Goal: Task Accomplishment & Management: Manage account settings

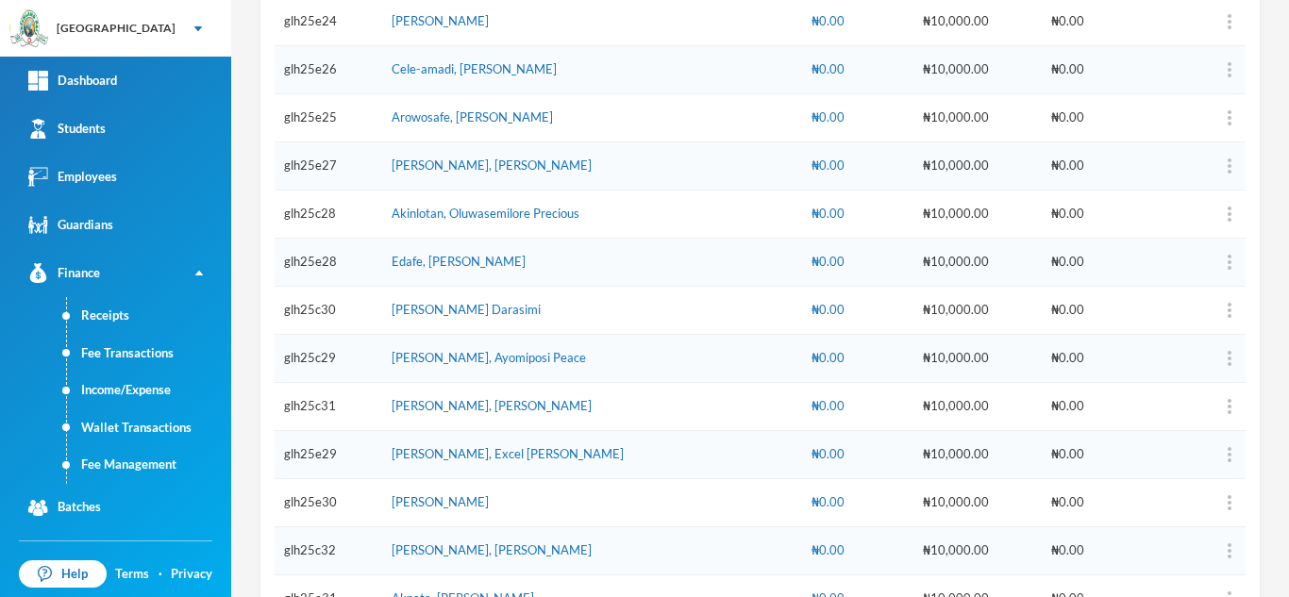
scroll to position [1642, 0]
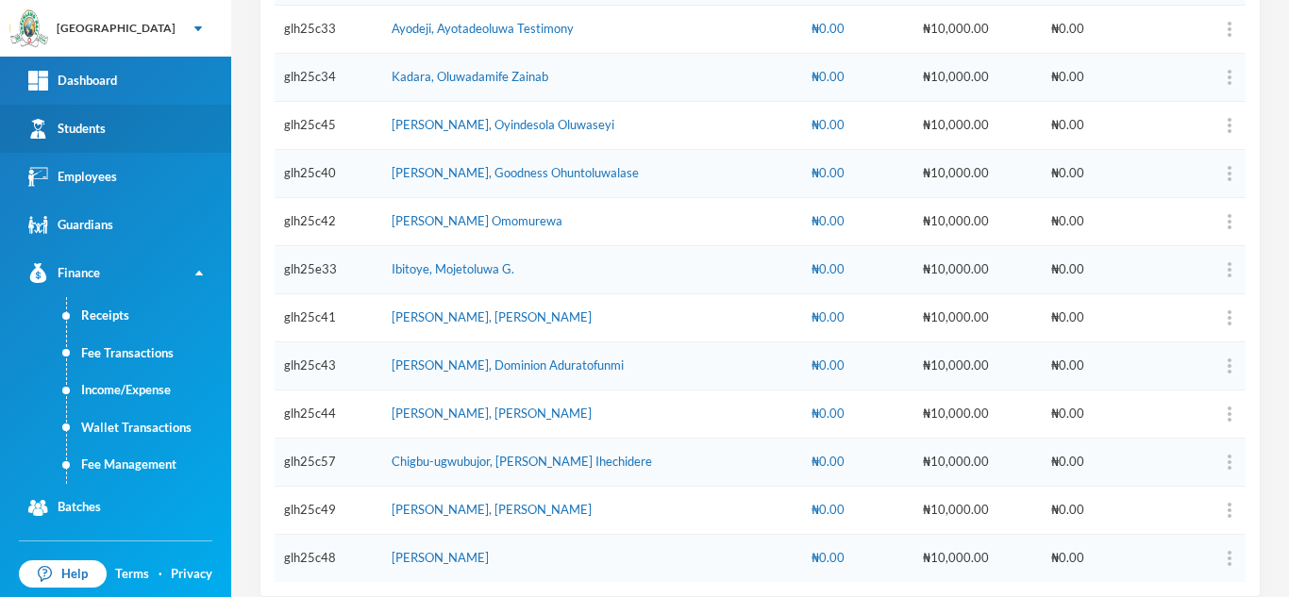
click at [104, 114] on link "Students" at bounding box center [115, 129] width 231 height 48
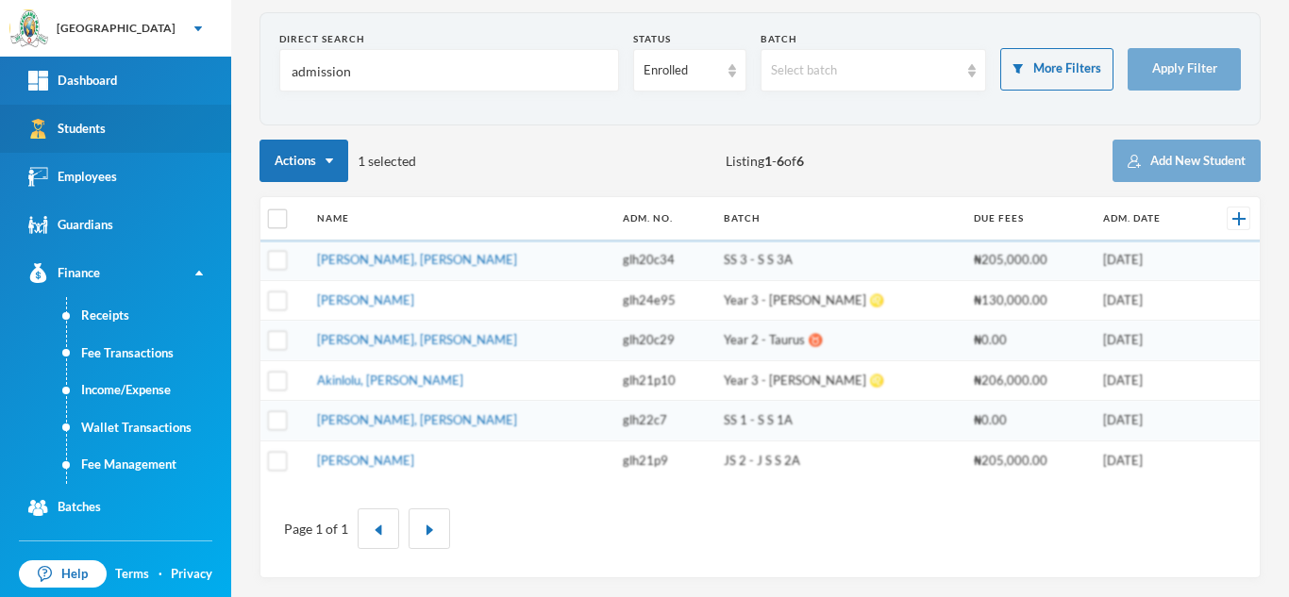
scroll to position [77, 0]
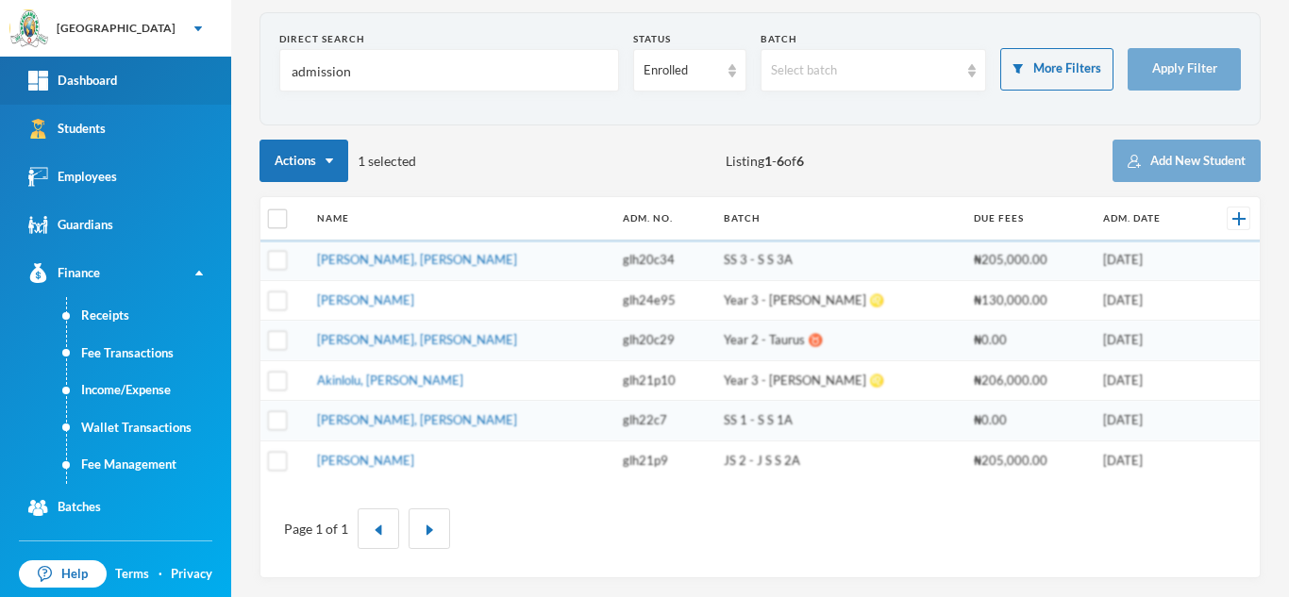
drag, startPoint x: 376, startPoint y: 70, endPoint x: 176, endPoint y: 64, distance: 200.1
click at [176, 64] on div "Greenland Hall Your Bluebic Account Greenland Hall Add a New School Dashboard S…" at bounding box center [644, 298] width 1289 height 597
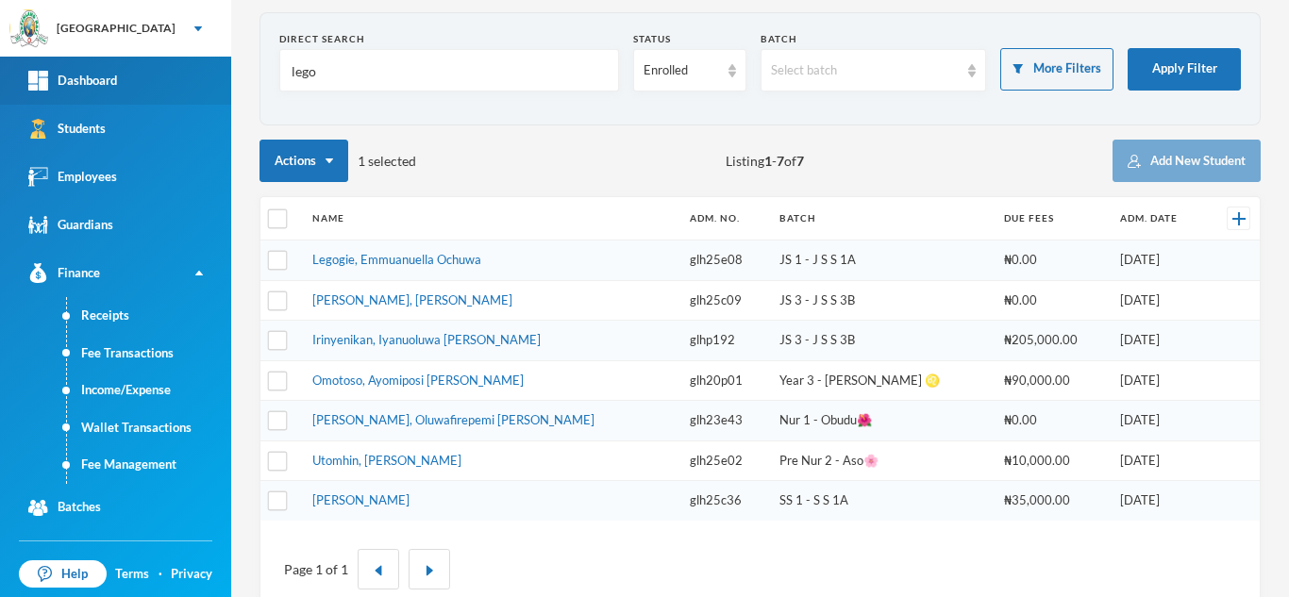
drag, startPoint x: 295, startPoint y: 71, endPoint x: 112, endPoint y: 74, distance: 183.1
click at [112, 74] on div "Greenland Hall Your Bluebic Account Greenland Hall Add a New School Dashboard S…" at bounding box center [644, 298] width 1289 height 597
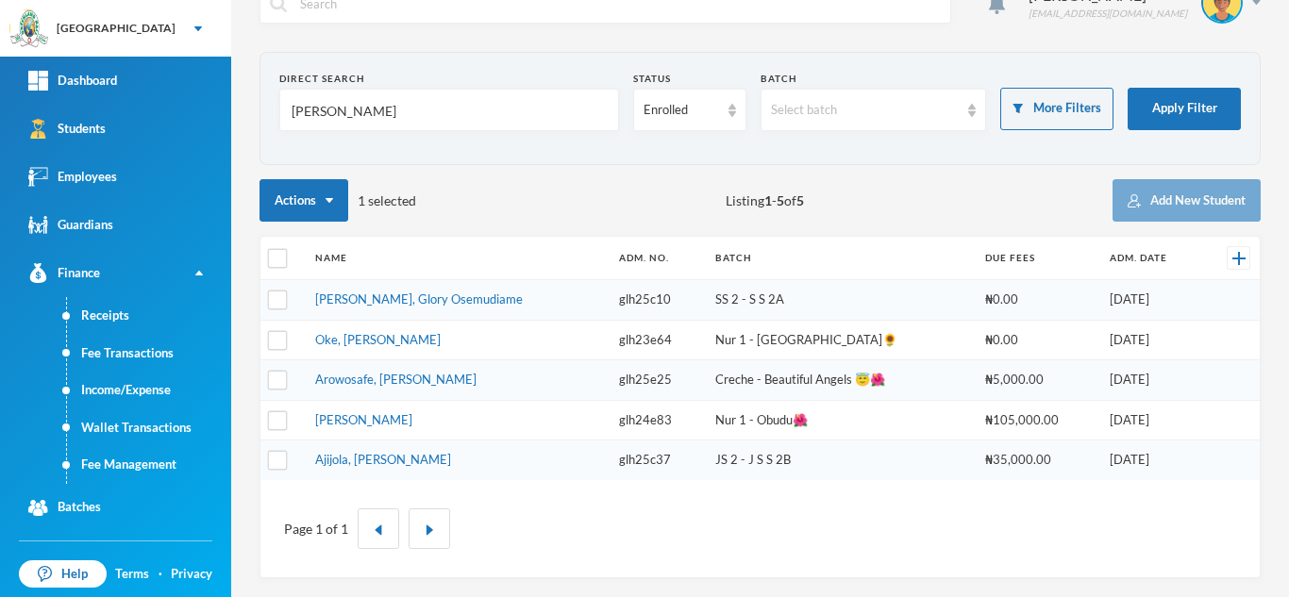
scroll to position [0, 0]
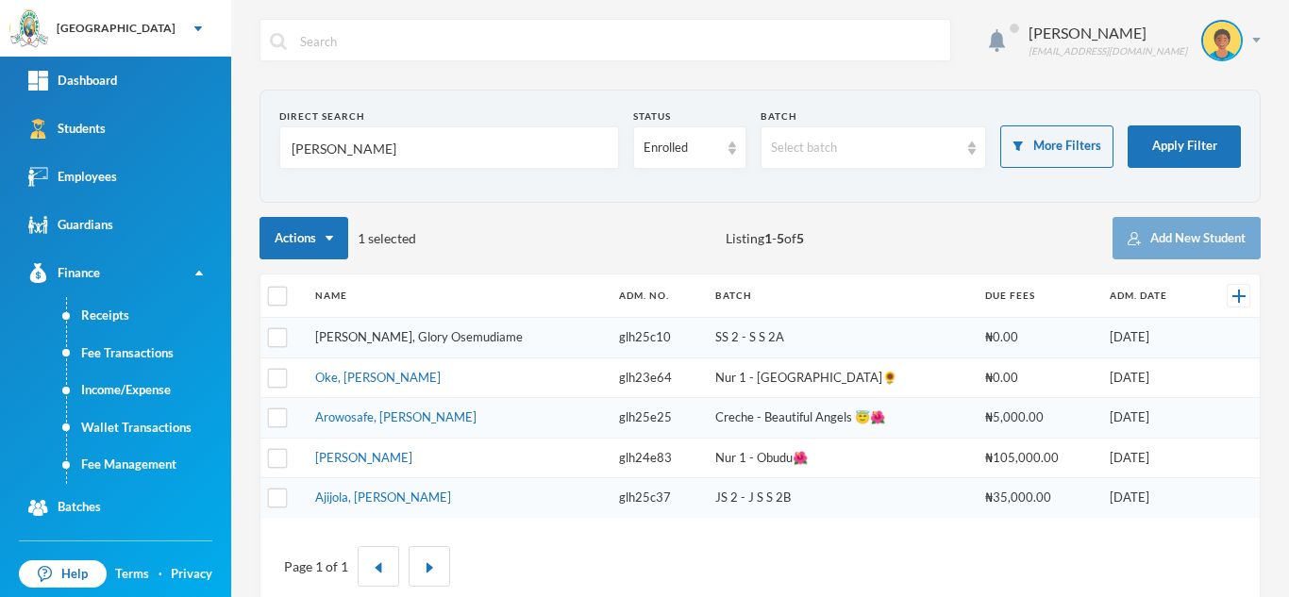
type input "ediale"
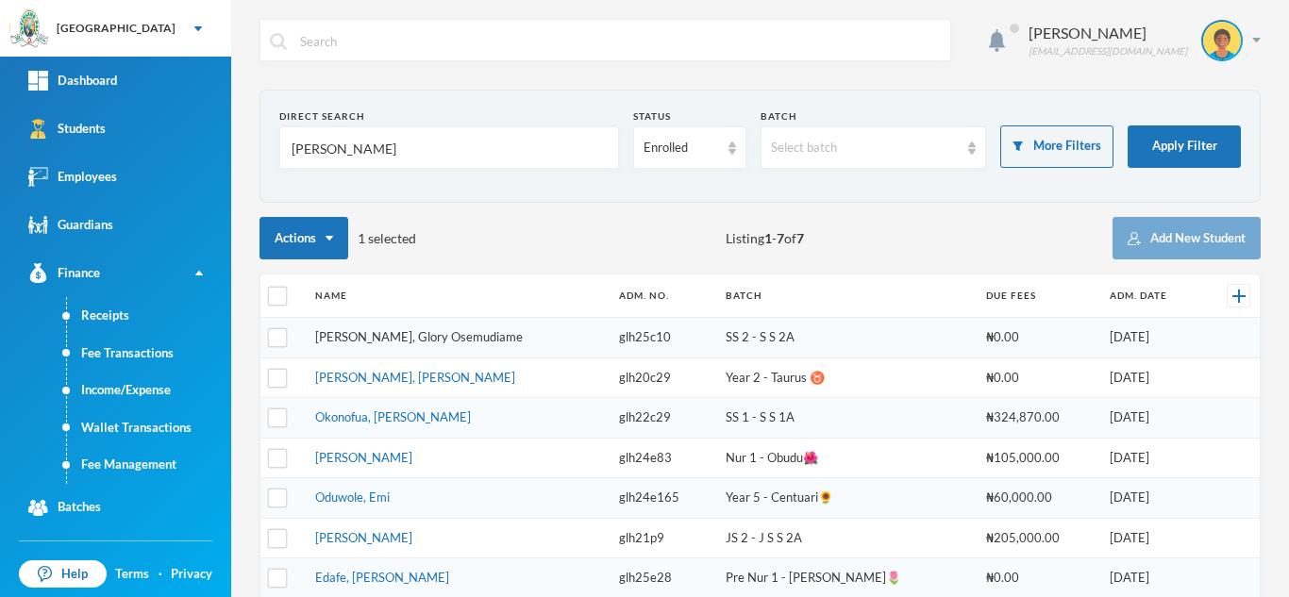
click at [349, 334] on link "[PERSON_NAME], Glory Osemudiame" at bounding box center [419, 336] width 208 height 15
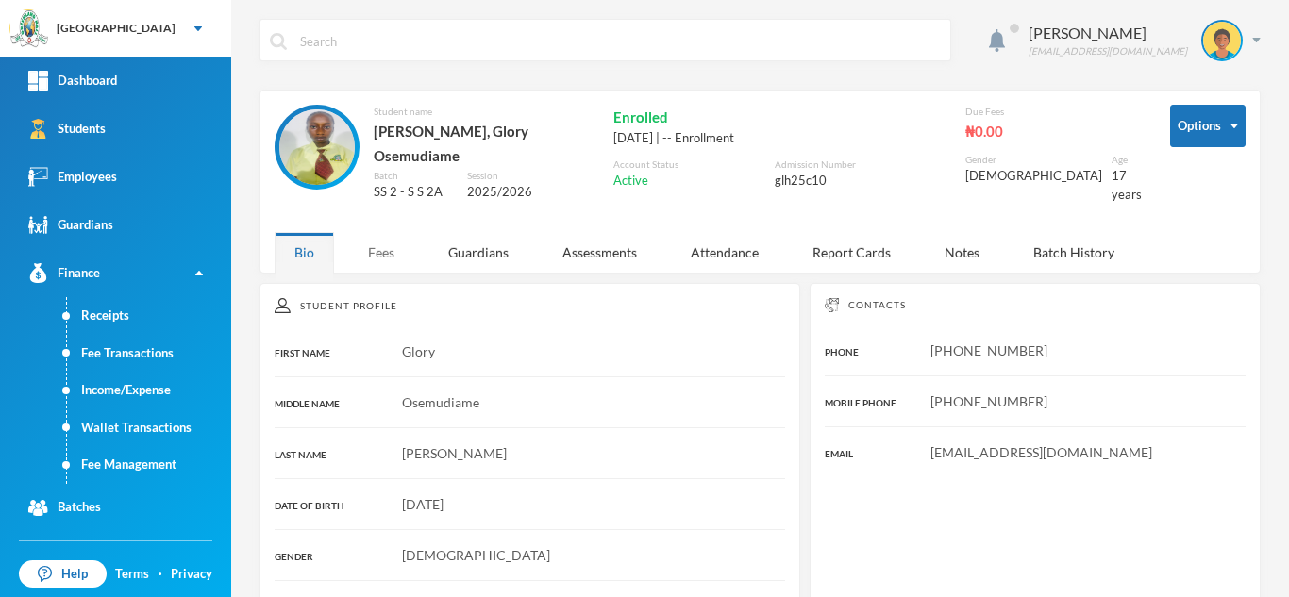
click at [364, 244] on div "Fees" at bounding box center [381, 252] width 66 height 41
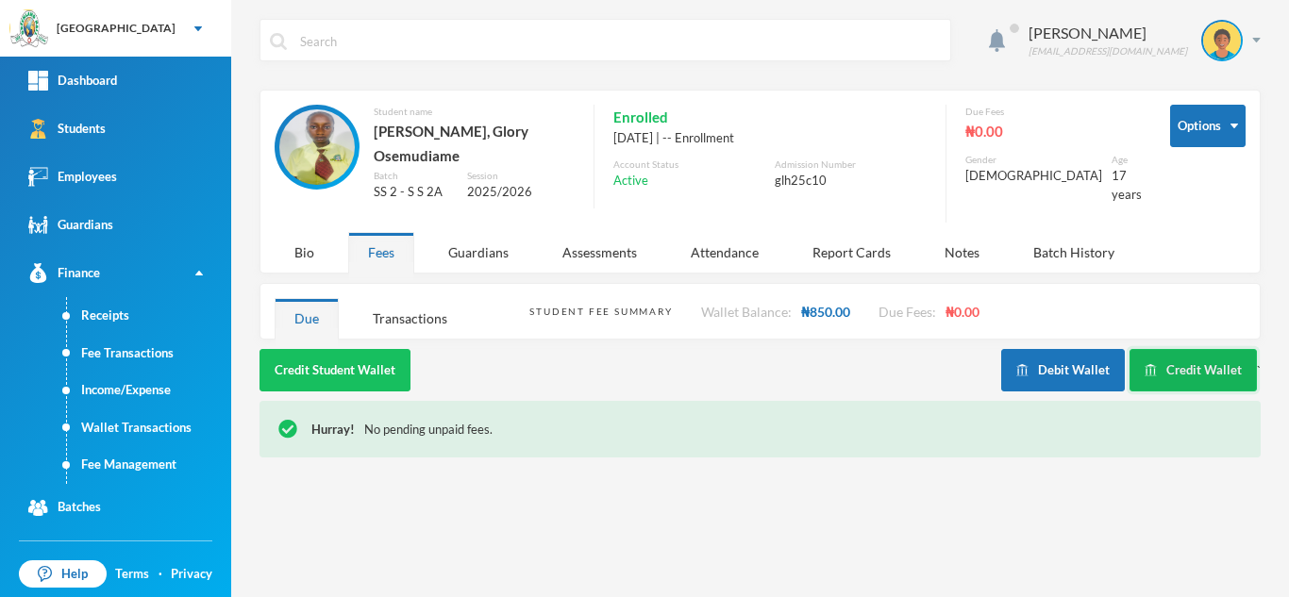
click at [1190, 349] on button "Credit Wallet" at bounding box center [1192, 370] width 127 height 42
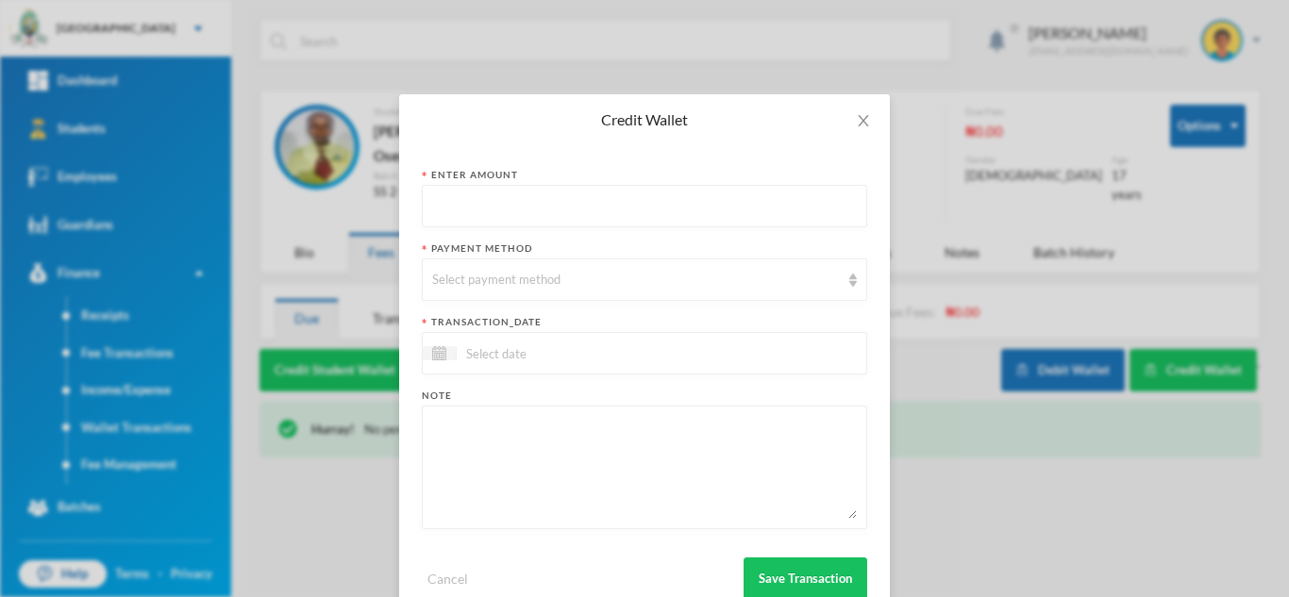
click at [562, 209] on input "text" at bounding box center [644, 207] width 425 height 42
type input "21000"
click at [564, 277] on div "Select payment method" at bounding box center [636, 280] width 408 height 19
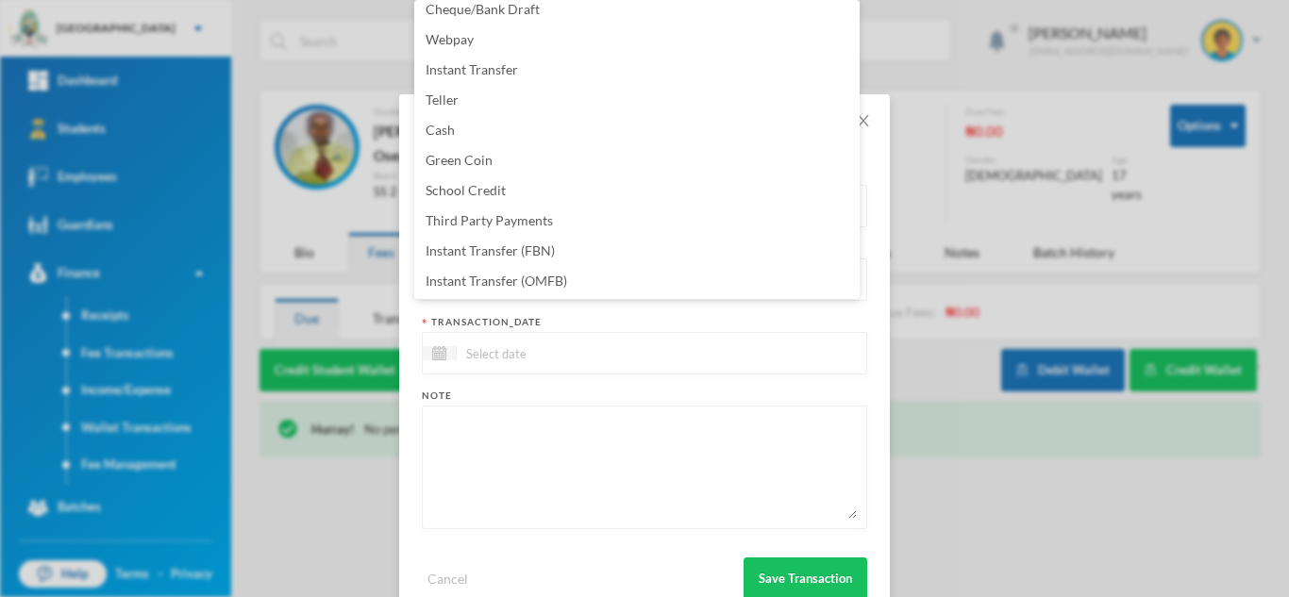
scroll to position [192, 0]
click at [573, 191] on li "Instant Transfer (FBN)" at bounding box center [636, 190] width 445 height 30
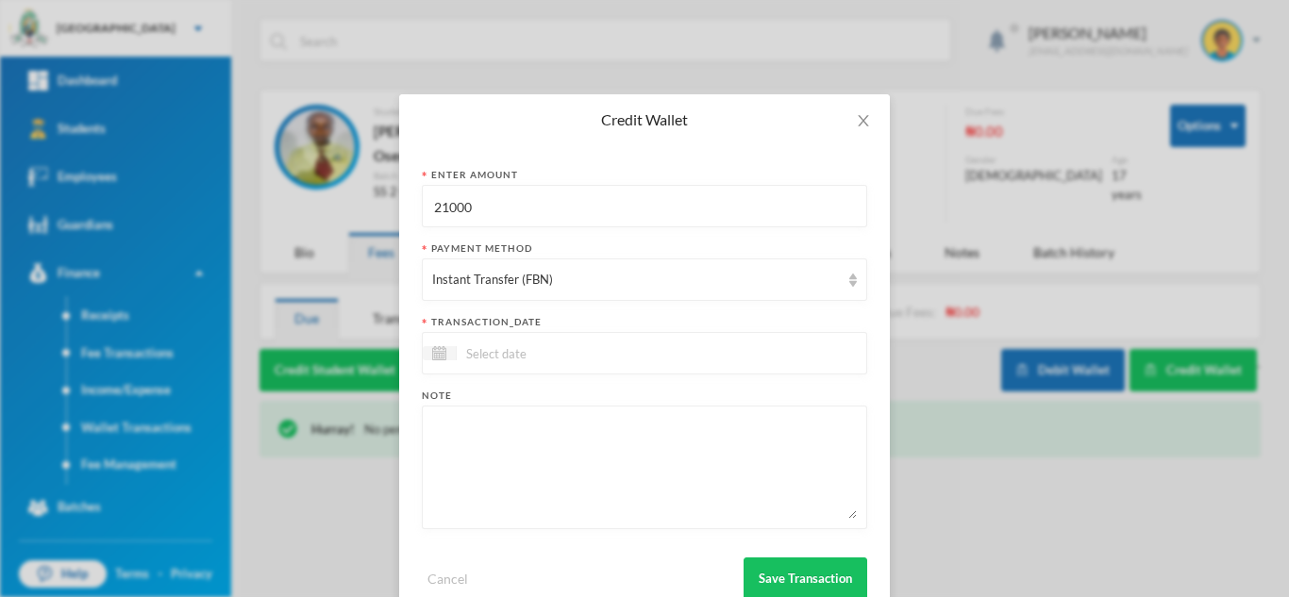
click at [530, 374] on div at bounding box center [644, 353] width 445 height 42
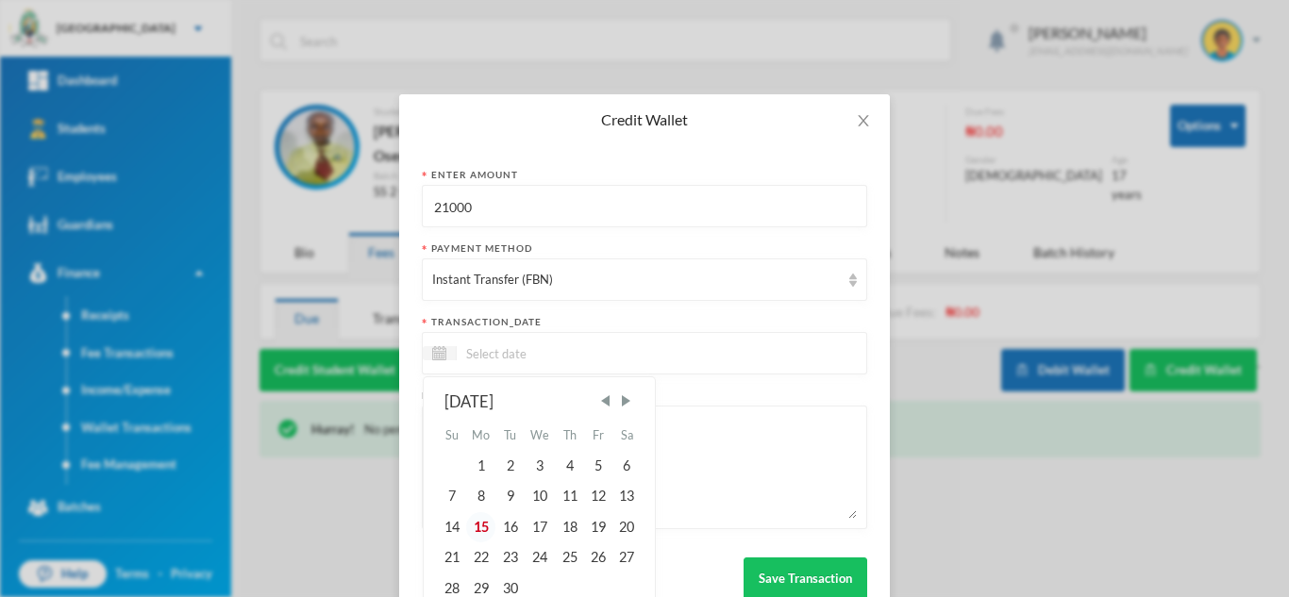
click at [472, 528] on div "15" at bounding box center [481, 527] width 30 height 30
type input "[DATE]"
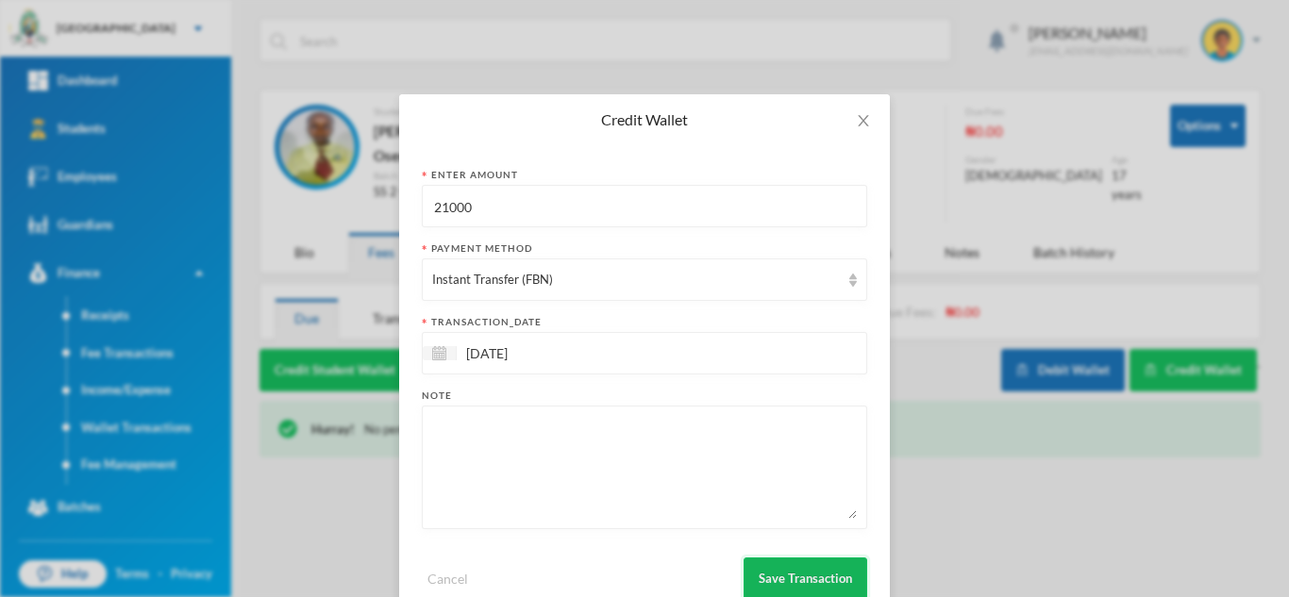
click at [788, 576] on button "Save Transaction" at bounding box center [805, 579] width 124 height 42
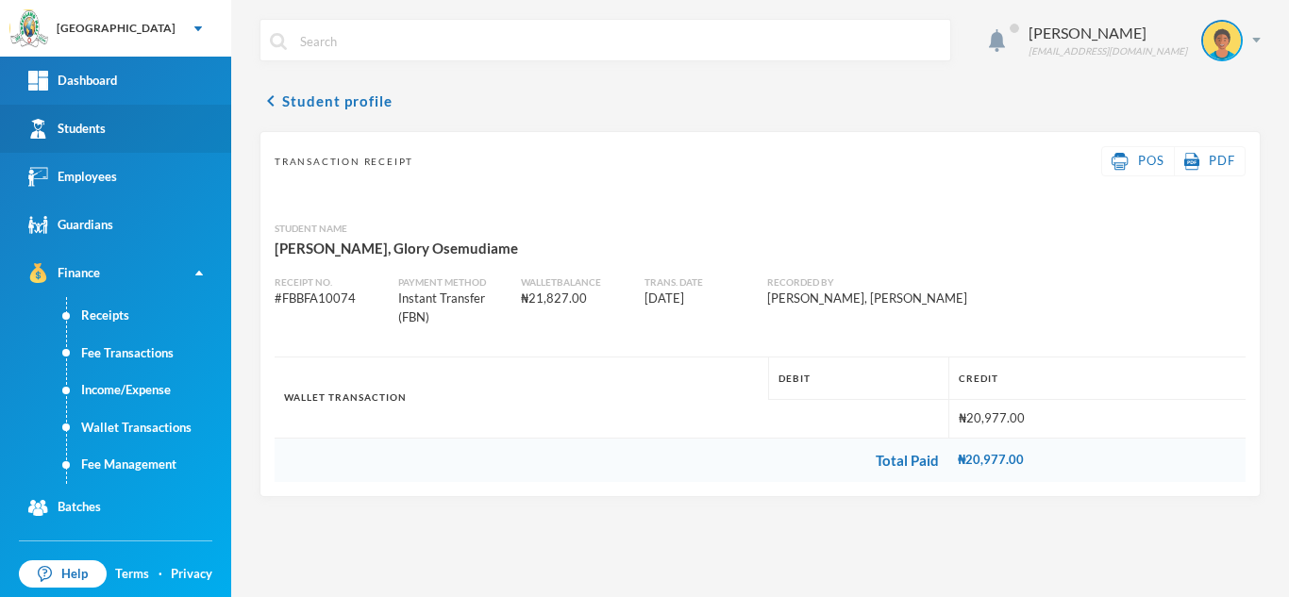
click at [96, 146] on link "Students" at bounding box center [115, 129] width 231 height 48
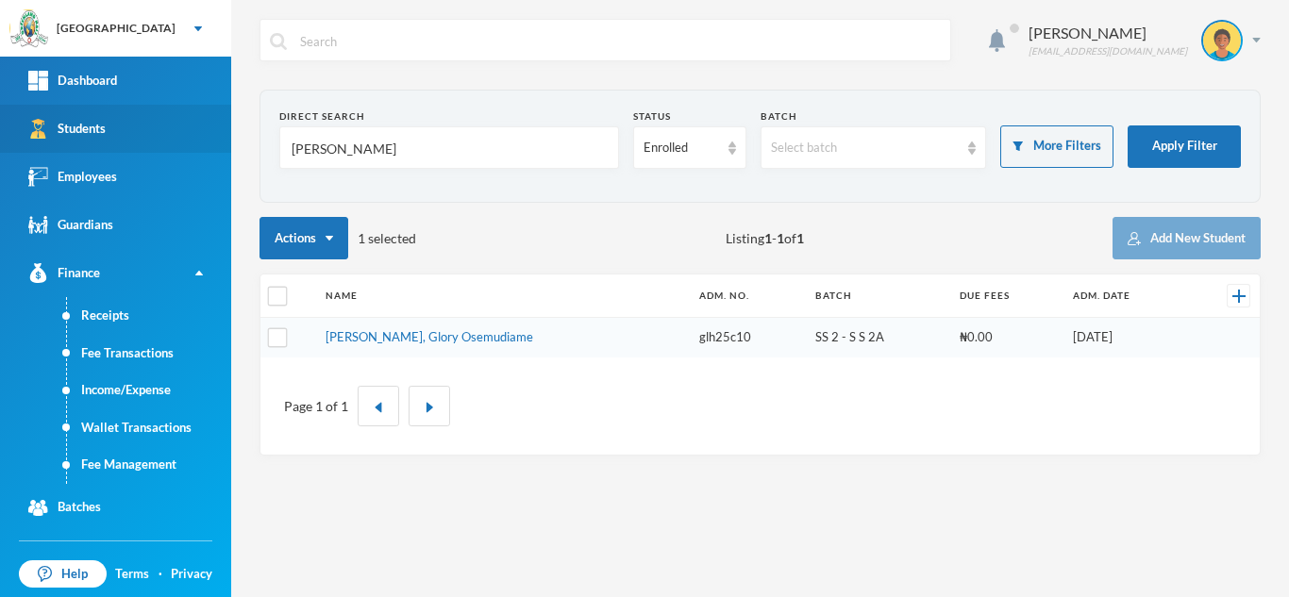
drag, startPoint x: 328, startPoint y: 144, endPoint x: 107, endPoint y: 152, distance: 221.8
click at [107, 152] on div "Greenland Hall Your Bluebic Account Greenland Hall Add a New School Dashboard S…" at bounding box center [644, 298] width 1289 height 597
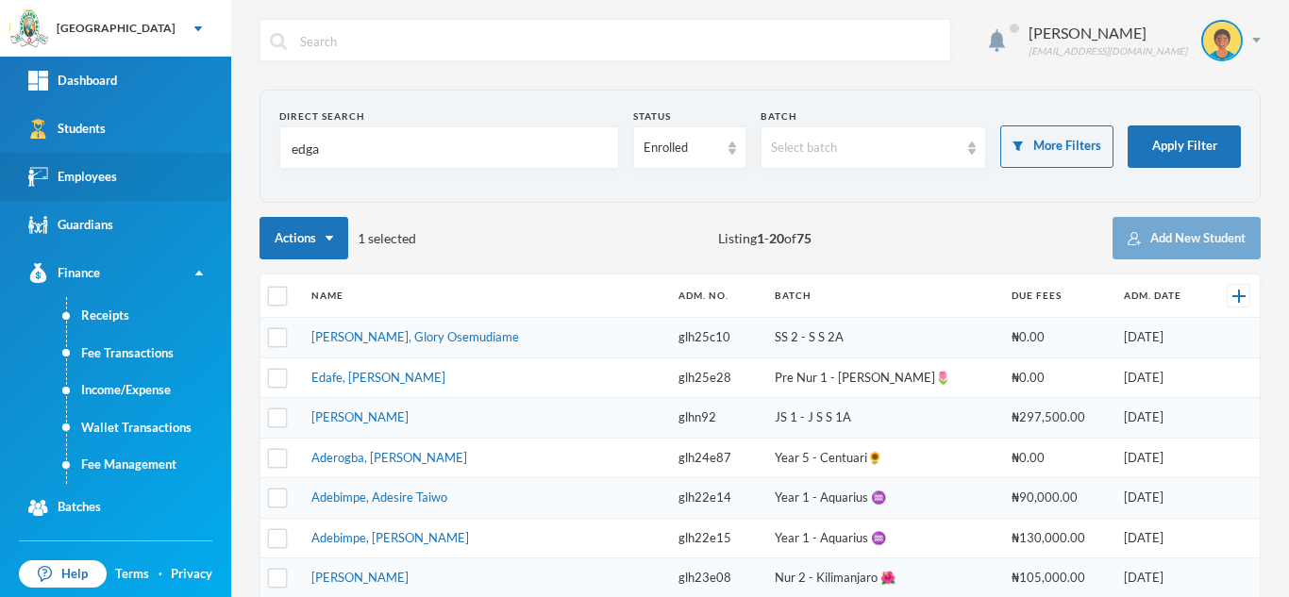
drag, startPoint x: 388, startPoint y: 142, endPoint x: 216, endPoint y: 159, distance: 172.5
click at [216, 159] on div "Greenland Hall Your Bluebic Account Greenland Hall Add a New School Dashboard S…" at bounding box center [644, 298] width 1289 height 597
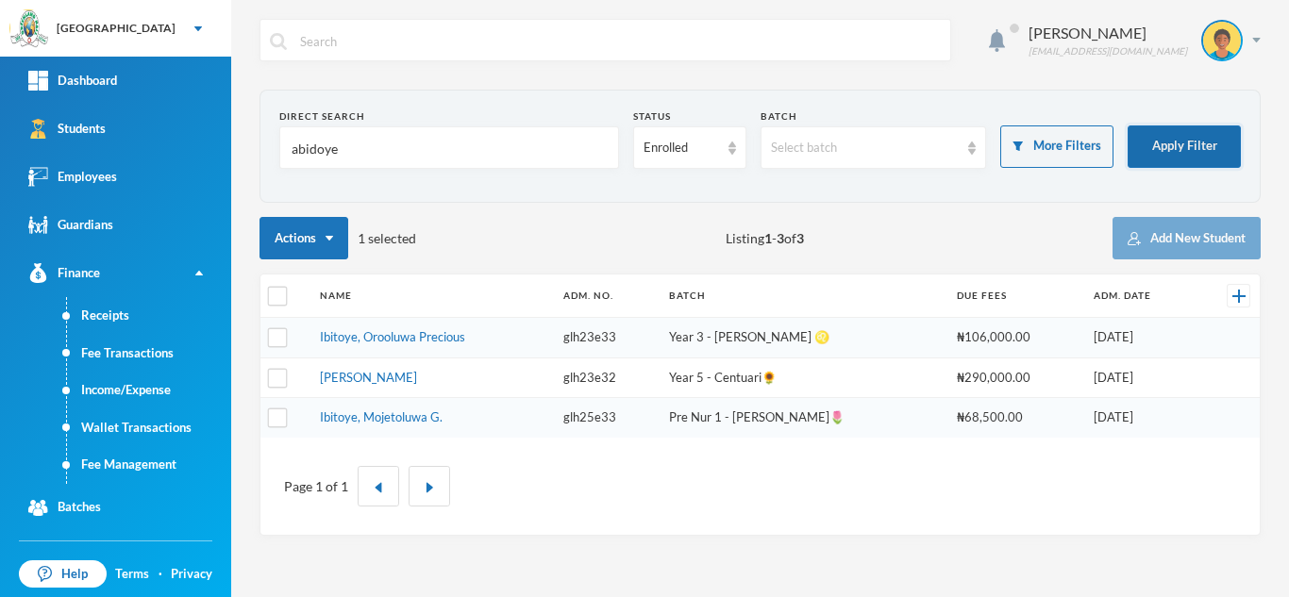
type input "abidoye"
click at [1171, 133] on button "Apply Filter" at bounding box center [1183, 146] width 113 height 42
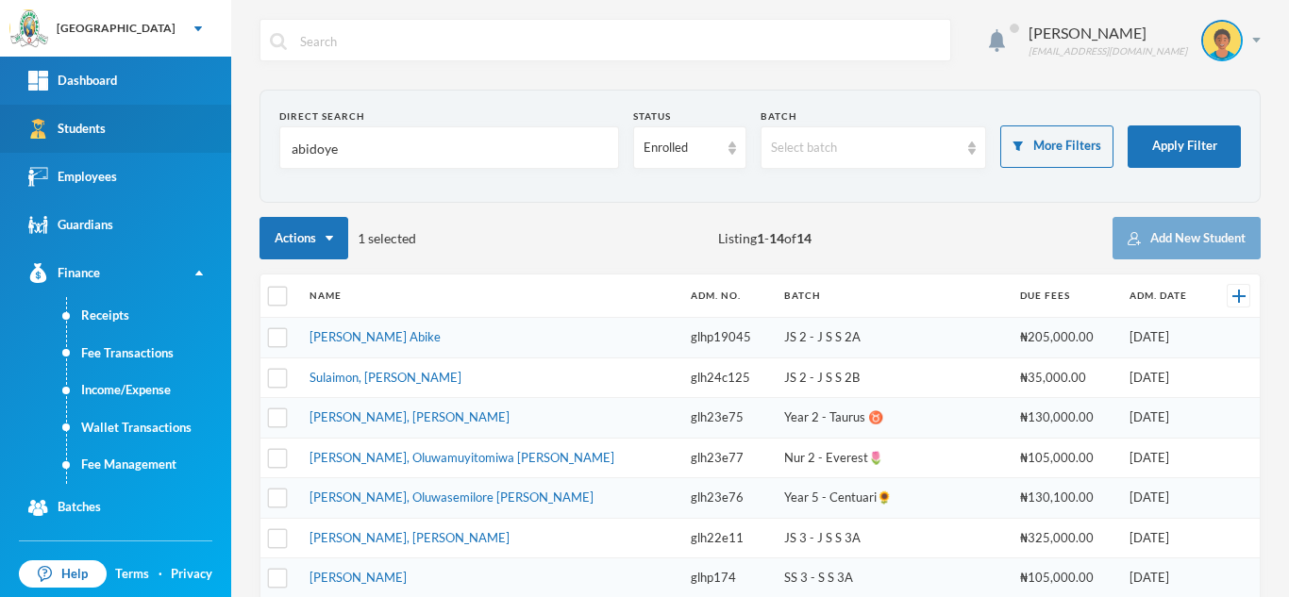
drag, startPoint x: 375, startPoint y: 155, endPoint x: 151, endPoint y: 142, distance: 224.0
click at [151, 142] on div "Greenland Hall Your Bluebic Account Greenland Hall Add a New School Dashboard S…" at bounding box center [644, 298] width 1289 height 597
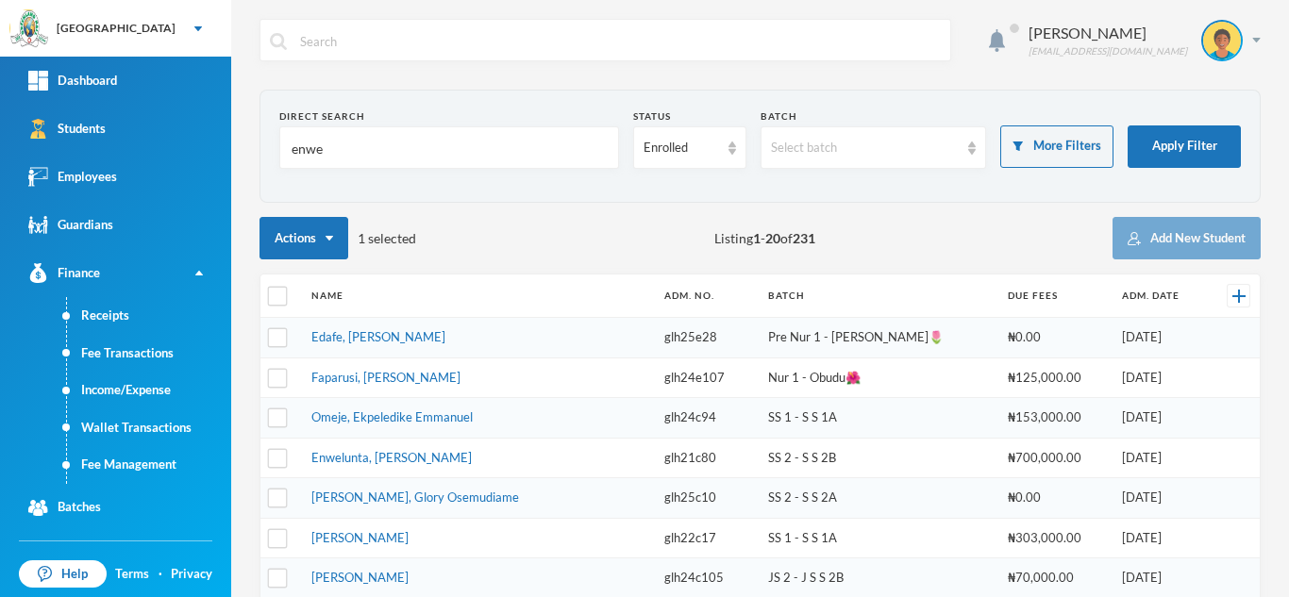
type input "enwe"
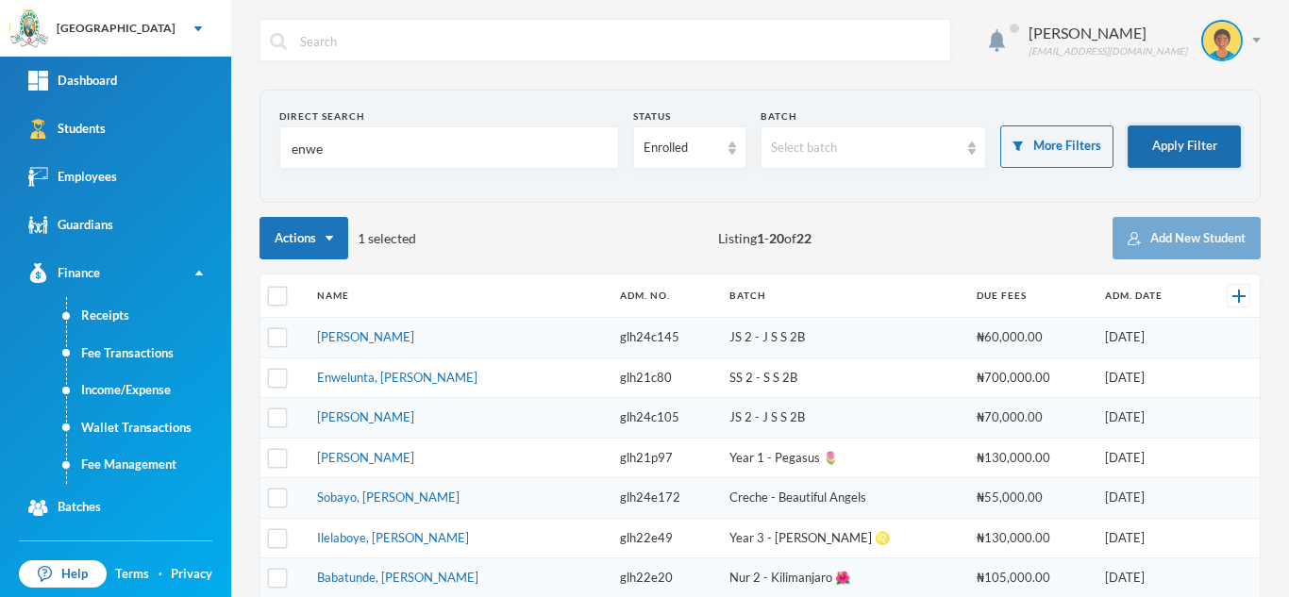
click at [1133, 132] on button "Apply Filter" at bounding box center [1183, 146] width 113 height 42
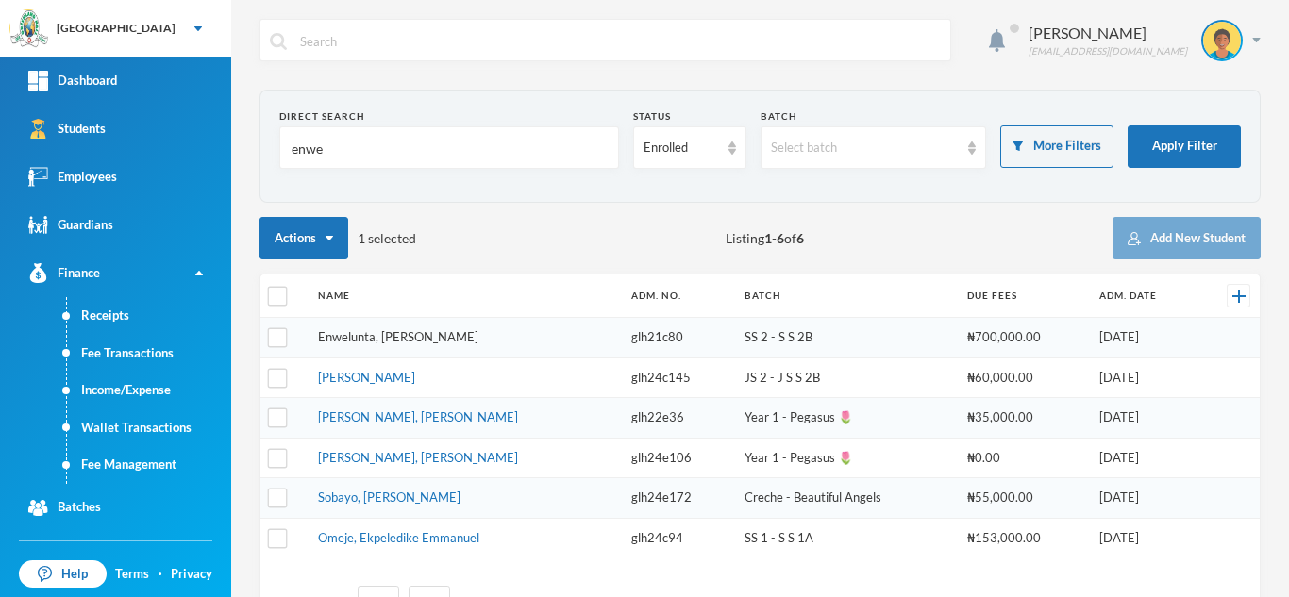
click at [383, 338] on link "Enwelunta, [PERSON_NAME]" at bounding box center [398, 336] width 160 height 15
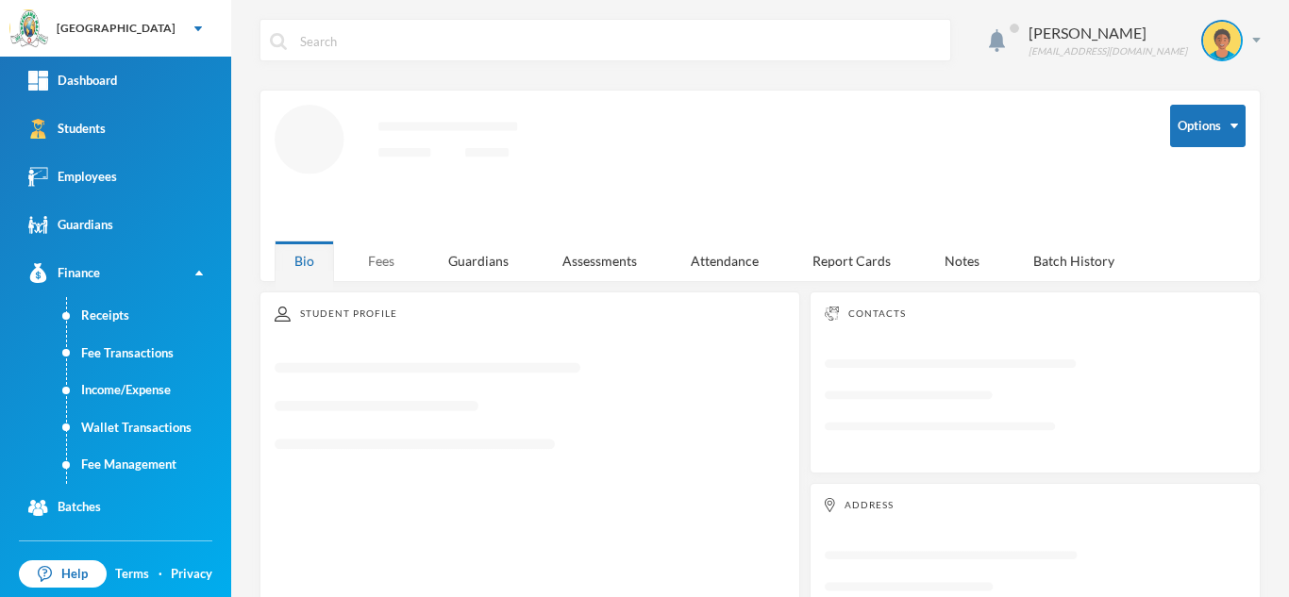
click at [381, 241] on div "Fees" at bounding box center [381, 261] width 66 height 41
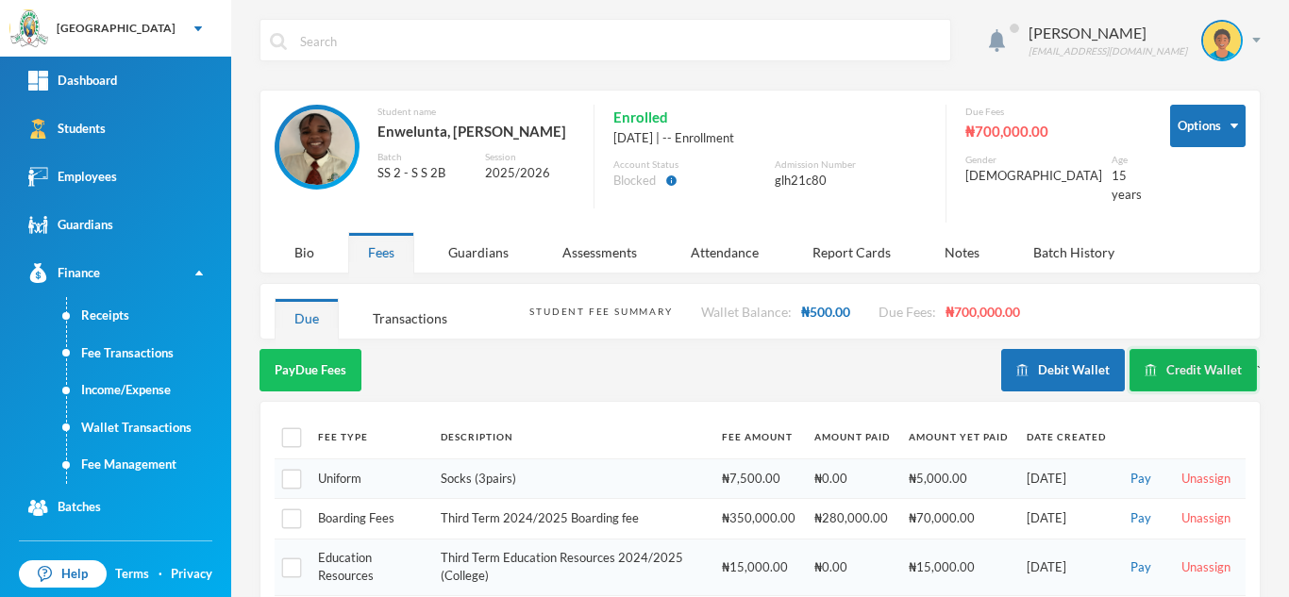
click at [1180, 349] on button "Credit Wallet" at bounding box center [1192, 370] width 127 height 42
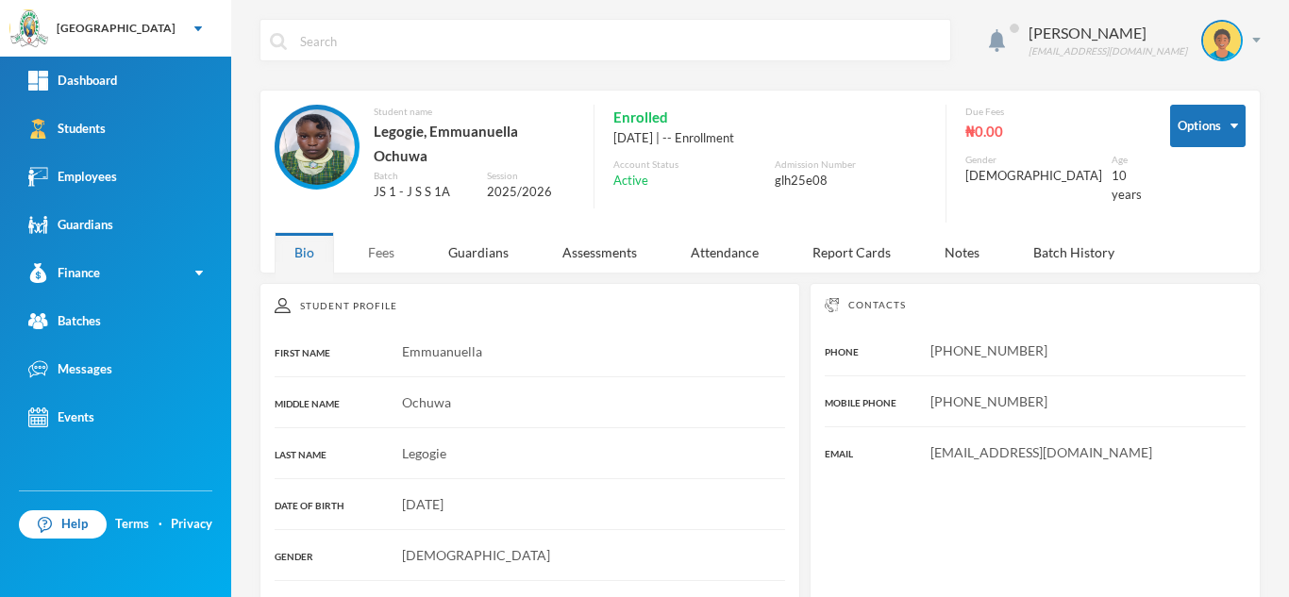
click at [382, 247] on div "Fees" at bounding box center [381, 252] width 66 height 41
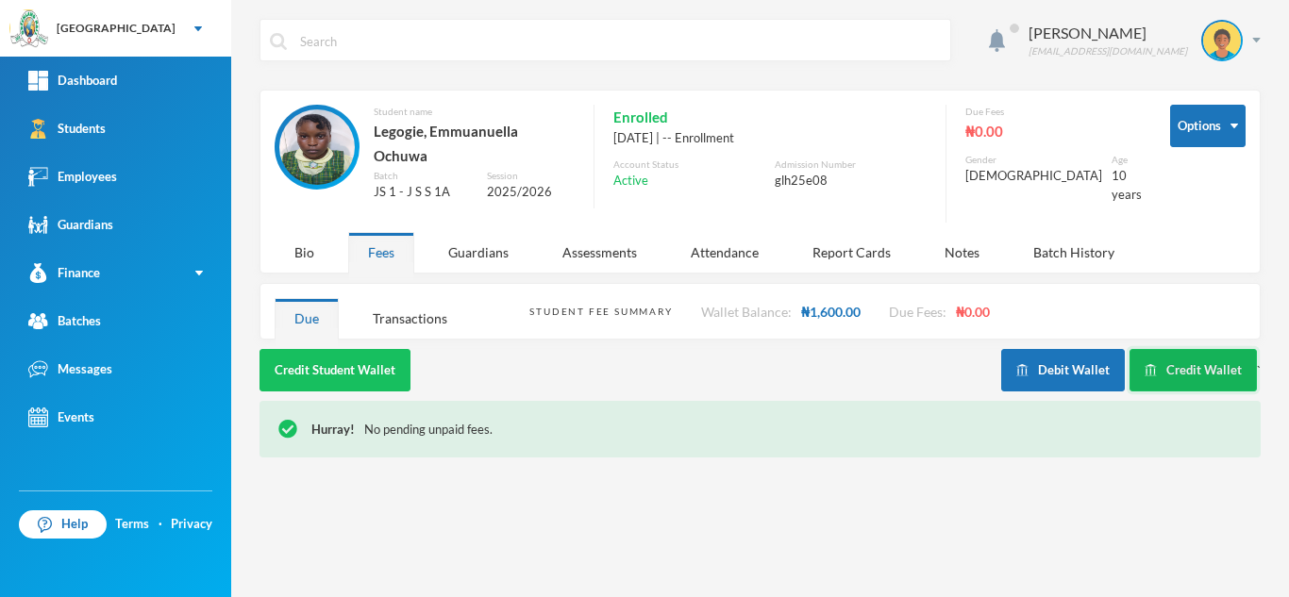
click at [1170, 366] on button "Credit Wallet" at bounding box center [1192, 370] width 127 height 42
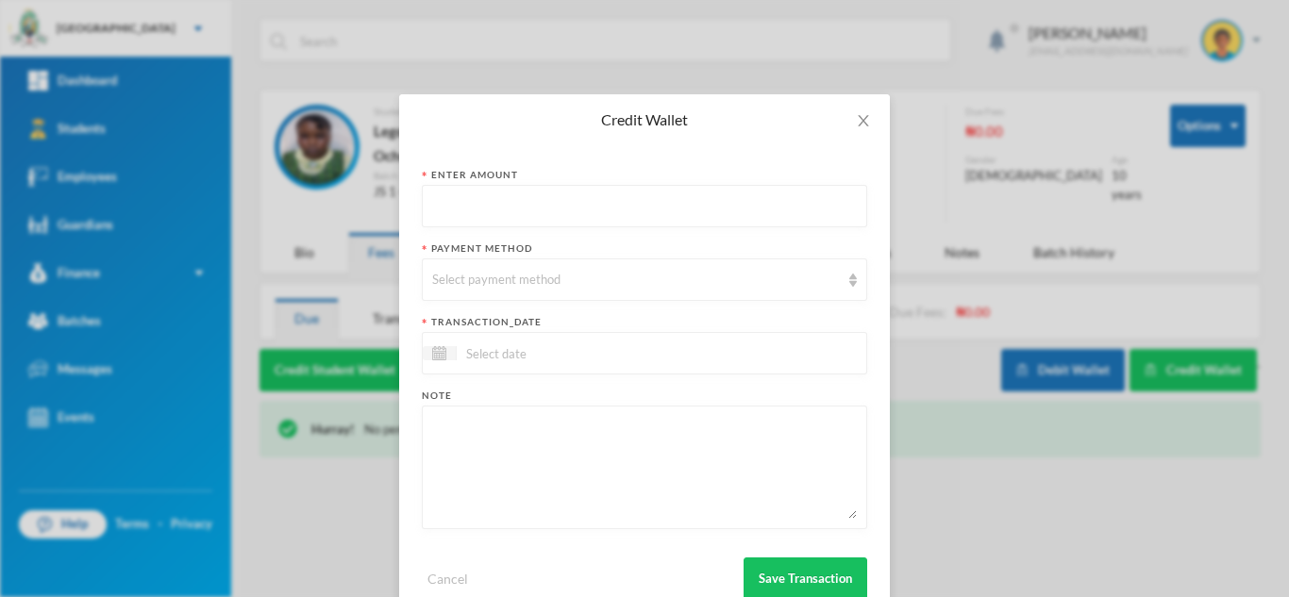
click at [553, 210] on input "text" at bounding box center [644, 207] width 425 height 42
type input "21000"
click at [557, 269] on div "Select payment method" at bounding box center [644, 280] width 445 height 42
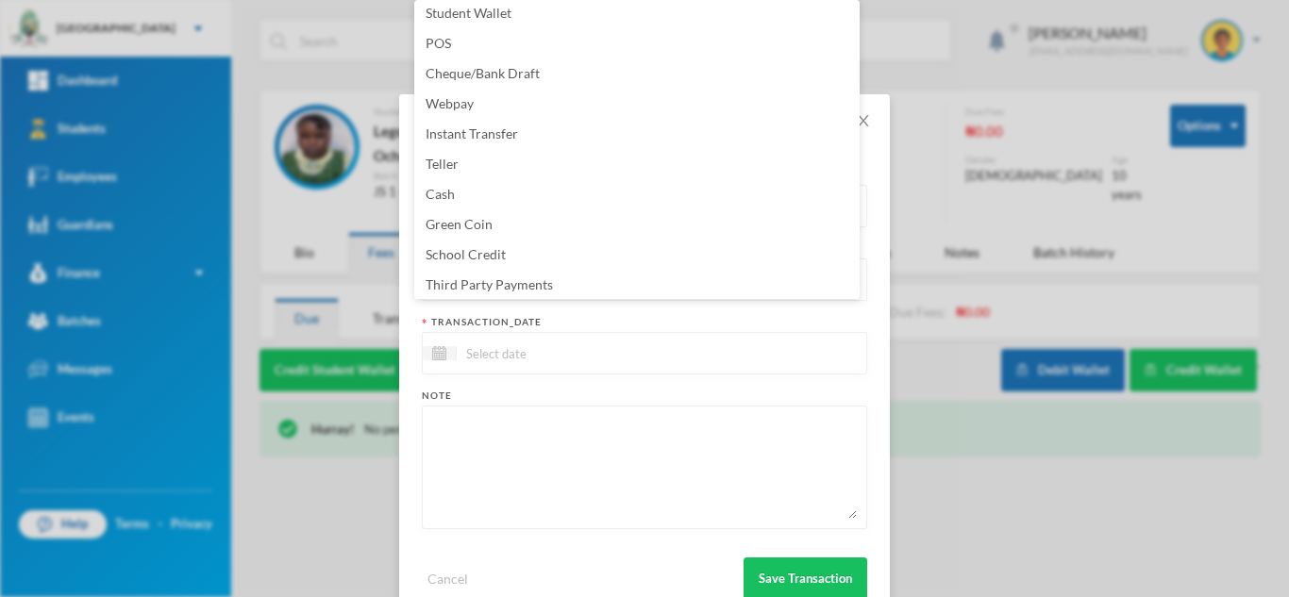
scroll to position [192, 0]
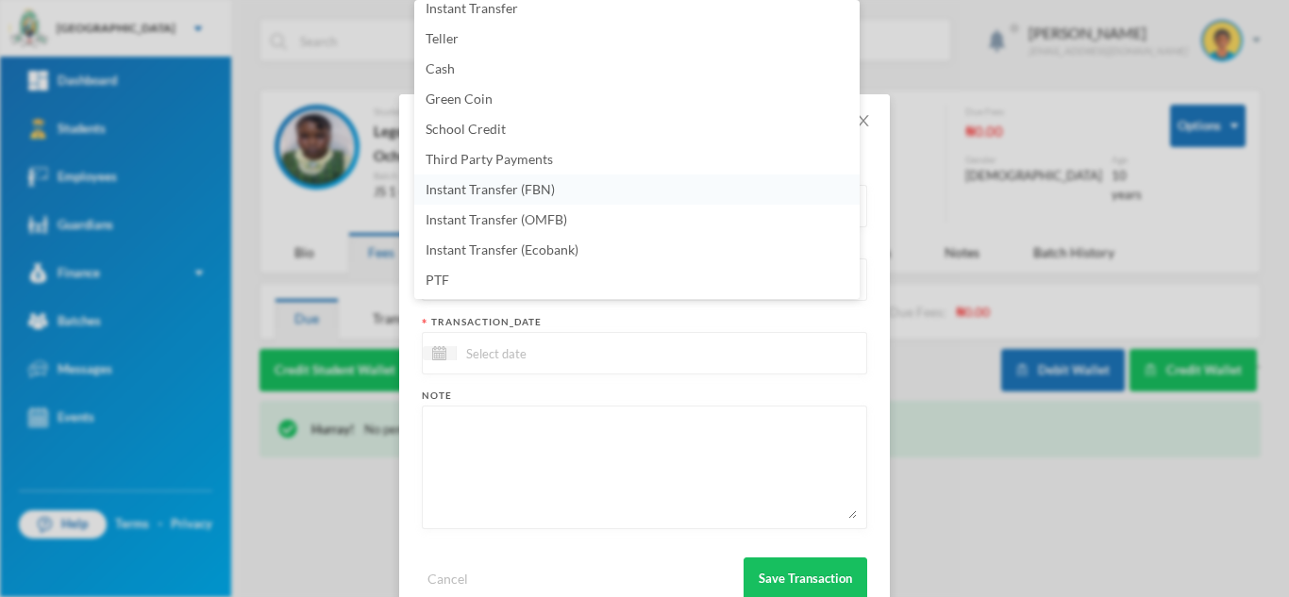
click at [573, 189] on li "Instant Transfer (FBN)" at bounding box center [636, 190] width 445 height 30
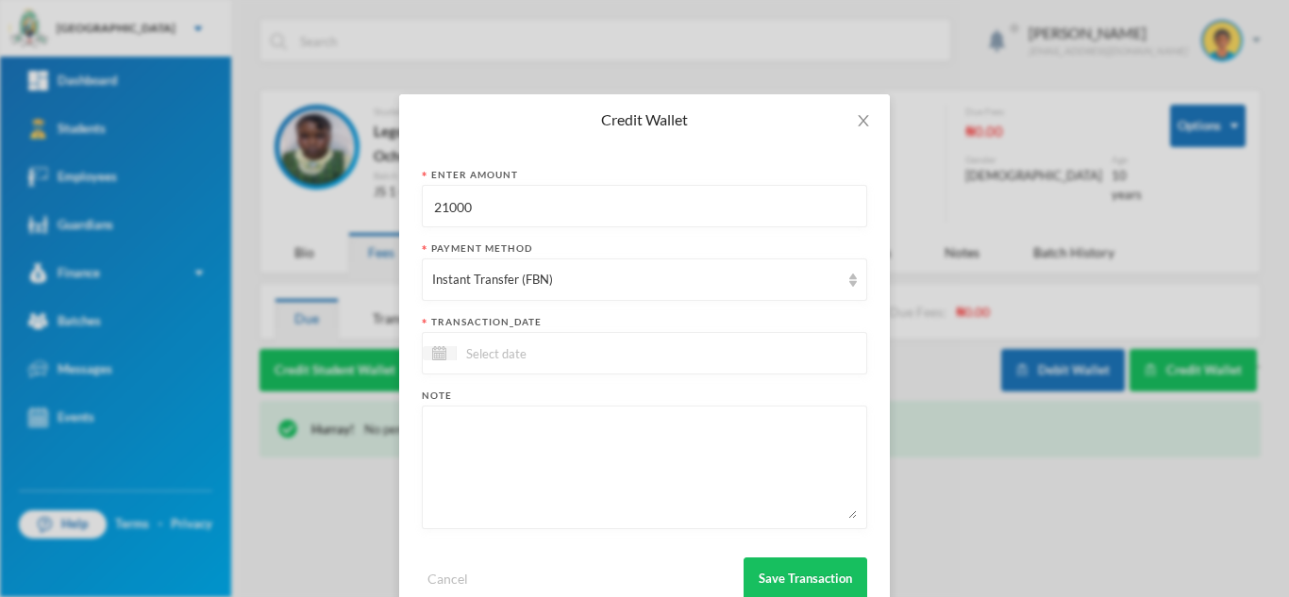
click at [594, 352] on input at bounding box center [536, 353] width 159 height 22
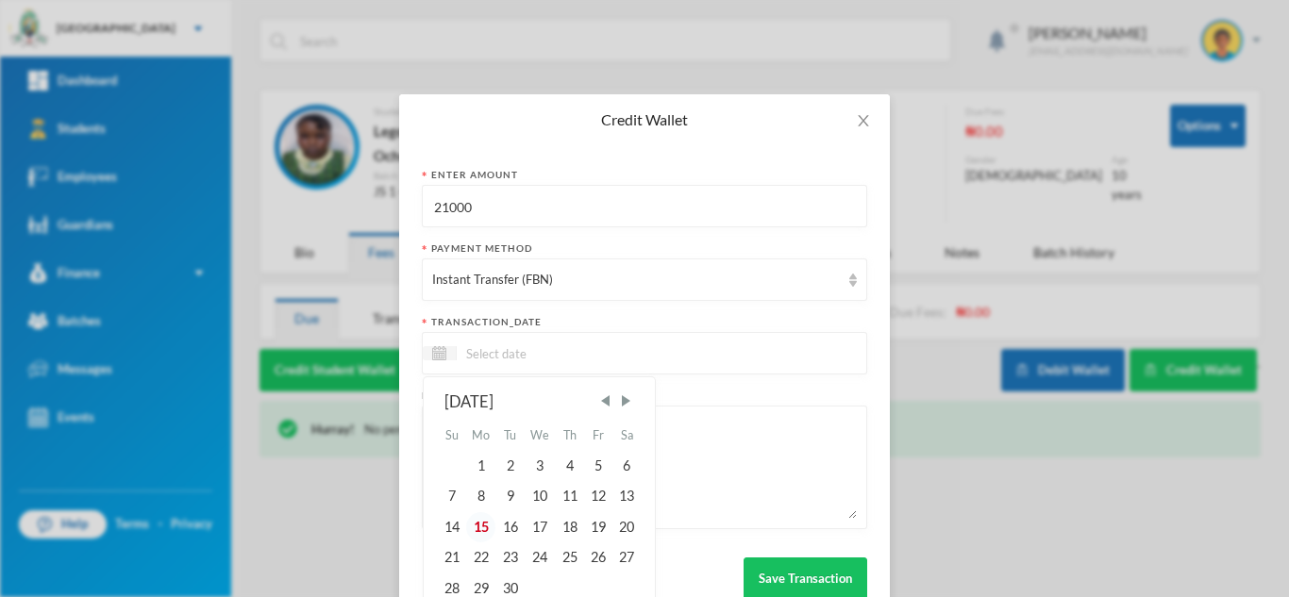
click at [472, 528] on div "15" at bounding box center [481, 527] width 30 height 30
type input "[DATE]"
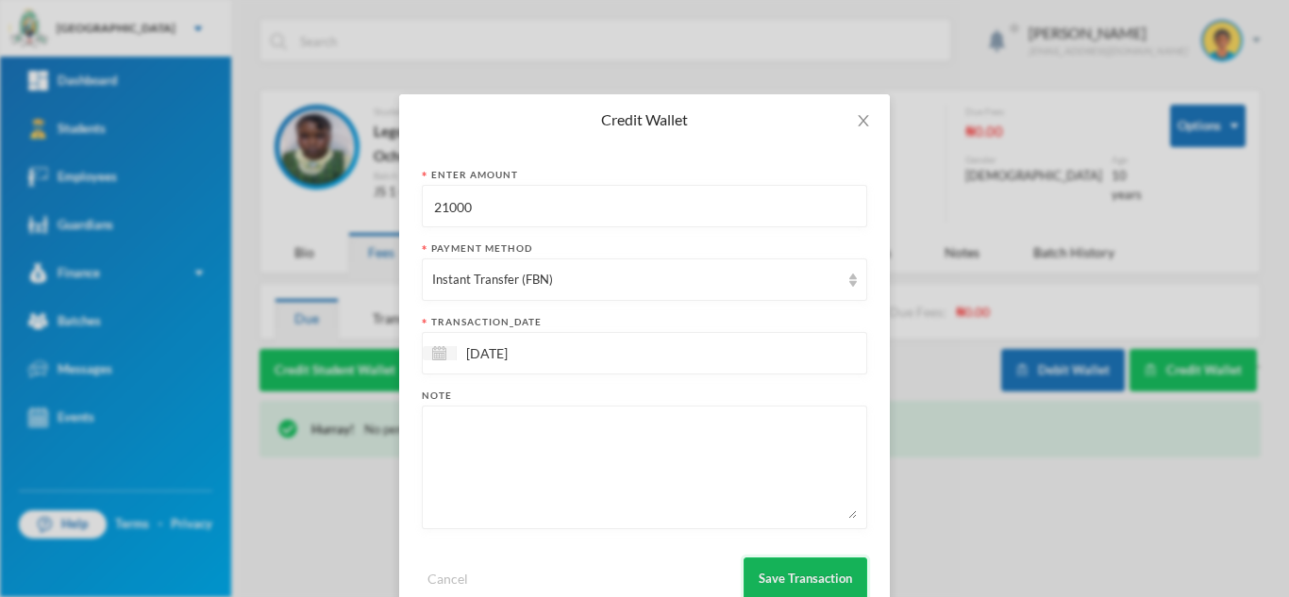
click at [786, 583] on button "Save Transaction" at bounding box center [805, 579] width 124 height 42
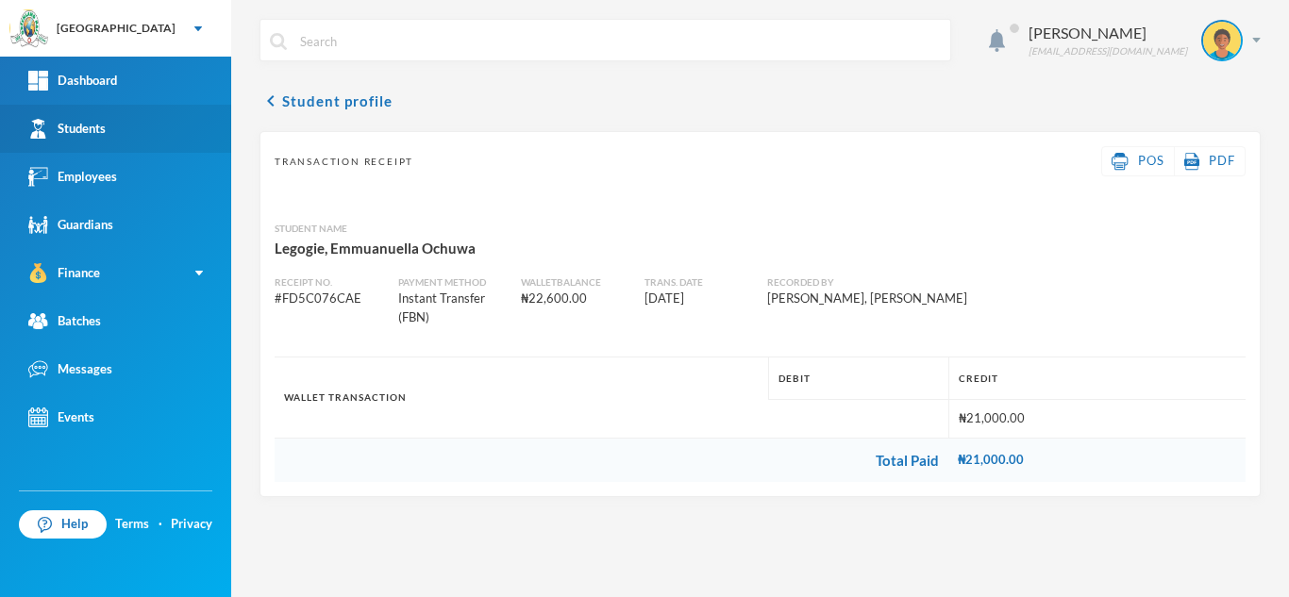
click at [113, 127] on link "Students" at bounding box center [115, 129] width 231 height 48
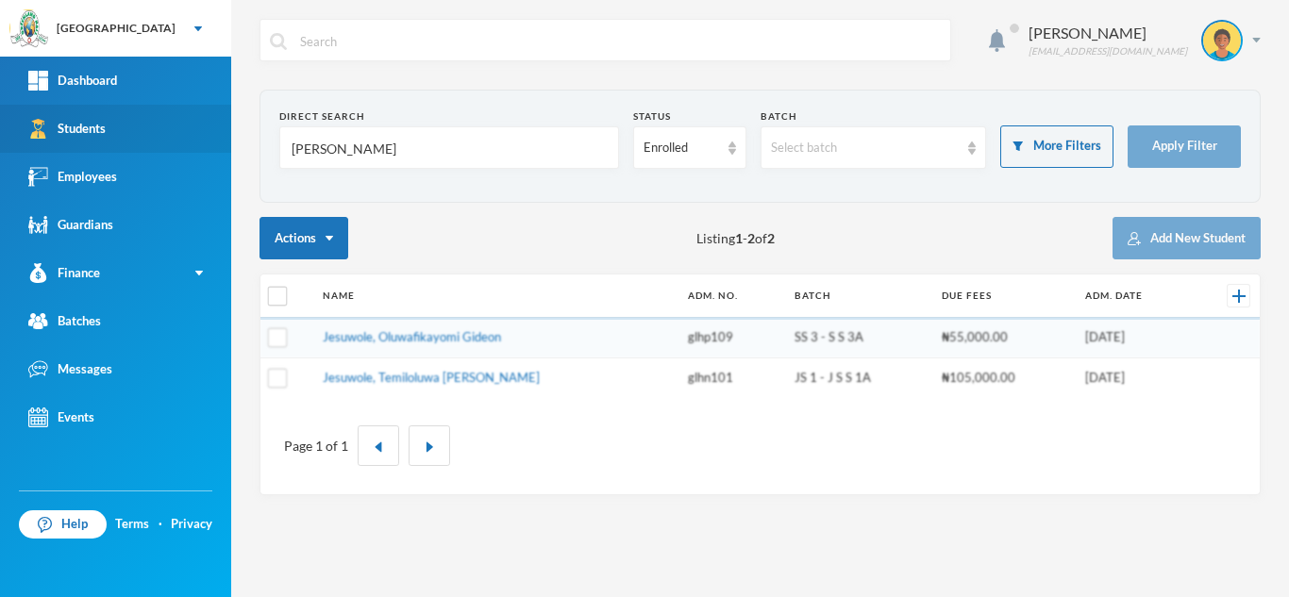
drag, startPoint x: 386, startPoint y: 144, endPoint x: 188, endPoint y: 147, distance: 198.1
click at [188, 147] on div "Greenland Hall Your Bluebic Account Greenland Hall Add a New School Dashboard S…" at bounding box center [644, 298] width 1289 height 597
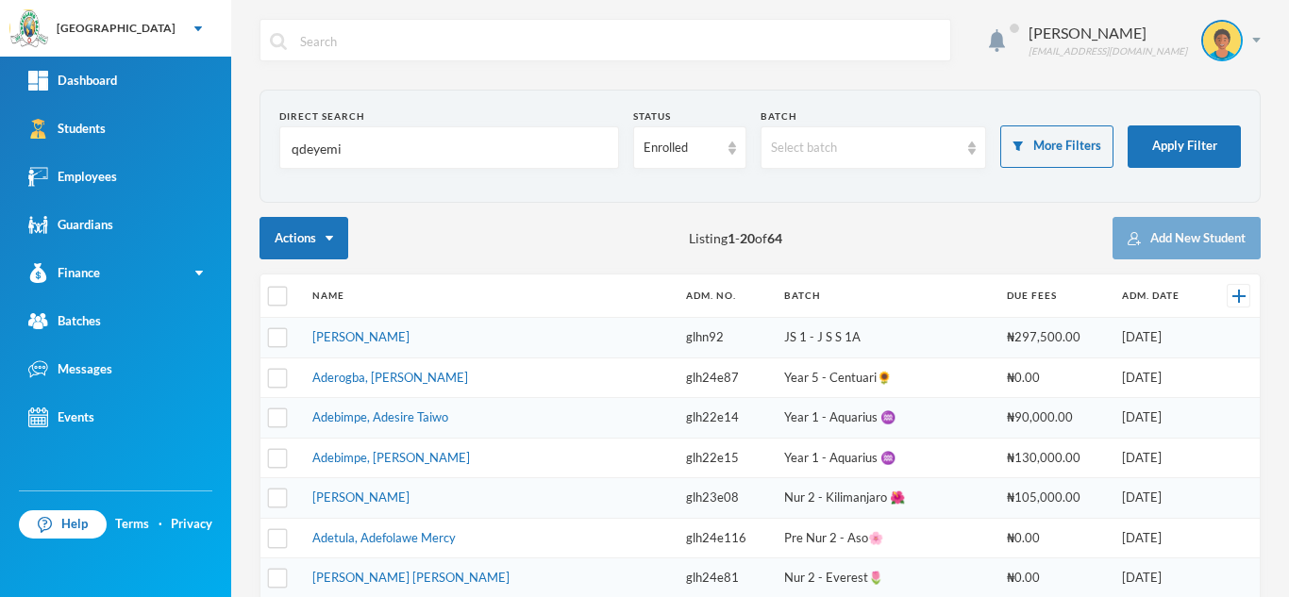
click at [295, 153] on input "qdeyemi" at bounding box center [449, 148] width 319 height 42
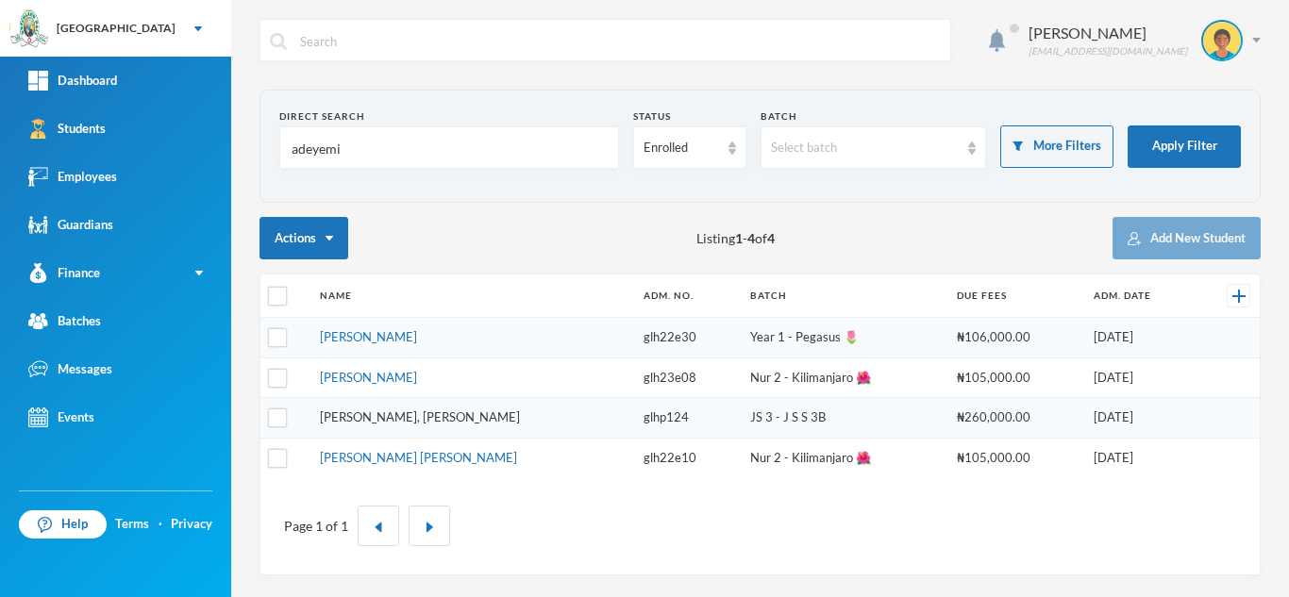
type input "adeyemi"
click at [344, 419] on link "[PERSON_NAME], [PERSON_NAME]" at bounding box center [420, 416] width 200 height 15
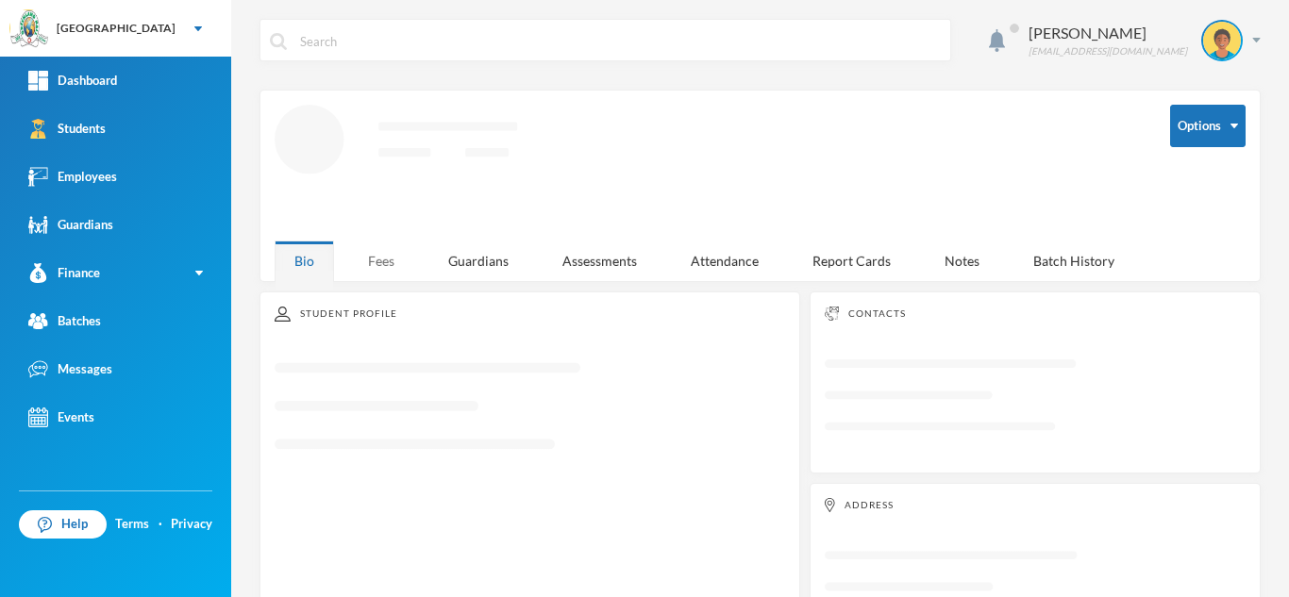
click at [390, 258] on div "Fees" at bounding box center [381, 261] width 66 height 41
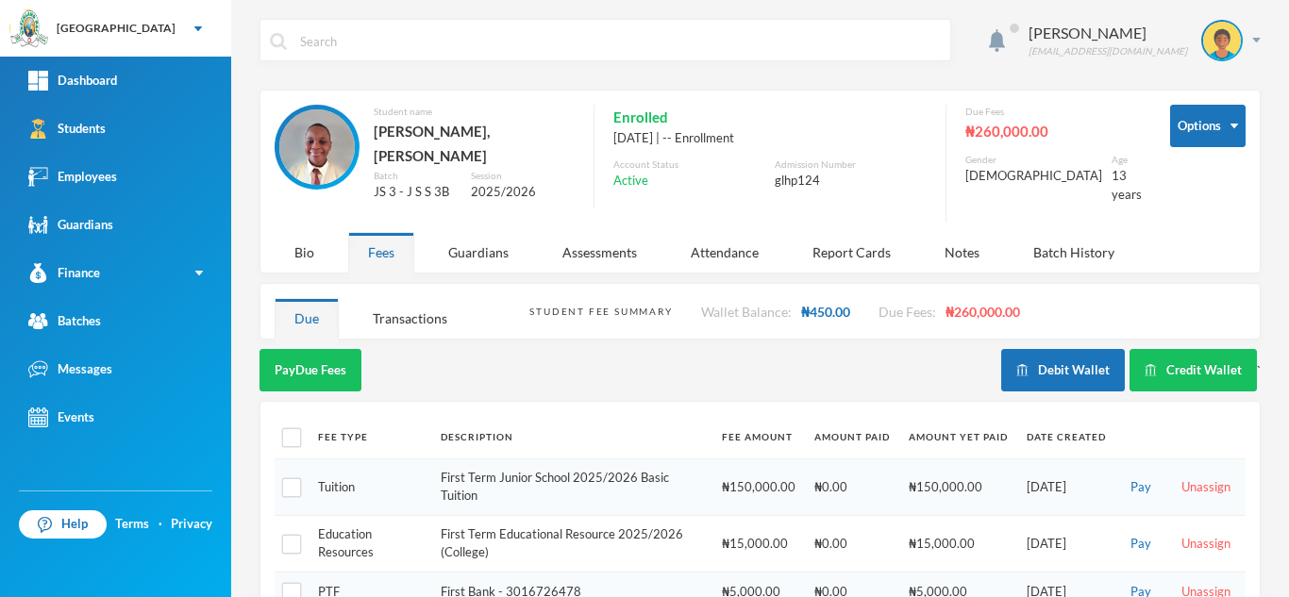
scroll to position [155, 0]
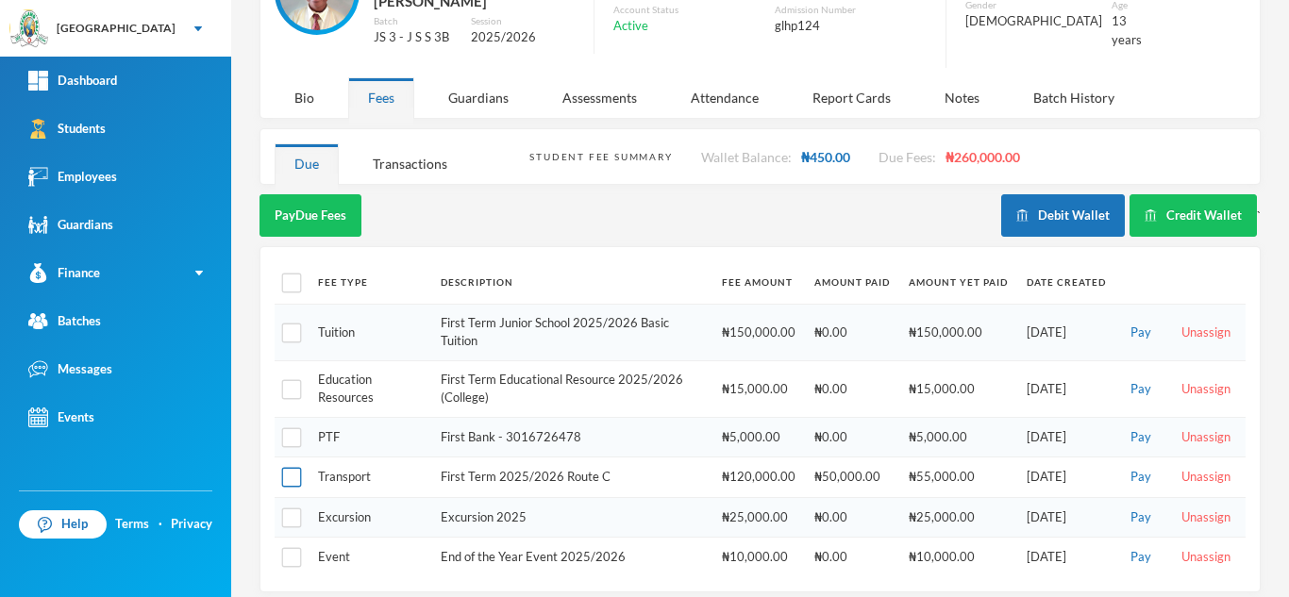
click at [292, 468] on input "checkbox" at bounding box center [292, 478] width 20 height 20
checkbox input "true"
click at [298, 194] on button "Pay Selected (1)" at bounding box center [317, 215] width 116 height 42
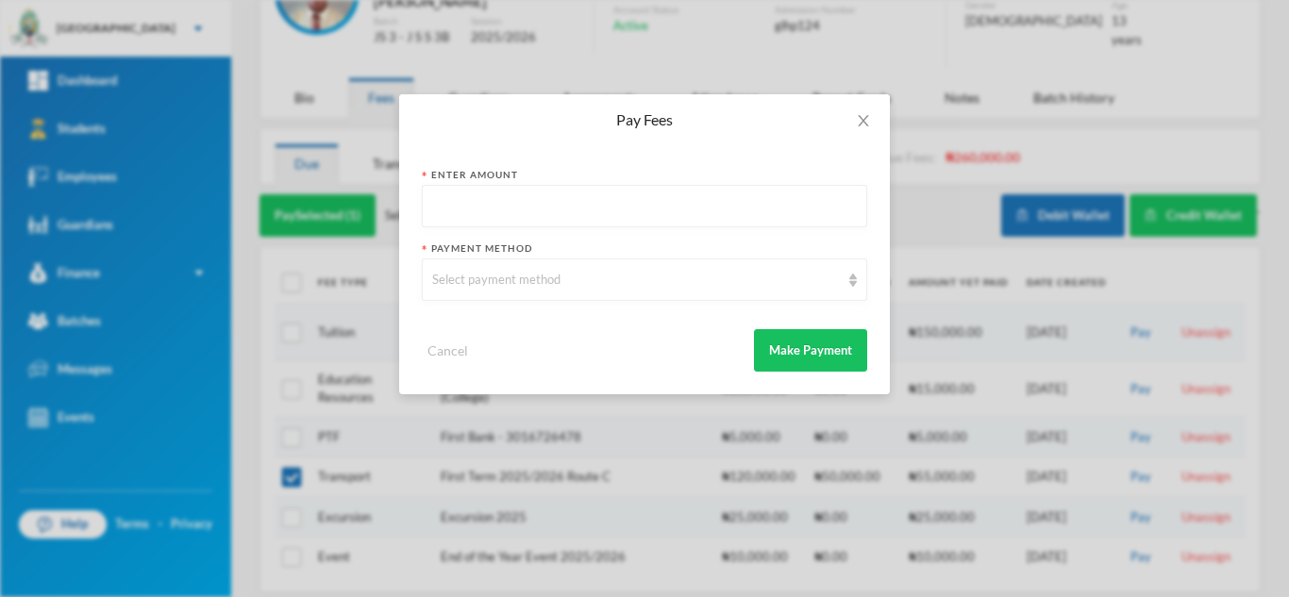
click at [606, 198] on input "text" at bounding box center [644, 207] width 425 height 42
type input "4"
type input "30000"
click at [596, 272] on div "Select payment method" at bounding box center [636, 280] width 408 height 19
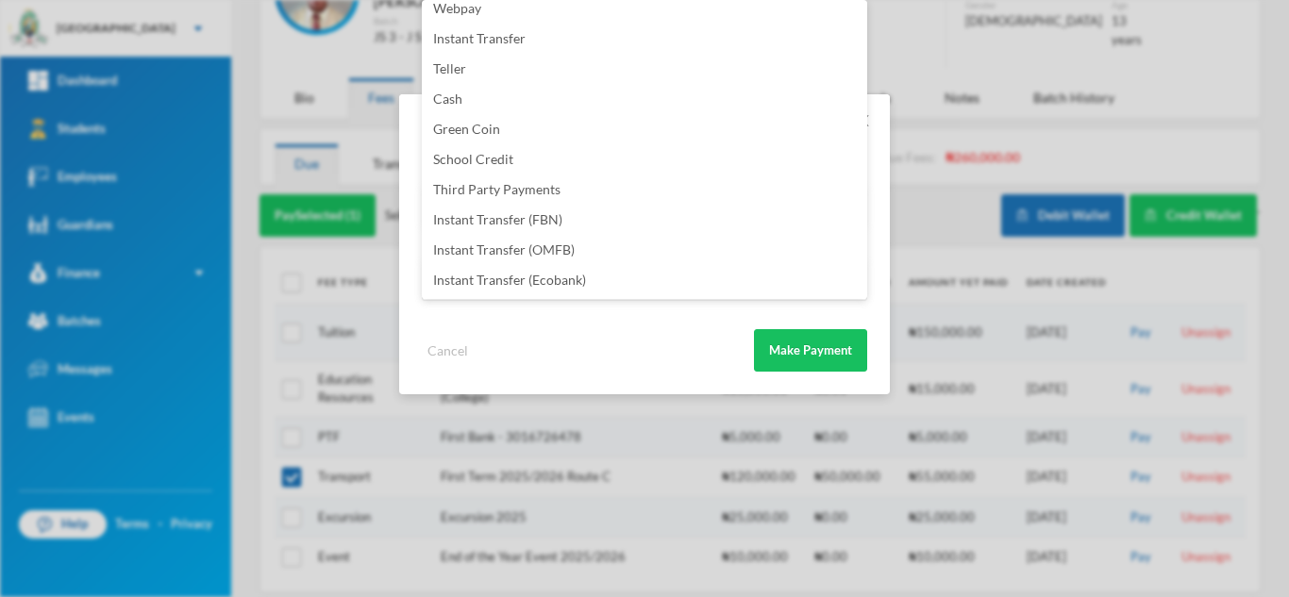
scroll to position [222, 0]
click at [590, 178] on li "Instant Transfer (FBN)" at bounding box center [644, 190] width 445 height 30
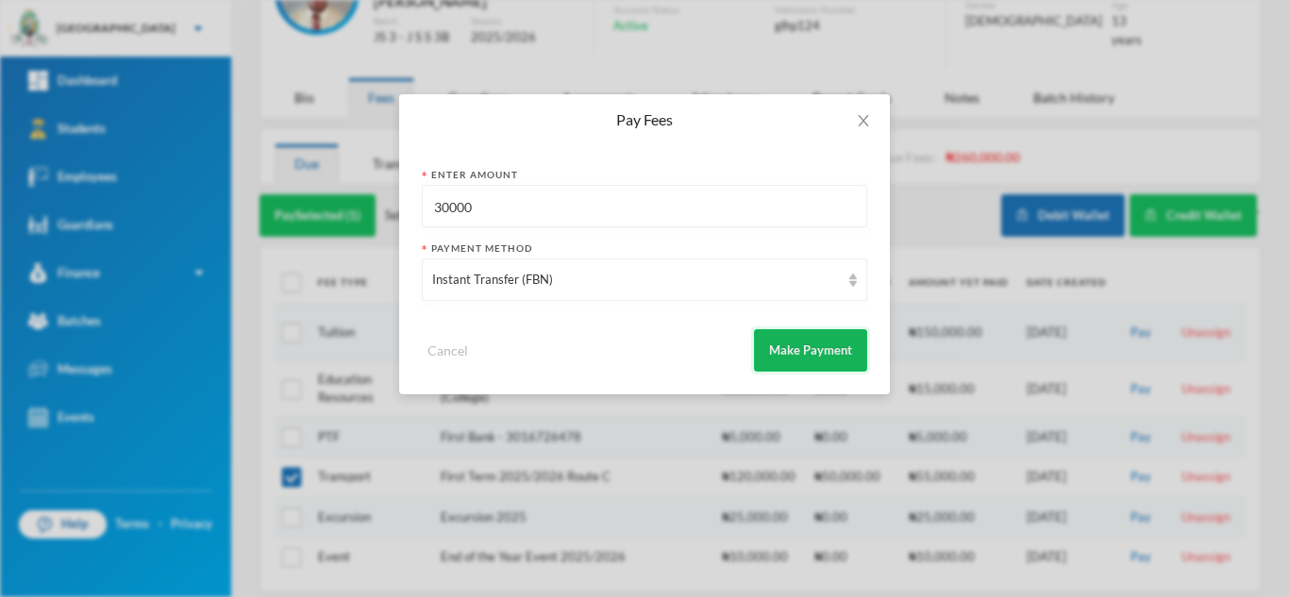
click at [803, 345] on button "Make Payment" at bounding box center [810, 350] width 113 height 42
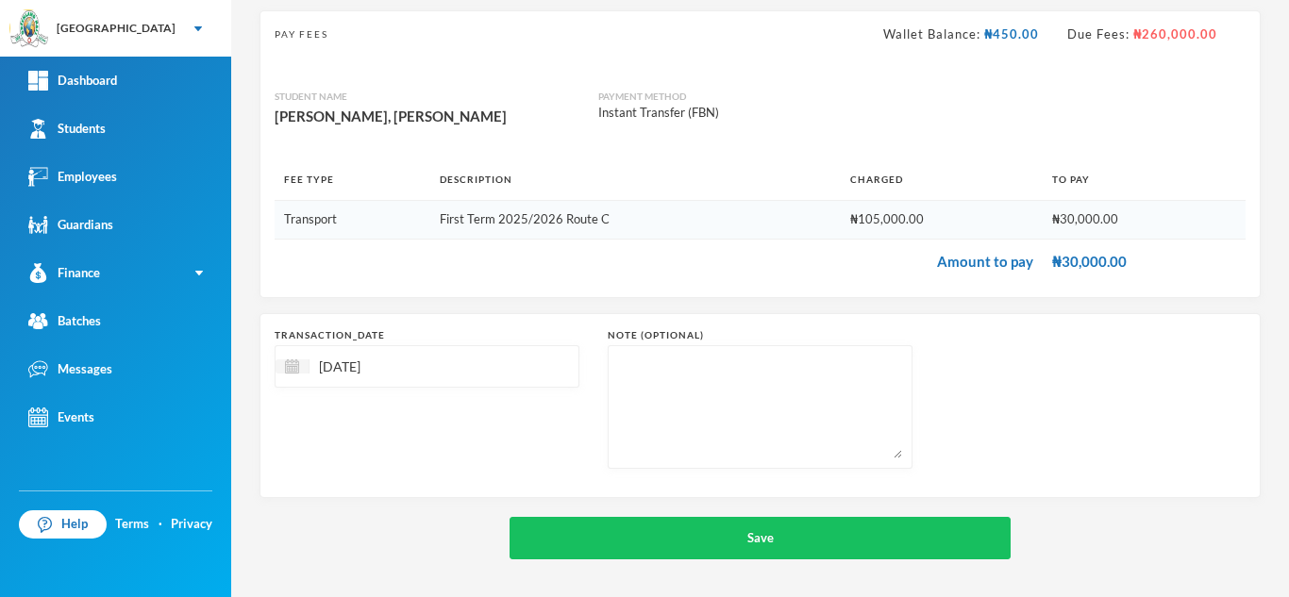
scroll to position [121, 0]
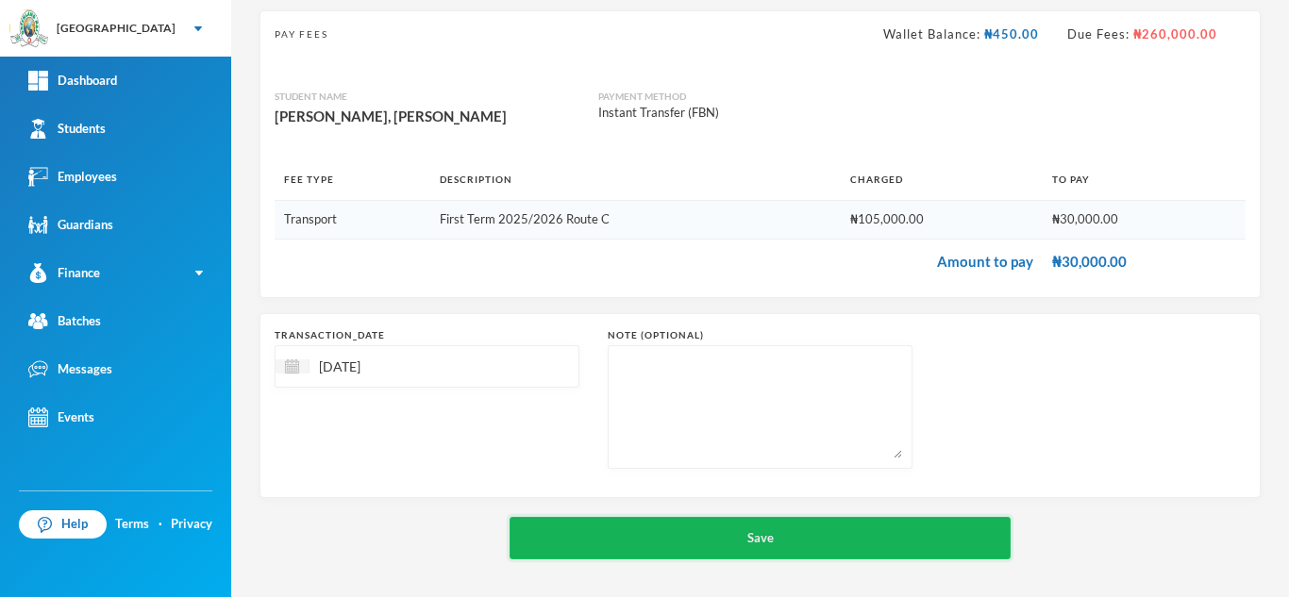
click at [648, 539] on button "Save" at bounding box center [759, 538] width 501 height 42
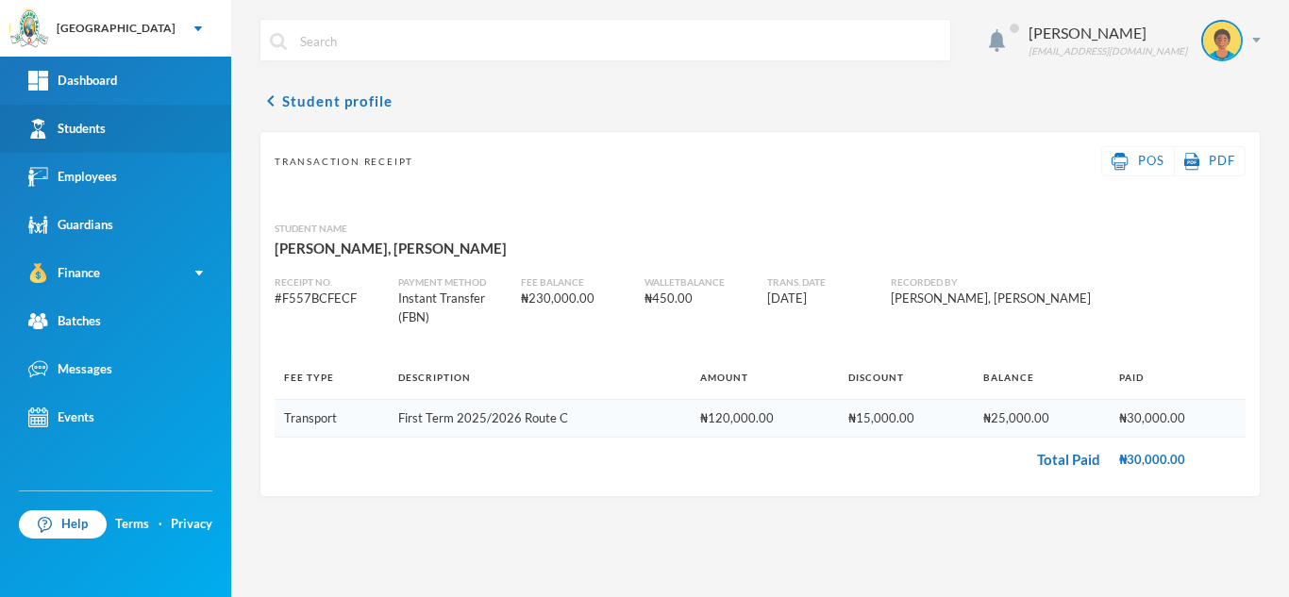
click at [145, 131] on link "Students" at bounding box center [115, 129] width 231 height 48
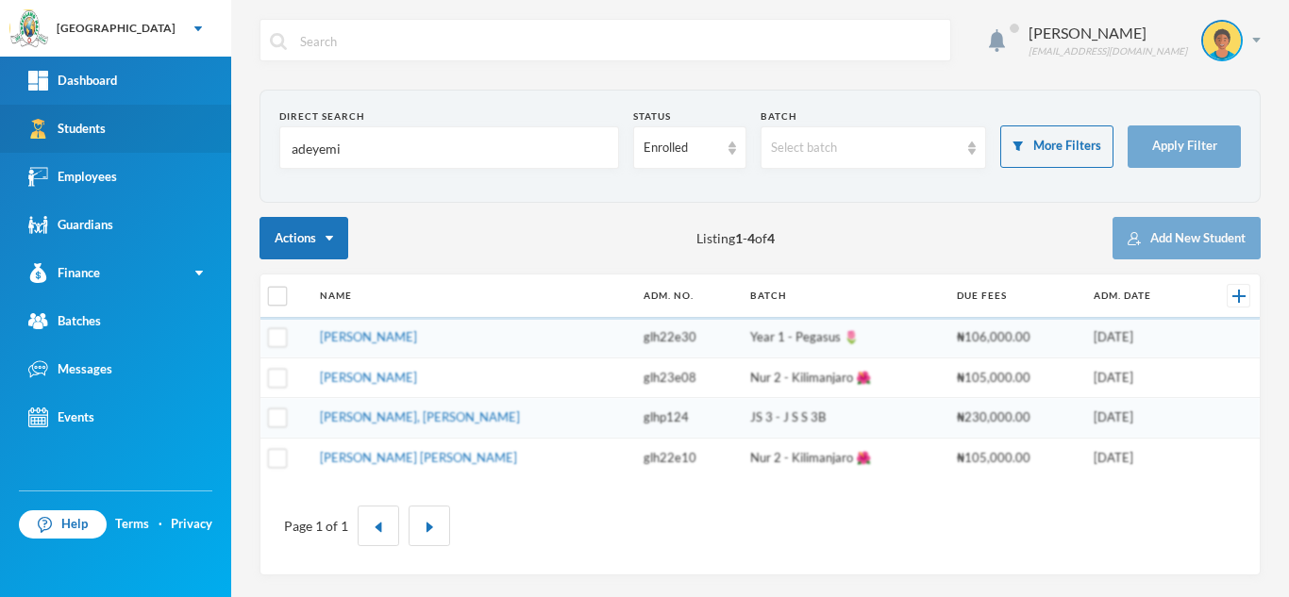
drag, startPoint x: 354, startPoint y: 158, endPoint x: 210, endPoint y: 148, distance: 143.7
click at [212, 148] on div "Greenland Hall Your Bluebic Account Greenland Hall Add a New School Dashboard S…" at bounding box center [644, 298] width 1289 height 597
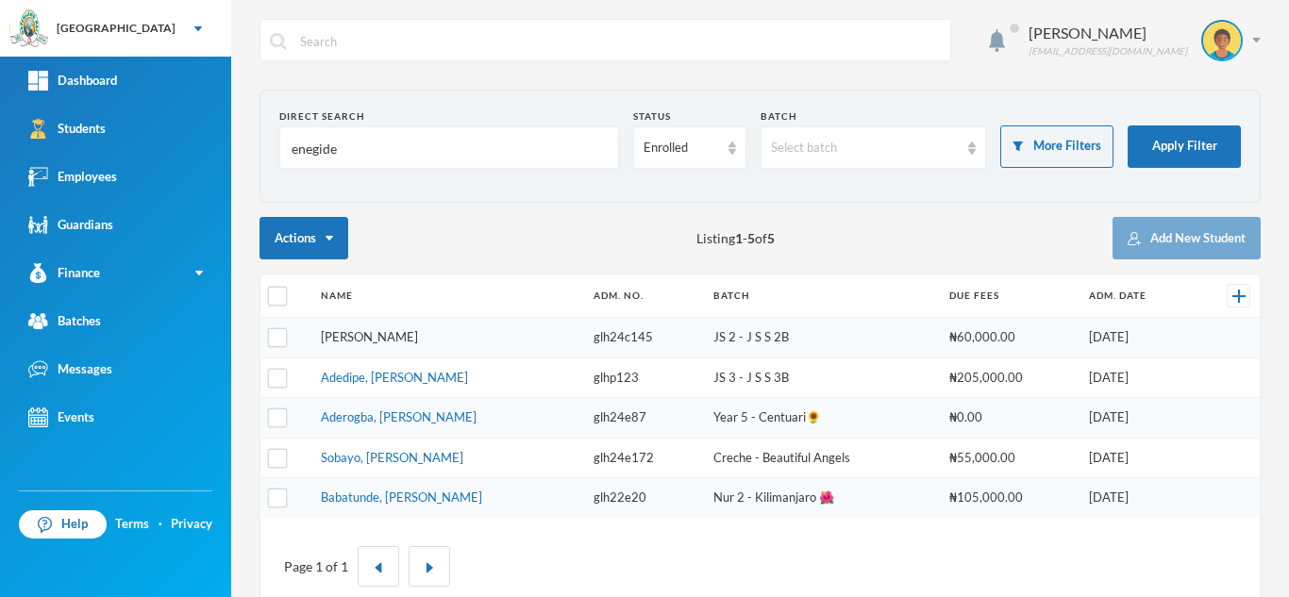
type input "enegide"
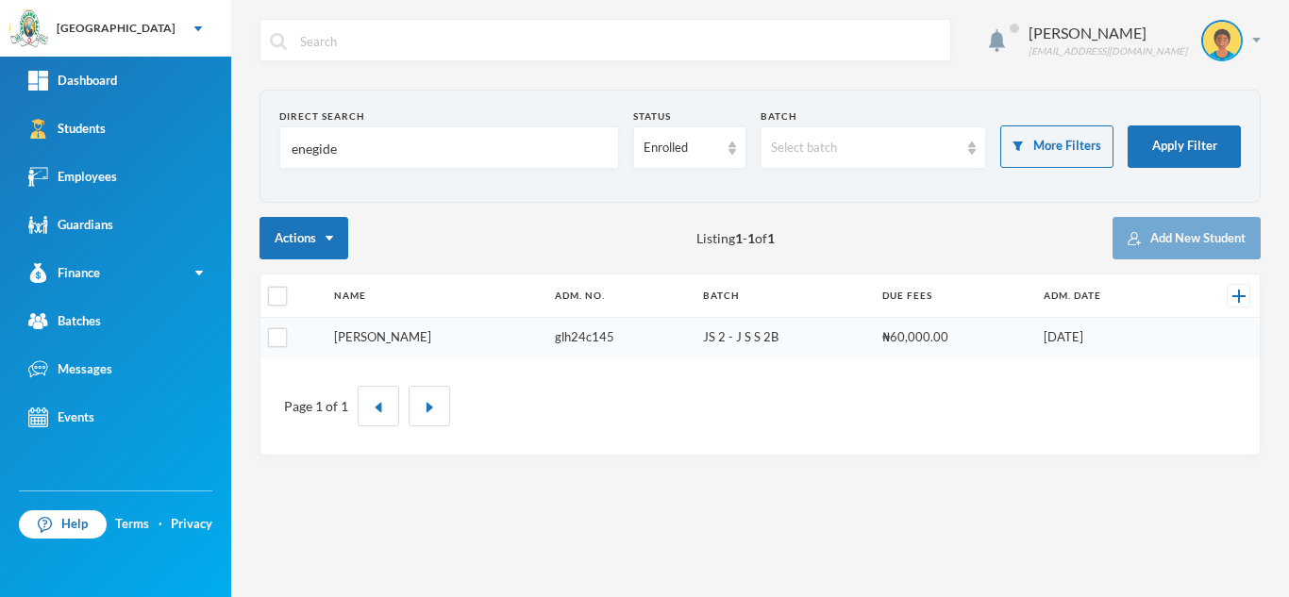
click at [349, 329] on link "[PERSON_NAME]" at bounding box center [382, 336] width 97 height 15
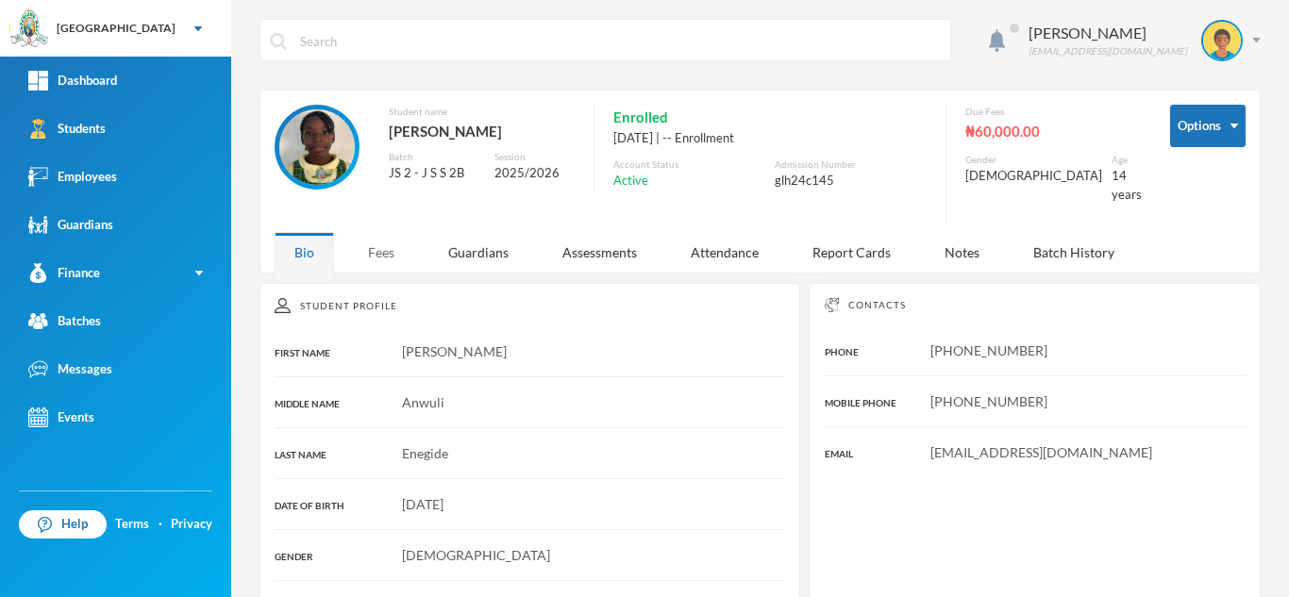
click at [367, 232] on div "Fees" at bounding box center [381, 252] width 66 height 41
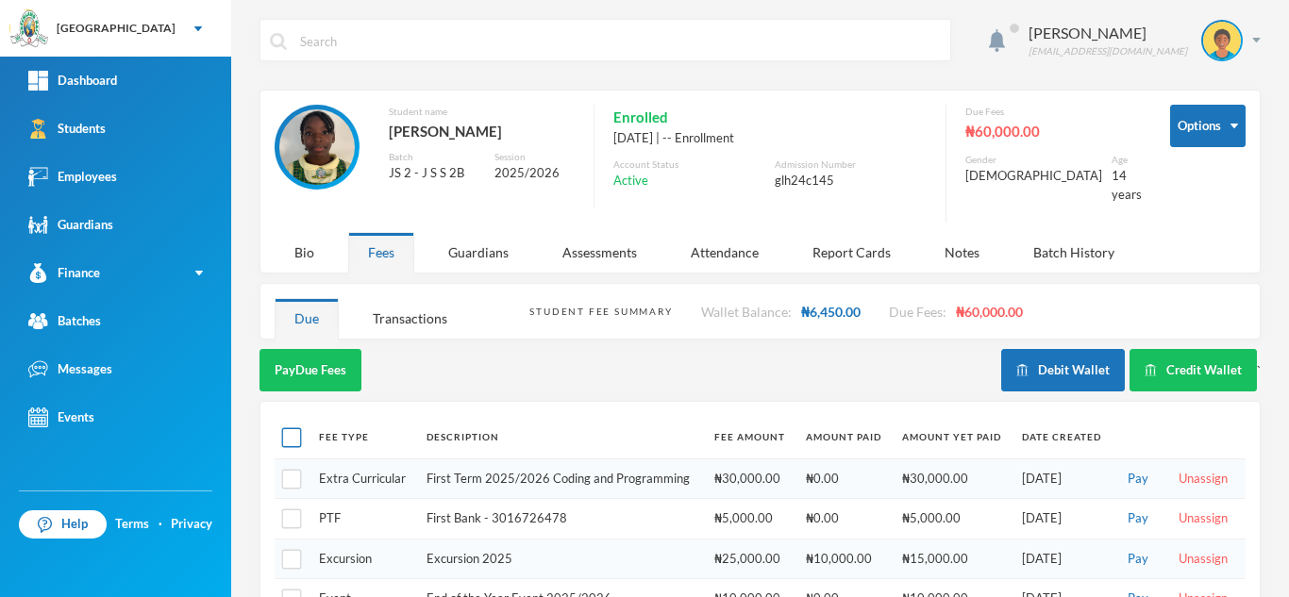
click at [296, 428] on input "checkbox" at bounding box center [292, 438] width 20 height 20
checkbox input "true"
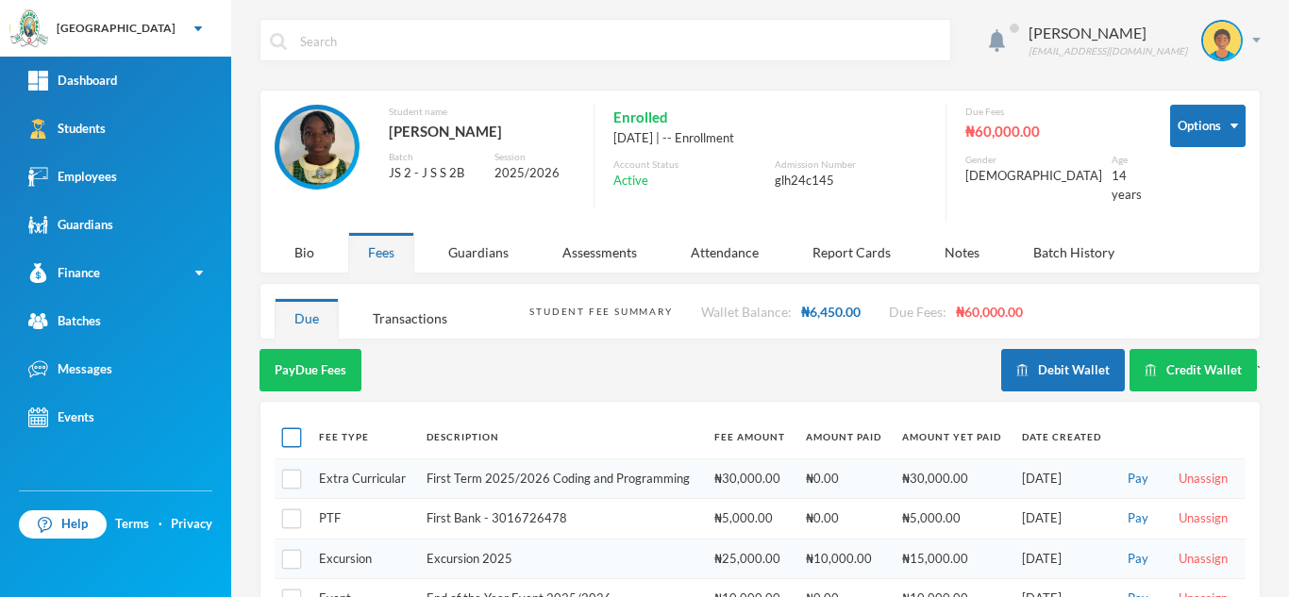
checkbox input "true"
click at [287, 509] on input "checkbox" at bounding box center [292, 519] width 20 height 20
checkbox input "false"
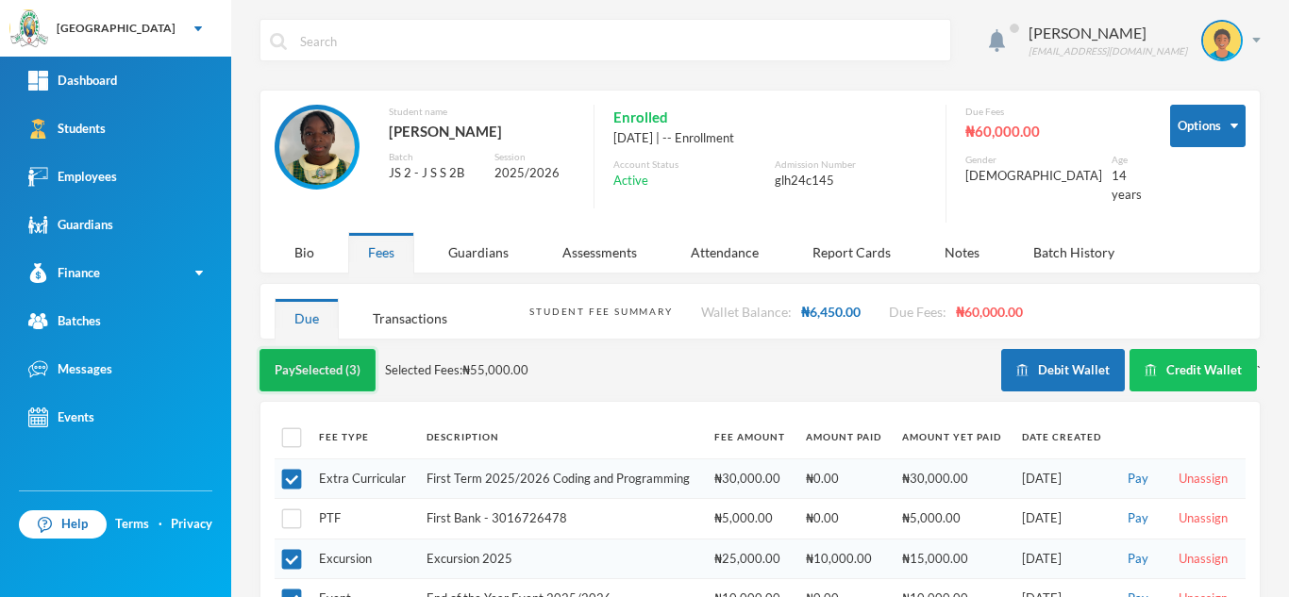
click at [303, 359] on button "Pay Selected (3)" at bounding box center [317, 370] width 116 height 42
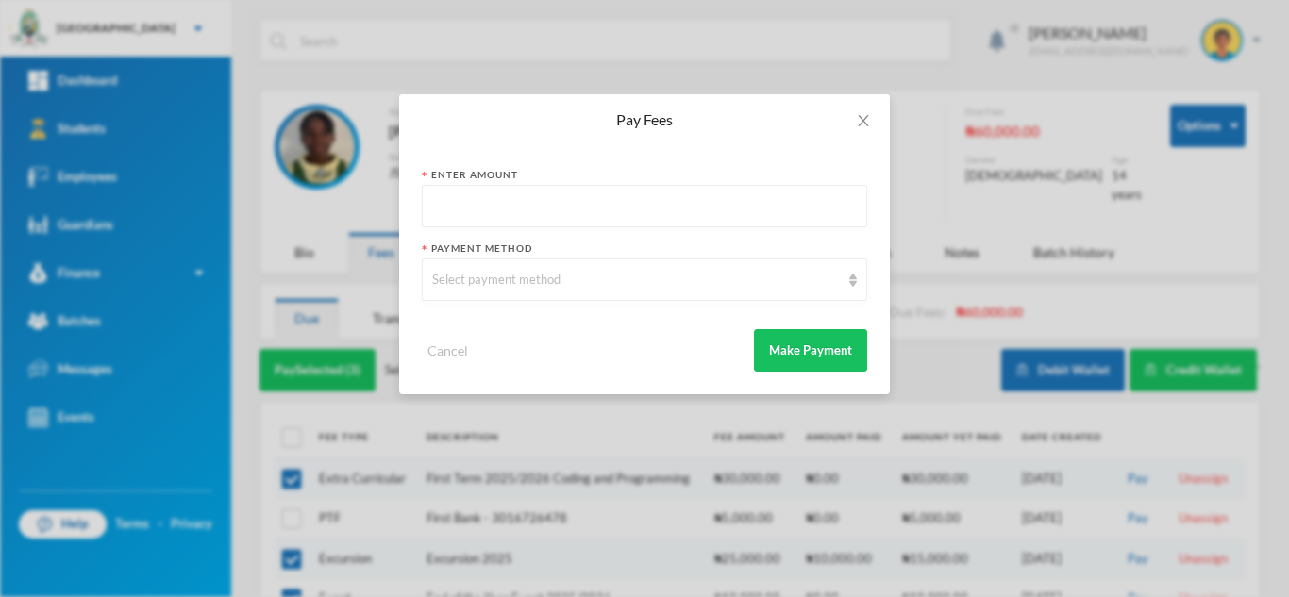
click at [527, 216] on input "text" at bounding box center [644, 207] width 425 height 42
type input "55000"
click at [515, 283] on div "Select payment method" at bounding box center [636, 280] width 408 height 19
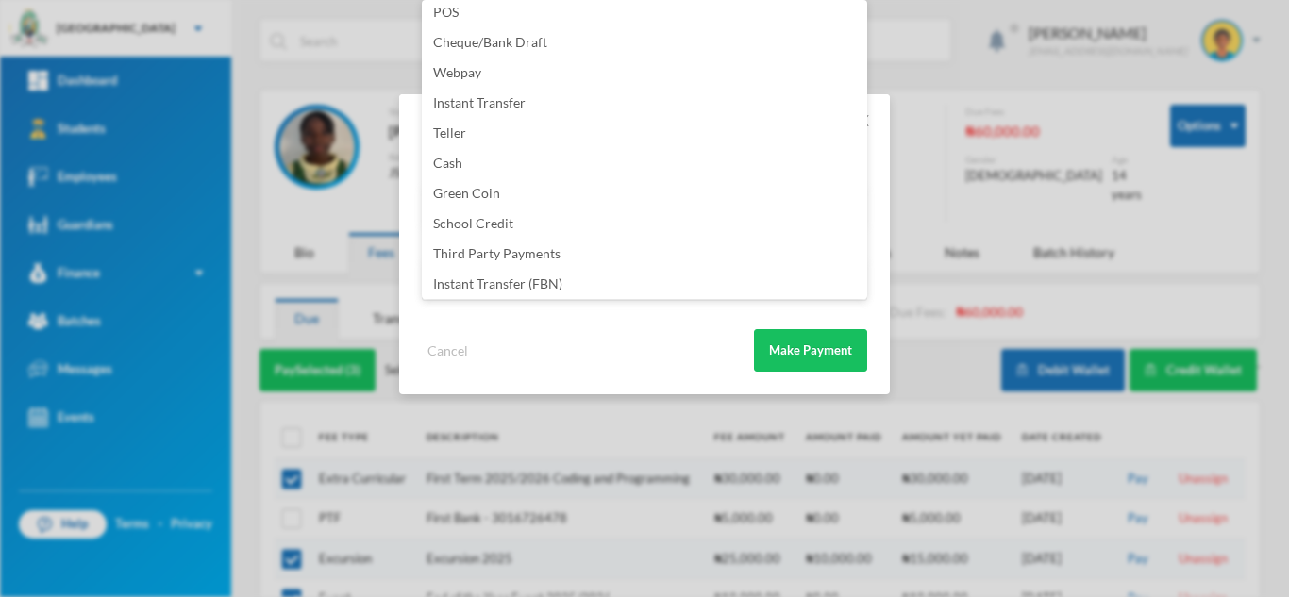
scroll to position [222, 0]
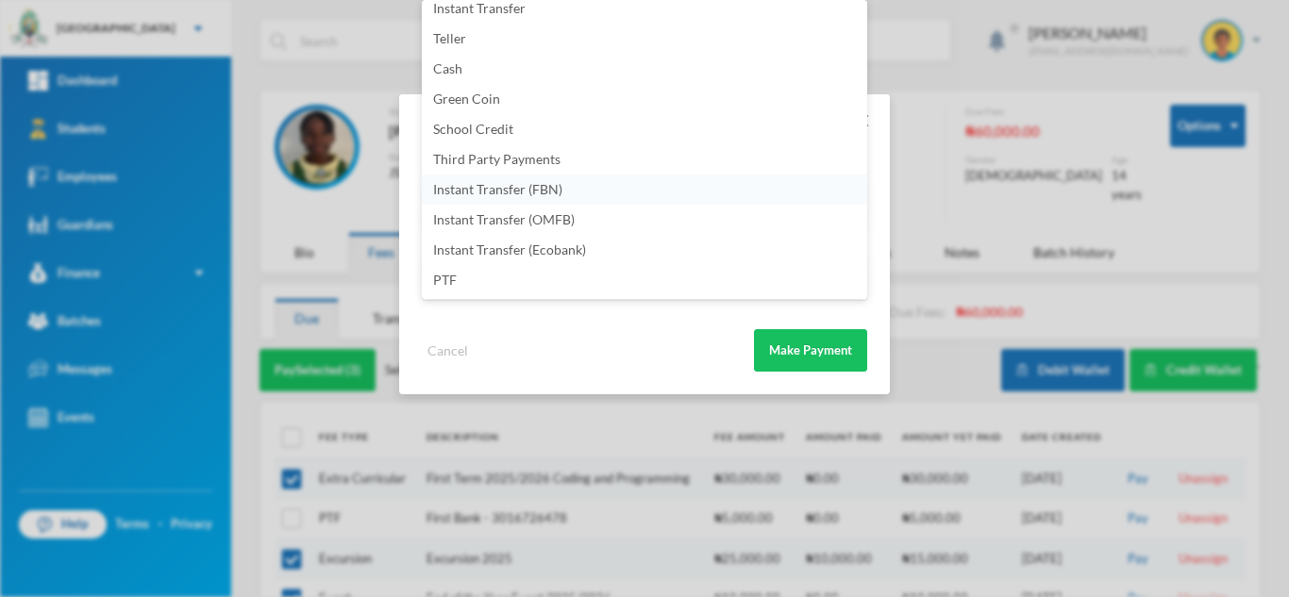
click at [547, 183] on span "Instant Transfer (FBN)" at bounding box center [497, 189] width 129 height 16
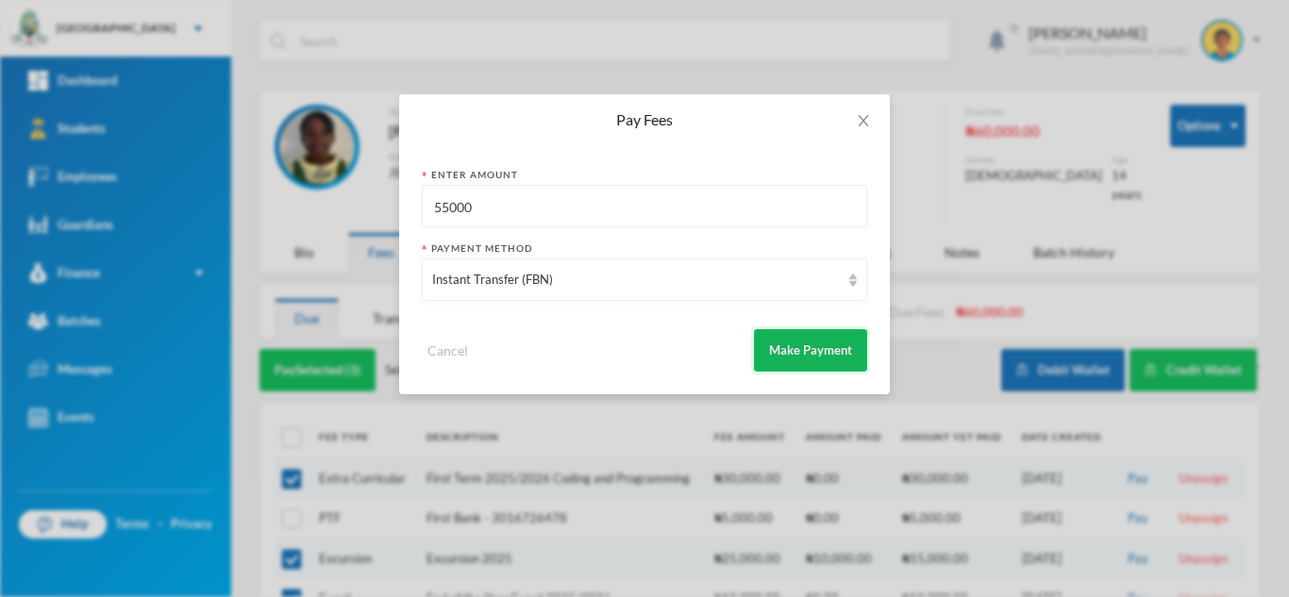
click at [769, 339] on button "Make Payment" at bounding box center [810, 350] width 113 height 42
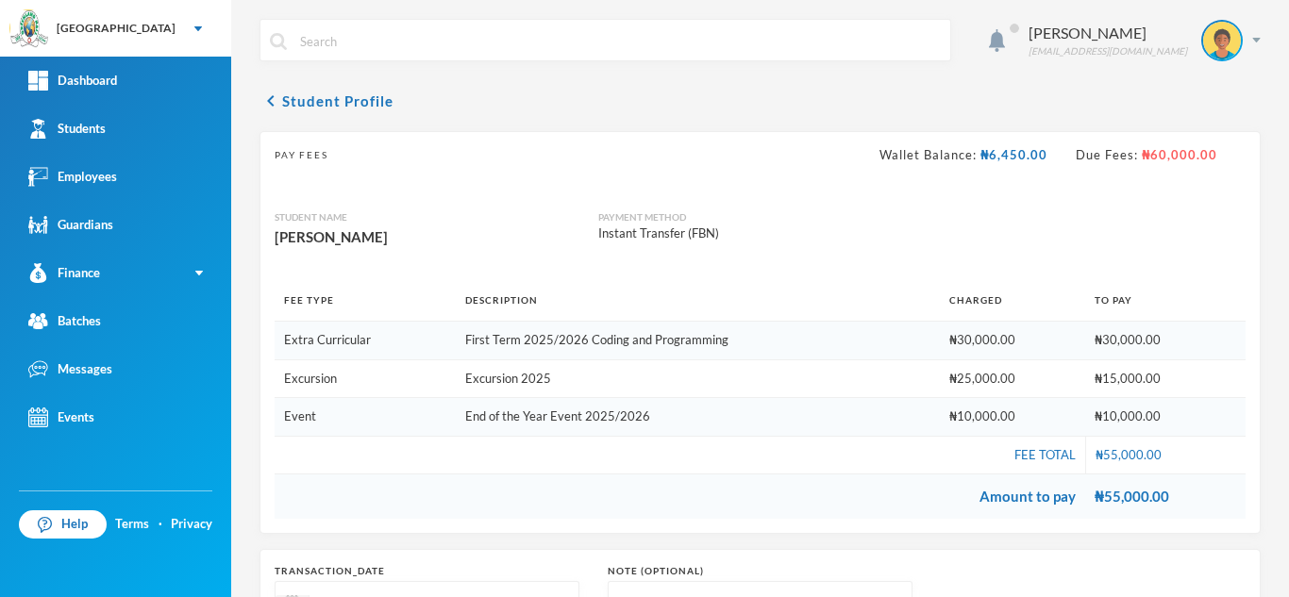
scroll to position [236, 0]
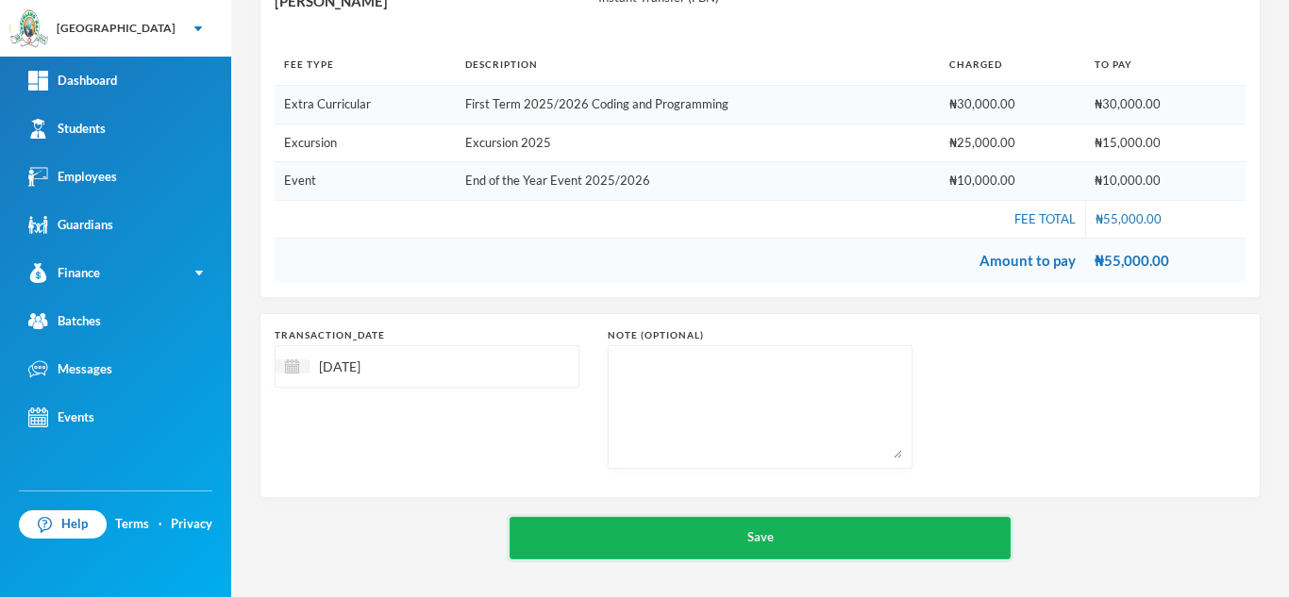
click at [720, 534] on button "Save" at bounding box center [759, 538] width 501 height 42
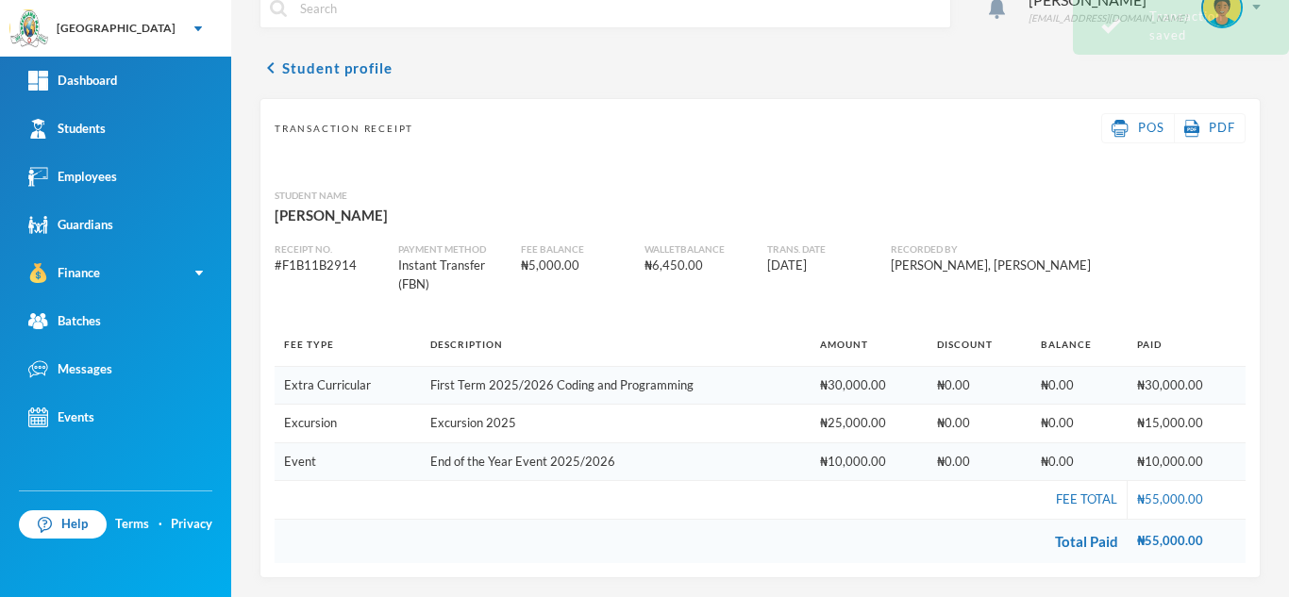
scroll to position [33, 0]
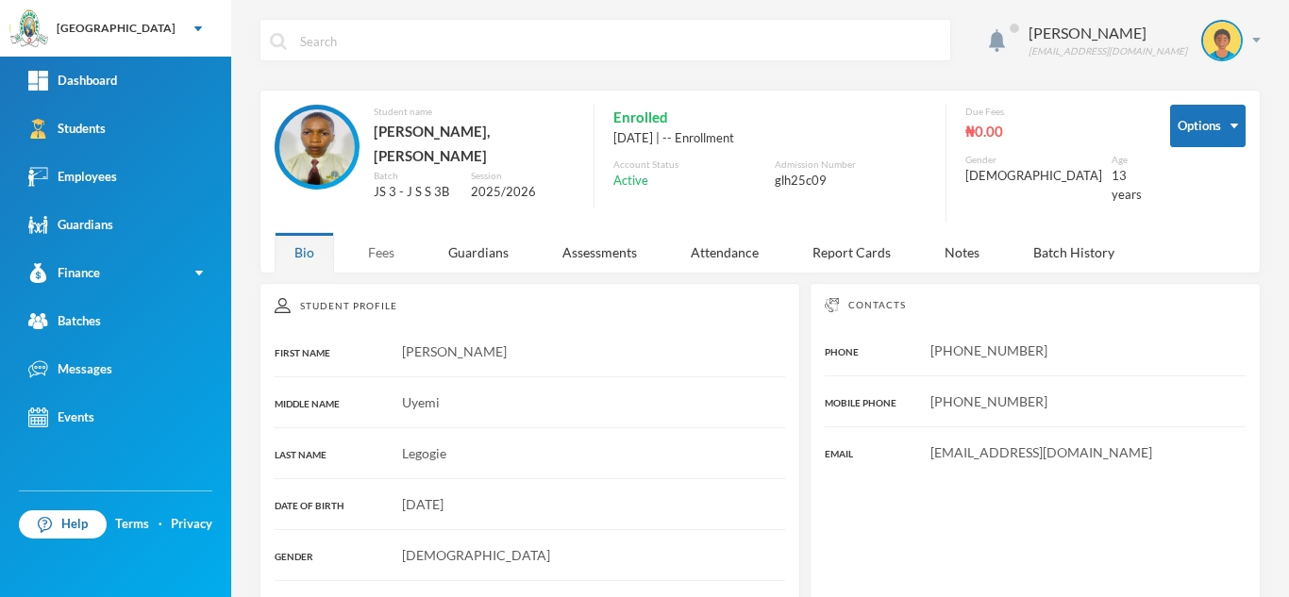
click at [393, 240] on div "Fees" at bounding box center [381, 252] width 66 height 41
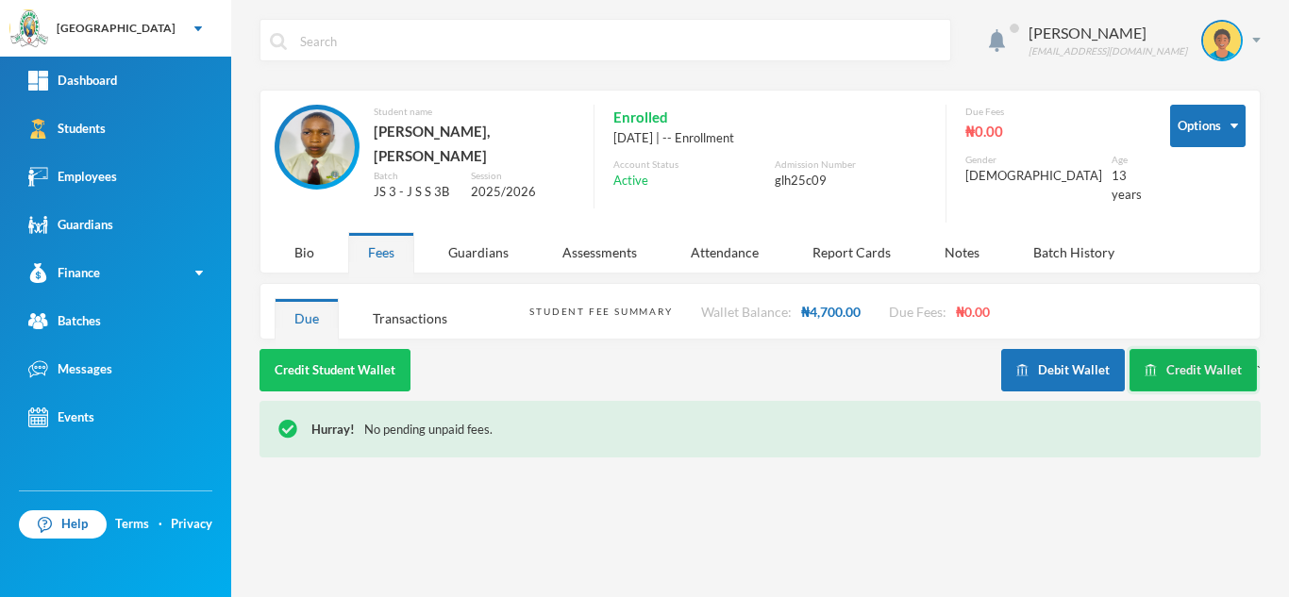
click at [1167, 361] on button "Credit Wallet" at bounding box center [1192, 370] width 127 height 42
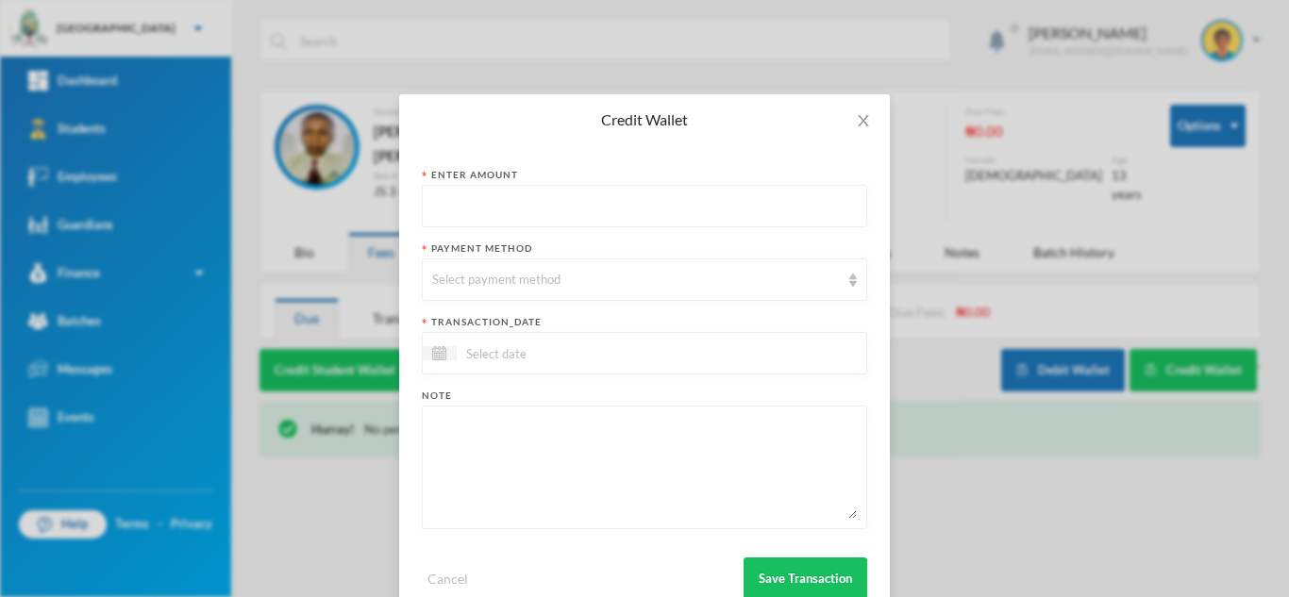
click at [594, 207] on input "text" at bounding box center [644, 207] width 425 height 42
type input "21000"
click at [559, 262] on div "Select payment method" at bounding box center [644, 280] width 445 height 42
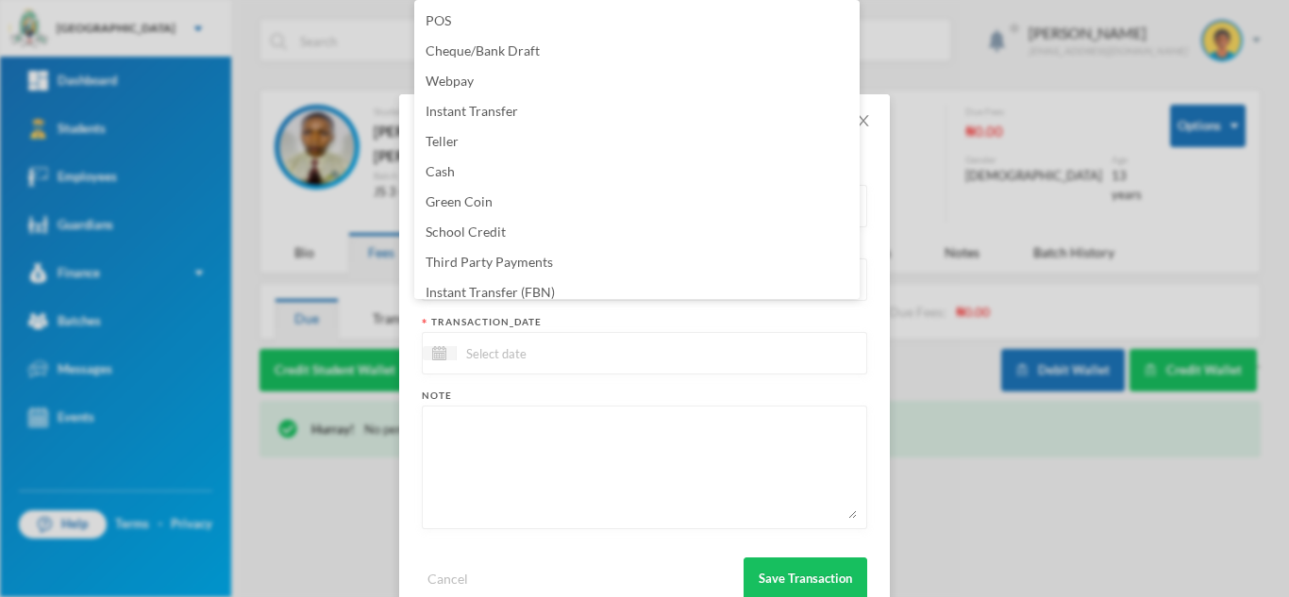
scroll to position [192, 0]
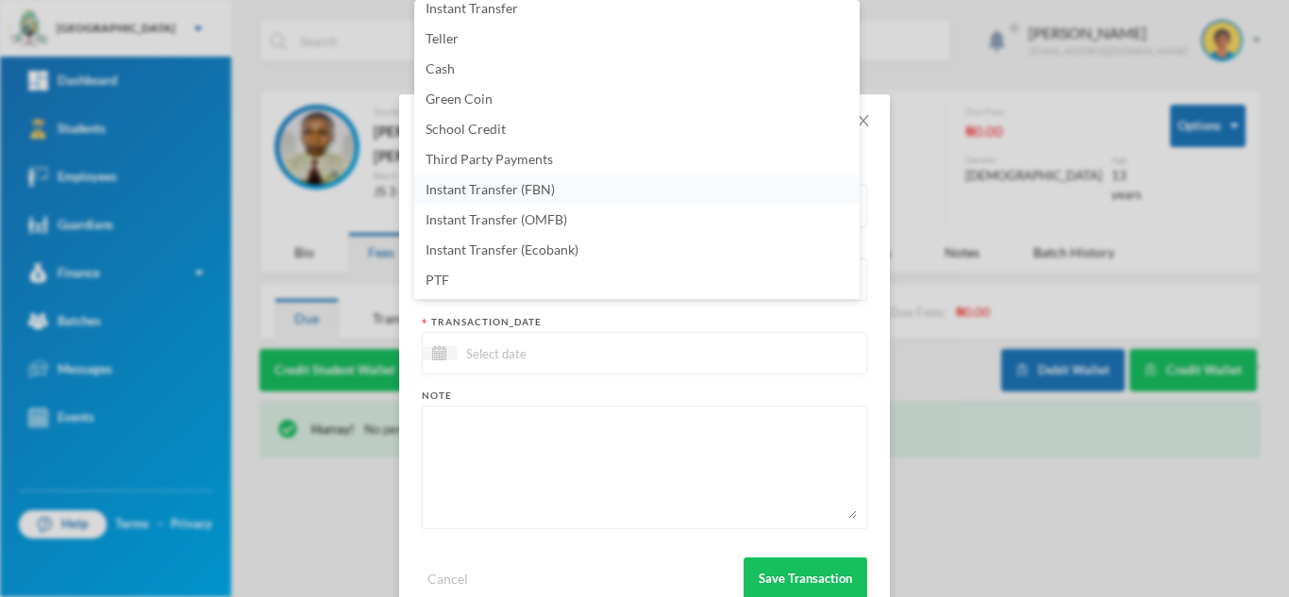
click at [585, 193] on li "Instant Transfer (FBN)" at bounding box center [636, 190] width 445 height 30
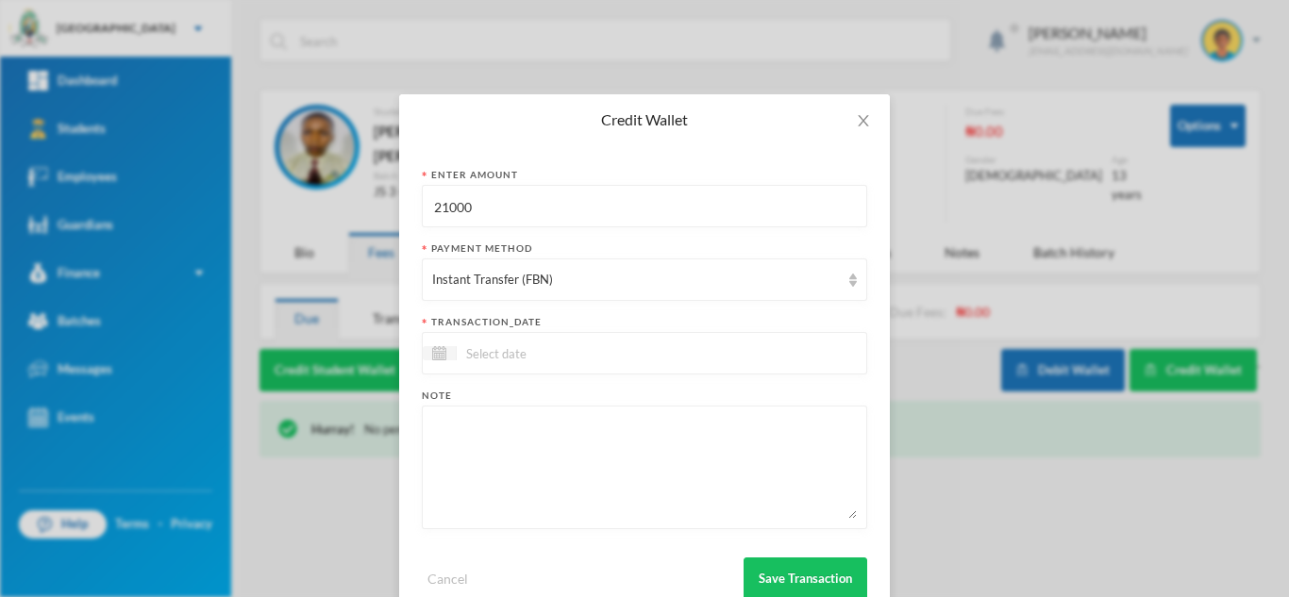
click at [532, 359] on input at bounding box center [536, 353] width 159 height 22
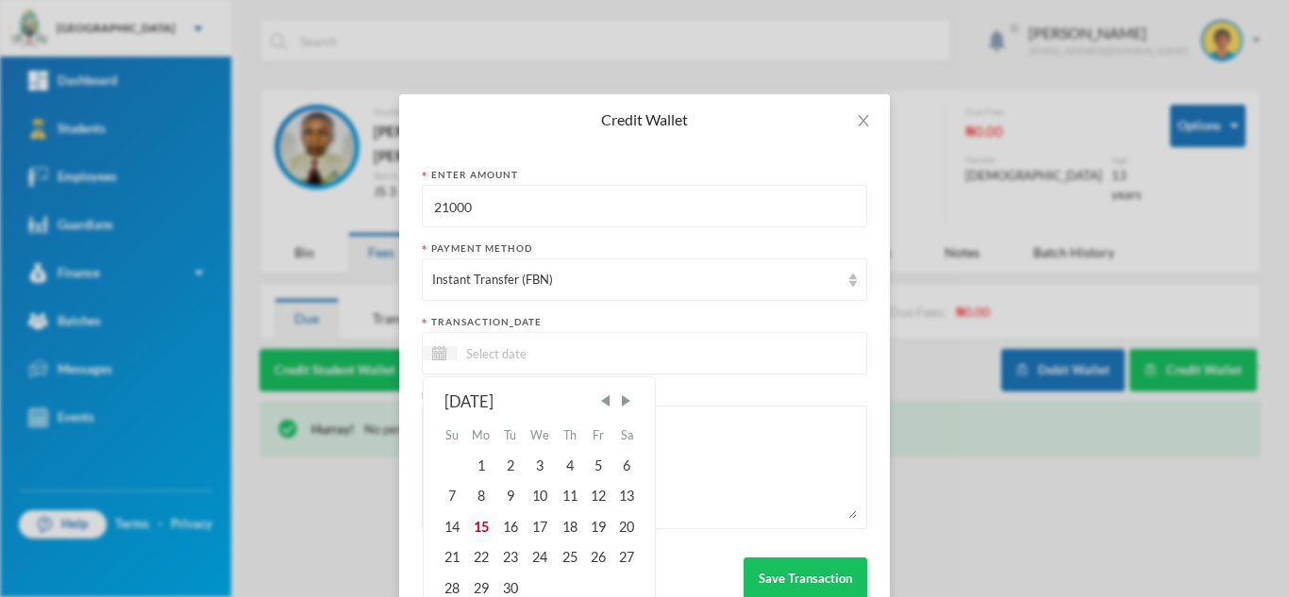
click at [466, 529] on div "15" at bounding box center [481, 527] width 30 height 30
type input "[DATE]"
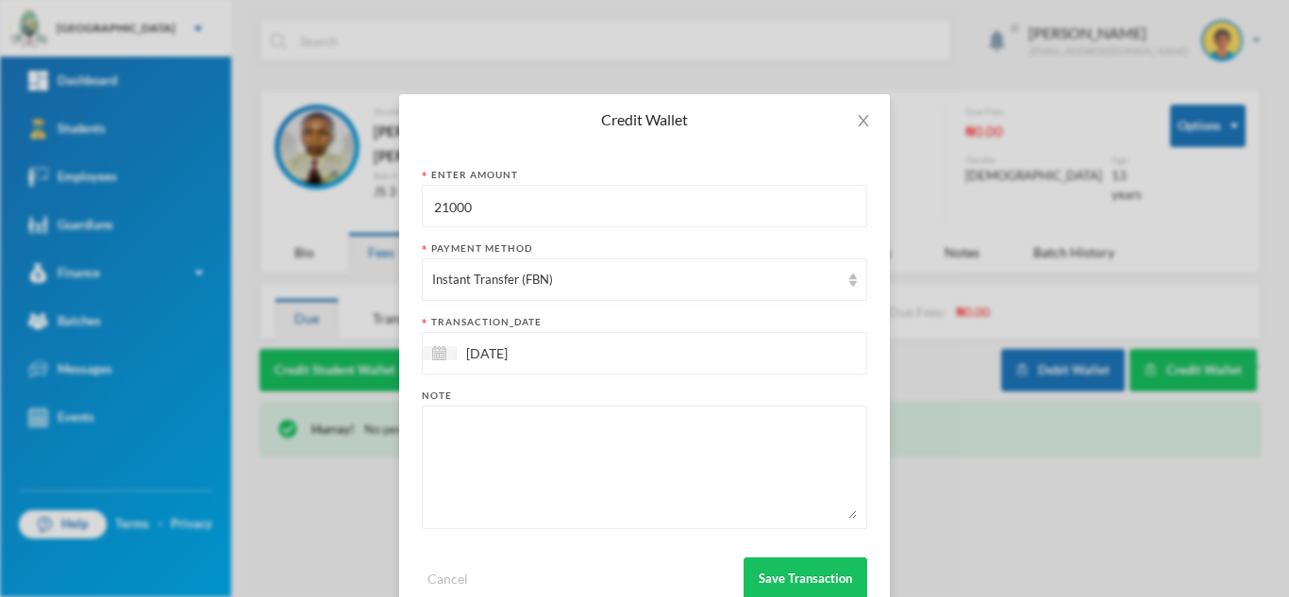
click at [786, 557] on div "Cancel Save Transaction" at bounding box center [644, 571] width 445 height 57
click at [770, 572] on button "Save Transaction" at bounding box center [805, 579] width 124 height 42
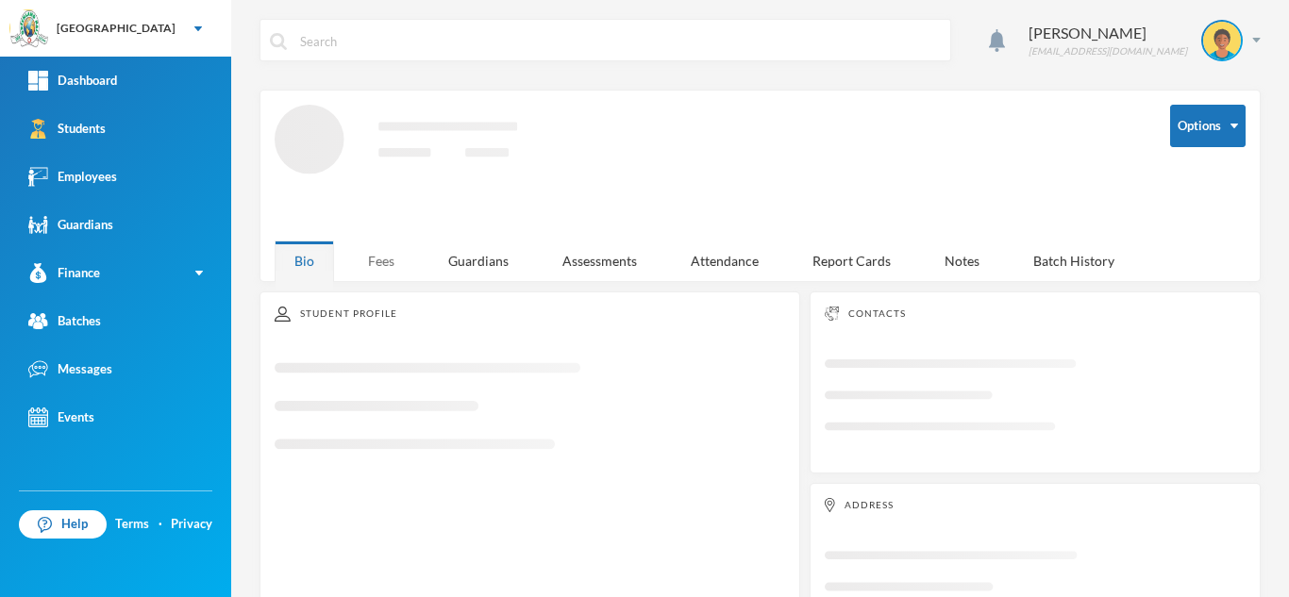
click at [380, 248] on div "Fees" at bounding box center [381, 261] width 66 height 41
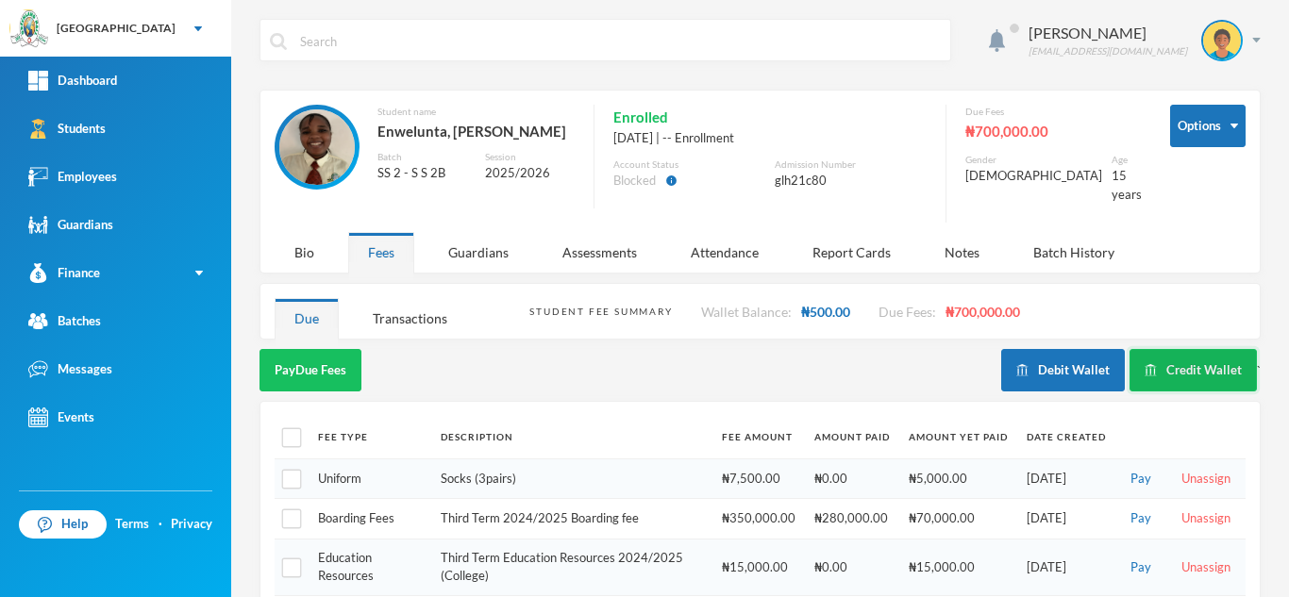
click at [1168, 349] on button "Credit Wallet" at bounding box center [1192, 370] width 127 height 42
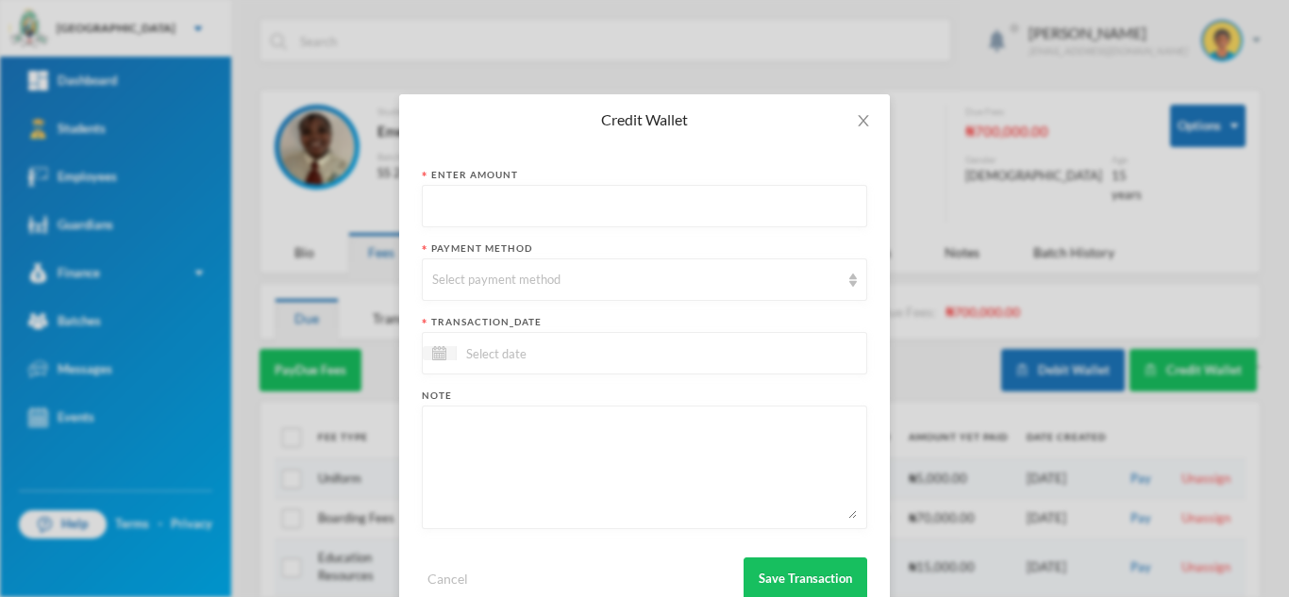
click at [592, 223] on input "text" at bounding box center [644, 207] width 425 height 42
type input "10000"
click at [493, 278] on div "Select payment method" at bounding box center [636, 280] width 408 height 19
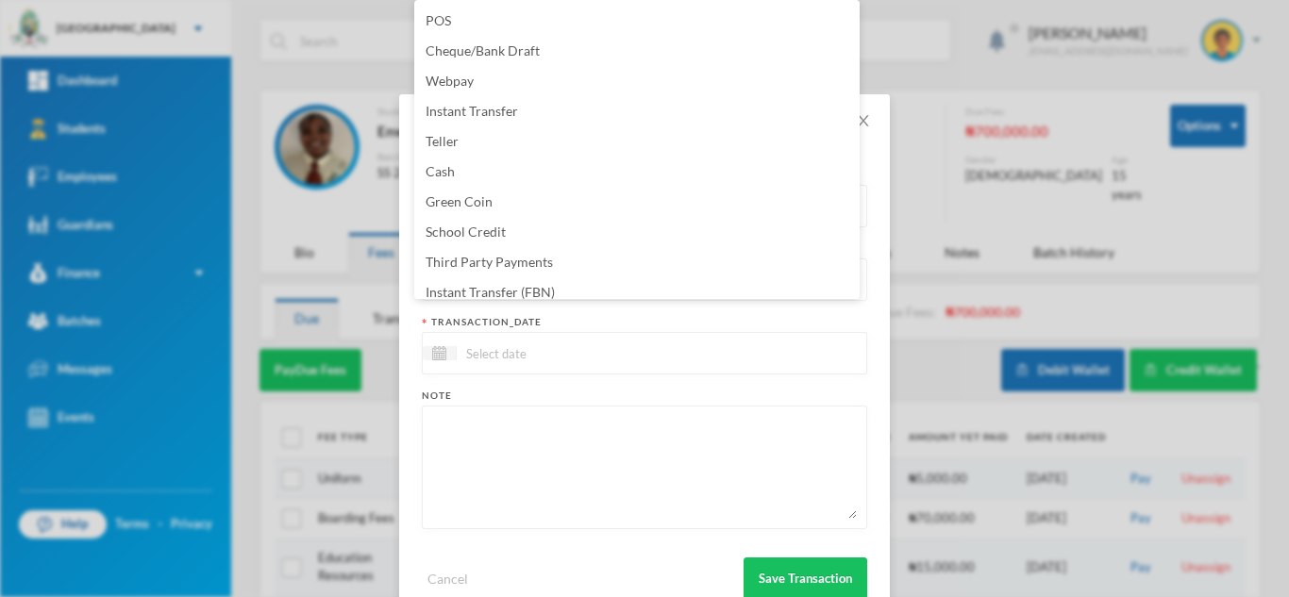
scroll to position [192, 0]
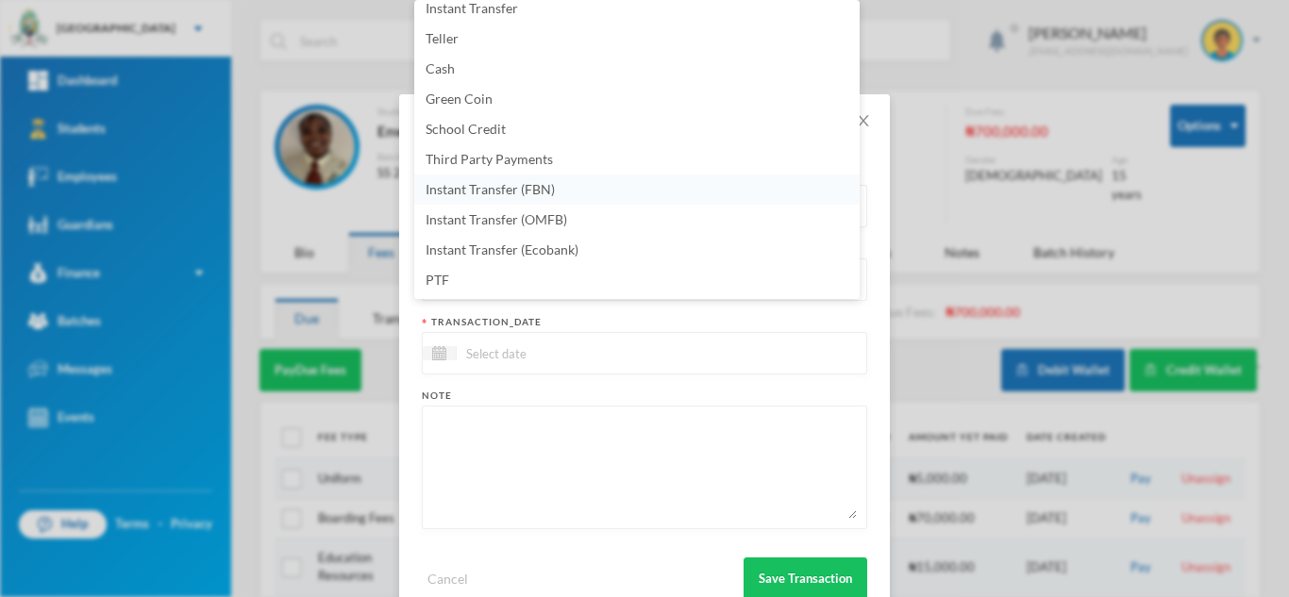
click at [596, 180] on li "Instant Transfer (FBN)" at bounding box center [636, 190] width 445 height 30
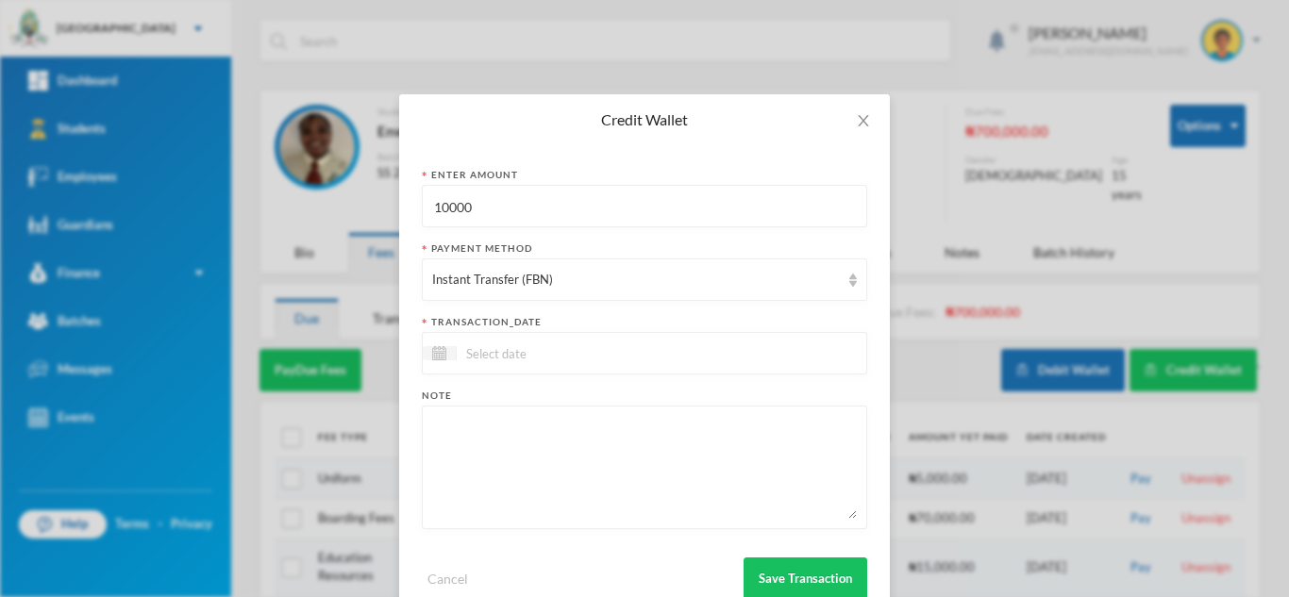
click at [593, 350] on input at bounding box center [536, 353] width 159 height 22
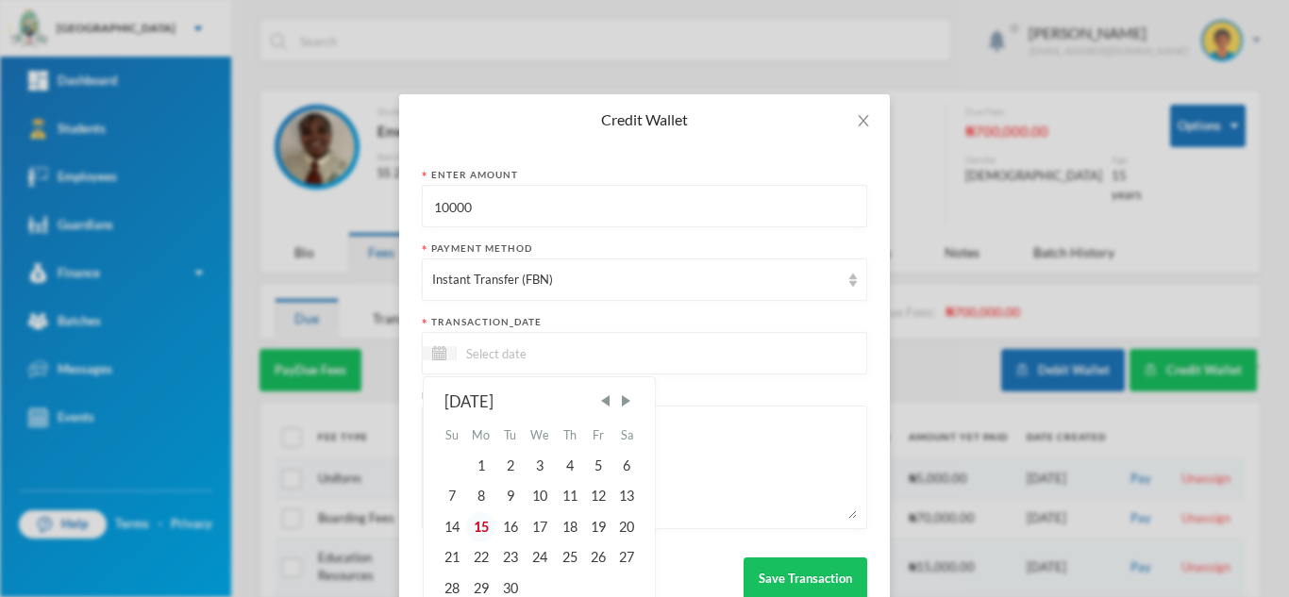
click at [469, 513] on div "15" at bounding box center [481, 527] width 30 height 30
type input "[DATE]"
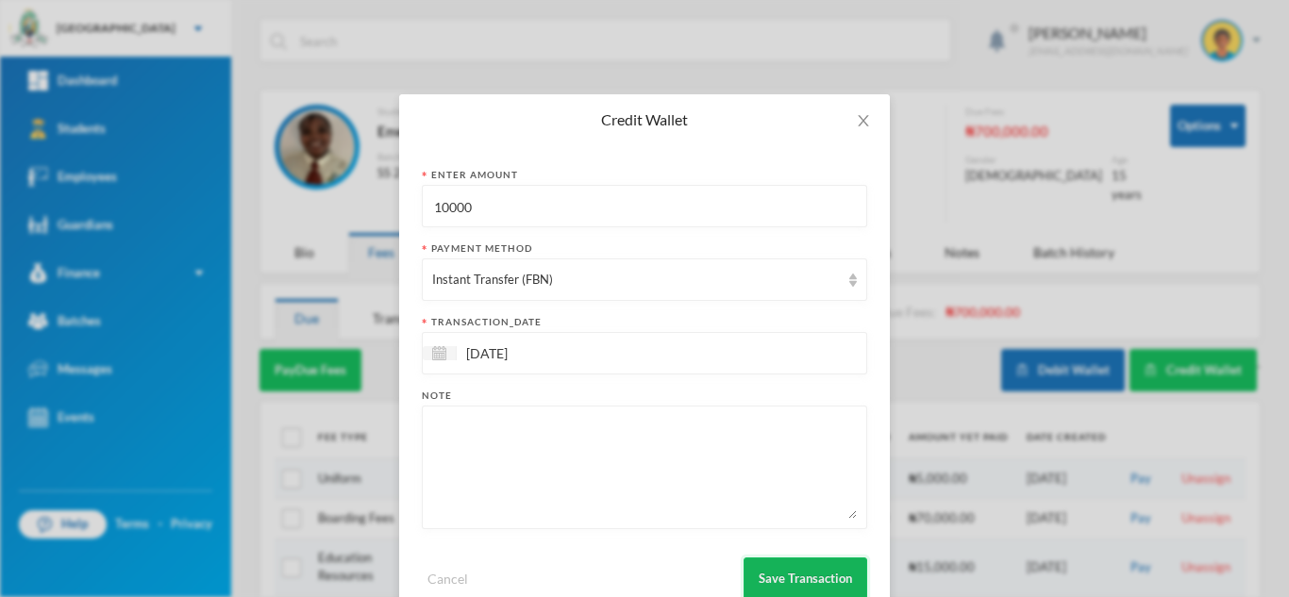
click at [764, 591] on button "Save Transaction" at bounding box center [805, 579] width 124 height 42
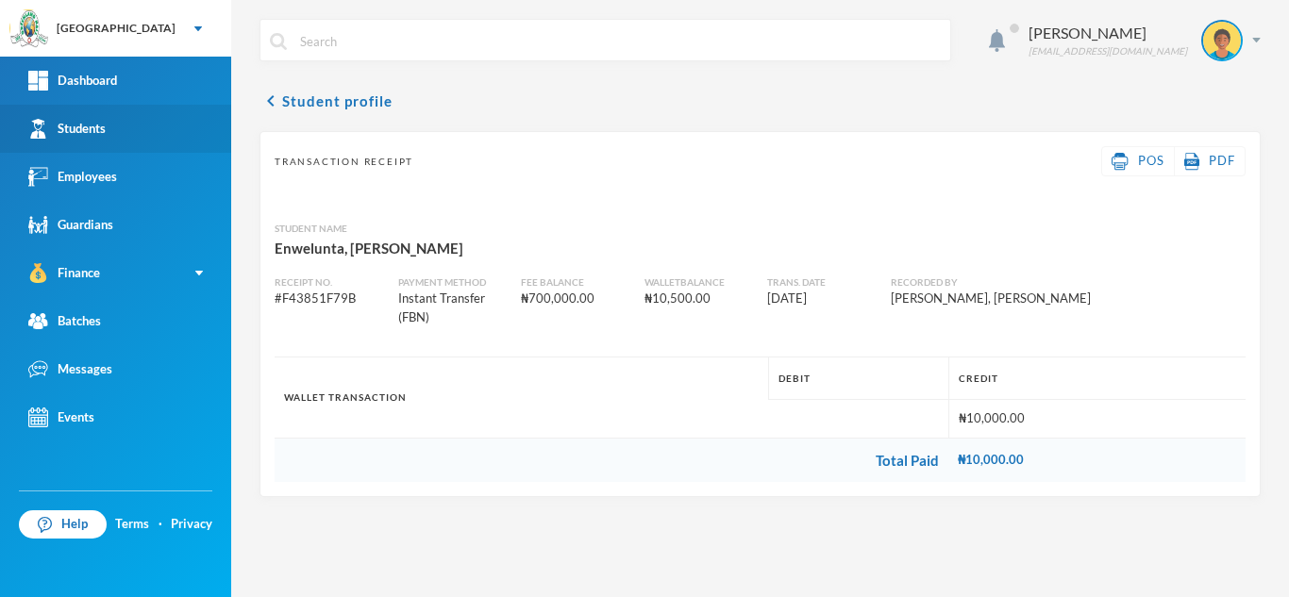
click at [104, 131] on div "Students" at bounding box center [66, 129] width 77 height 20
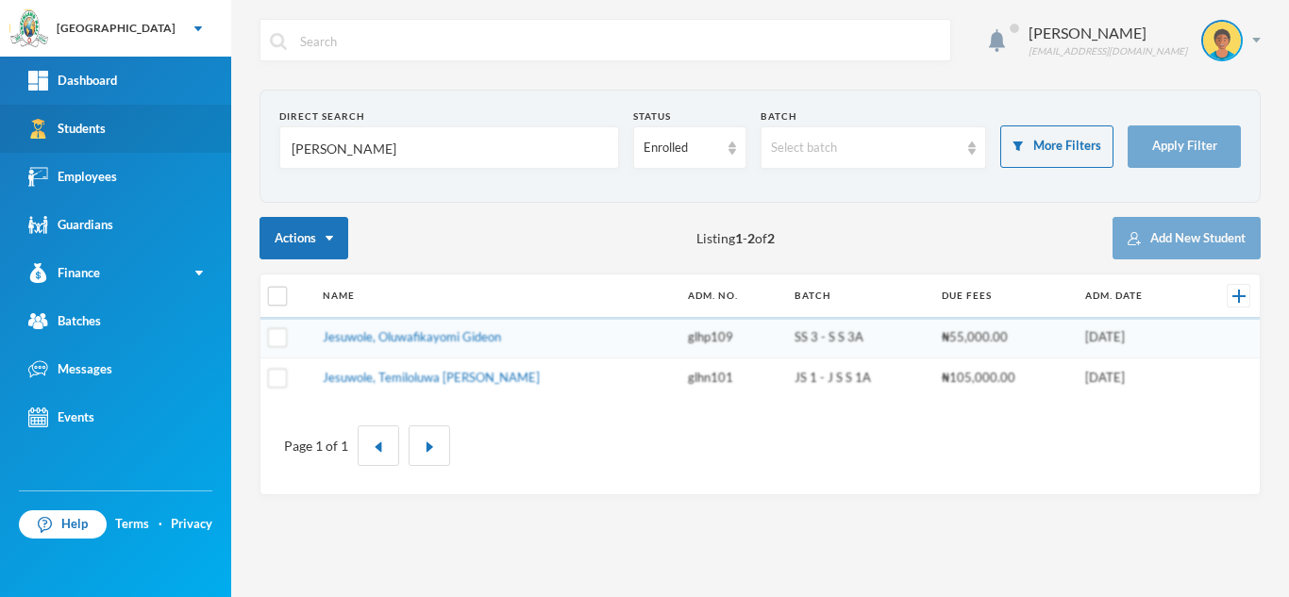
drag, startPoint x: 358, startPoint y: 161, endPoint x: 172, endPoint y: 132, distance: 188.2
click at [172, 132] on div "Greenland Hall Your Bluebic Account Greenland Hall Add a New School Dashboard S…" at bounding box center [644, 298] width 1289 height 597
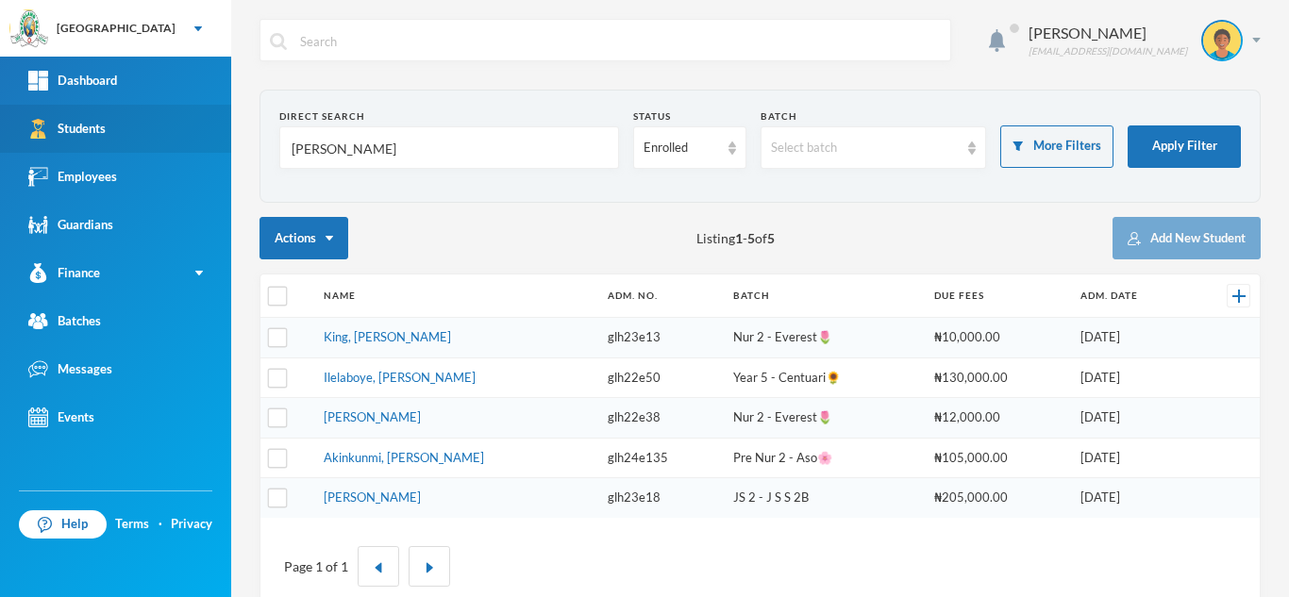
type input "j"
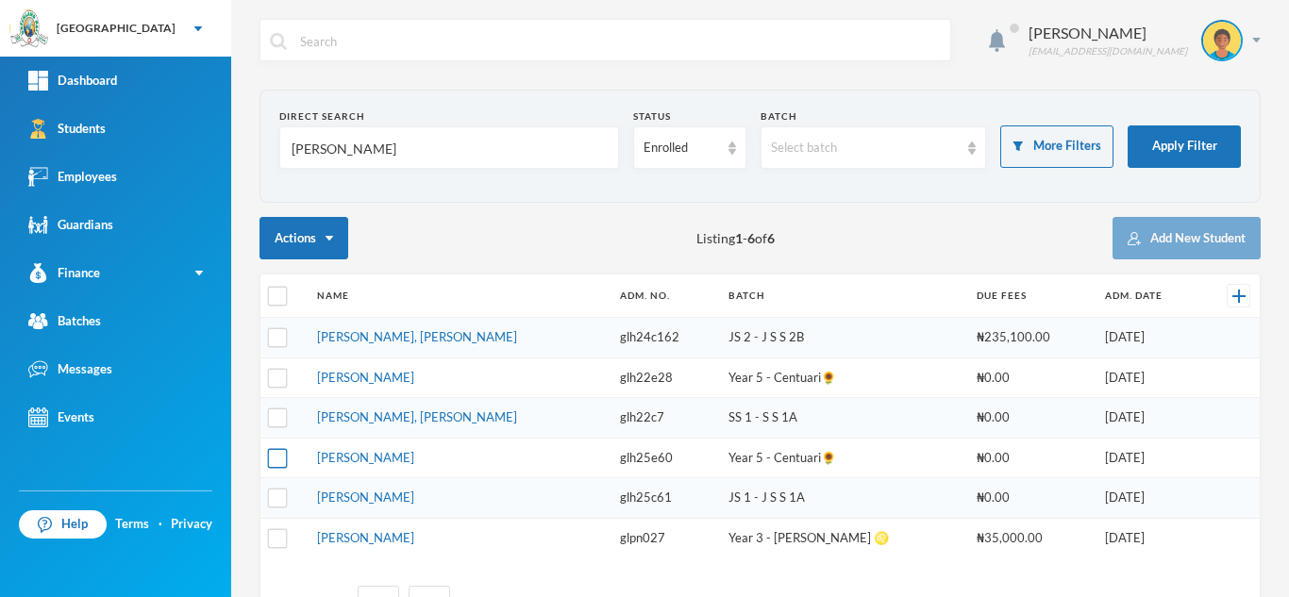
type input "[PERSON_NAME]"
click at [283, 457] on input "checkbox" at bounding box center [278, 458] width 20 height 20
checkbox input "true"
click at [278, 502] on input "checkbox" at bounding box center [278, 499] width 20 height 20
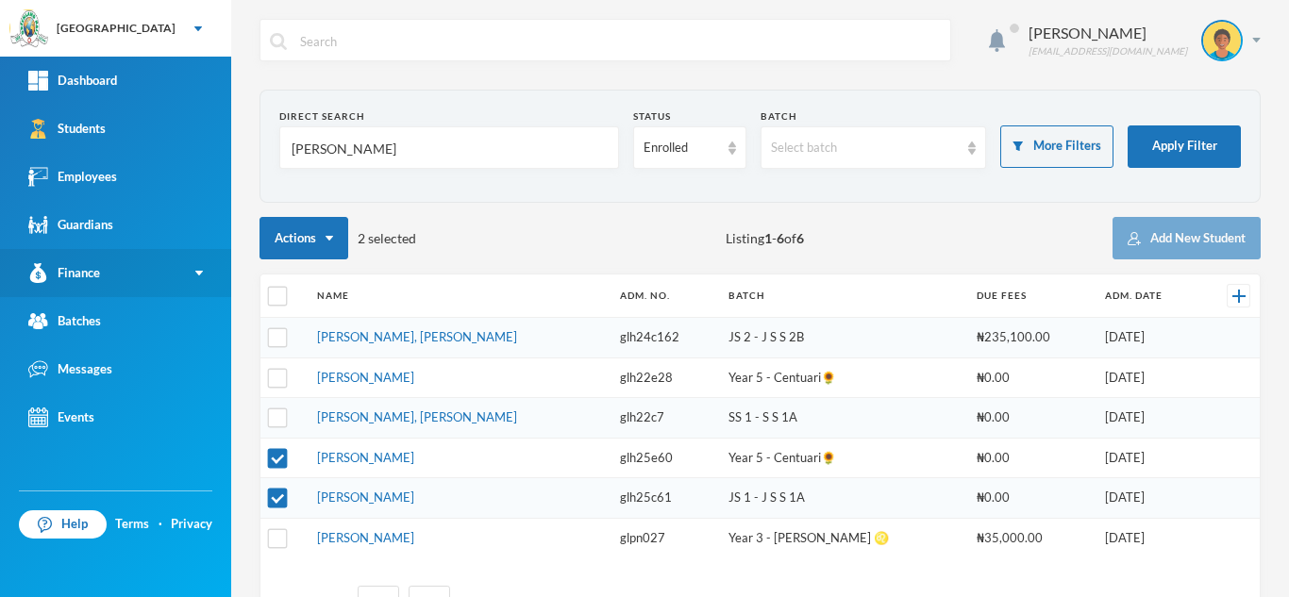
click at [167, 262] on link "Finance" at bounding box center [115, 273] width 231 height 48
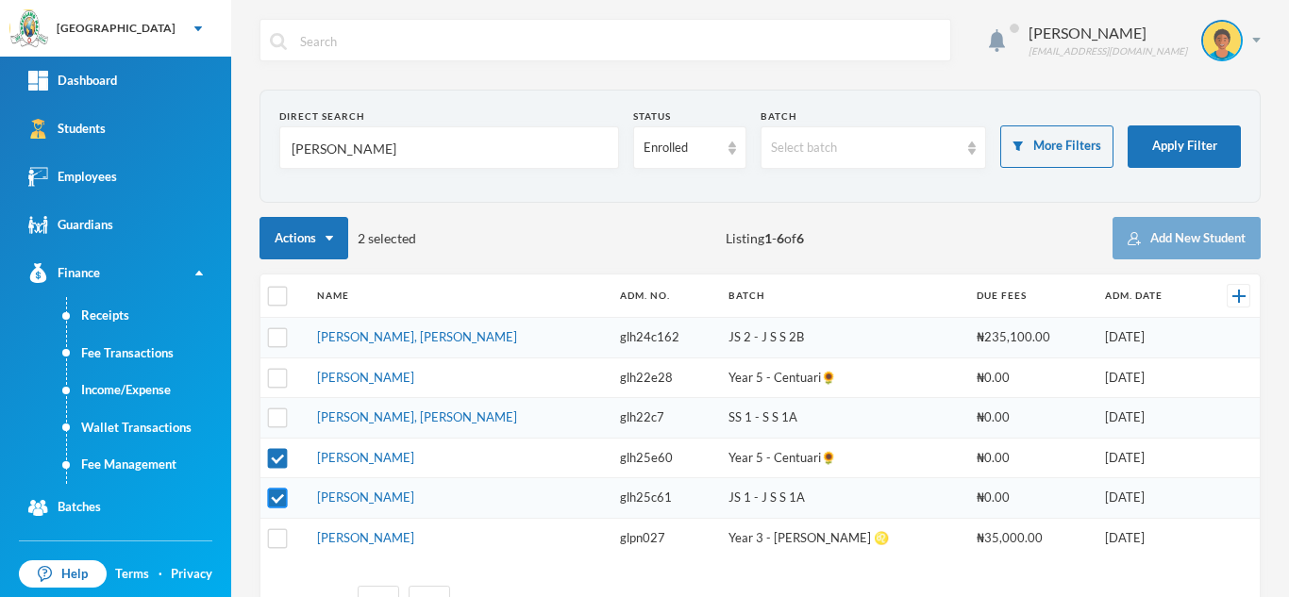
click at [273, 493] on input "checkbox" at bounding box center [278, 499] width 20 height 20
checkbox input "false"
click at [135, 458] on link "Fee Management" at bounding box center [149, 465] width 164 height 38
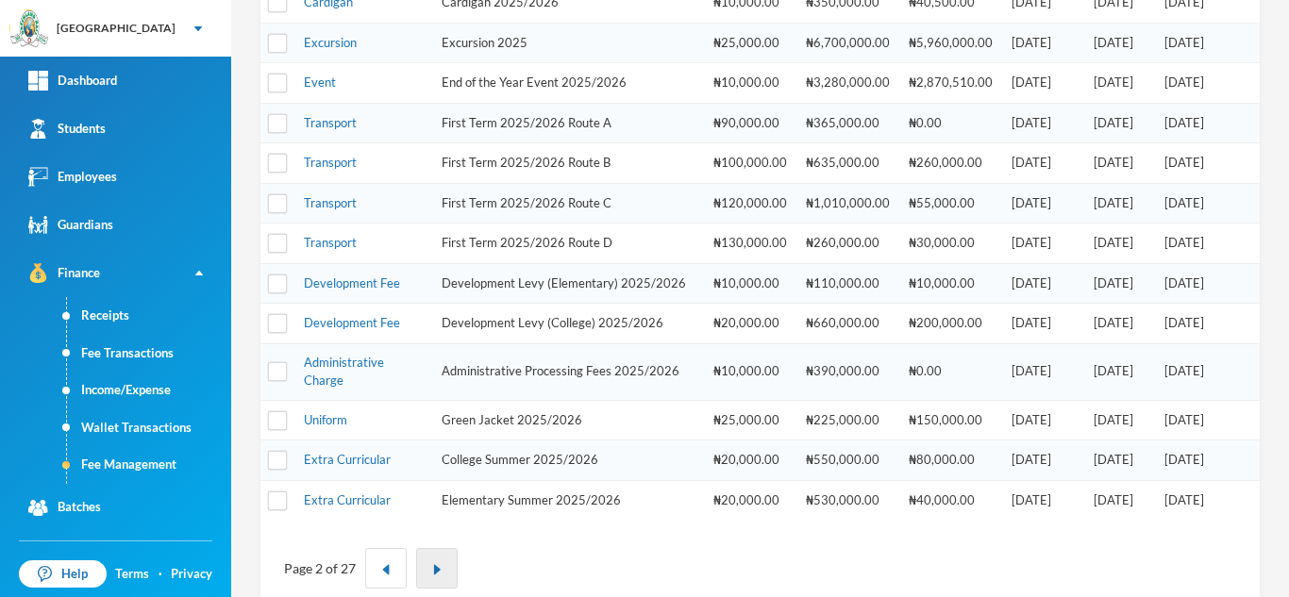
scroll to position [641, 0]
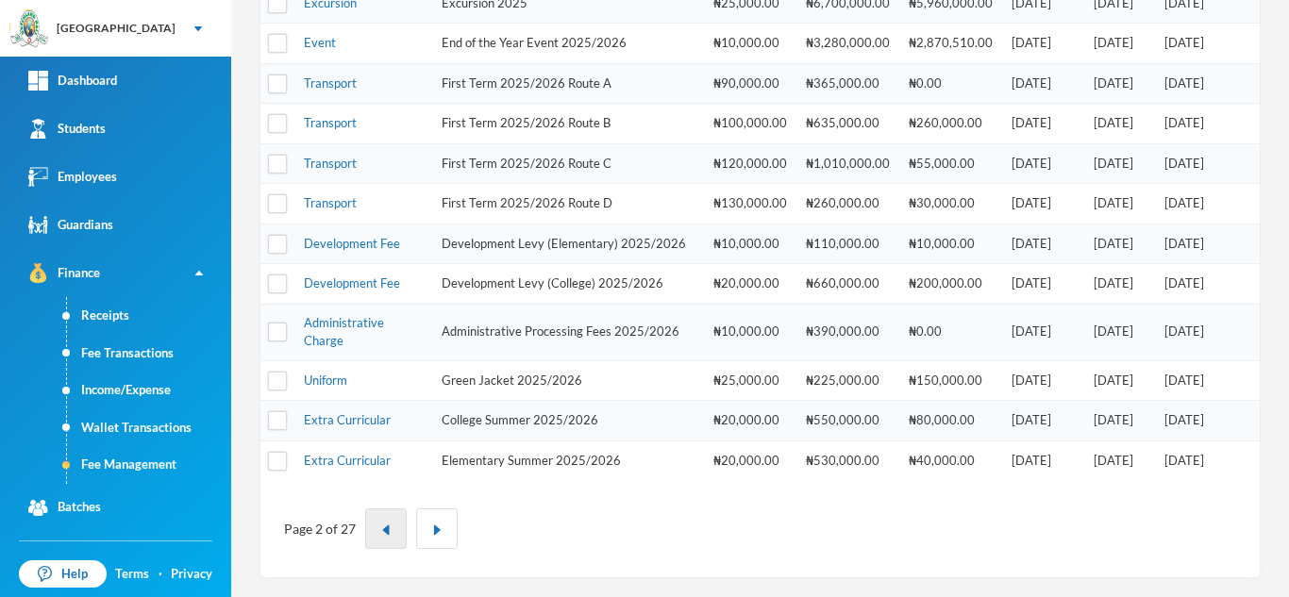
click at [377, 525] on button "button" at bounding box center [386, 529] width 42 height 41
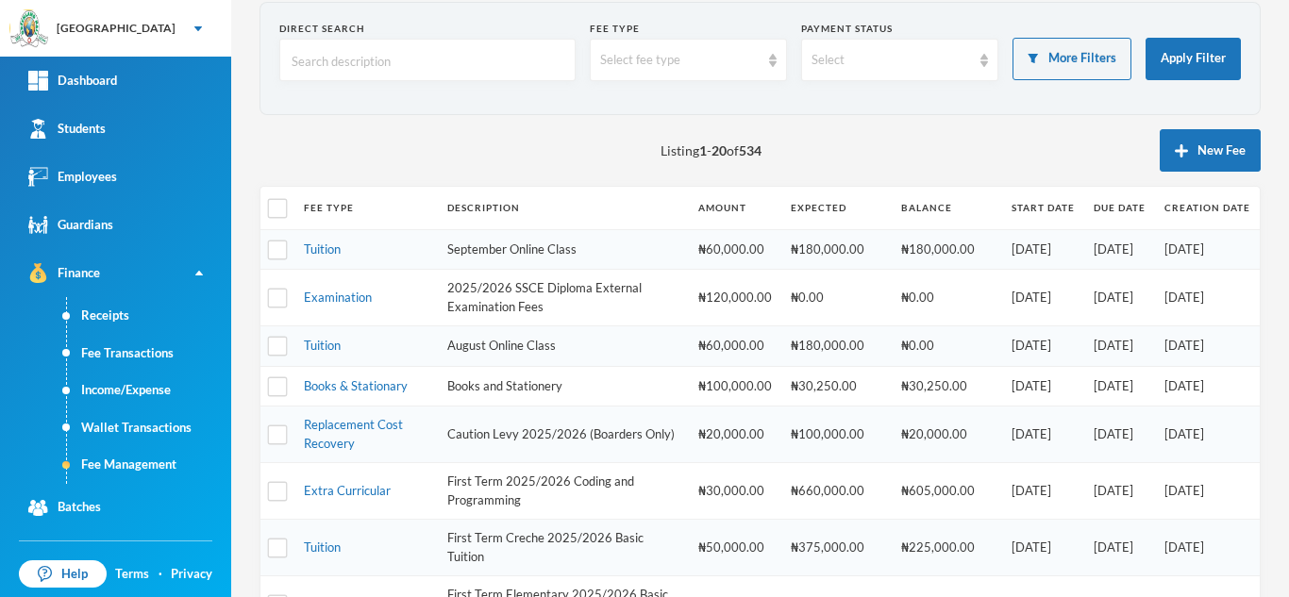
scroll to position [294, 0]
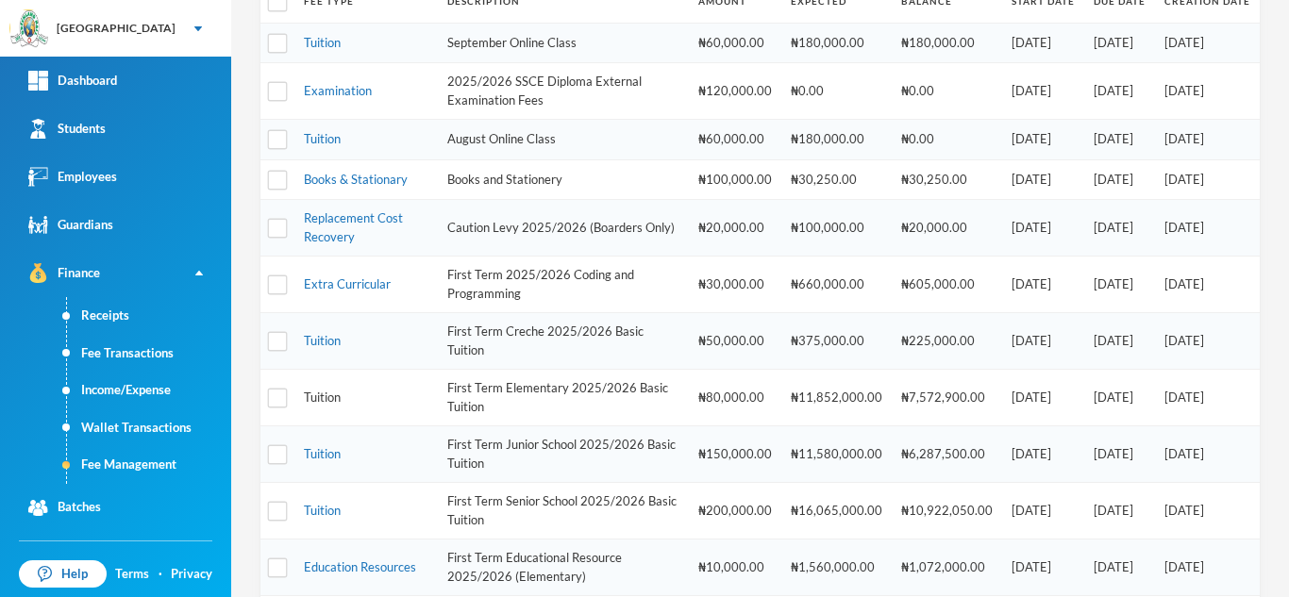
click at [323, 394] on link "Tuition" at bounding box center [322, 397] width 37 height 15
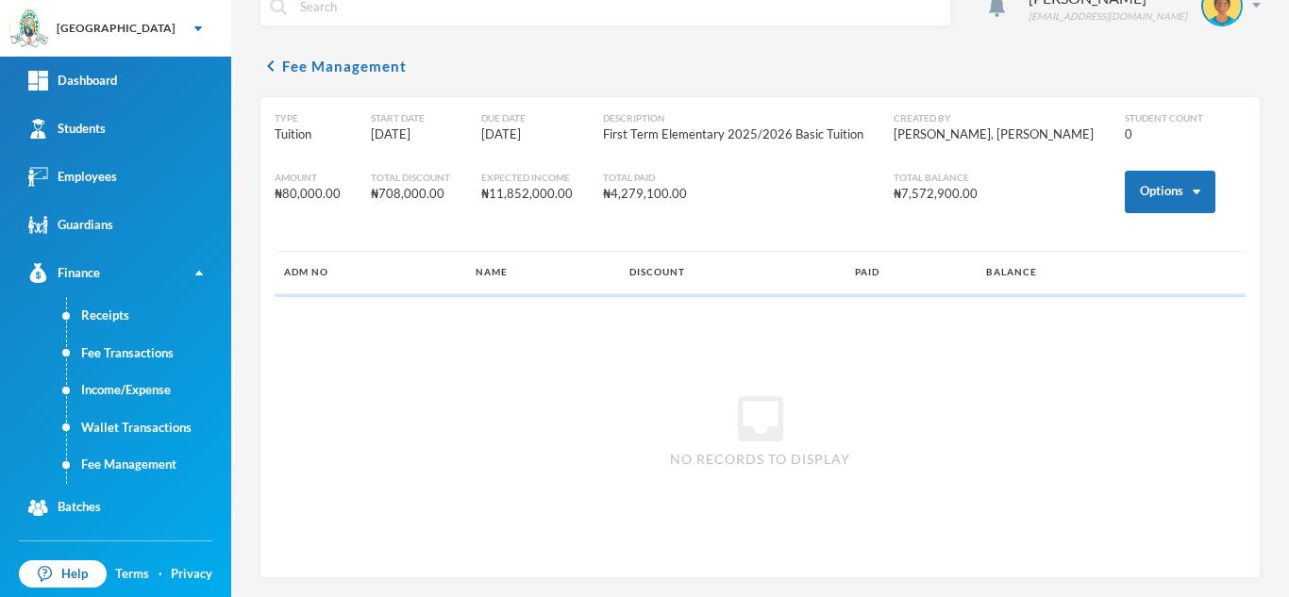
scroll to position [35, 0]
click at [1126, 177] on button "Options" at bounding box center [1170, 192] width 91 height 42
click at [1079, 275] on button "Assign to ( 1 ) selected students" at bounding box center [1099, 275] width 170 height 34
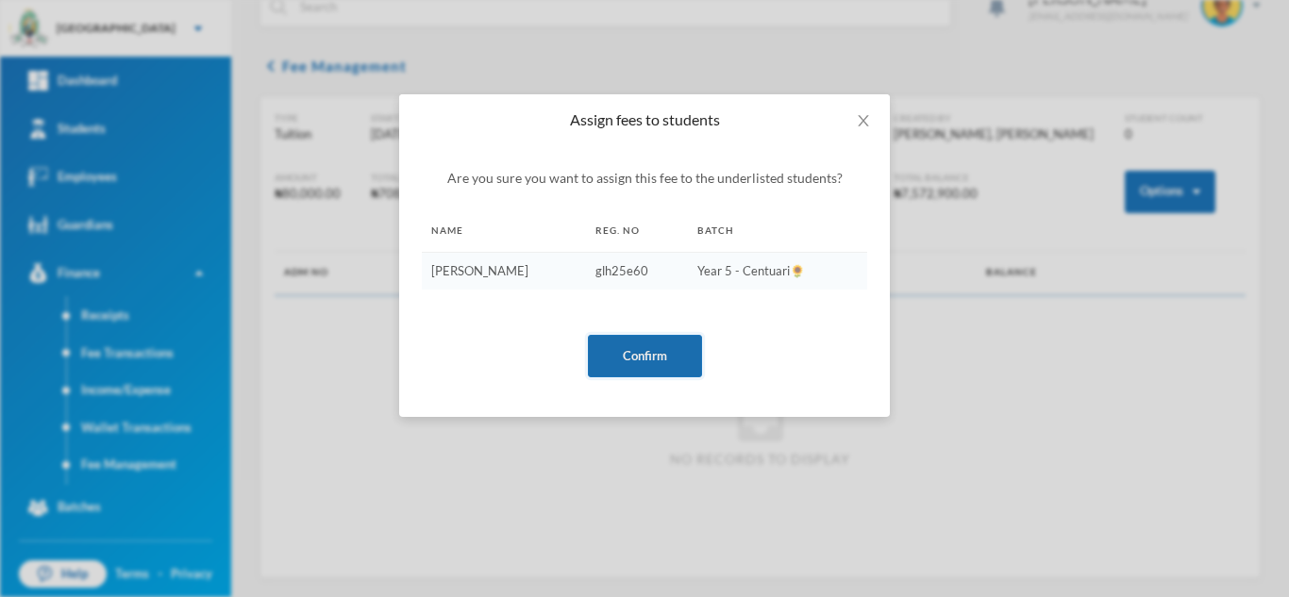
click at [632, 354] on button "Confirm" at bounding box center [645, 356] width 114 height 42
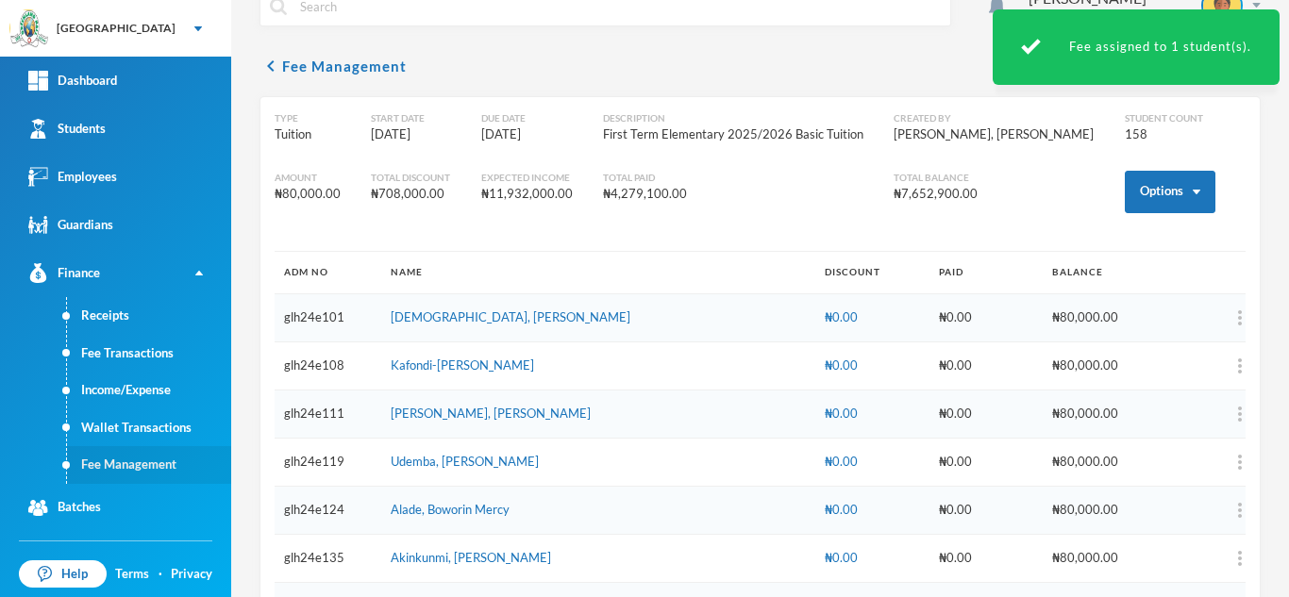
click at [161, 460] on link "Fee Management" at bounding box center [149, 465] width 164 height 38
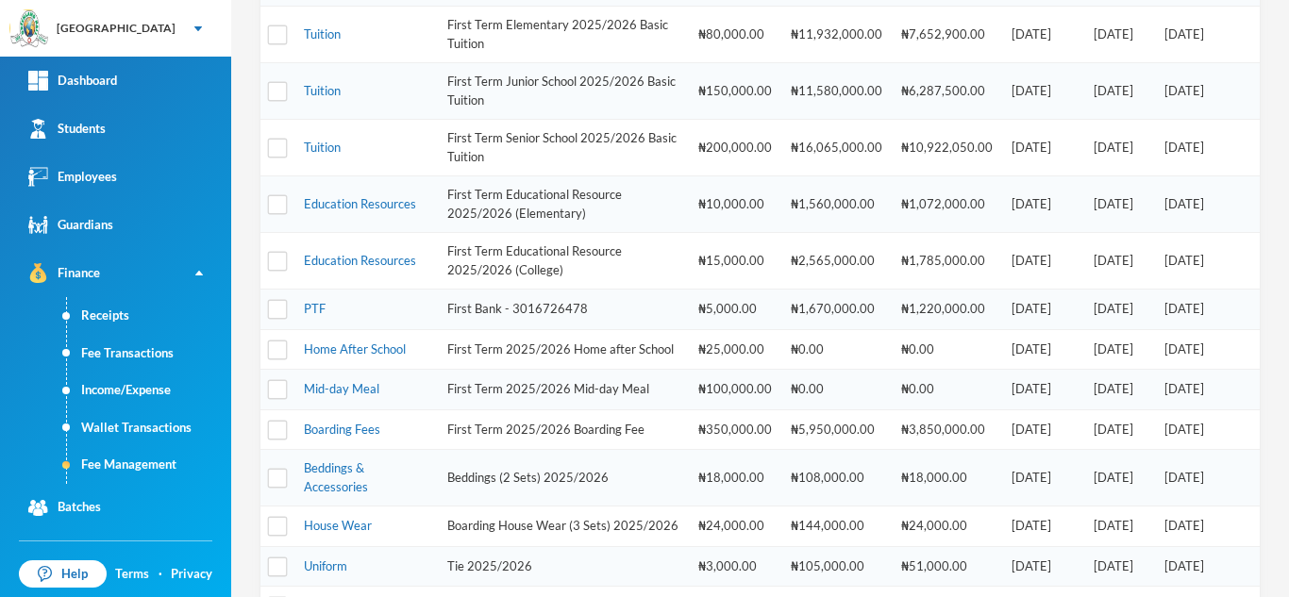
scroll to position [660, 0]
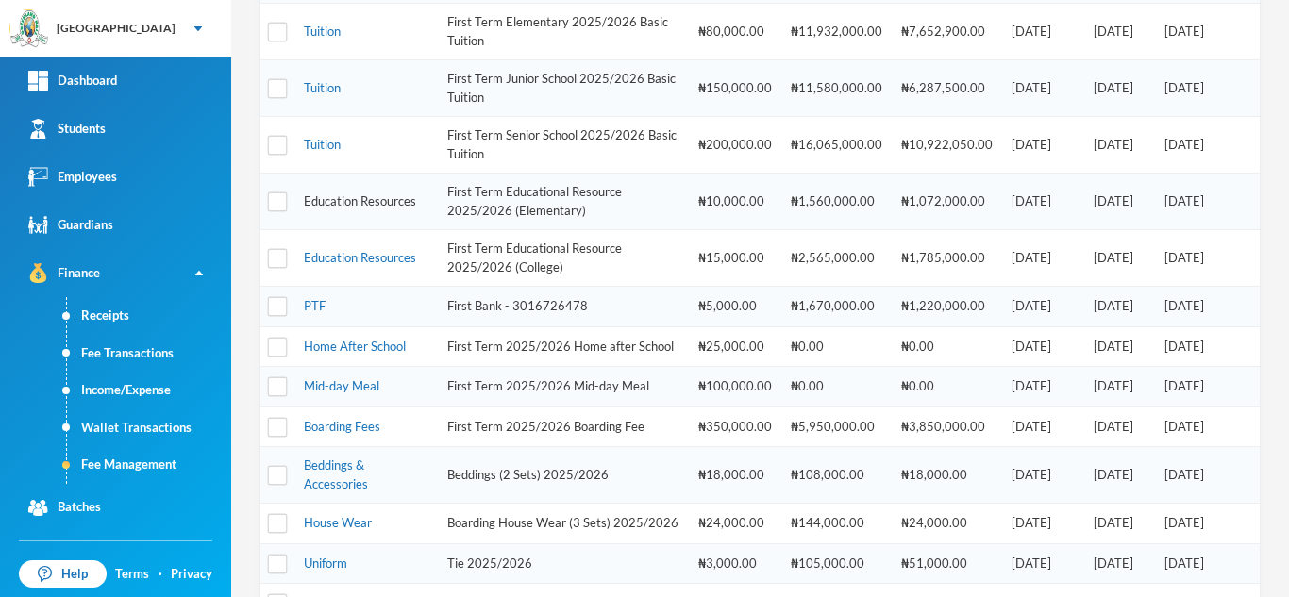
click at [323, 193] on link "Education Resources" at bounding box center [360, 200] width 112 height 15
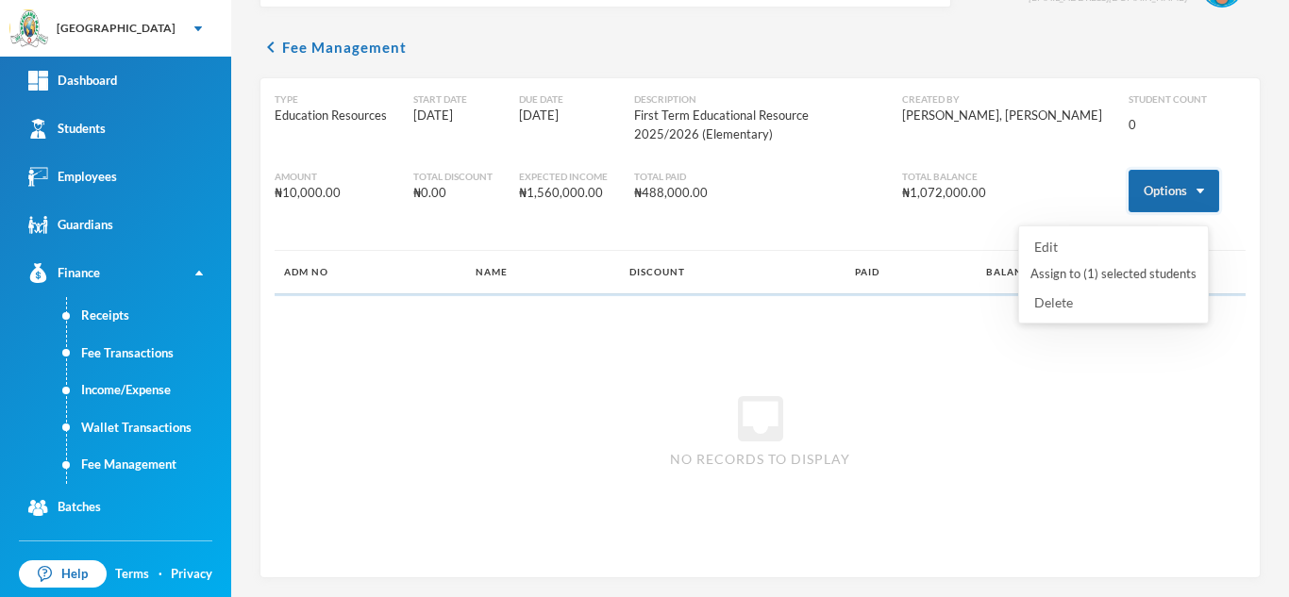
click at [1151, 181] on button "Options" at bounding box center [1173, 191] width 91 height 42
click at [1060, 271] on button "Assign to ( 1 ) selected students" at bounding box center [1113, 275] width 170 height 34
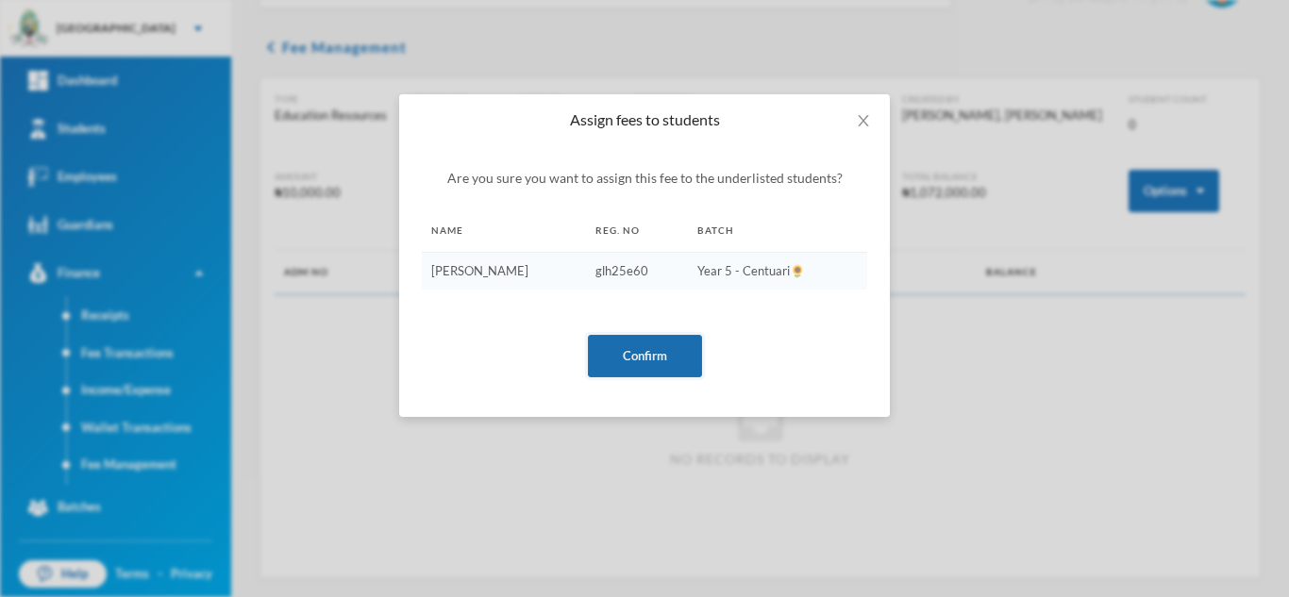
click at [645, 364] on button "Confirm" at bounding box center [645, 356] width 114 height 42
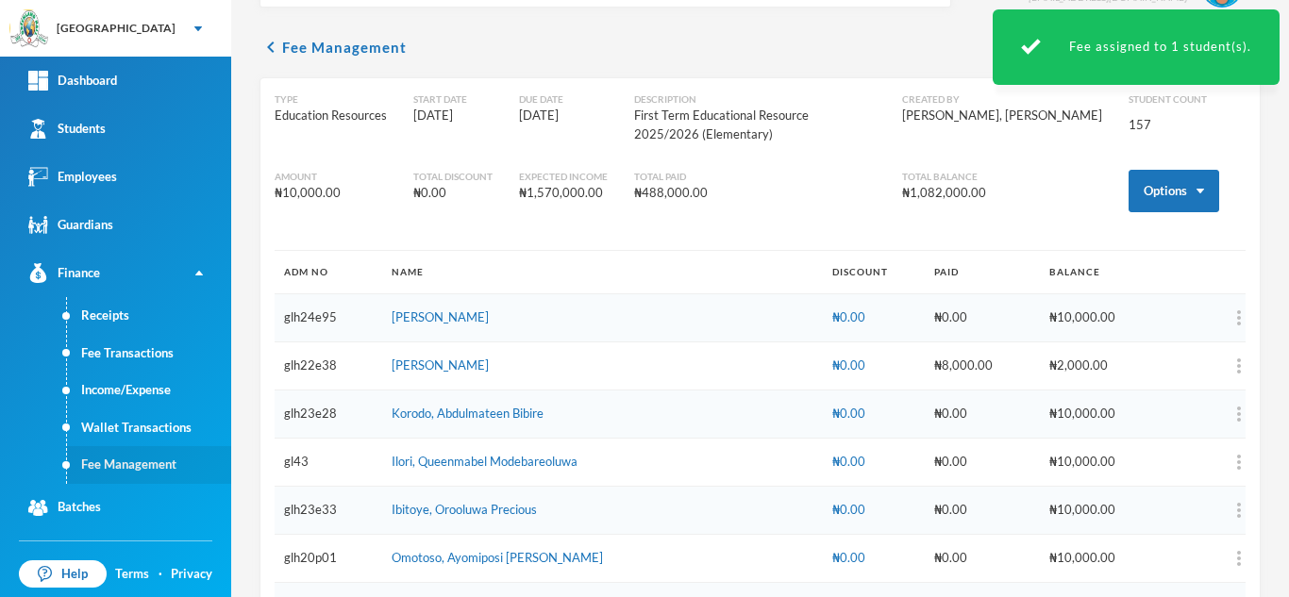
click at [157, 461] on link "Fee Management" at bounding box center [149, 465] width 164 height 38
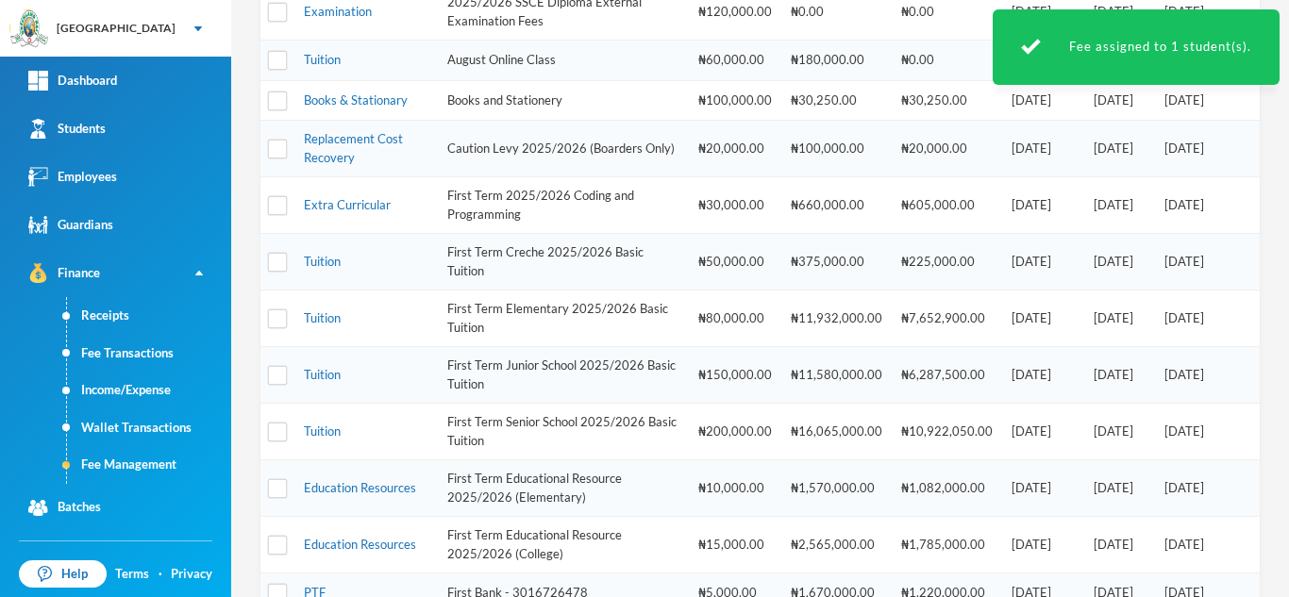
scroll to position [624, 0]
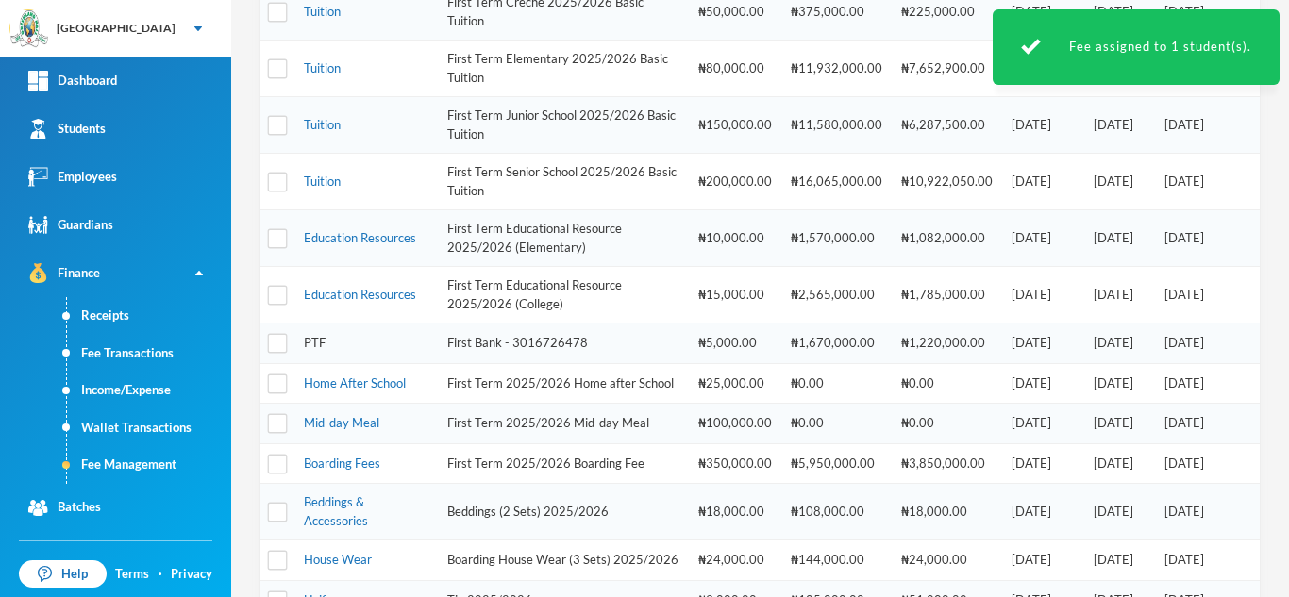
click at [308, 341] on link "PTF" at bounding box center [315, 342] width 22 height 15
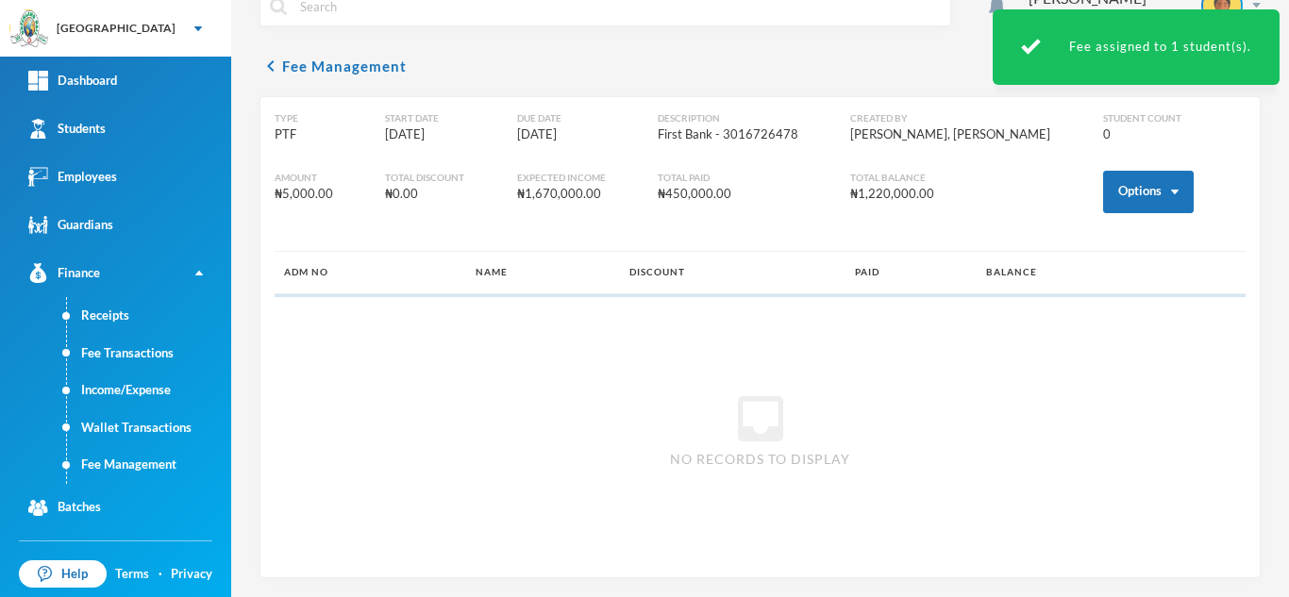
scroll to position [35, 0]
click at [1103, 192] on button "Options" at bounding box center [1148, 192] width 91 height 42
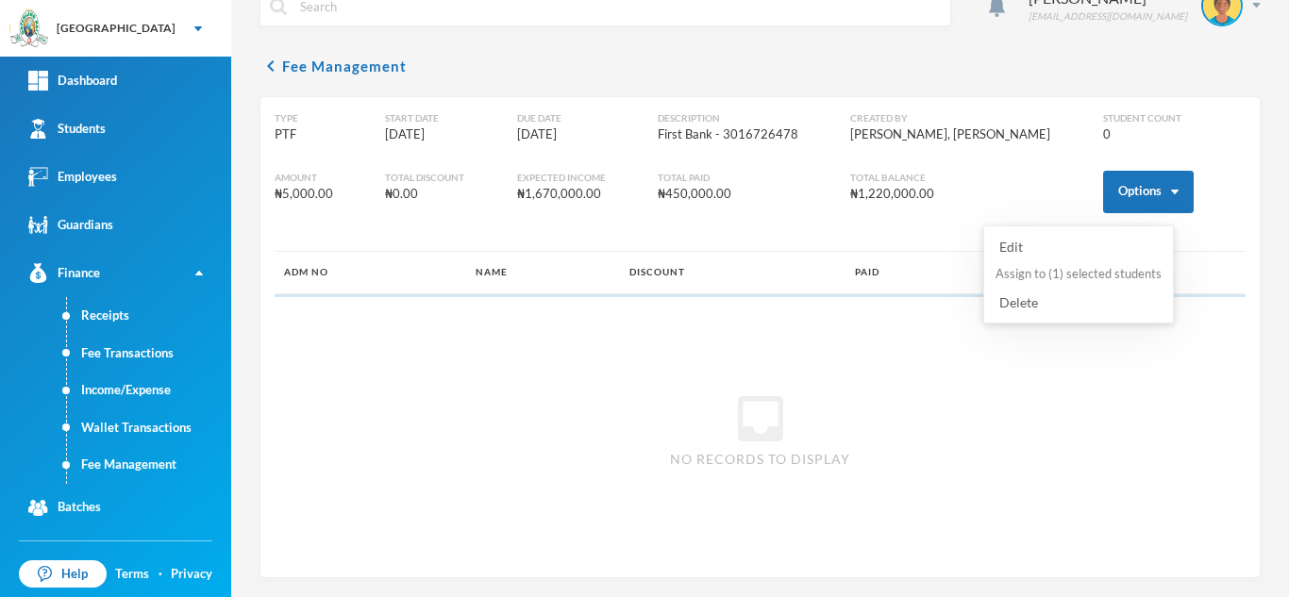
click at [1035, 274] on button "Assign to ( 1 ) selected students" at bounding box center [1078, 275] width 170 height 34
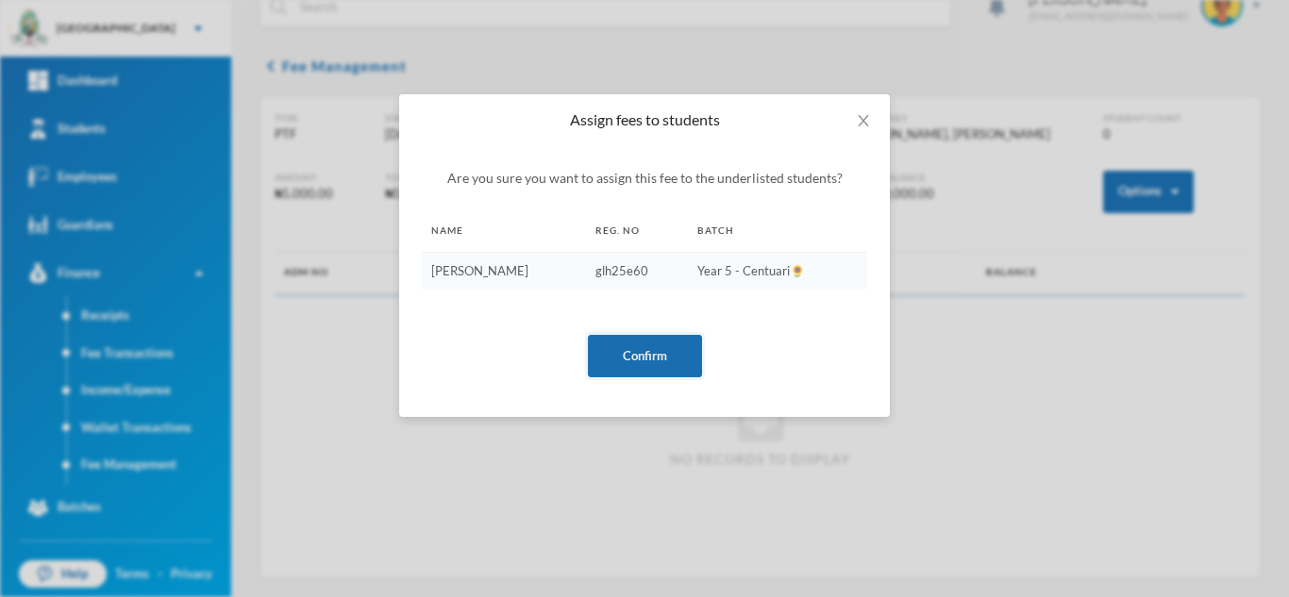
click at [618, 348] on button "Confirm" at bounding box center [645, 356] width 114 height 42
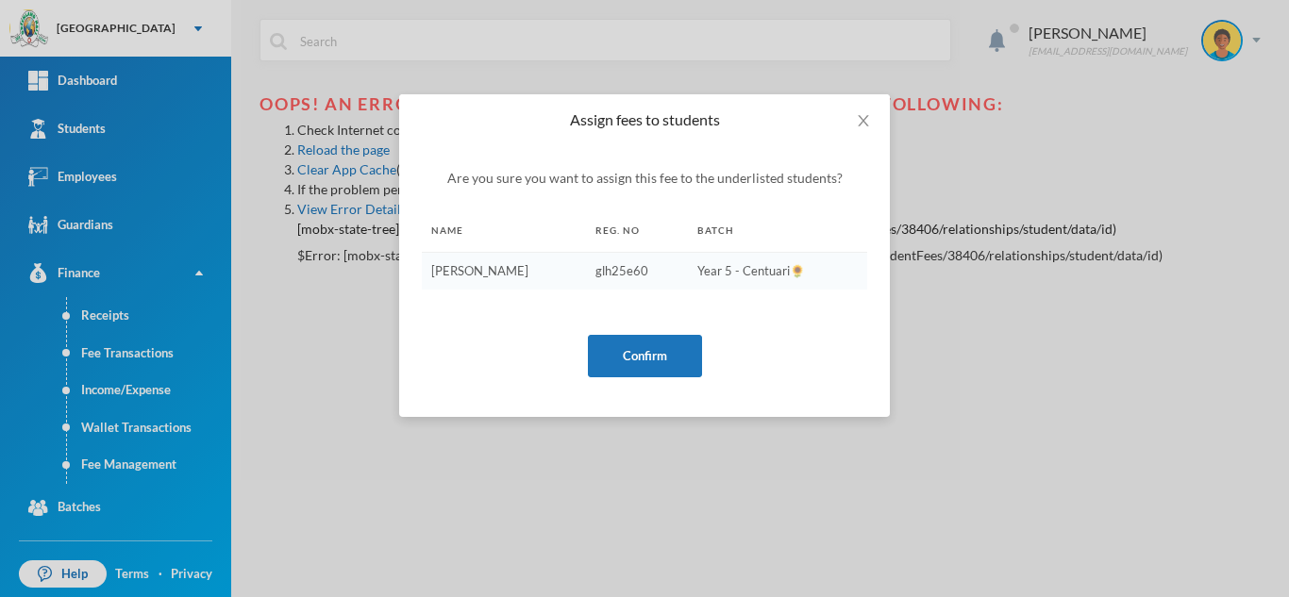
scroll to position [0, 0]
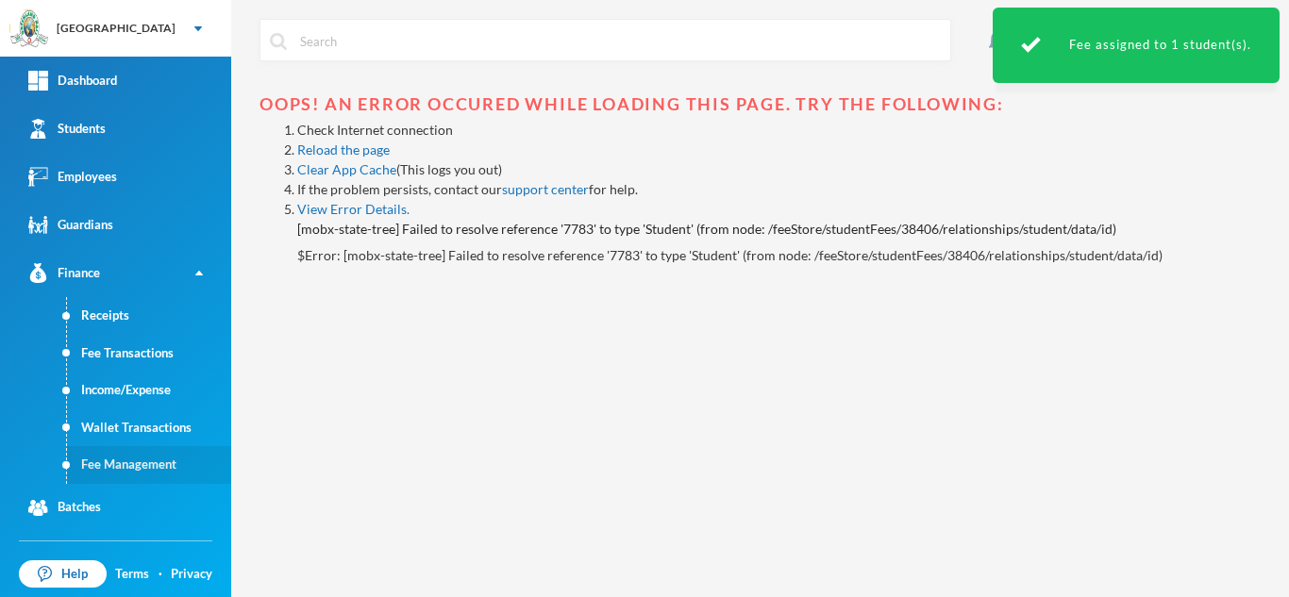
click at [131, 456] on link "Fee Management" at bounding box center [149, 465] width 164 height 38
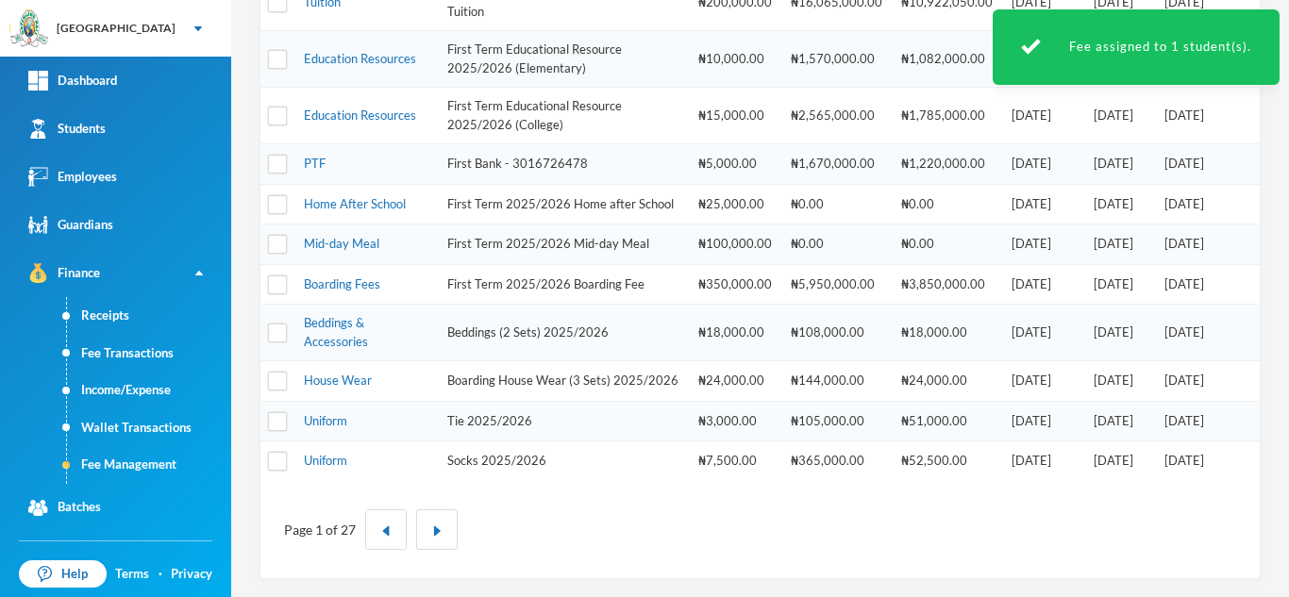
scroll to position [825, 0]
click at [315, 467] on link "Uniform" at bounding box center [325, 459] width 43 height 15
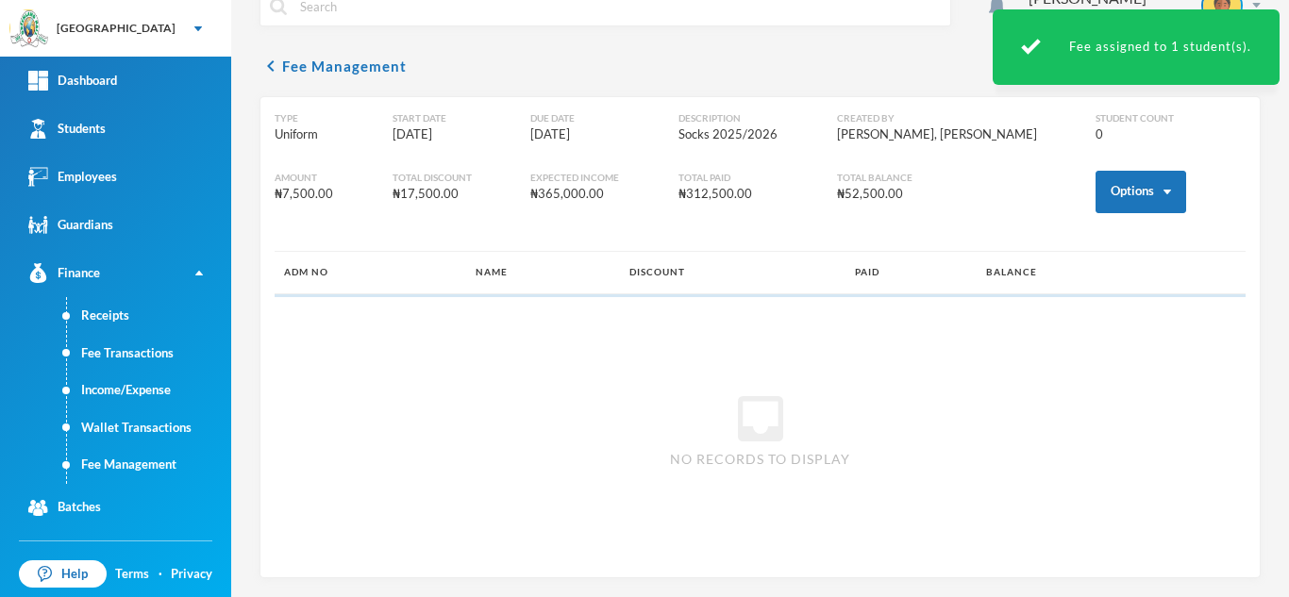
scroll to position [35, 0]
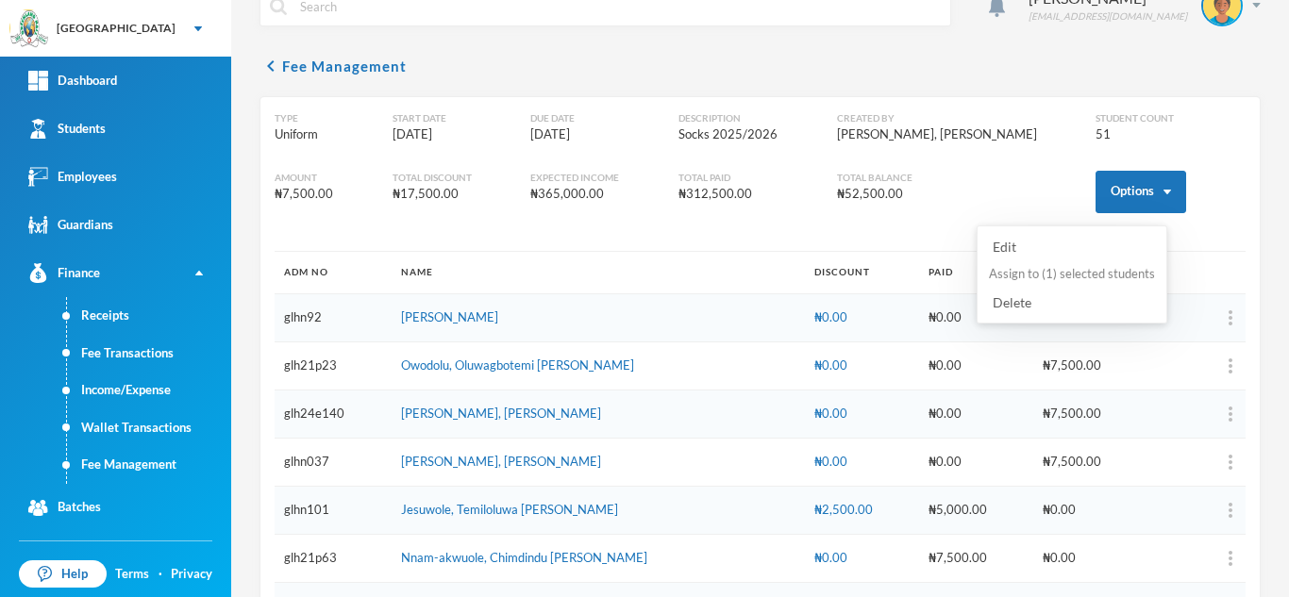
click at [1054, 266] on button "Assign to ( 1 ) selected students" at bounding box center [1072, 275] width 170 height 34
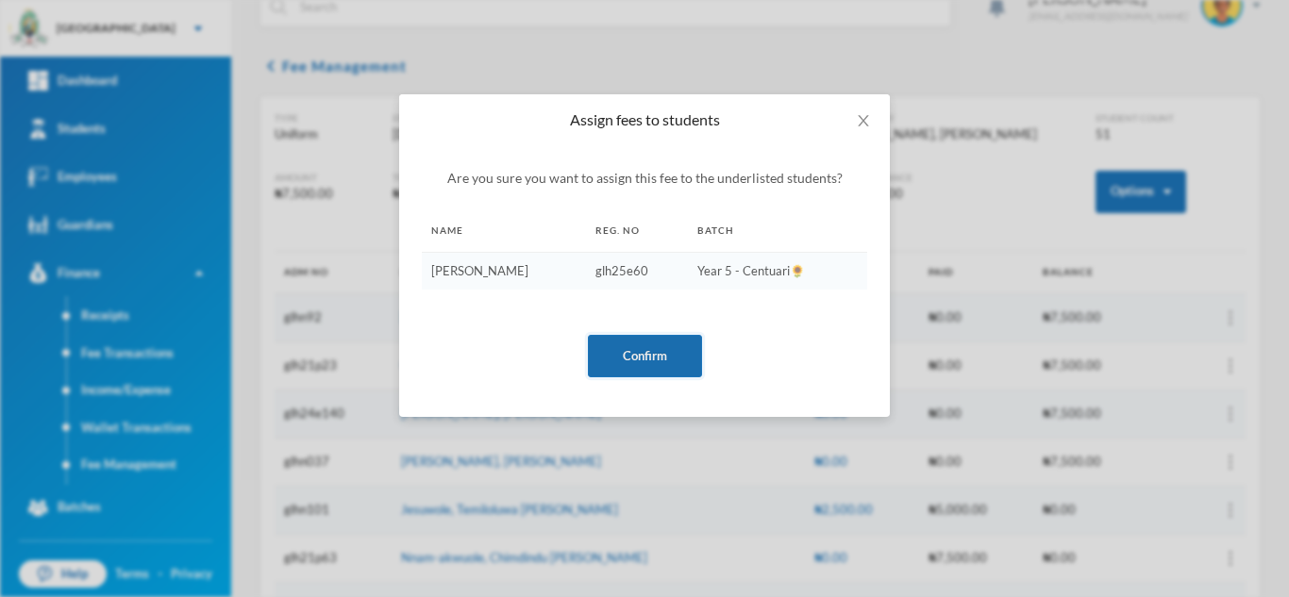
click at [630, 354] on button "Confirm" at bounding box center [645, 356] width 114 height 42
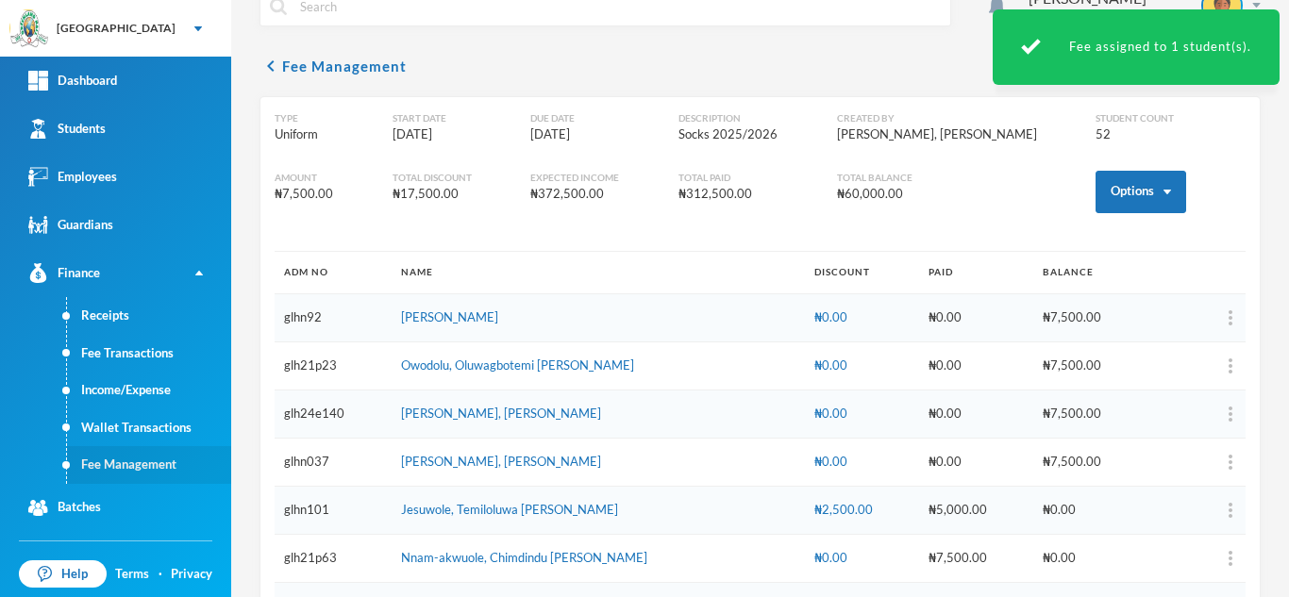
click at [115, 464] on link "Fee Management" at bounding box center [149, 465] width 164 height 38
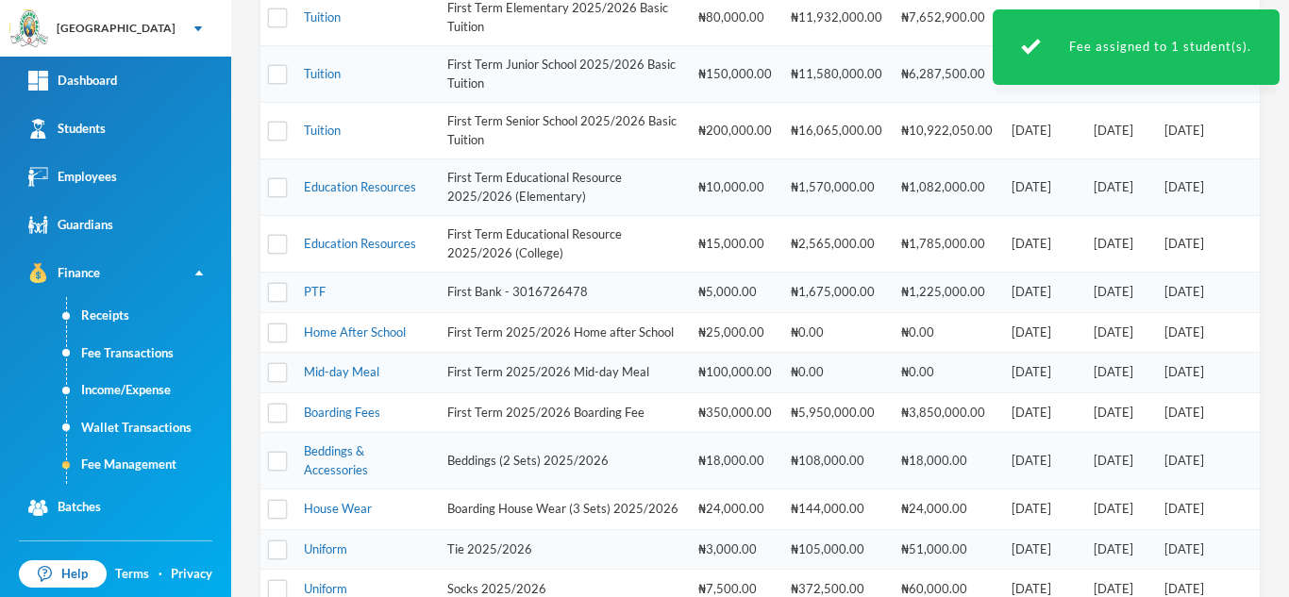
scroll to position [831, 0]
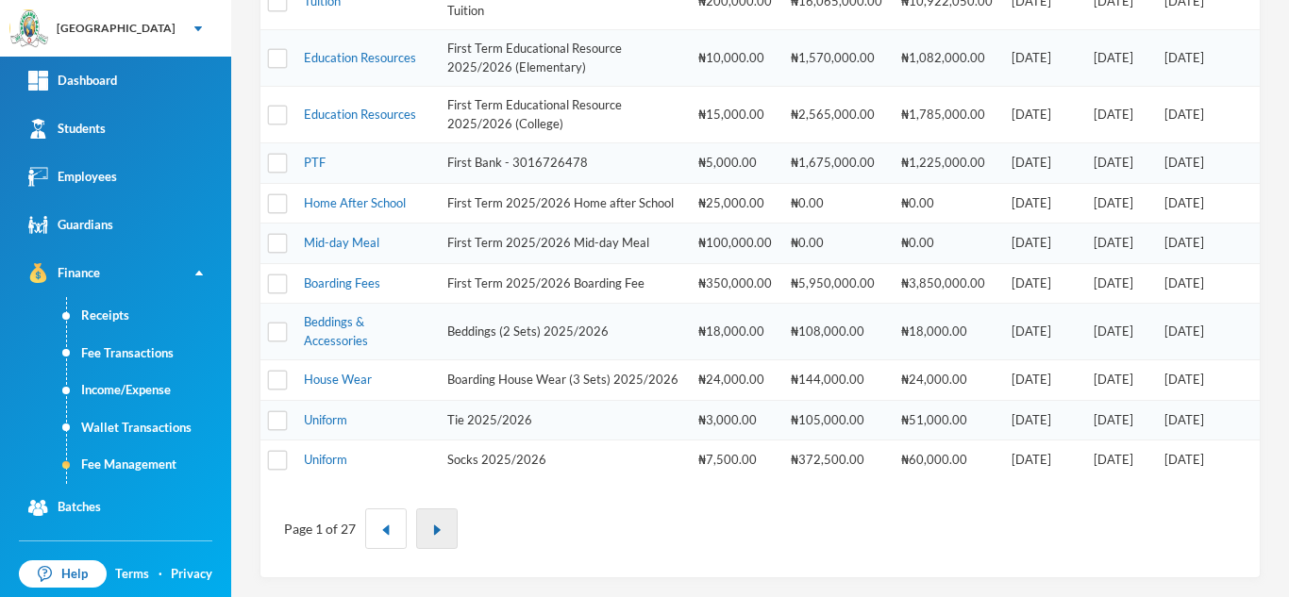
click at [429, 526] on button "button" at bounding box center [437, 529] width 42 height 41
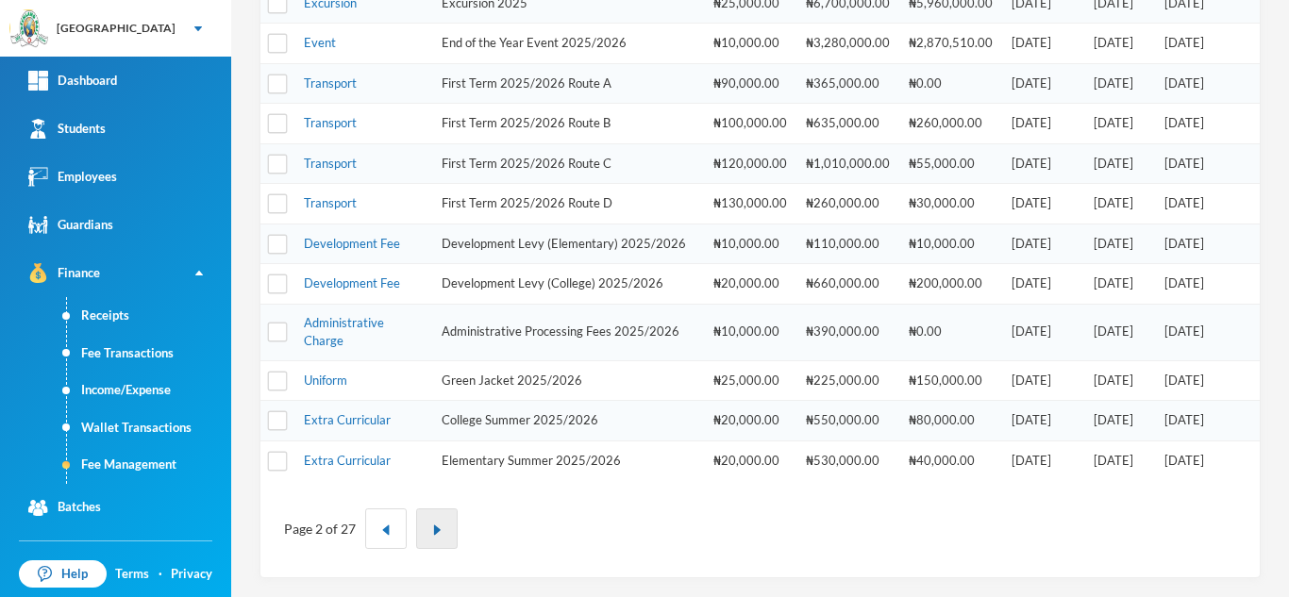
scroll to position [641, 0]
click at [440, 484] on div "Page 2 of 27" at bounding box center [759, 528] width 999 height 97
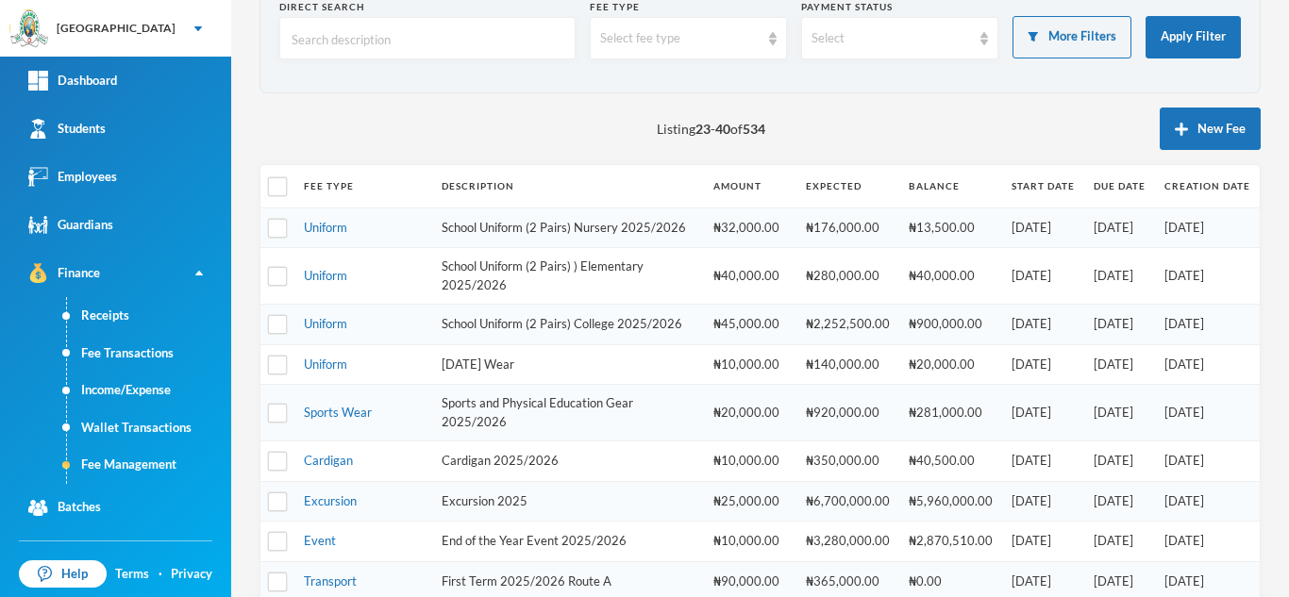
scroll to position [108, 0]
click at [339, 285] on link "Uniform" at bounding box center [325, 277] width 43 height 15
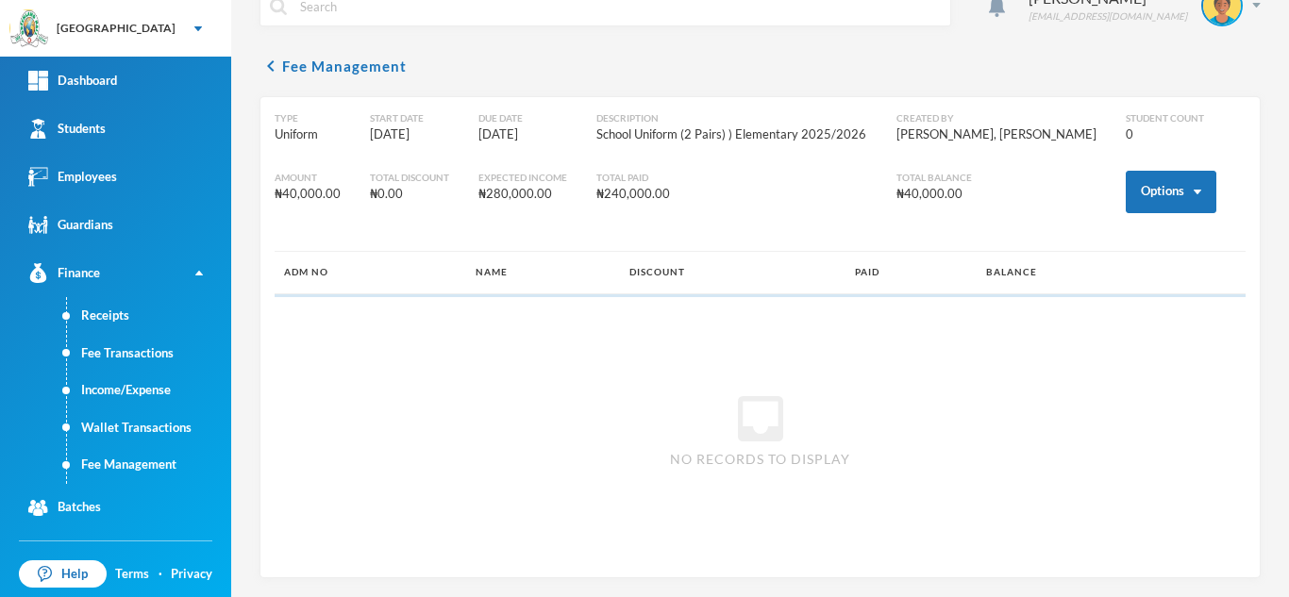
scroll to position [35, 0]
click at [1138, 184] on button "Options" at bounding box center [1171, 192] width 91 height 42
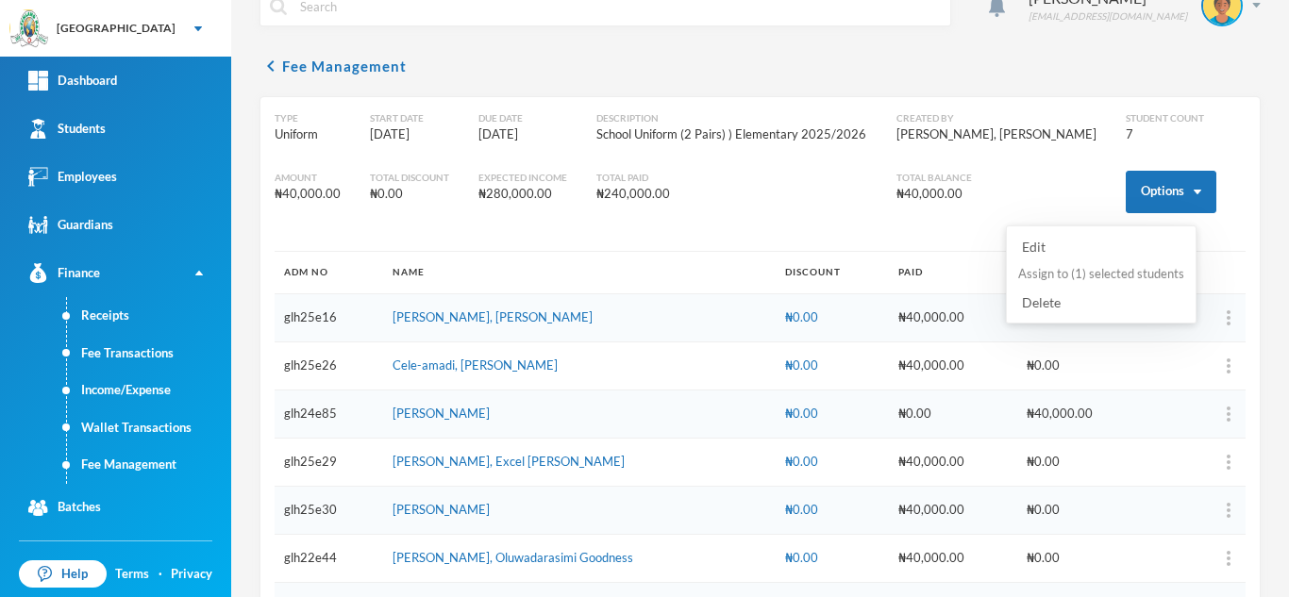
click at [1049, 274] on button "Assign to ( 1 ) selected students" at bounding box center [1101, 275] width 170 height 34
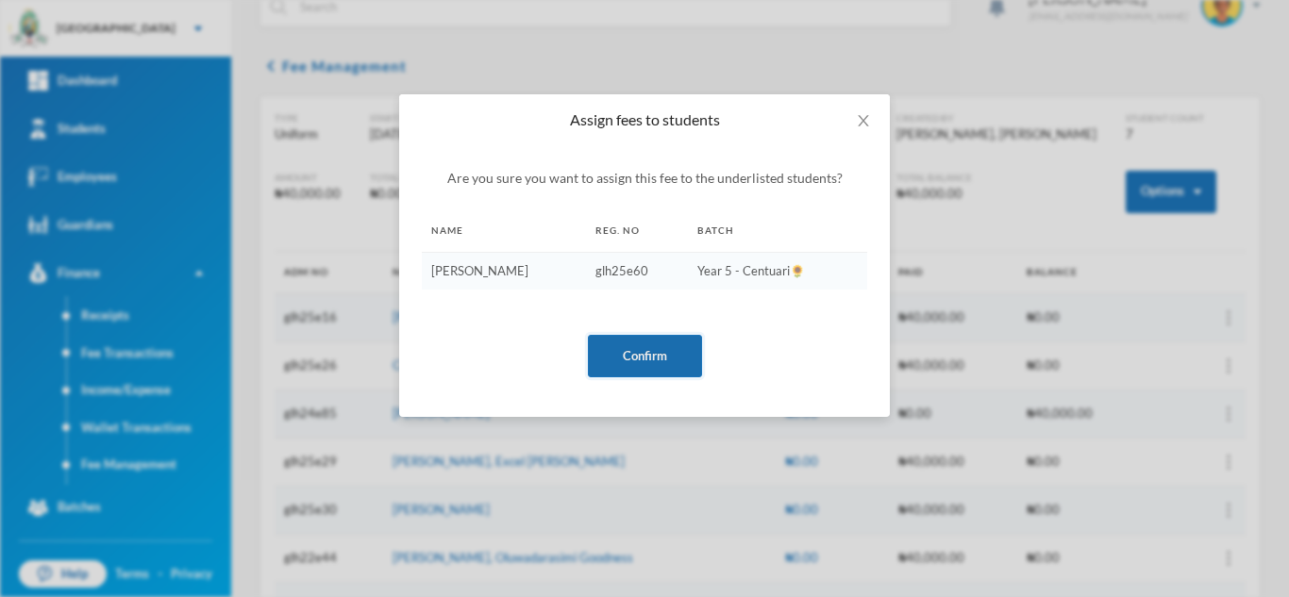
click at [618, 345] on button "Confirm" at bounding box center [645, 356] width 114 height 42
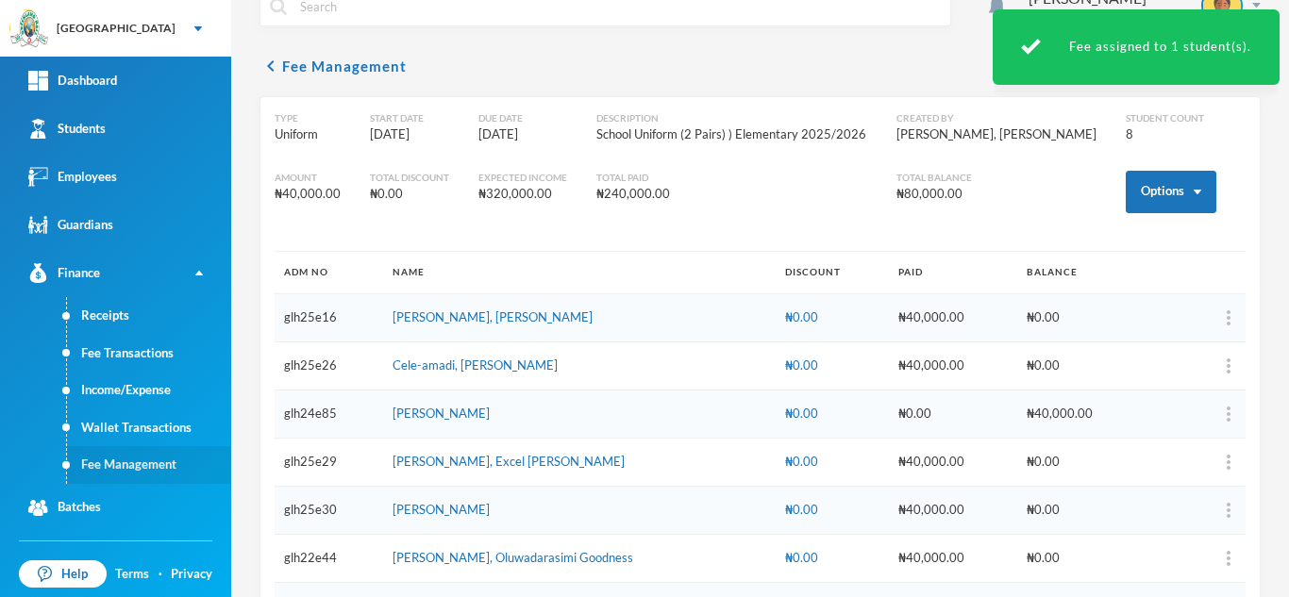
click at [174, 468] on link "Fee Management" at bounding box center [149, 465] width 164 height 38
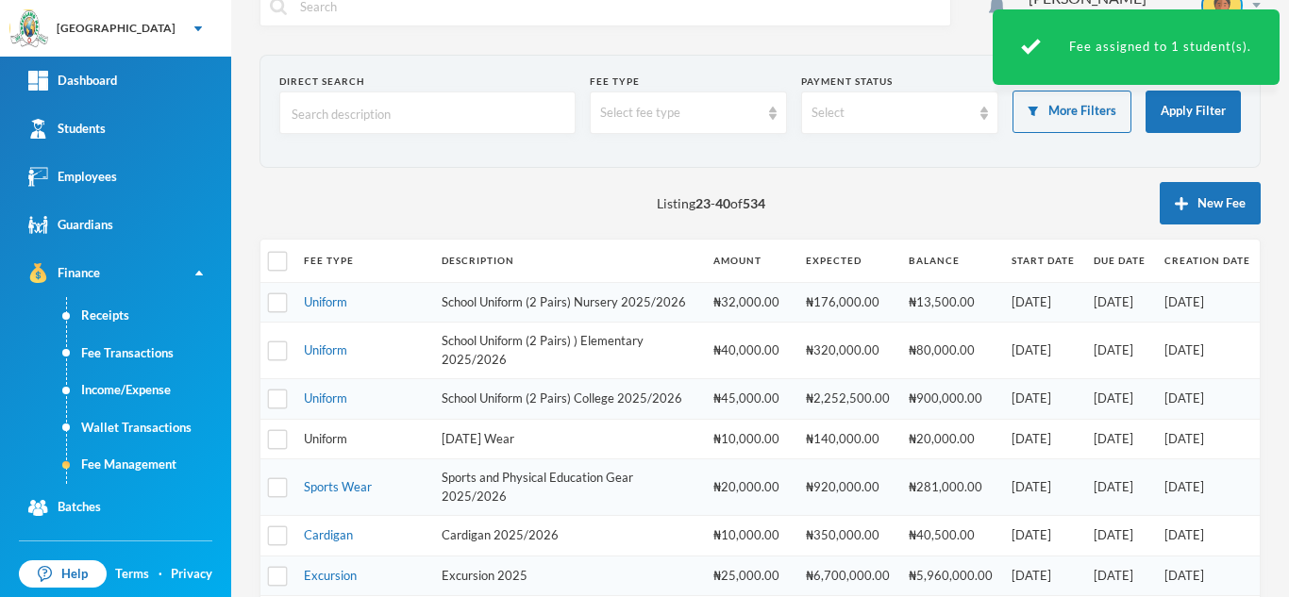
click at [331, 446] on link "Uniform" at bounding box center [325, 438] width 43 height 15
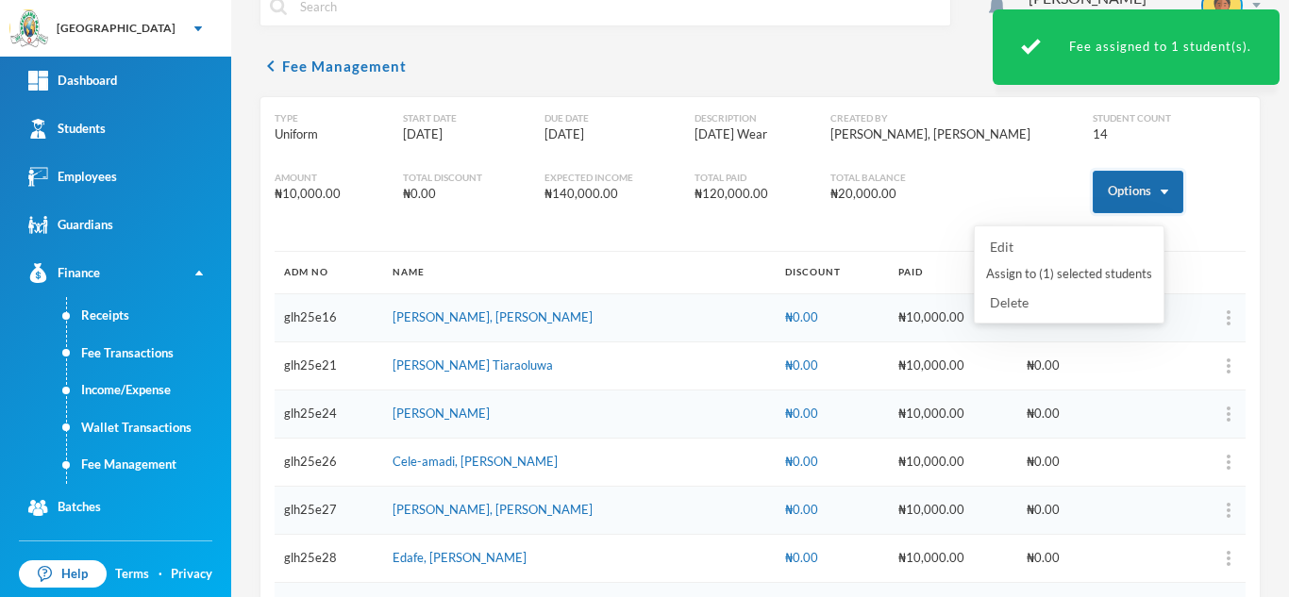
click at [1093, 193] on button "Options" at bounding box center [1138, 192] width 91 height 42
click at [1038, 272] on button "Assign to ( 1 ) selected students" at bounding box center [1069, 275] width 170 height 34
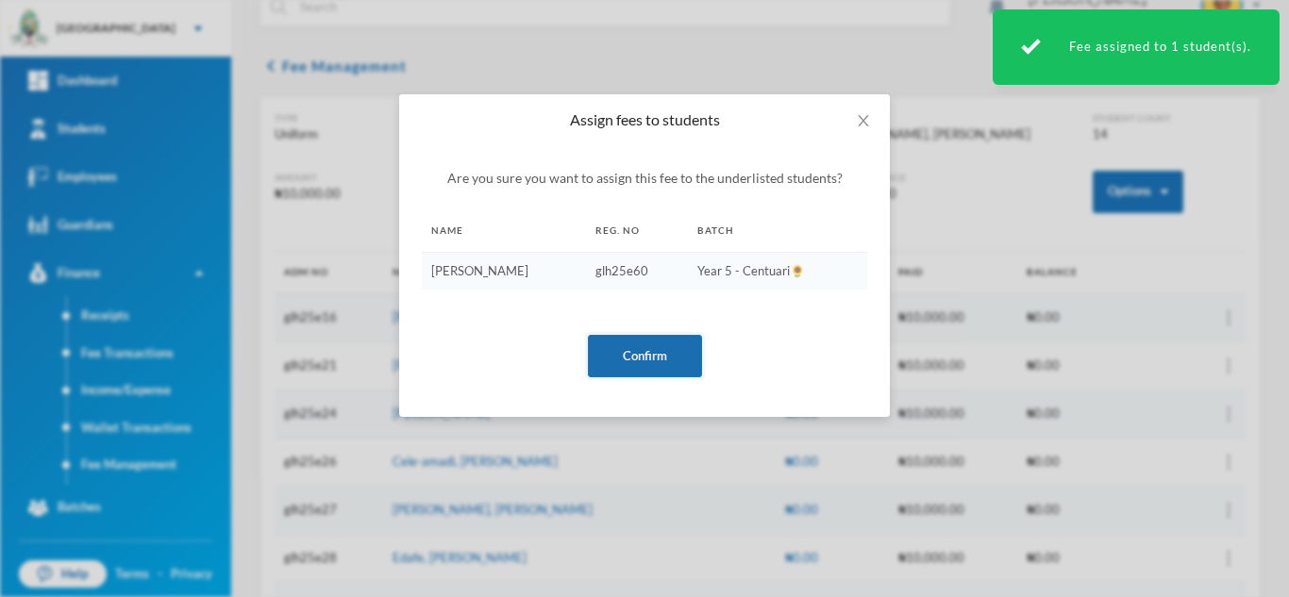
click at [640, 358] on button "Confirm" at bounding box center [645, 356] width 114 height 42
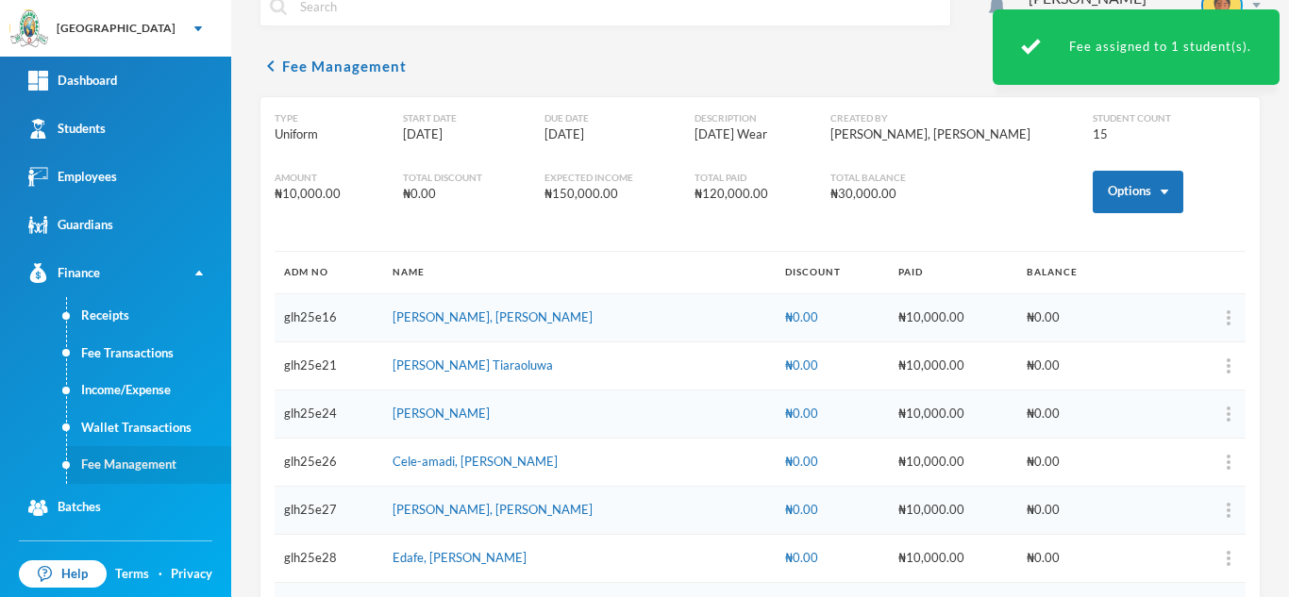
click at [161, 463] on link "Fee Management" at bounding box center [149, 465] width 164 height 38
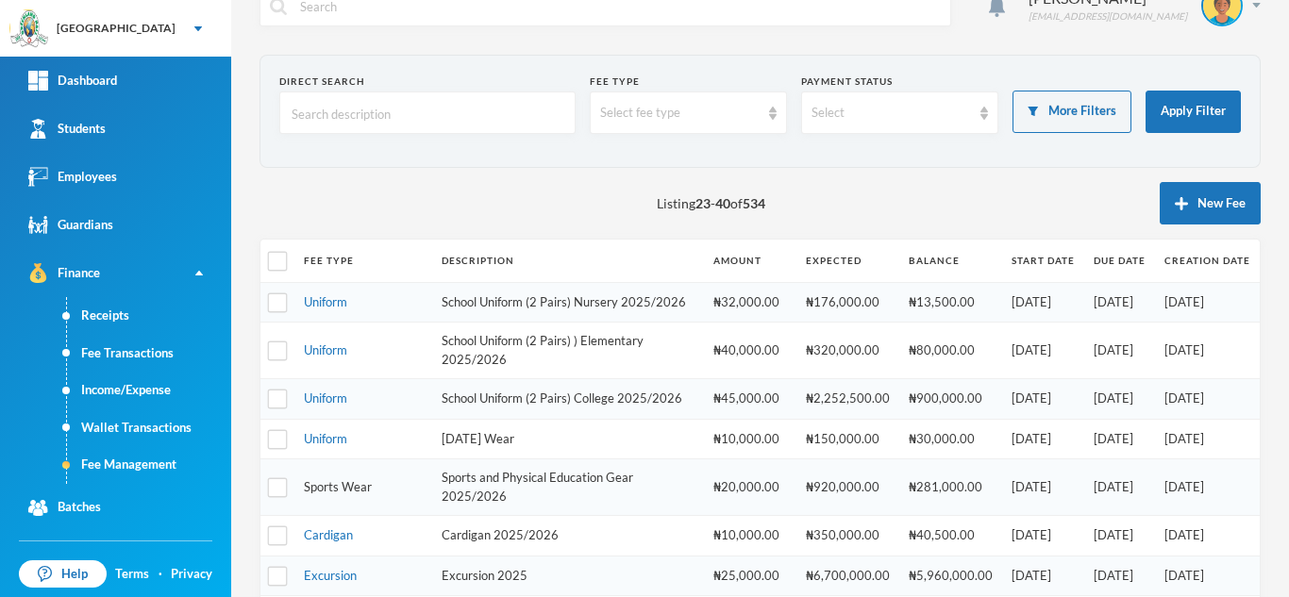
click at [334, 494] on link "Sports Wear" at bounding box center [338, 486] width 68 height 15
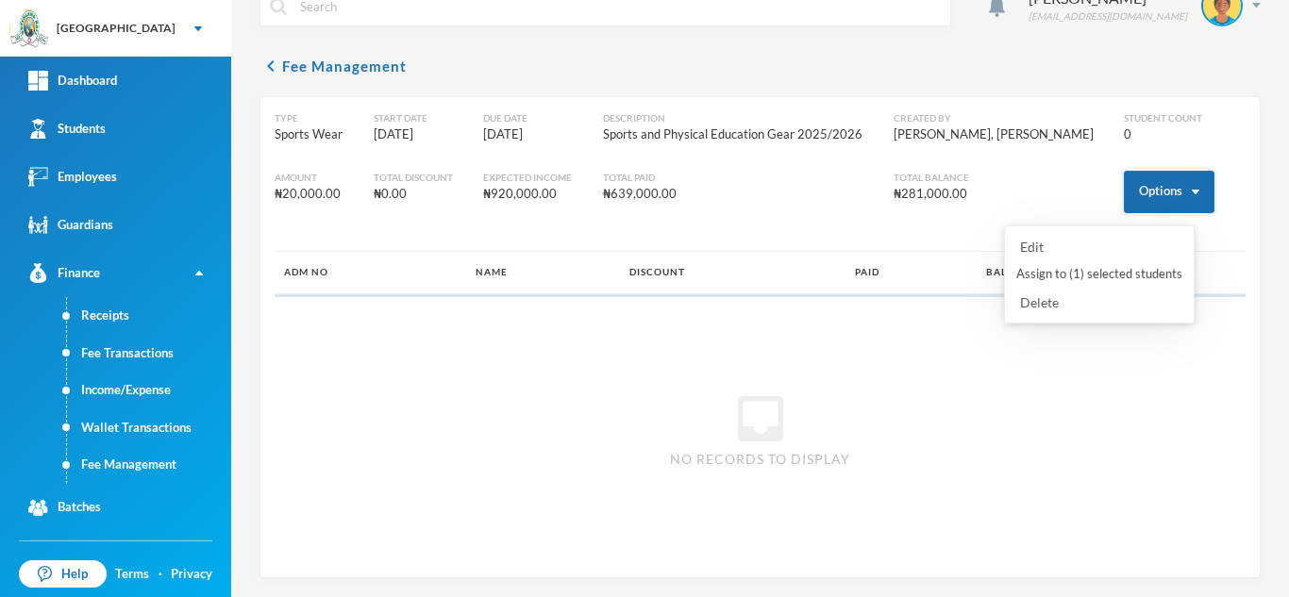
click at [1124, 180] on button "Options" at bounding box center [1169, 192] width 91 height 42
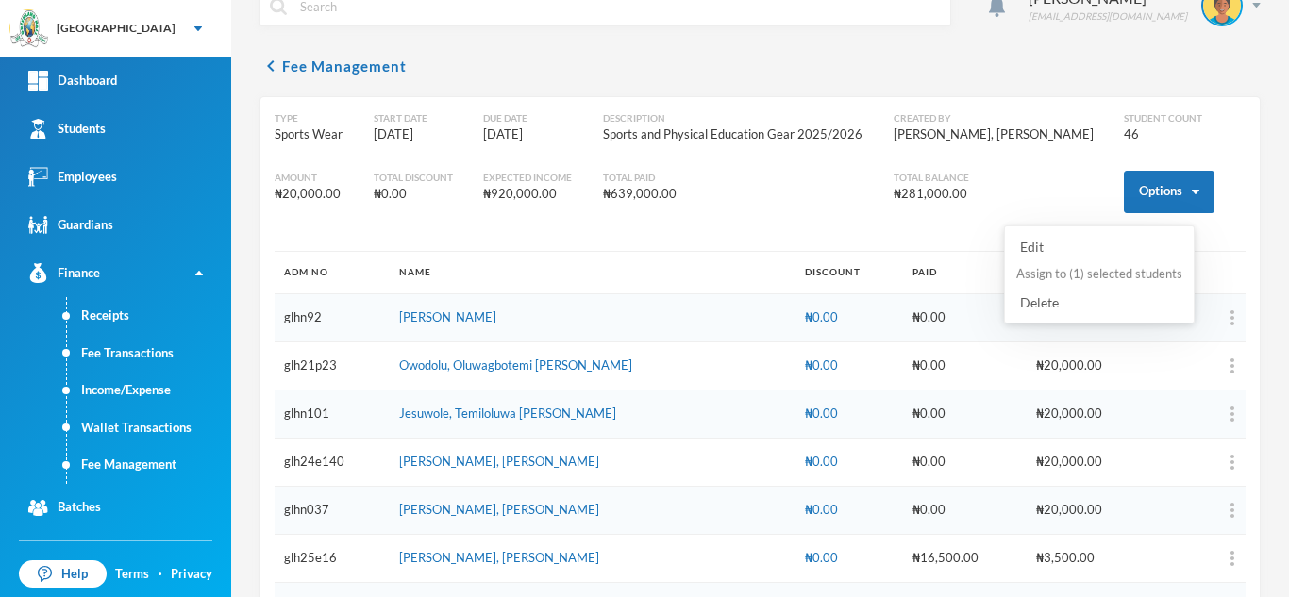
click at [1054, 266] on button "Assign to ( 1 ) selected students" at bounding box center [1099, 275] width 170 height 34
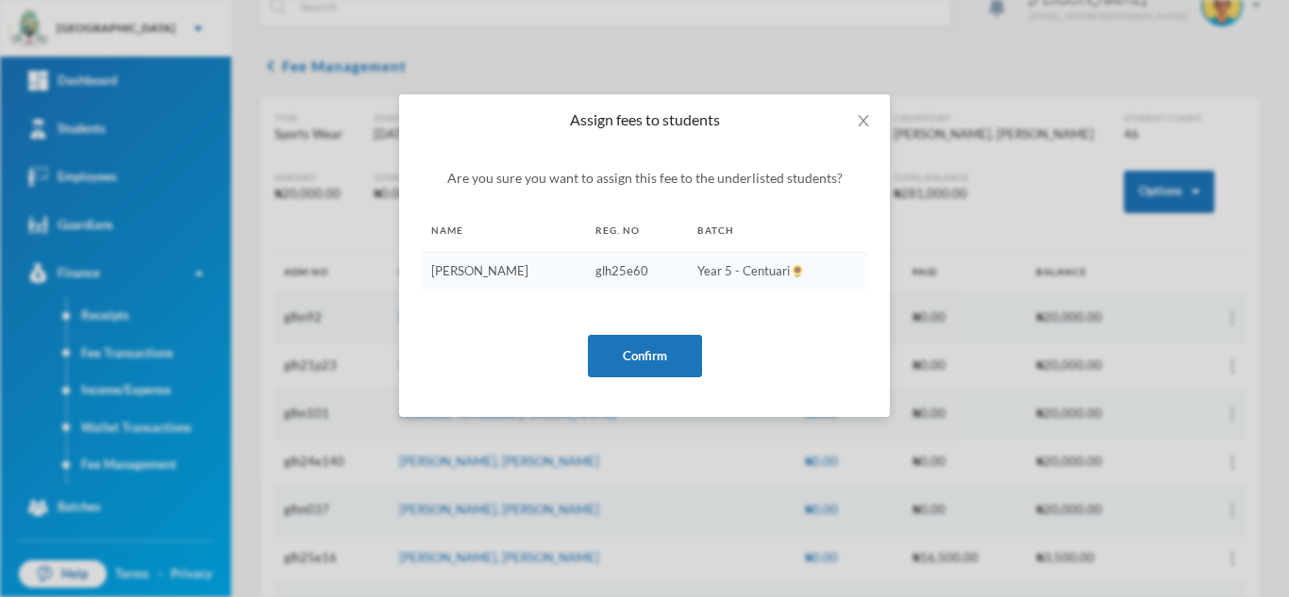
click at [658, 326] on div "Are you sure you want to assign this fee to the underlisted students? Name Reg.…" at bounding box center [644, 272] width 445 height 209
click at [664, 359] on button "Confirm" at bounding box center [645, 356] width 114 height 42
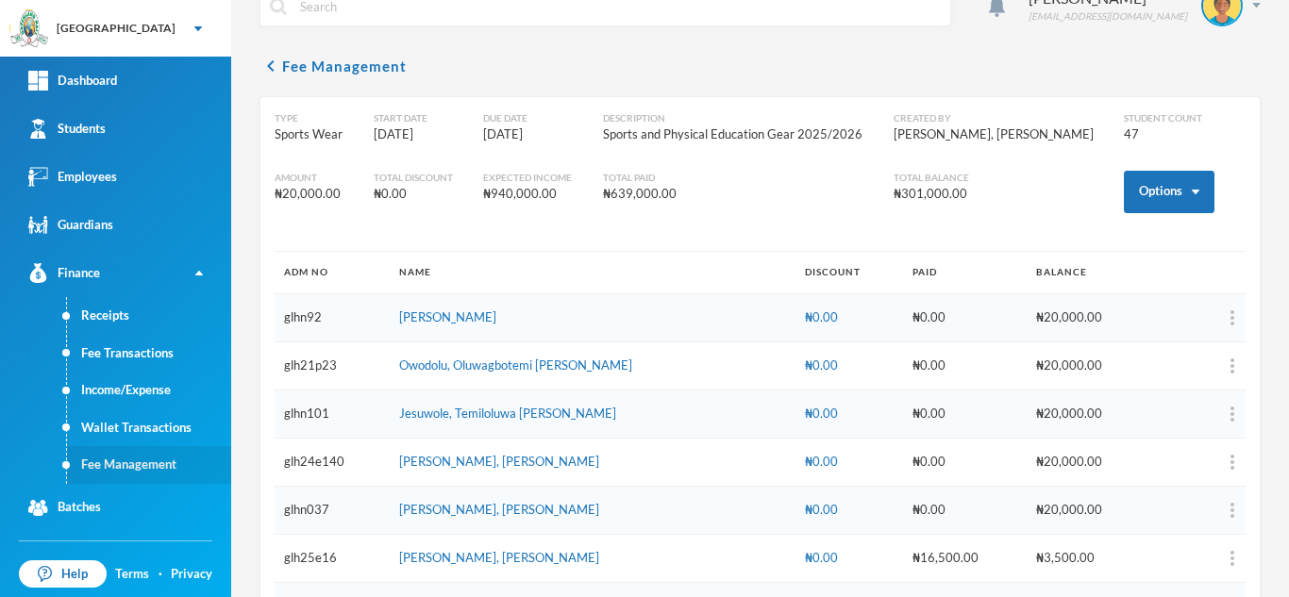
click at [175, 455] on link "Fee Management" at bounding box center [149, 465] width 164 height 38
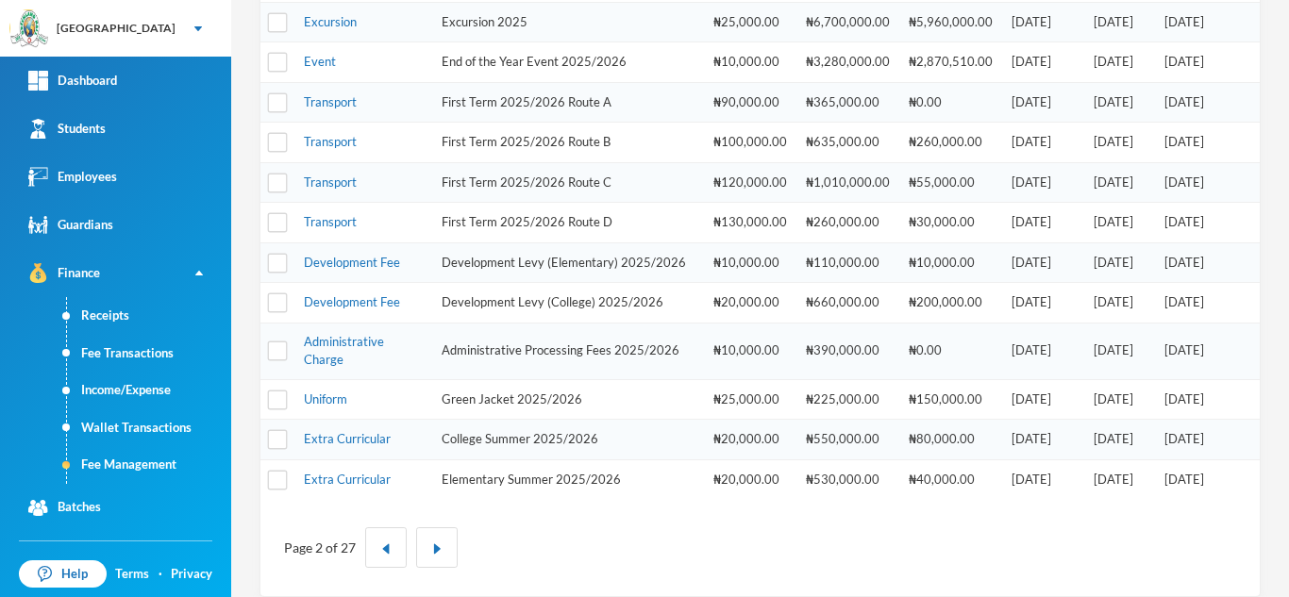
scroll to position [591, 0]
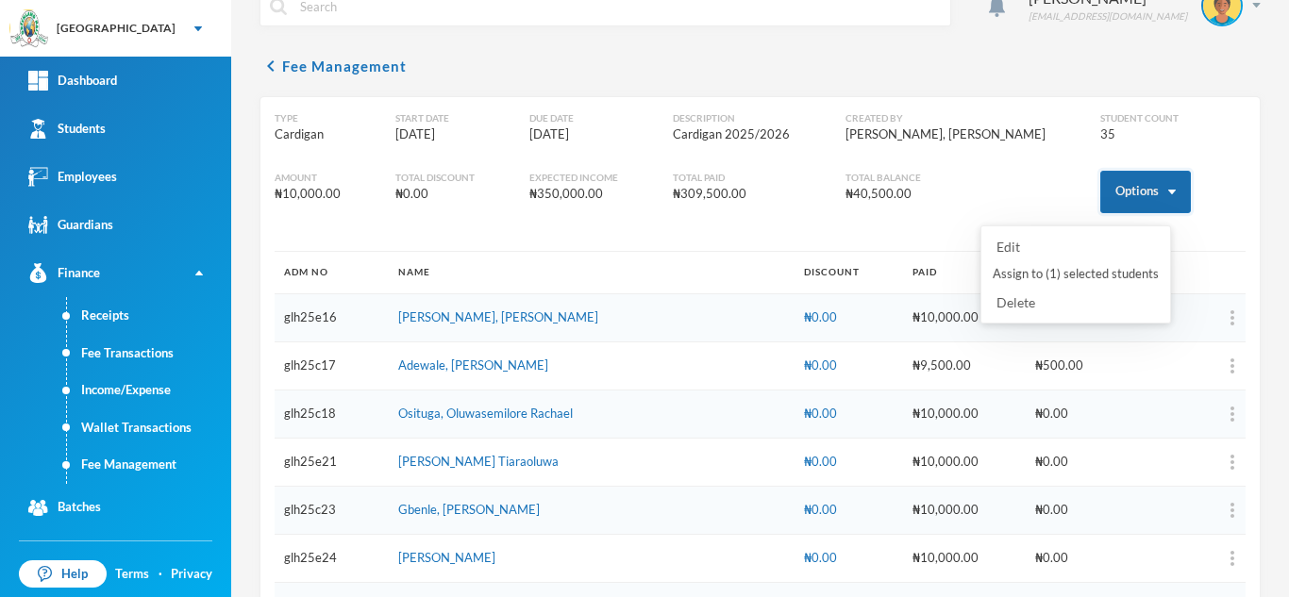
click at [1141, 195] on button "Options" at bounding box center [1145, 192] width 91 height 42
click at [1045, 270] on button "Assign to ( 1 ) selected students" at bounding box center [1076, 275] width 170 height 34
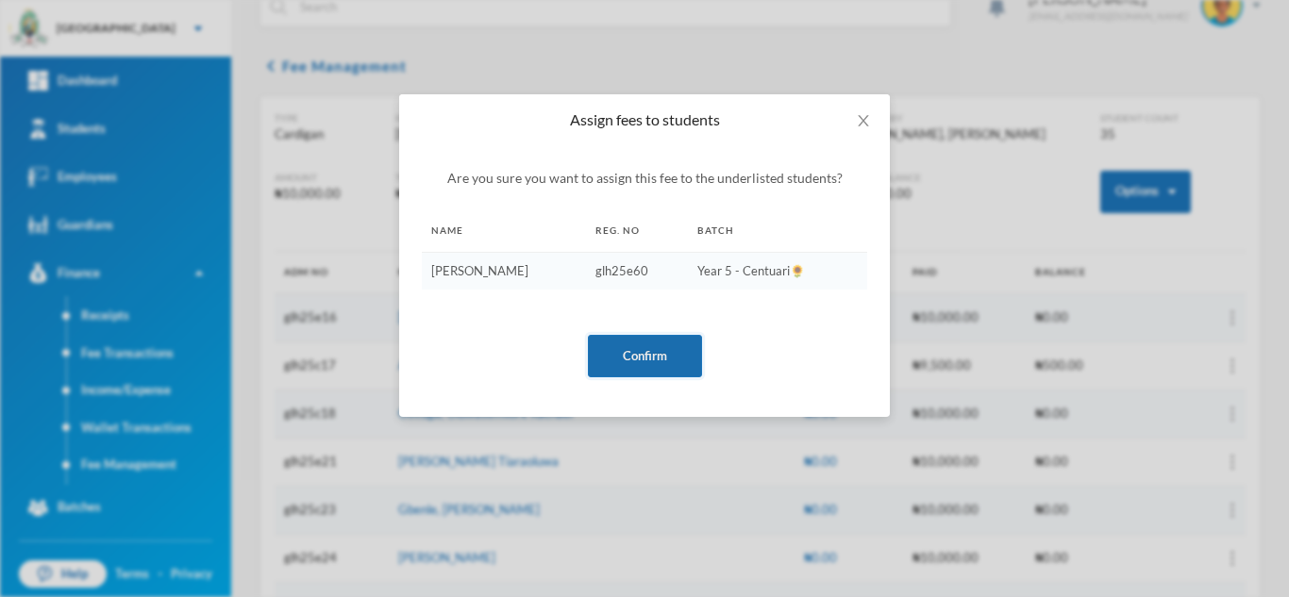
click at [627, 359] on button "Confirm" at bounding box center [645, 356] width 114 height 42
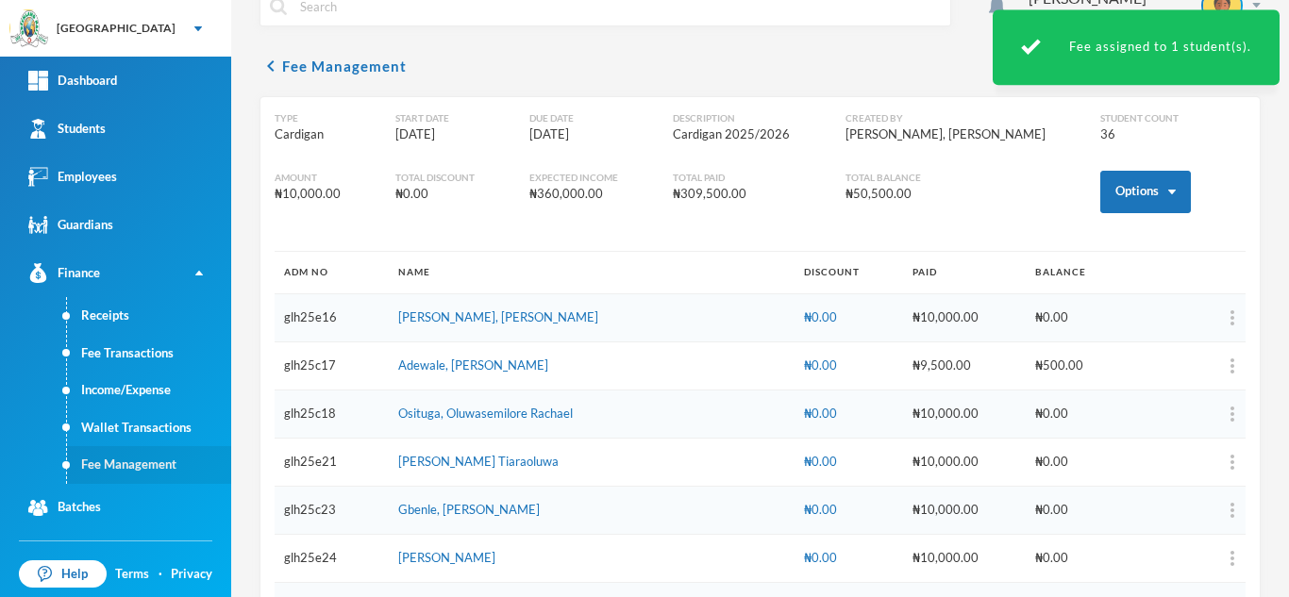
click at [120, 468] on link "Fee Management" at bounding box center [149, 465] width 164 height 38
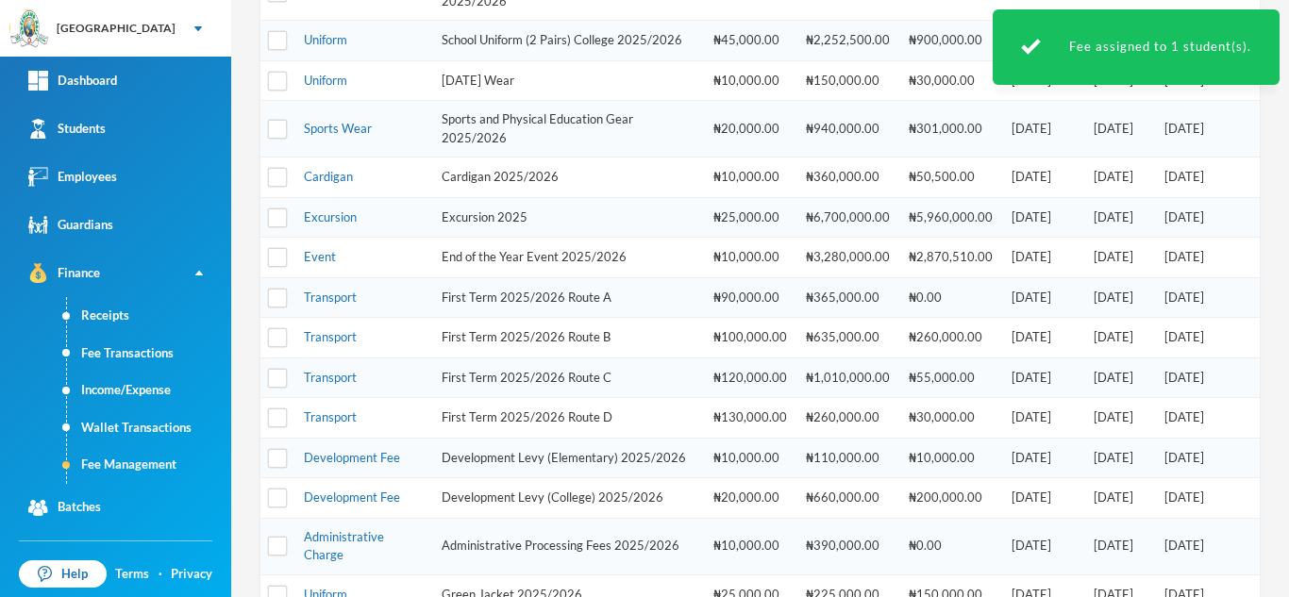
scroll to position [377, 0]
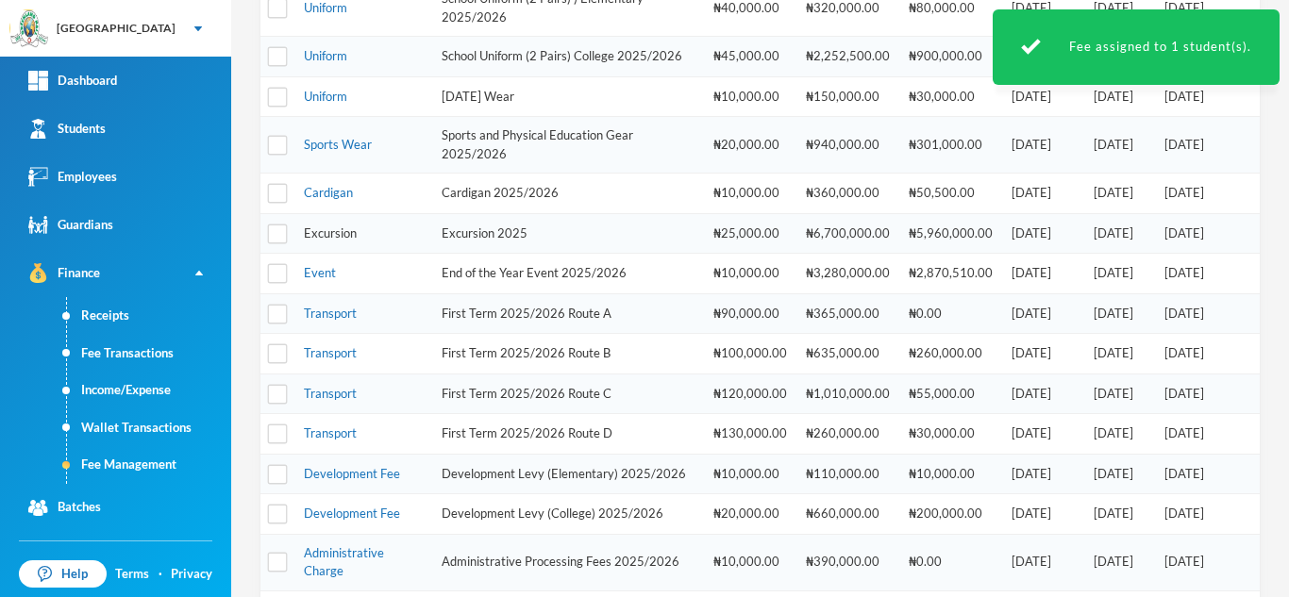
click at [327, 241] on link "Excursion" at bounding box center [330, 232] width 53 height 15
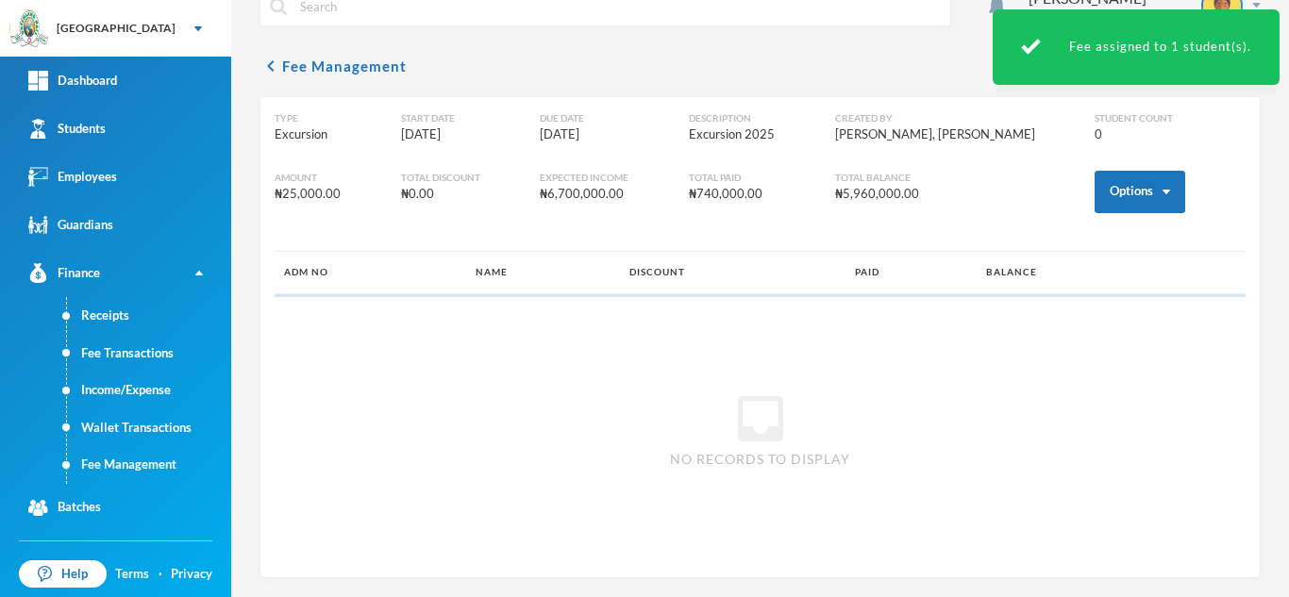
scroll to position [35, 0]
click at [1097, 186] on button "Options" at bounding box center [1139, 192] width 91 height 42
click at [1042, 270] on button "Assign to ( 1 ) selected students" at bounding box center [1071, 275] width 170 height 34
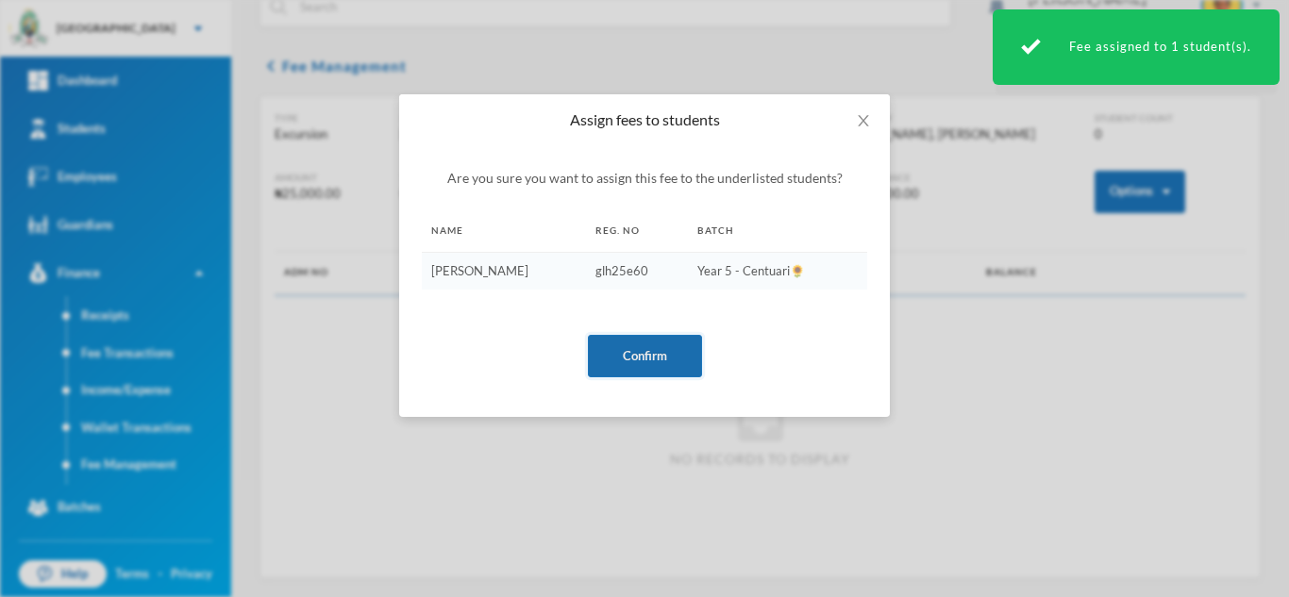
click at [636, 349] on button "Confirm" at bounding box center [645, 356] width 114 height 42
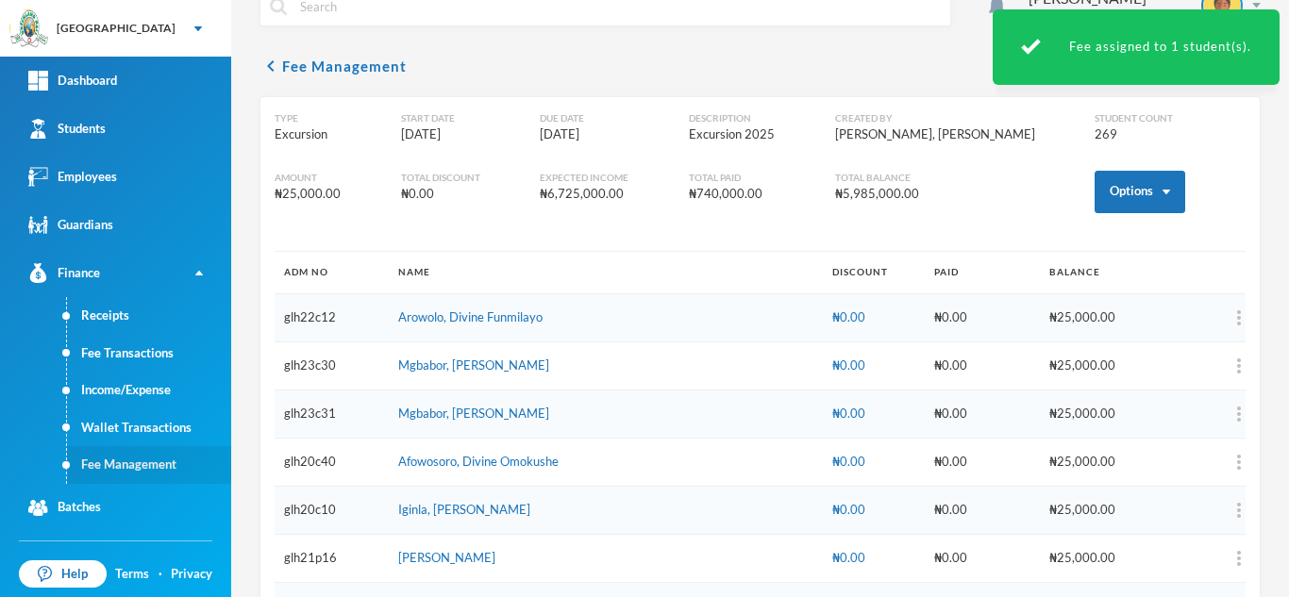
click at [144, 452] on link "Fee Management" at bounding box center [149, 465] width 164 height 38
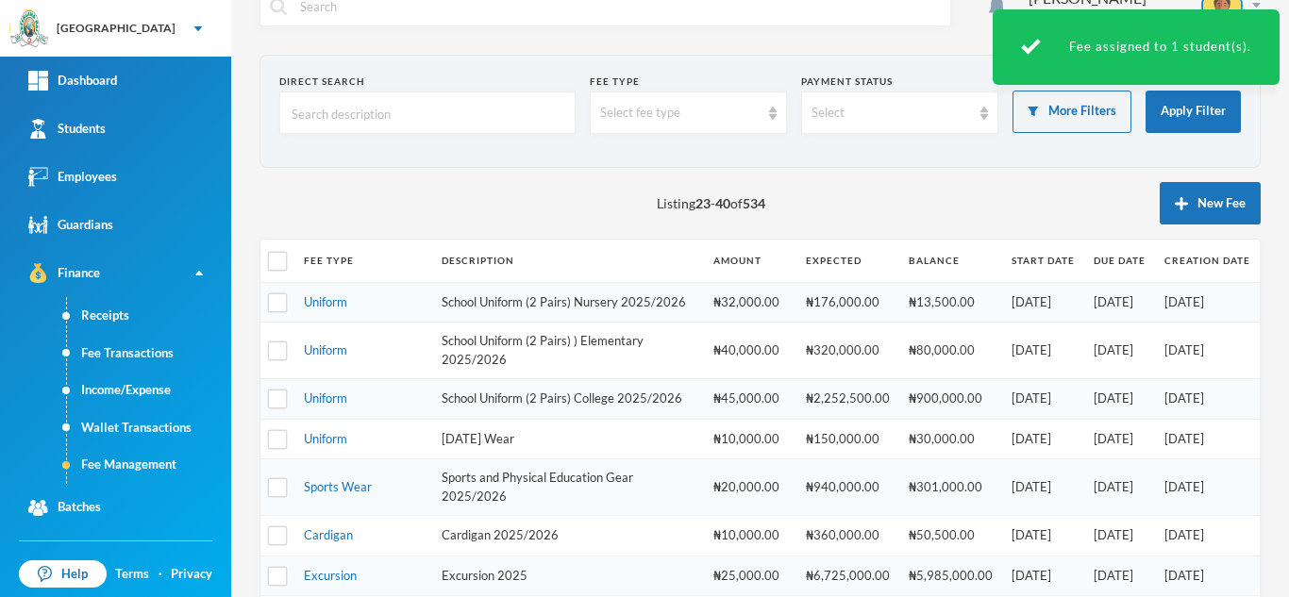
scroll to position [476, 0]
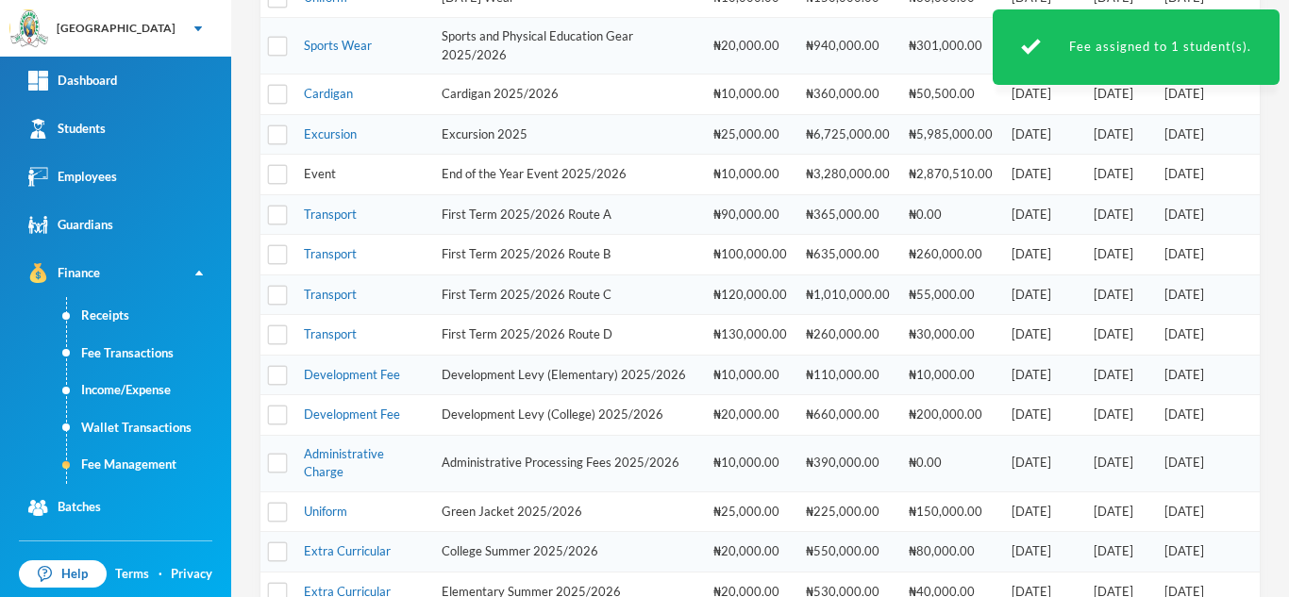
click at [313, 181] on link "Event" at bounding box center [320, 173] width 32 height 15
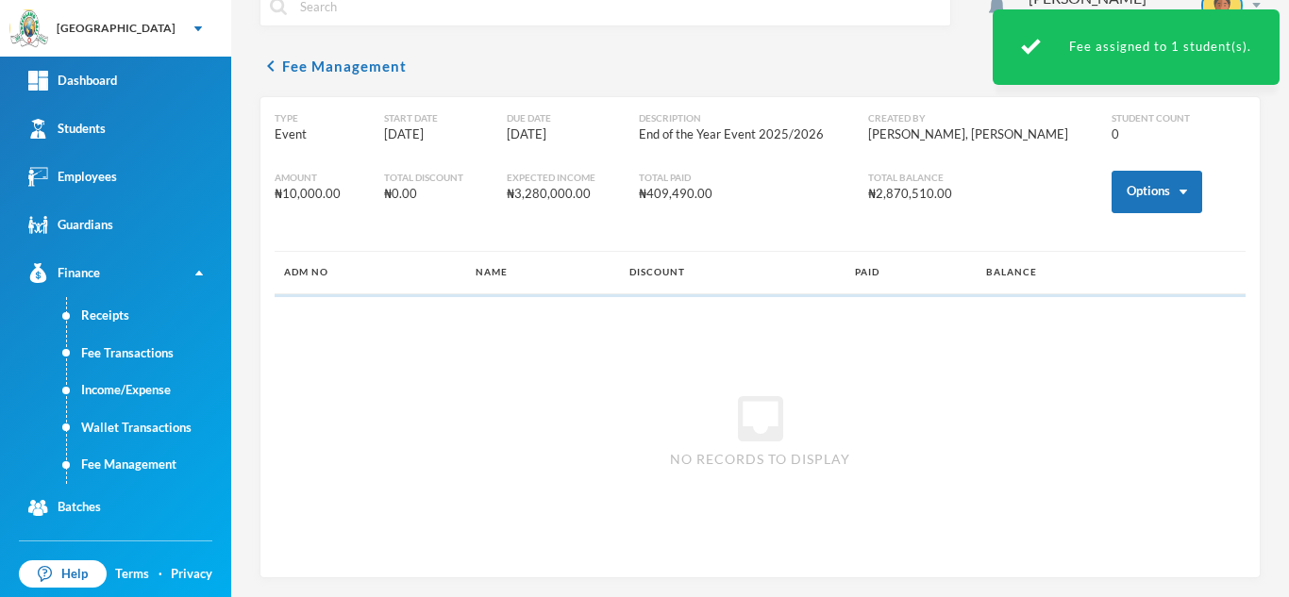
scroll to position [35, 0]
click at [1116, 178] on button "Options" at bounding box center [1156, 192] width 91 height 42
click at [1052, 267] on button "Assign to ( 1 ) selected students" at bounding box center [1087, 275] width 170 height 34
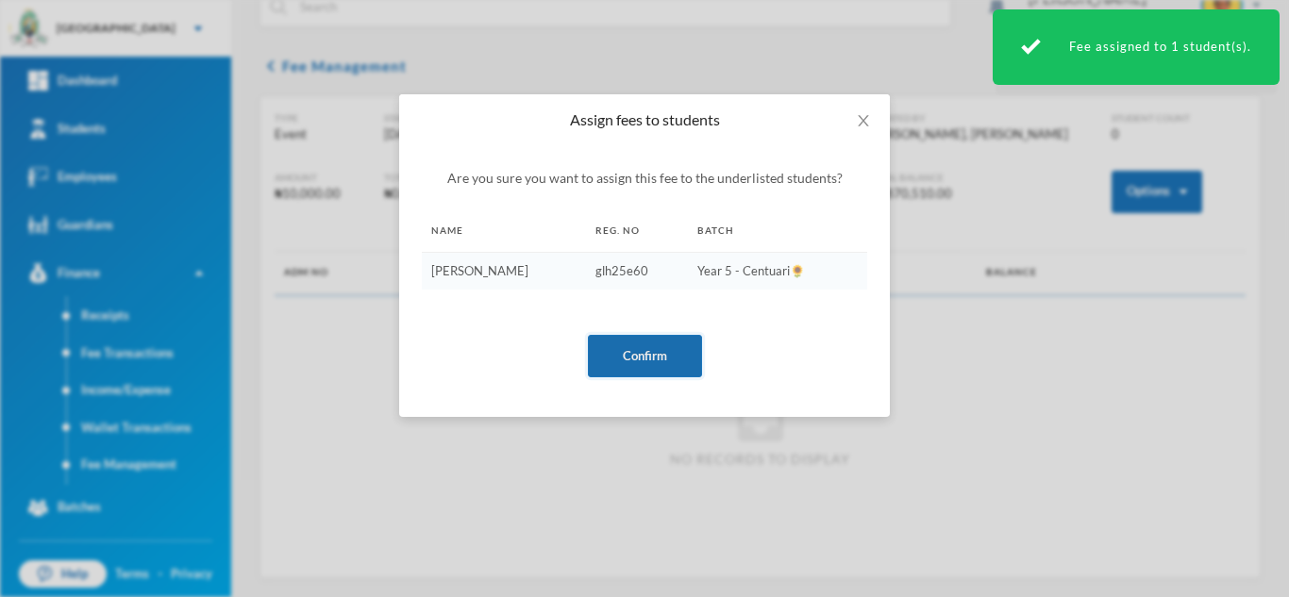
click at [648, 365] on button "Confirm" at bounding box center [645, 356] width 114 height 42
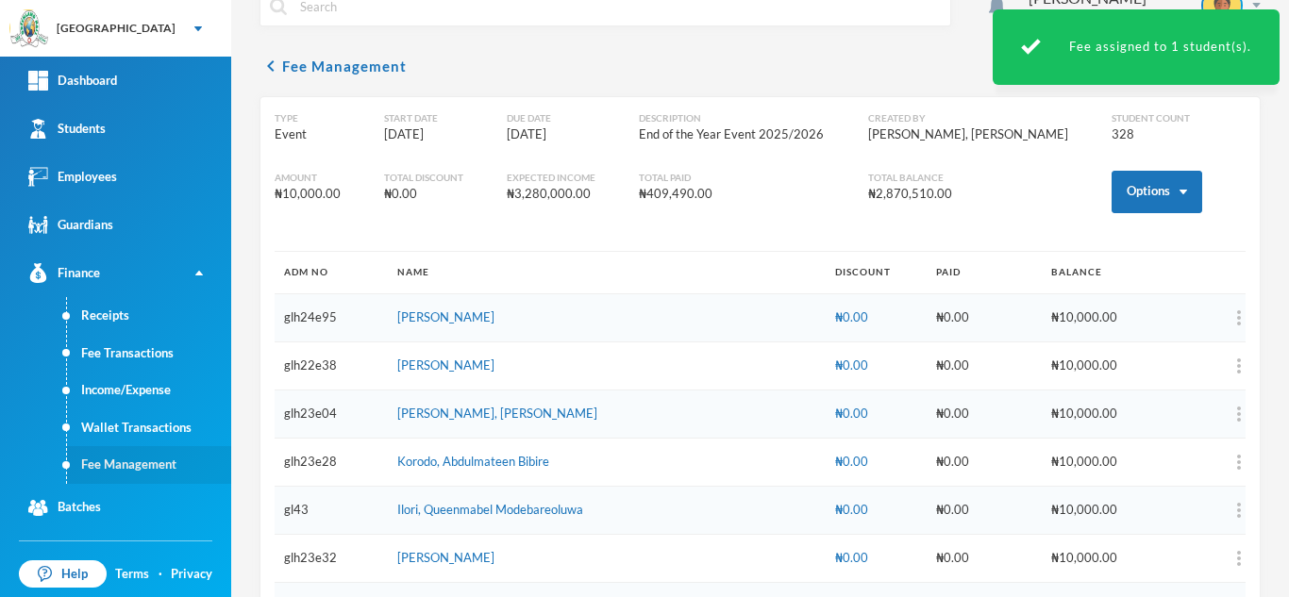
click at [131, 457] on link "Fee Management" at bounding box center [149, 465] width 164 height 38
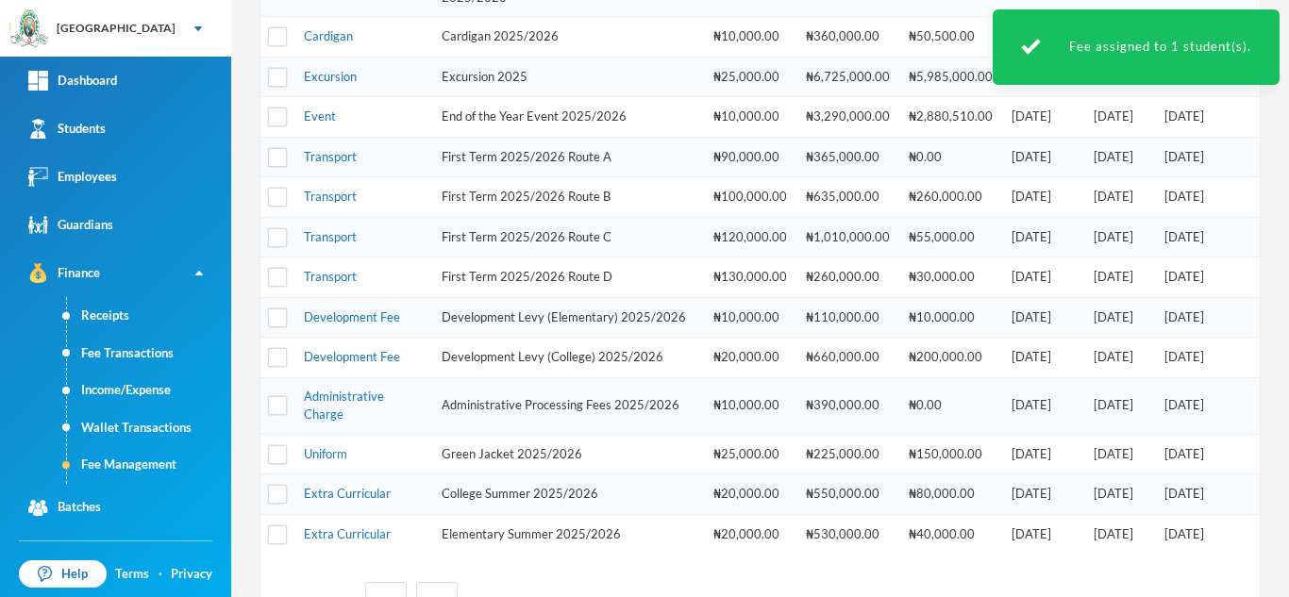
scroll to position [534, 0]
click at [335, 325] on link "Development Fee" at bounding box center [352, 316] width 96 height 15
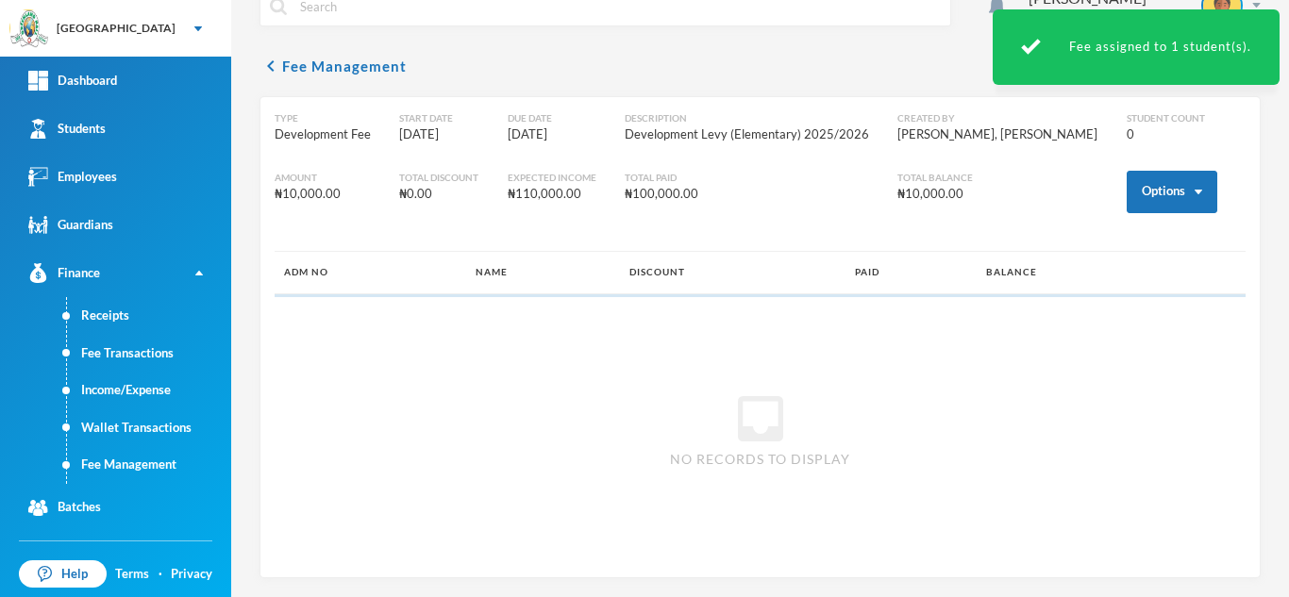
scroll to position [35, 0]
click at [1144, 185] on button "Options" at bounding box center [1172, 192] width 91 height 42
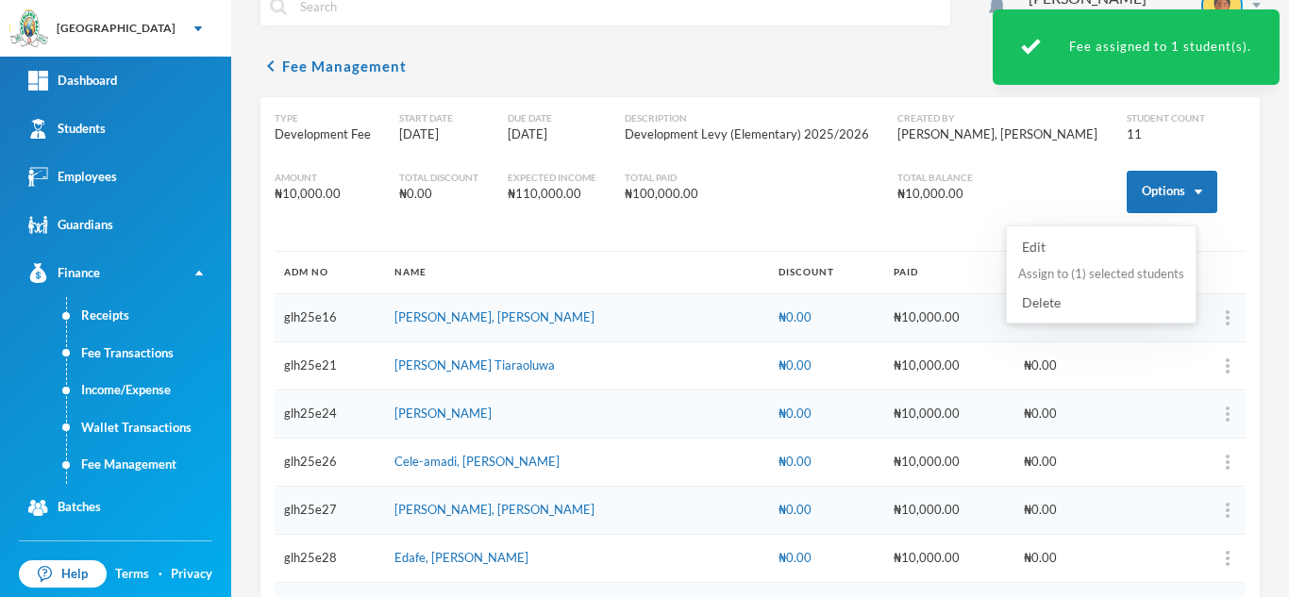
click at [1084, 266] on button "Assign to ( 1 ) selected students" at bounding box center [1101, 275] width 170 height 34
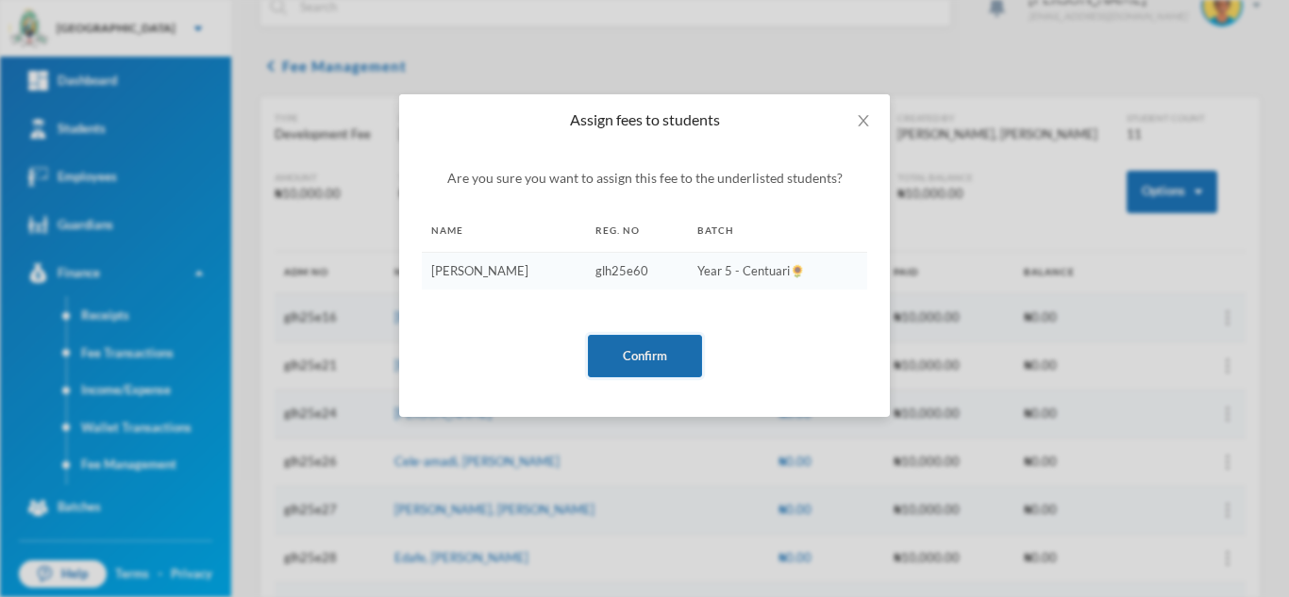
click at [615, 342] on button "Confirm" at bounding box center [645, 356] width 114 height 42
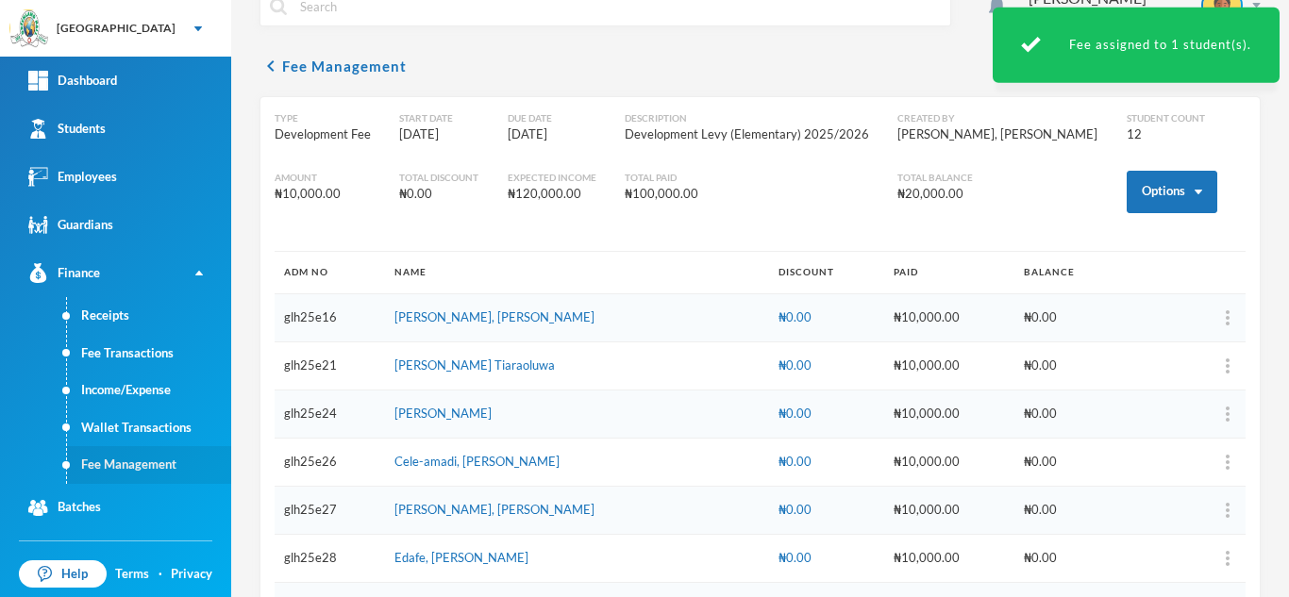
click at [129, 467] on link "Fee Management" at bounding box center [149, 465] width 164 height 38
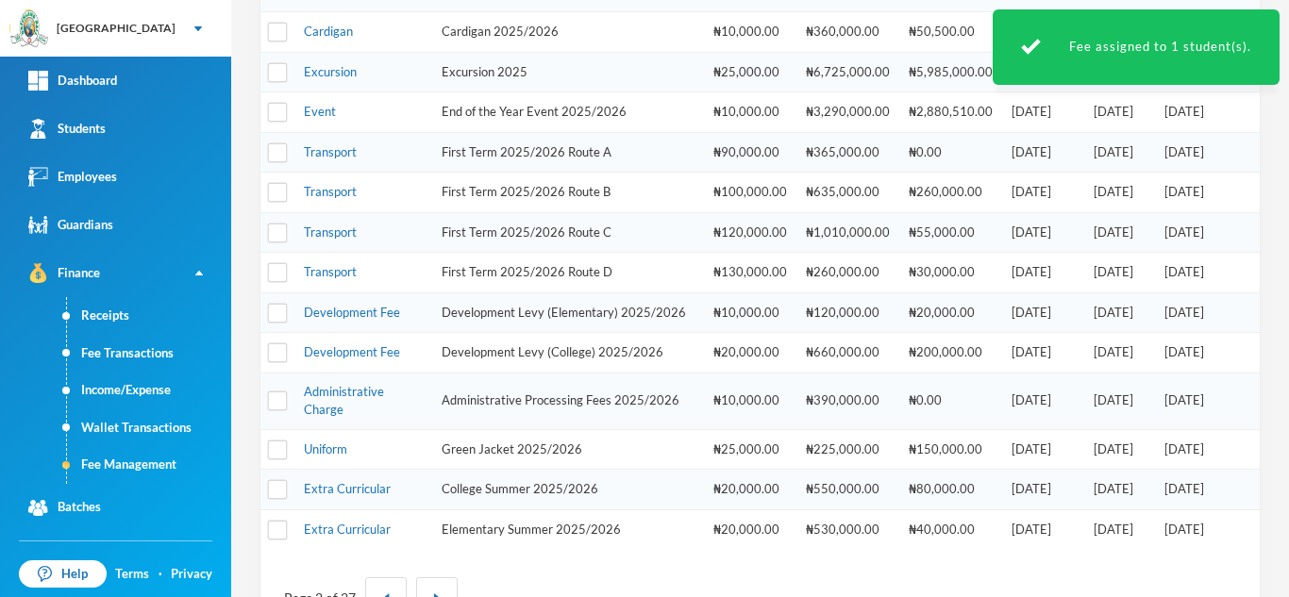
scroll to position [528, 0]
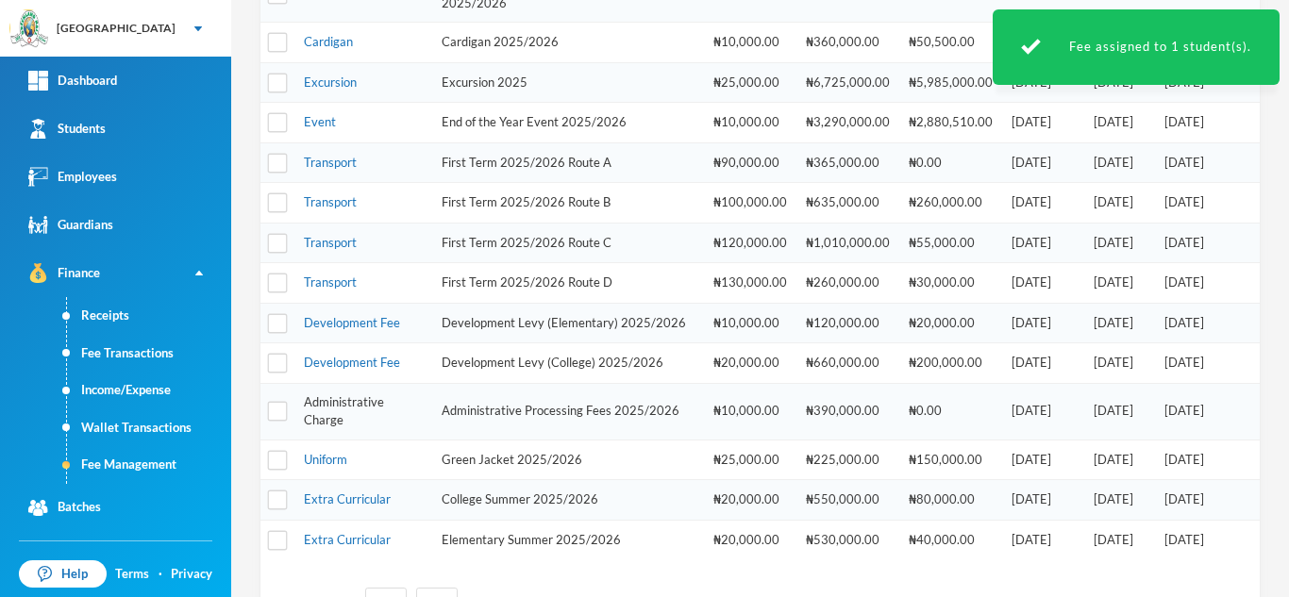
click at [327, 428] on link "Administrative Charge" at bounding box center [344, 411] width 80 height 34
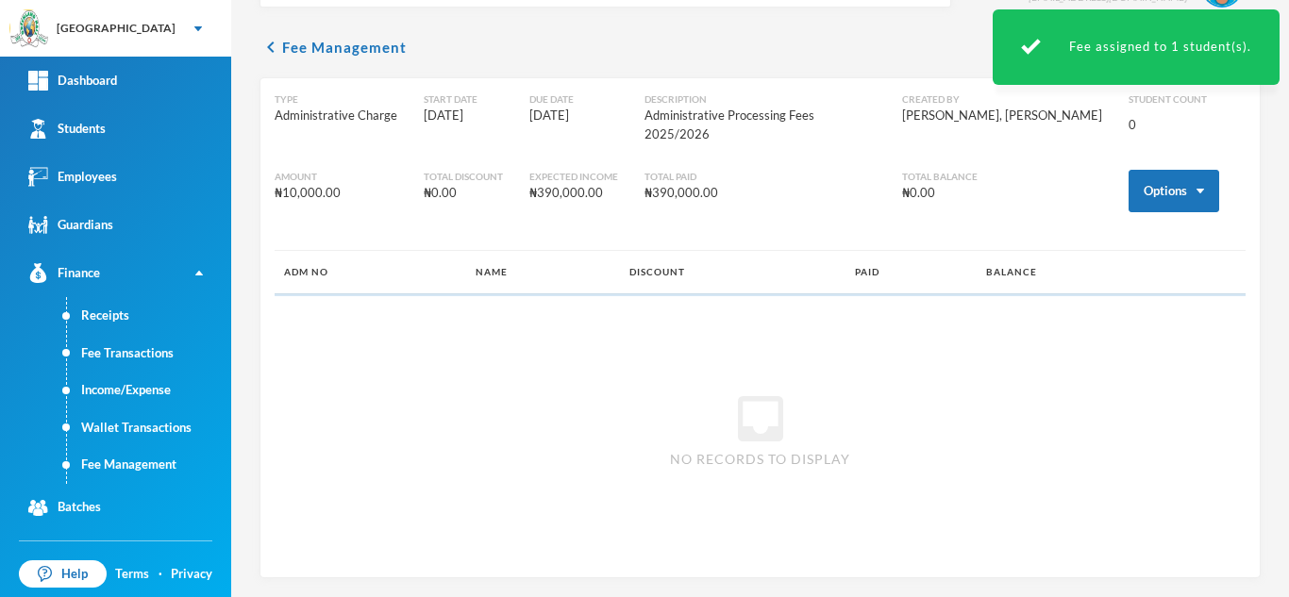
scroll to position [35, 0]
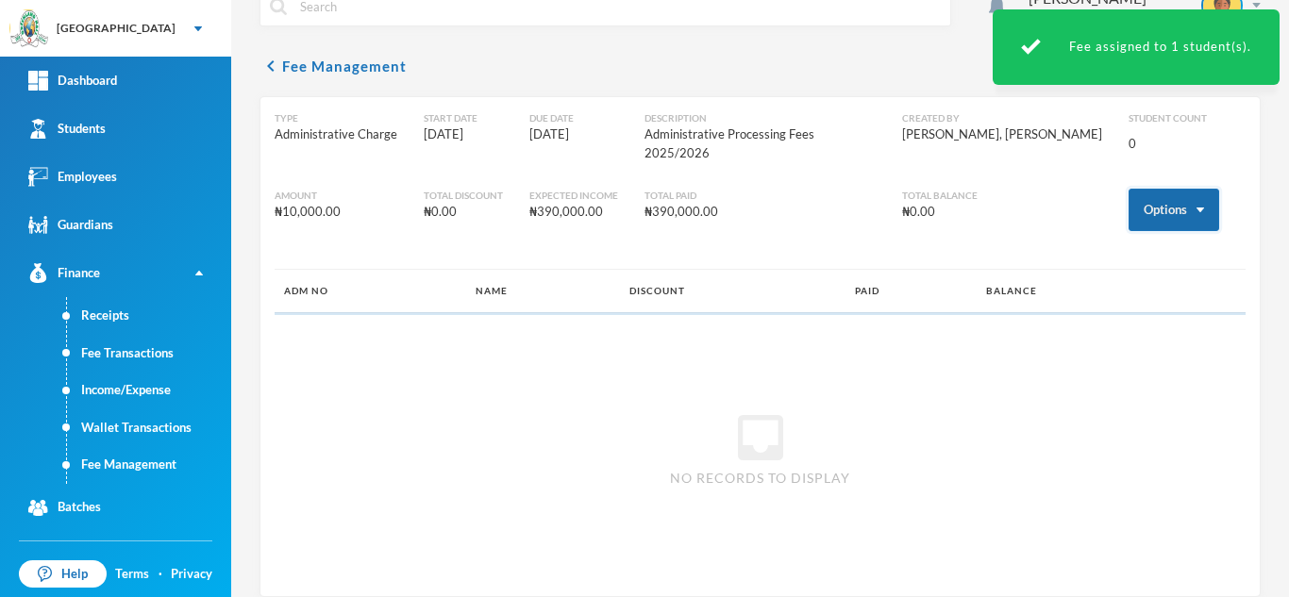
click at [1131, 189] on button "Options" at bounding box center [1173, 210] width 91 height 42
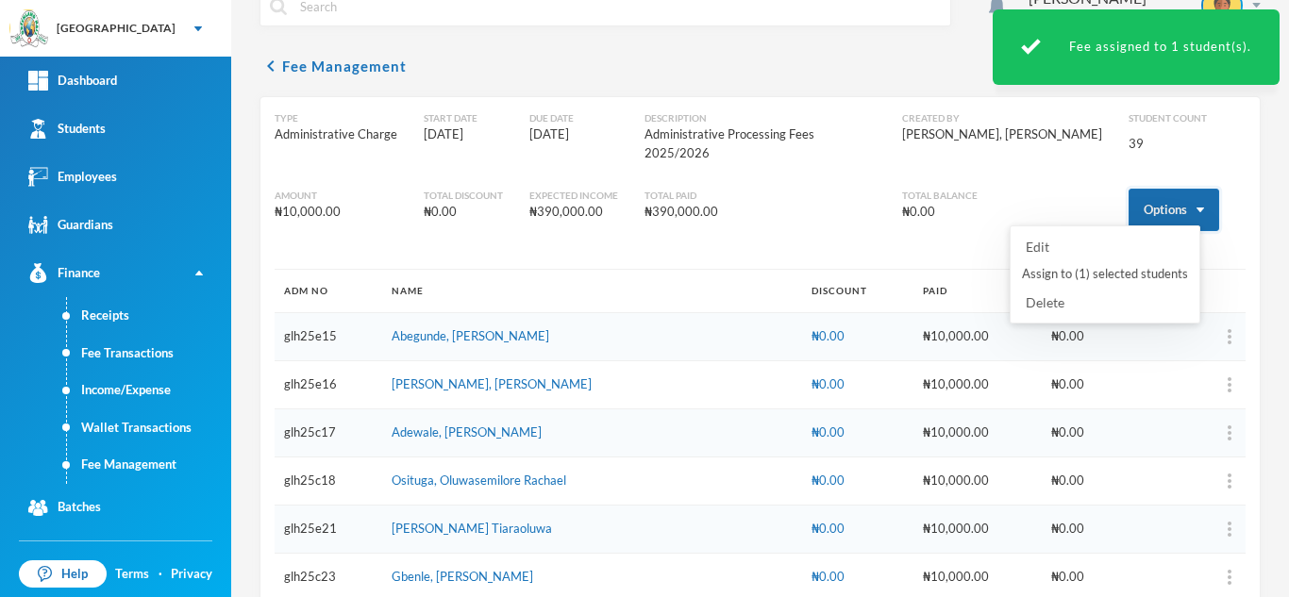
click at [1128, 191] on button "Options" at bounding box center [1173, 210] width 91 height 42
click at [1092, 273] on button "Assign to ( 1 ) selected students" at bounding box center [1105, 275] width 170 height 34
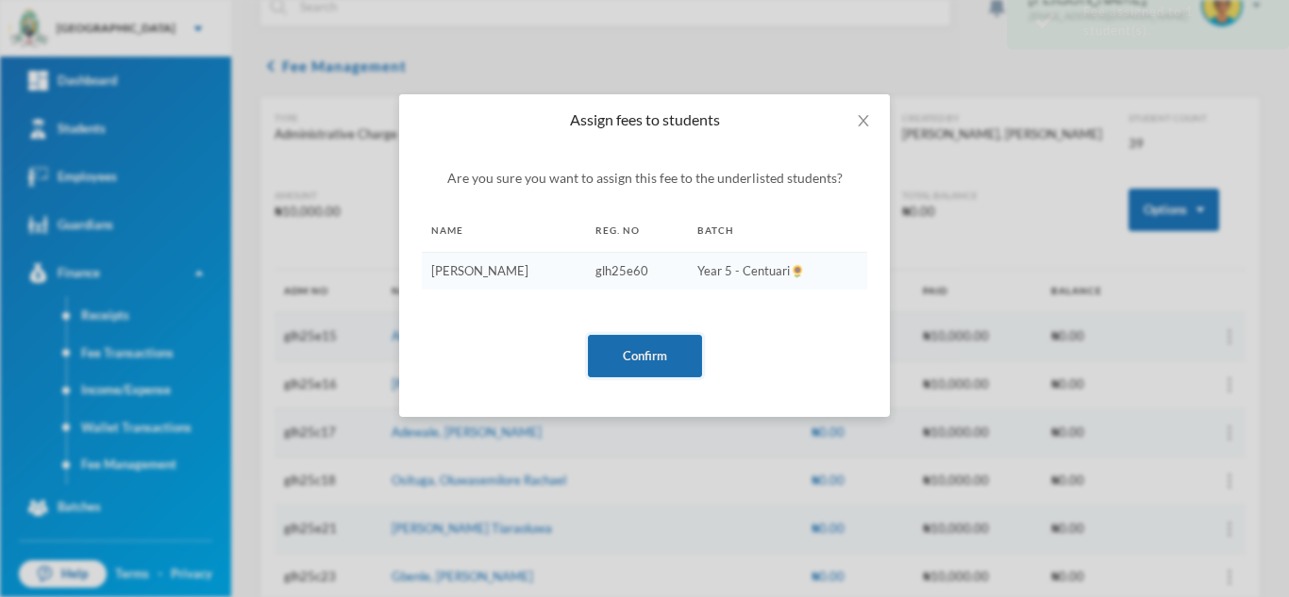
click at [631, 342] on button "Confirm" at bounding box center [645, 356] width 114 height 42
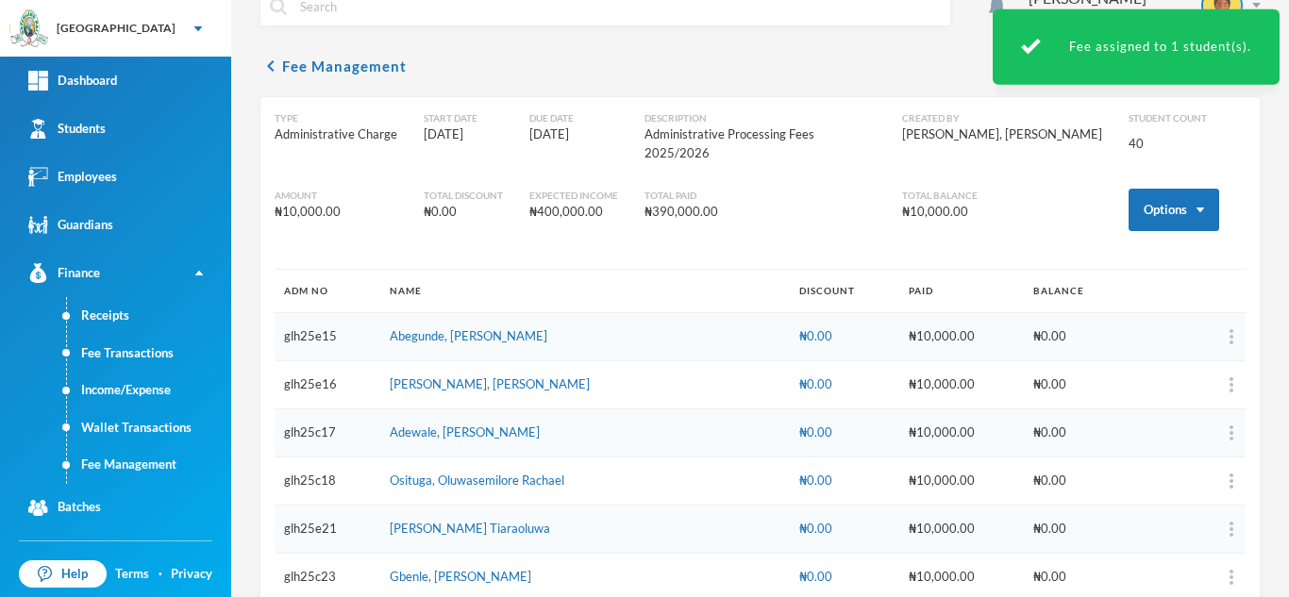
scroll to position [1690, 0]
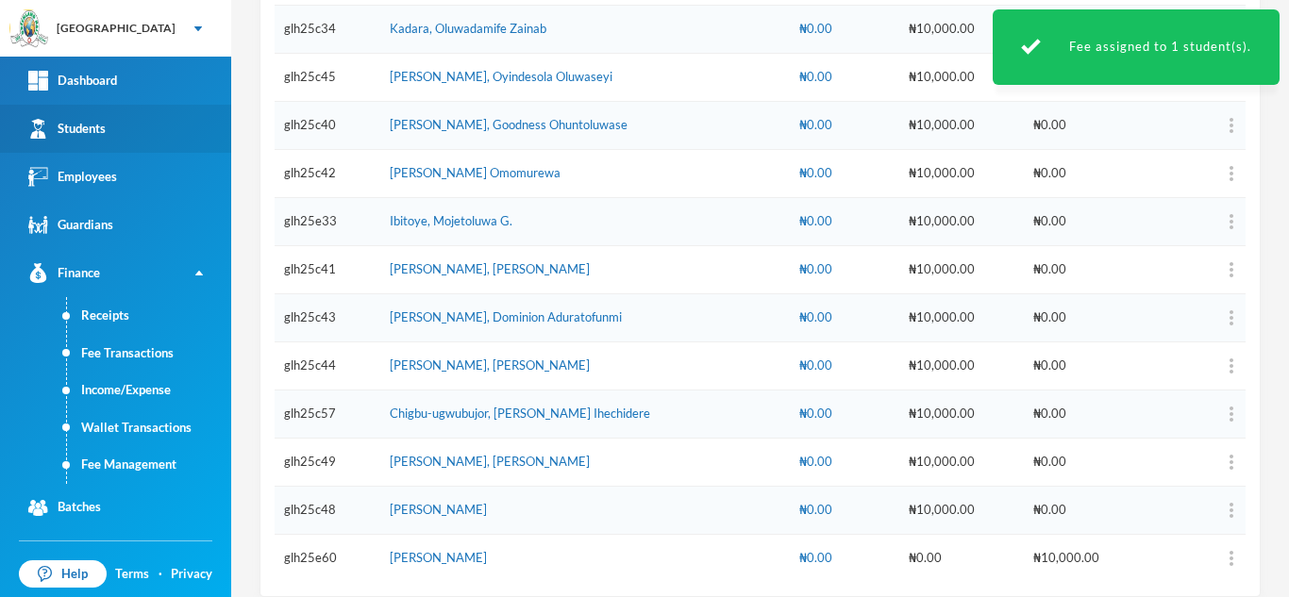
click at [103, 142] on link "Students" at bounding box center [115, 129] width 231 height 48
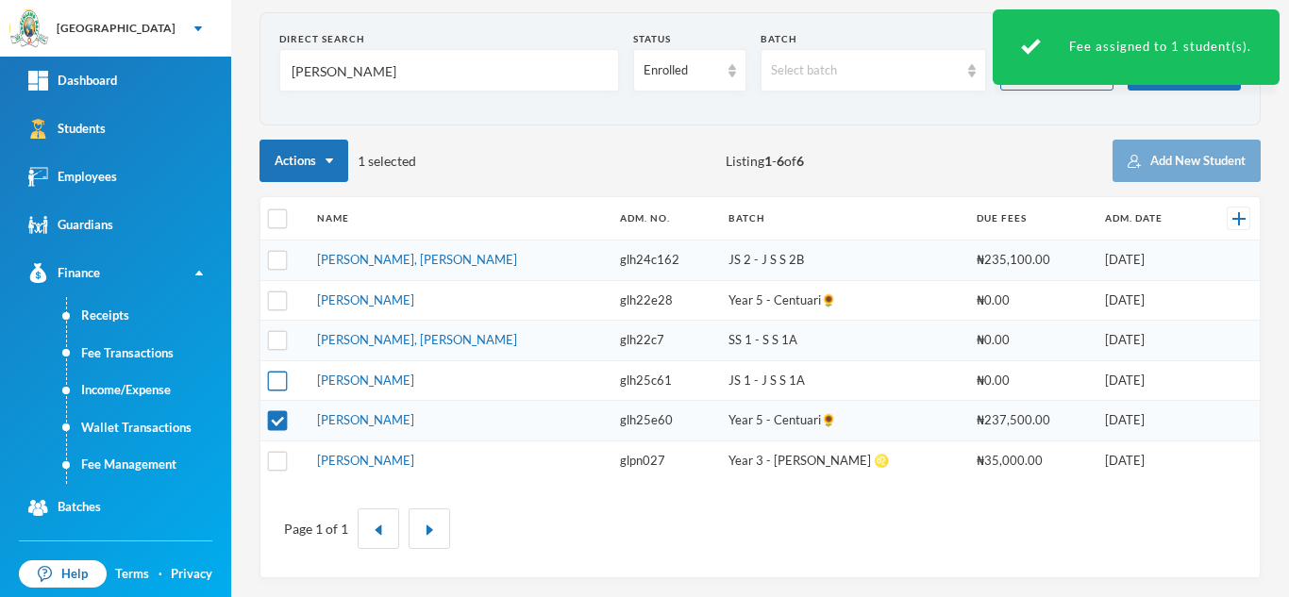
click at [275, 376] on input "checkbox" at bounding box center [278, 381] width 20 height 20
checkbox input "true"
click at [279, 417] on input "checkbox" at bounding box center [278, 421] width 20 height 20
checkbox input "false"
click at [146, 472] on link "Fee Management" at bounding box center [149, 465] width 164 height 38
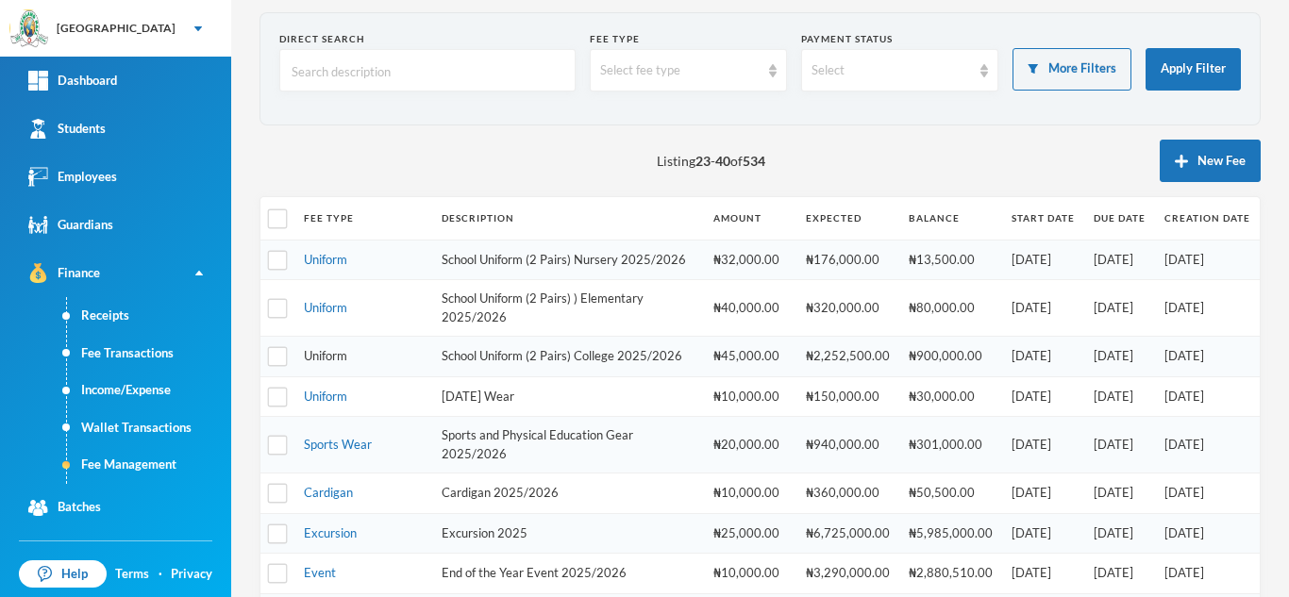
click at [323, 363] on link "Uniform" at bounding box center [325, 355] width 43 height 15
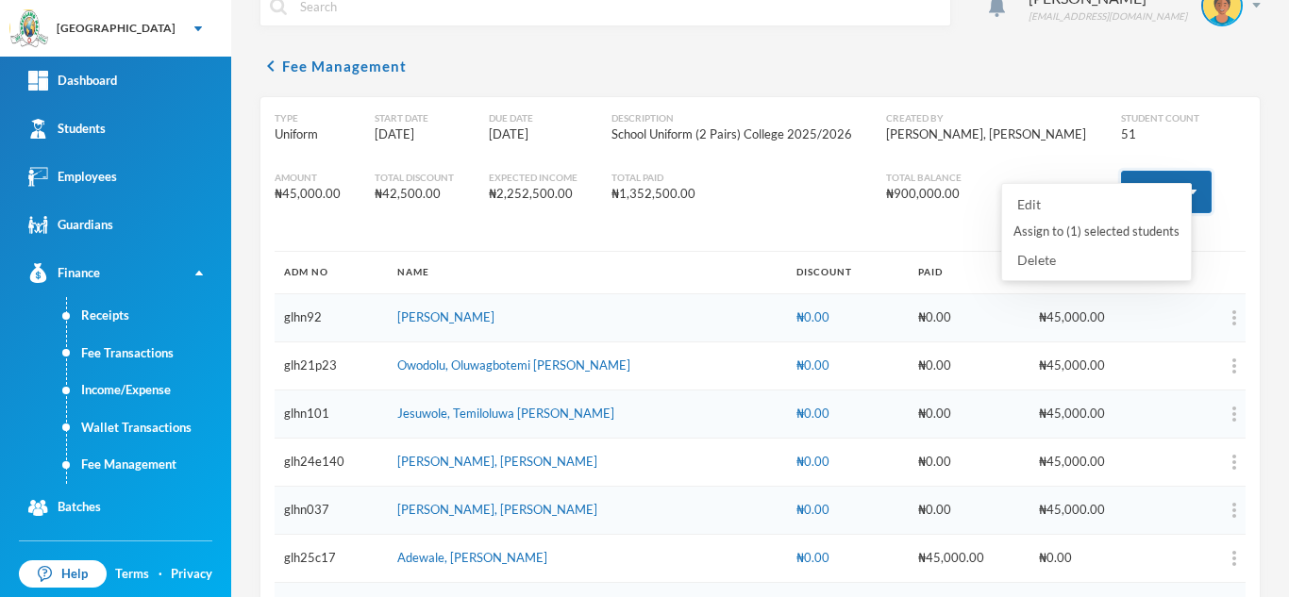
click at [1145, 179] on div "Edit Assign to ( 1 ) selected students Delete" at bounding box center [1096, 228] width 191 height 108
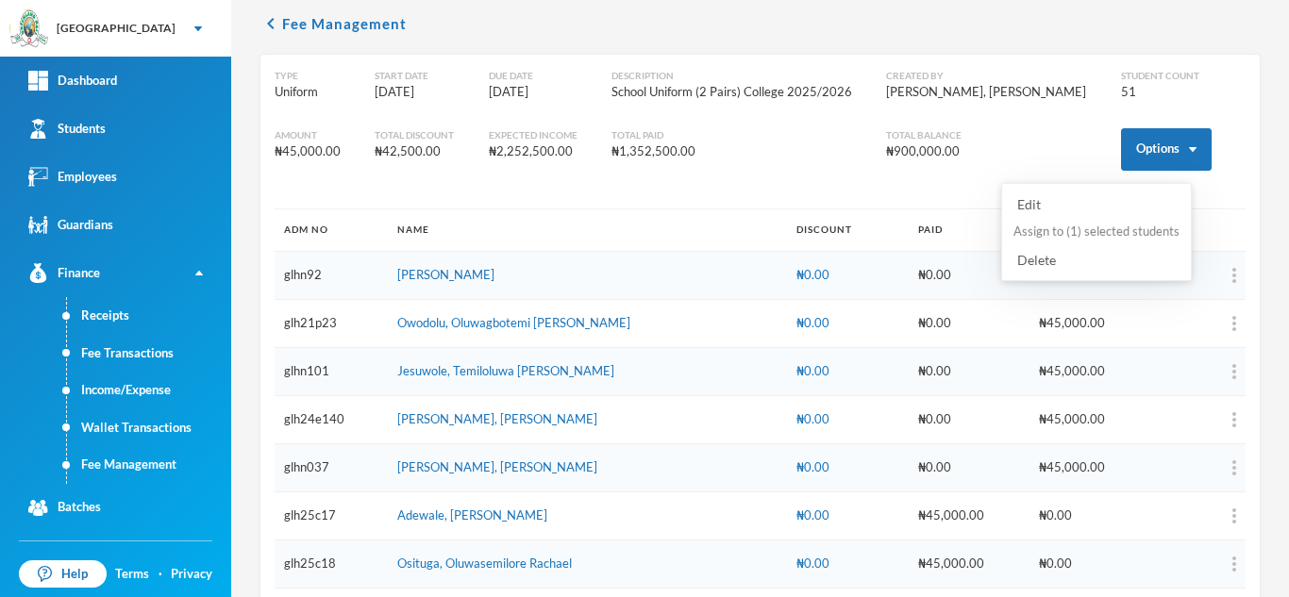
click at [1083, 233] on button "Assign to ( 1 ) selected students" at bounding box center [1096, 232] width 170 height 34
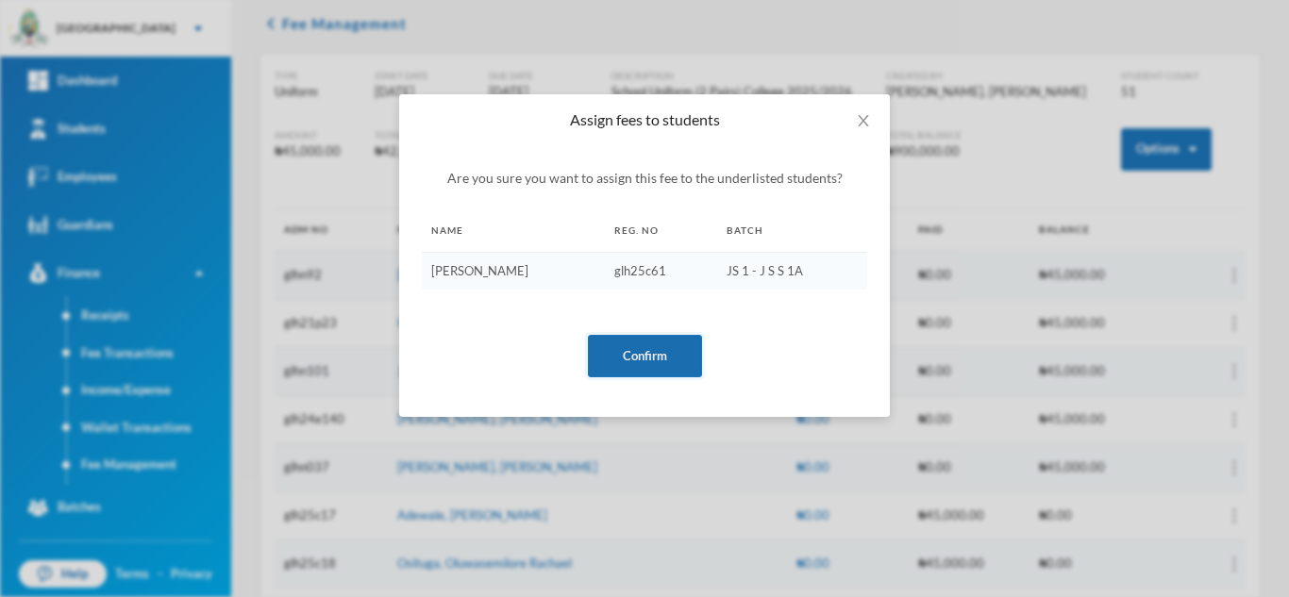
click at [650, 342] on button "Confirm" at bounding box center [645, 356] width 114 height 42
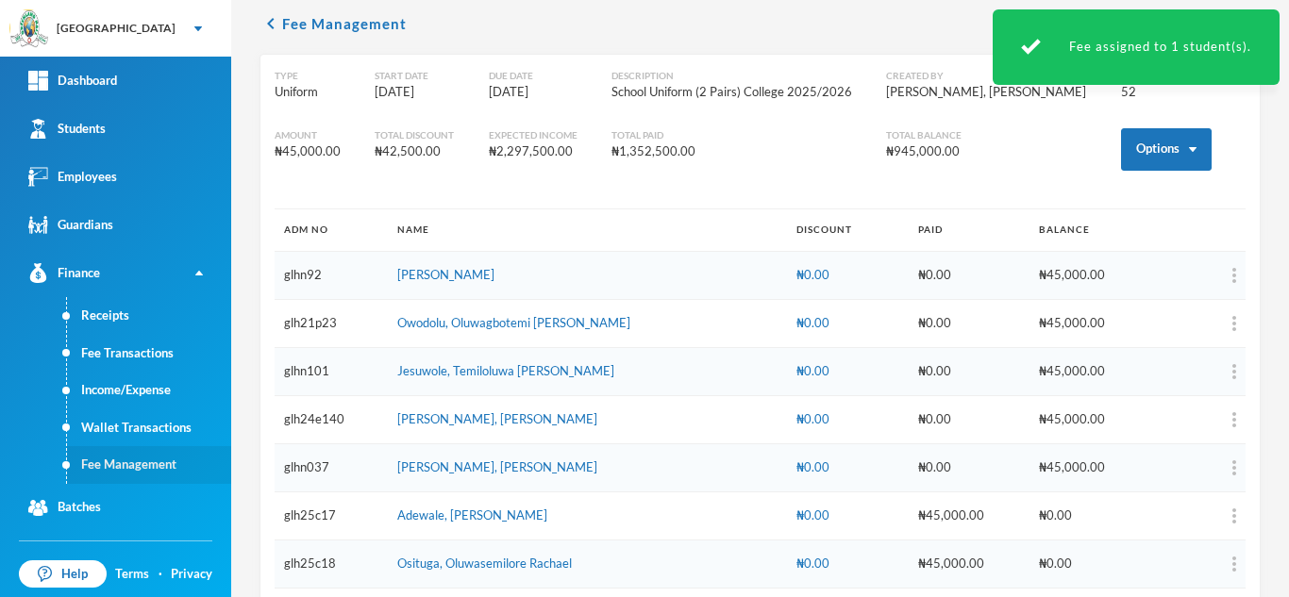
click at [138, 447] on link "Fee Management" at bounding box center [149, 465] width 164 height 38
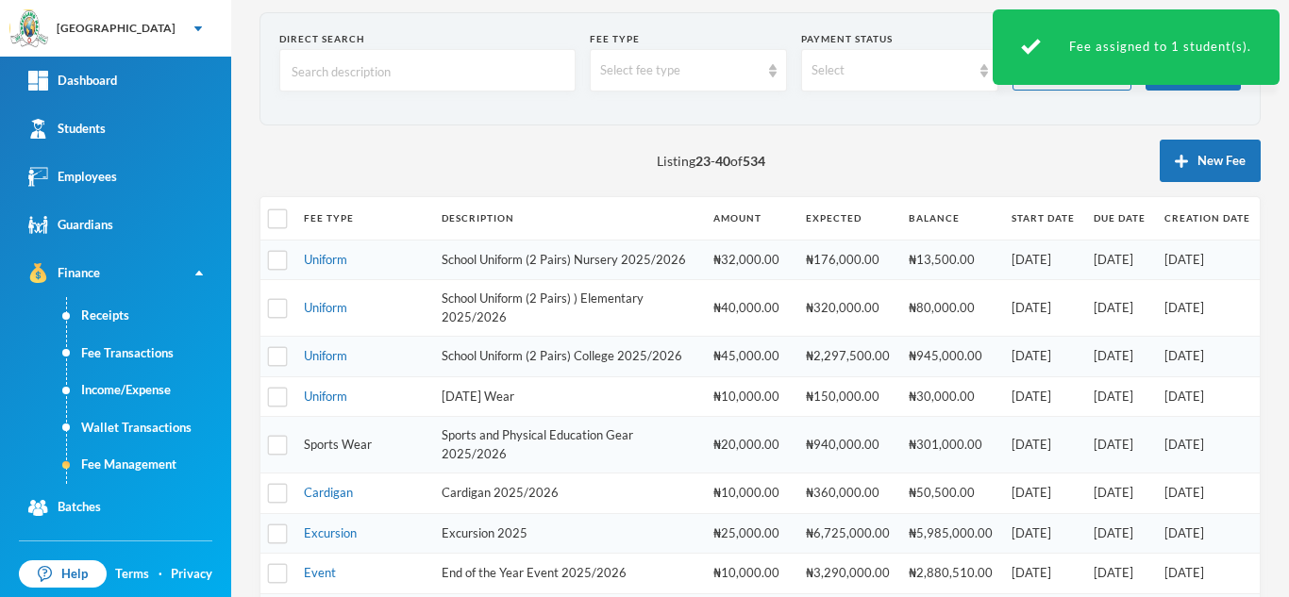
click at [319, 452] on link "Sports Wear" at bounding box center [338, 444] width 68 height 15
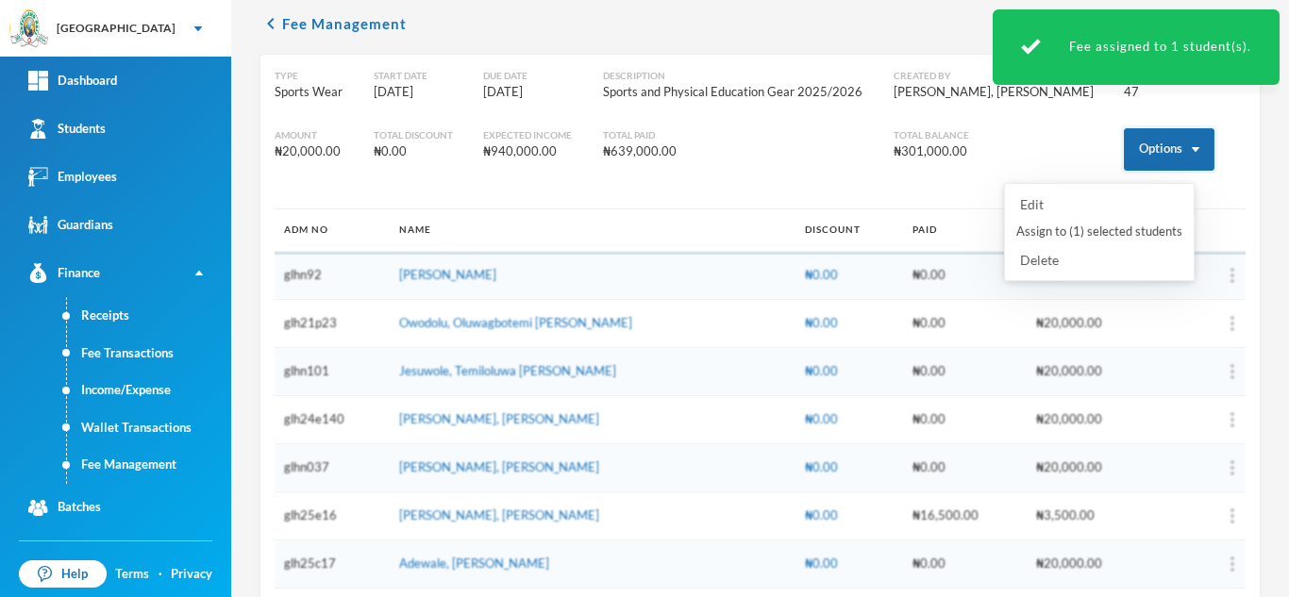
click at [1126, 141] on button "Options" at bounding box center [1169, 149] width 91 height 42
click at [1079, 225] on button "Assign to ( 1 ) selected students" at bounding box center [1099, 232] width 170 height 34
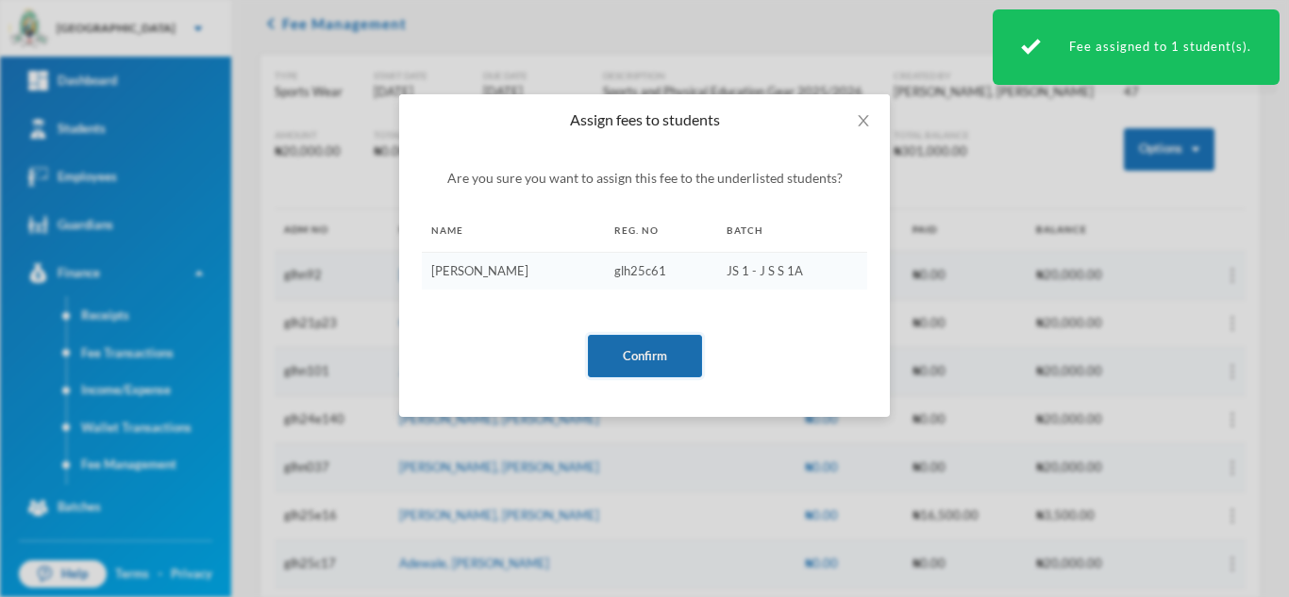
click at [659, 339] on button "Confirm" at bounding box center [645, 356] width 114 height 42
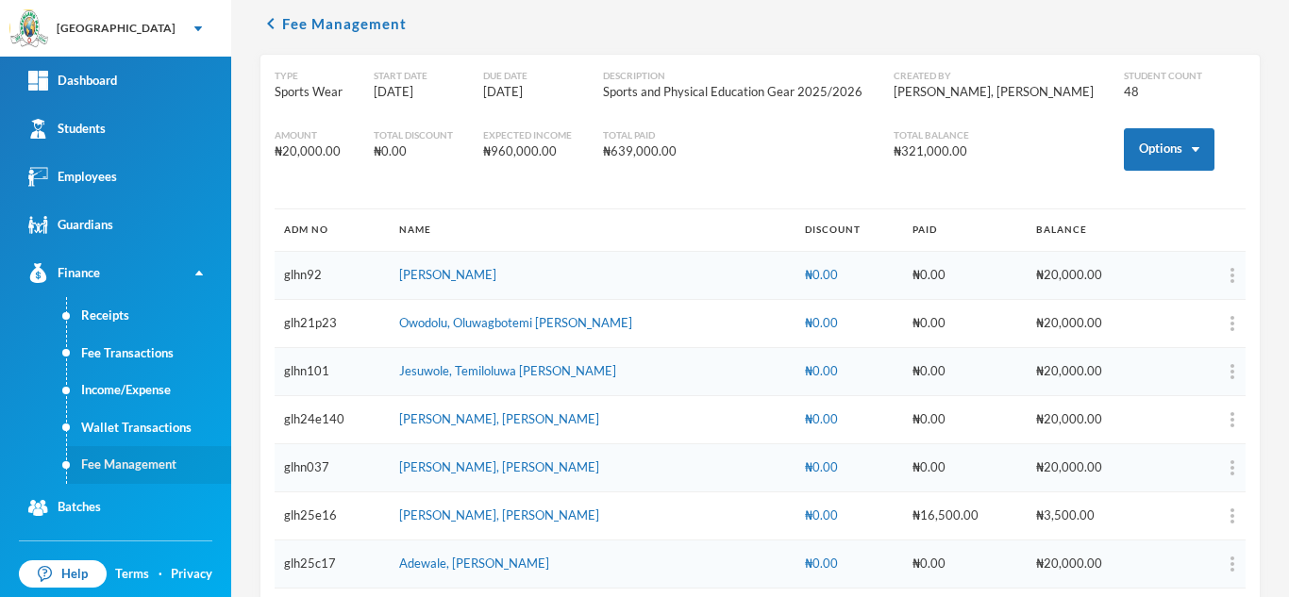
click at [130, 456] on link "Fee Management" at bounding box center [149, 465] width 164 height 38
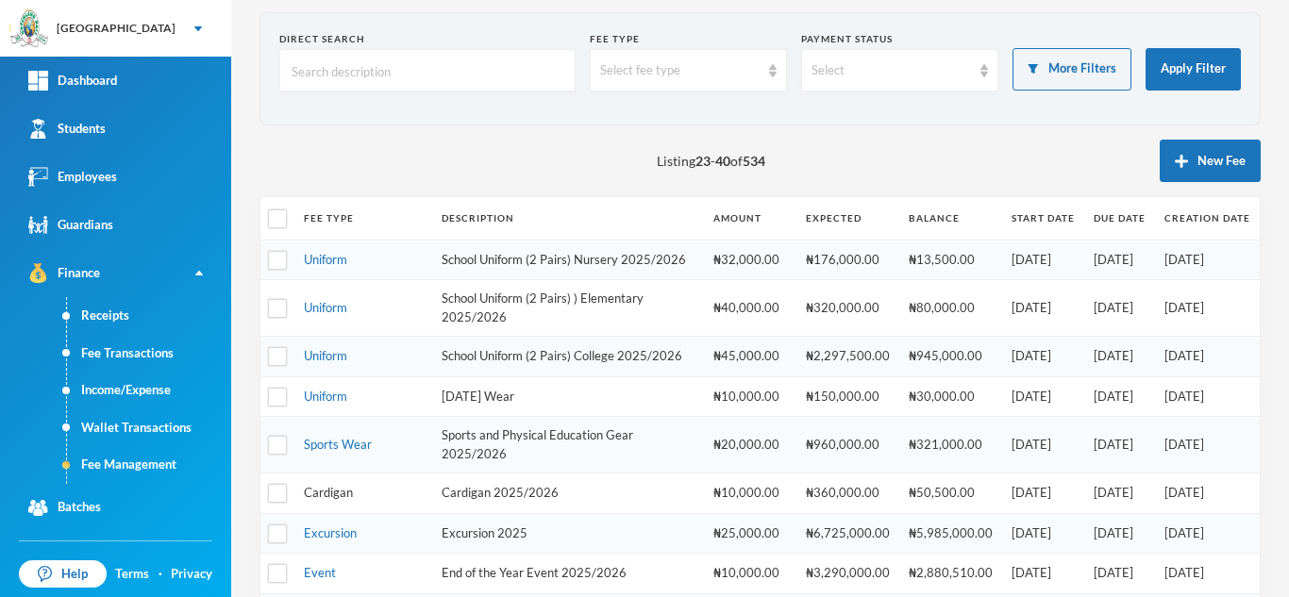
click at [322, 500] on link "Cardigan" at bounding box center [328, 492] width 49 height 15
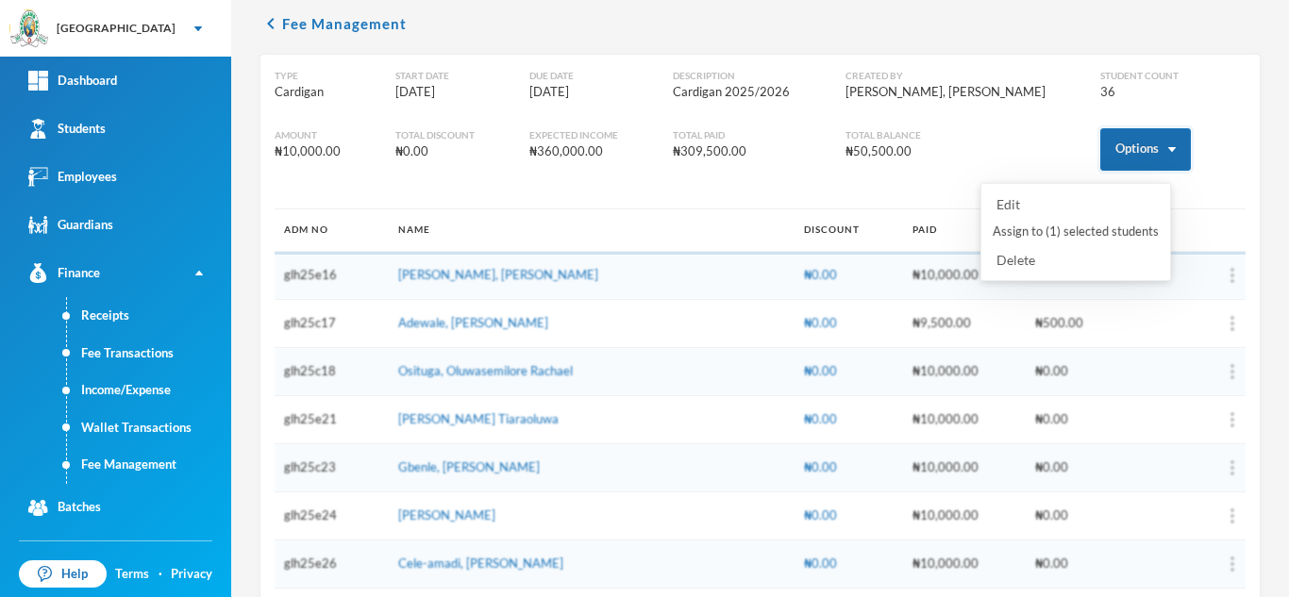
click at [1111, 158] on button "Options" at bounding box center [1145, 149] width 91 height 42
click at [1052, 233] on button "Assign to ( 1 ) selected students" at bounding box center [1076, 232] width 170 height 34
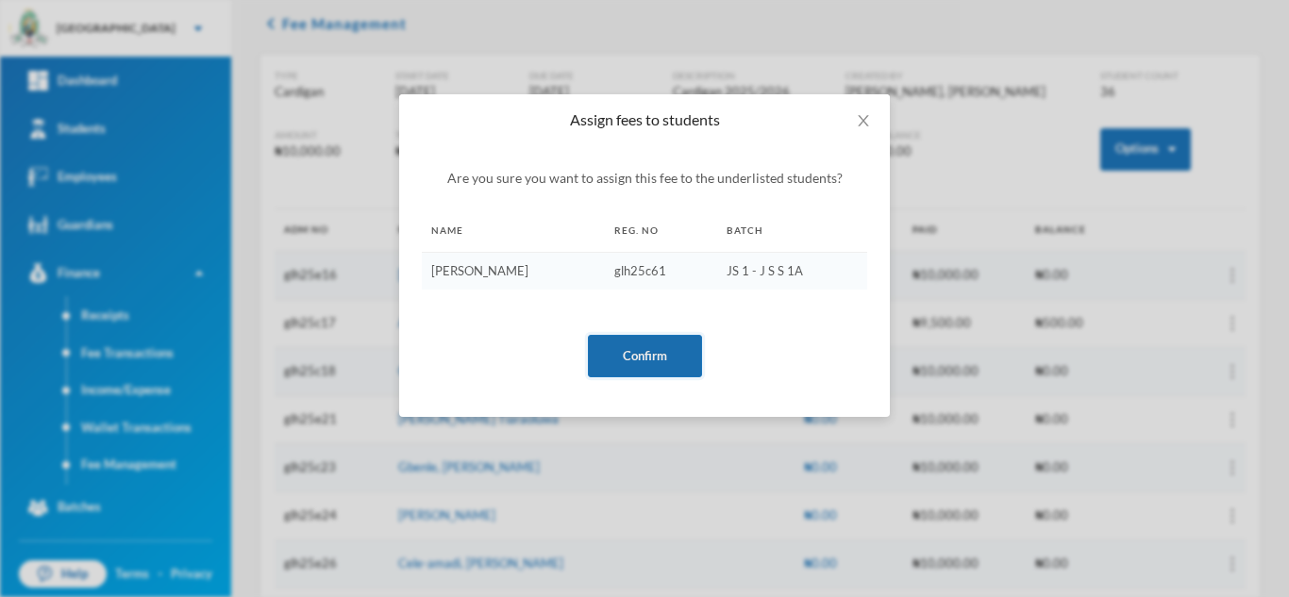
click at [652, 354] on button "Confirm" at bounding box center [645, 356] width 114 height 42
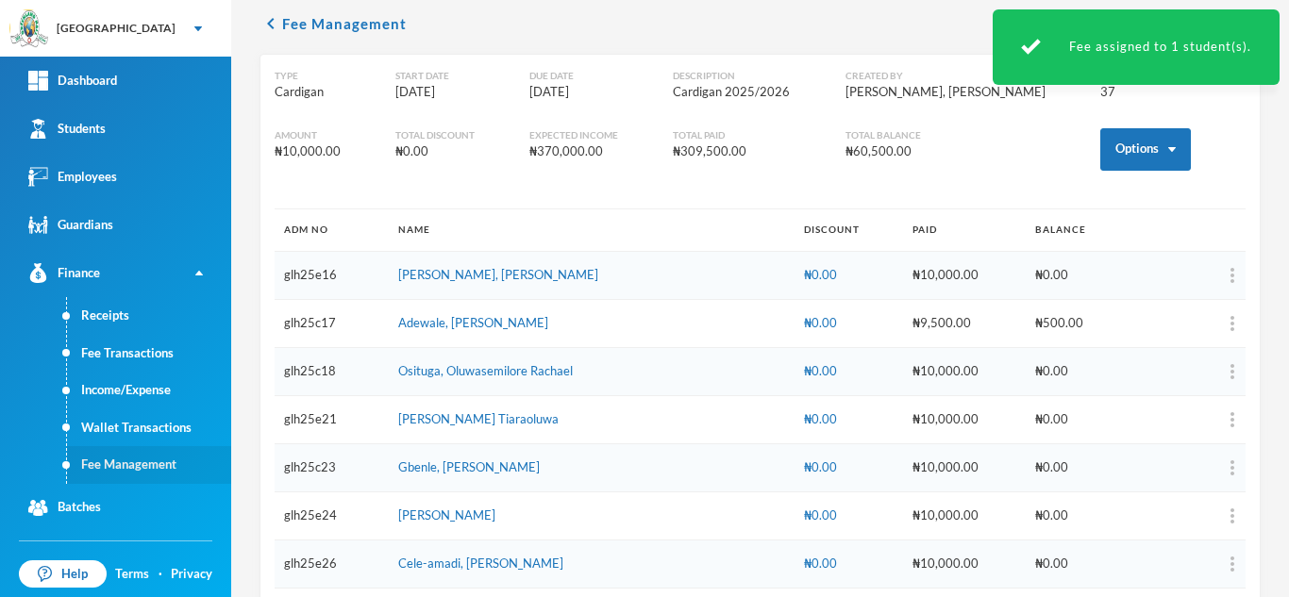
click at [116, 458] on link "Fee Management" at bounding box center [149, 465] width 164 height 38
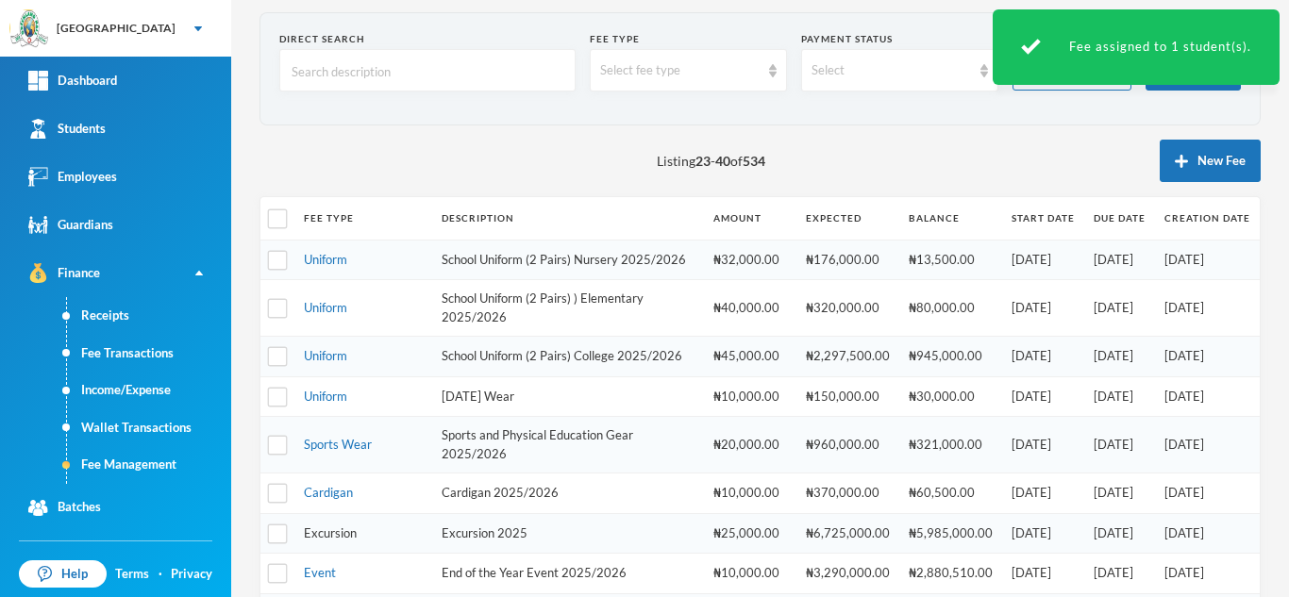
click at [342, 541] on link "Excursion" at bounding box center [330, 533] width 53 height 15
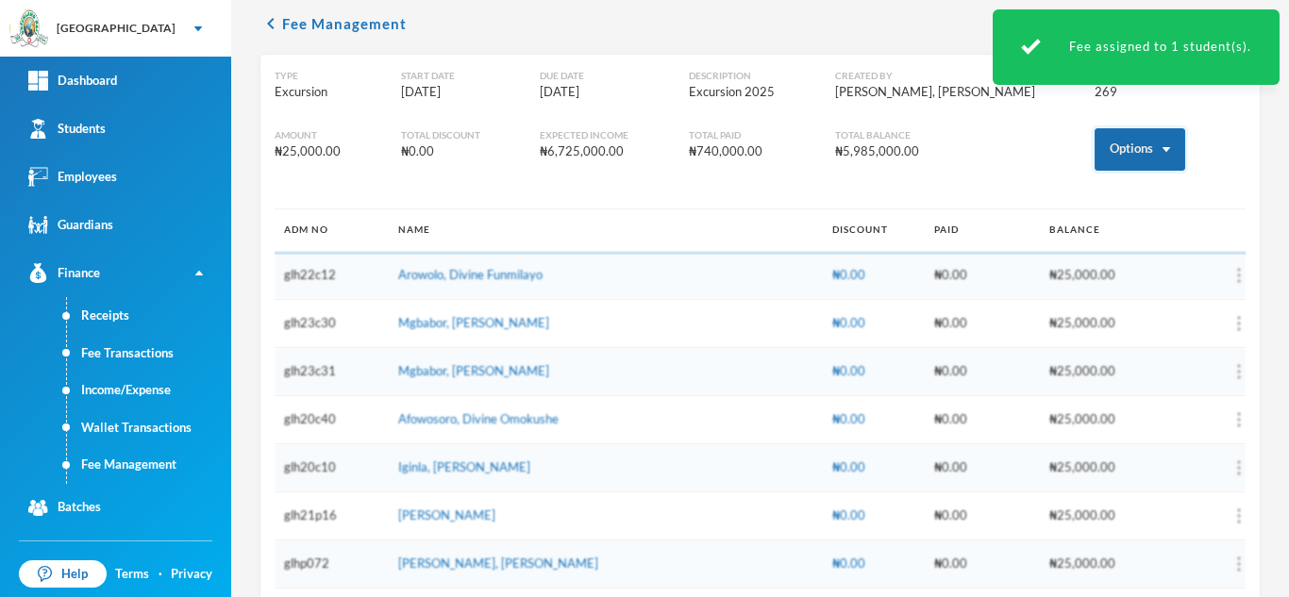
click at [1094, 151] on button "Options" at bounding box center [1139, 149] width 91 height 42
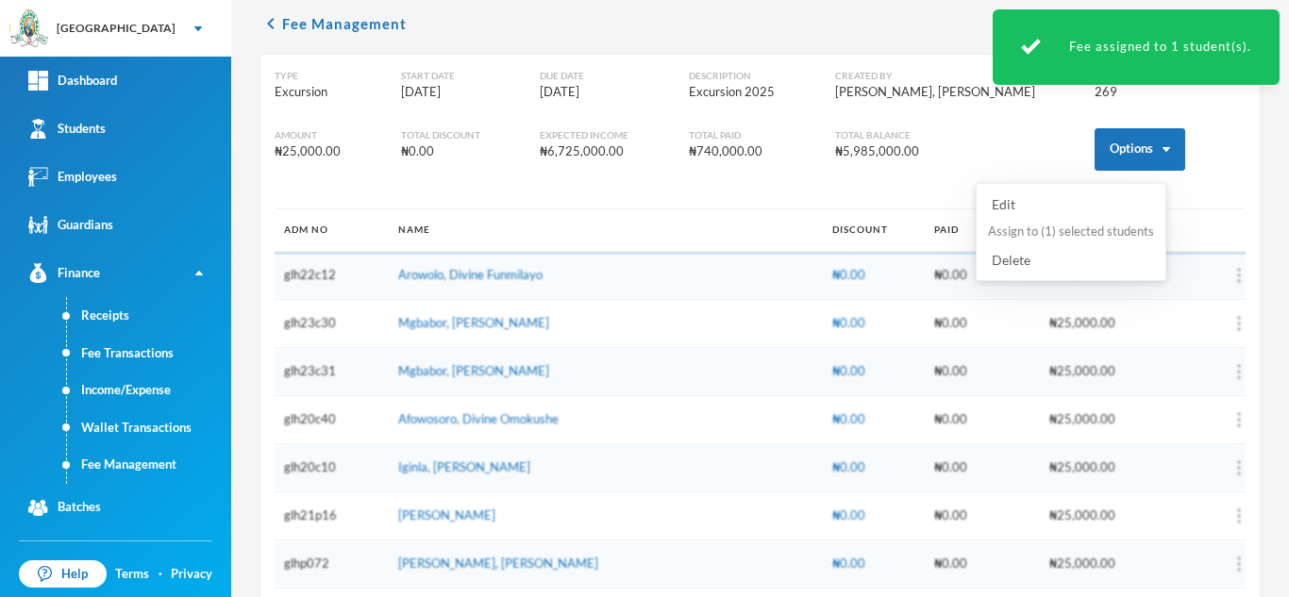
click at [1058, 230] on button "Assign to ( 1 ) selected students" at bounding box center [1071, 232] width 170 height 34
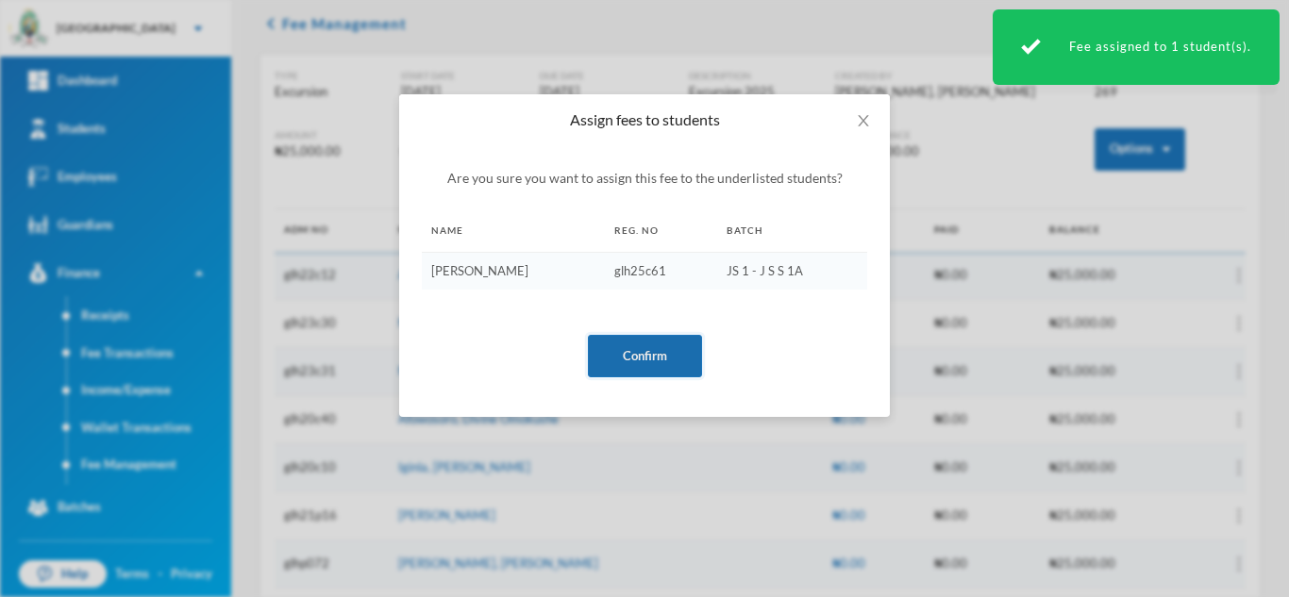
click at [626, 365] on button "Confirm" at bounding box center [645, 356] width 114 height 42
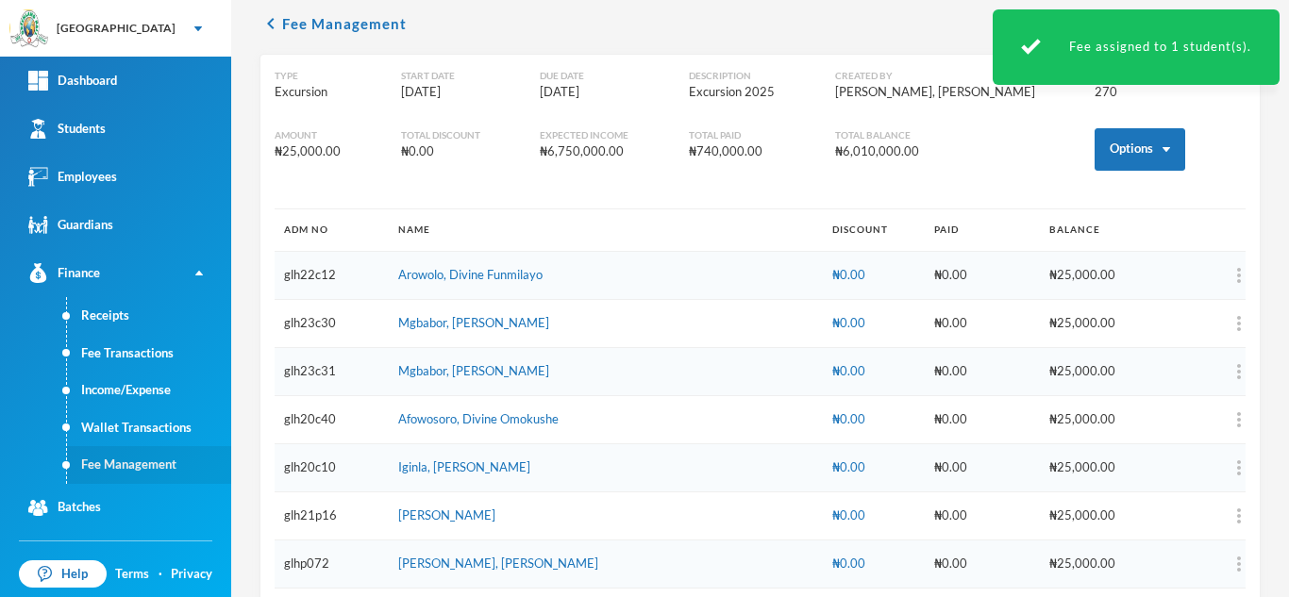
click at [130, 455] on link "Fee Management" at bounding box center [149, 465] width 164 height 38
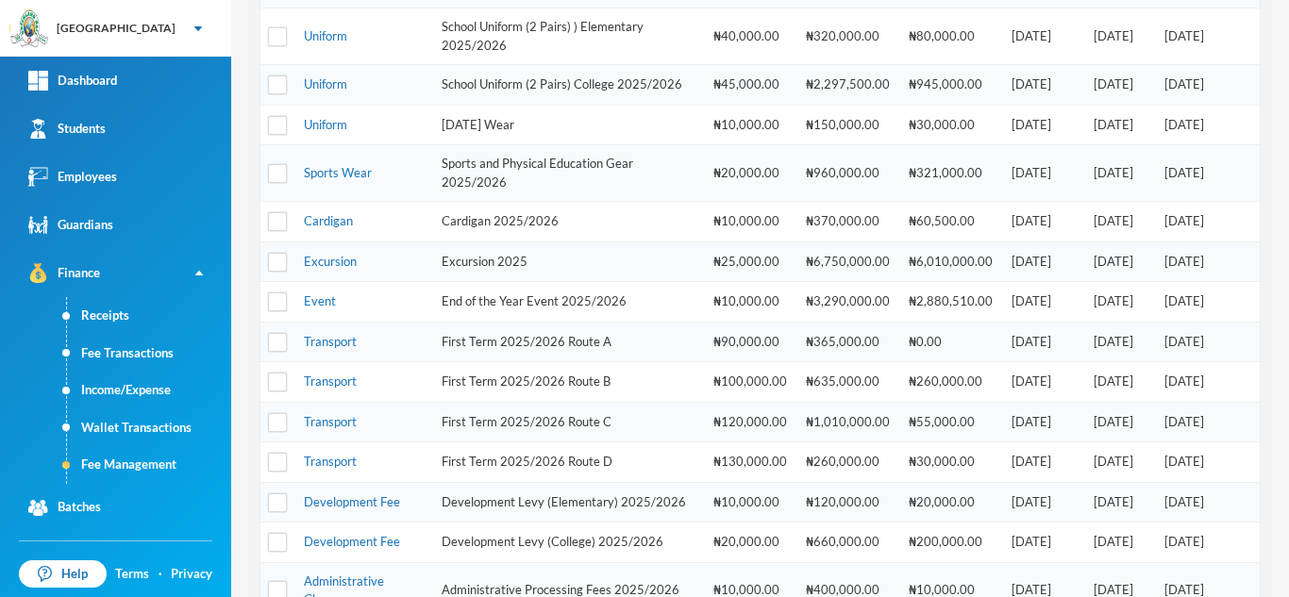
scroll to position [353, 0]
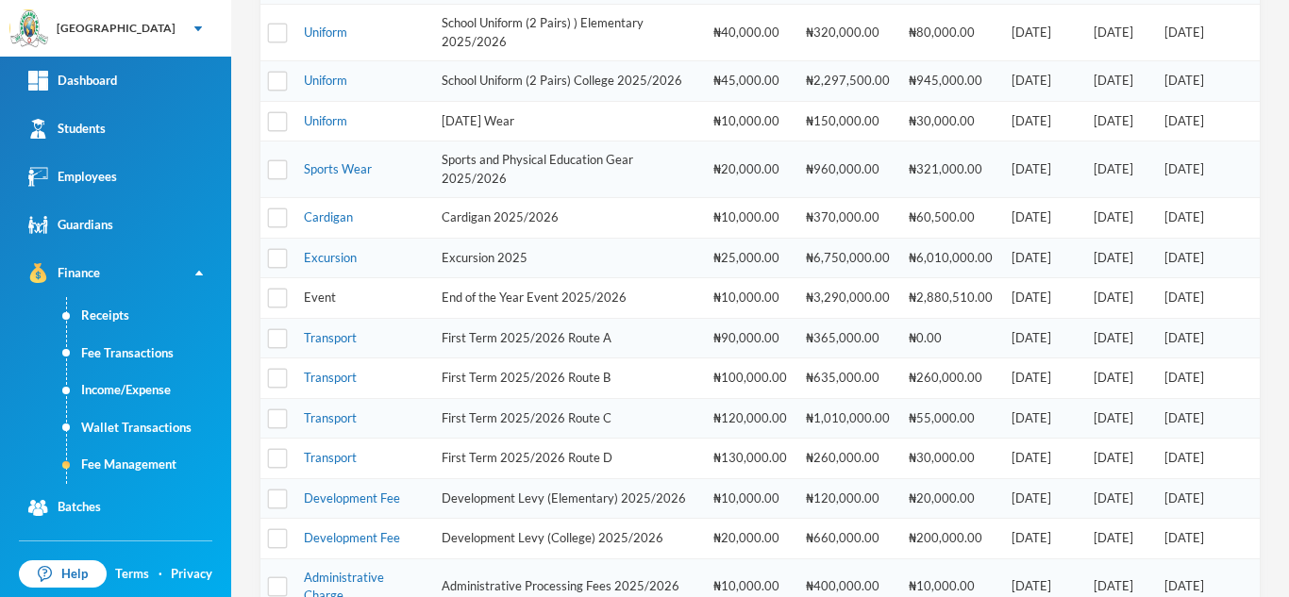
click at [311, 305] on link "Event" at bounding box center [320, 297] width 32 height 15
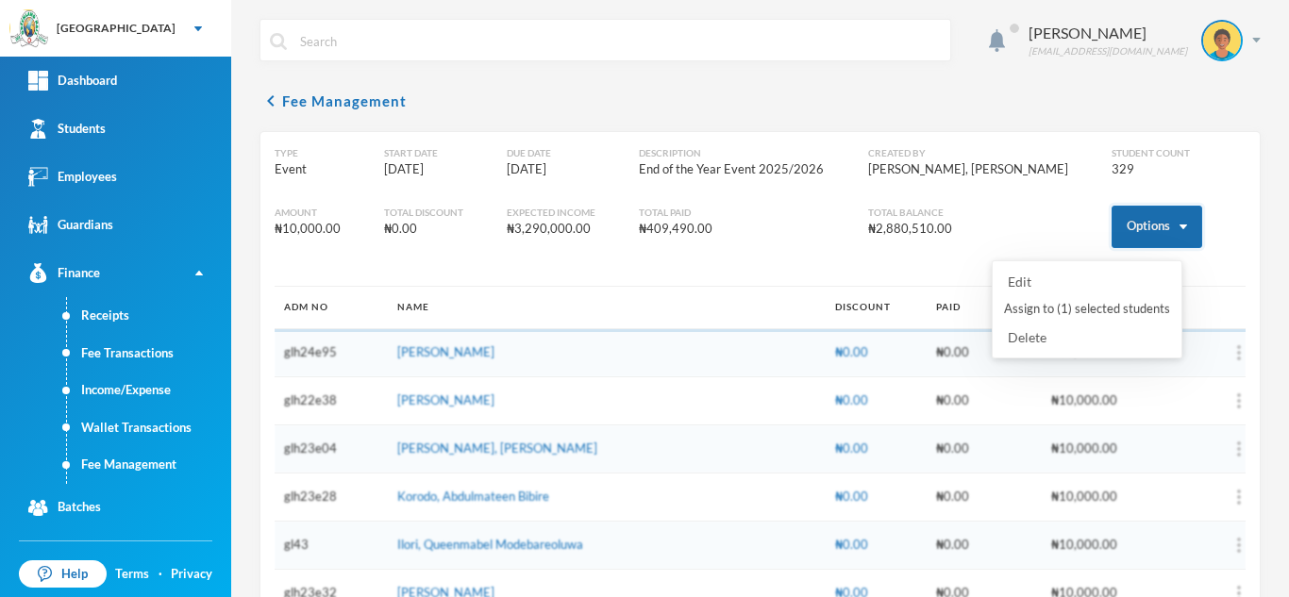
click at [1136, 209] on button "Options" at bounding box center [1156, 227] width 91 height 42
click at [1053, 307] on button "Assign to ( 1 ) selected students" at bounding box center [1087, 309] width 170 height 34
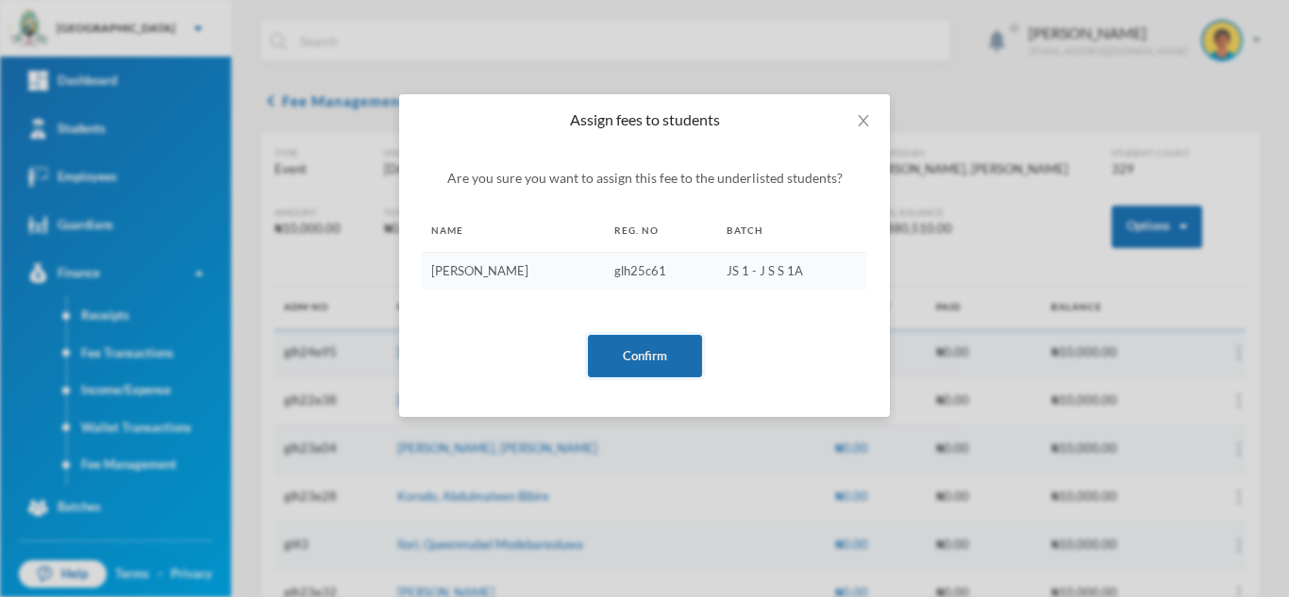
click at [668, 342] on button "Confirm" at bounding box center [645, 356] width 114 height 42
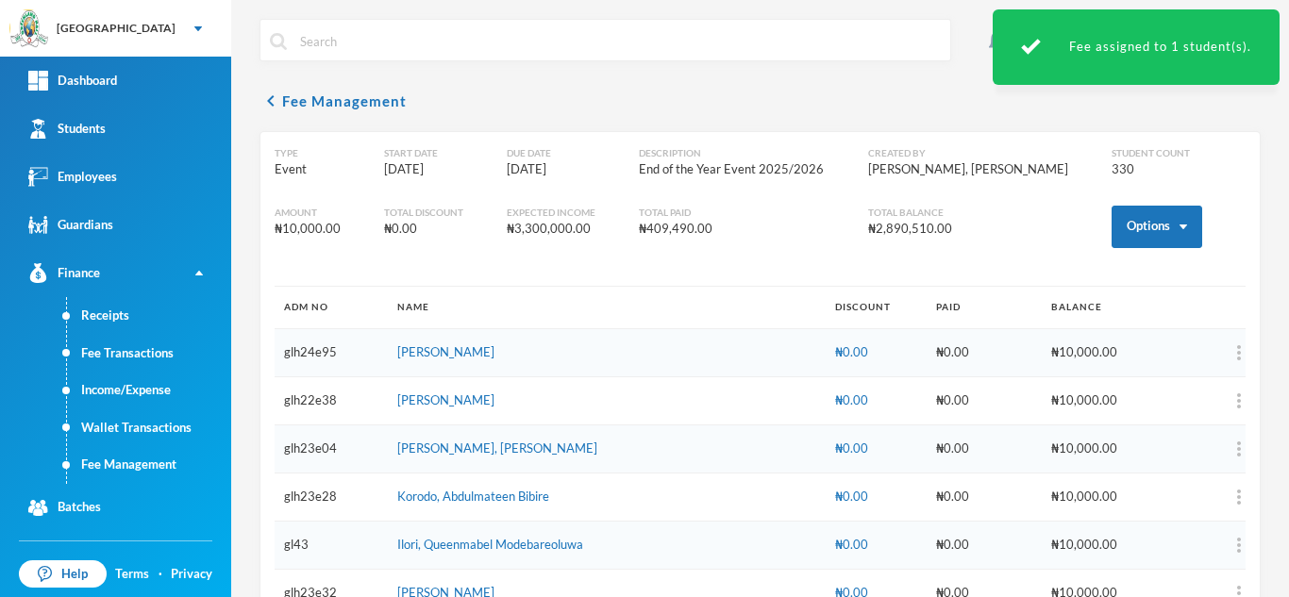
click at [154, 468] on link "Fee Management" at bounding box center [149, 465] width 164 height 38
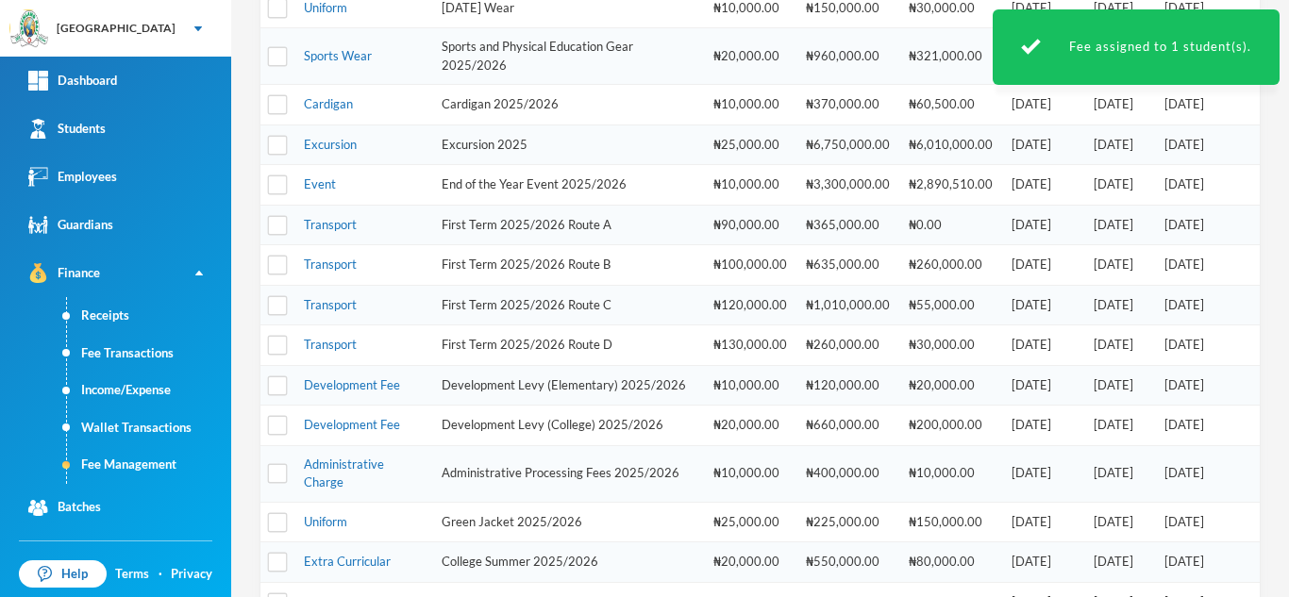
scroll to position [479, 0]
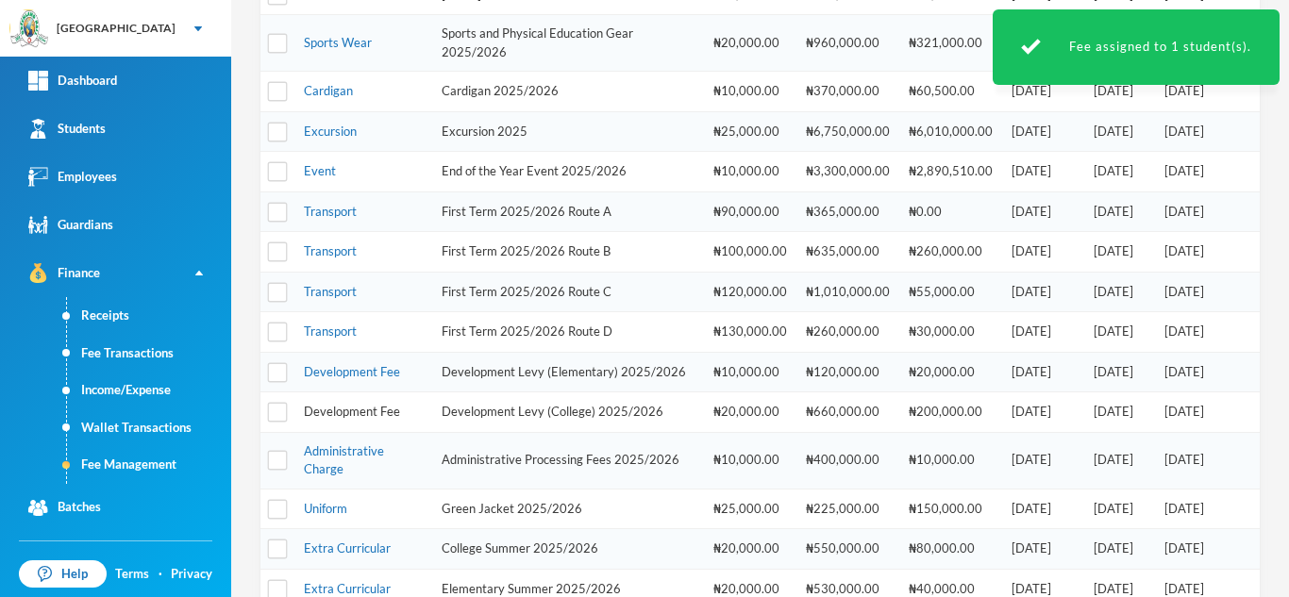
click at [321, 419] on link "Development Fee" at bounding box center [352, 411] width 96 height 15
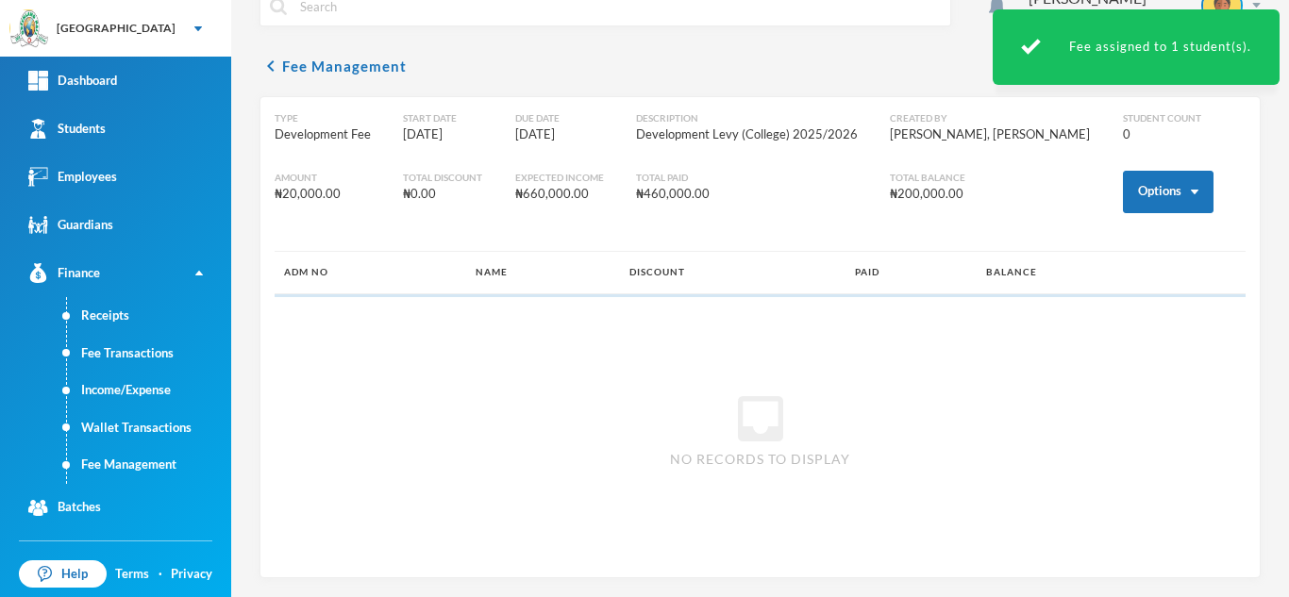
scroll to position [35, 0]
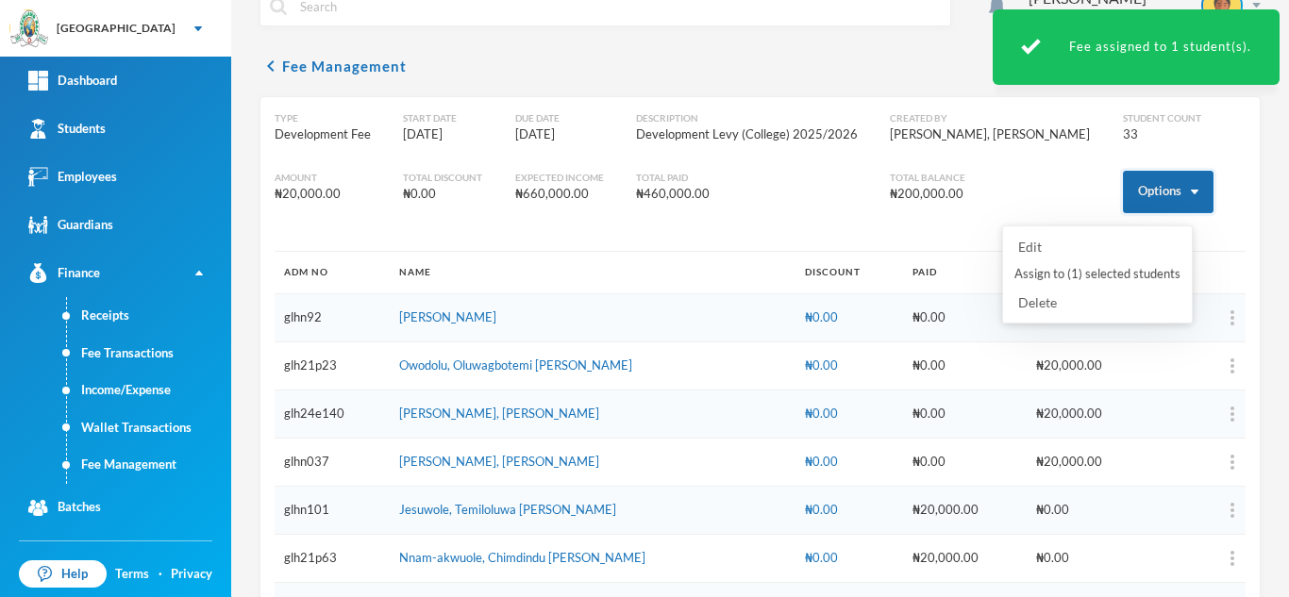
click at [1123, 189] on button "Options" at bounding box center [1168, 192] width 91 height 42
click at [1070, 276] on button "Assign to ( 1 ) selected students" at bounding box center [1097, 275] width 170 height 34
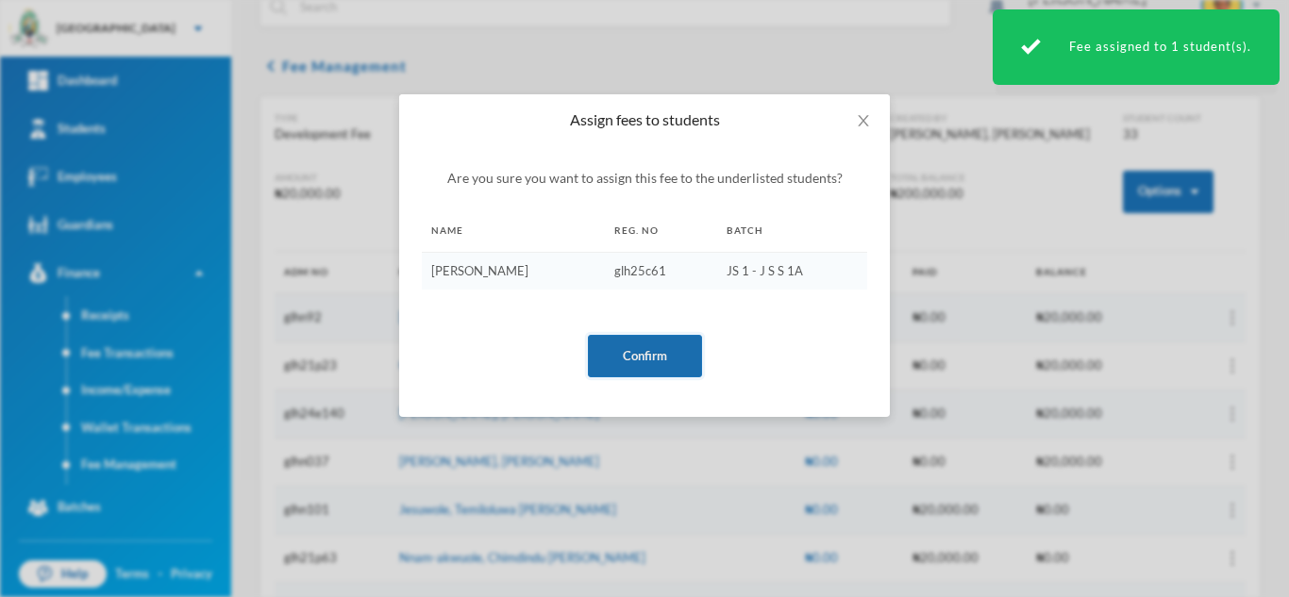
click at [637, 355] on button "Confirm" at bounding box center [645, 356] width 114 height 42
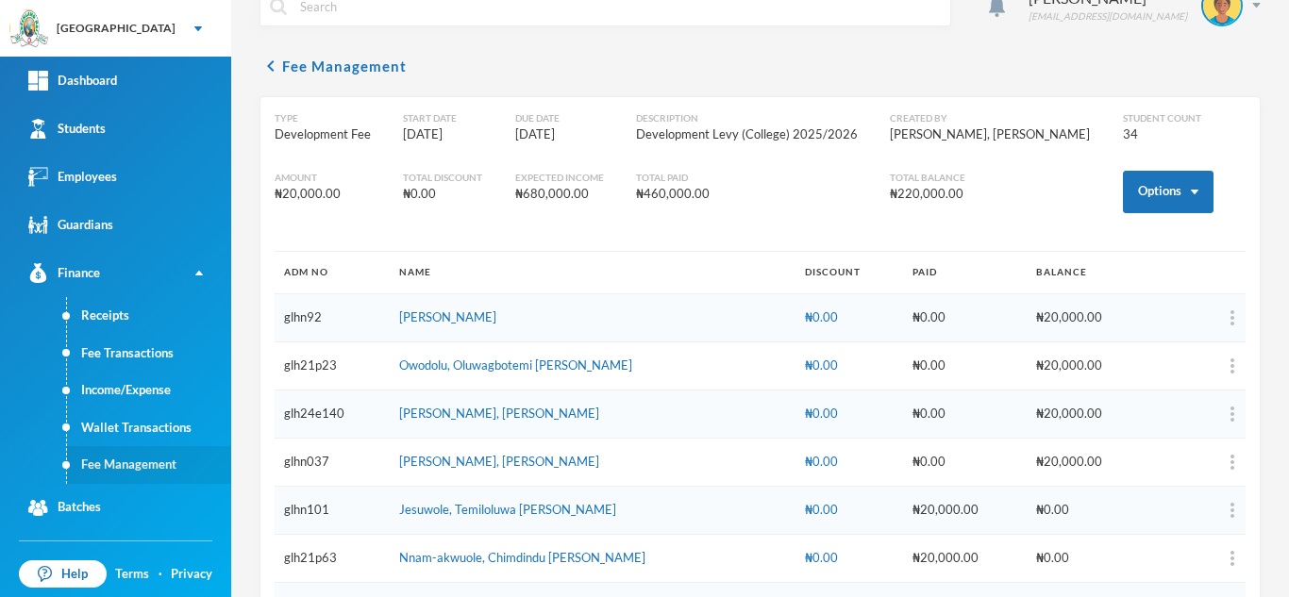
click at [126, 465] on link "Fee Management" at bounding box center [149, 465] width 164 height 38
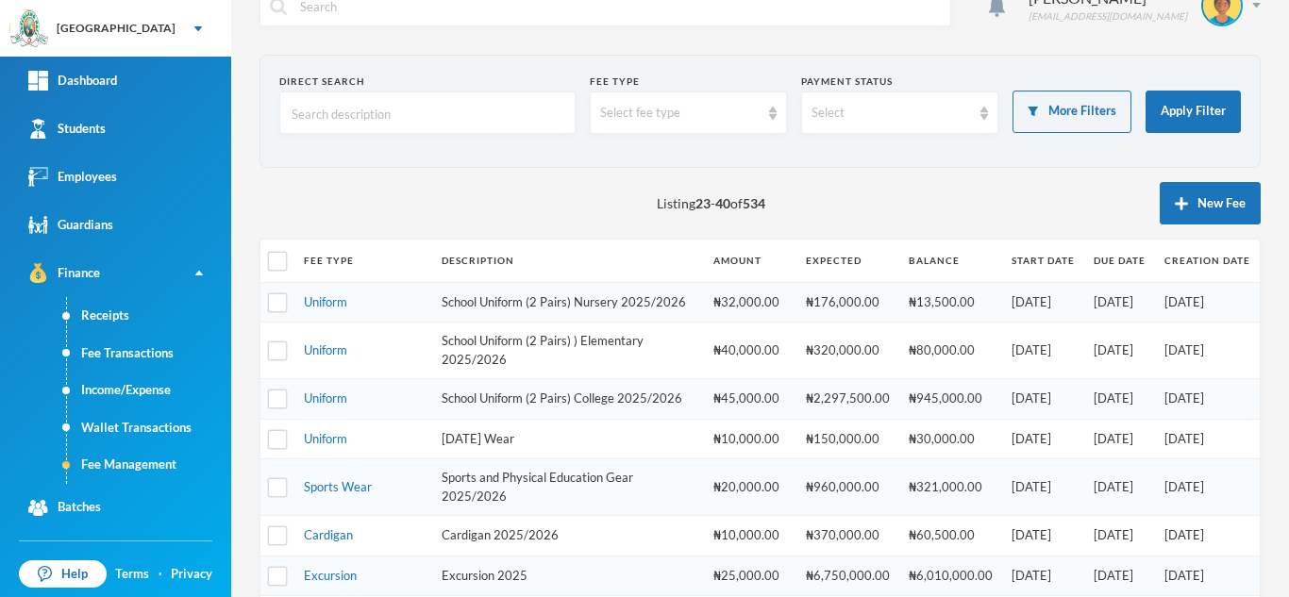
scroll to position [570, 0]
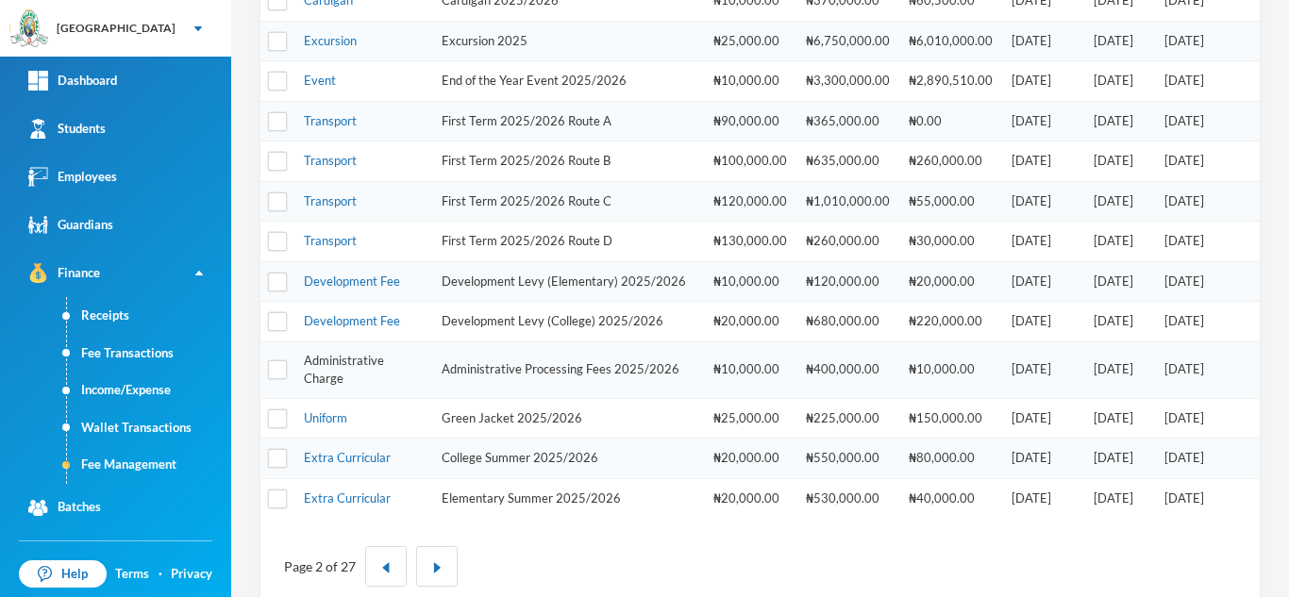
click at [338, 387] on link "Administrative Charge" at bounding box center [344, 370] width 80 height 34
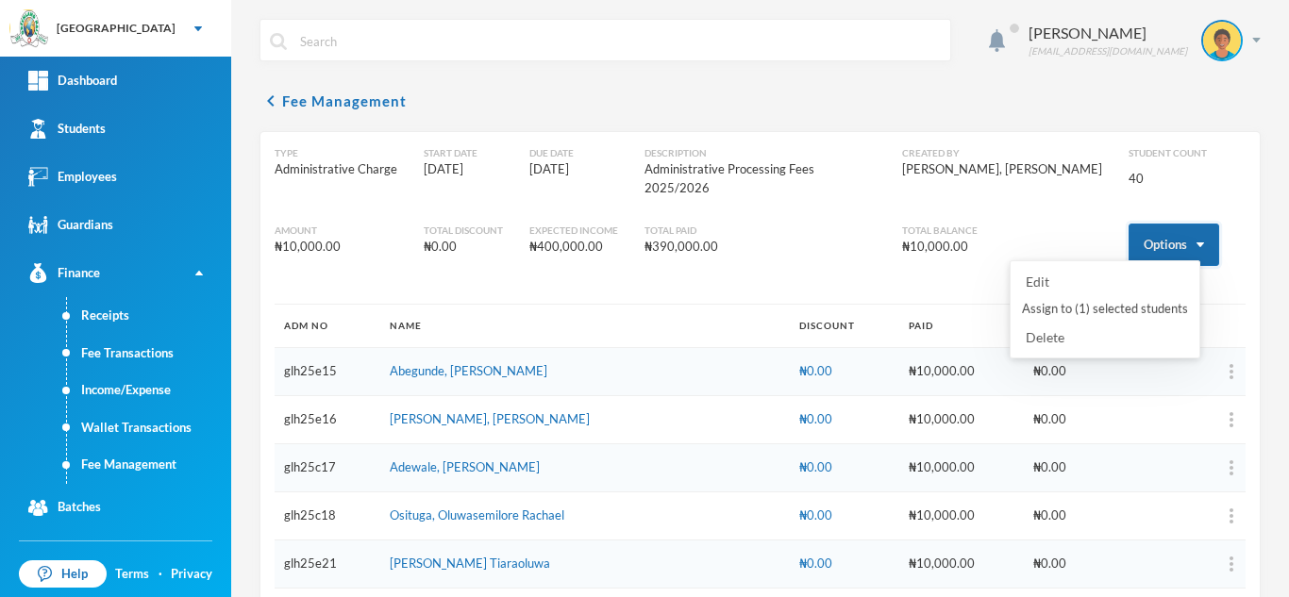
click at [1130, 225] on button "Options" at bounding box center [1173, 245] width 91 height 42
click at [1087, 302] on button "Assign to ( 1 ) selected students" at bounding box center [1105, 309] width 170 height 34
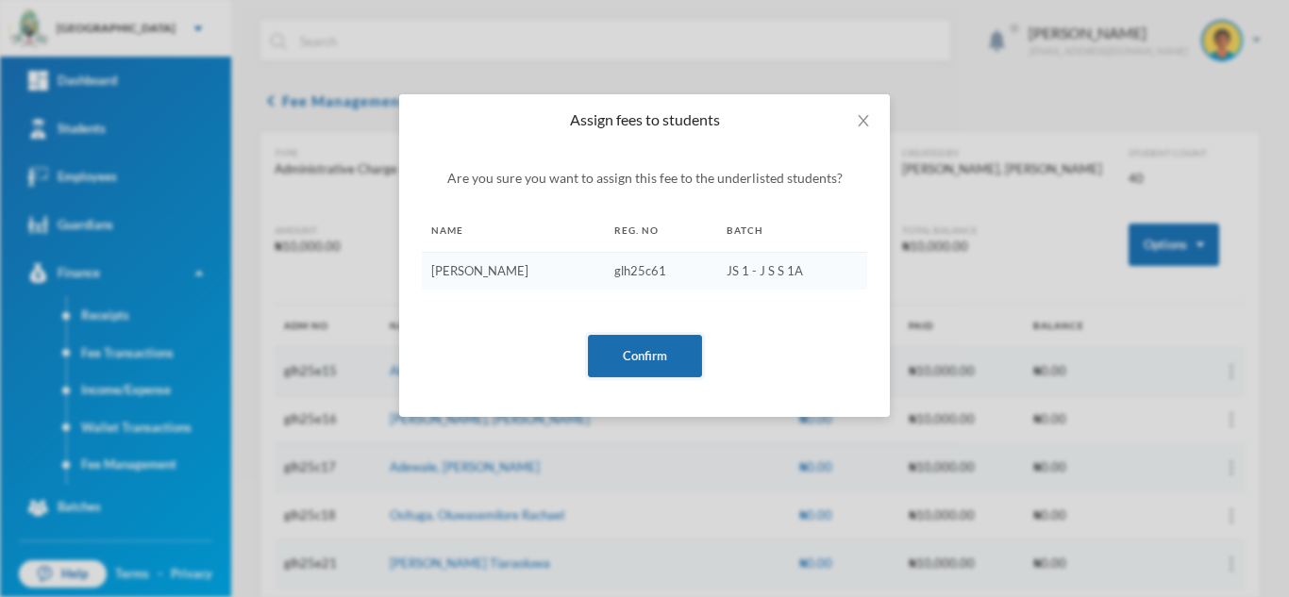
click at [618, 341] on button "Confirm" at bounding box center [645, 356] width 114 height 42
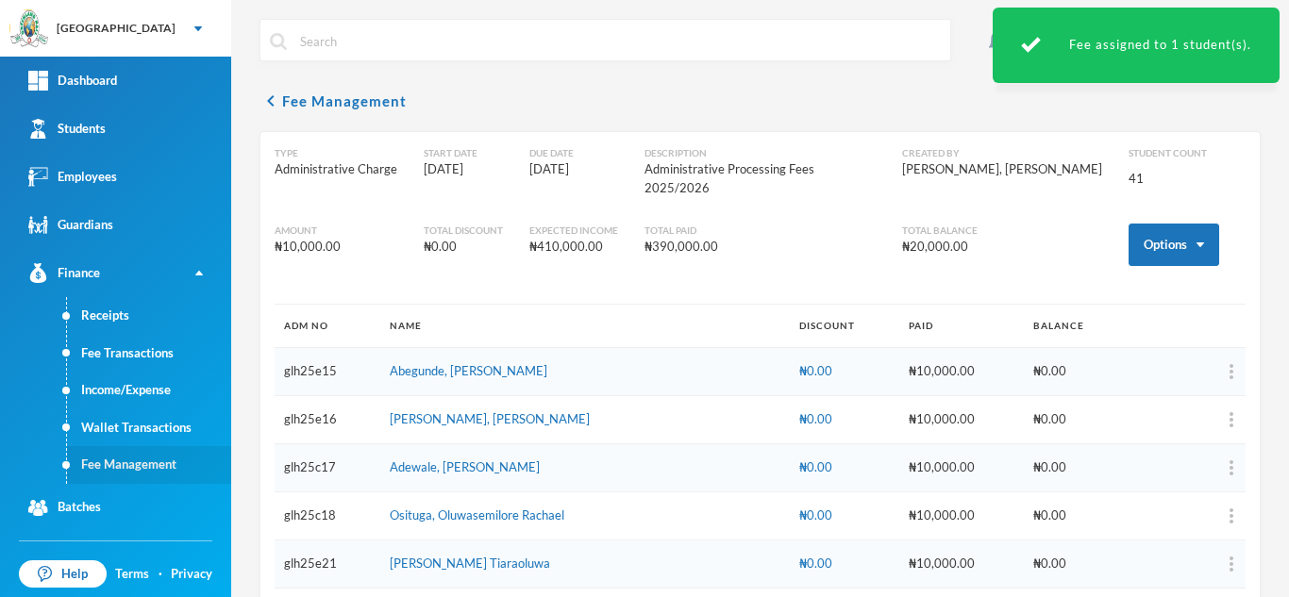
click at [150, 466] on link "Fee Management" at bounding box center [149, 465] width 164 height 38
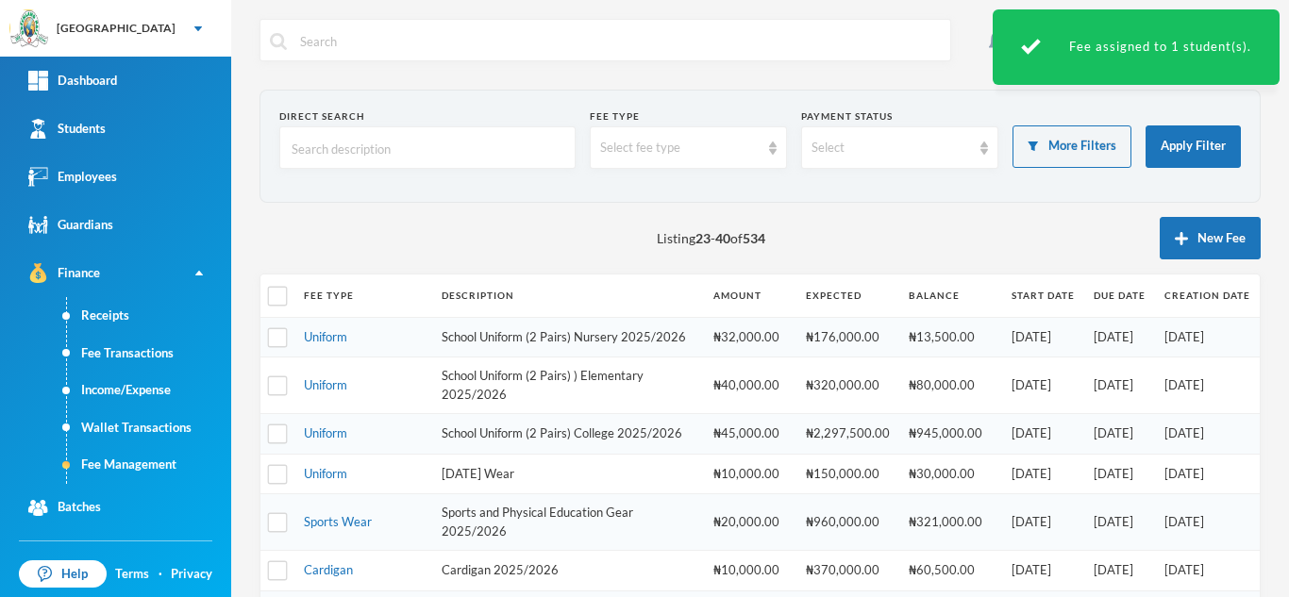
scroll to position [641, 0]
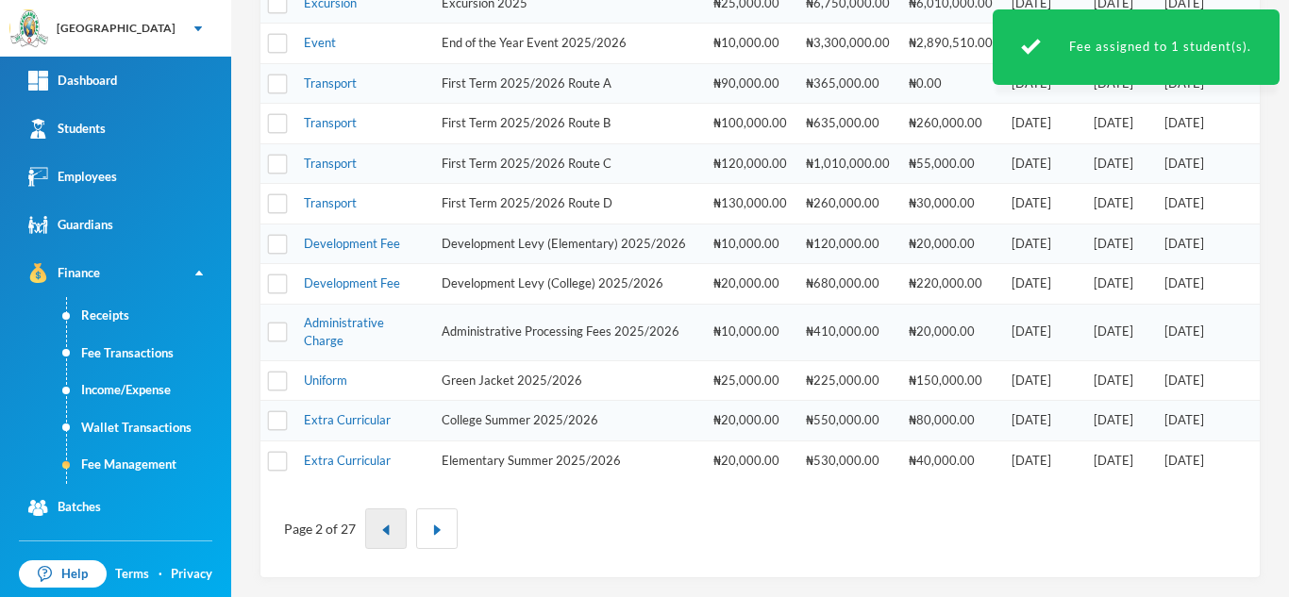
click at [380, 521] on button "button" at bounding box center [386, 529] width 42 height 41
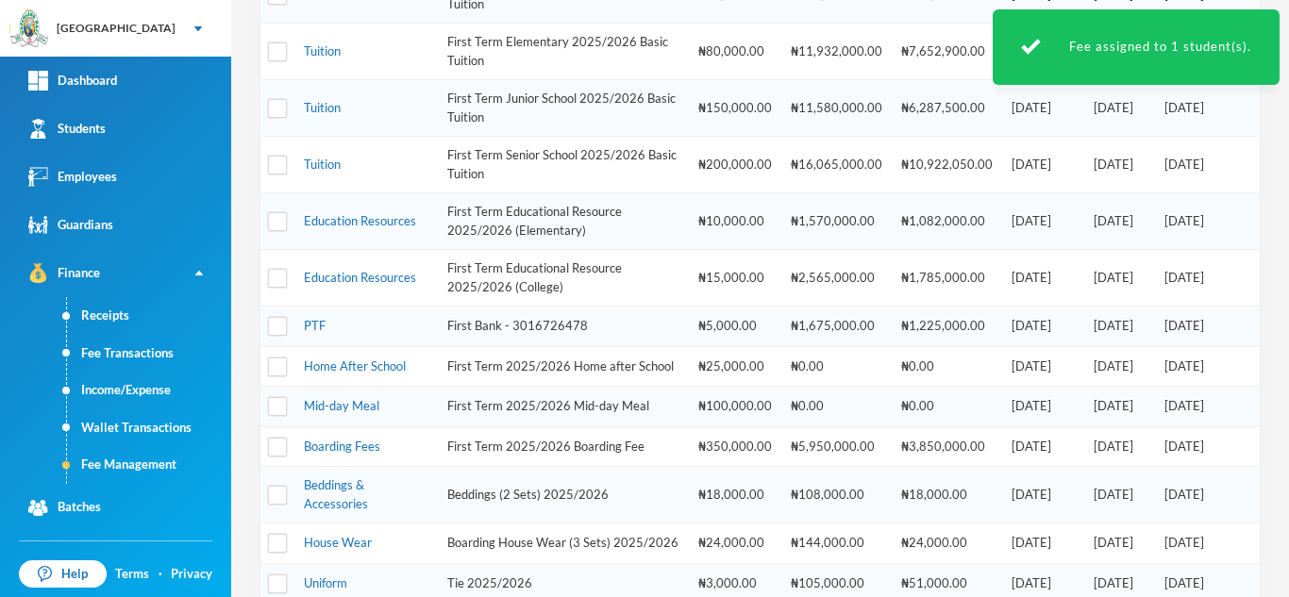
scroll to position [837, 0]
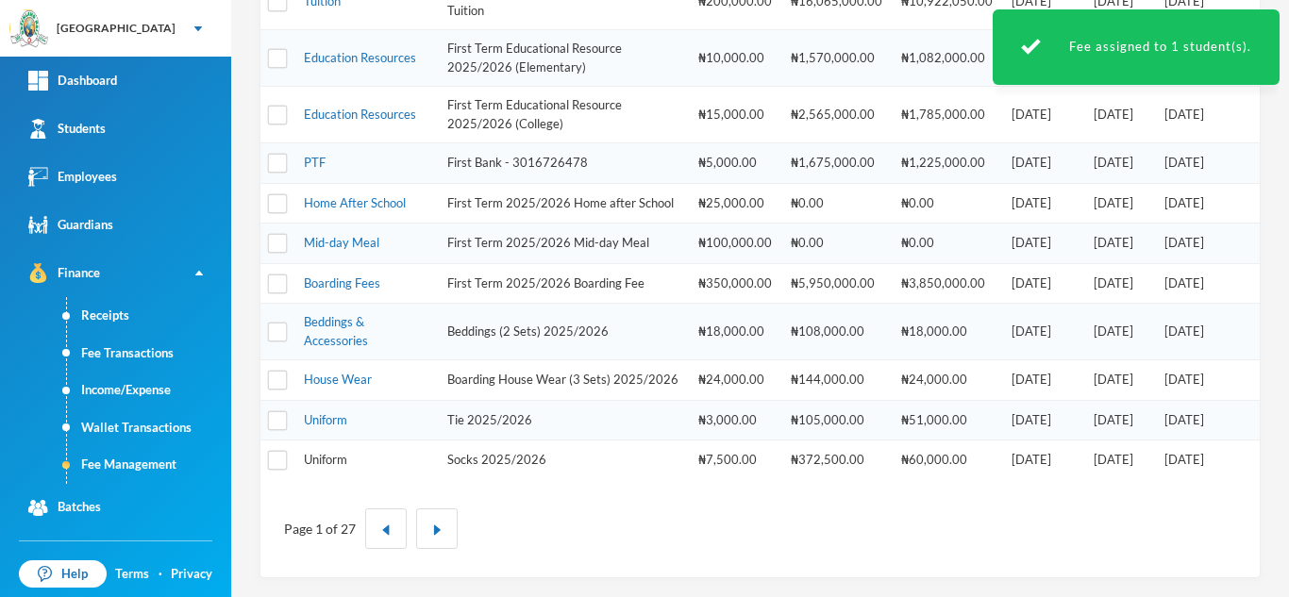
click at [322, 458] on link "Uniform" at bounding box center [325, 459] width 43 height 15
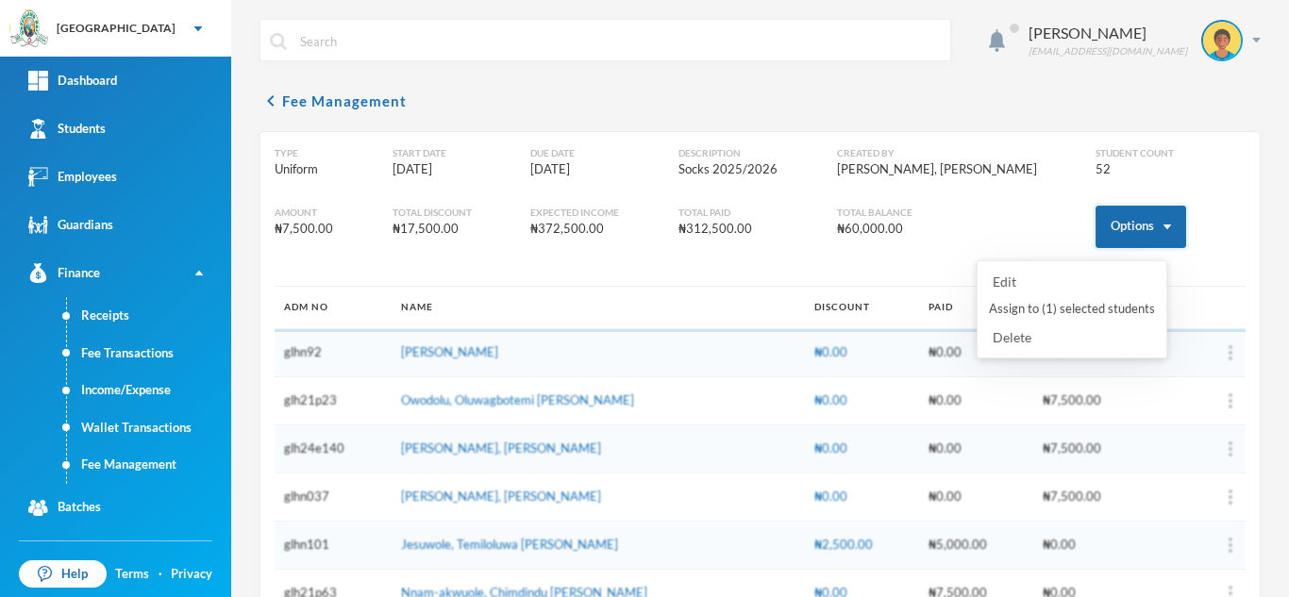
click at [1095, 212] on button "Options" at bounding box center [1140, 227] width 91 height 42
click at [1024, 304] on button "Assign to ( 1 ) selected students" at bounding box center [1072, 309] width 170 height 34
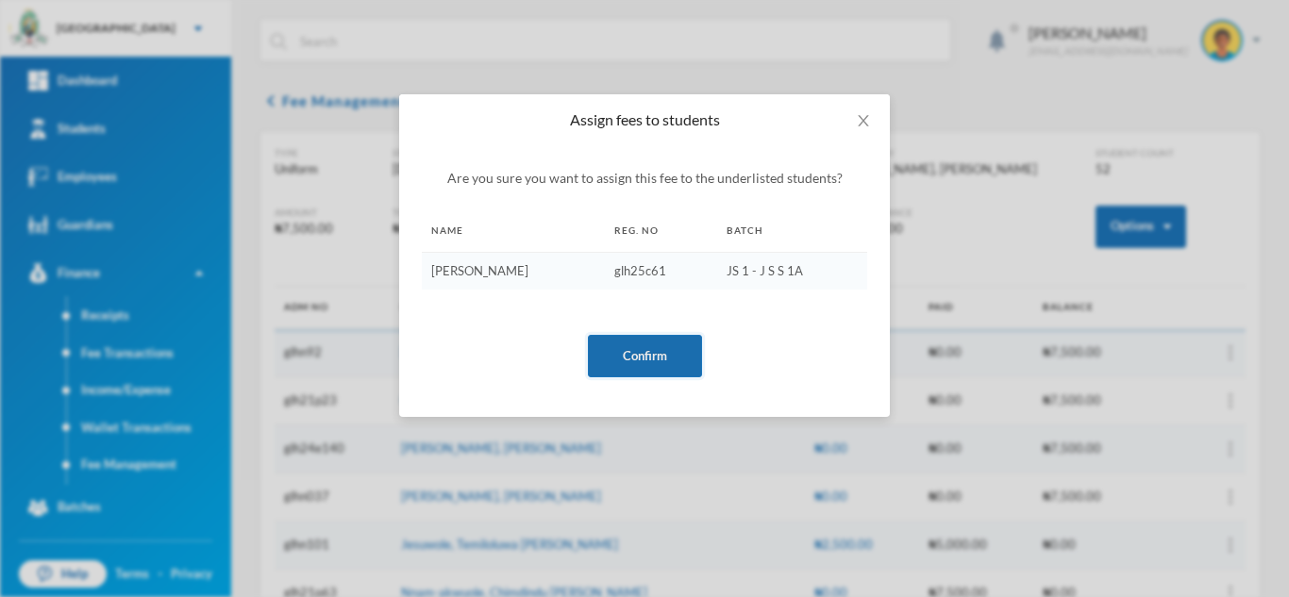
click at [625, 341] on button "Confirm" at bounding box center [645, 356] width 114 height 42
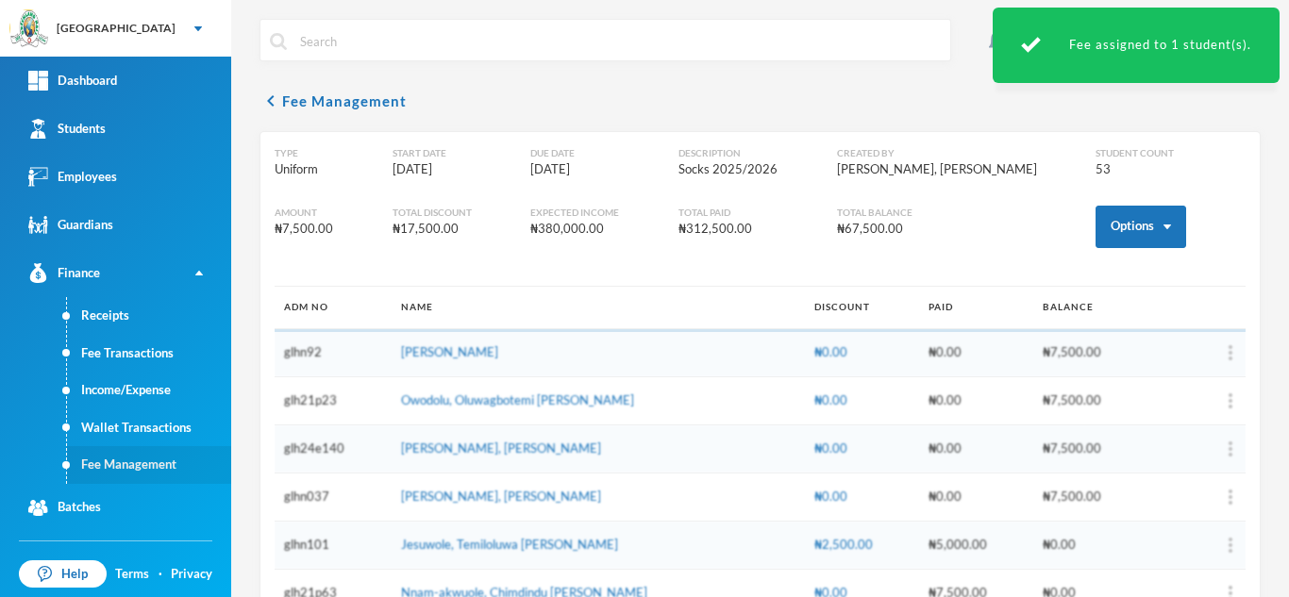
click at [146, 466] on link "Fee Management" at bounding box center [149, 465] width 164 height 38
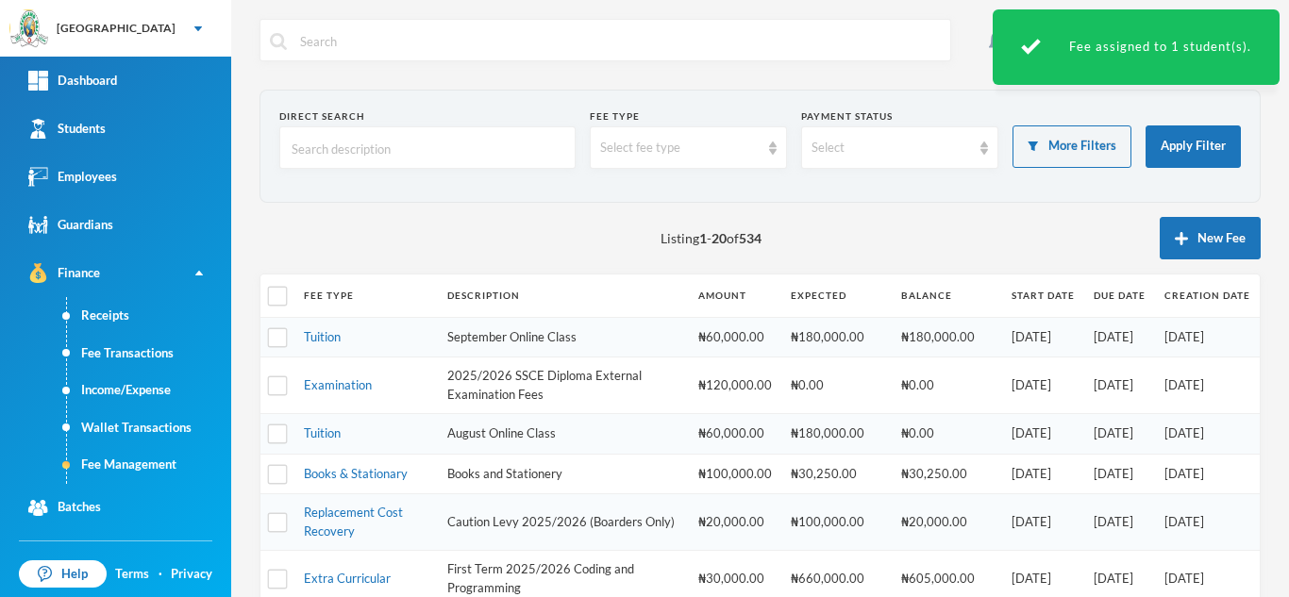
scroll to position [837, 0]
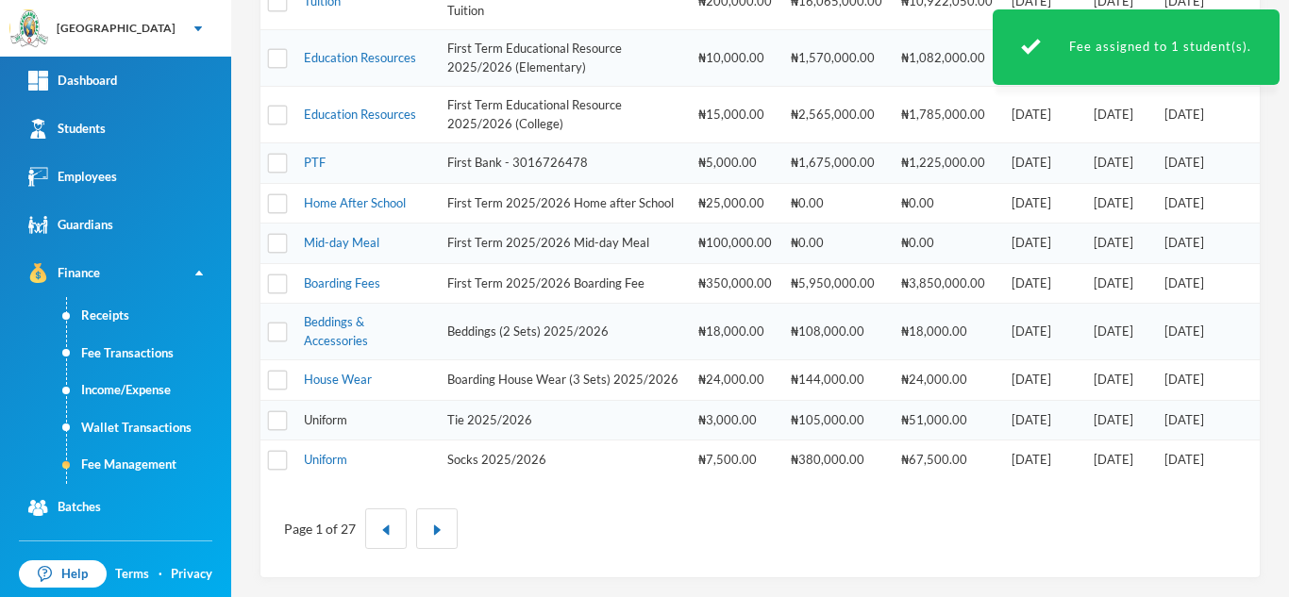
click at [321, 419] on link "Uniform" at bounding box center [325, 419] width 43 height 15
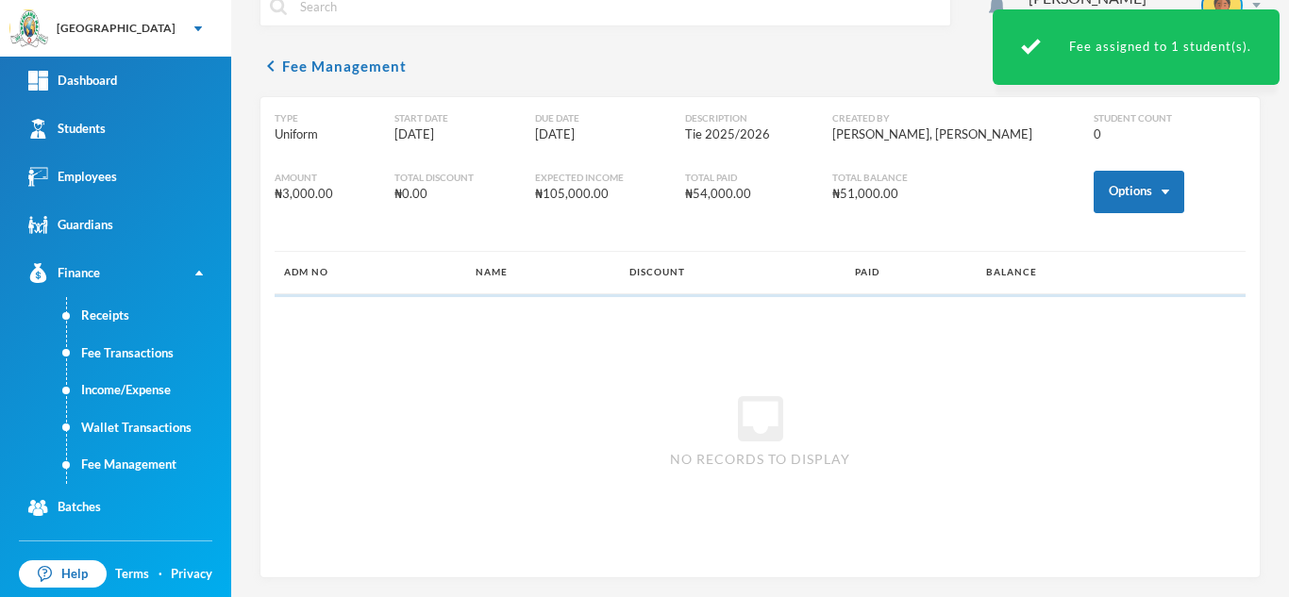
scroll to position [35, 0]
click at [1115, 204] on button "Options" at bounding box center [1138, 192] width 91 height 42
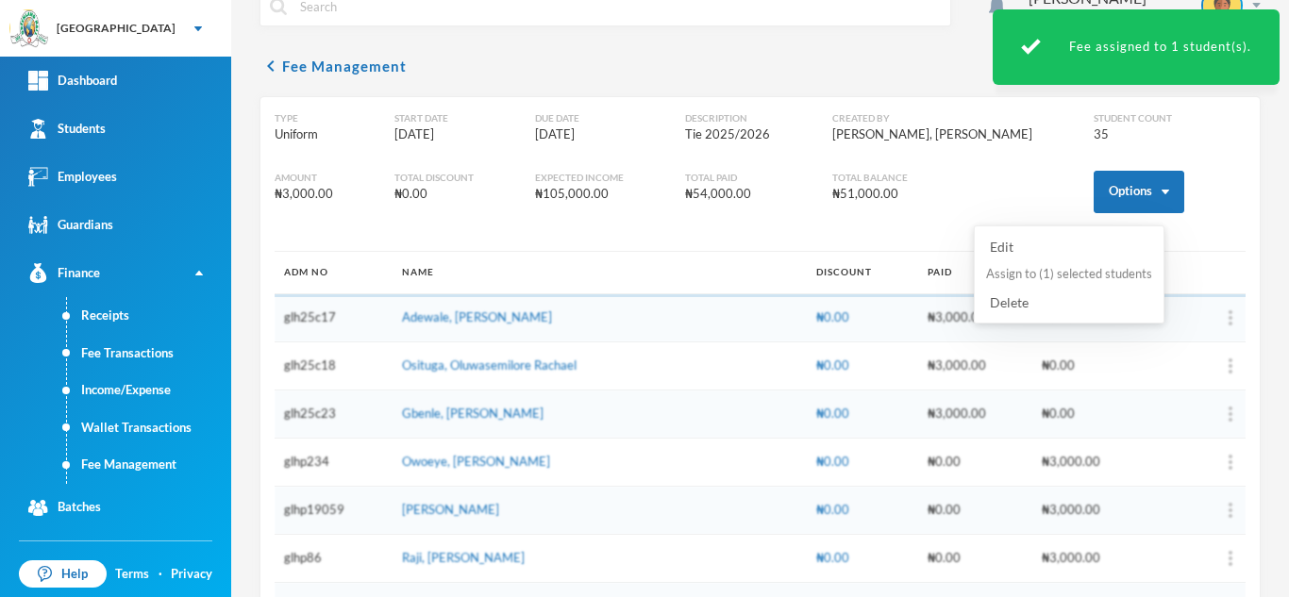
click at [1032, 272] on button "Assign to ( 1 ) selected students" at bounding box center [1069, 275] width 170 height 34
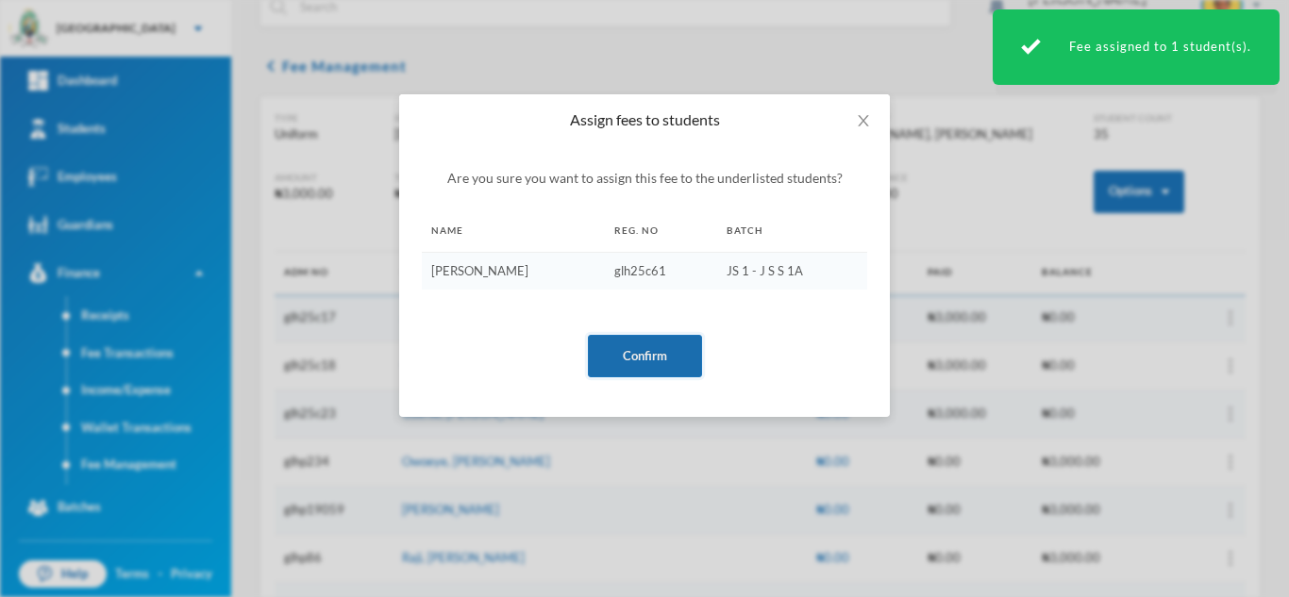
click at [609, 344] on button "Confirm" at bounding box center [645, 356] width 114 height 42
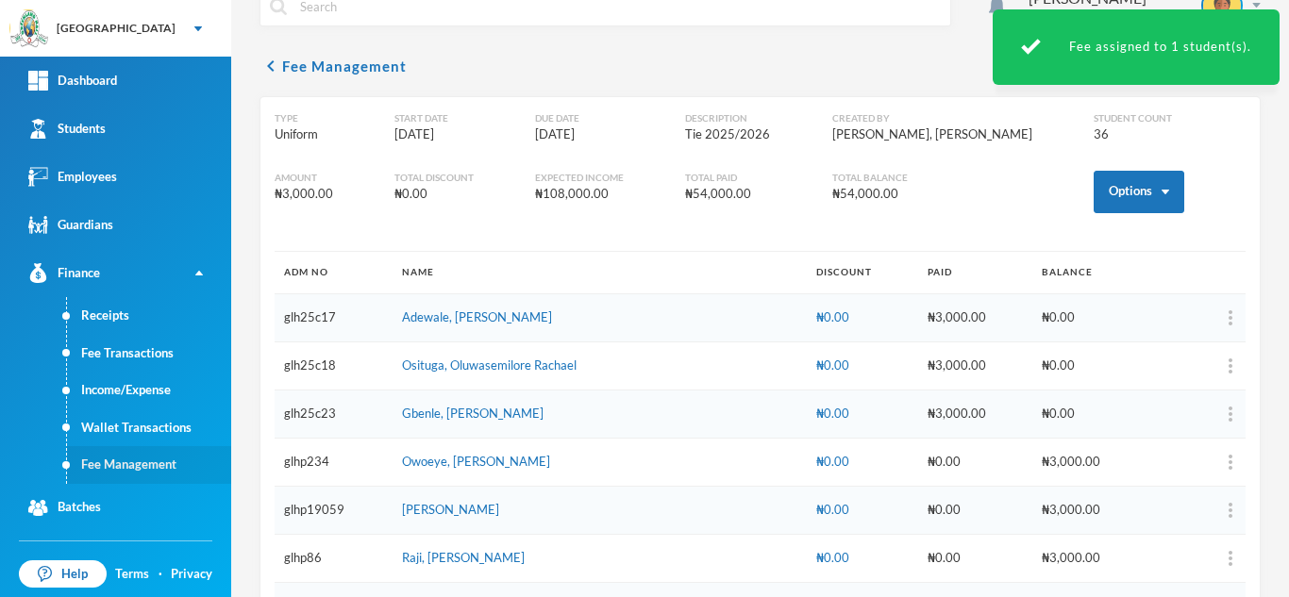
click at [115, 460] on link "Fee Management" at bounding box center [149, 465] width 164 height 38
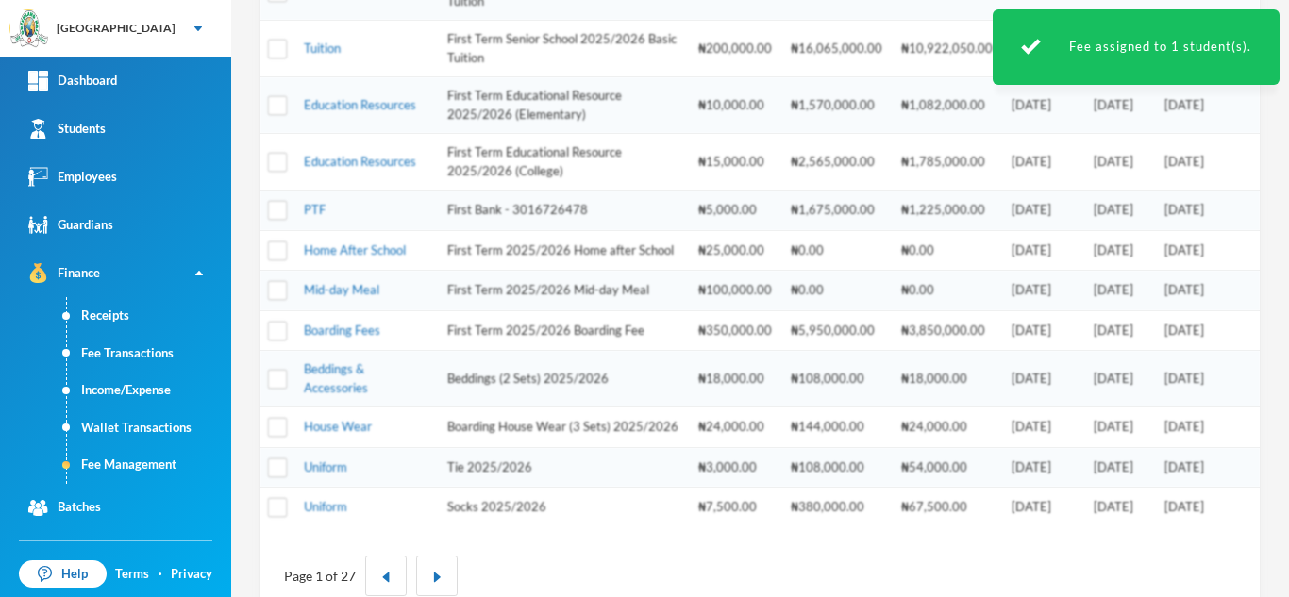
scroll to position [837, 0]
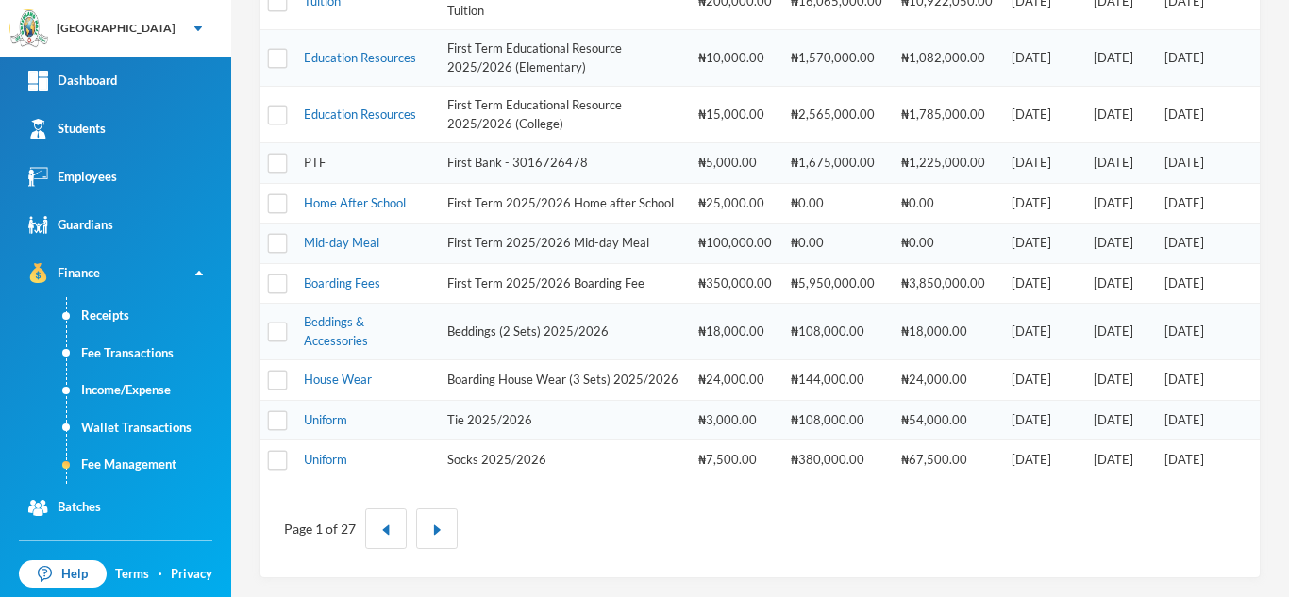
click at [316, 155] on link "PTF" at bounding box center [315, 162] width 22 height 15
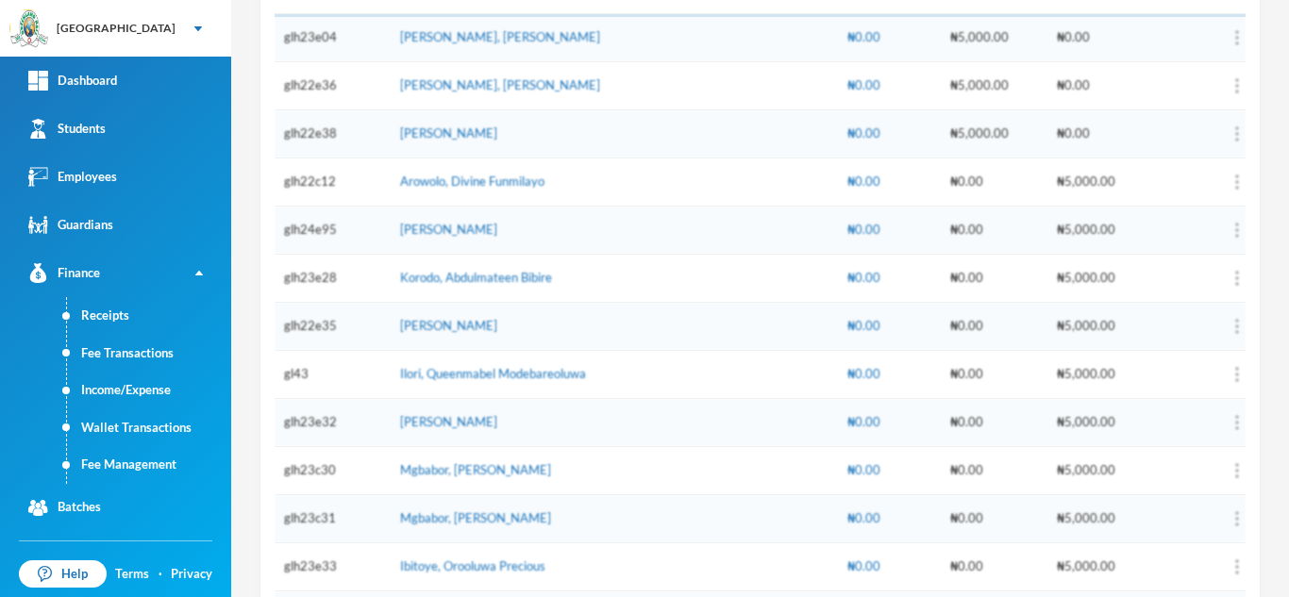
scroll to position [142, 0]
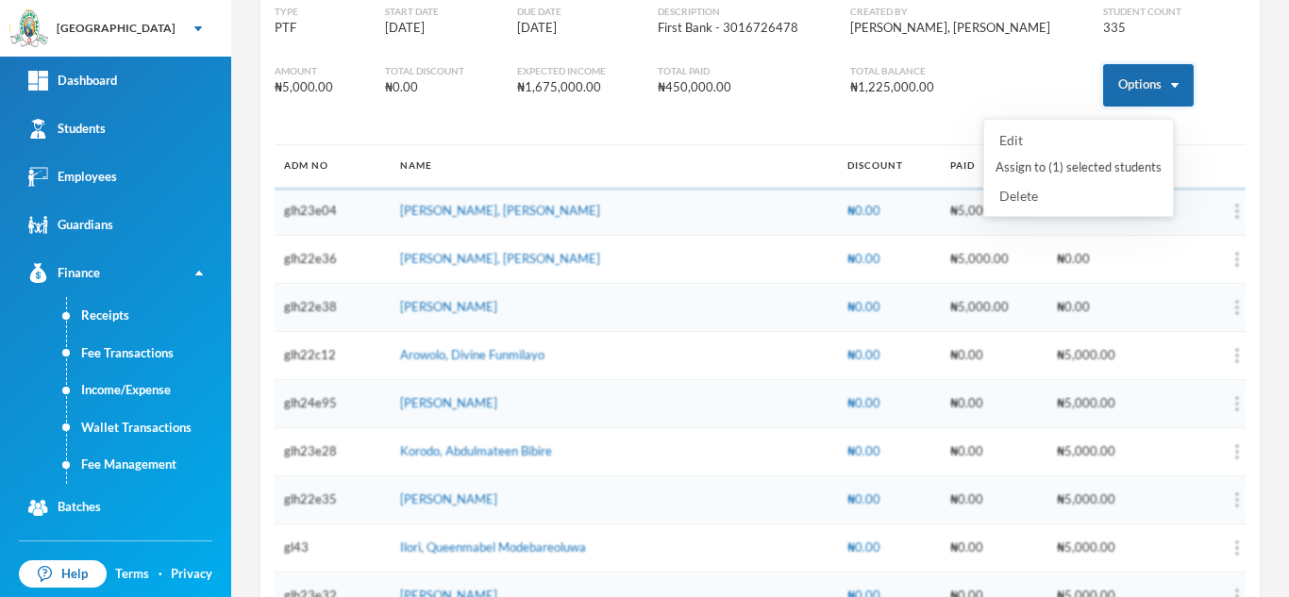
click at [1121, 64] on button "Options" at bounding box center [1148, 85] width 91 height 42
click at [1059, 162] on button "Assign to ( 1 ) selected students" at bounding box center [1078, 168] width 170 height 34
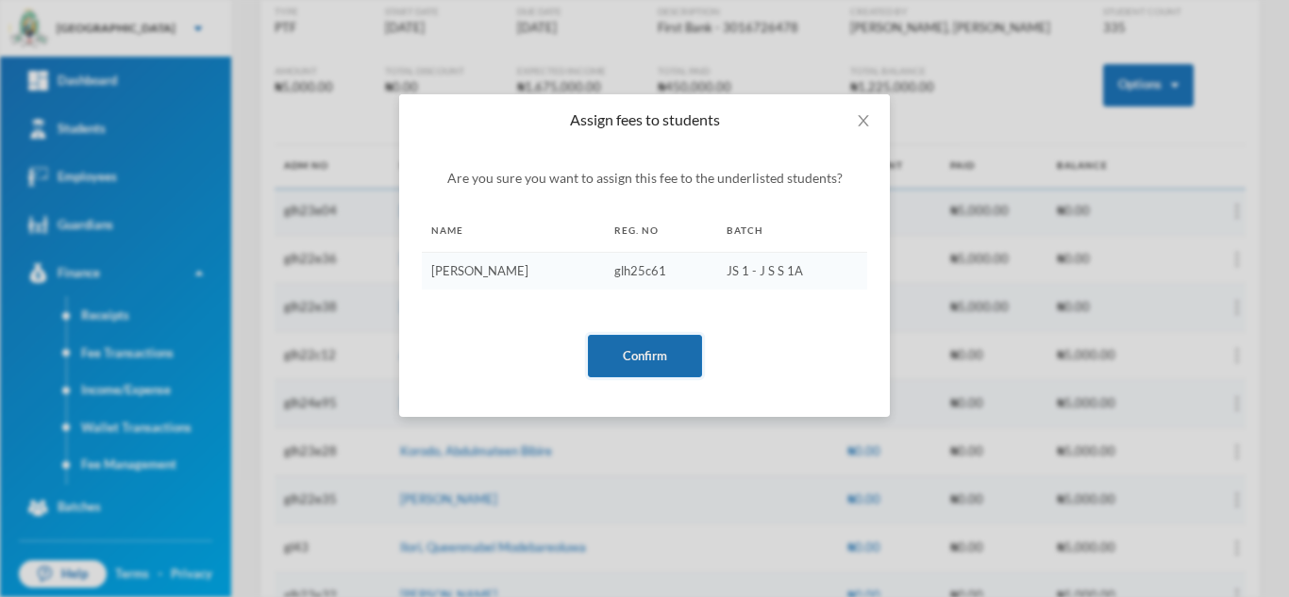
click at [637, 350] on button "Confirm" at bounding box center [645, 356] width 114 height 42
click at [126, 467] on div "Assign fees to students Are you sure you want to assign this fee to the underli…" at bounding box center [644, 298] width 1289 height 597
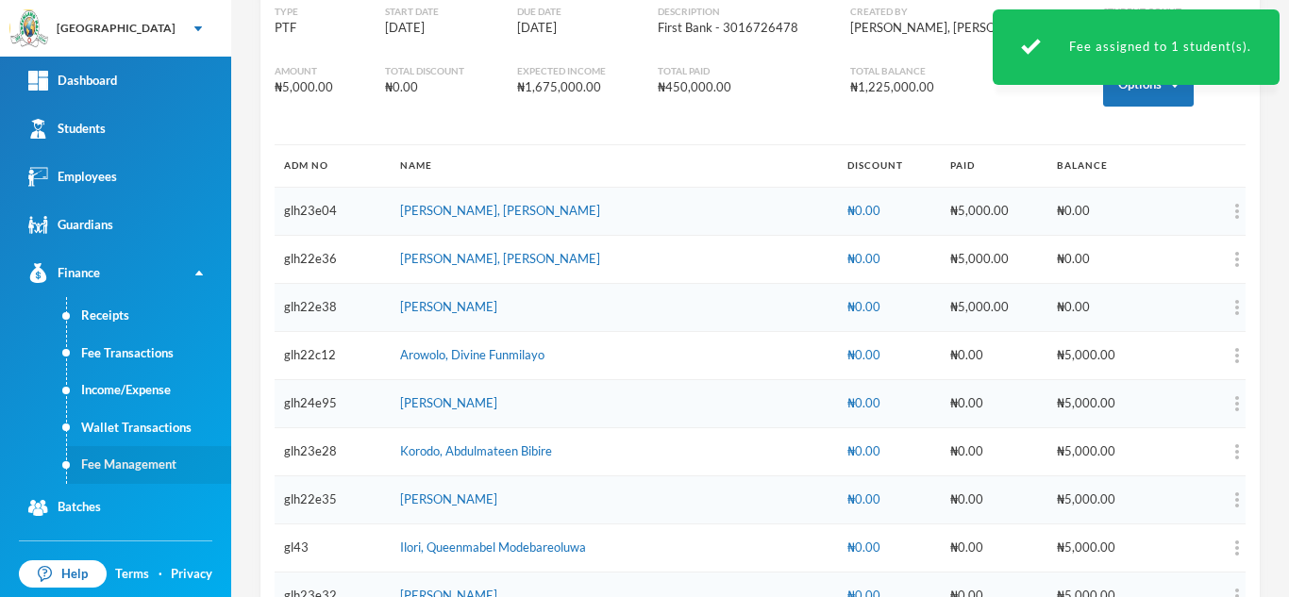
click at [141, 458] on link "Fee Management" at bounding box center [149, 465] width 164 height 38
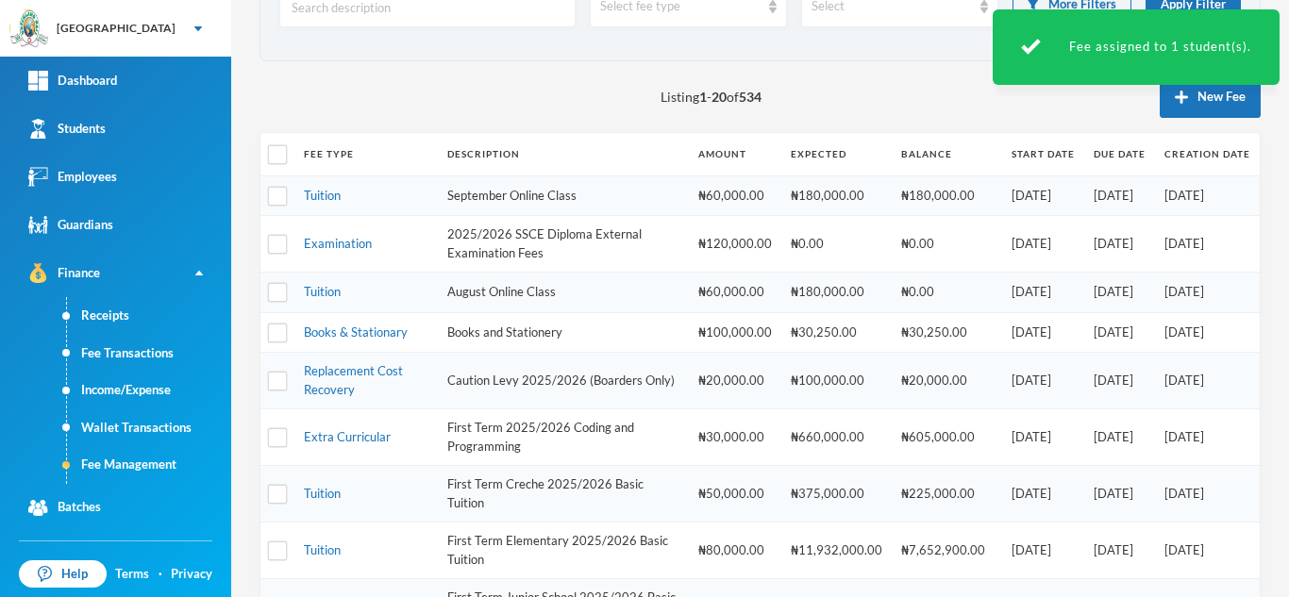
scroll to position [606, 0]
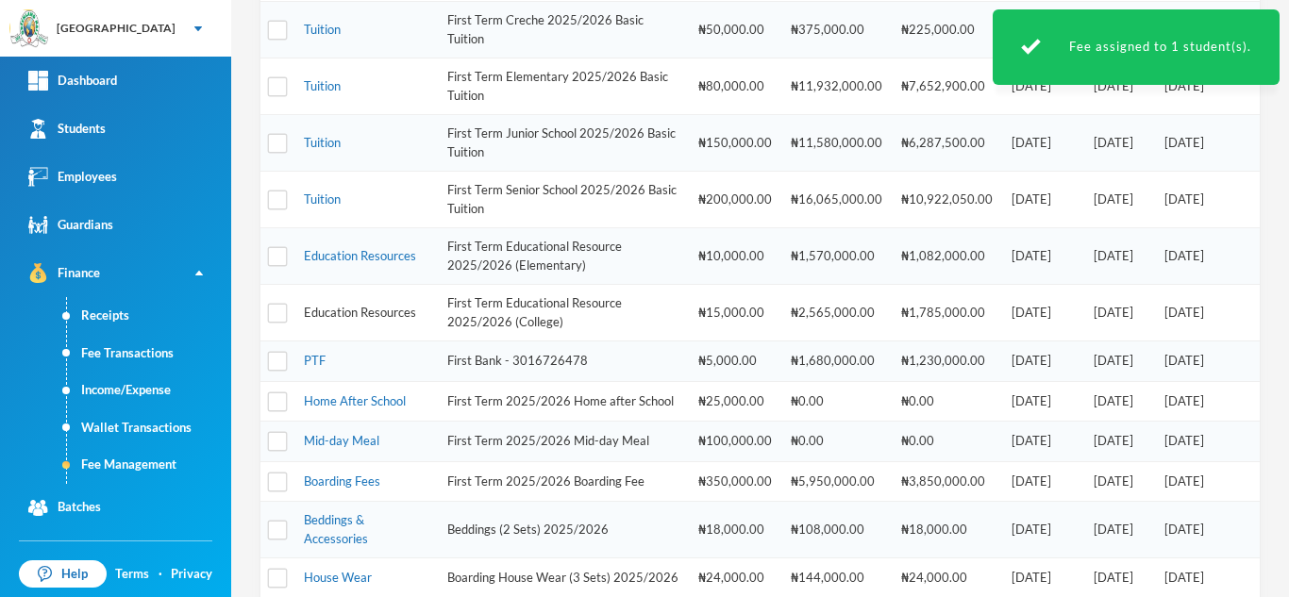
click at [330, 309] on link "Education Resources" at bounding box center [360, 312] width 112 height 15
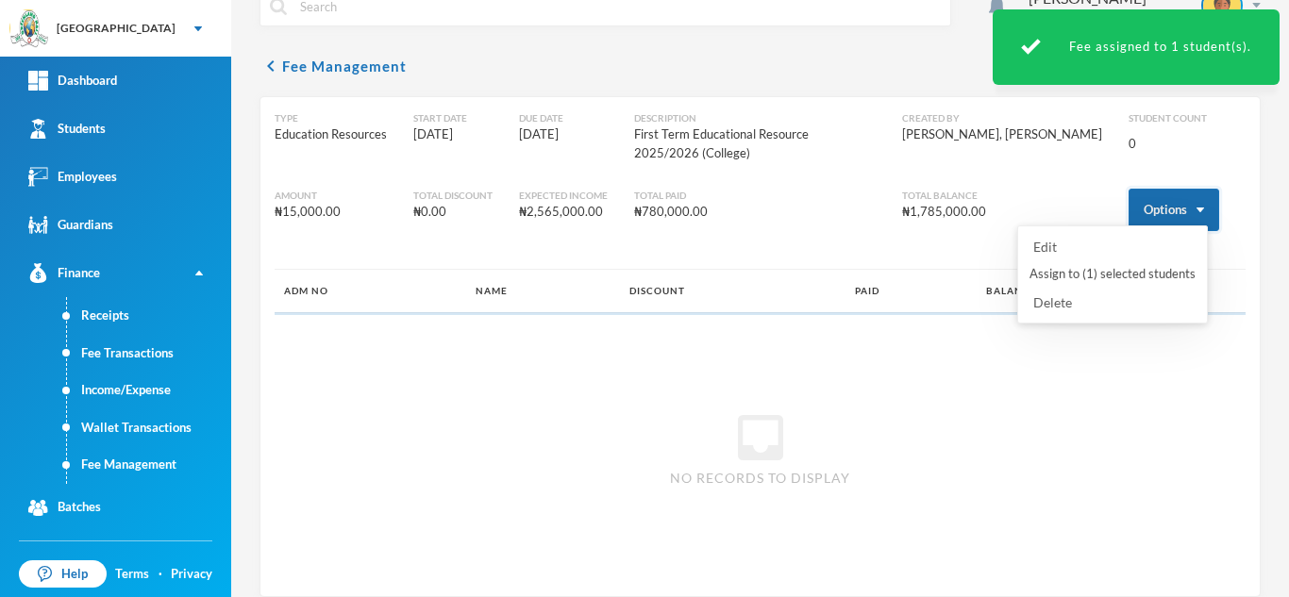
click at [1155, 189] on button "Options" at bounding box center [1173, 210] width 91 height 42
click at [1113, 270] on button "Assign to ( 1 ) selected students" at bounding box center [1112, 275] width 170 height 34
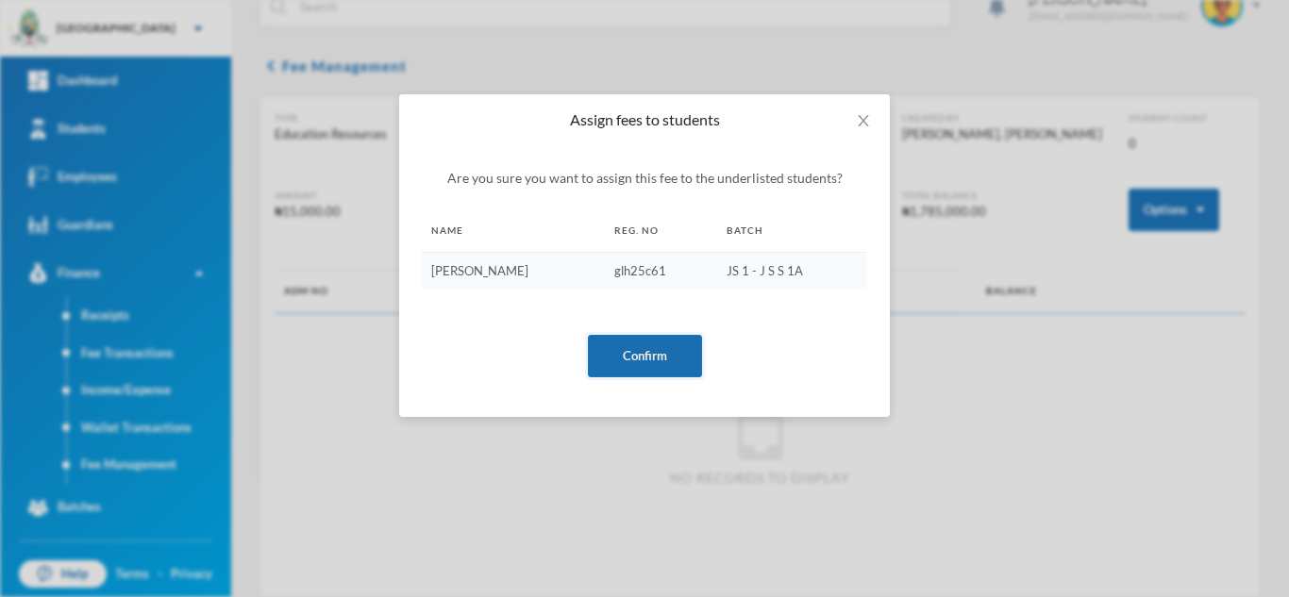
click at [626, 361] on button "Confirm" at bounding box center [645, 356] width 114 height 42
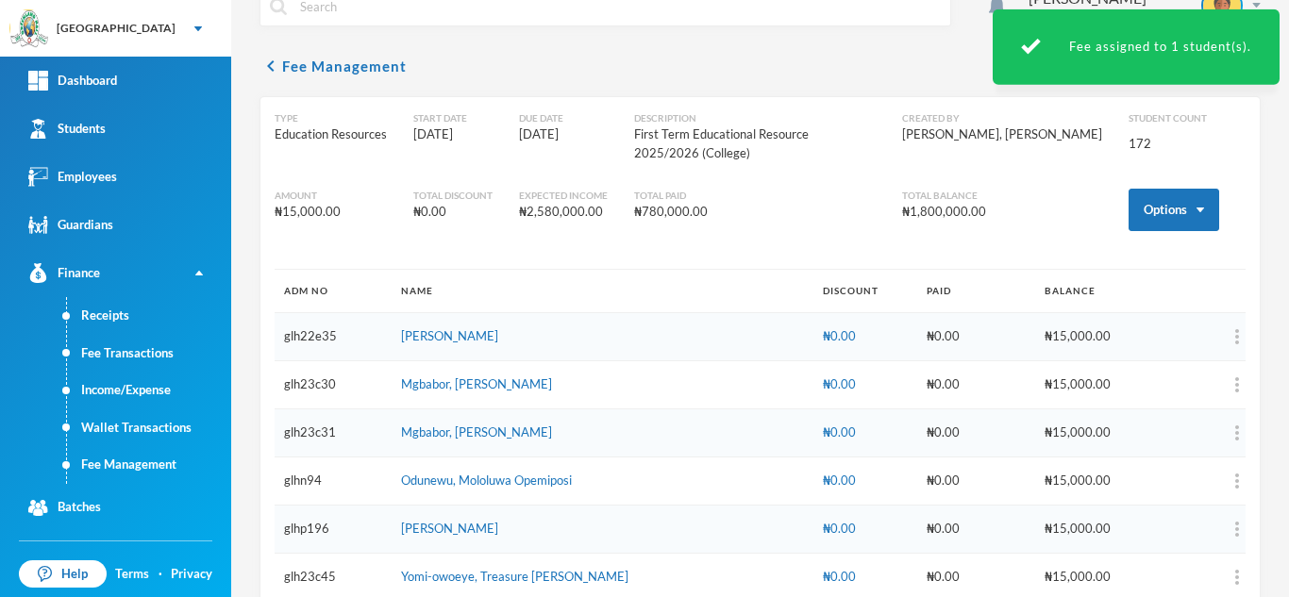
click at [137, 459] on link "Fee Management" at bounding box center [149, 465] width 164 height 38
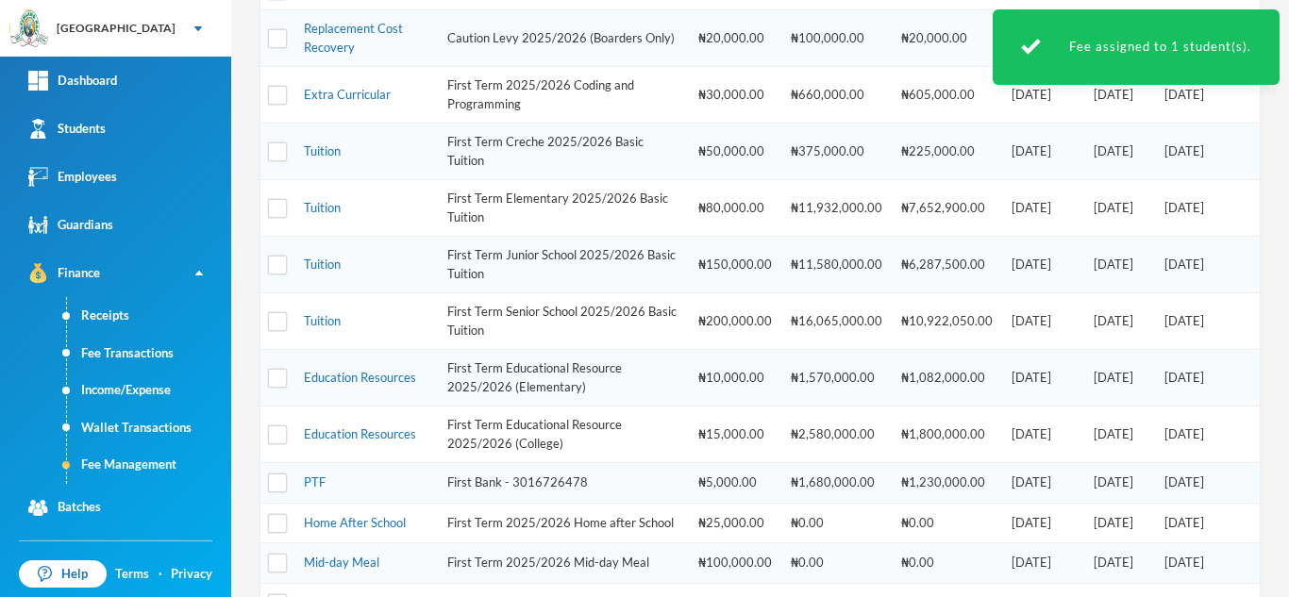
scroll to position [504, 0]
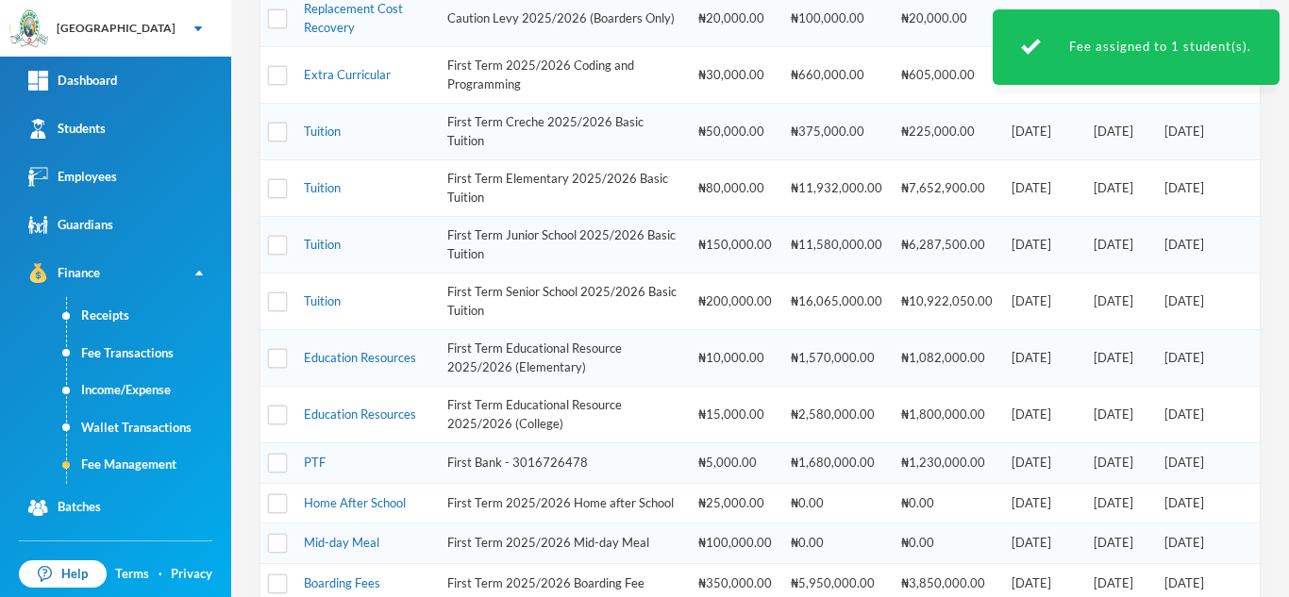
click at [300, 246] on td "Tuition" at bounding box center [365, 245] width 143 height 57
click at [325, 244] on link "Tuition" at bounding box center [322, 244] width 37 height 15
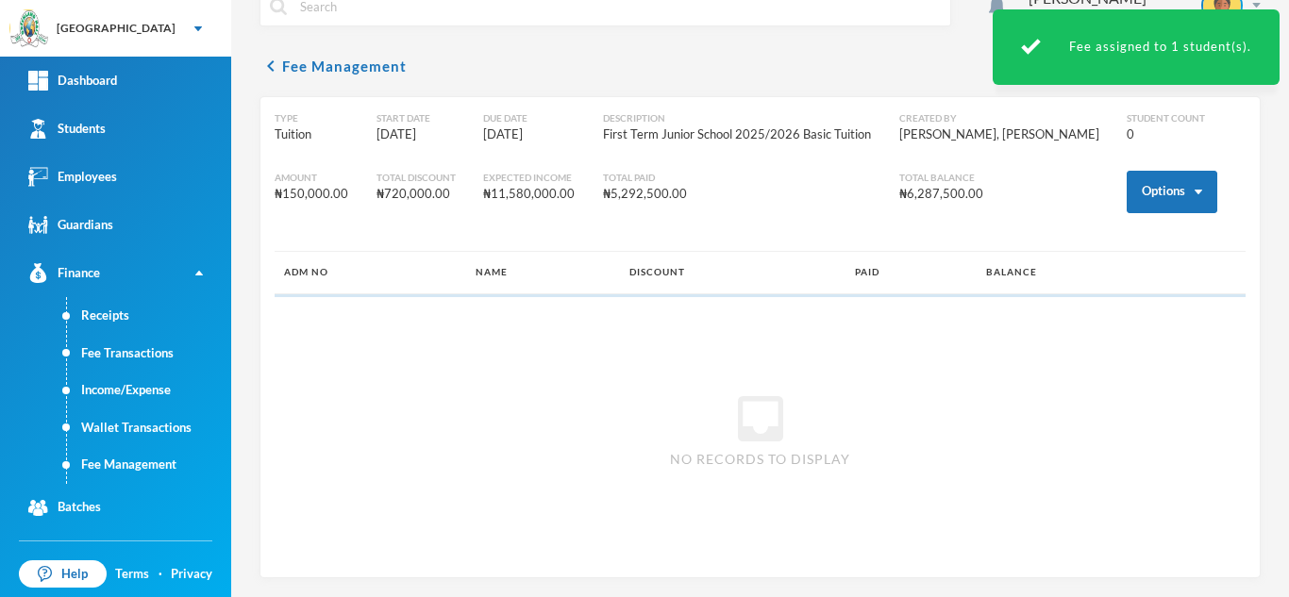
scroll to position [35, 0]
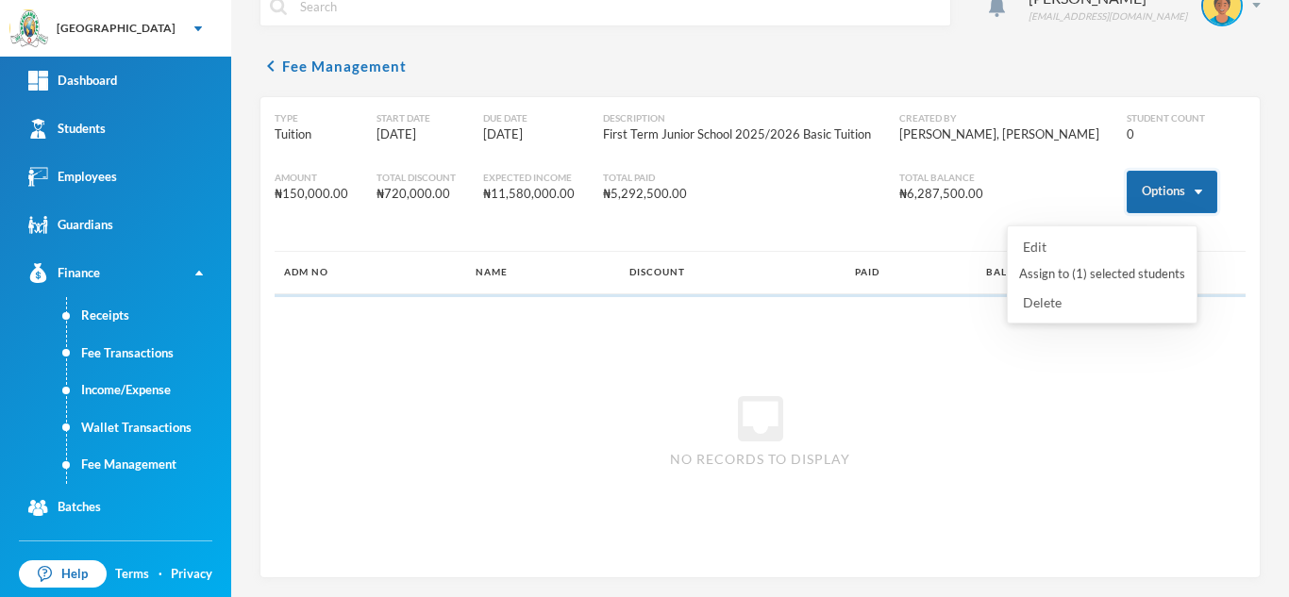
click at [1127, 179] on button "Options" at bounding box center [1172, 192] width 91 height 42
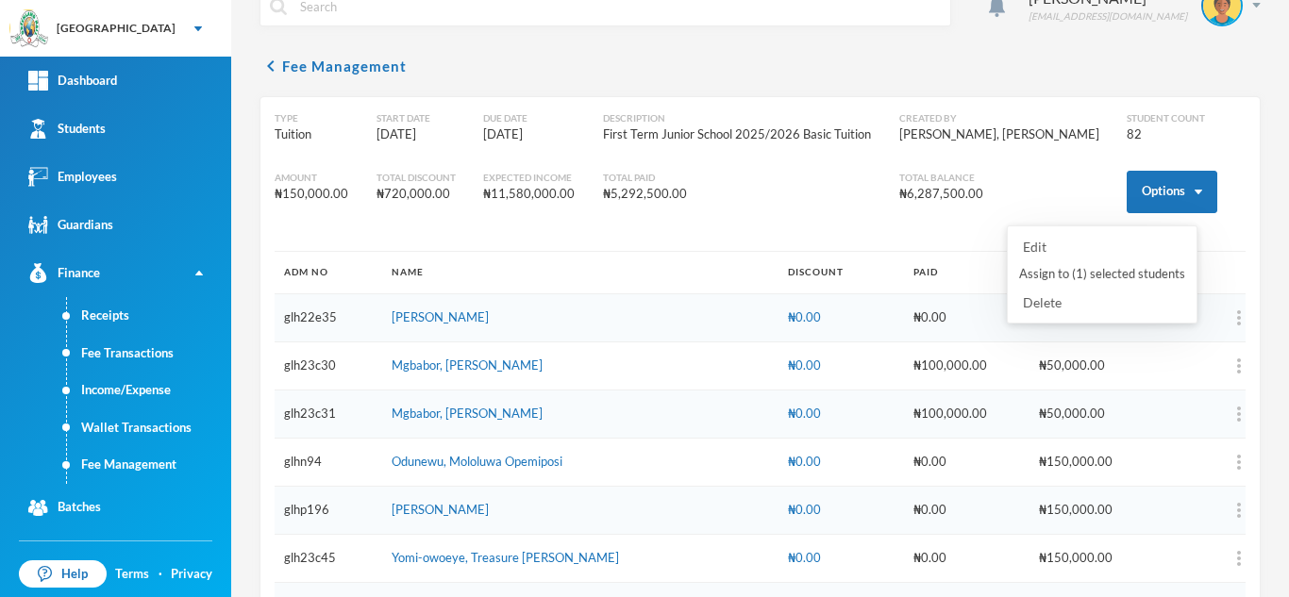
click at [1069, 274] on button "Assign to ( 1 ) selected students" at bounding box center [1102, 275] width 170 height 34
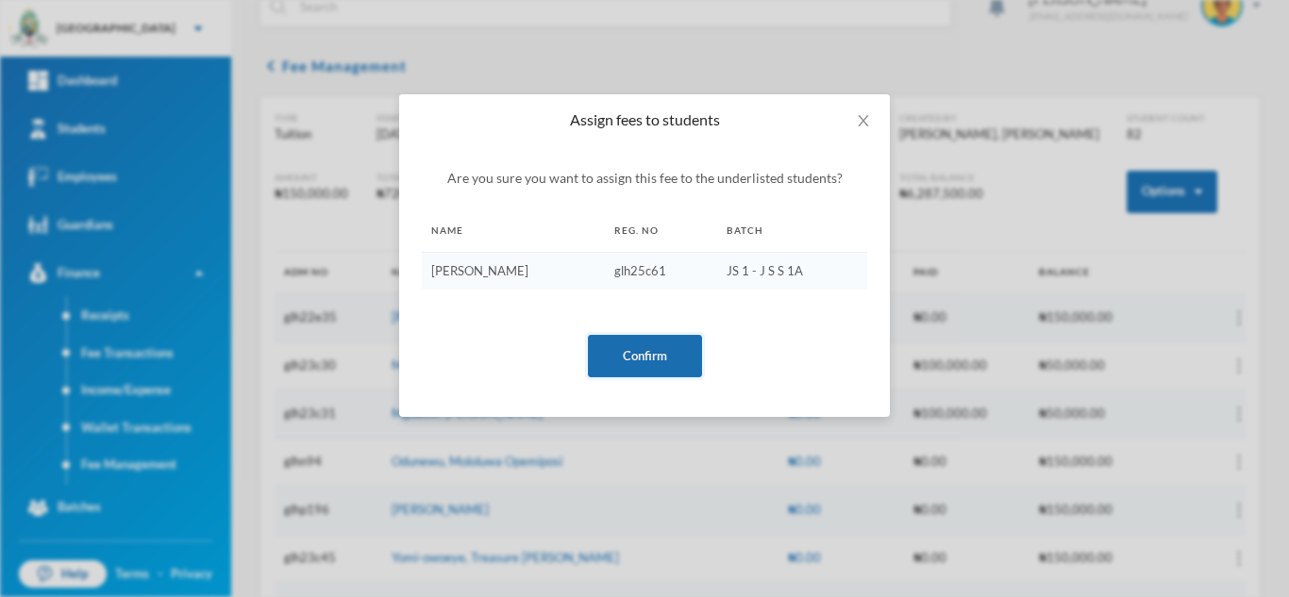
click at [622, 352] on button "Confirm" at bounding box center [645, 356] width 114 height 42
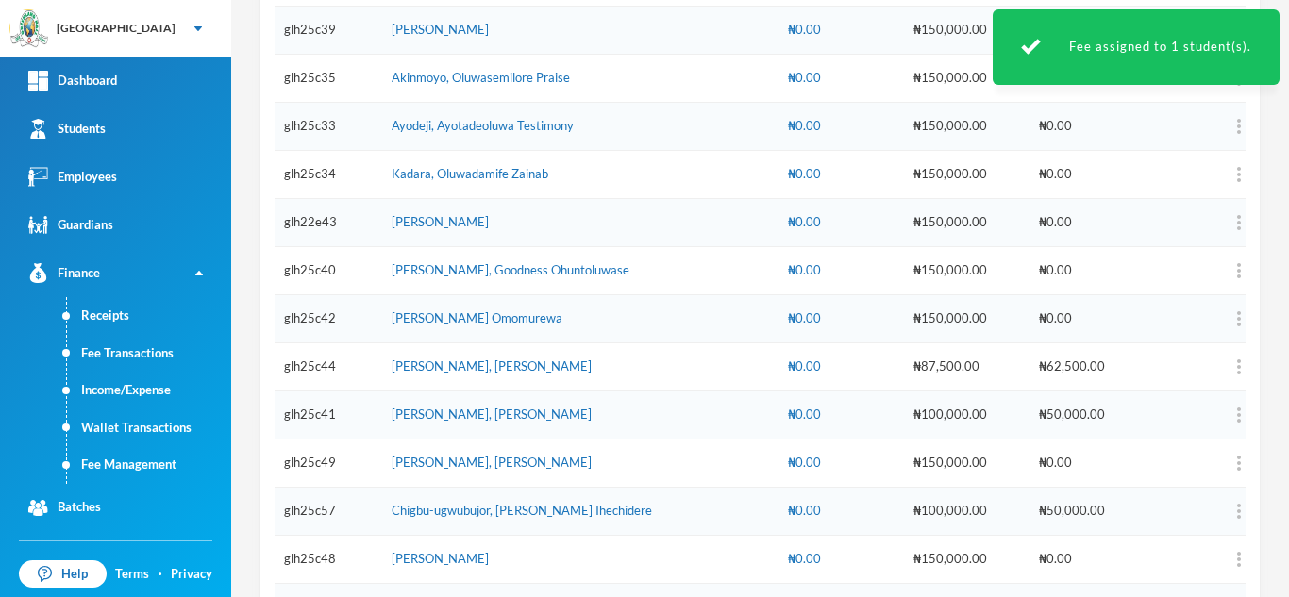
scroll to position [3759, 0]
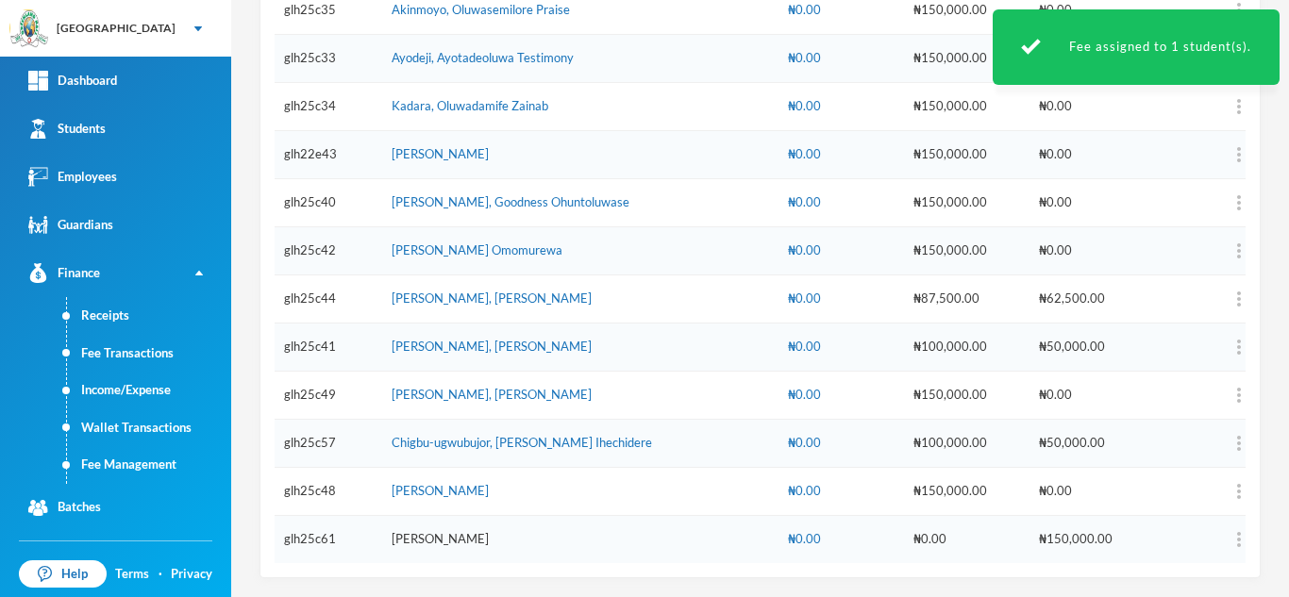
click at [419, 540] on link "Hassan, Daniel Oluwajuwon" at bounding box center [440, 538] width 97 height 15
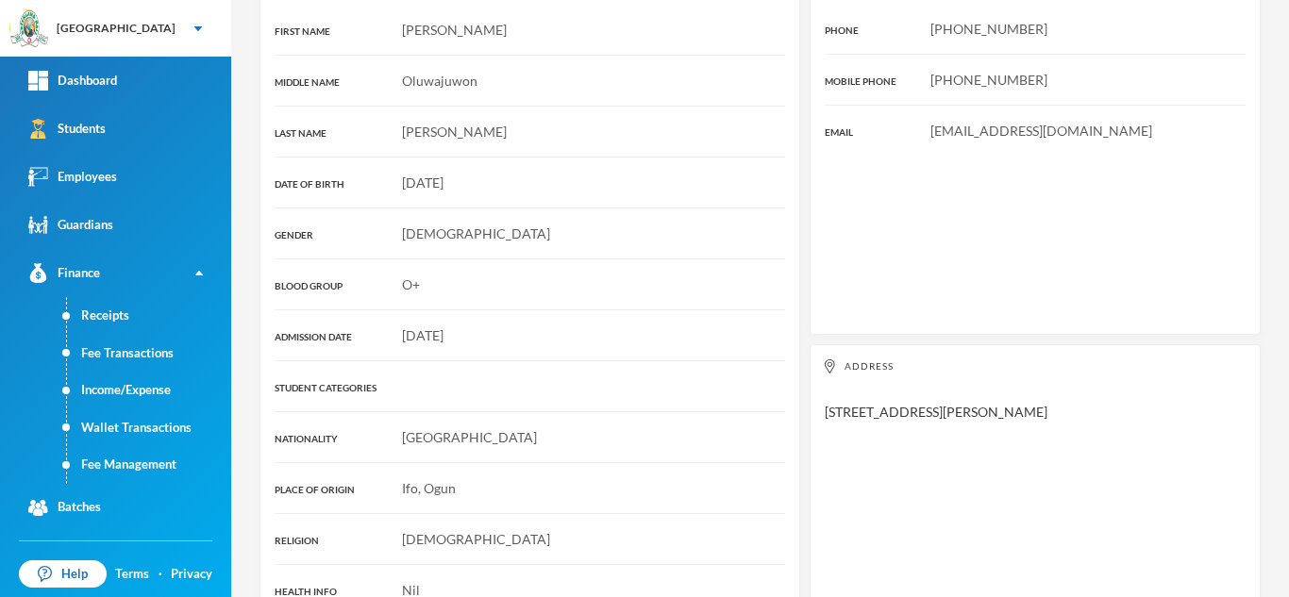
scroll to position [306, 0]
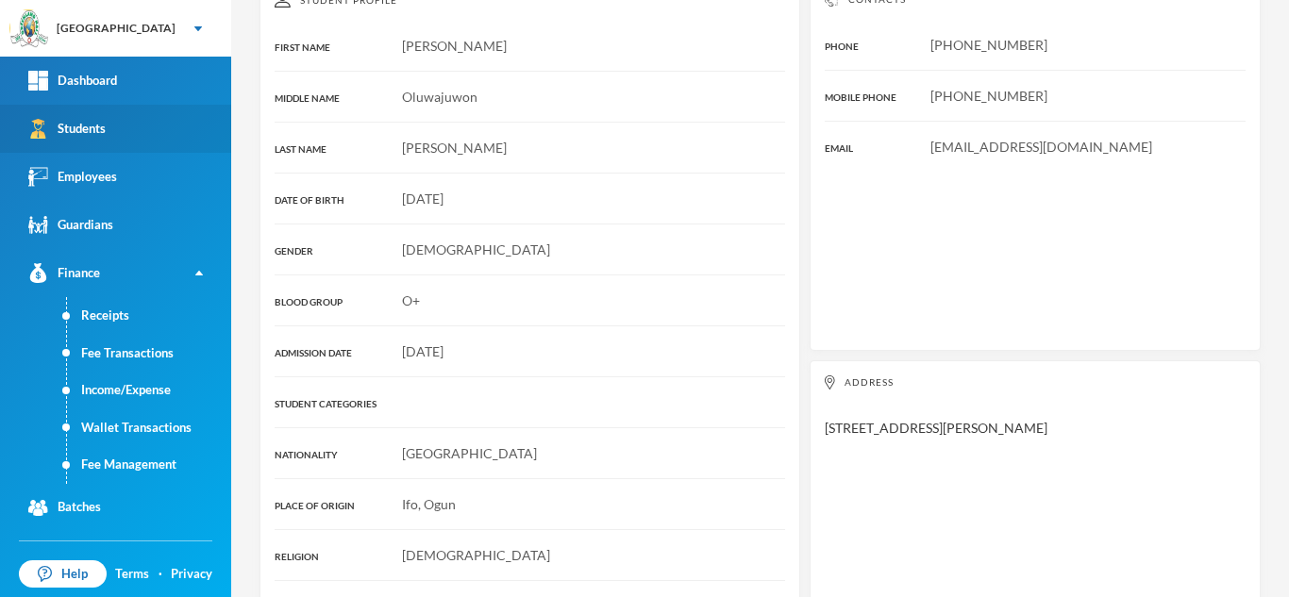
click at [130, 132] on link "Students" at bounding box center [115, 129] width 231 height 48
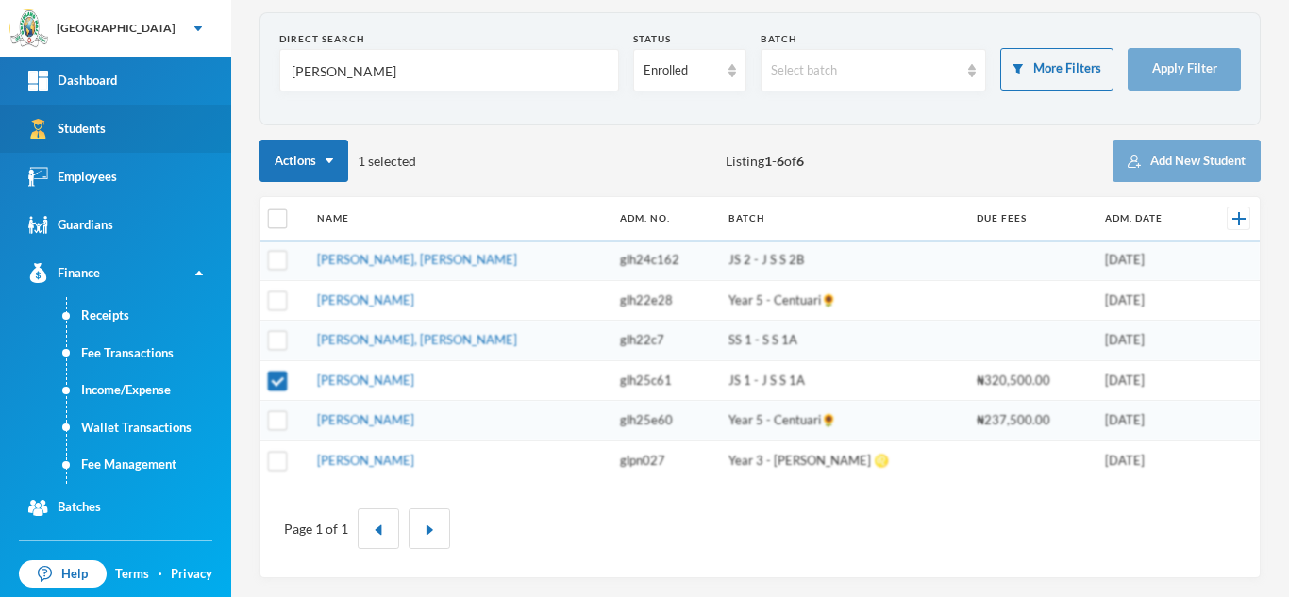
scroll to position [77, 0]
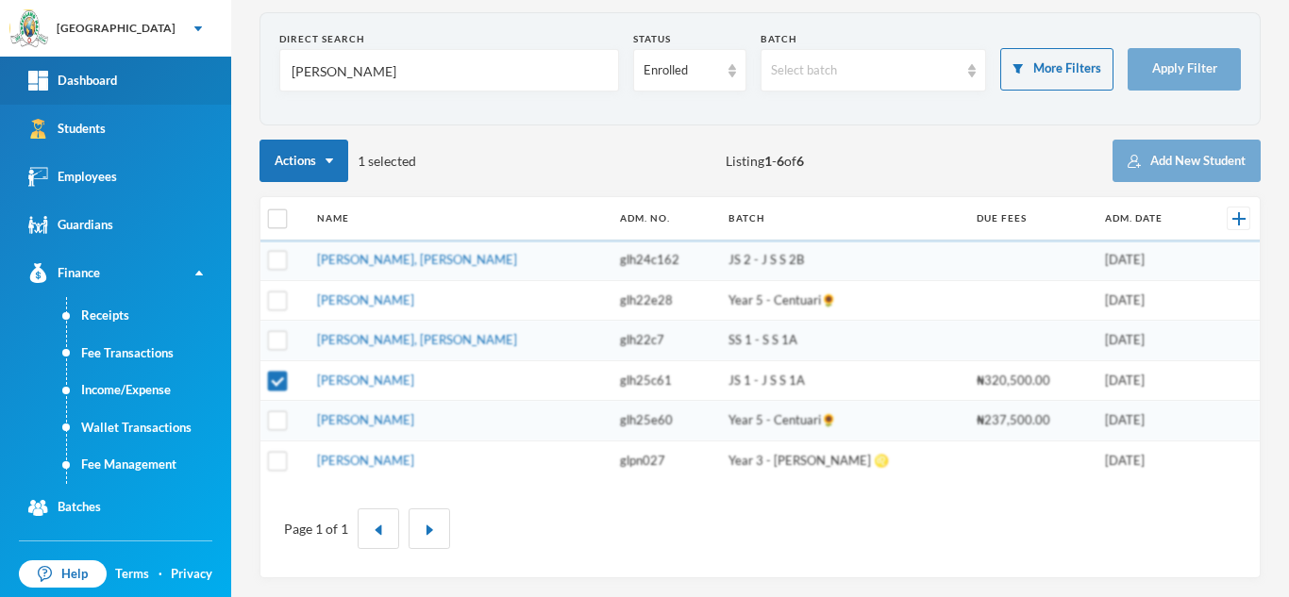
drag, startPoint x: 363, startPoint y: 77, endPoint x: 213, endPoint y: 60, distance: 151.0
click at [214, 60] on div "Greenland Hall Your Bluebic Account Greenland Hall Add a New School Dashboard S…" at bounding box center [644, 298] width 1289 height 597
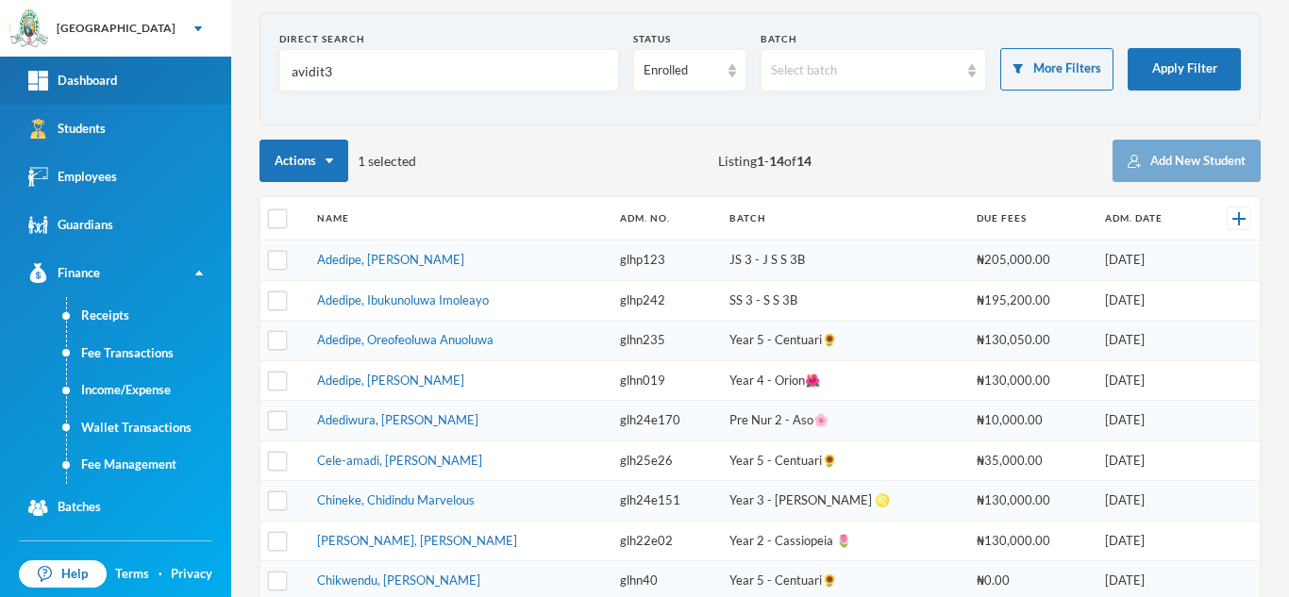
drag, startPoint x: 324, startPoint y: 69, endPoint x: 162, endPoint y: 68, distance: 161.3
click at [176, 66] on div "Greenland Hall Your Bluebic Account Greenland Hall Add a New School Dashboard S…" at bounding box center [644, 298] width 1289 height 597
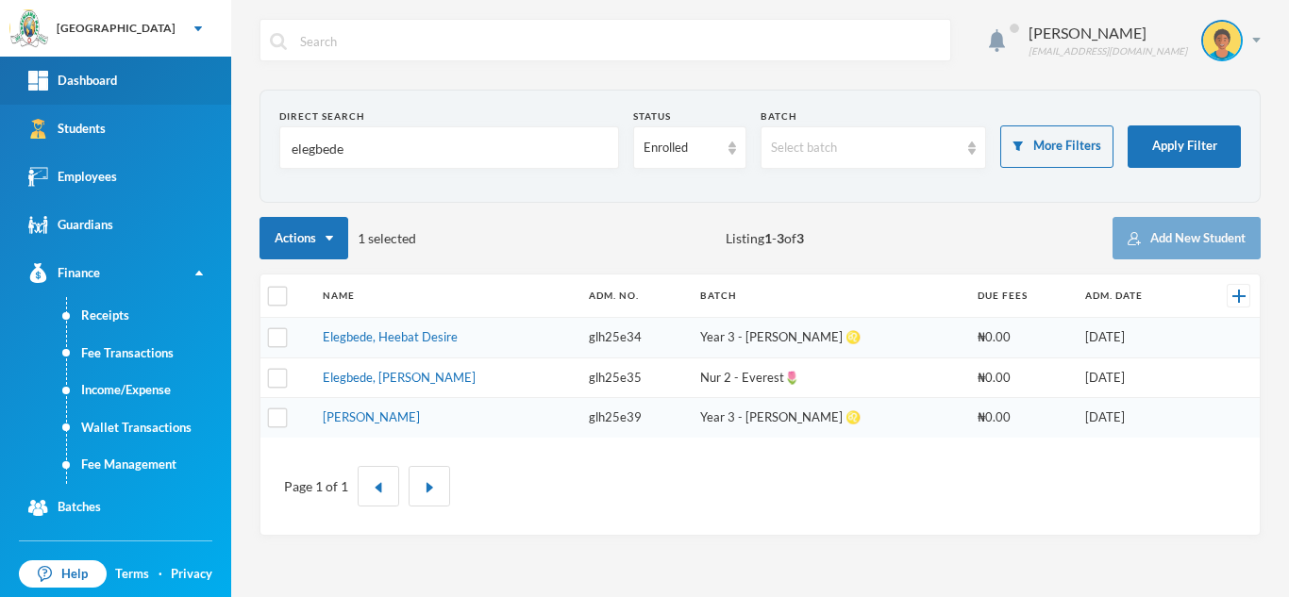
scroll to position [0, 0]
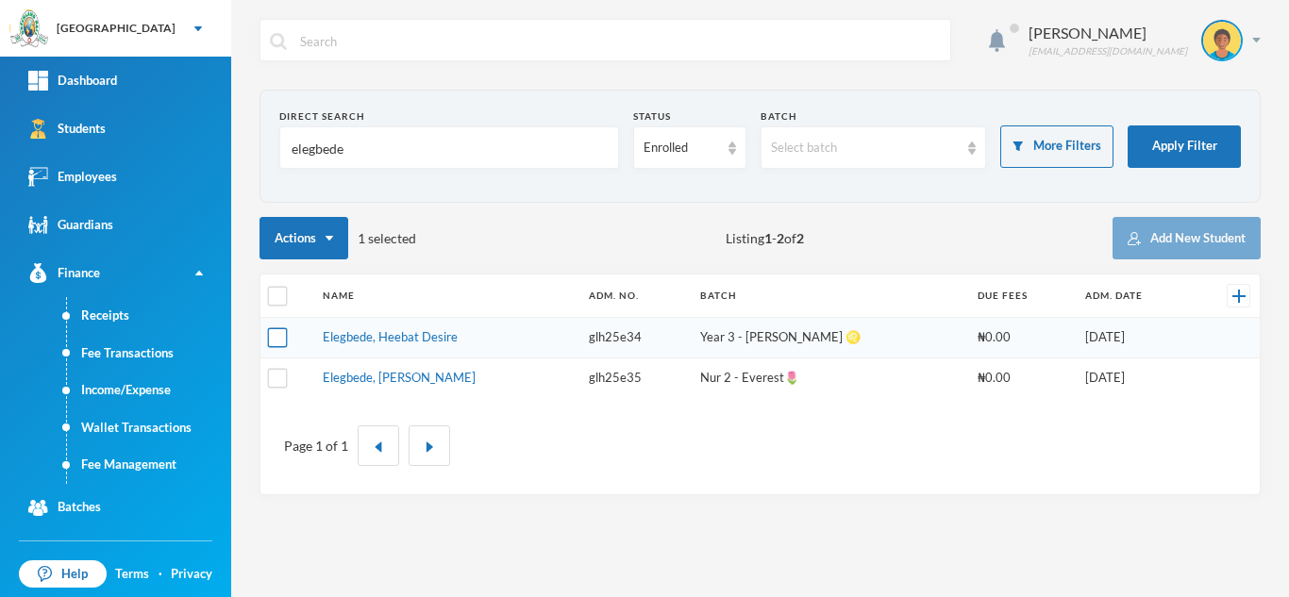
type input "elegbede"
click at [279, 336] on input "checkbox" at bounding box center [278, 338] width 20 height 20
checkbox input "true"
click at [274, 381] on input "checkbox" at bounding box center [278, 378] width 20 height 20
checkbox input "true"
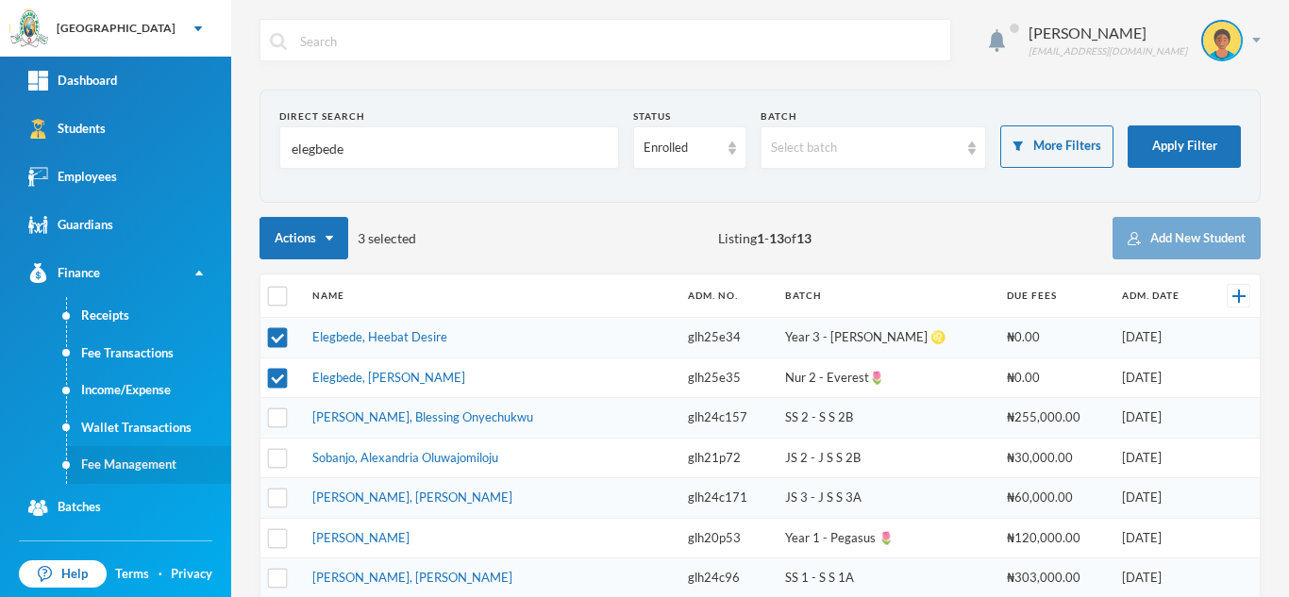
click at [164, 467] on link "Fee Management" at bounding box center [149, 465] width 164 height 38
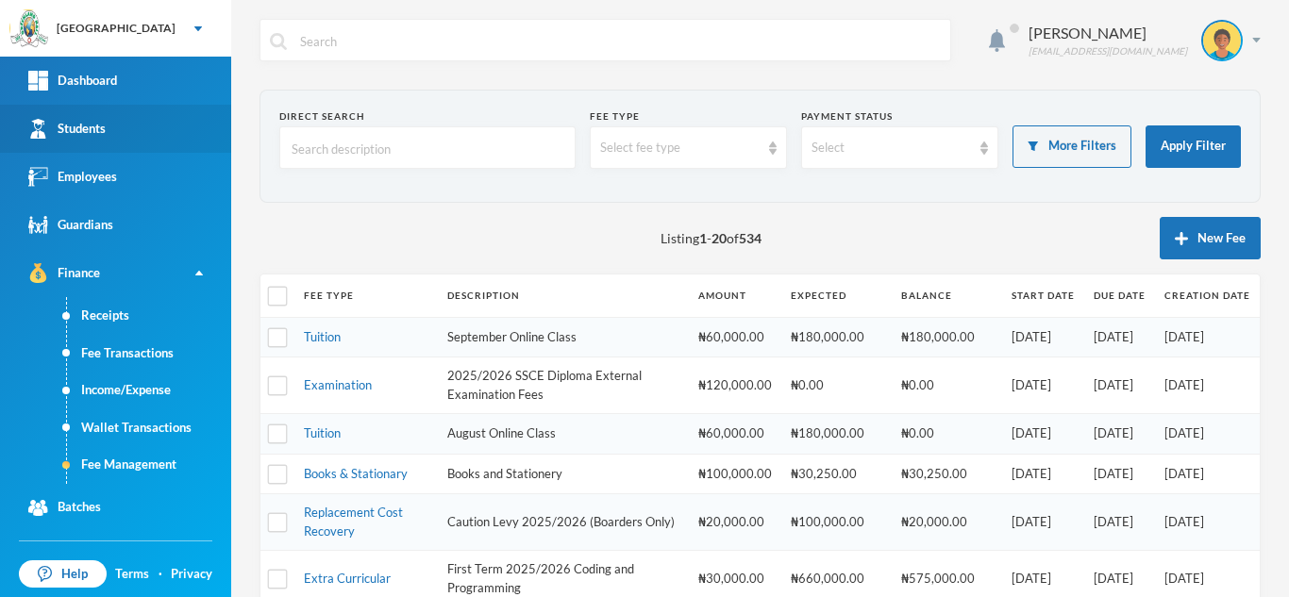
click at [124, 112] on link "Students" at bounding box center [115, 129] width 231 height 48
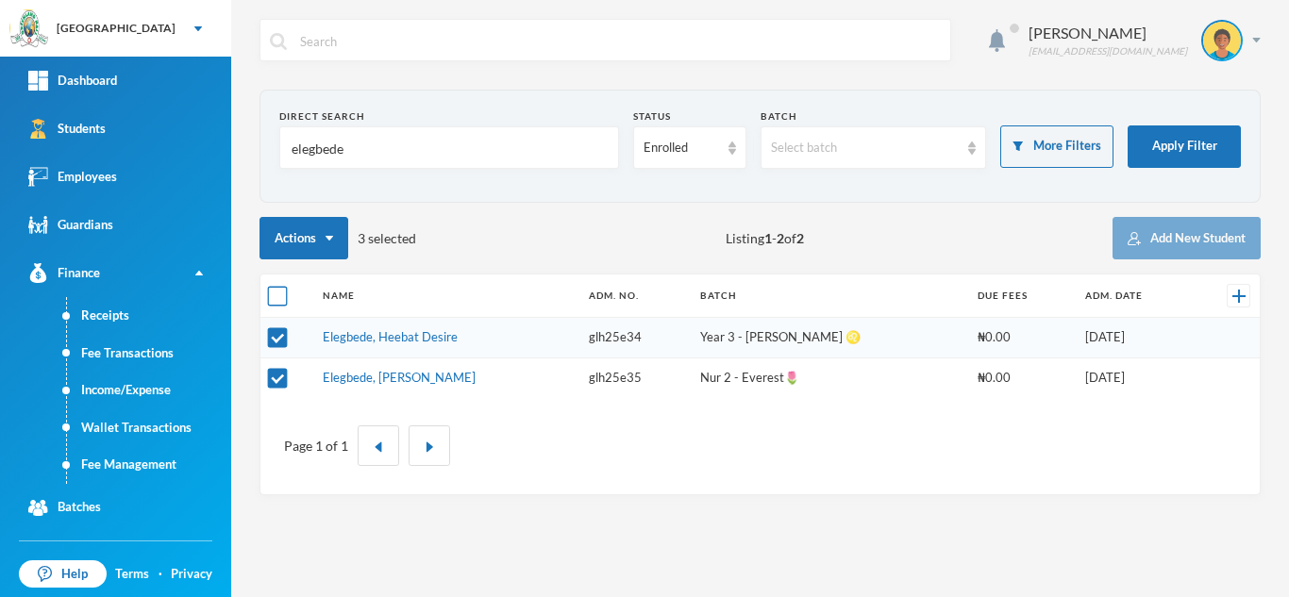
click at [277, 289] on input "checkbox" at bounding box center [278, 297] width 20 height 20
checkbox input "false"
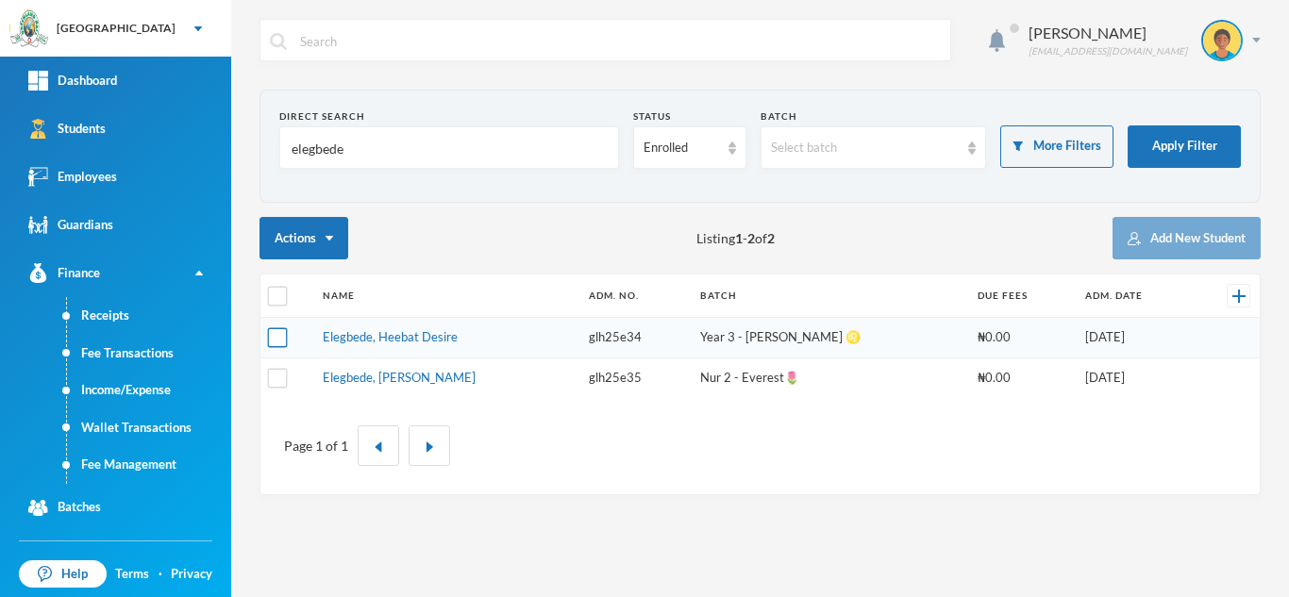
click at [280, 341] on input "checkbox" at bounding box center [278, 338] width 20 height 20
checkbox input "true"
click at [277, 369] on input "checkbox" at bounding box center [278, 378] width 20 height 20
checkbox input "true"
click at [152, 467] on link "Fee Management" at bounding box center [149, 465] width 164 height 38
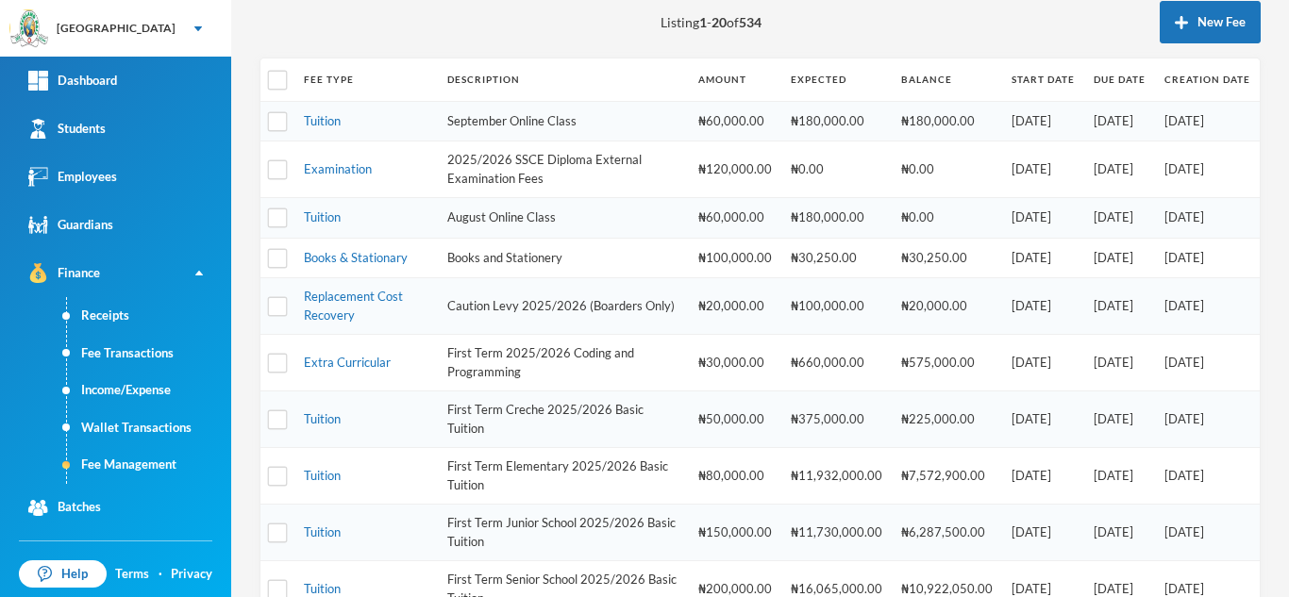
scroll to position [236, 0]
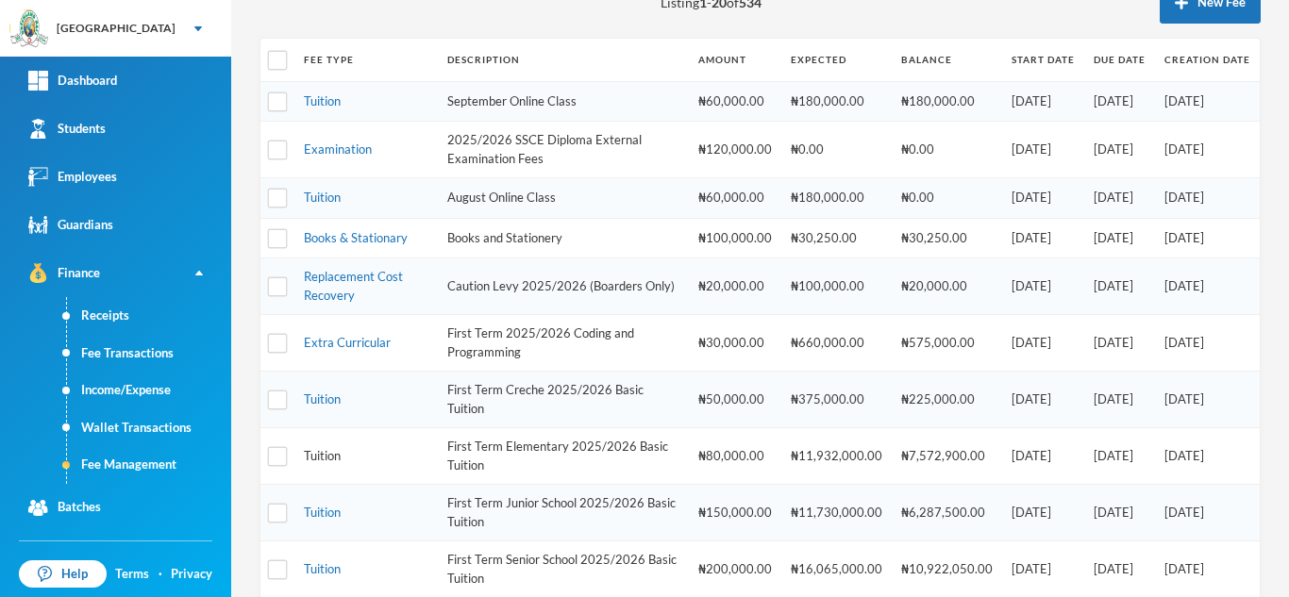
click at [312, 456] on link "Tuition" at bounding box center [322, 455] width 37 height 15
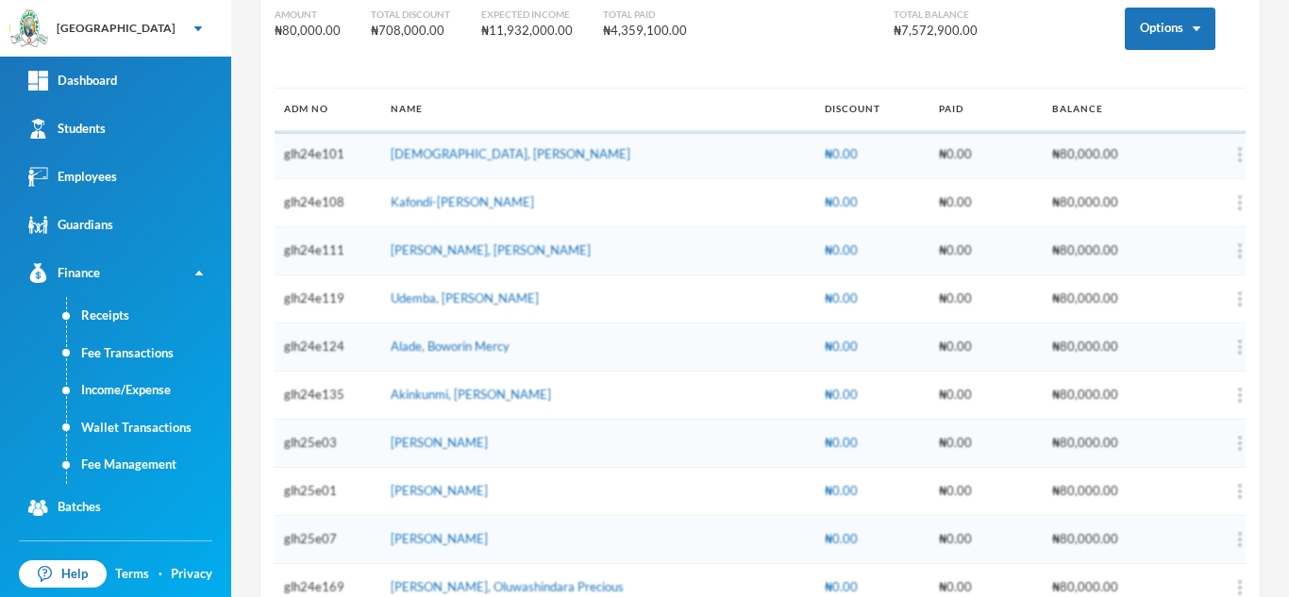
scroll to position [85, 0]
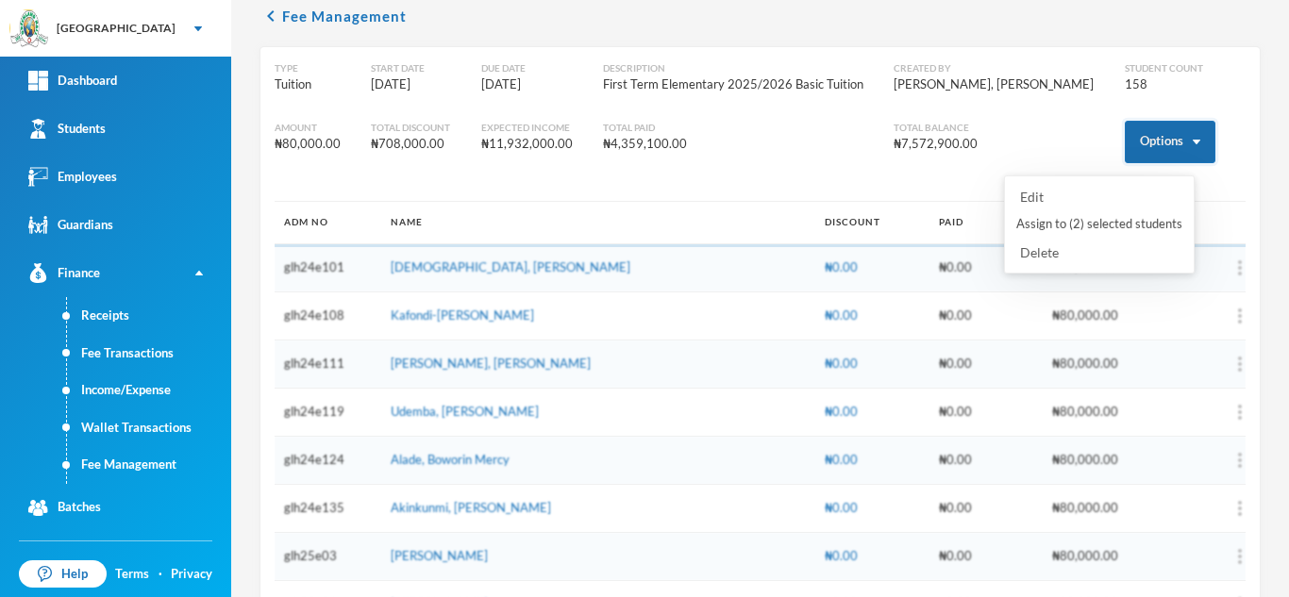
click at [1136, 126] on button "Options" at bounding box center [1170, 142] width 91 height 42
click at [1048, 225] on button "Assign to ( 2 ) selected students" at bounding box center [1099, 225] width 170 height 34
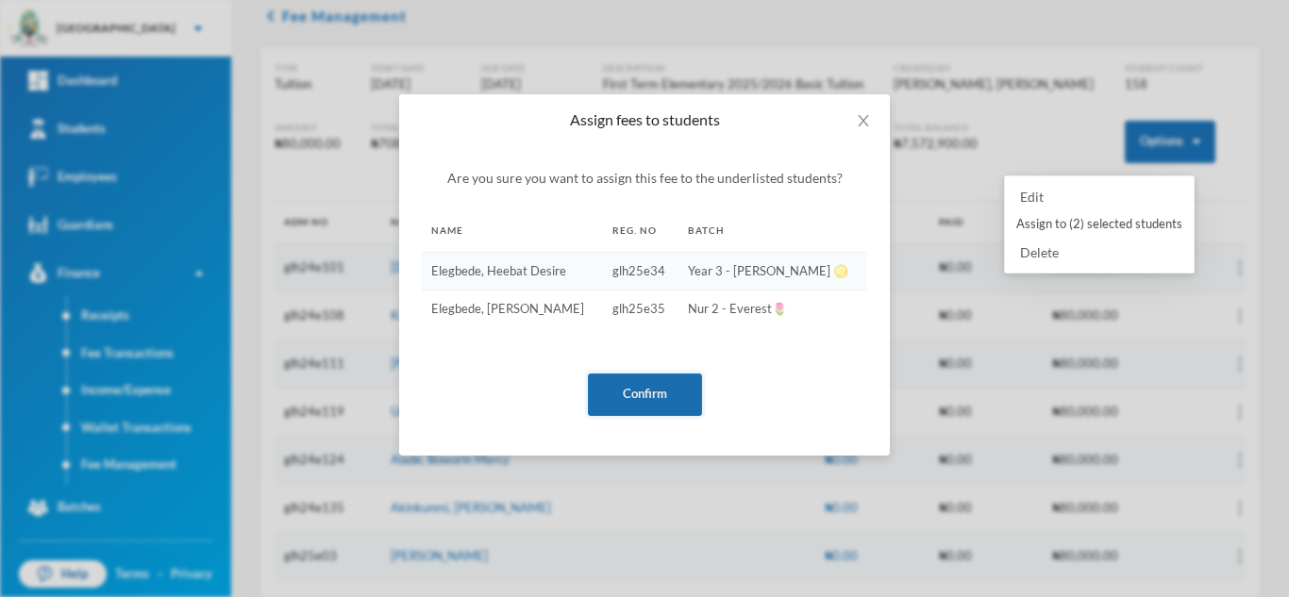
click at [626, 381] on button "Confirm" at bounding box center [645, 395] width 114 height 42
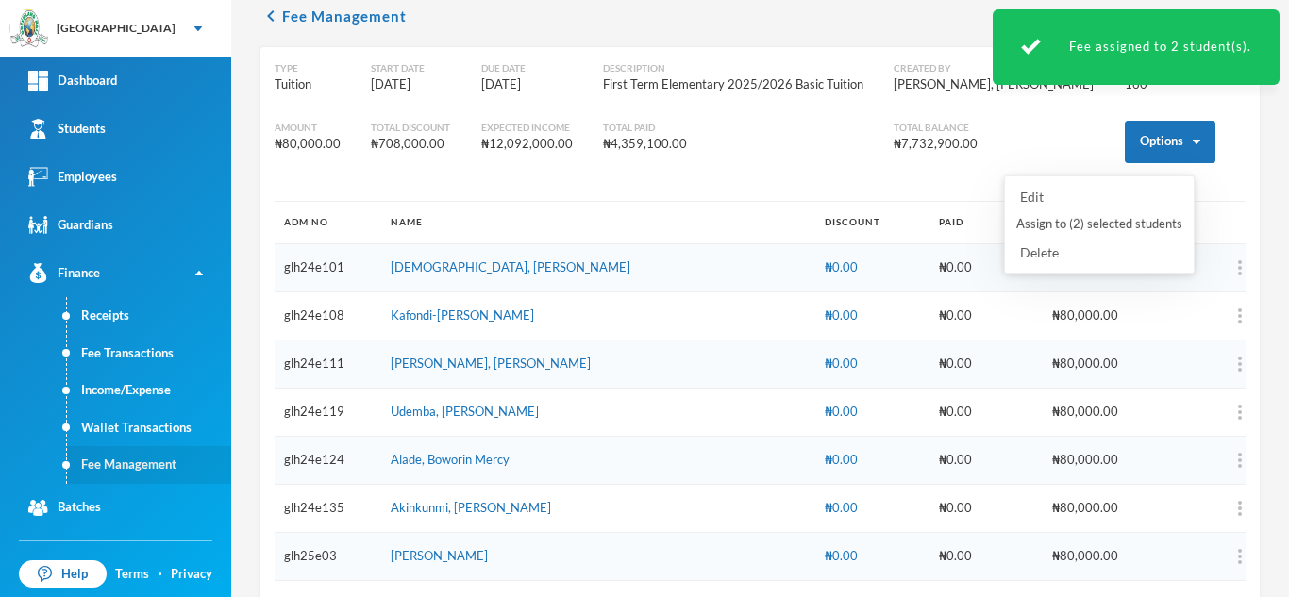
click at [160, 448] on link "Fee Management" at bounding box center [149, 465] width 164 height 38
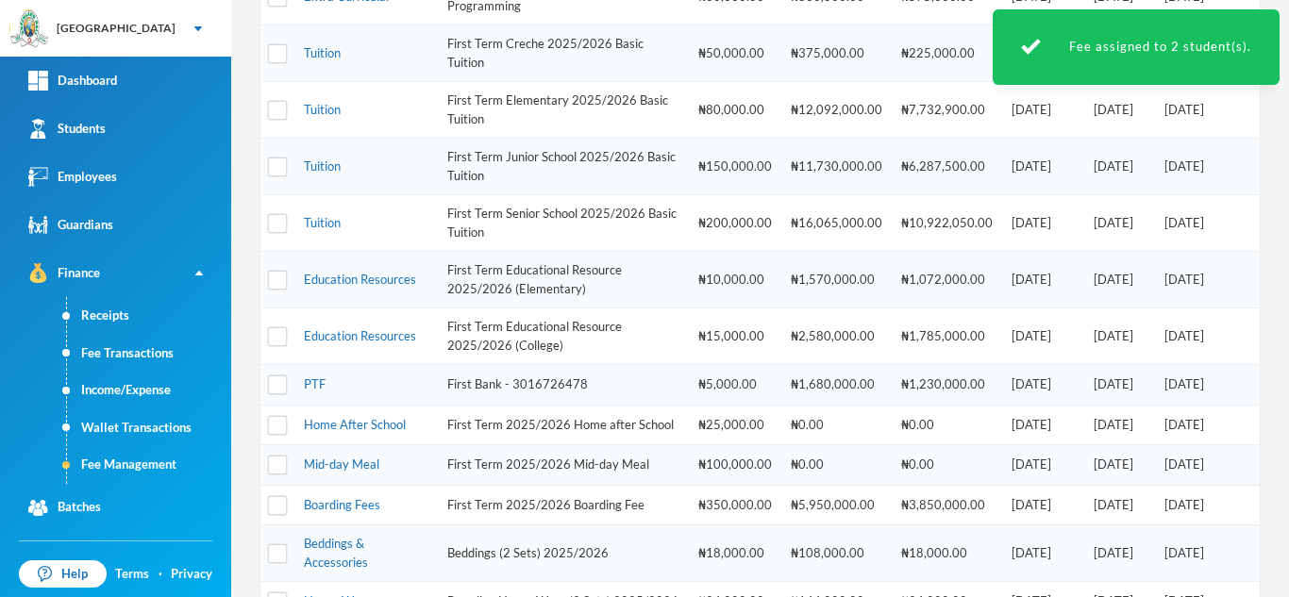
scroll to position [580, 0]
click at [380, 282] on link "Education Resources" at bounding box center [360, 281] width 112 height 15
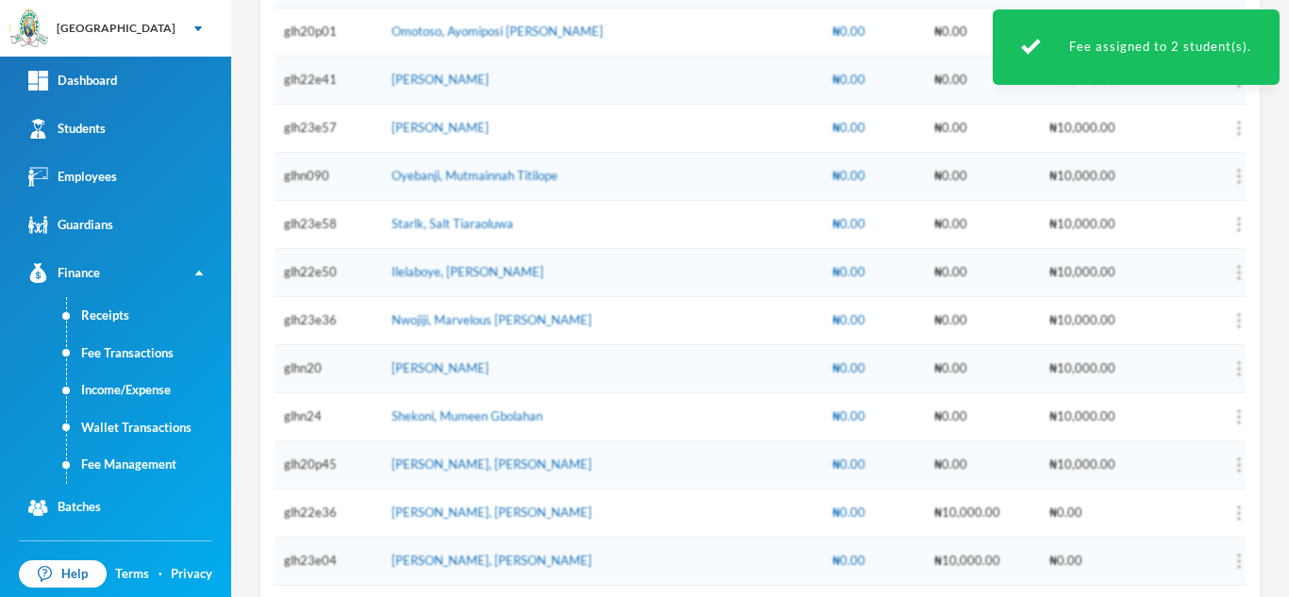
scroll to position [58, 0]
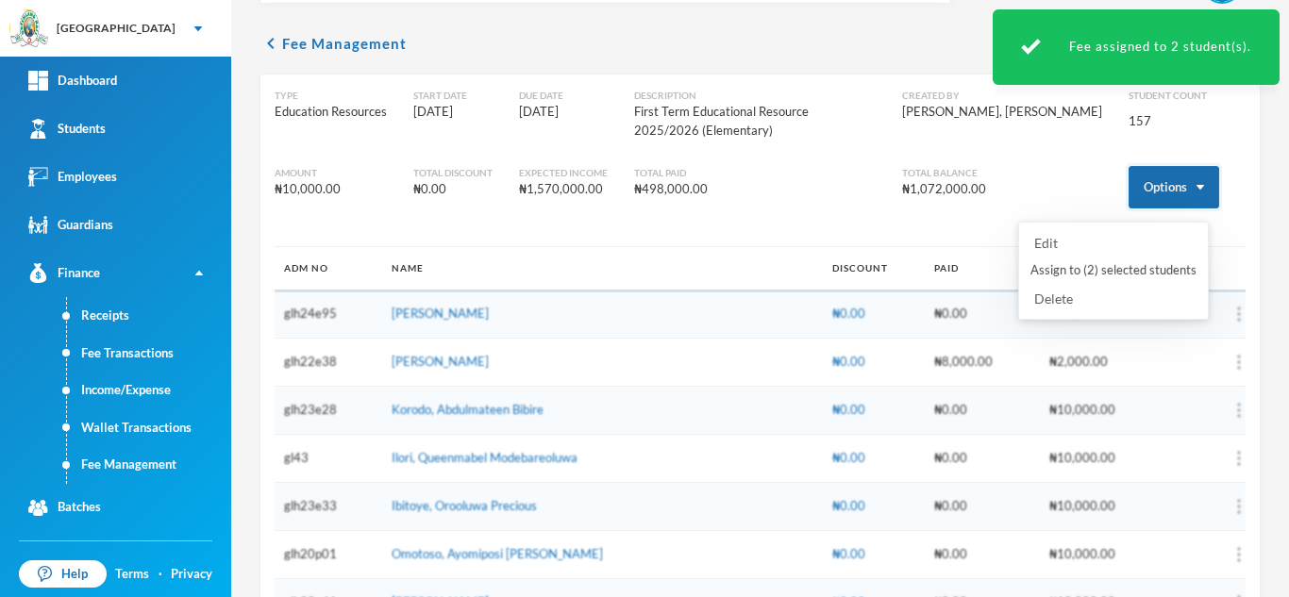
click at [1151, 179] on button "Options" at bounding box center [1173, 187] width 91 height 42
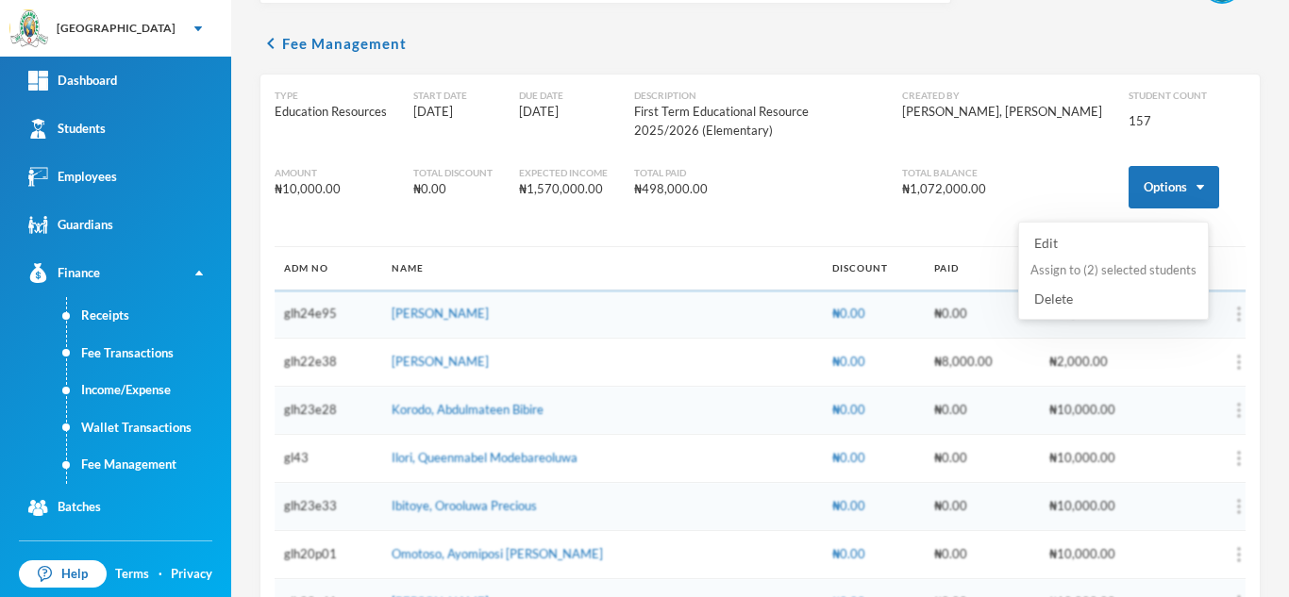
click at [1072, 274] on button "Assign to ( 2 ) selected students" at bounding box center [1113, 271] width 170 height 34
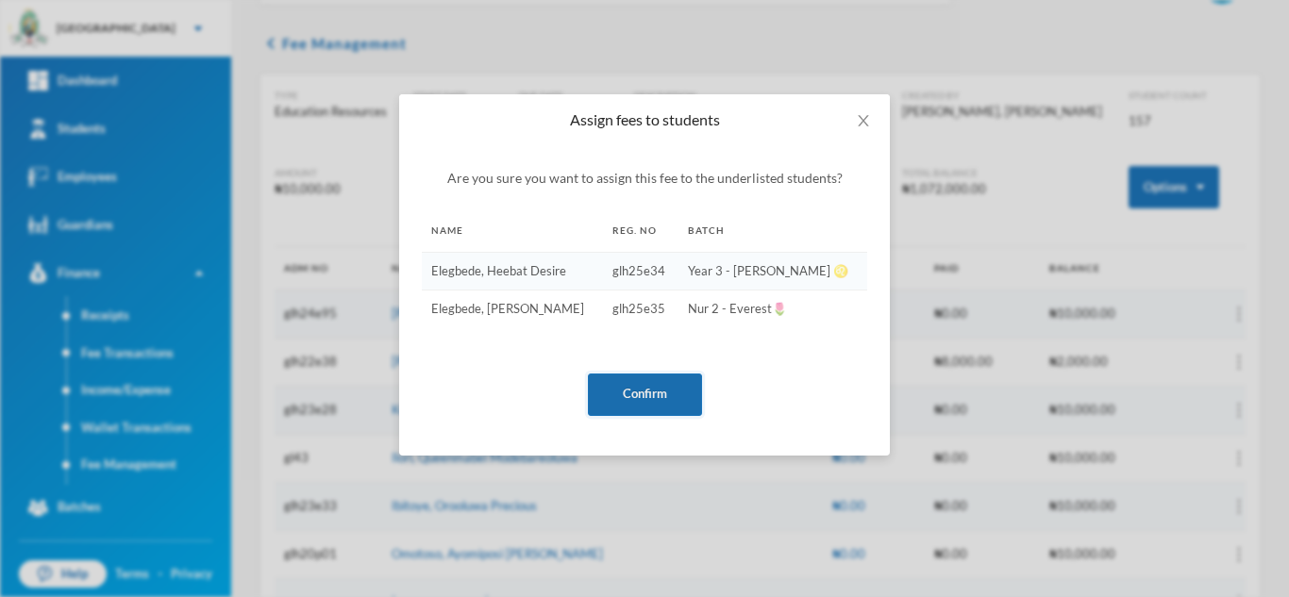
click at [646, 392] on button "Confirm" at bounding box center [645, 395] width 114 height 42
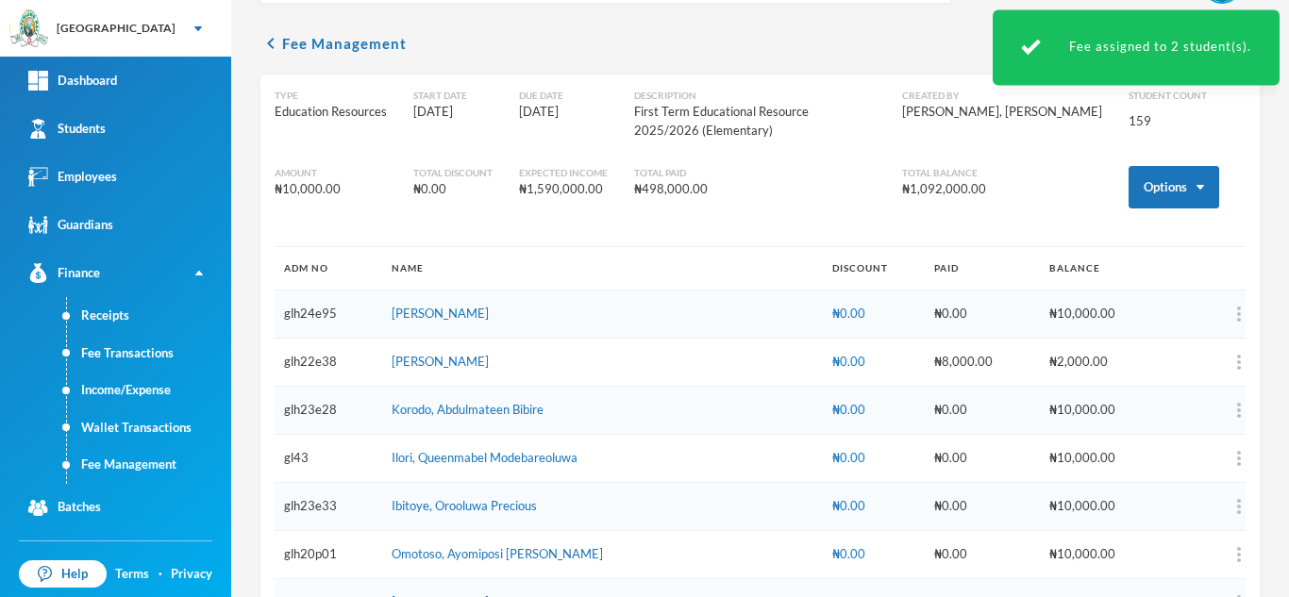
click at [140, 461] on link "Fee Management" at bounding box center [149, 465] width 164 height 38
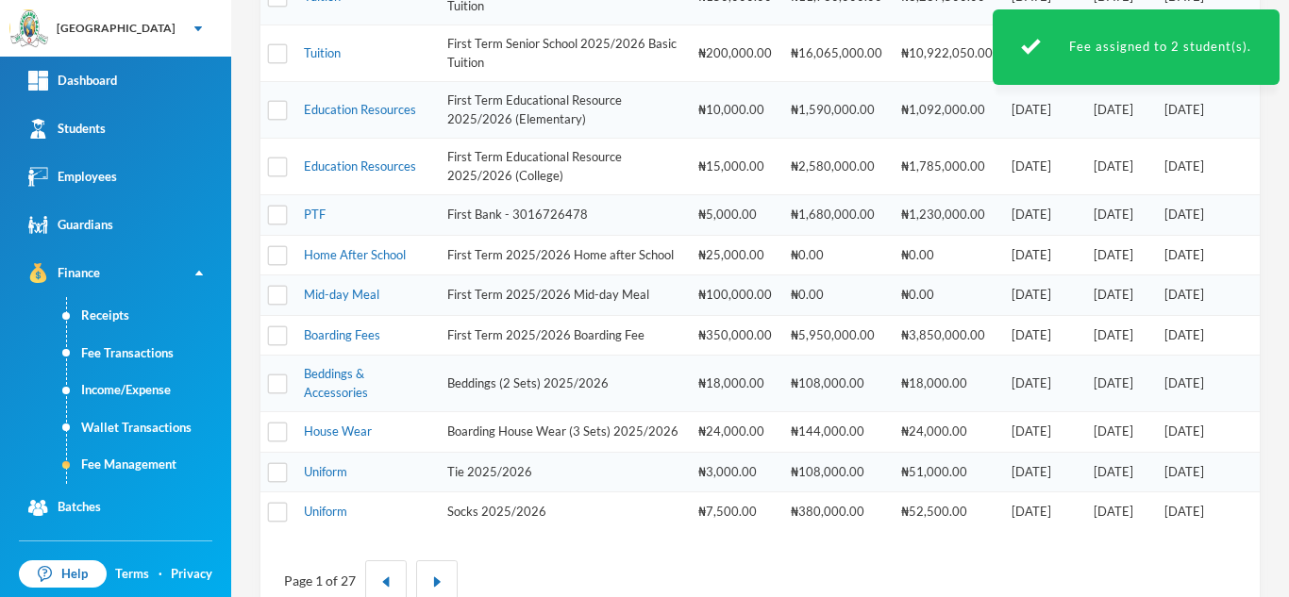
scroll to position [793, 0]
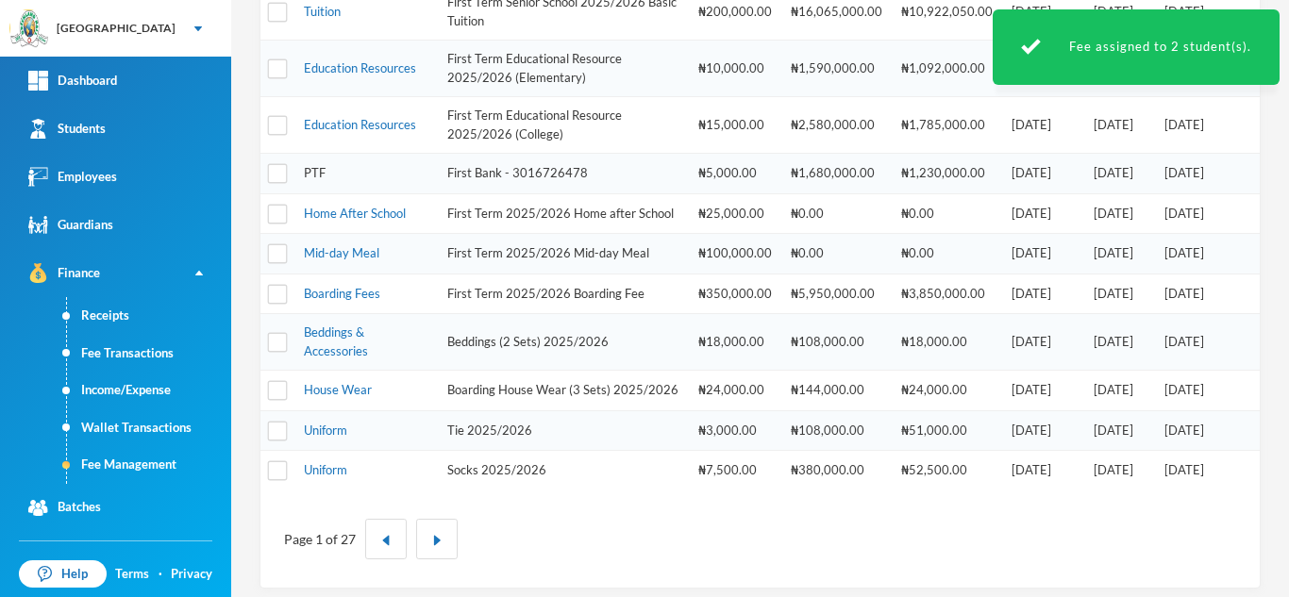
click at [317, 166] on link "PTF" at bounding box center [315, 172] width 22 height 15
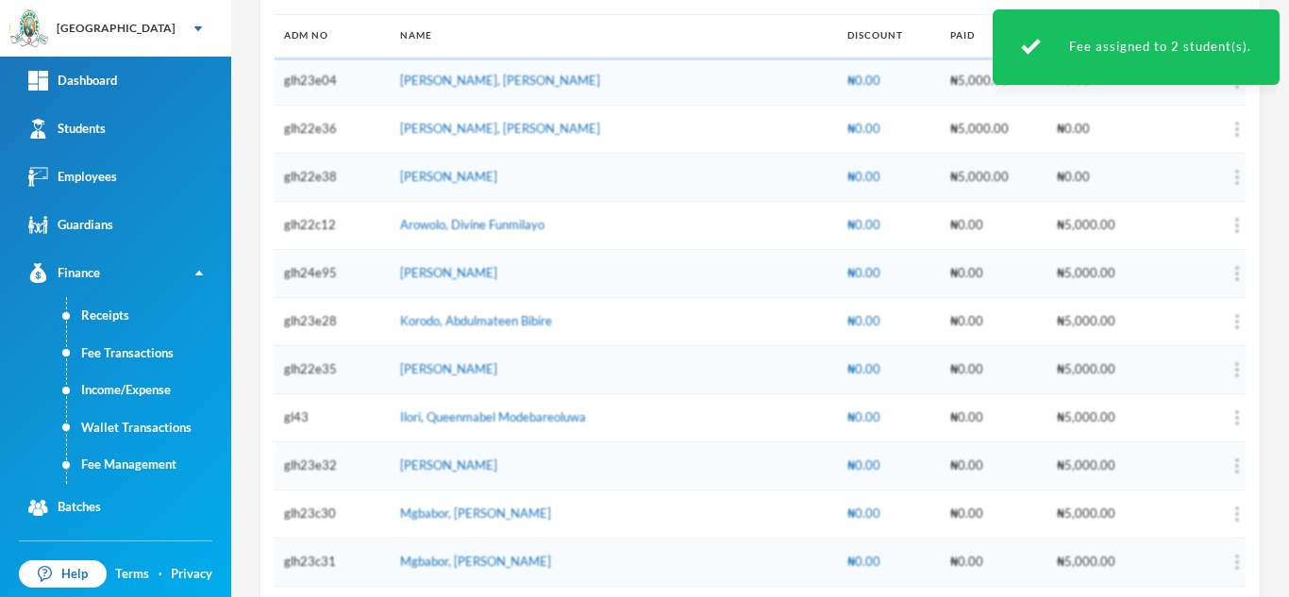
scroll to position [97, 0]
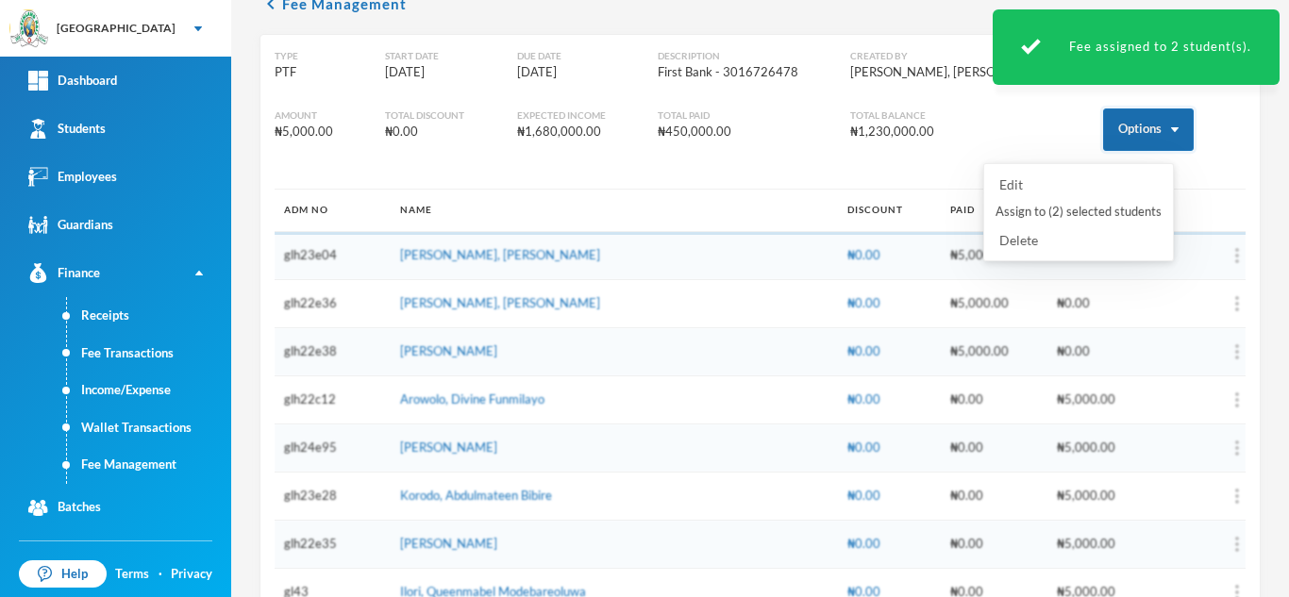
click at [1113, 139] on button "Options" at bounding box center [1148, 129] width 91 height 42
click at [1078, 208] on button "Assign to ( 2 ) selected students" at bounding box center [1078, 212] width 170 height 34
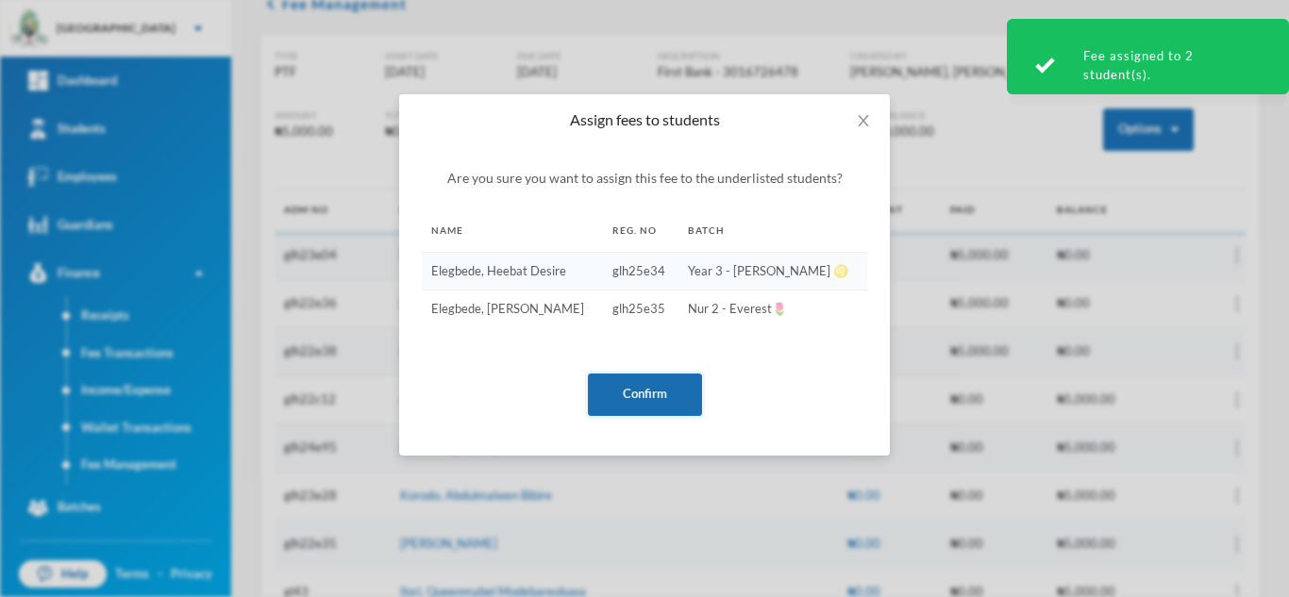
click at [608, 387] on button "Confirm" at bounding box center [645, 395] width 114 height 42
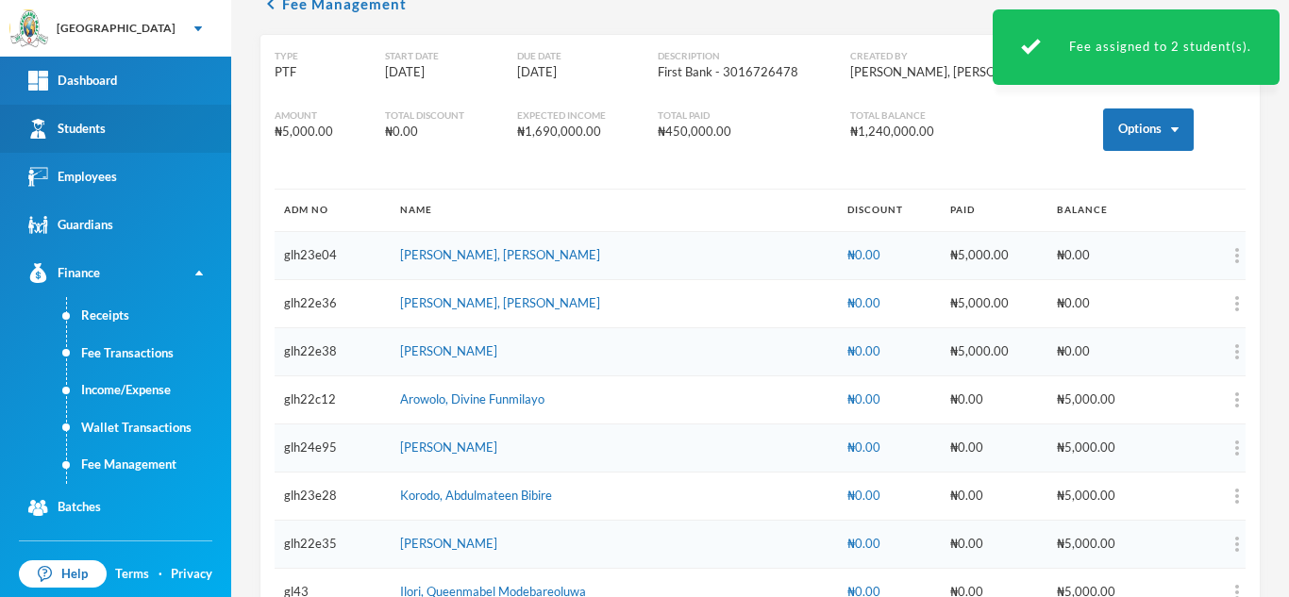
click at [159, 131] on link "Students" at bounding box center [115, 129] width 231 height 48
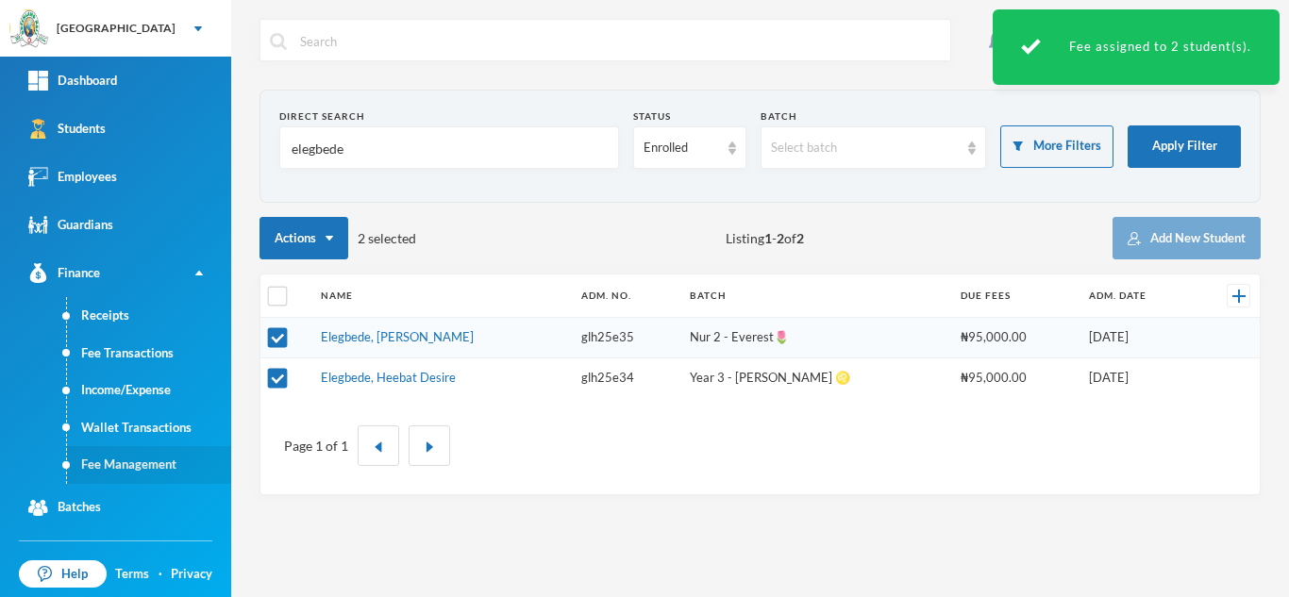
click at [160, 469] on link "Fee Management" at bounding box center [149, 465] width 164 height 38
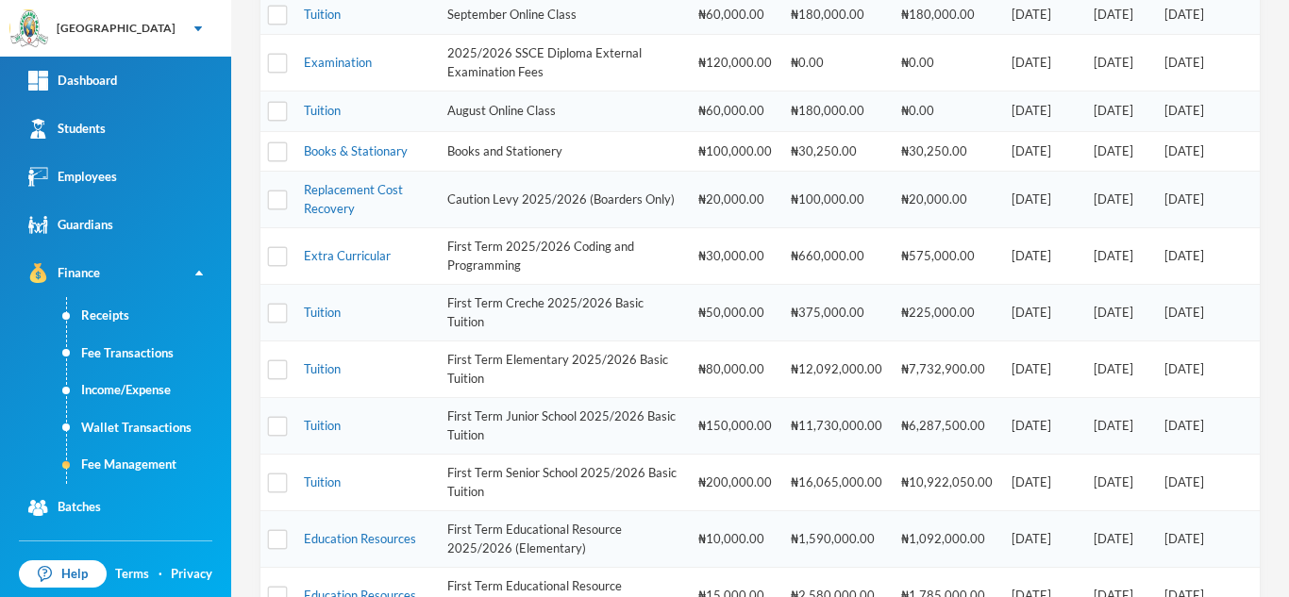
scroll to position [320, 0]
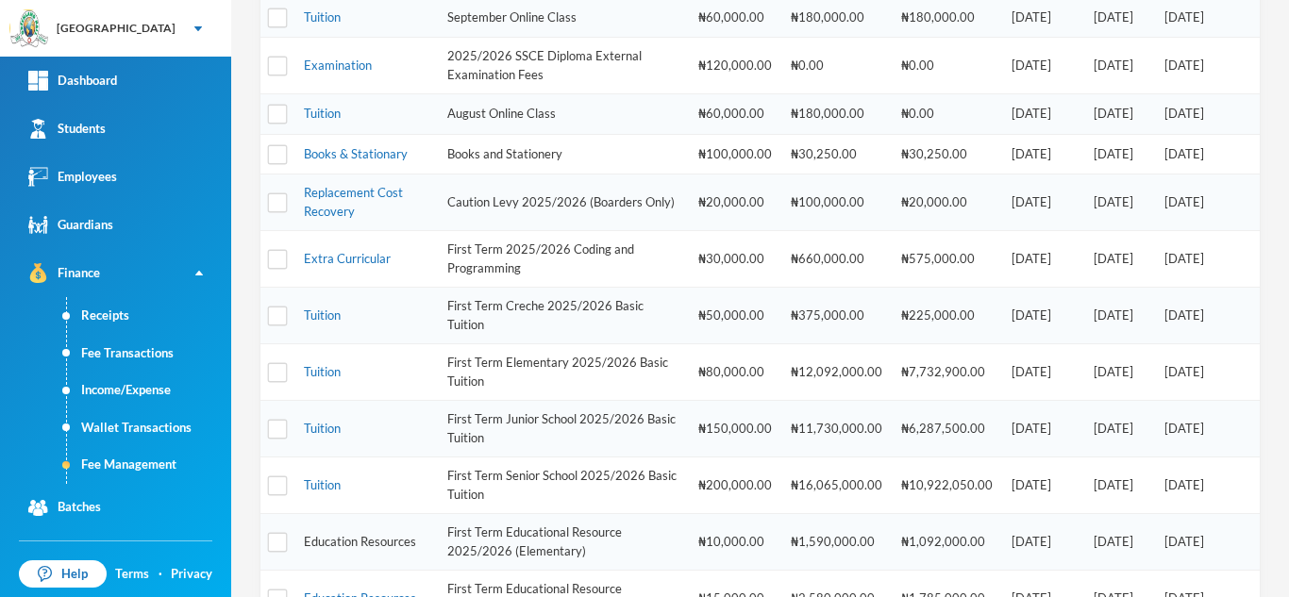
click at [355, 540] on link "Education Resources" at bounding box center [360, 541] width 112 height 15
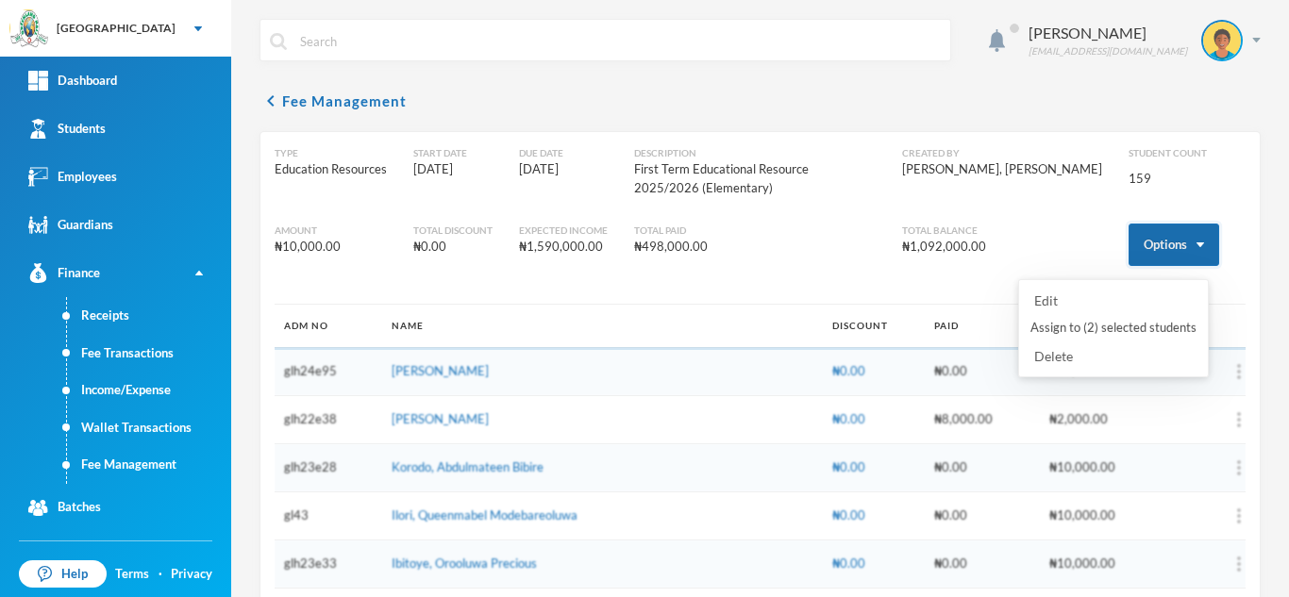
click at [1129, 240] on button "Options" at bounding box center [1173, 245] width 91 height 42
click at [1071, 329] on button "Assign to ( 2 ) selected students" at bounding box center [1113, 328] width 170 height 34
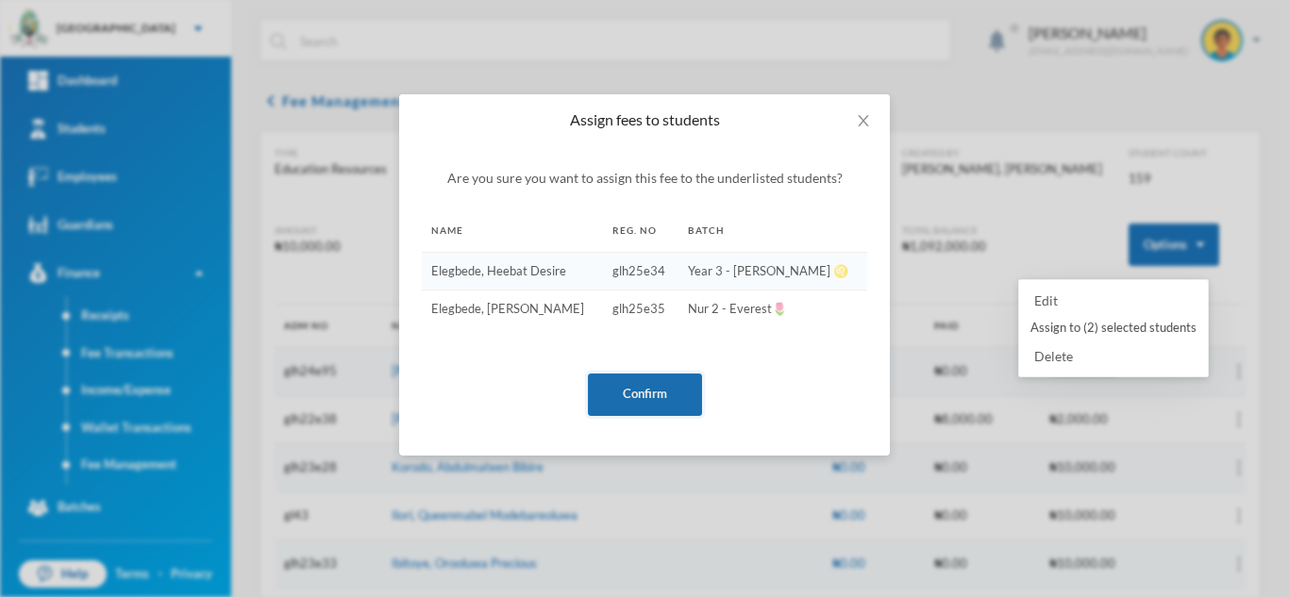
click at [667, 402] on button "Confirm" at bounding box center [645, 395] width 114 height 42
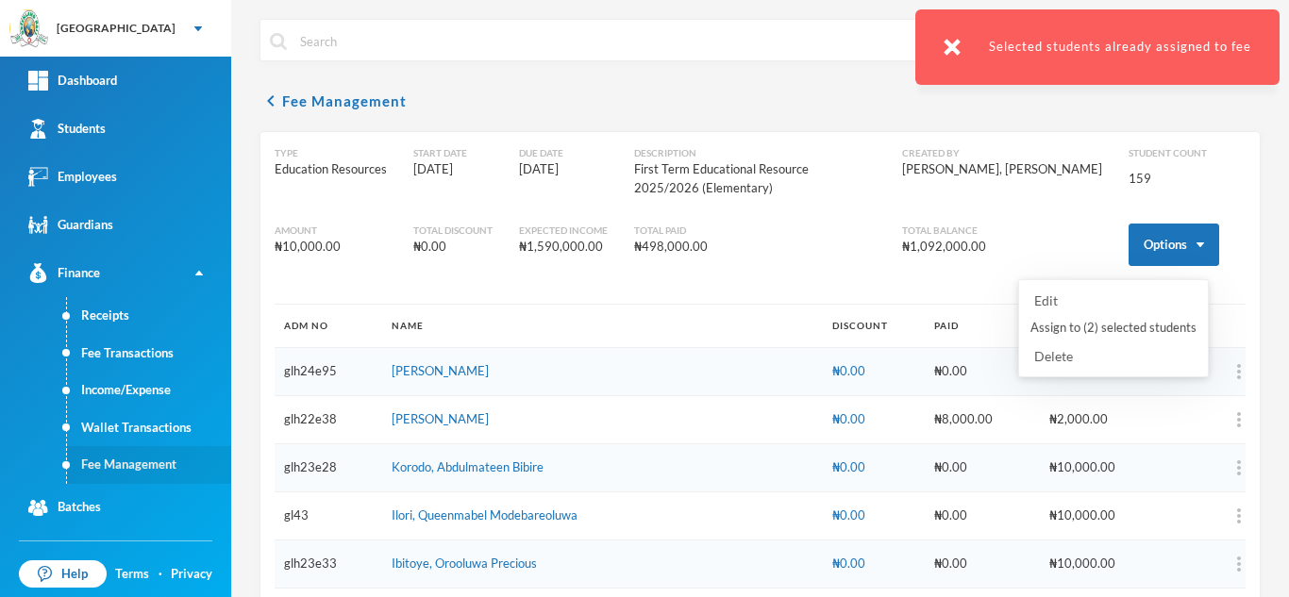
click at [154, 451] on link "Fee Management" at bounding box center [149, 465] width 164 height 38
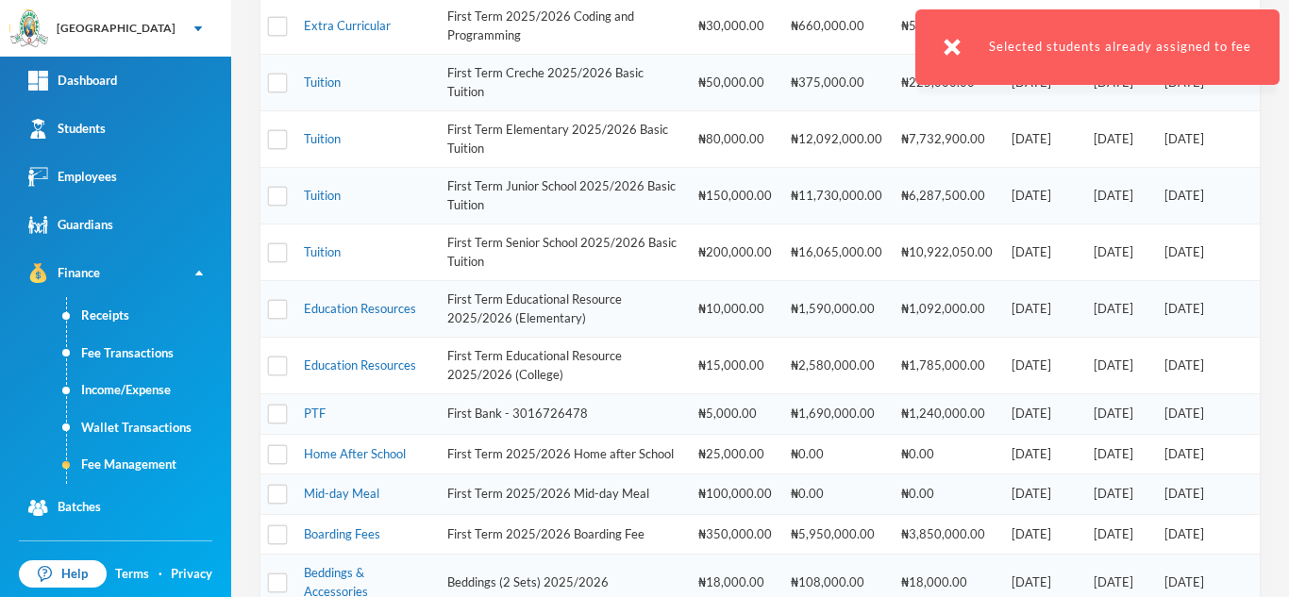
scroll to position [556, 0]
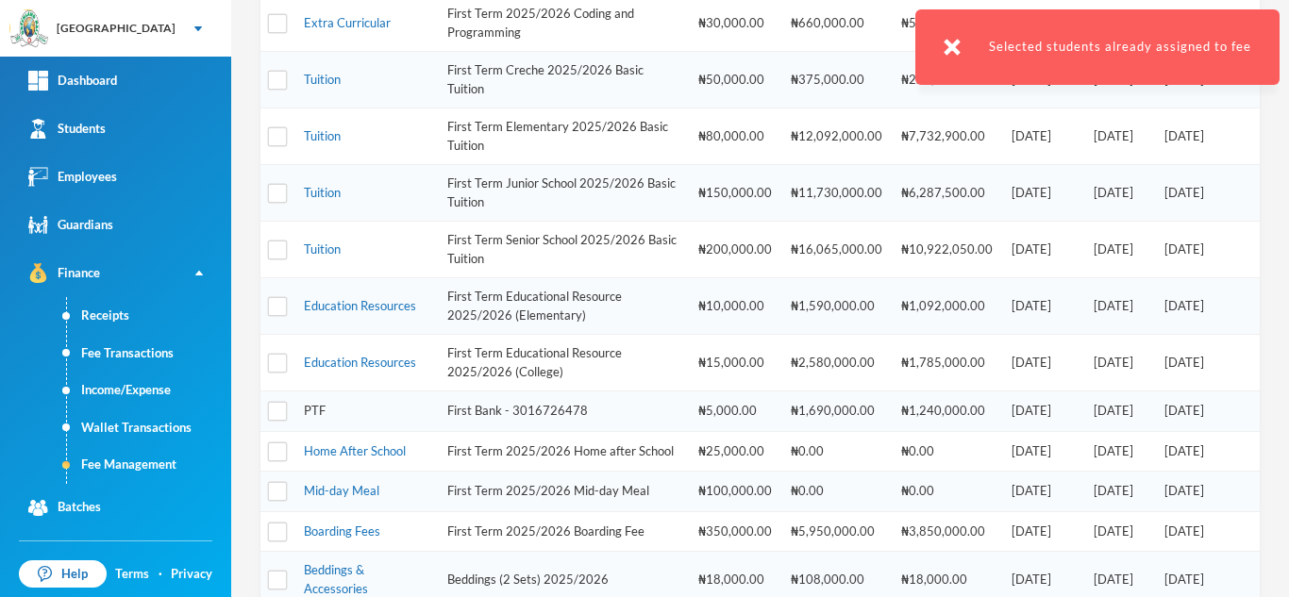
click at [310, 409] on link "PTF" at bounding box center [315, 410] width 22 height 15
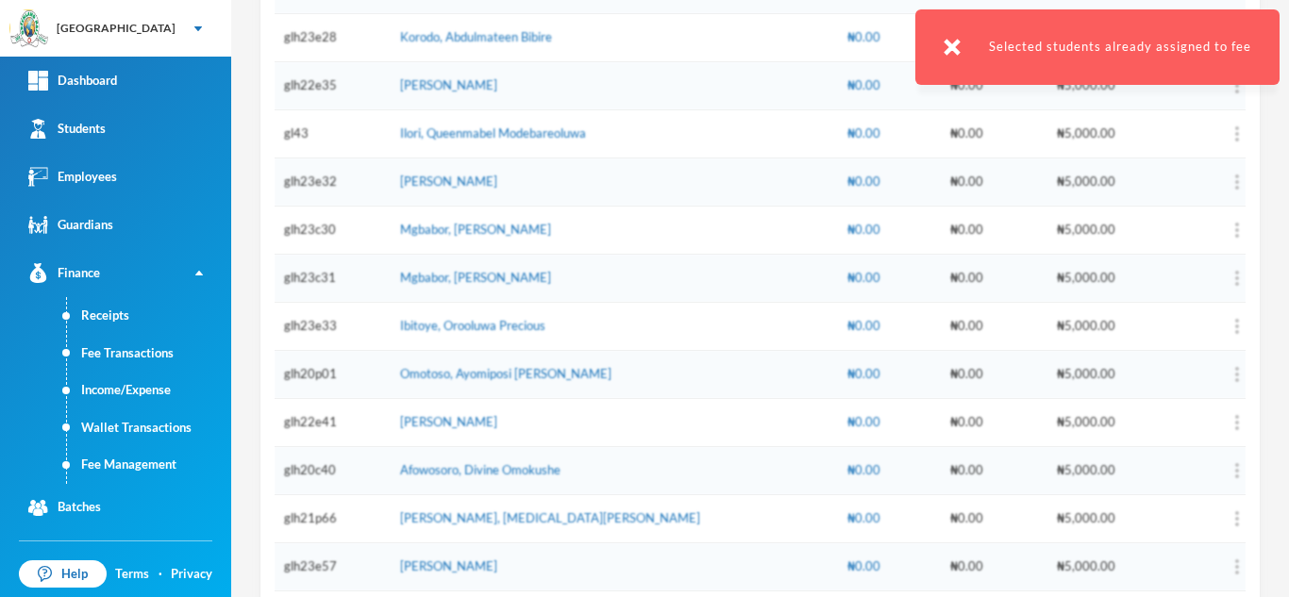
click at [1277, 27] on div "Selected students already assigned to fee" at bounding box center [1097, 46] width 364 height 75
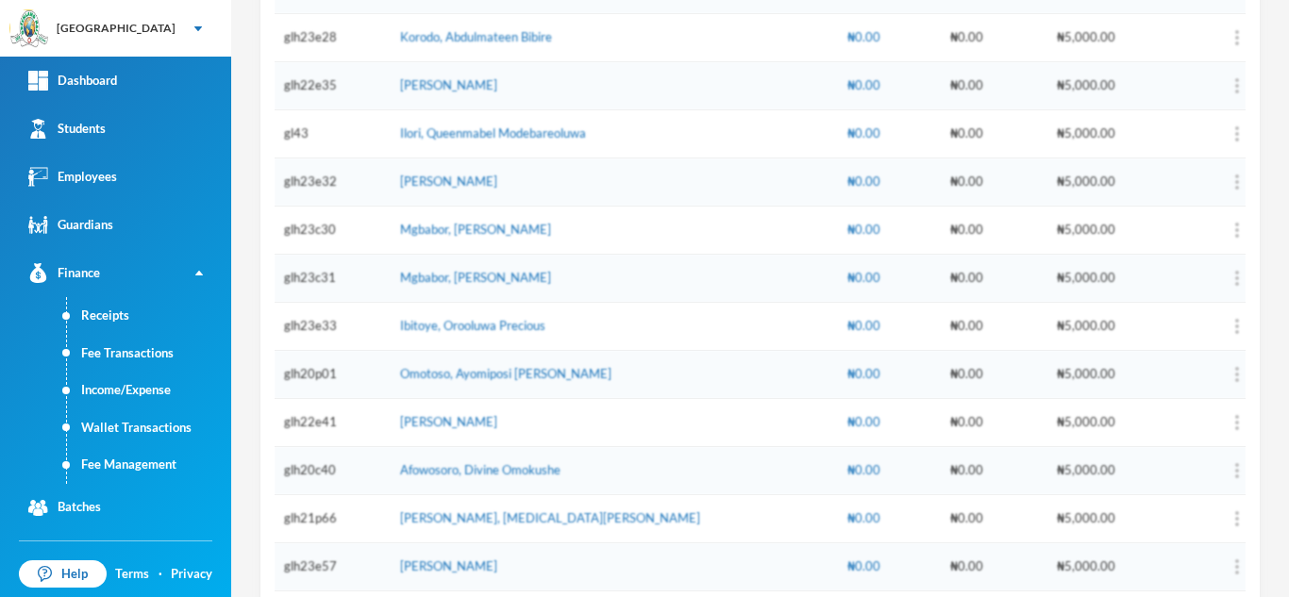
scroll to position [34, 0]
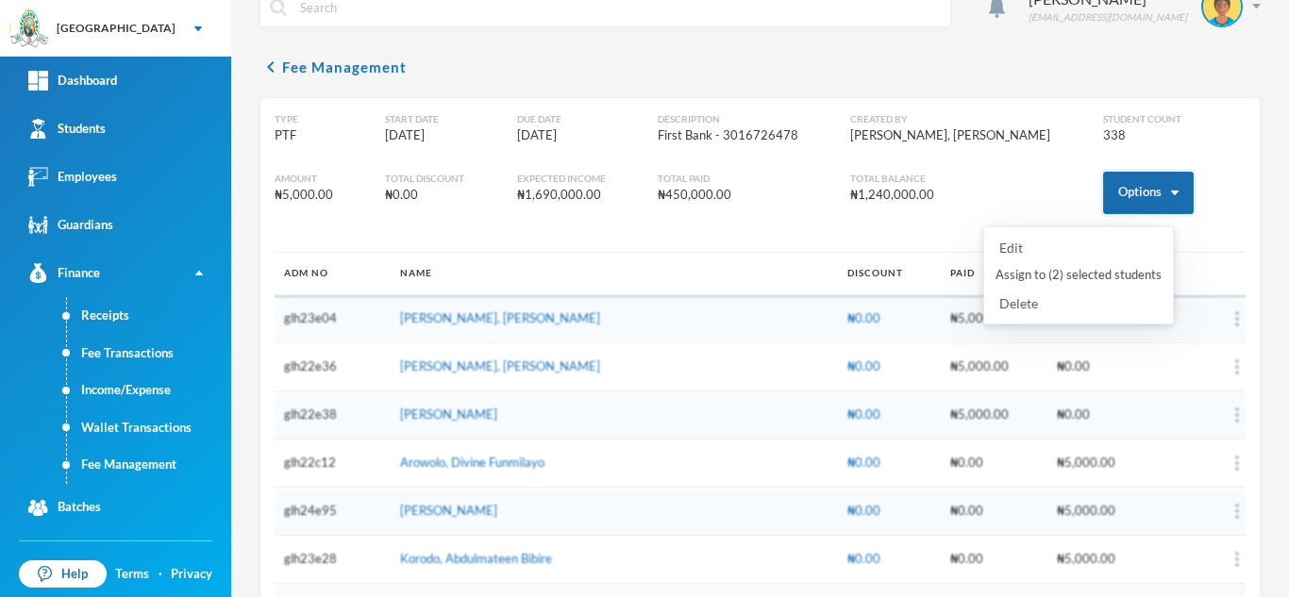
click at [1114, 194] on button "Options" at bounding box center [1148, 193] width 91 height 42
click at [1030, 275] on button "Assign to ( 2 ) selected students" at bounding box center [1078, 276] width 170 height 34
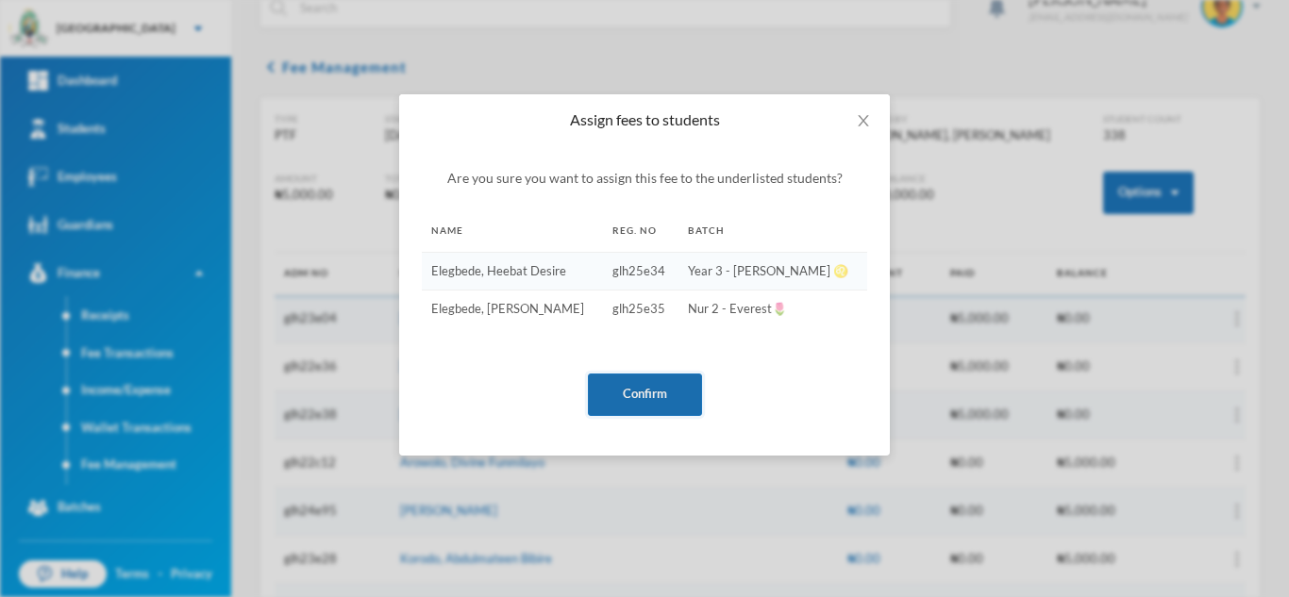
click at [620, 400] on button "Confirm" at bounding box center [645, 395] width 114 height 42
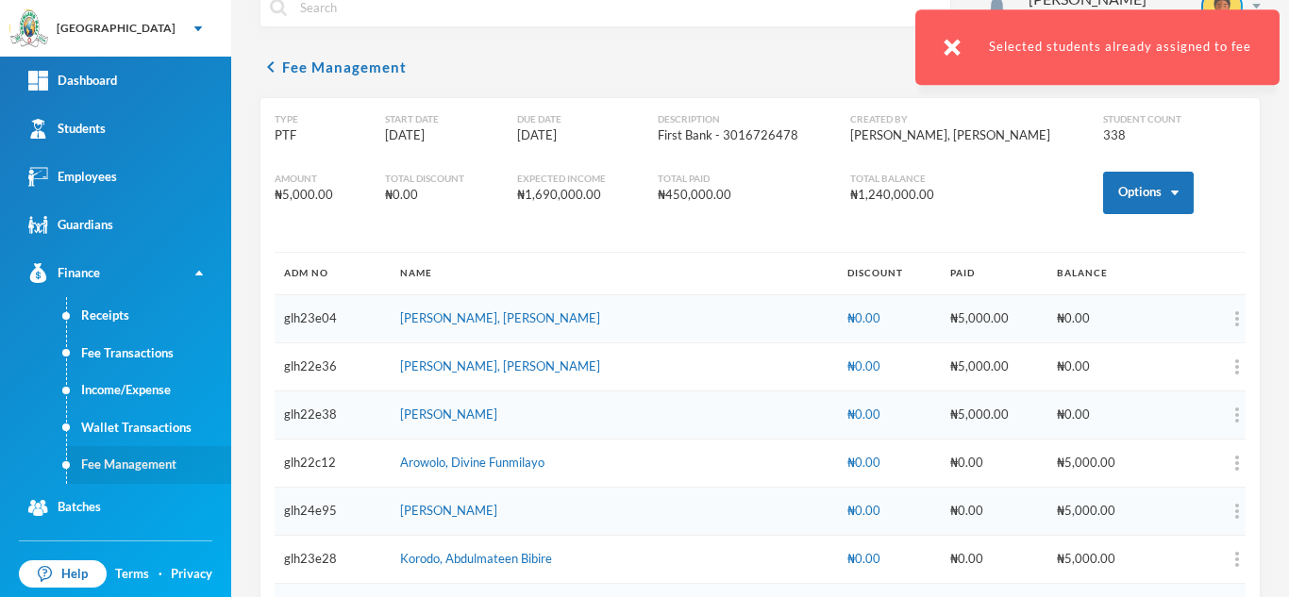
click at [100, 481] on link "Fee Management" at bounding box center [149, 465] width 164 height 38
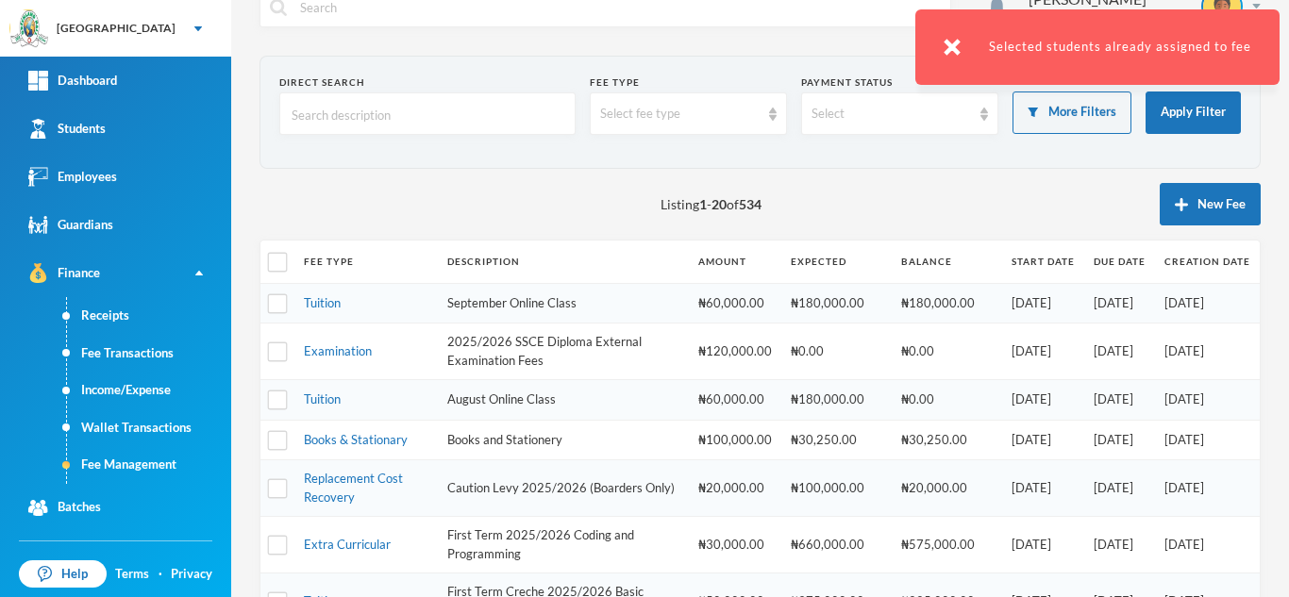
scroll to position [837, 0]
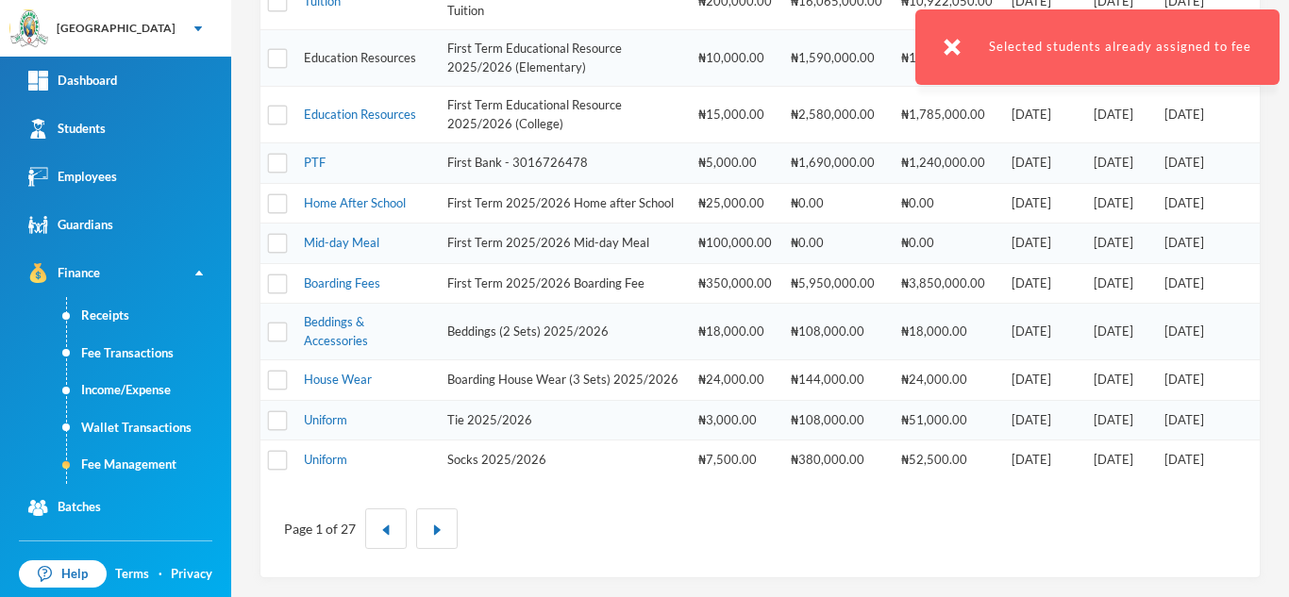
click at [328, 50] on link "Education Resources" at bounding box center [360, 57] width 112 height 15
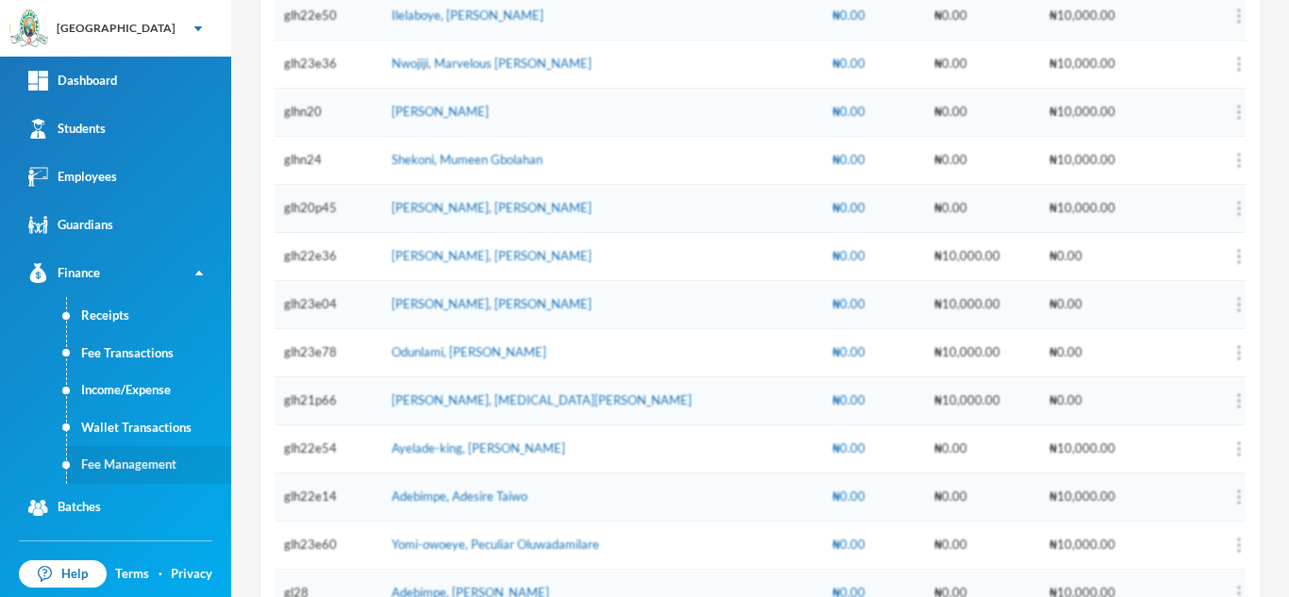
click at [134, 461] on link "Fee Management" at bounding box center [149, 465] width 164 height 38
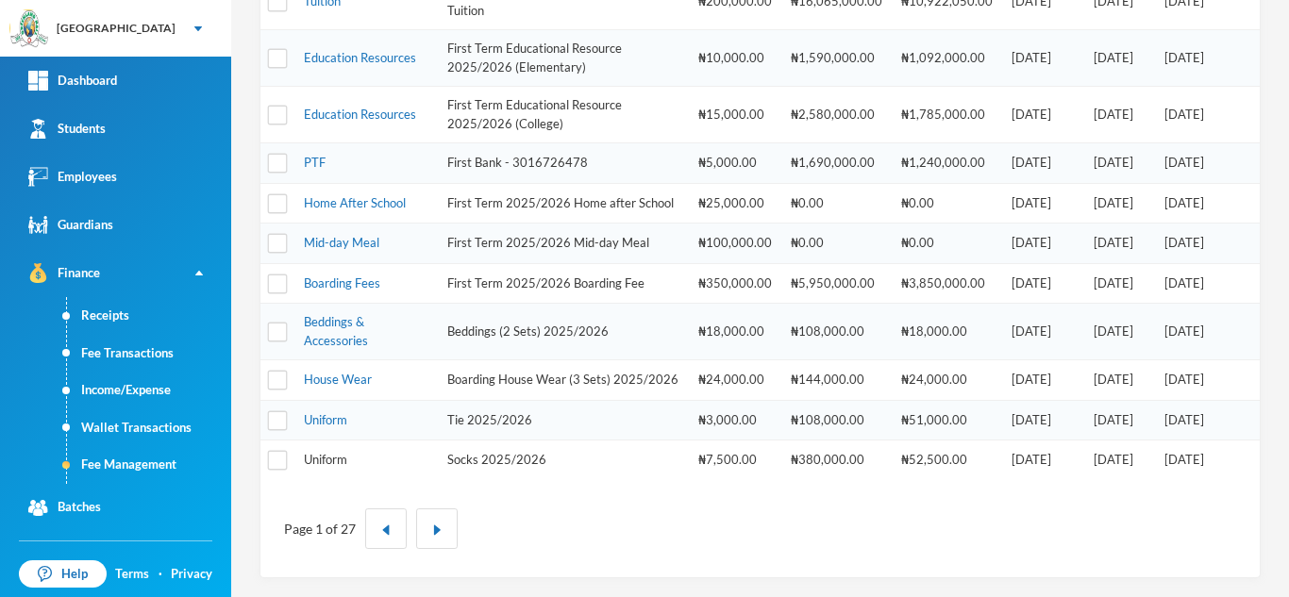
click at [319, 464] on link "Uniform" at bounding box center [325, 459] width 43 height 15
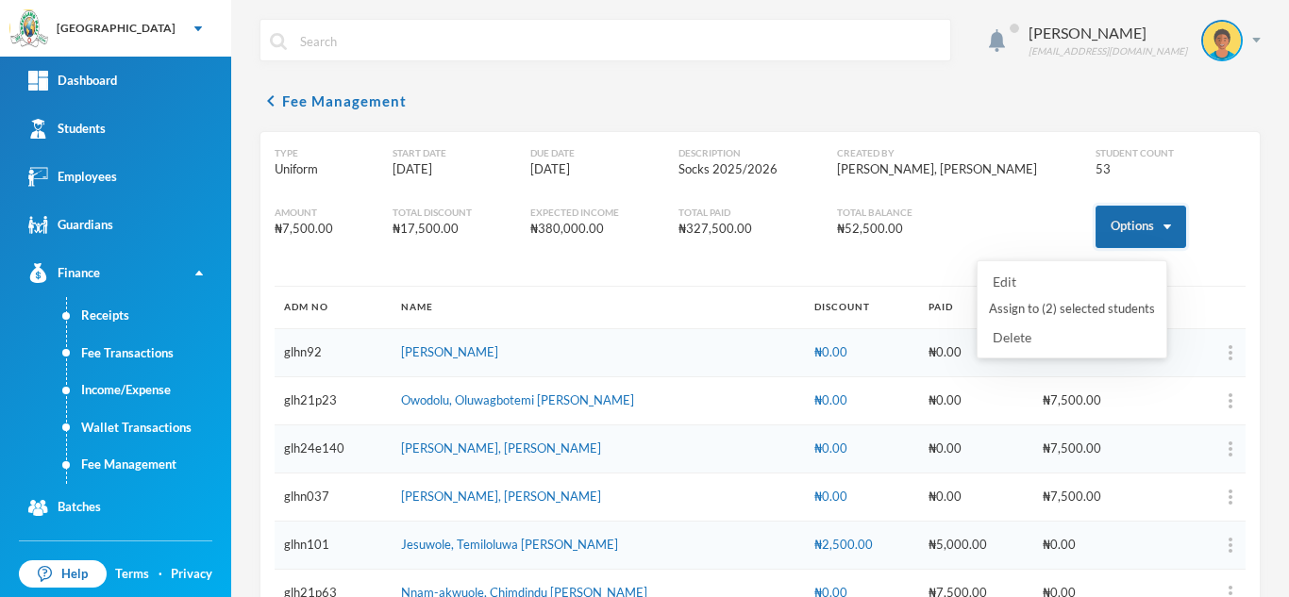
click at [1101, 226] on button "Options" at bounding box center [1140, 227] width 91 height 42
click at [1068, 308] on button "Assign to ( 2 ) selected students" at bounding box center [1072, 309] width 170 height 34
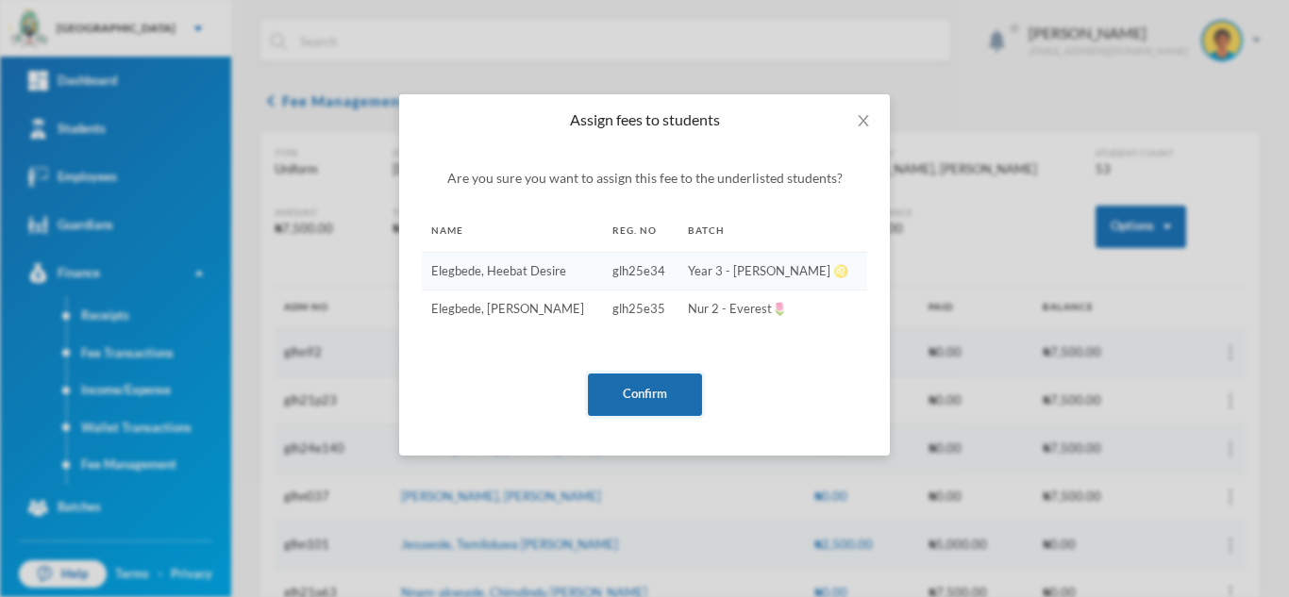
click at [643, 384] on button "Confirm" at bounding box center [645, 395] width 114 height 42
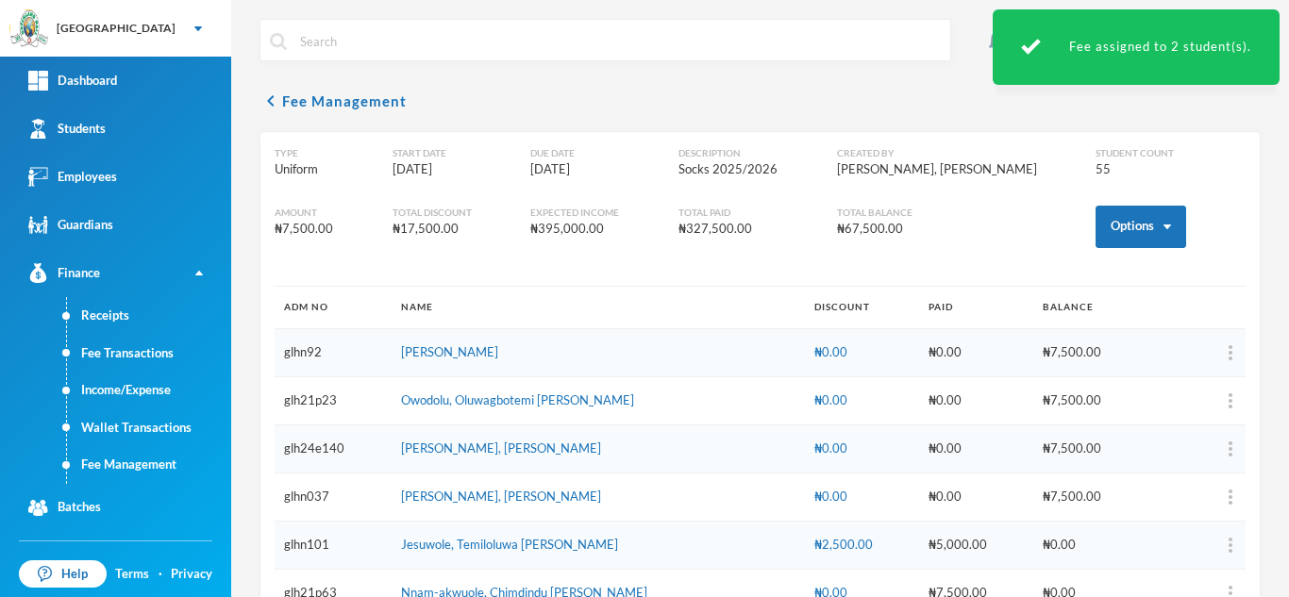
click at [130, 484] on link "Batches" at bounding box center [115, 508] width 231 height 48
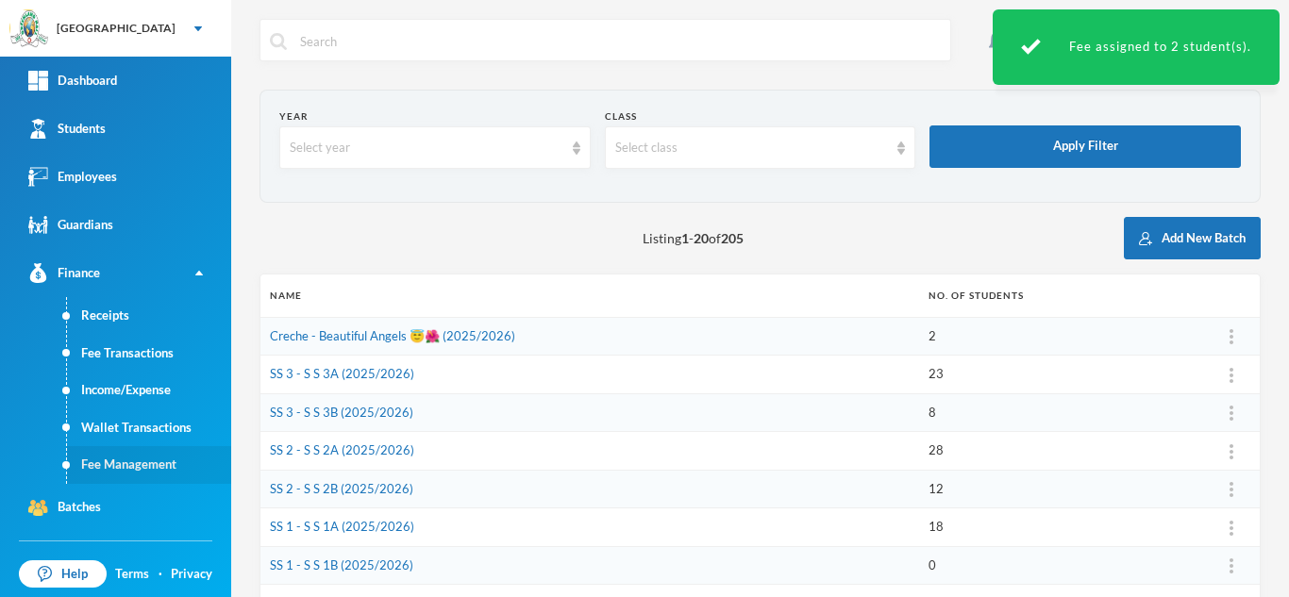
click at [159, 461] on link "Fee Management" at bounding box center [149, 465] width 164 height 38
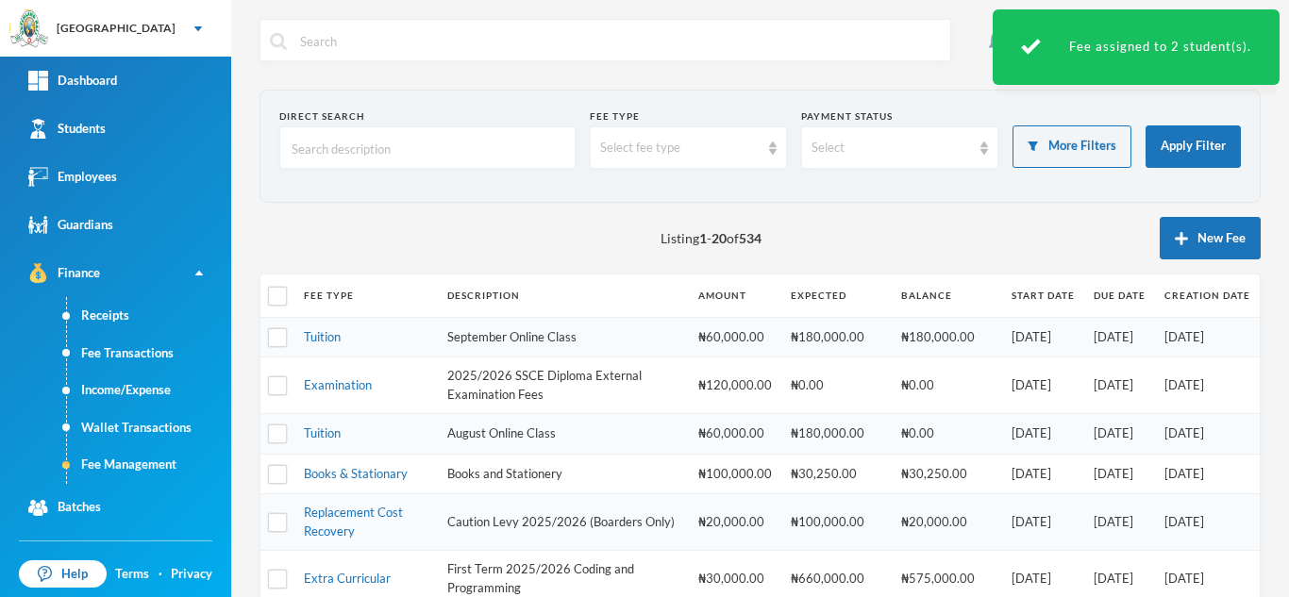
scroll to position [837, 0]
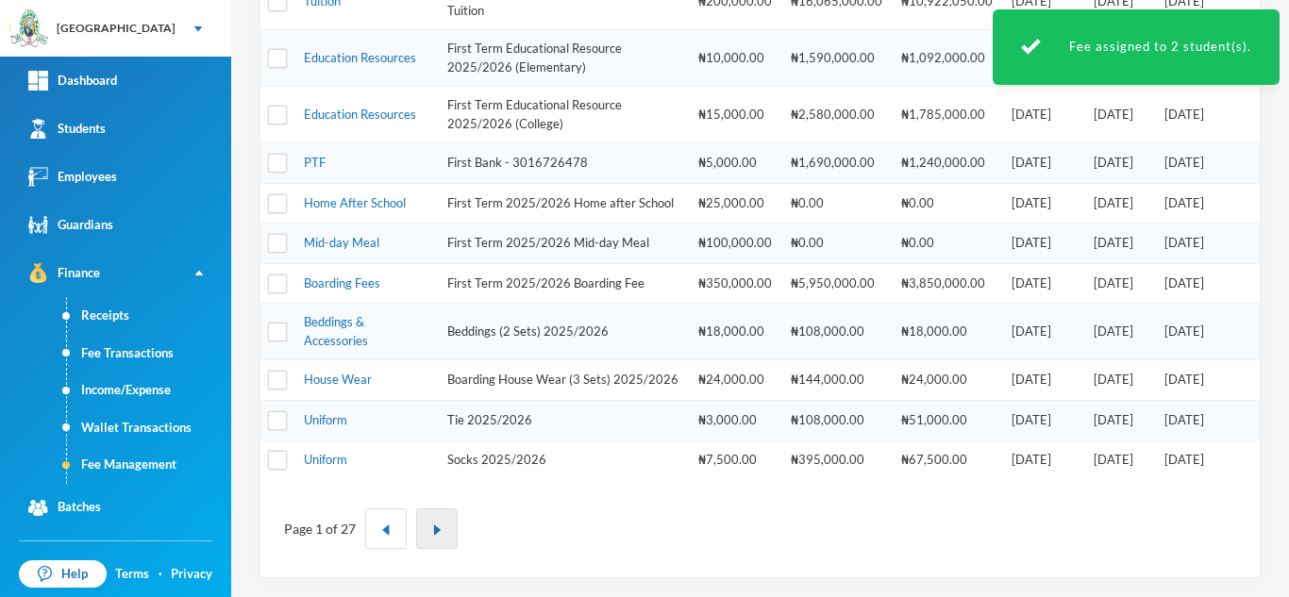
click at [431, 526] on img "button" at bounding box center [436, 530] width 11 height 11
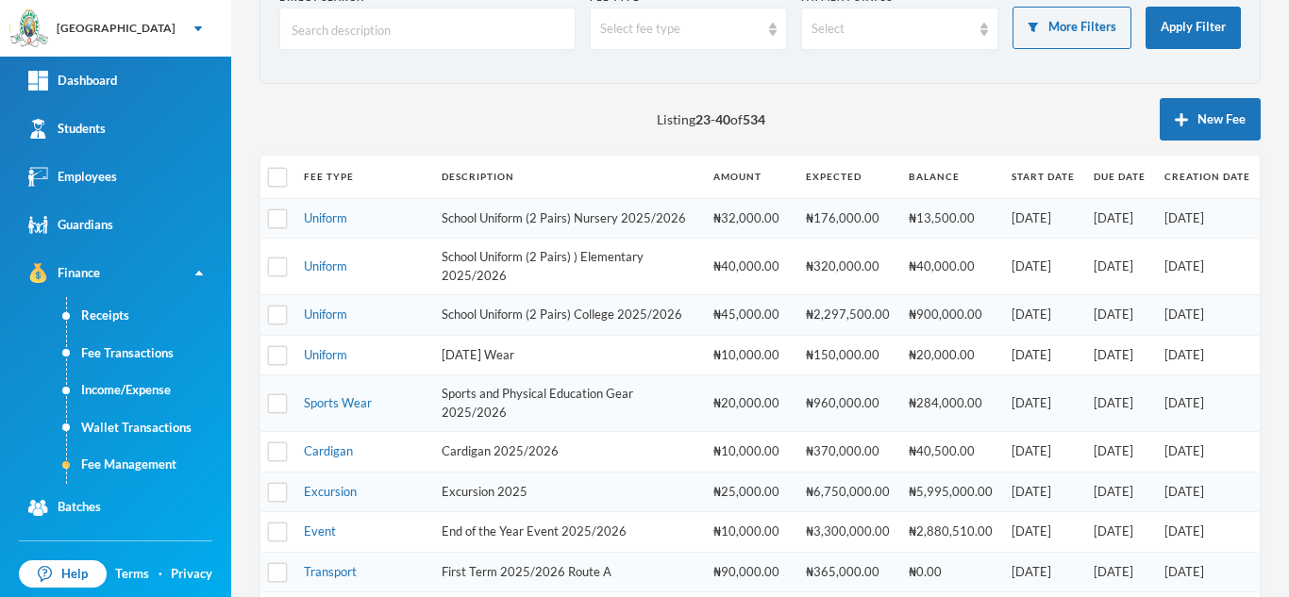
scroll to position [0, 0]
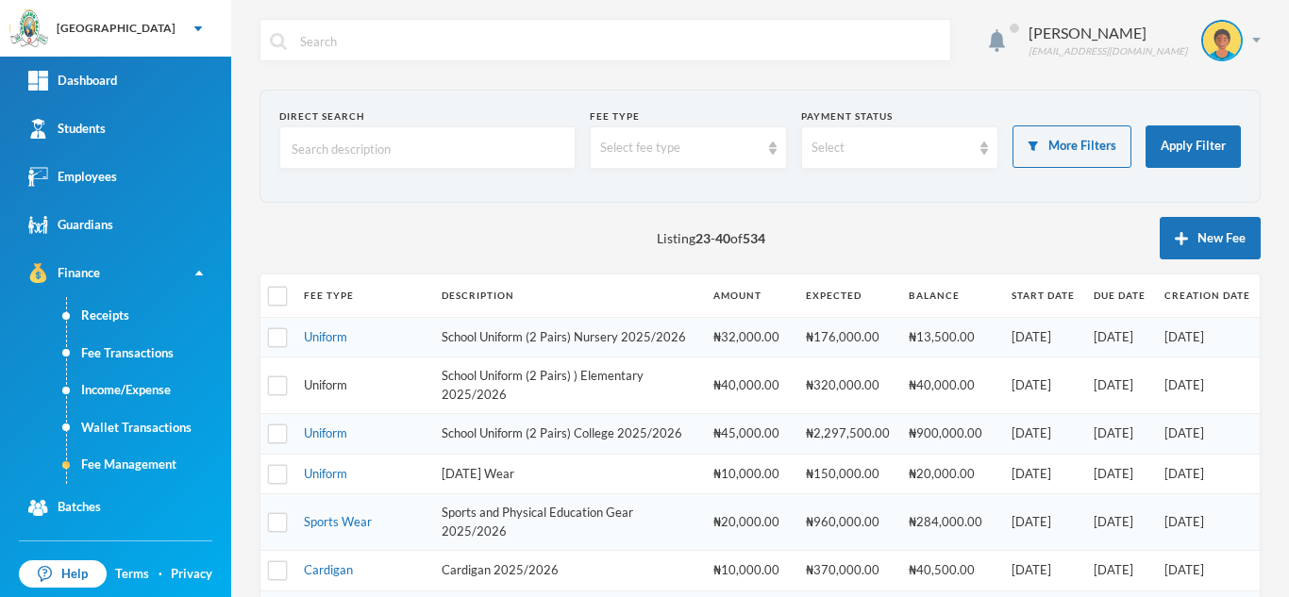
click at [321, 392] on link "Uniform" at bounding box center [325, 384] width 43 height 15
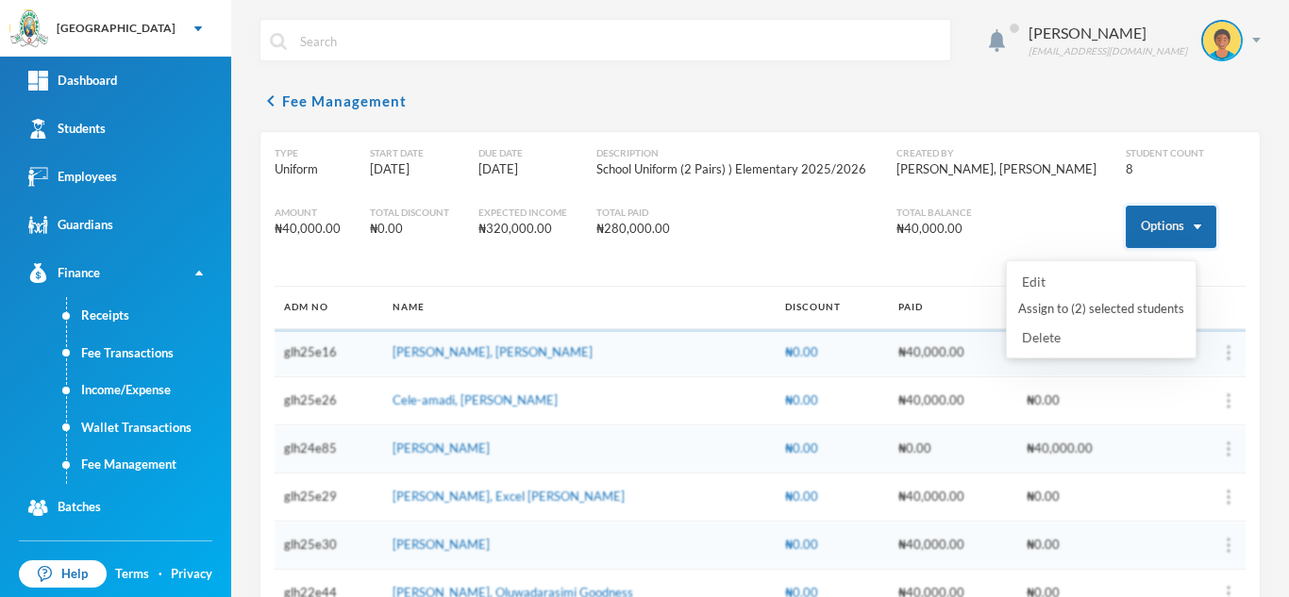
click at [1141, 226] on button "Options" at bounding box center [1171, 227] width 91 height 42
click at [1126, 230] on button "Options" at bounding box center [1171, 227] width 91 height 42
click at [1054, 309] on button "Assign to ( 2 ) selected students" at bounding box center [1101, 309] width 170 height 34
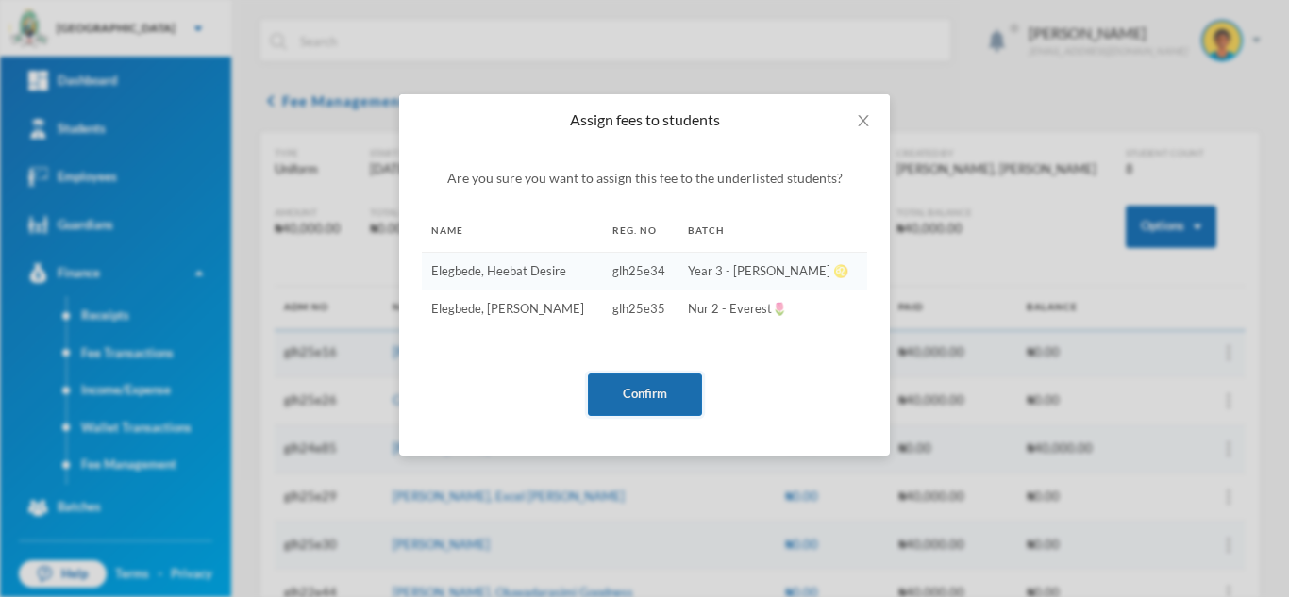
click at [649, 382] on button "Confirm" at bounding box center [645, 395] width 114 height 42
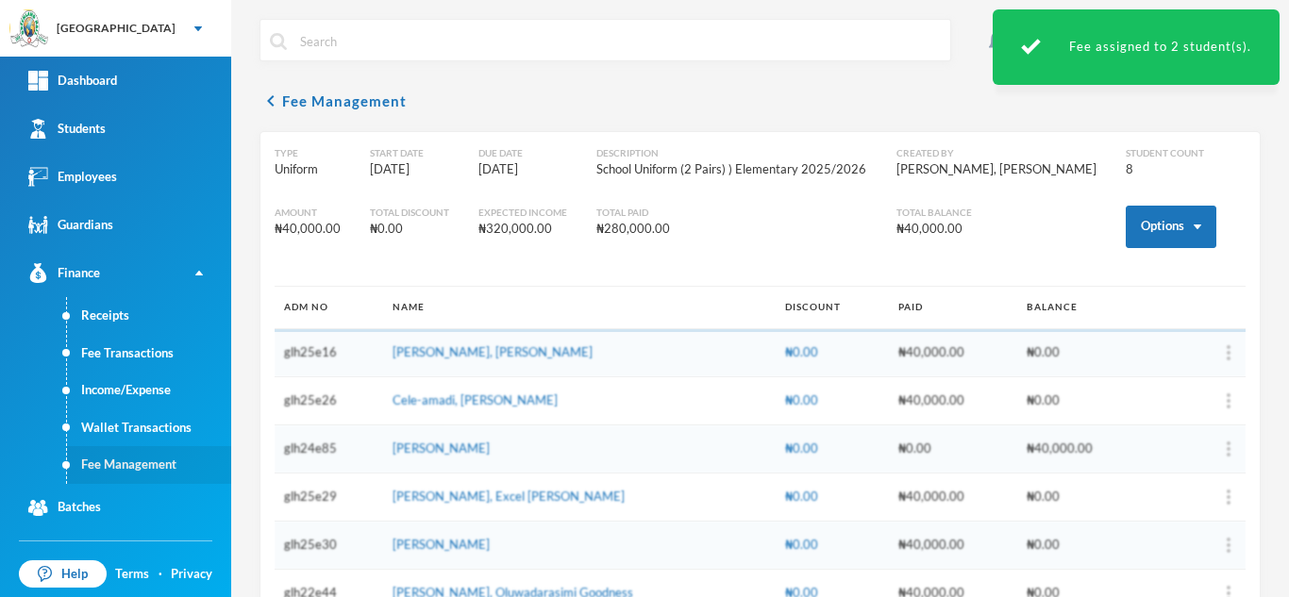
click at [135, 455] on link "Fee Management" at bounding box center [149, 465] width 164 height 38
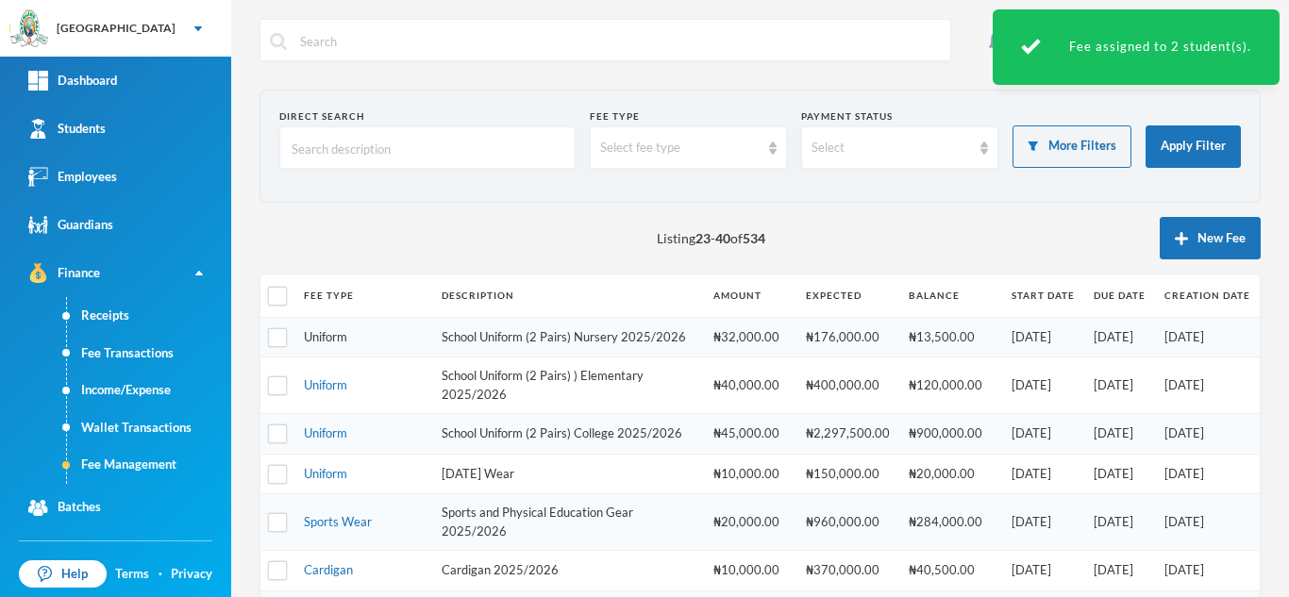
click at [311, 339] on link "Uniform" at bounding box center [325, 336] width 43 height 15
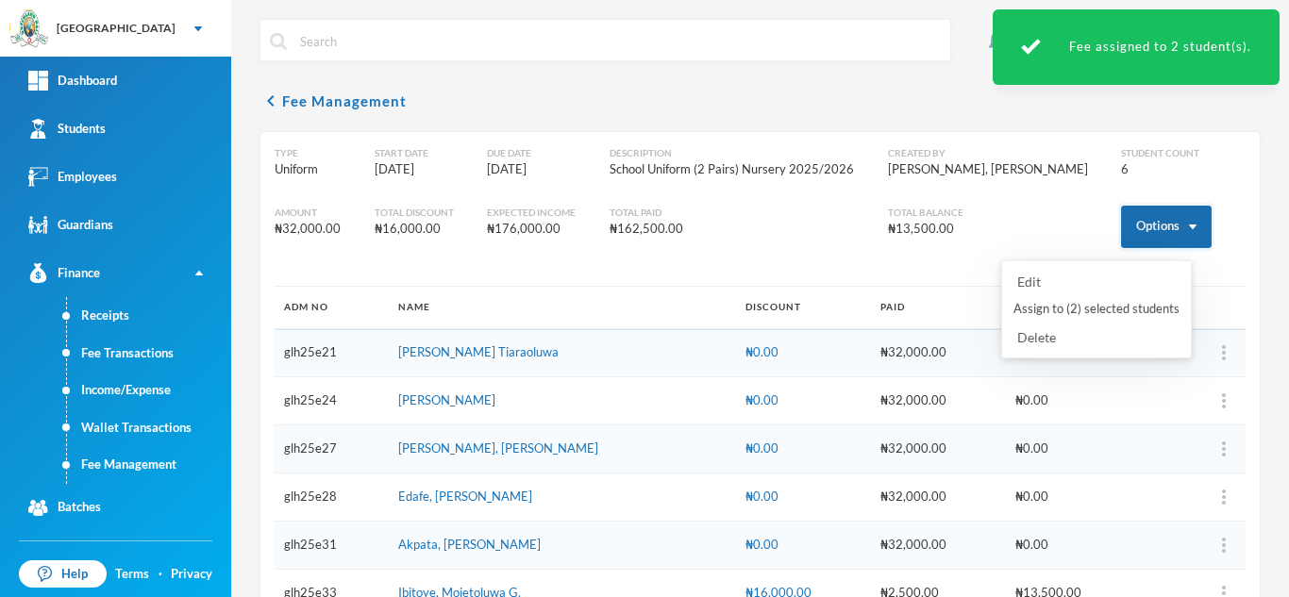
click at [1137, 228] on button "Options" at bounding box center [1166, 227] width 91 height 42
click at [1038, 310] on button "Assign to ( 2 ) selected students" at bounding box center [1096, 309] width 170 height 34
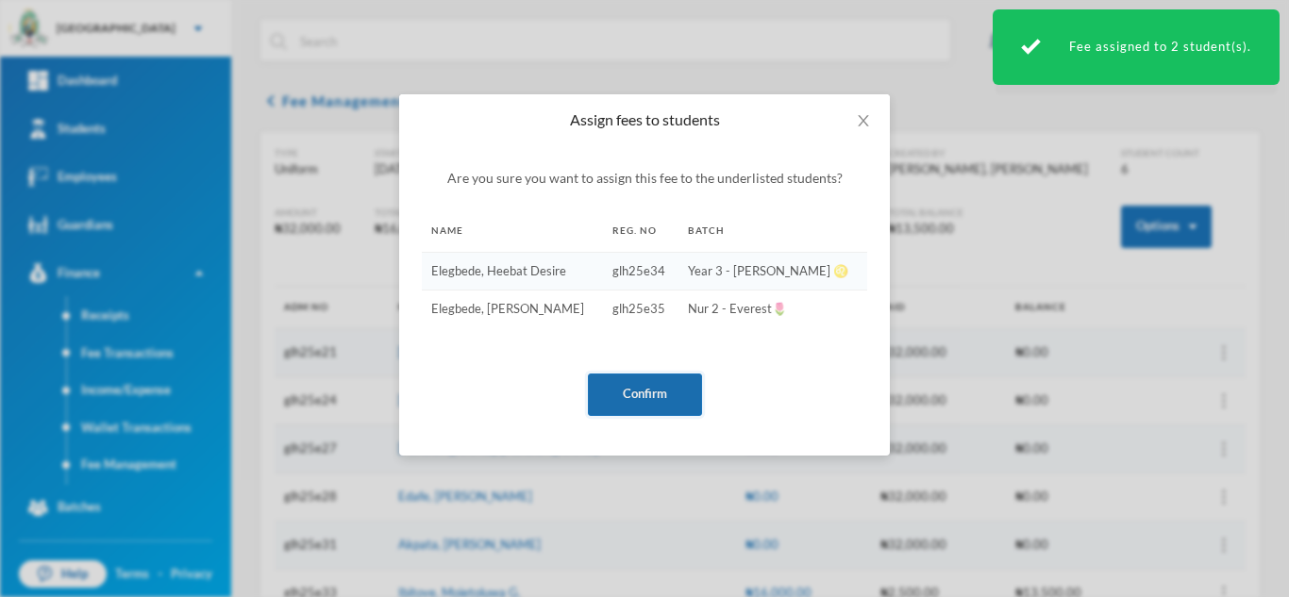
click at [628, 383] on button "Confirm" at bounding box center [645, 395] width 114 height 42
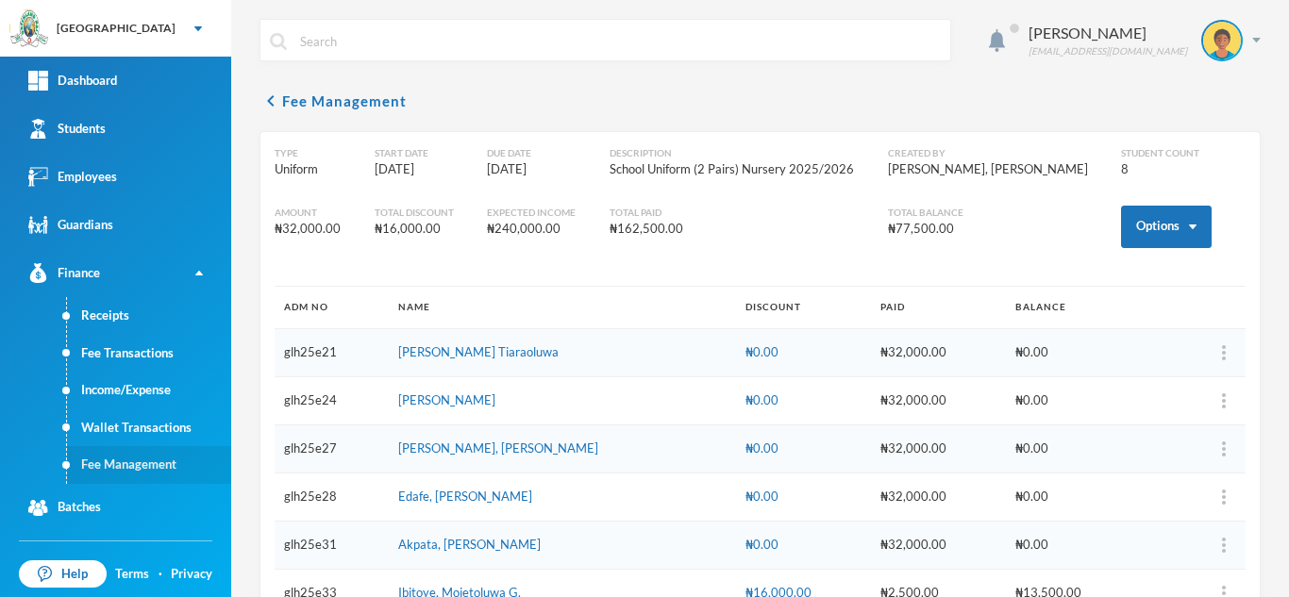
click at [126, 459] on link "Fee Management" at bounding box center [149, 465] width 164 height 38
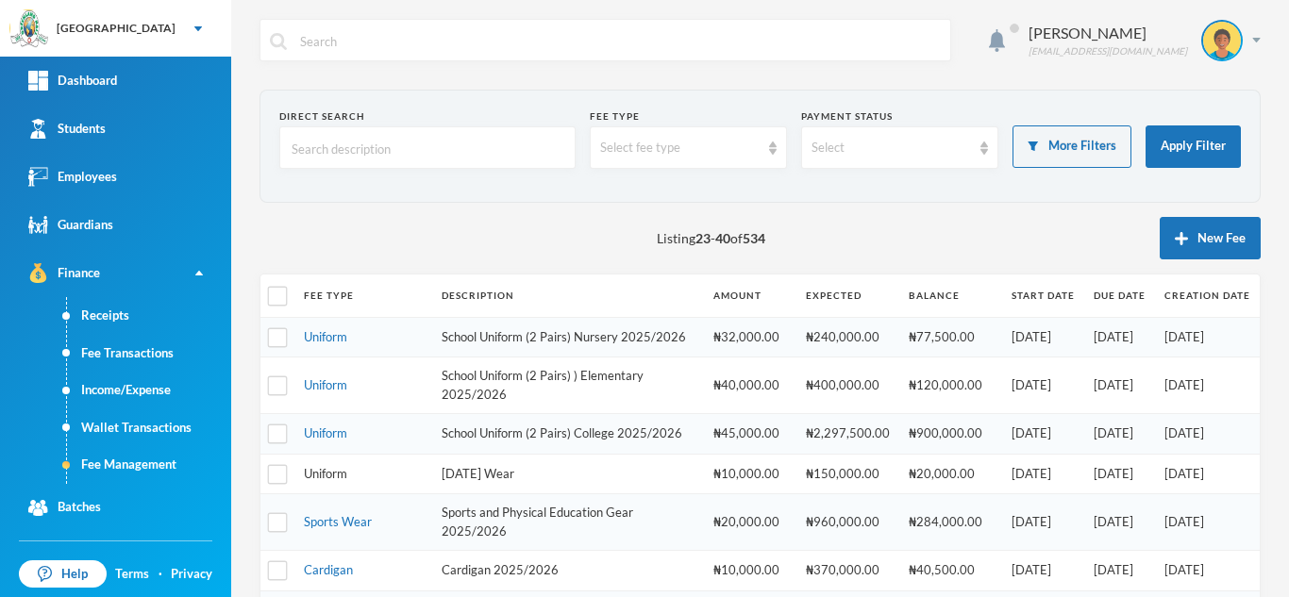
click at [312, 481] on link "Uniform" at bounding box center [325, 473] width 43 height 15
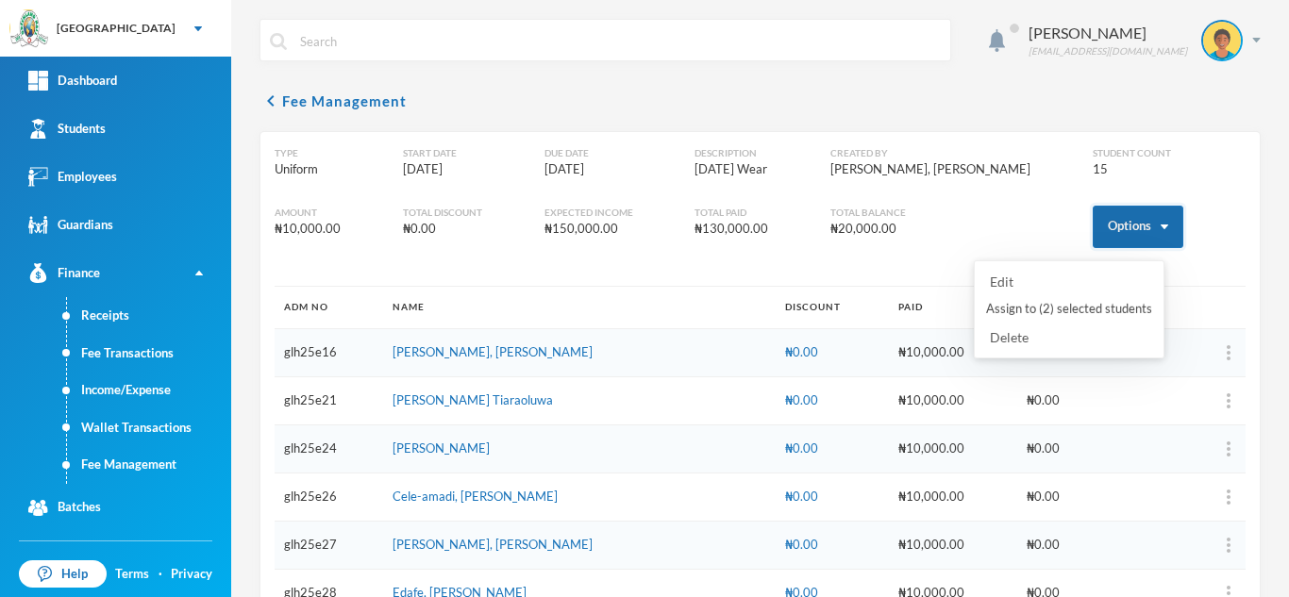
click at [1122, 225] on button "Options" at bounding box center [1138, 227] width 91 height 42
click at [1033, 307] on button "Assign to ( 2 ) selected students" at bounding box center [1069, 309] width 170 height 34
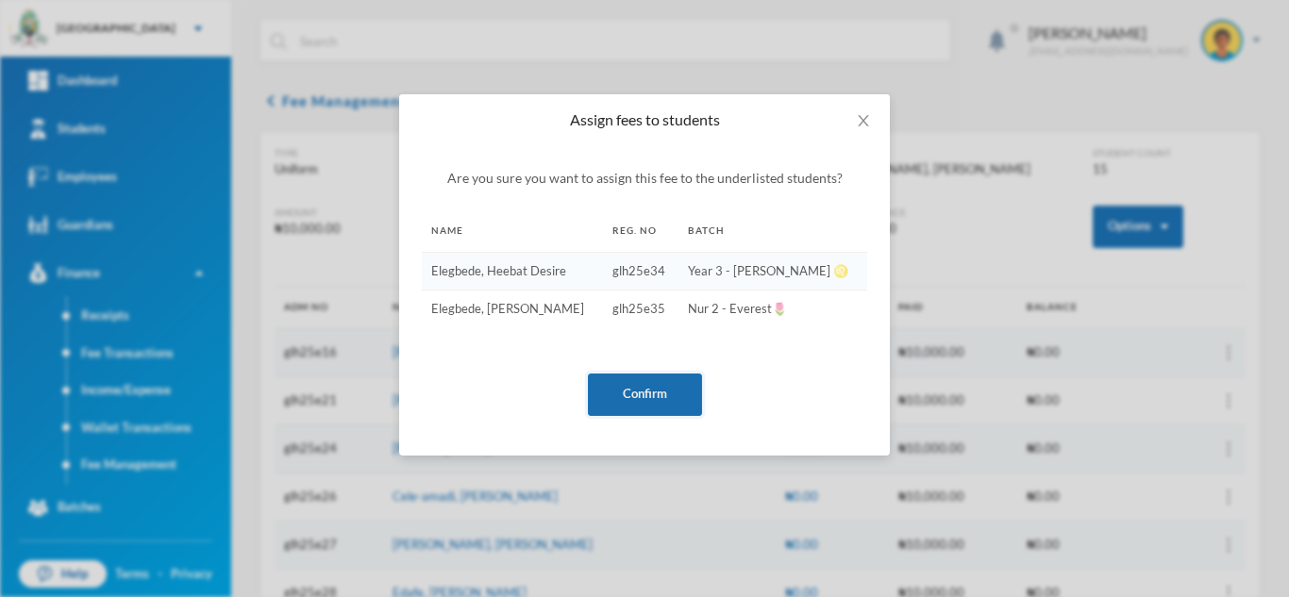
click at [631, 390] on button "Confirm" at bounding box center [645, 395] width 114 height 42
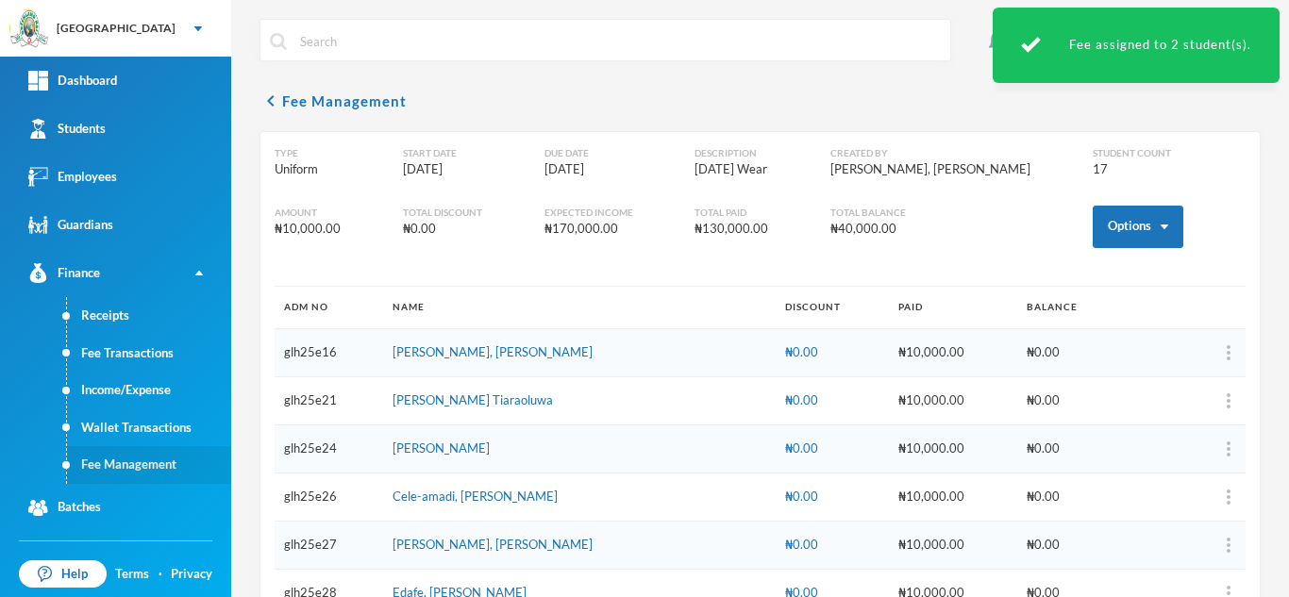
click at [147, 471] on link "Fee Management" at bounding box center [149, 465] width 164 height 38
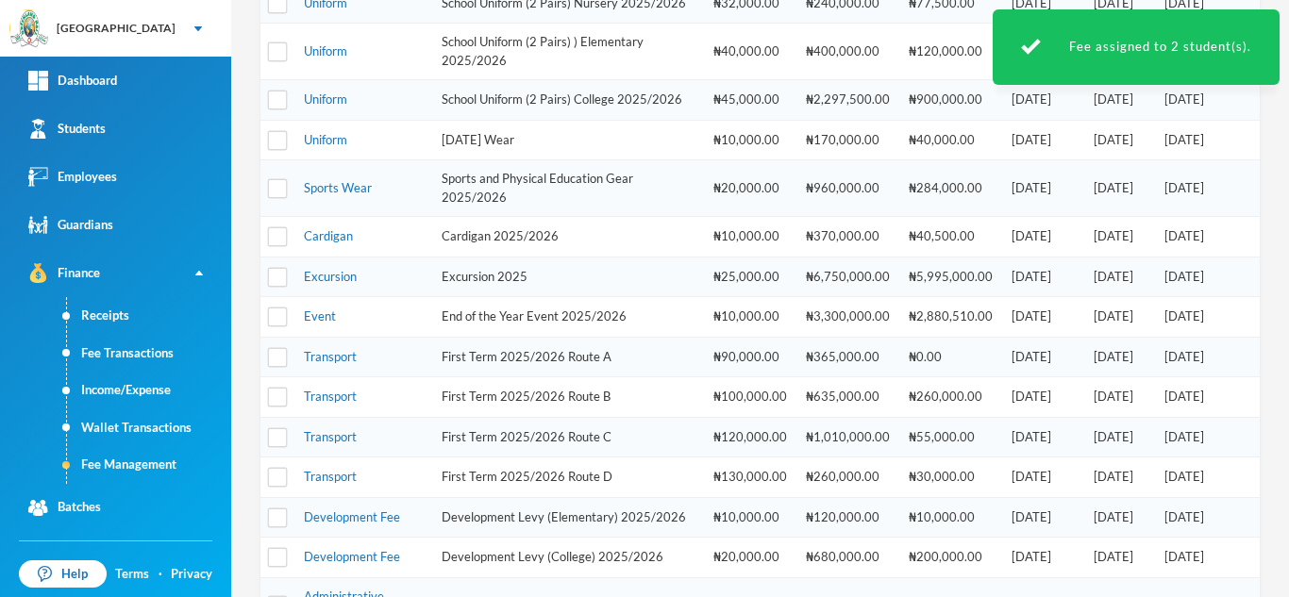
scroll to position [332, 0]
click at [339, 197] on link "Sports Wear" at bounding box center [338, 189] width 68 height 15
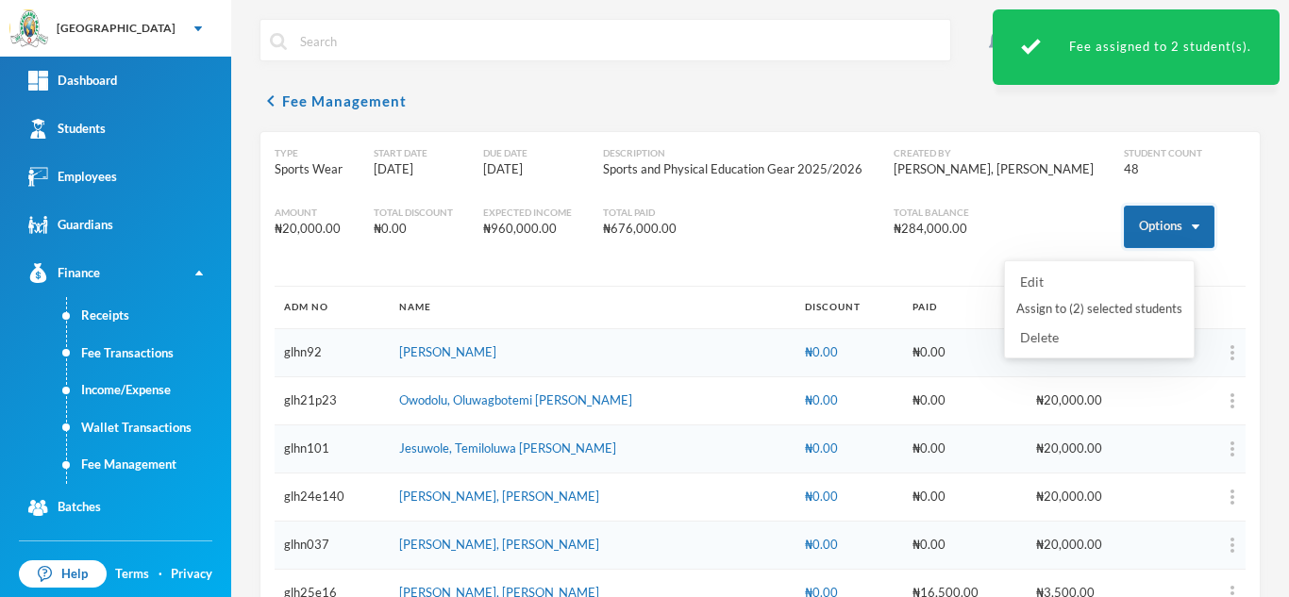
click at [1127, 229] on button "Options" at bounding box center [1169, 227] width 91 height 42
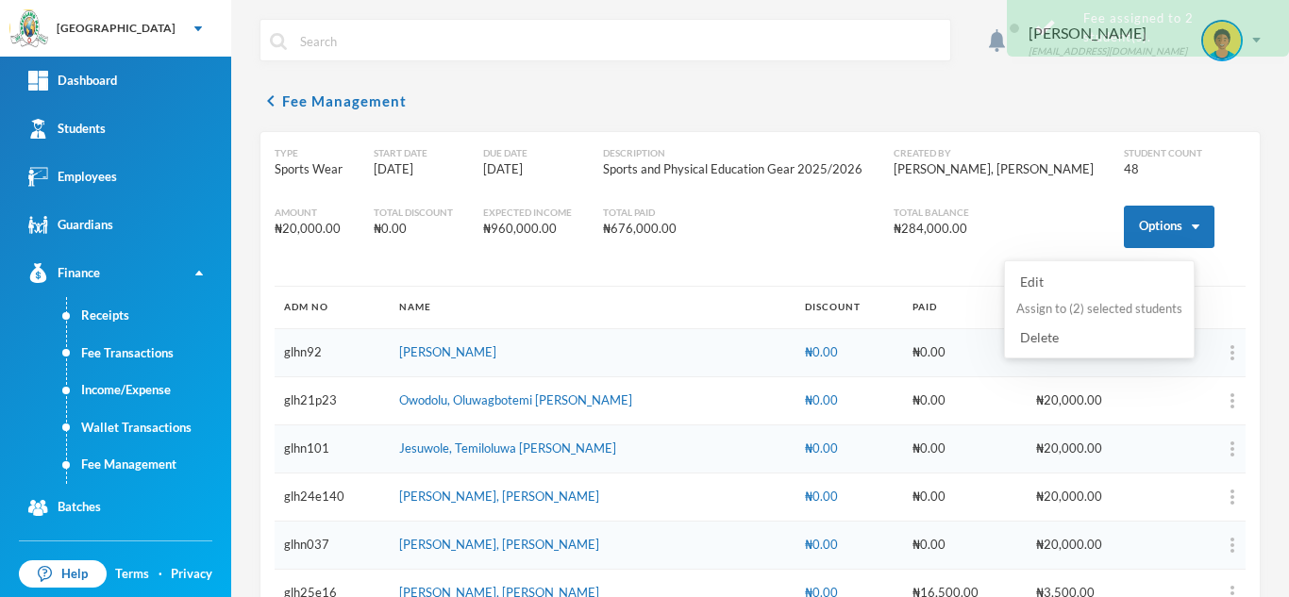
click at [1051, 311] on button "Assign to ( 2 ) selected students" at bounding box center [1099, 309] width 170 height 34
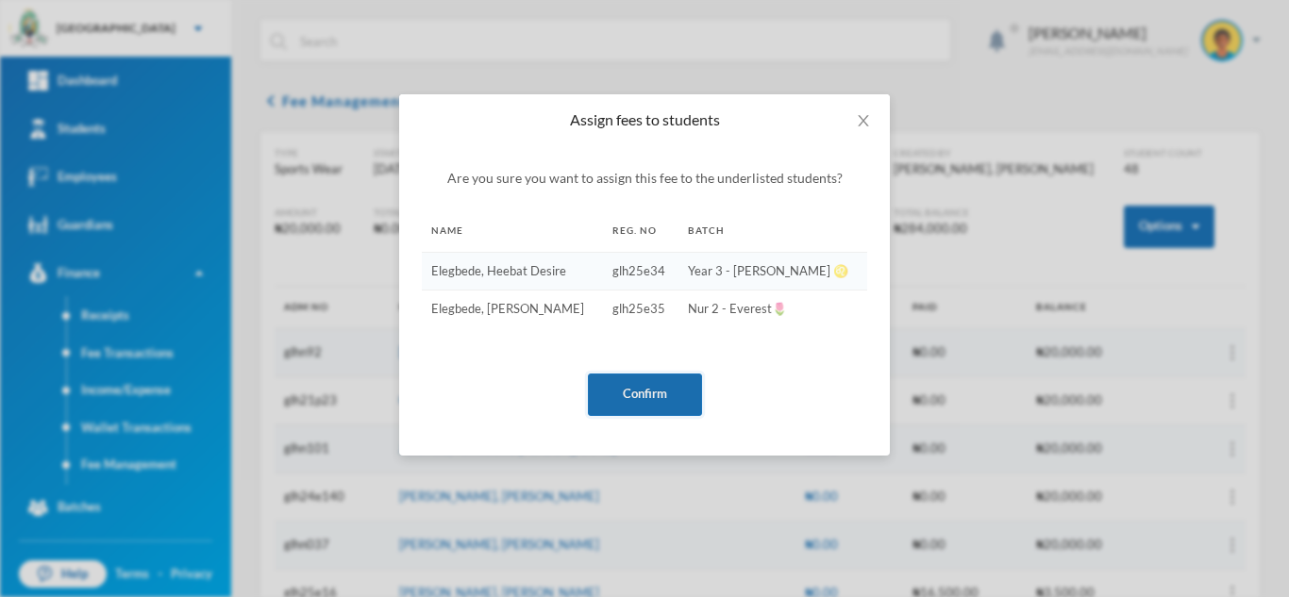
click at [651, 392] on button "Confirm" at bounding box center [645, 395] width 114 height 42
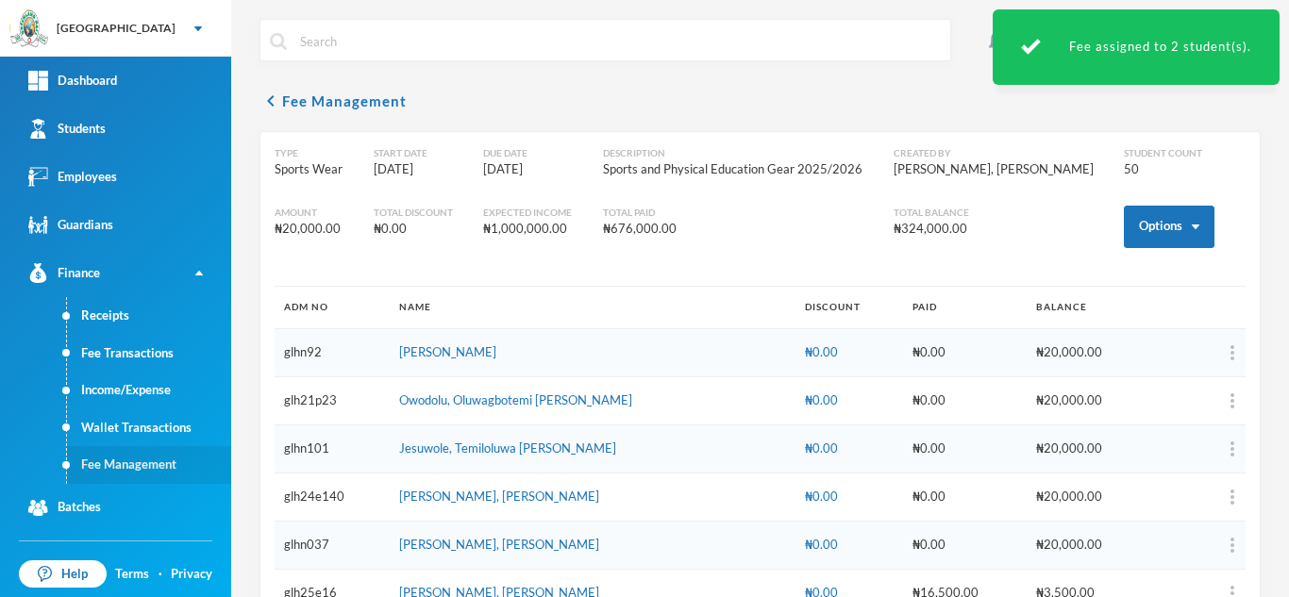
click at [150, 461] on link "Fee Management" at bounding box center [149, 465] width 164 height 38
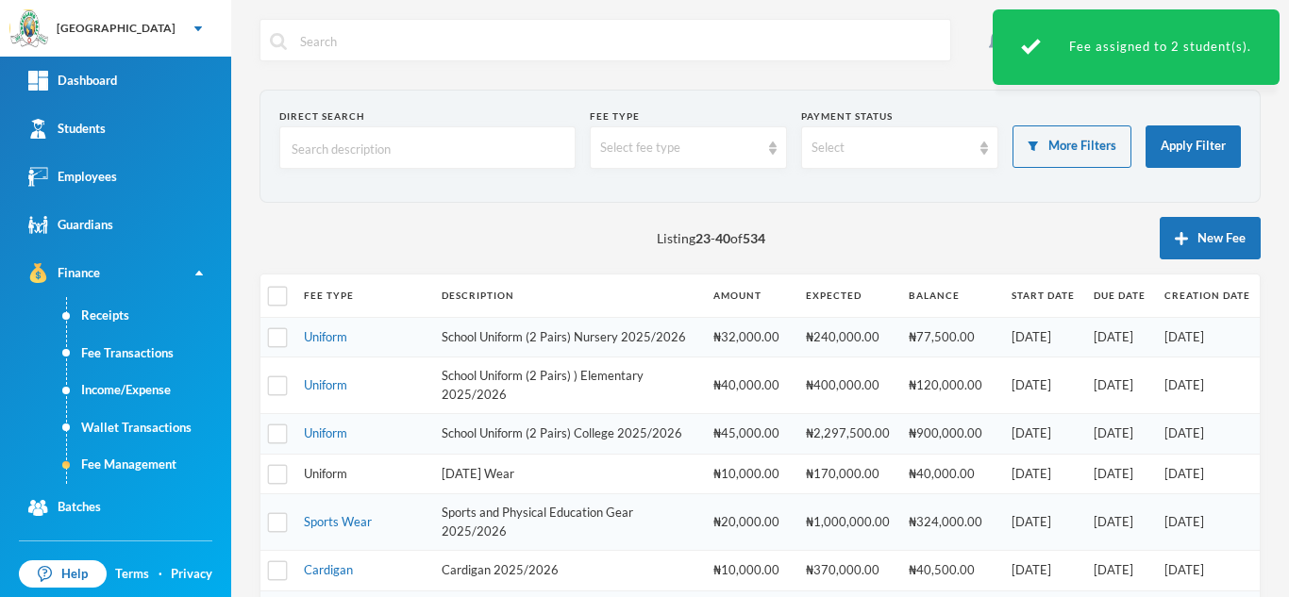
click at [337, 481] on link "Uniform" at bounding box center [325, 473] width 43 height 15
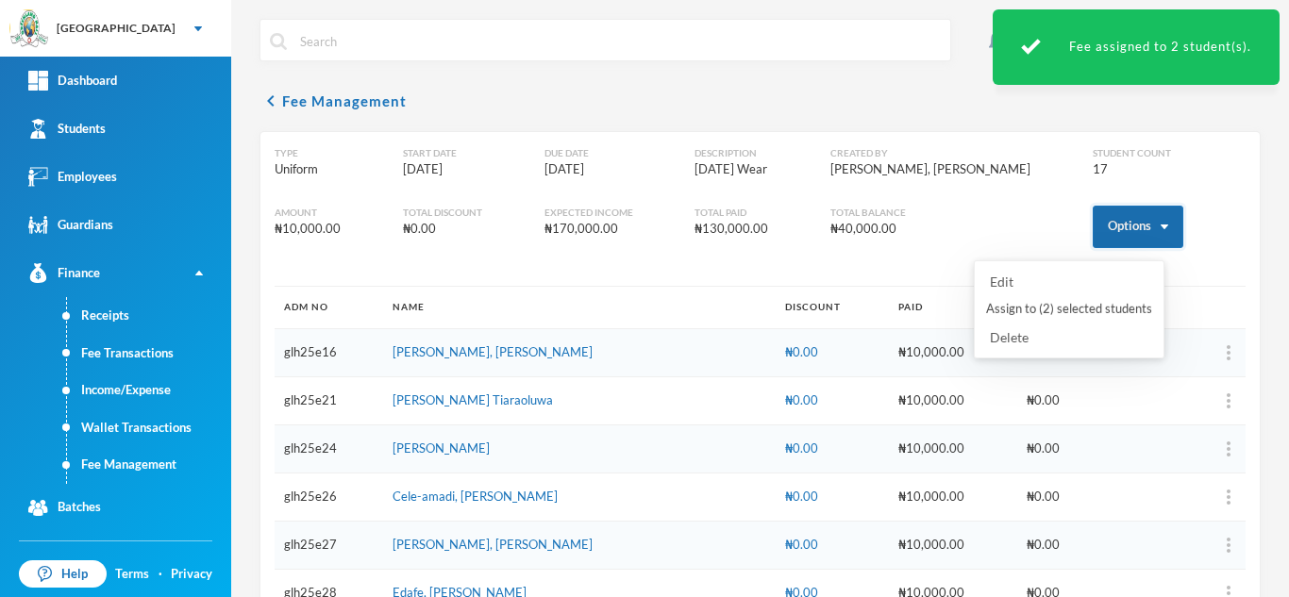
click at [1113, 223] on button "Options" at bounding box center [1138, 227] width 91 height 42
click at [1059, 303] on button "Assign to ( 2 ) selected students" at bounding box center [1069, 309] width 170 height 34
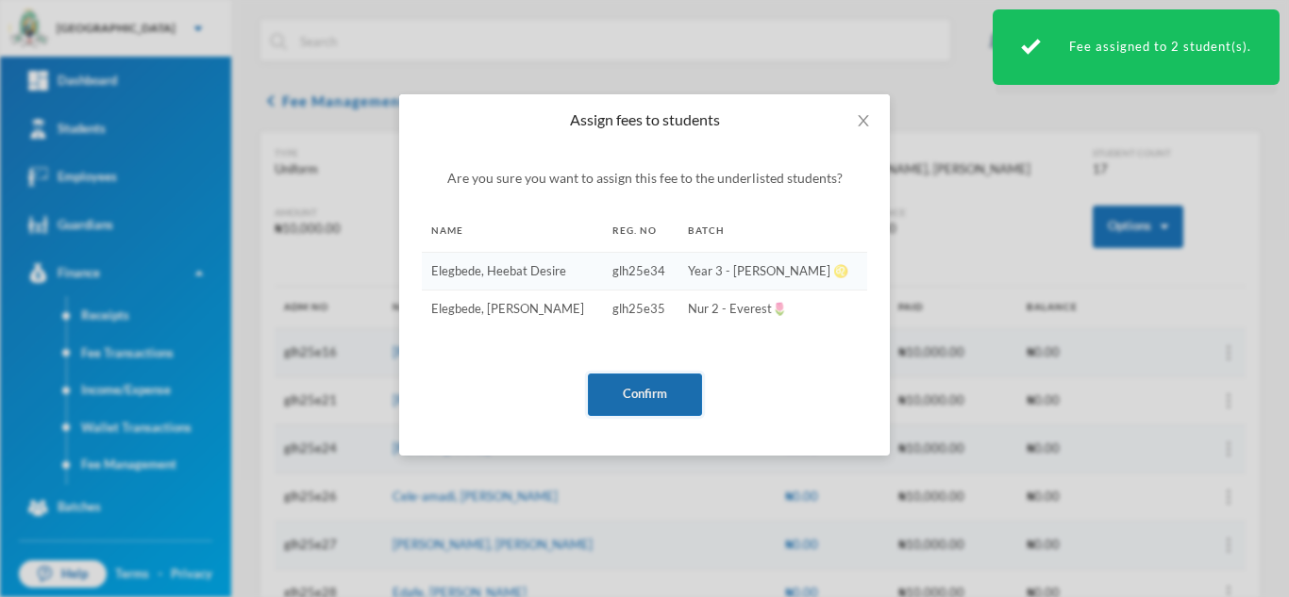
click at [659, 376] on button "Confirm" at bounding box center [645, 395] width 114 height 42
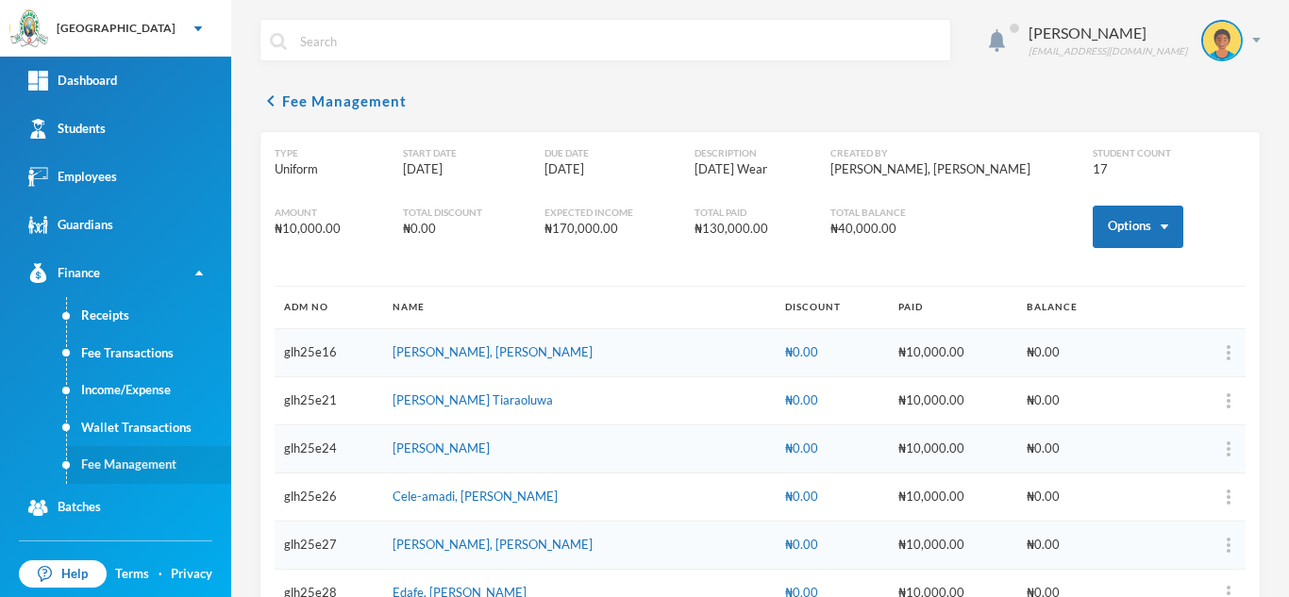
click at [125, 464] on link "Fee Management" at bounding box center [149, 465] width 164 height 38
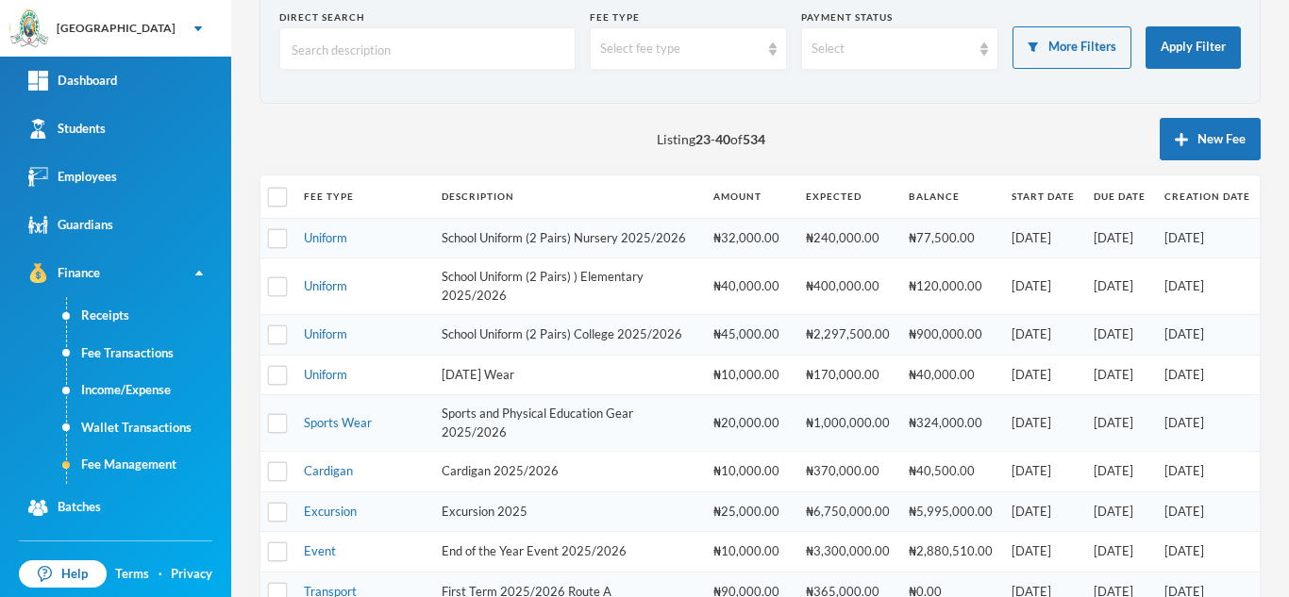
scroll to position [195, 0]
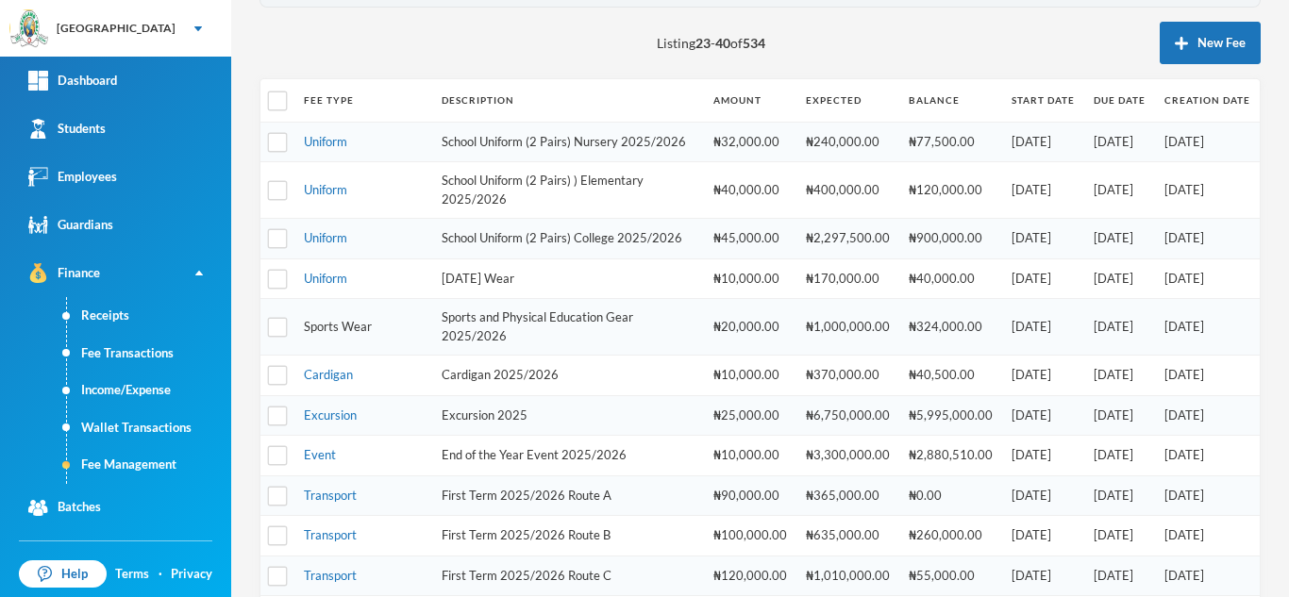
click at [356, 334] on link "Sports Wear" at bounding box center [338, 326] width 68 height 15
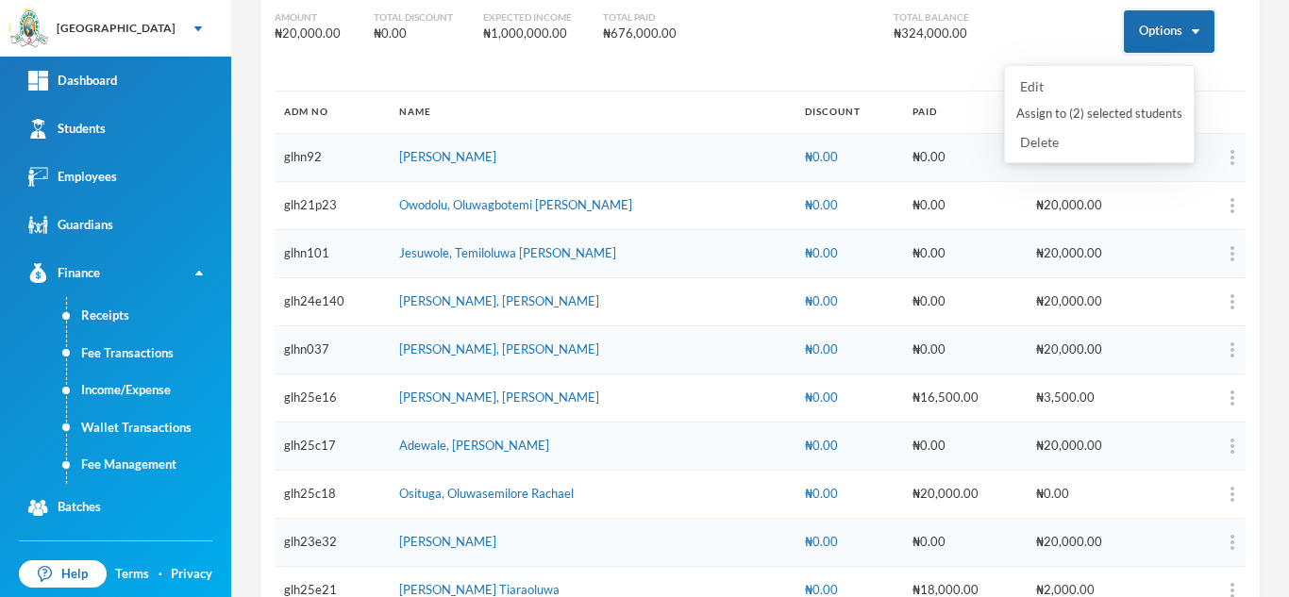
click at [1143, 42] on button "Options" at bounding box center [1169, 31] width 91 height 42
click at [1109, 111] on button "Assign to ( 2 ) selected students" at bounding box center [1099, 114] width 170 height 34
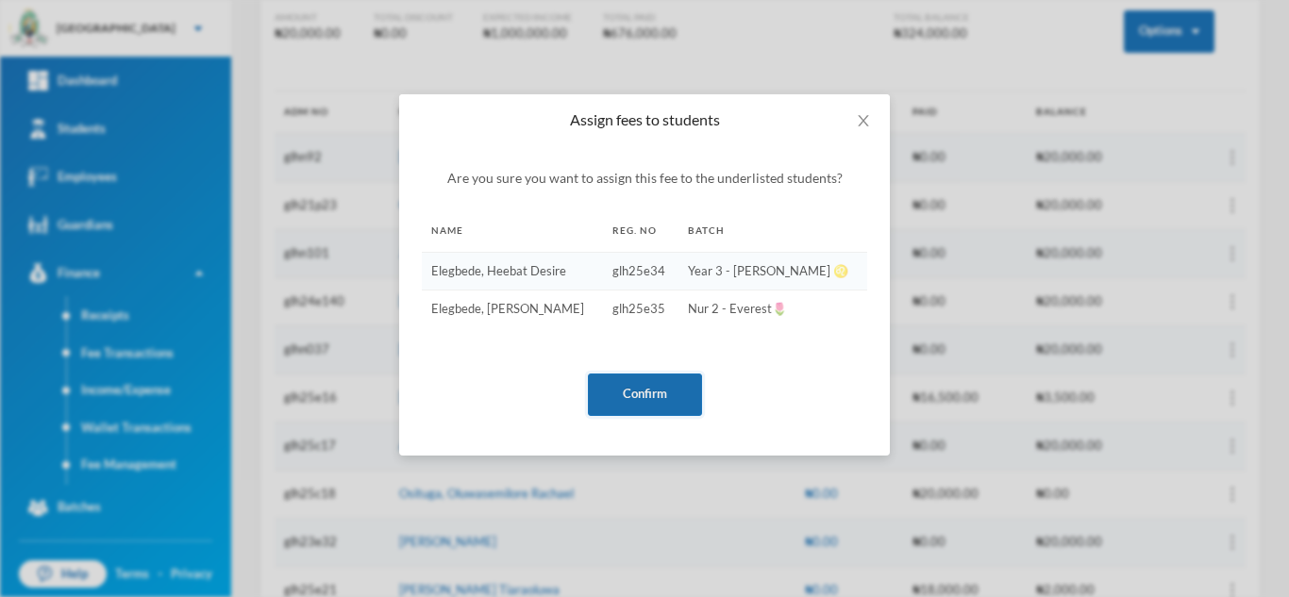
click at [647, 392] on button "Confirm" at bounding box center [645, 395] width 114 height 42
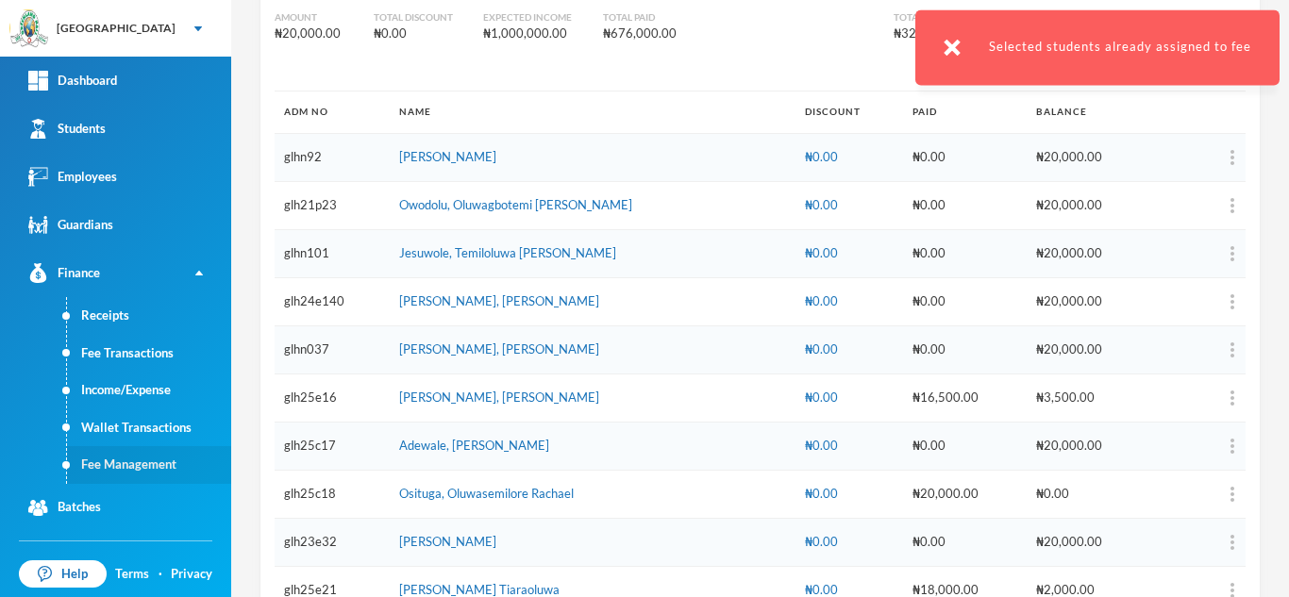
click at [142, 457] on link "Fee Management" at bounding box center [149, 465] width 164 height 38
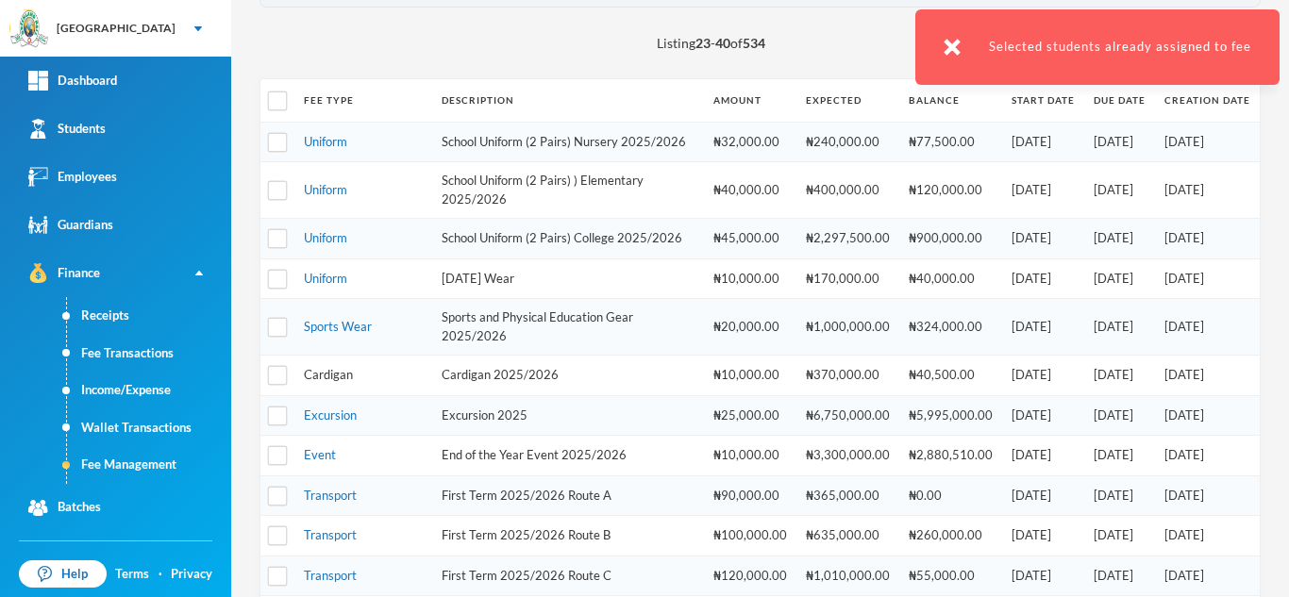
click at [310, 382] on link "Cardigan" at bounding box center [328, 374] width 49 height 15
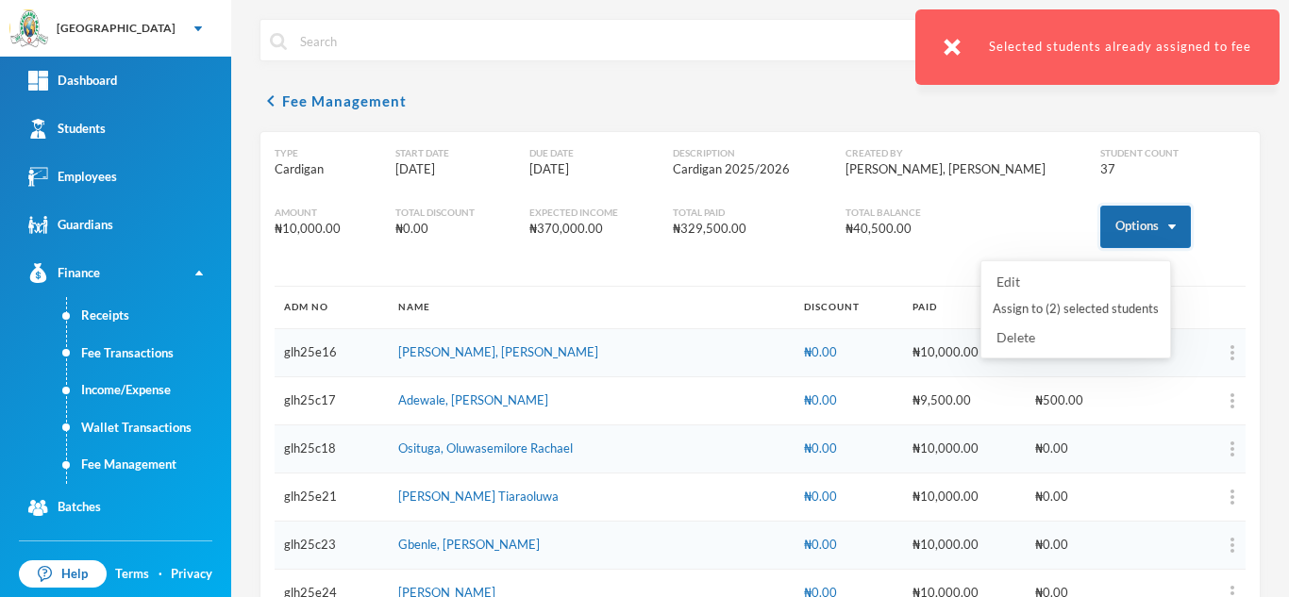
click at [1111, 235] on button "Options" at bounding box center [1145, 227] width 91 height 42
click at [1063, 302] on button "Assign to ( 2 ) selected students" at bounding box center [1076, 309] width 170 height 34
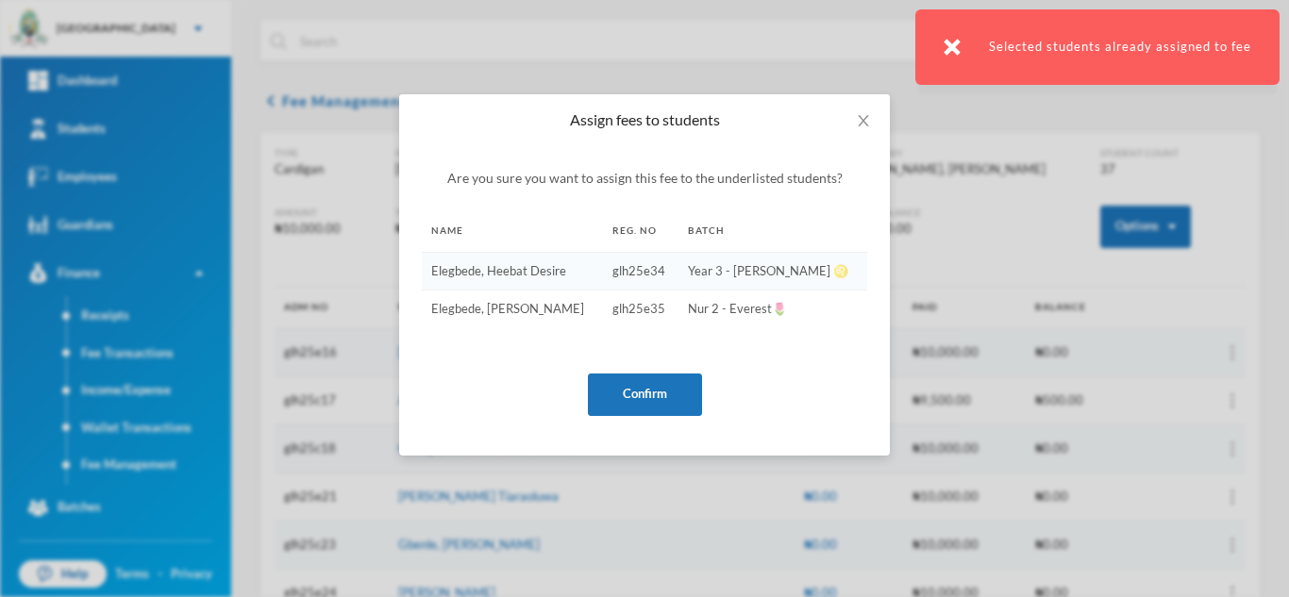
click at [646, 372] on div "Are you sure you want to assign this fee to the underlisted students? Name Reg.…" at bounding box center [644, 292] width 445 height 248
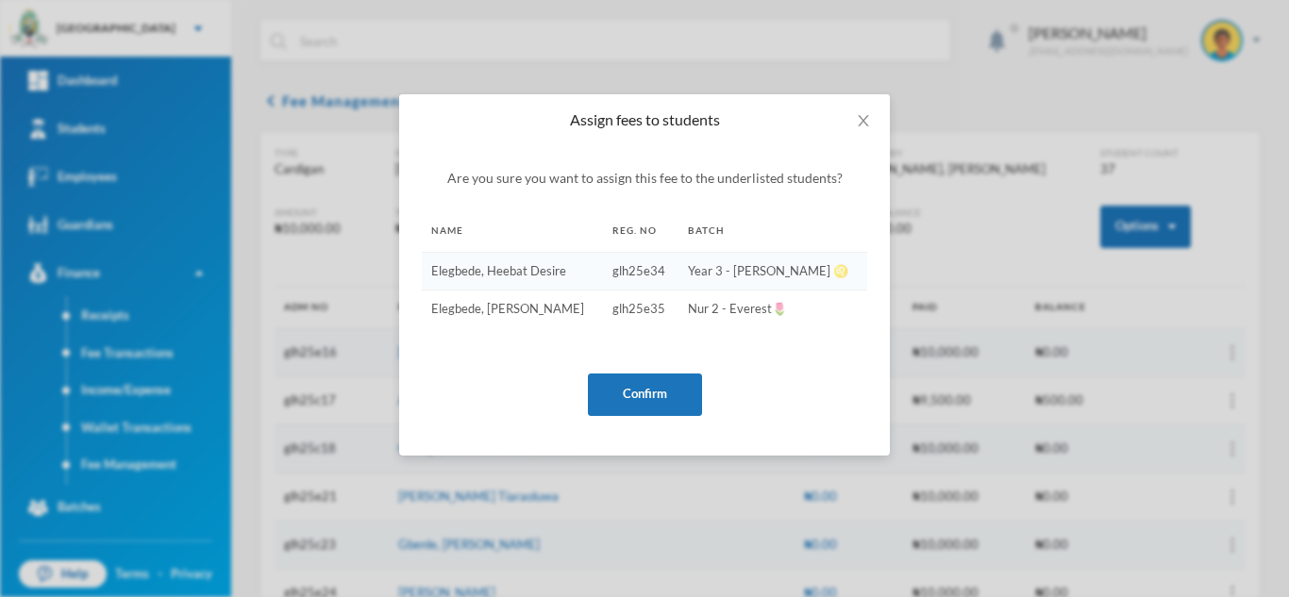
click at [659, 372] on div "Are you sure you want to assign this fee to the underlisted students? Name Reg.…" at bounding box center [644, 292] width 445 height 248
click at [656, 392] on button "Confirm" at bounding box center [645, 395] width 114 height 42
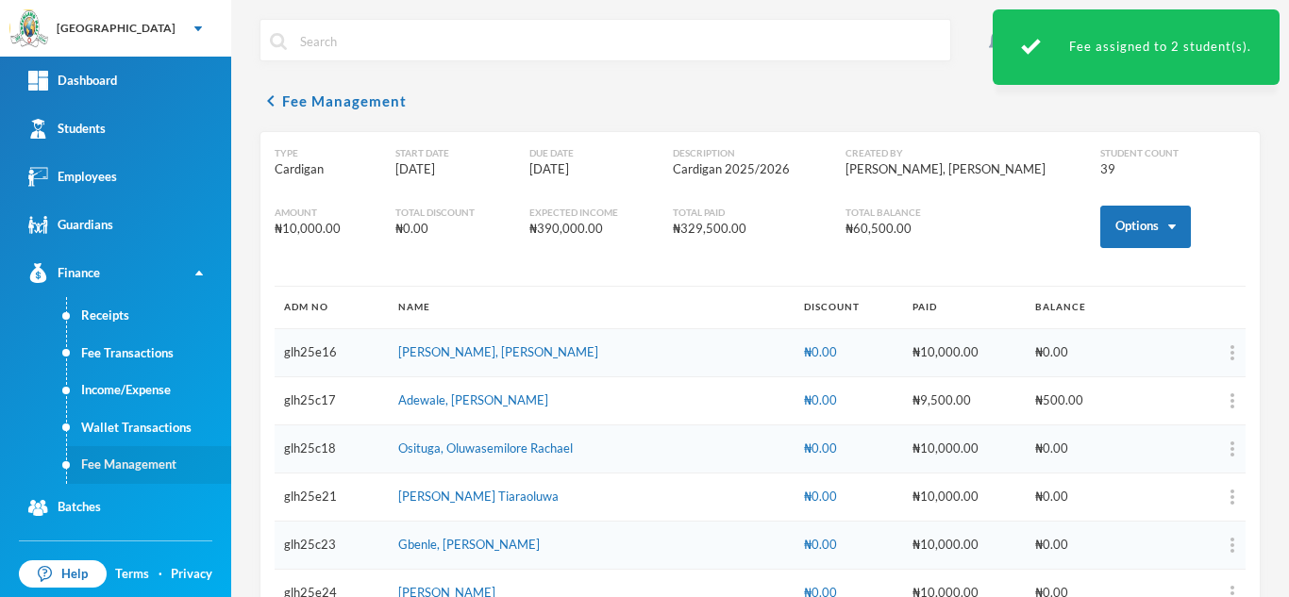
click at [131, 466] on link "Fee Management" at bounding box center [149, 465] width 164 height 38
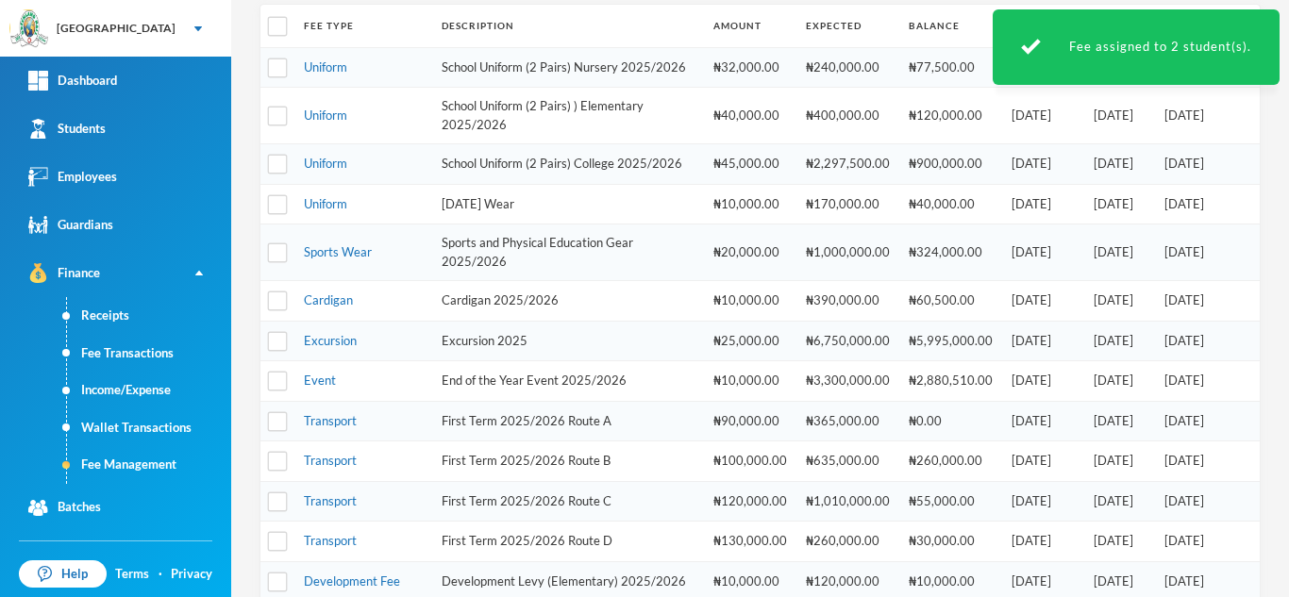
scroll to position [267, 0]
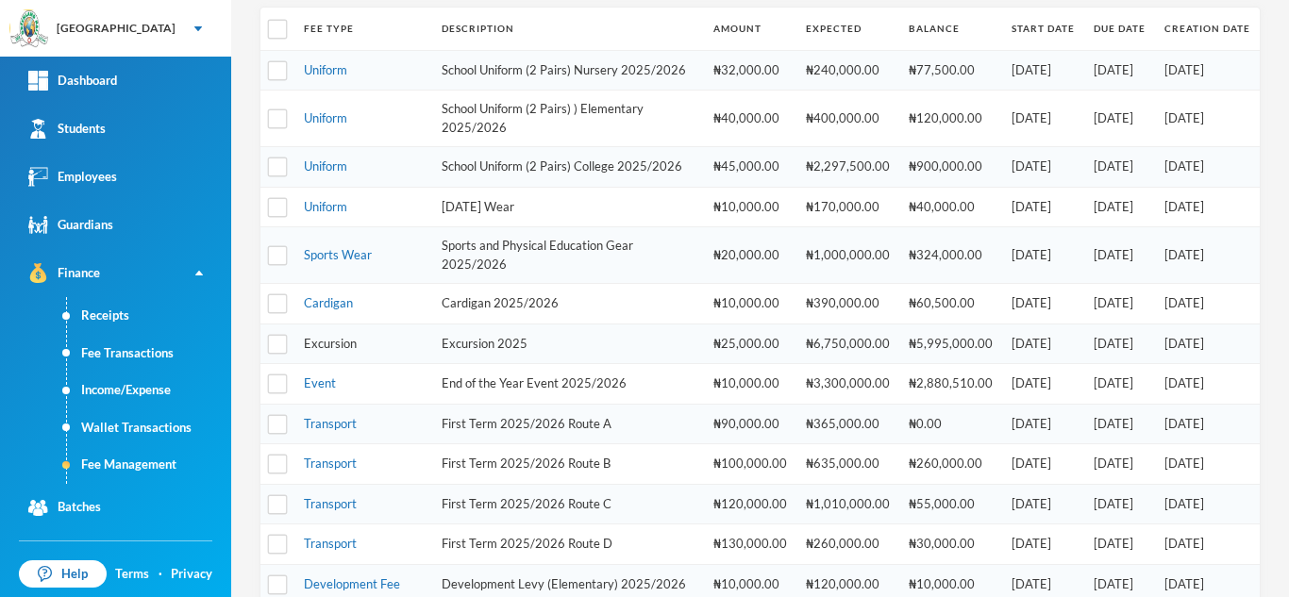
click at [325, 351] on link "Excursion" at bounding box center [330, 343] width 53 height 15
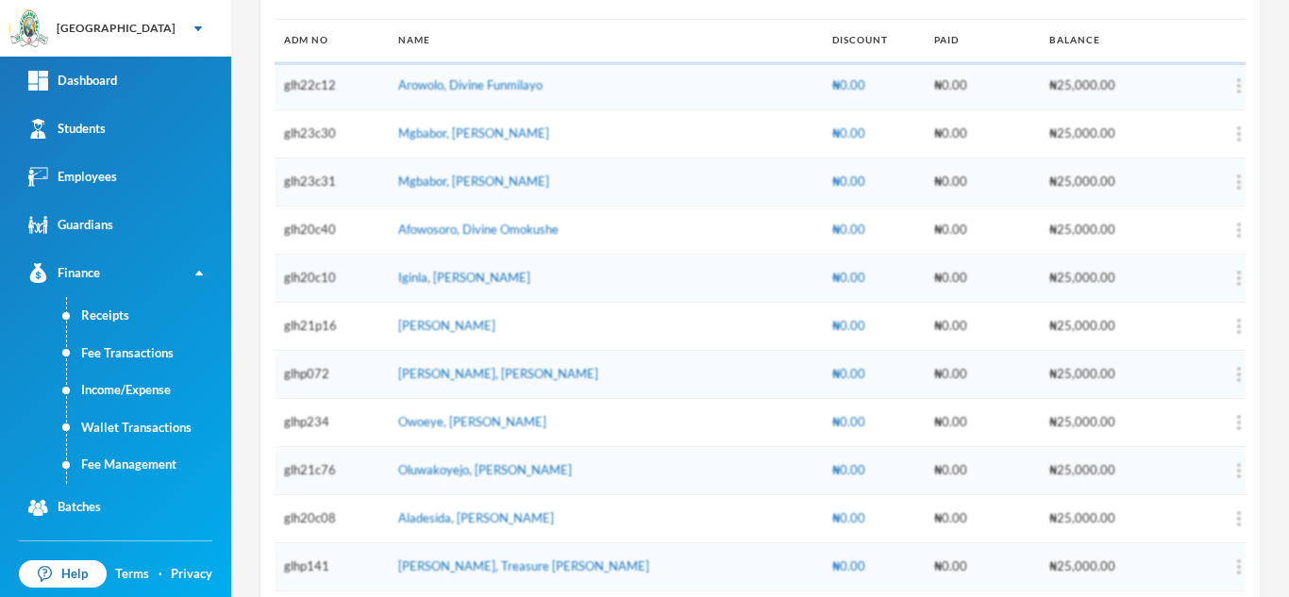
scroll to position [229, 0]
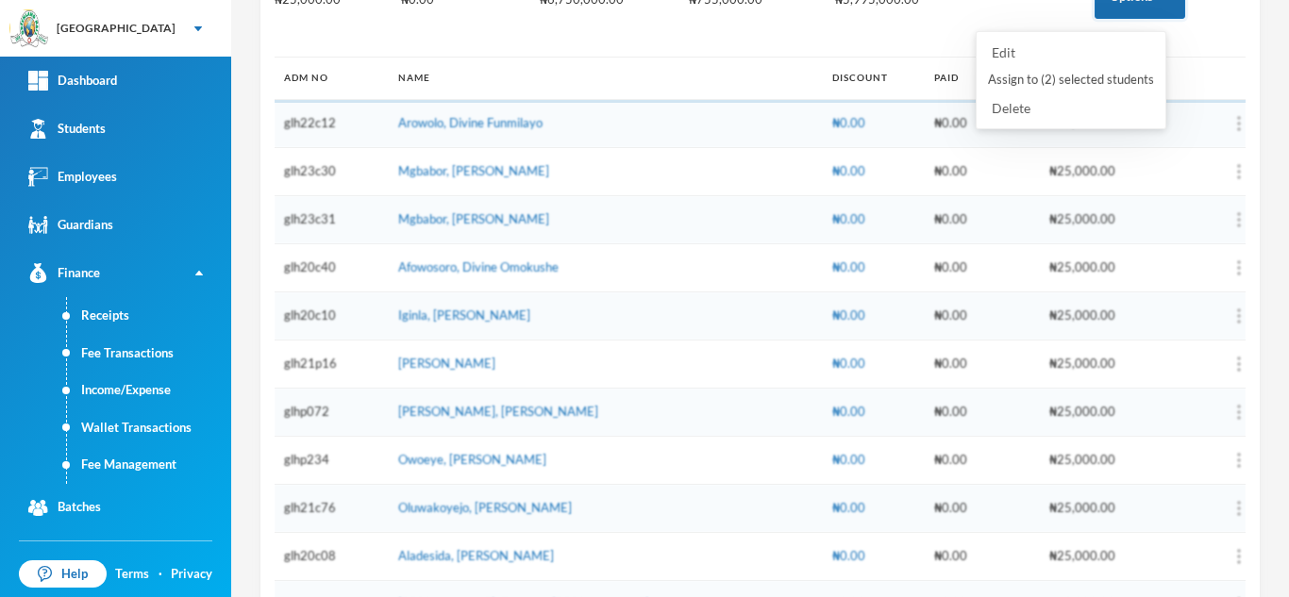
click at [1063, 80] on button "Assign to ( 2 ) selected students" at bounding box center [1071, 80] width 170 height 34
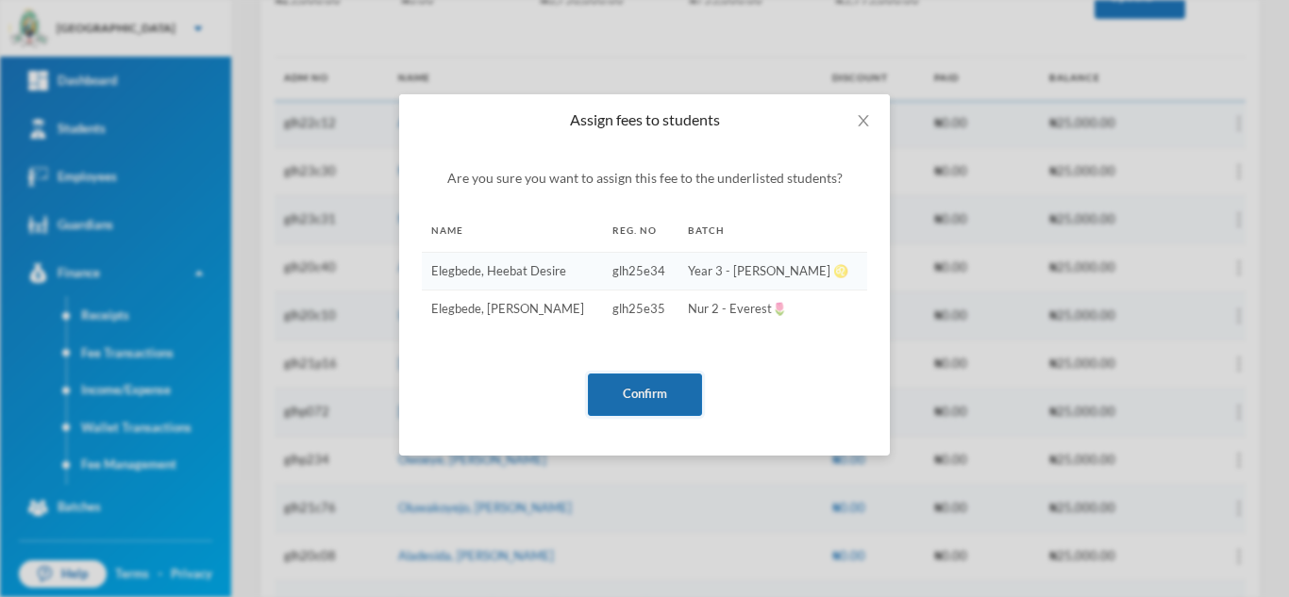
click at [626, 395] on button "Confirm" at bounding box center [645, 395] width 114 height 42
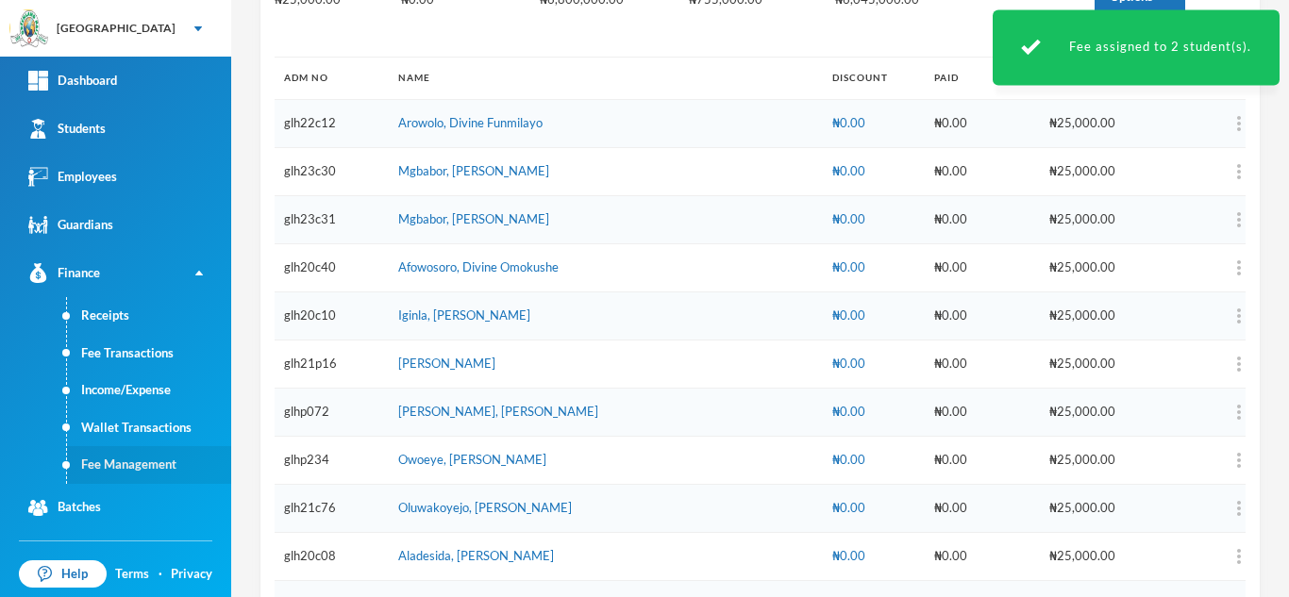
click at [148, 472] on link "Fee Management" at bounding box center [149, 465] width 164 height 38
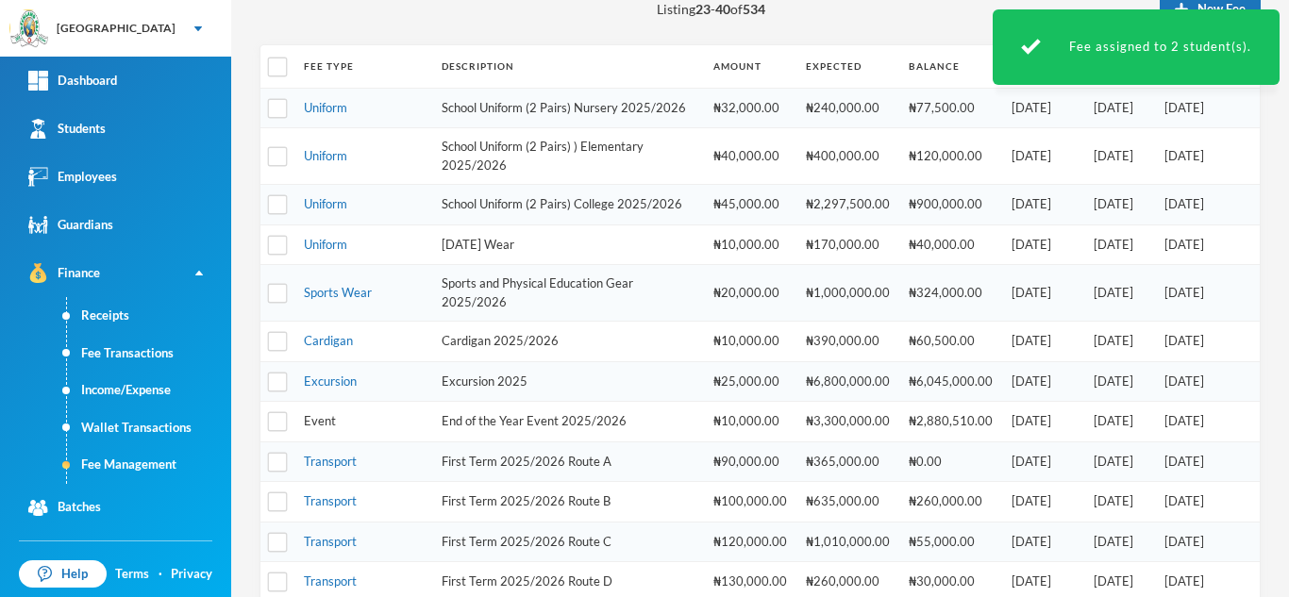
click at [330, 428] on link "Event" at bounding box center [320, 420] width 32 height 15
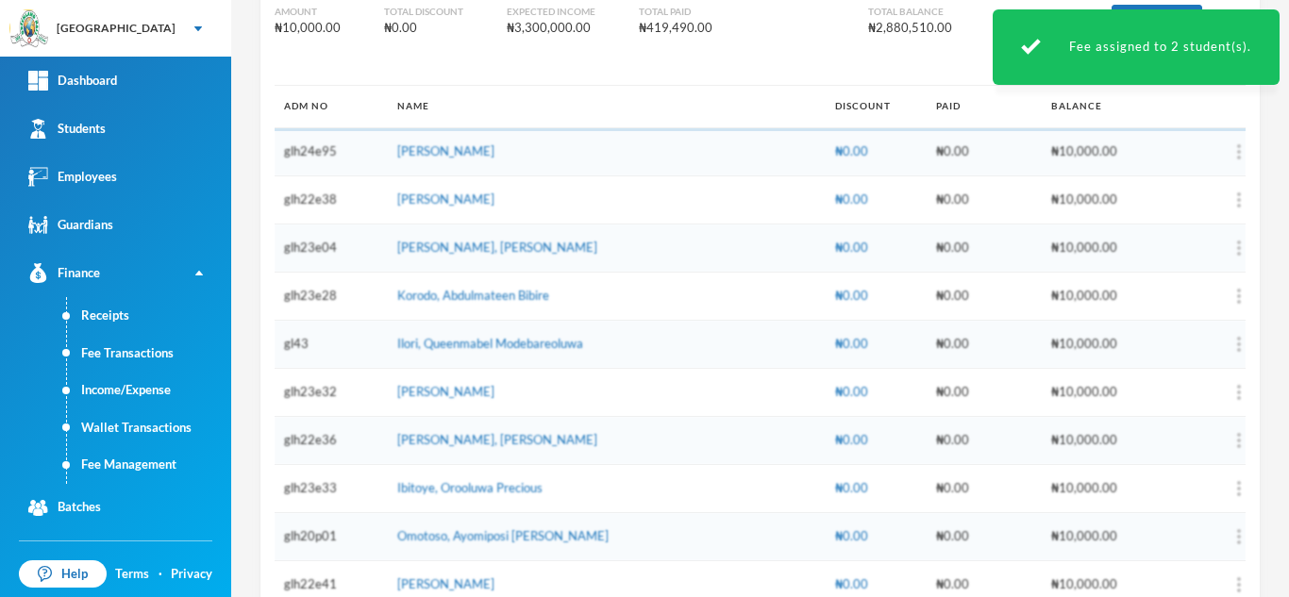
scroll to position [192, 0]
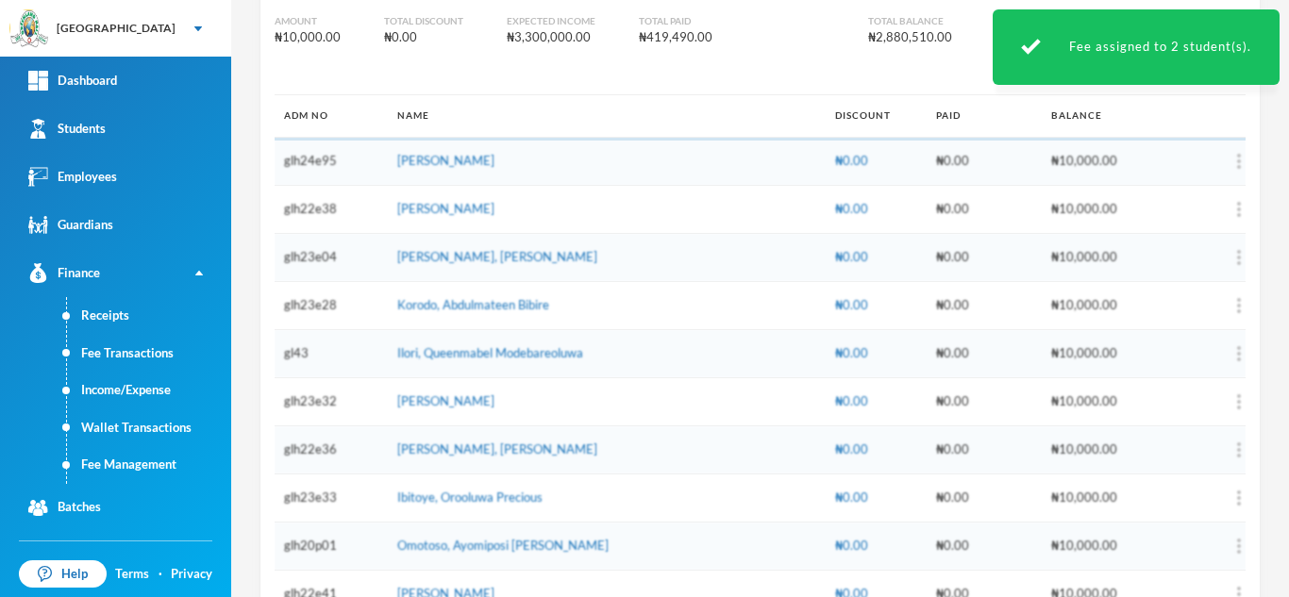
click at [1158, 44] on div "Fee assigned to 2 student(s)." at bounding box center [1136, 46] width 287 height 75
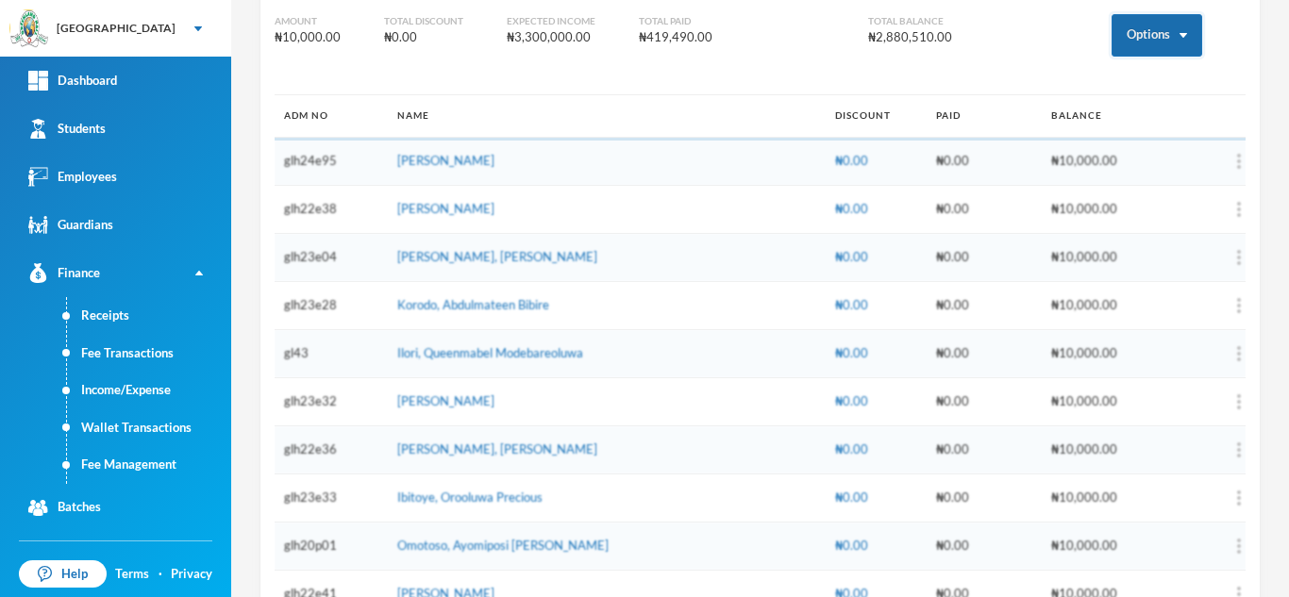
click at [1155, 45] on button "Options" at bounding box center [1156, 35] width 91 height 42
click at [1129, 35] on button "Options" at bounding box center [1156, 35] width 91 height 42
click at [1101, 115] on button "Assign to ( 2 ) selected students" at bounding box center [1087, 118] width 170 height 34
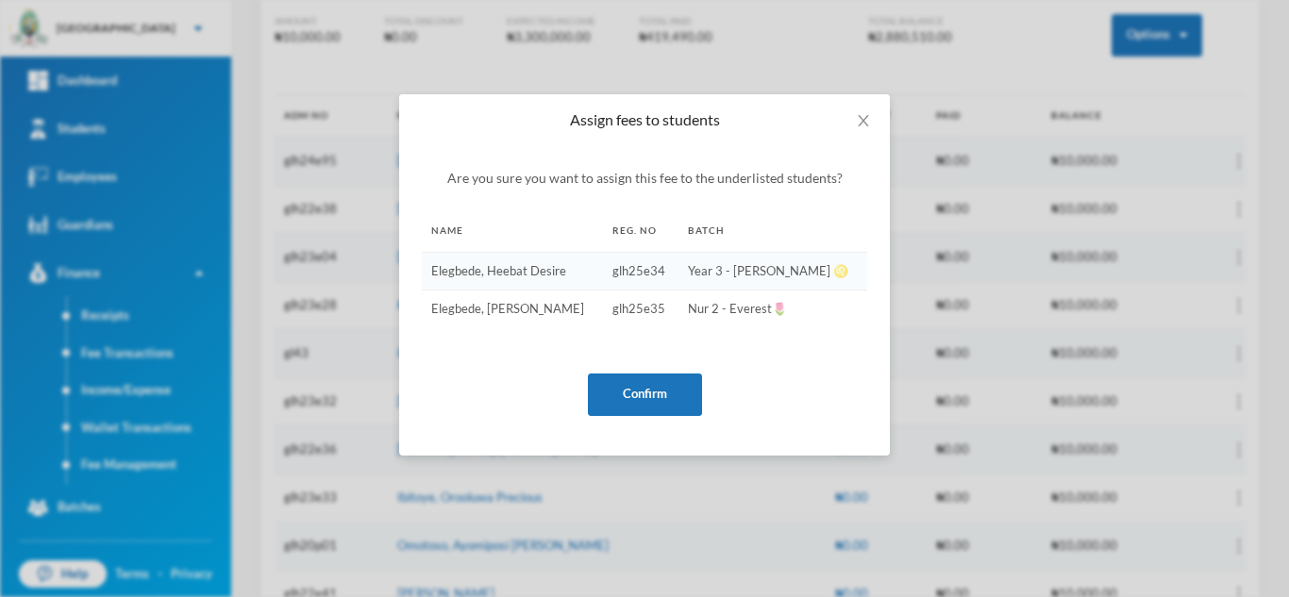
click at [637, 365] on div "Are you sure you want to assign this fee to the underlisted students? Name Reg.…" at bounding box center [644, 292] width 445 height 248
click at [637, 388] on button "Confirm" at bounding box center [645, 395] width 114 height 42
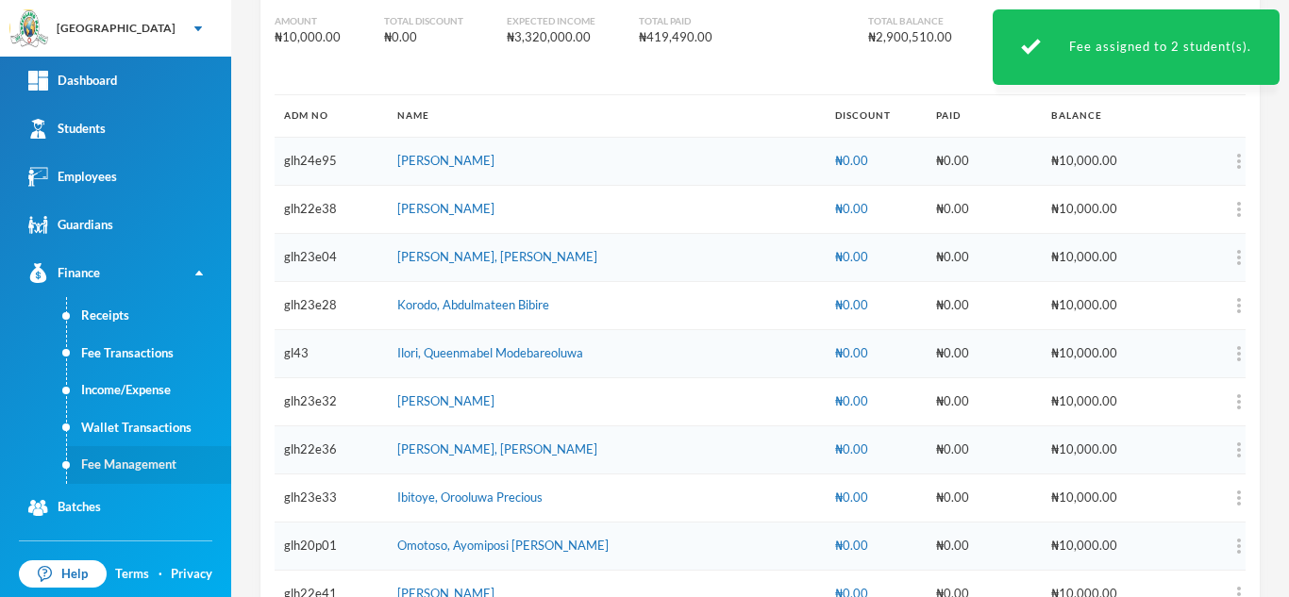
click at [132, 455] on link "Fee Management" at bounding box center [149, 465] width 164 height 38
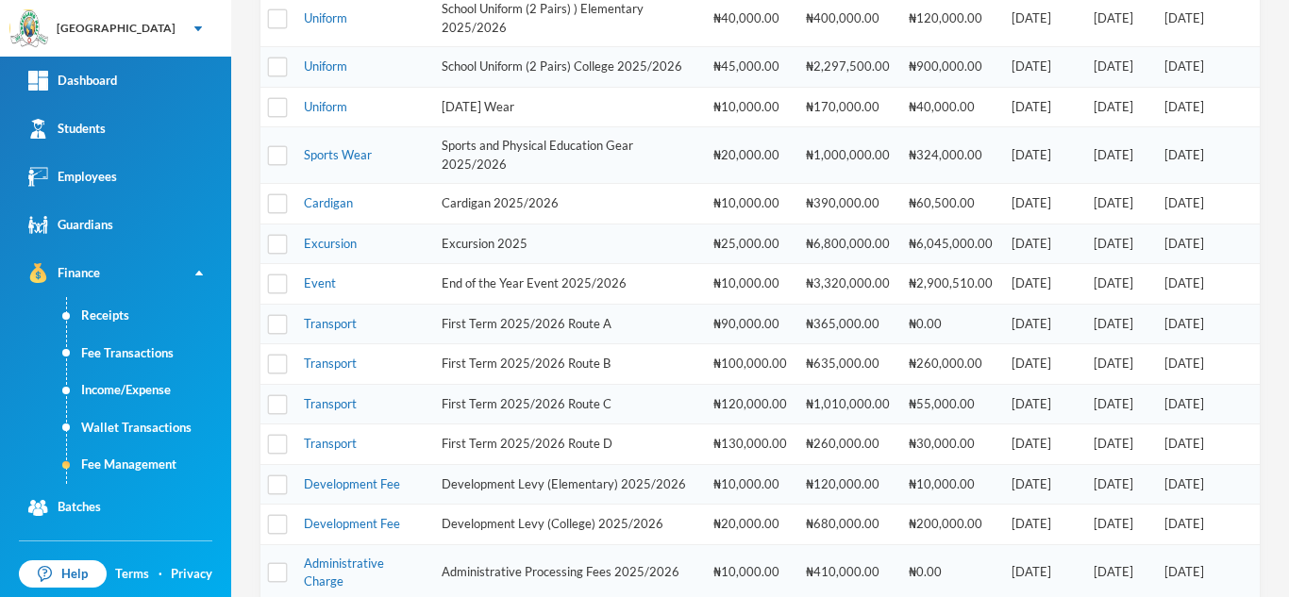
scroll to position [516, 0]
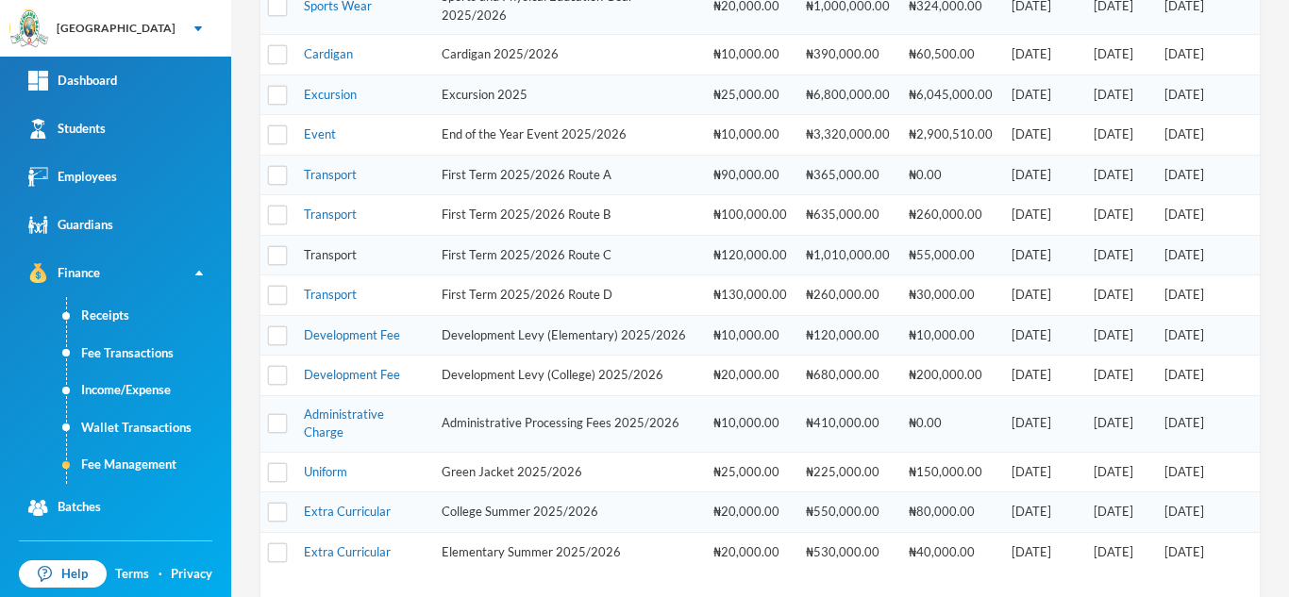
click at [347, 262] on link "Transport" at bounding box center [330, 254] width 53 height 15
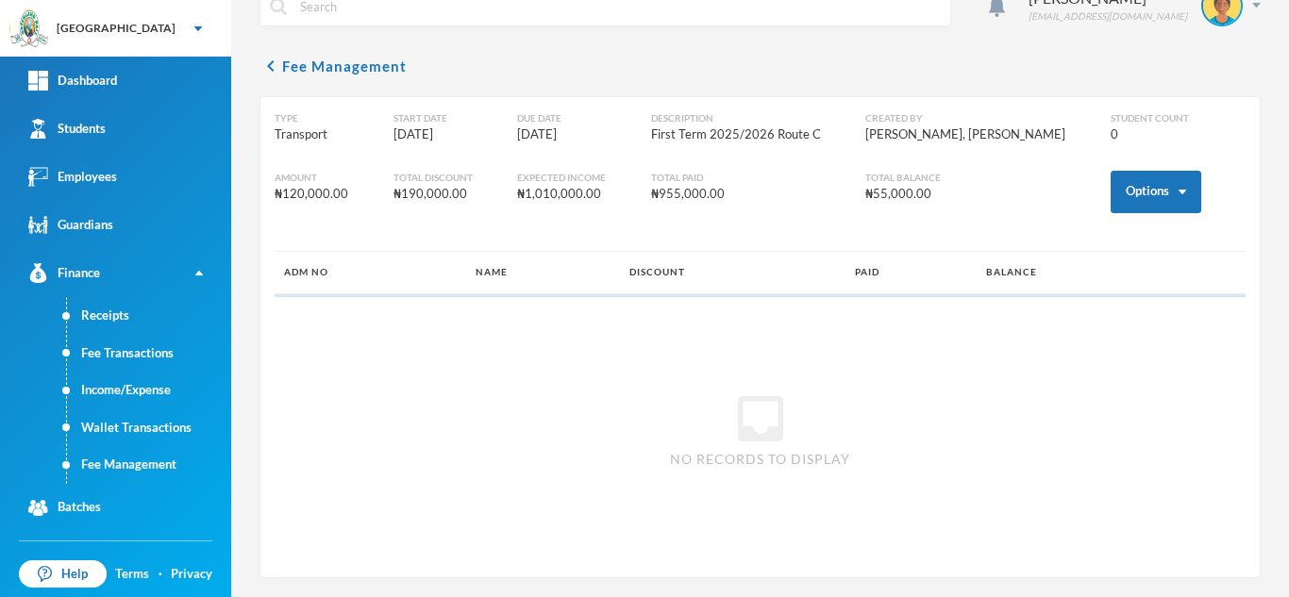
scroll to position [35, 0]
click at [1151, 193] on button "Options" at bounding box center [1155, 192] width 91 height 42
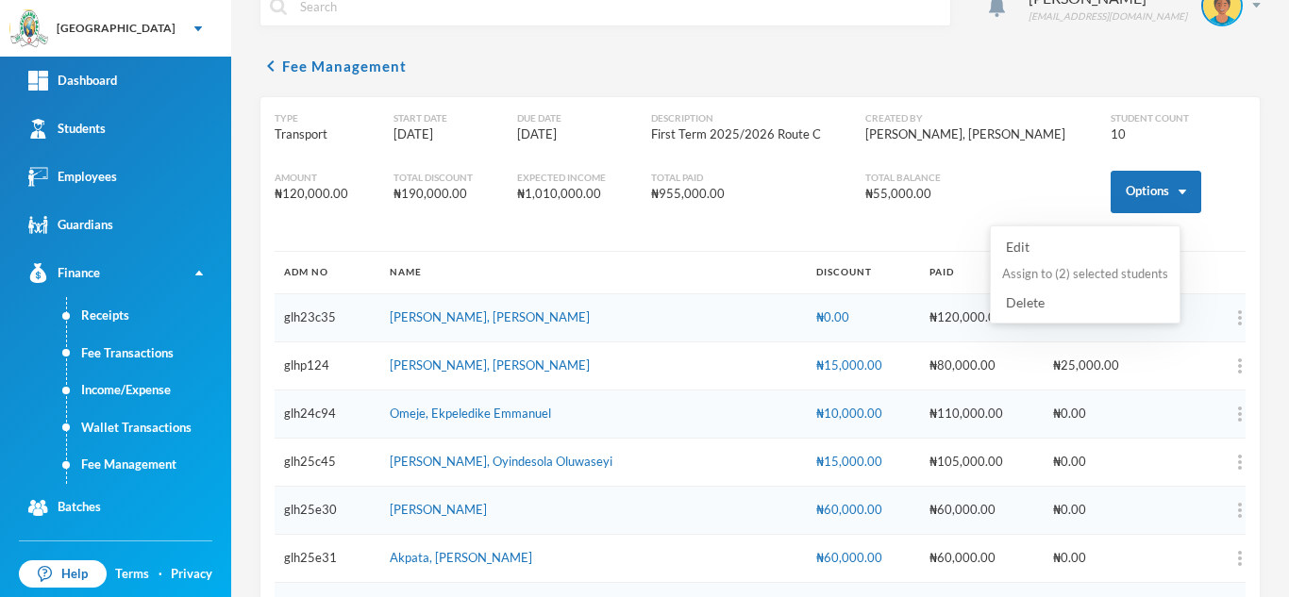
click at [1061, 273] on button "Assign to ( 2 ) selected students" at bounding box center [1085, 275] width 170 height 34
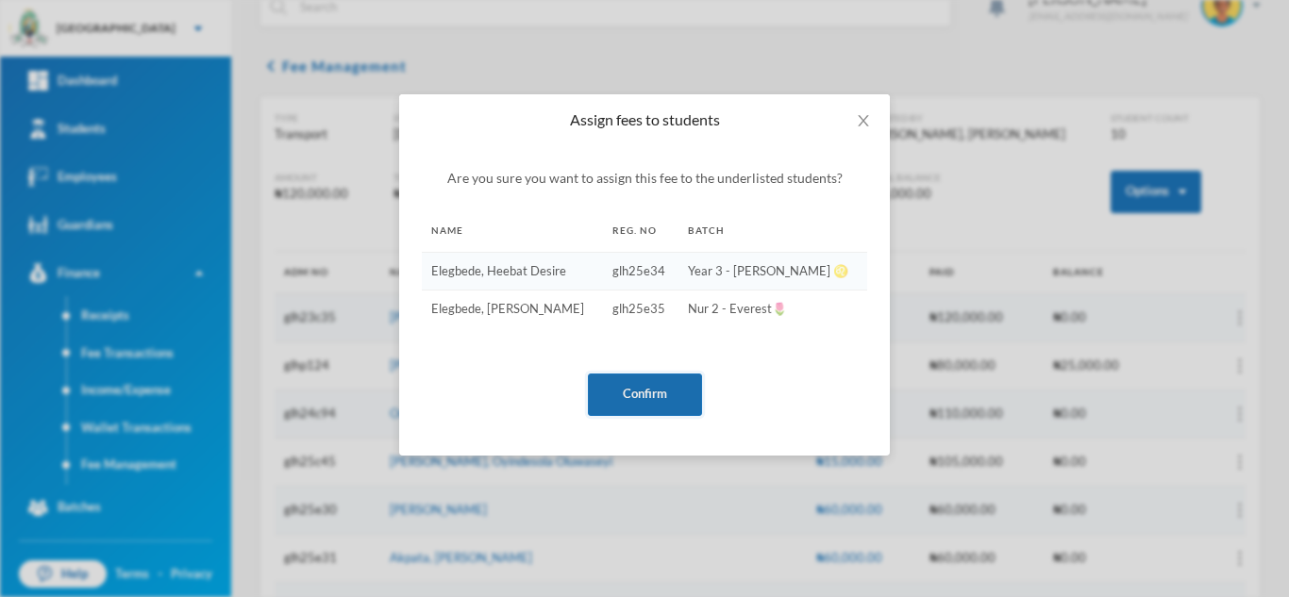
click at [649, 382] on button "Confirm" at bounding box center [645, 395] width 114 height 42
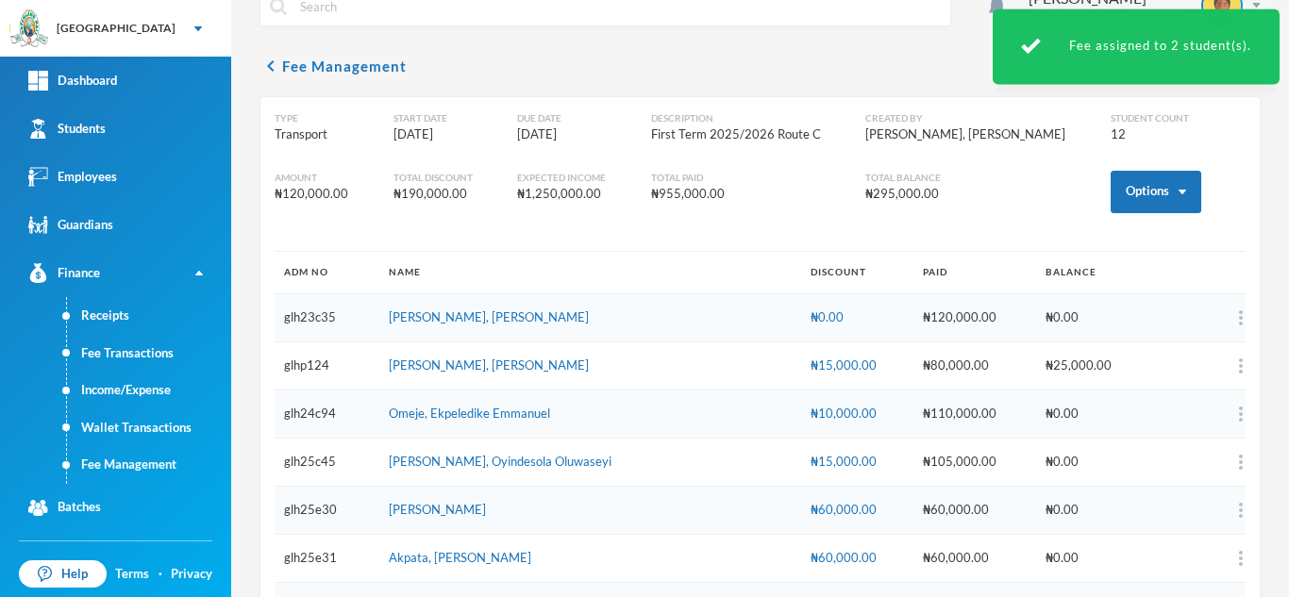
scroll to position [342, 0]
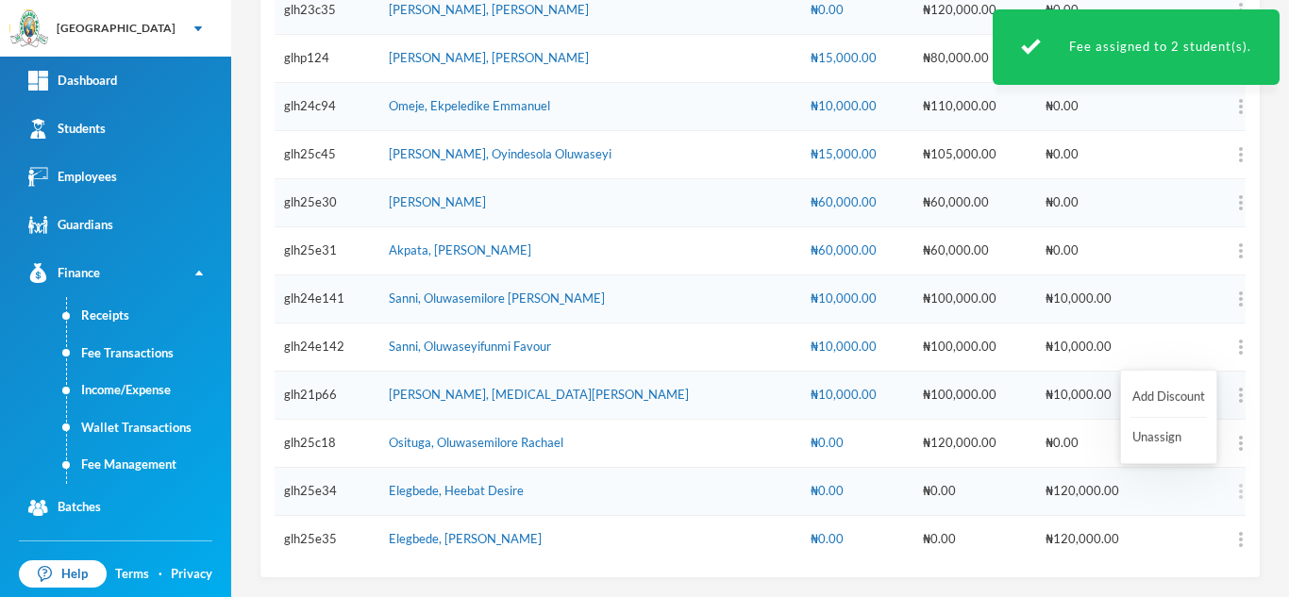
click at [1239, 488] on img "button" at bounding box center [1241, 491] width 4 height 15
click at [1170, 389] on button "Add Discount" at bounding box center [1168, 397] width 76 height 34
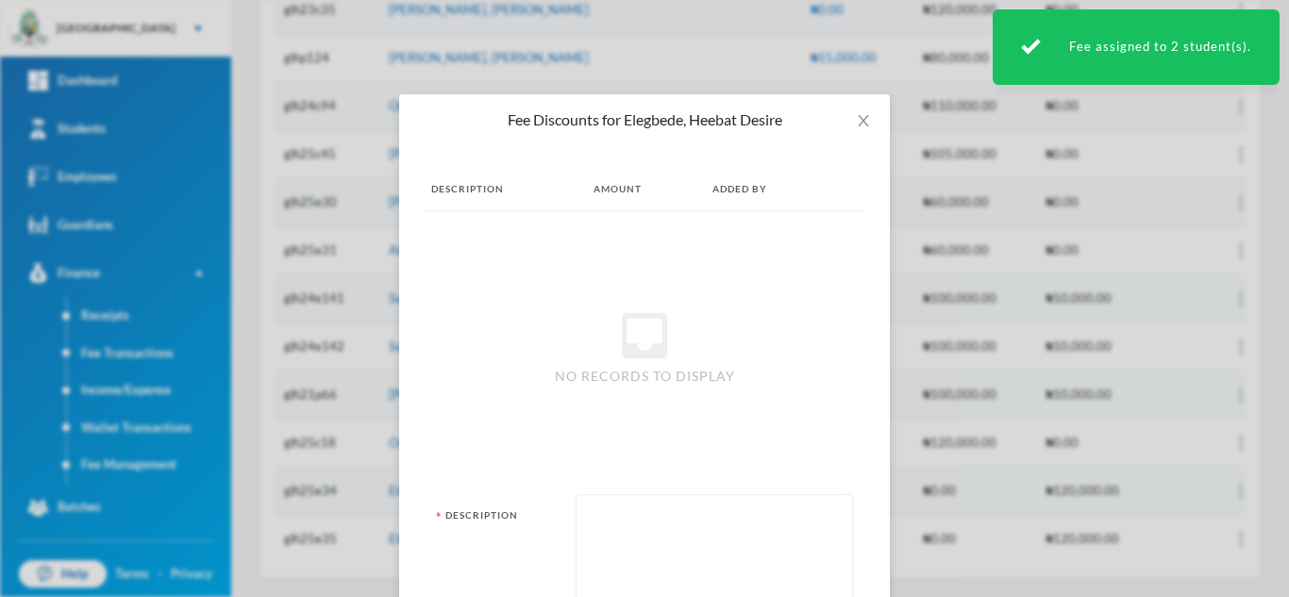
click at [684, 526] on textarea at bounding box center [714, 556] width 257 height 103
type textarea "r"
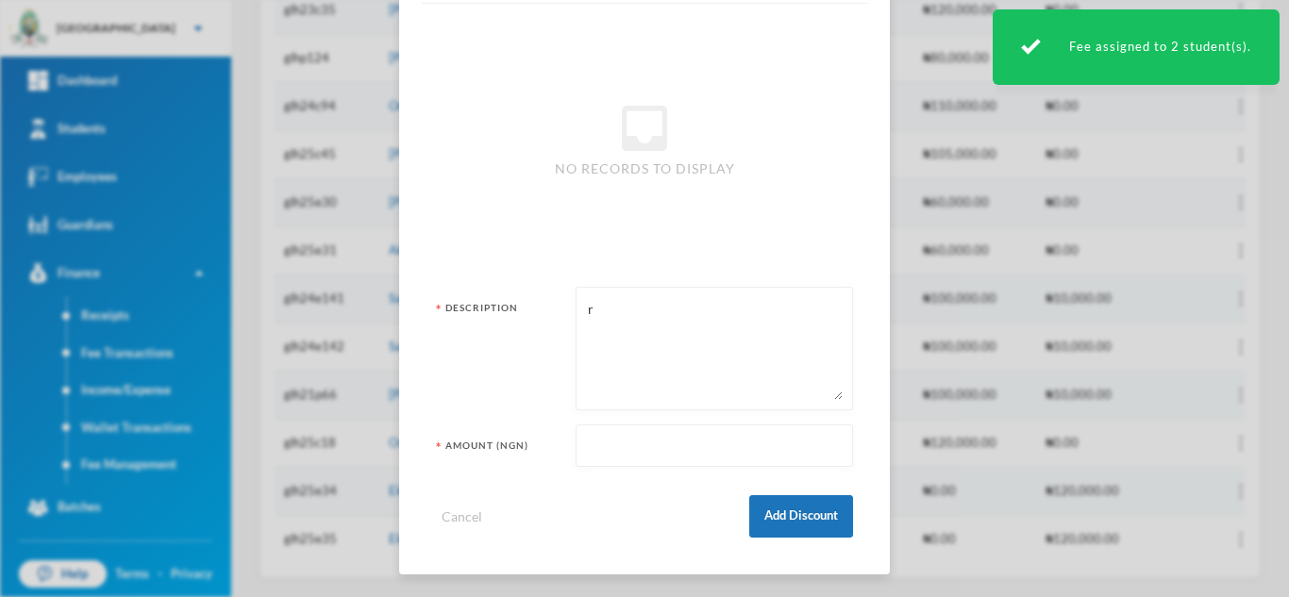
click at [639, 459] on input "text" at bounding box center [714, 447] width 257 height 42
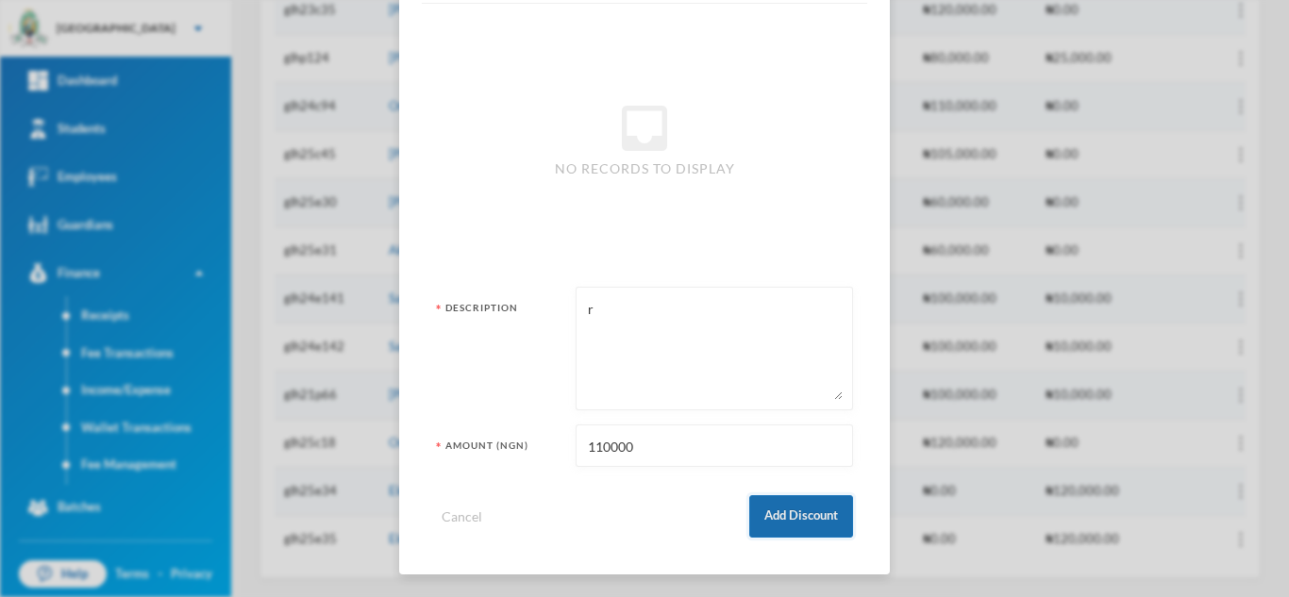
type input "110000"
click at [775, 515] on button "Add Discount" at bounding box center [801, 516] width 104 height 42
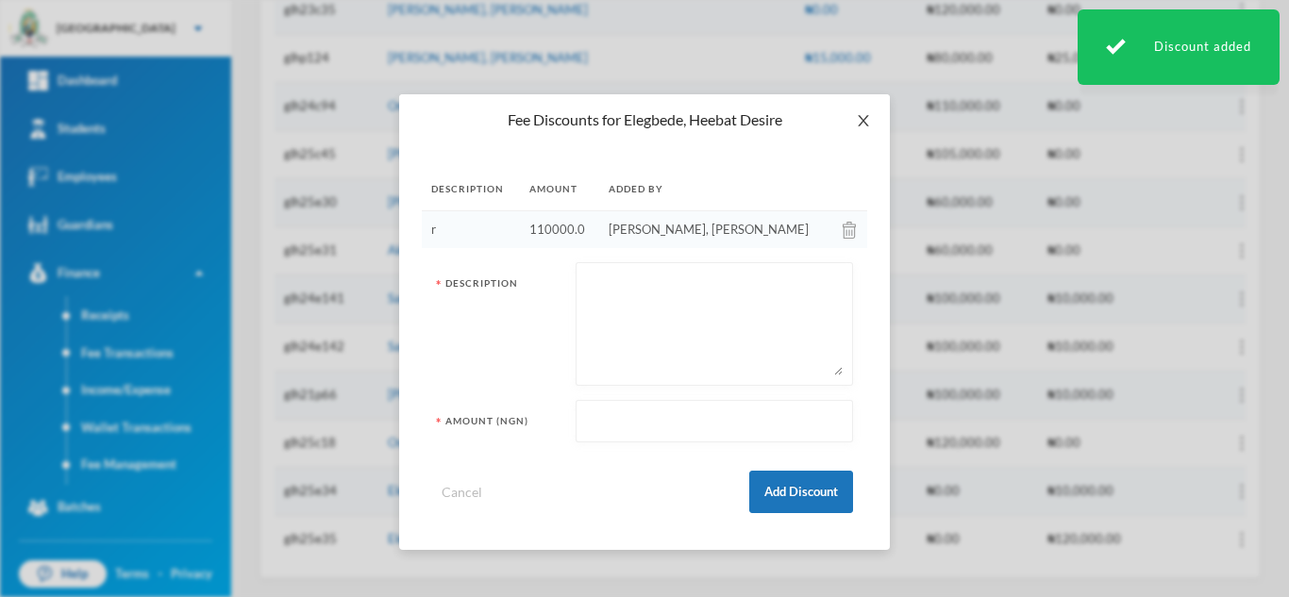
click at [858, 111] on span "Close" at bounding box center [863, 120] width 53 height 53
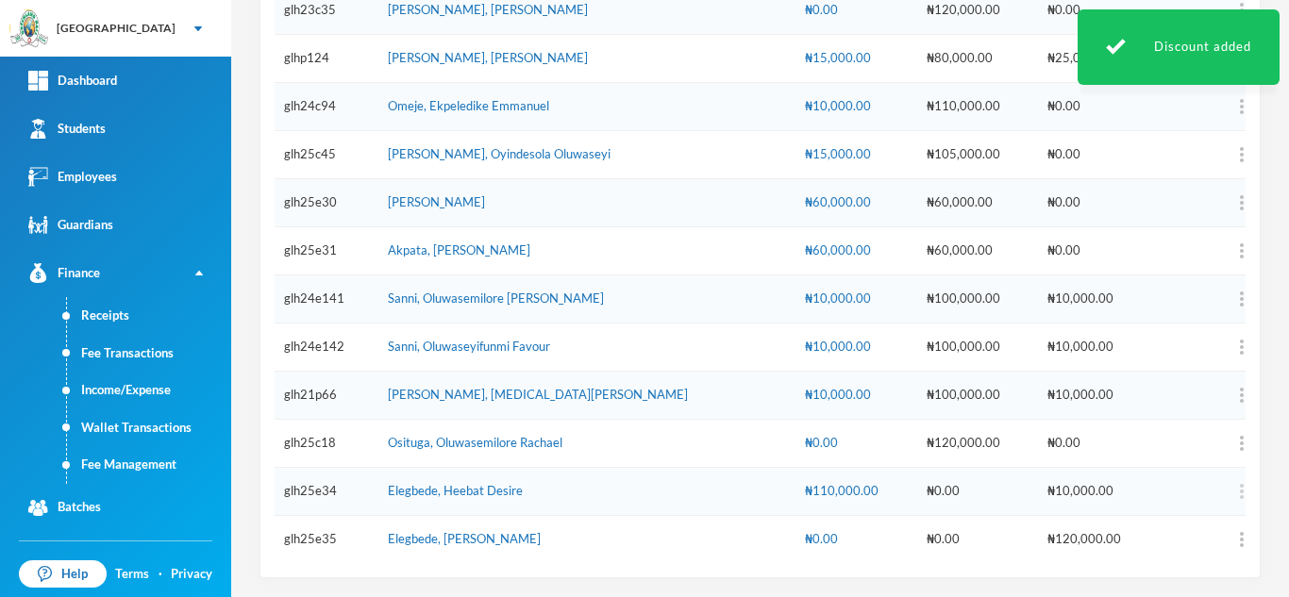
click at [1240, 495] on img "button" at bounding box center [1242, 491] width 4 height 15
click at [1161, 390] on button "Add Discount" at bounding box center [1170, 397] width 76 height 34
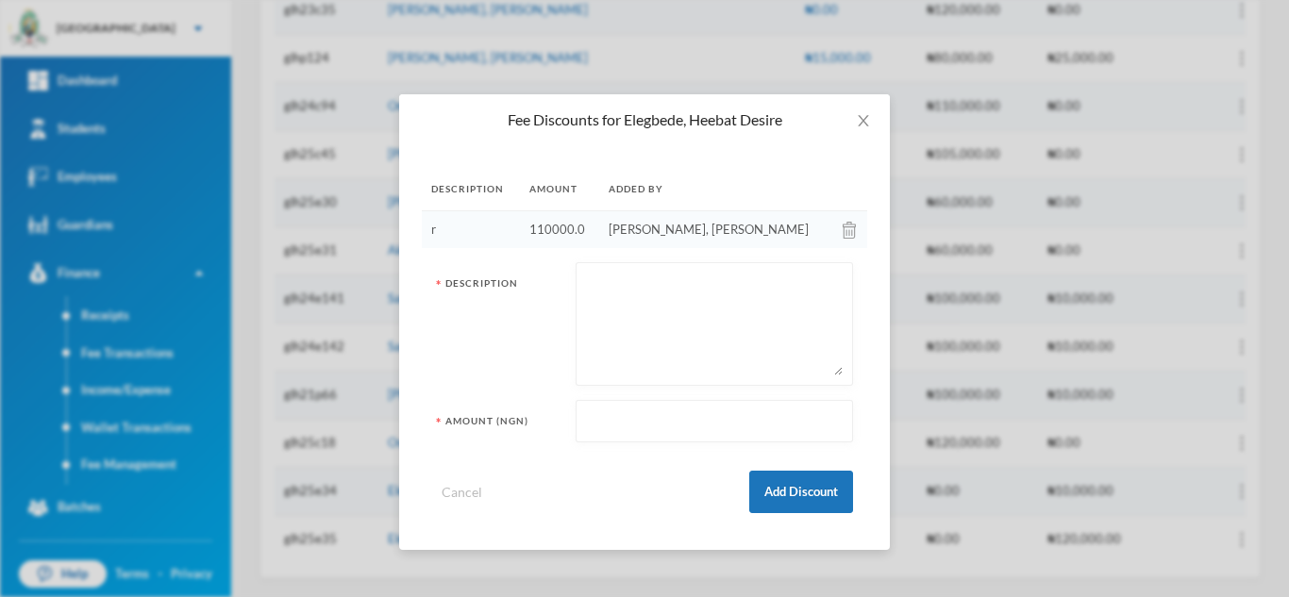
click at [843, 221] on div at bounding box center [850, 230] width 15 height 19
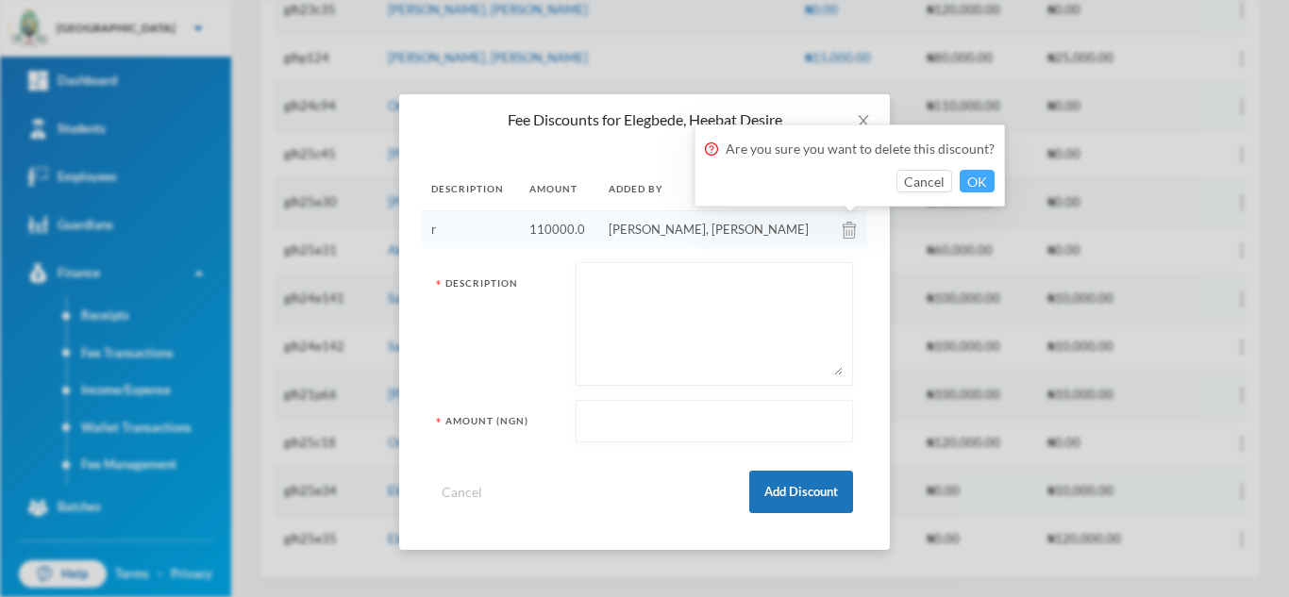
click at [967, 179] on button "OK" at bounding box center [977, 181] width 35 height 23
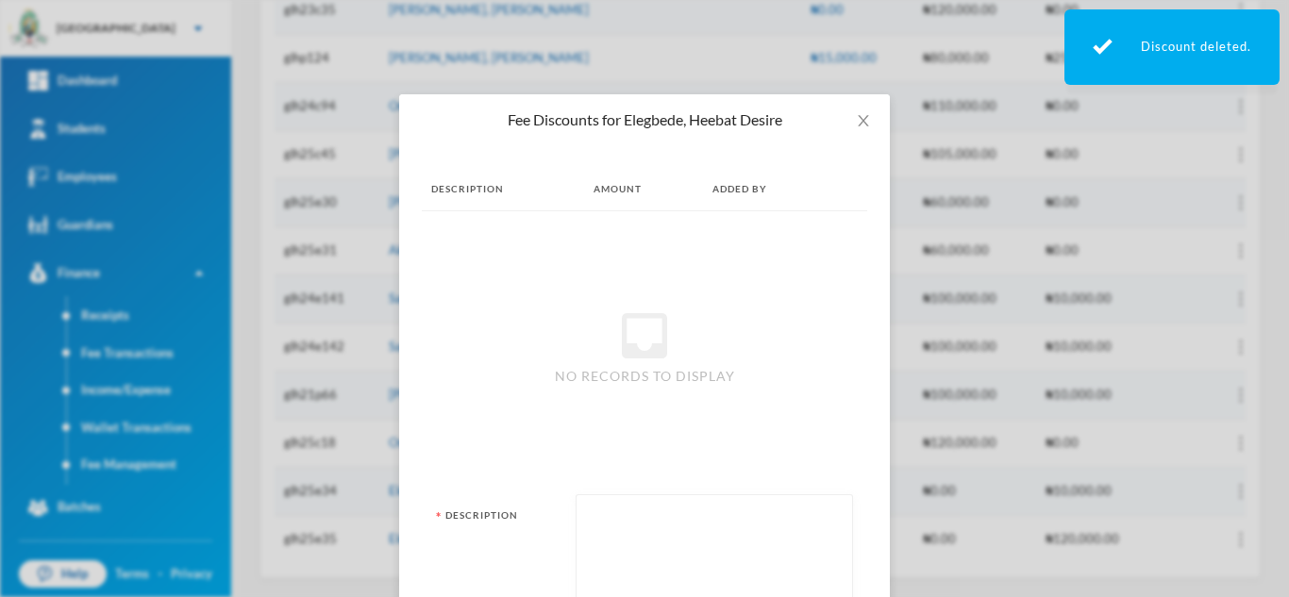
click at [694, 550] on textarea at bounding box center [714, 556] width 257 height 103
type textarea "e"
type textarea "5"
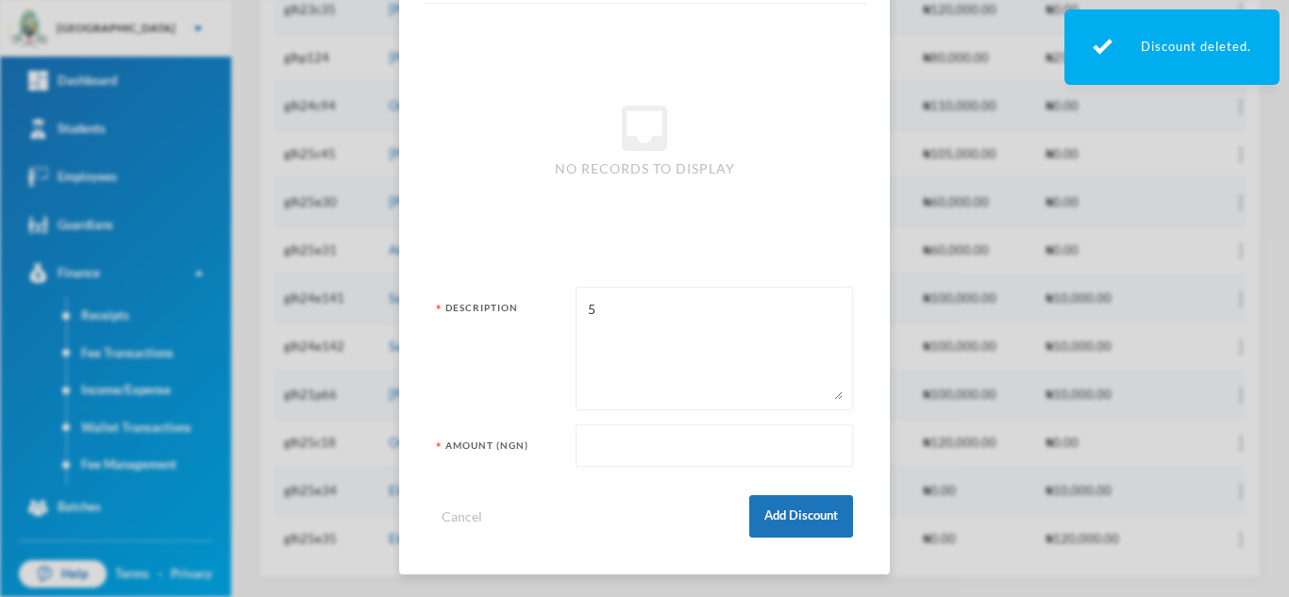
click at [586, 426] on input "text" at bounding box center [714, 447] width 257 height 42
type input "10000"
click at [759, 515] on button "Add Discount" at bounding box center [801, 516] width 104 height 42
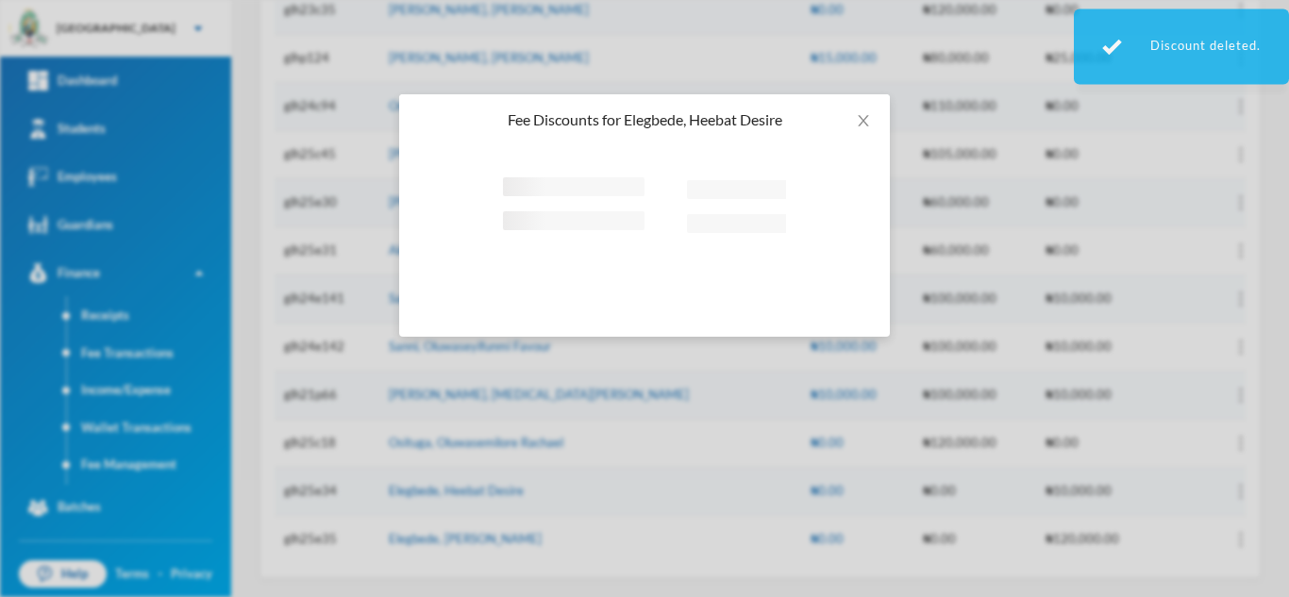
scroll to position [0, 0]
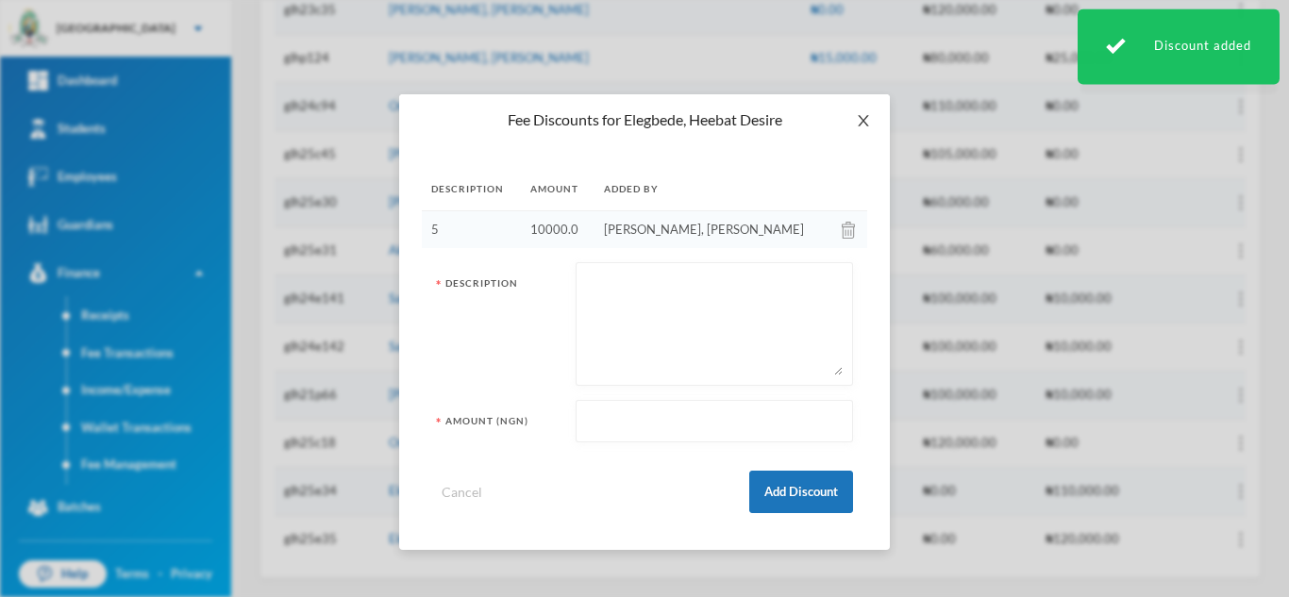
click at [863, 125] on icon "icon: close" at bounding box center [863, 120] width 15 height 15
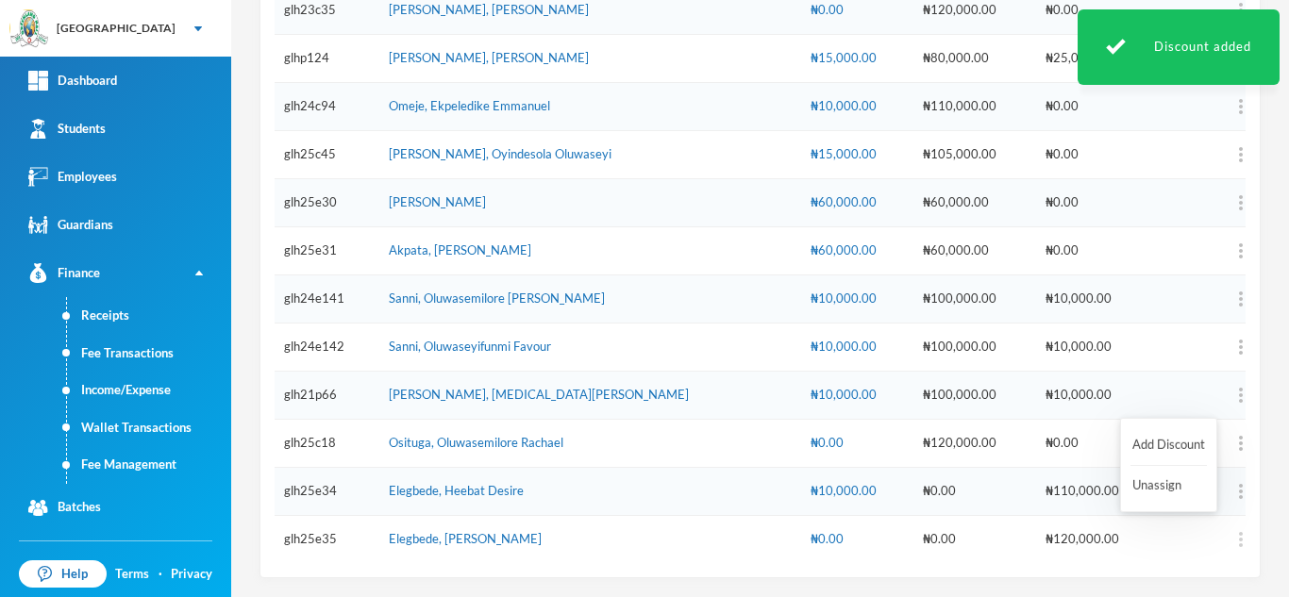
click at [1239, 537] on img "button" at bounding box center [1241, 539] width 4 height 15
click at [1153, 443] on button "Add Discount" at bounding box center [1168, 445] width 76 height 34
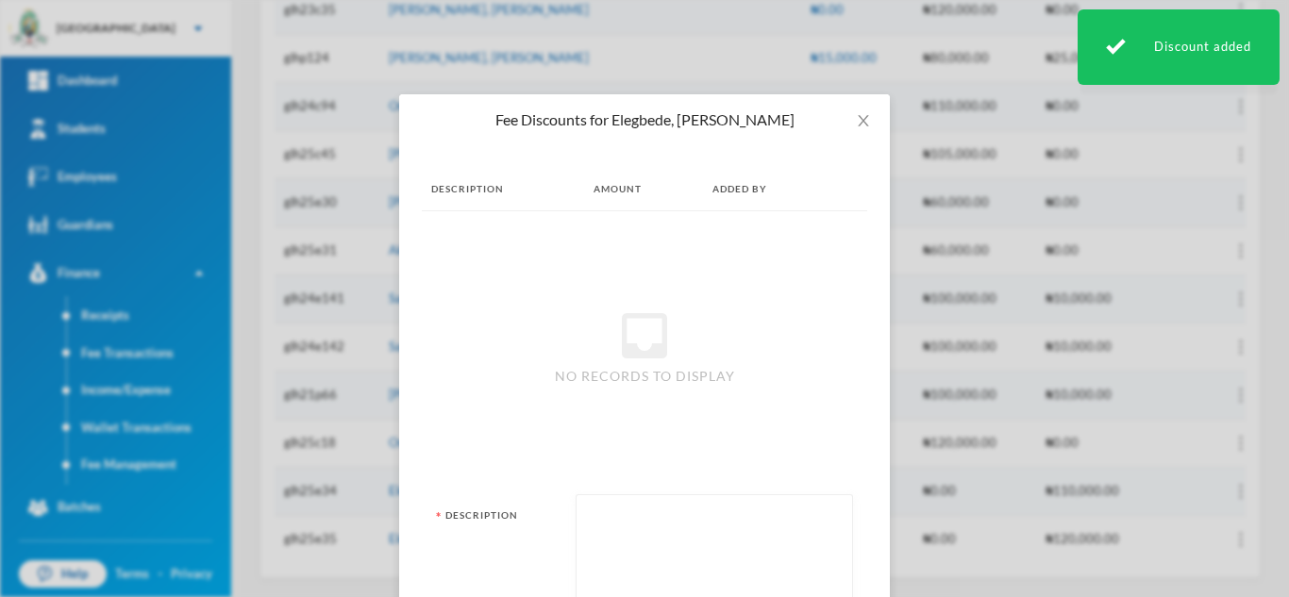
click at [679, 526] on textarea at bounding box center [714, 556] width 257 height 103
type textarea "4"
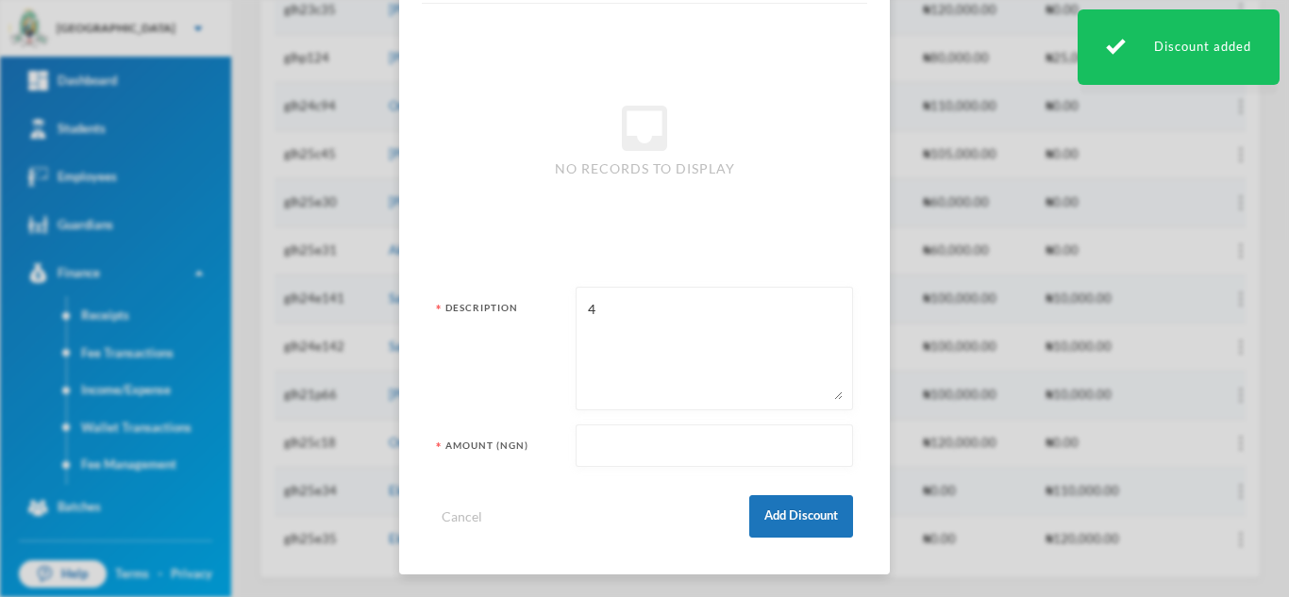
click at [576, 434] on div at bounding box center [714, 446] width 277 height 42
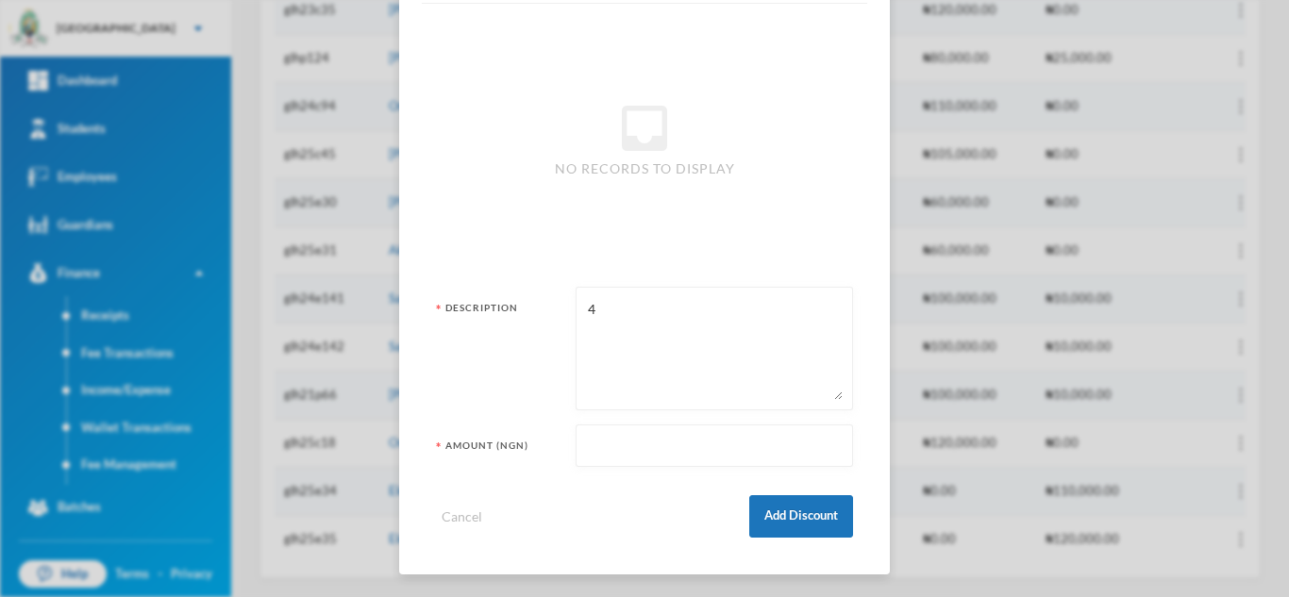
click at [605, 443] on input "text" at bounding box center [714, 447] width 257 height 42
type input "10000"
click at [779, 511] on button "Add Discount" at bounding box center [801, 516] width 104 height 42
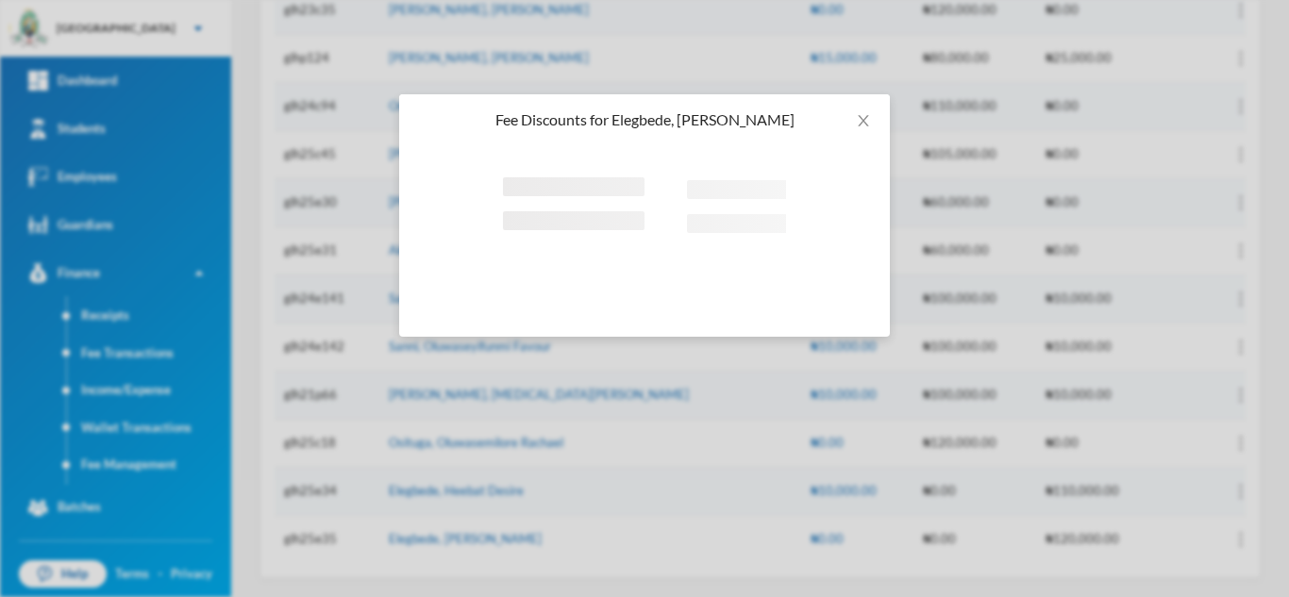
scroll to position [0, 0]
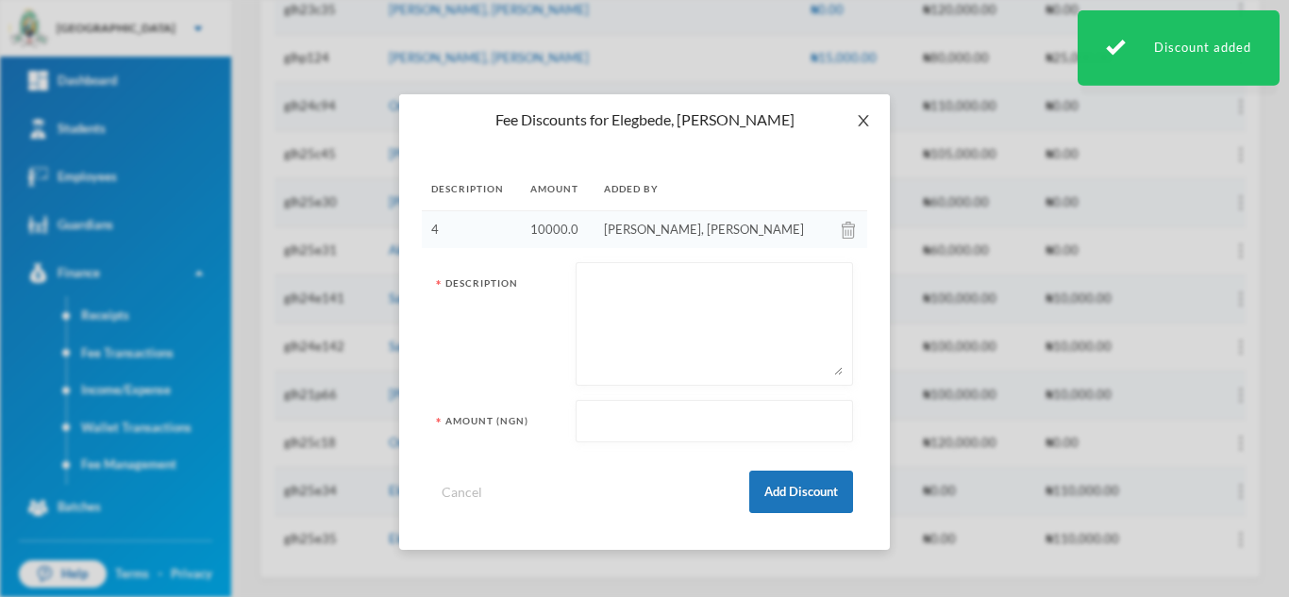
click at [868, 124] on icon "icon: close" at bounding box center [863, 120] width 15 height 15
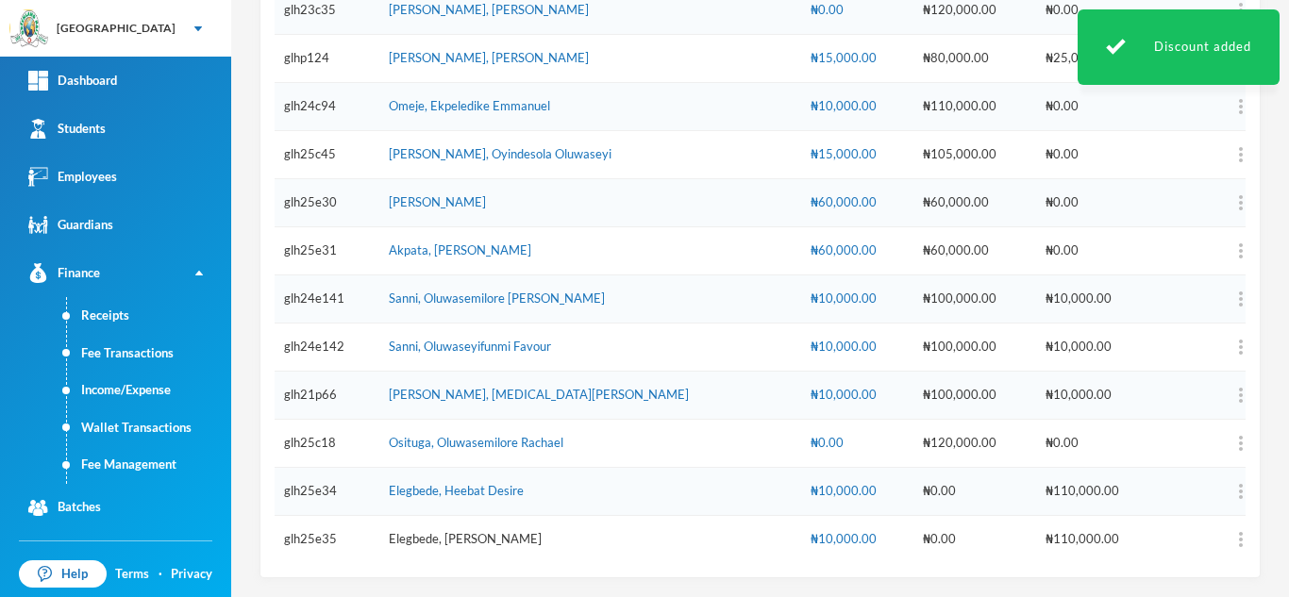
click at [481, 539] on link "Elegbede, [PERSON_NAME]" at bounding box center [465, 538] width 153 height 15
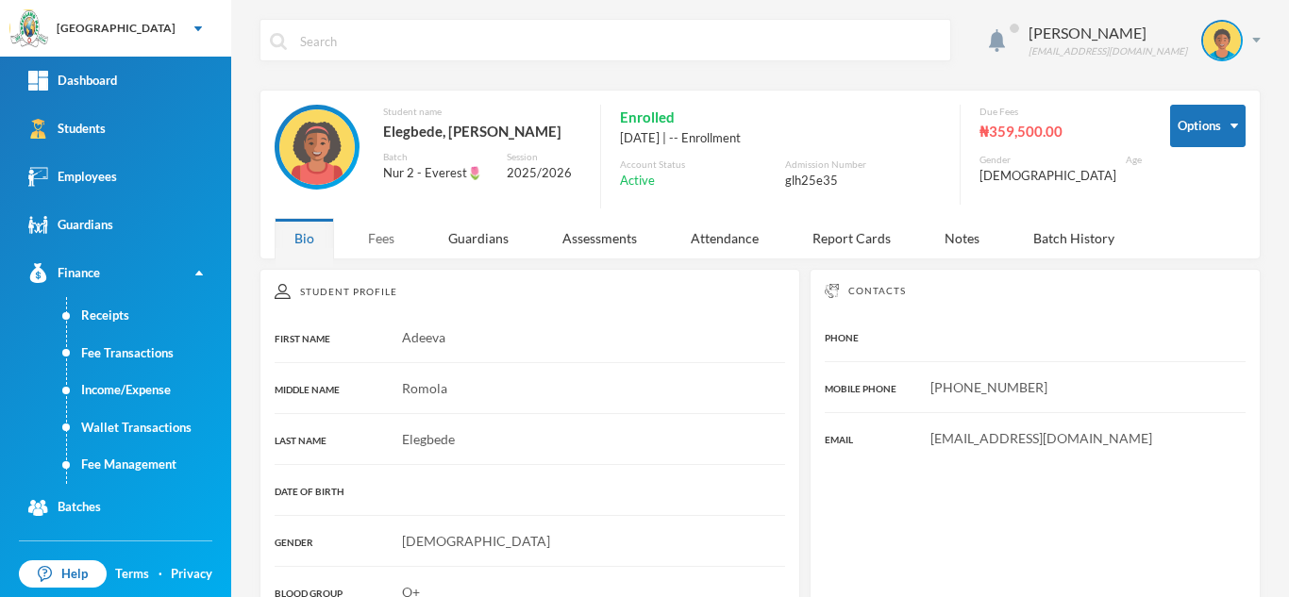
click at [388, 238] on div "Fees" at bounding box center [381, 238] width 66 height 41
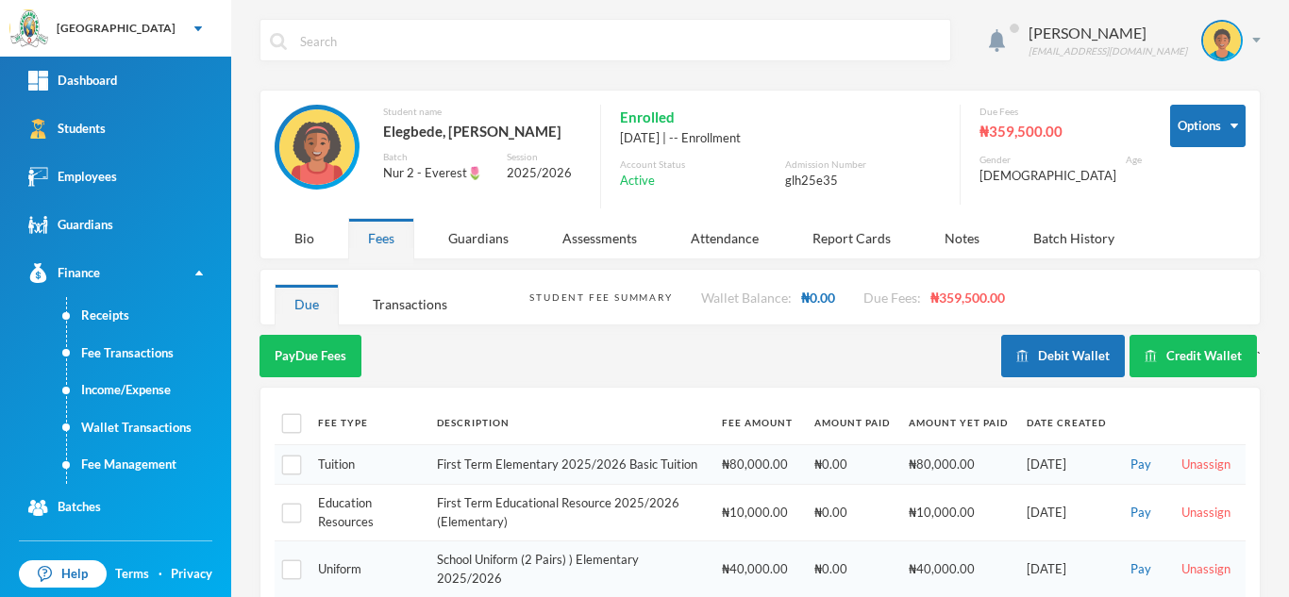
scroll to position [395, 0]
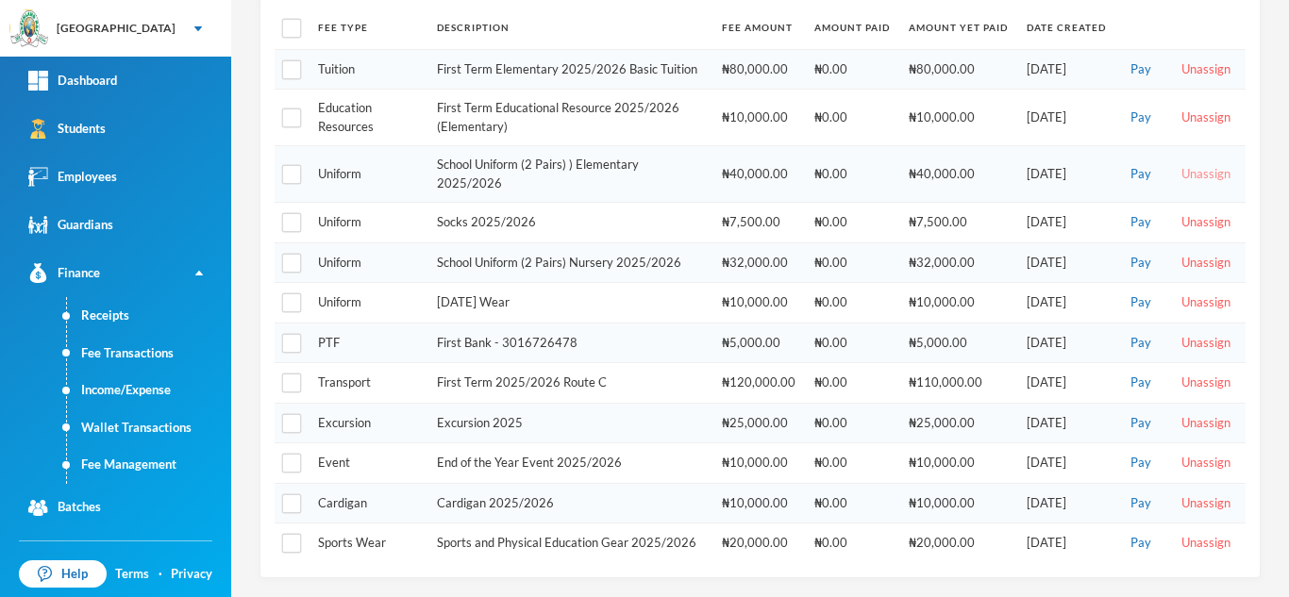
click at [1200, 177] on button "Unassign" at bounding box center [1206, 174] width 60 height 21
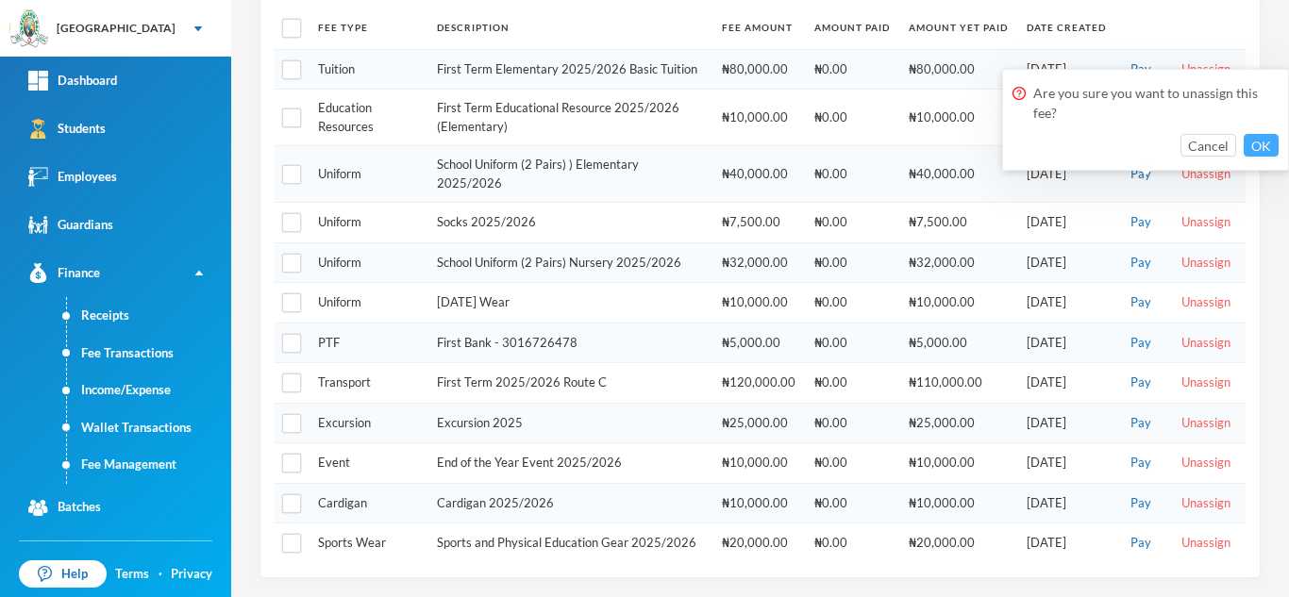
click at [1263, 145] on button "OK" at bounding box center [1260, 145] width 35 height 23
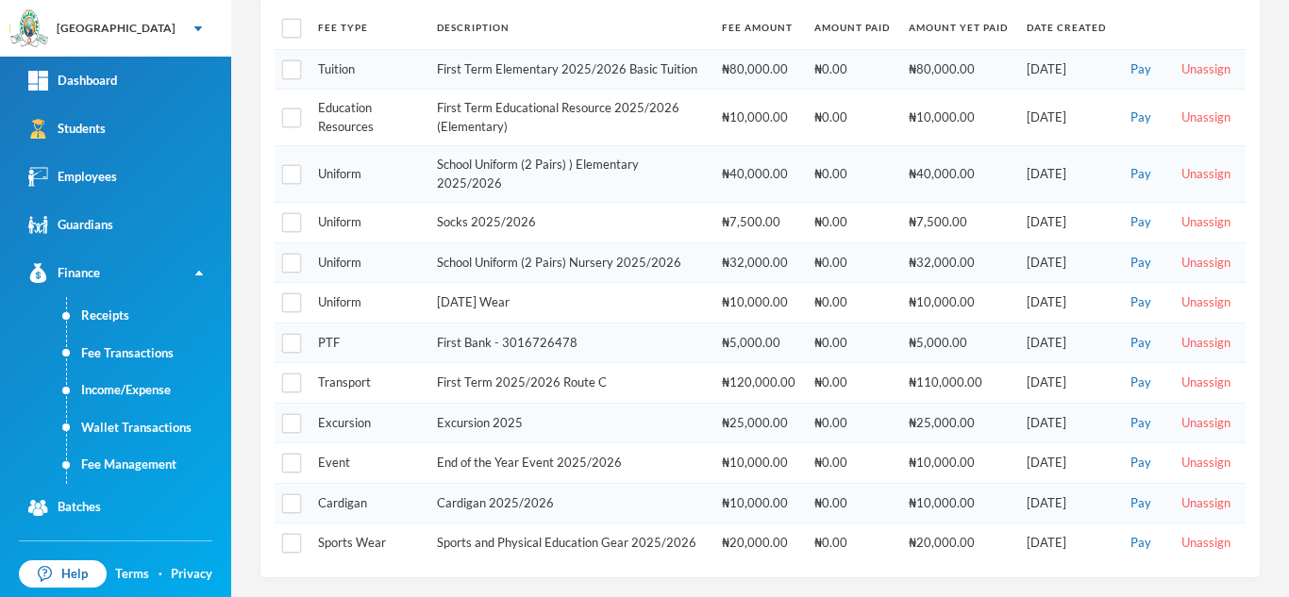
scroll to position [339, 0]
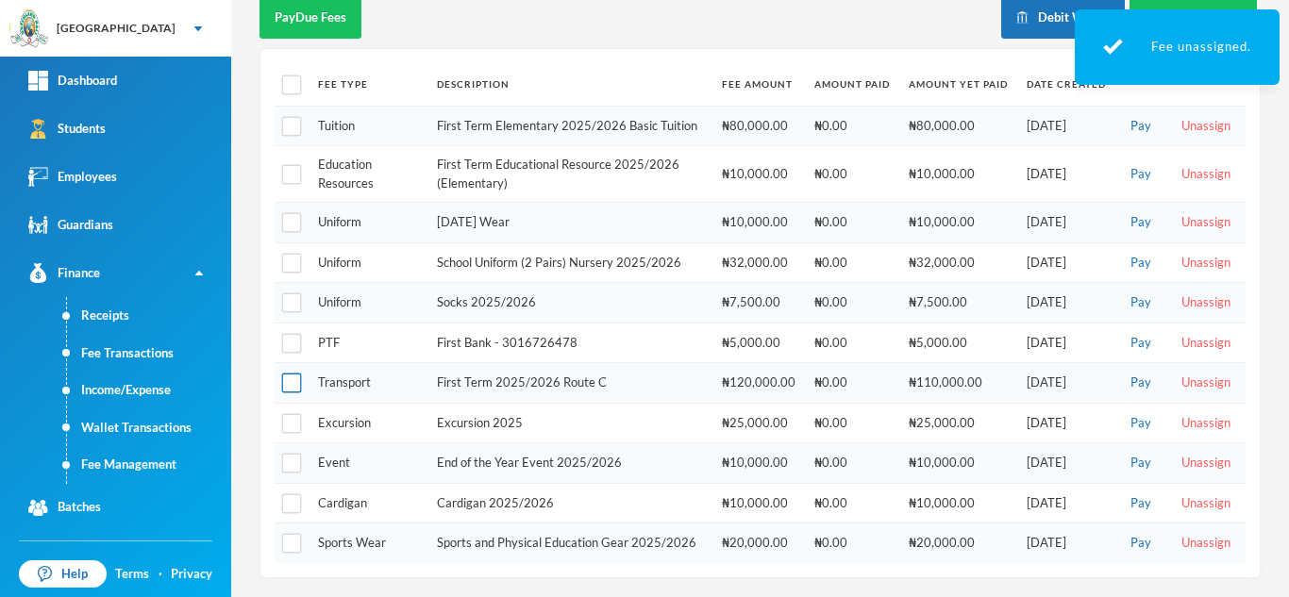
click at [293, 381] on input "checkbox" at bounding box center [292, 384] width 20 height 20
checkbox input "true"
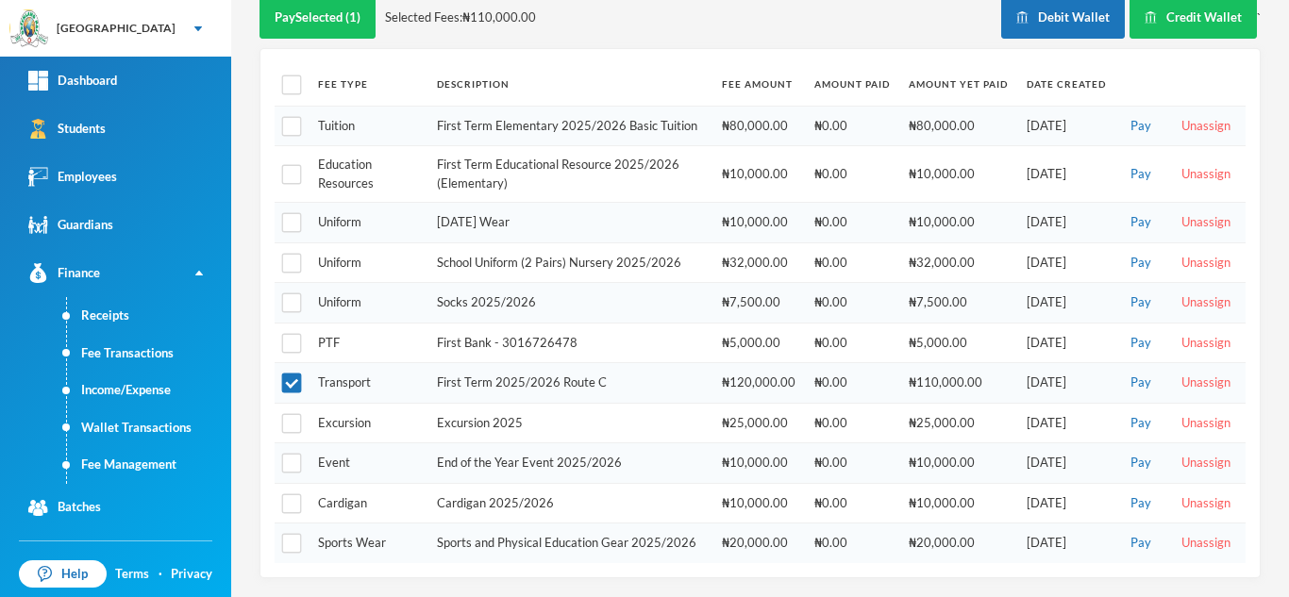
scroll to position [88, 0]
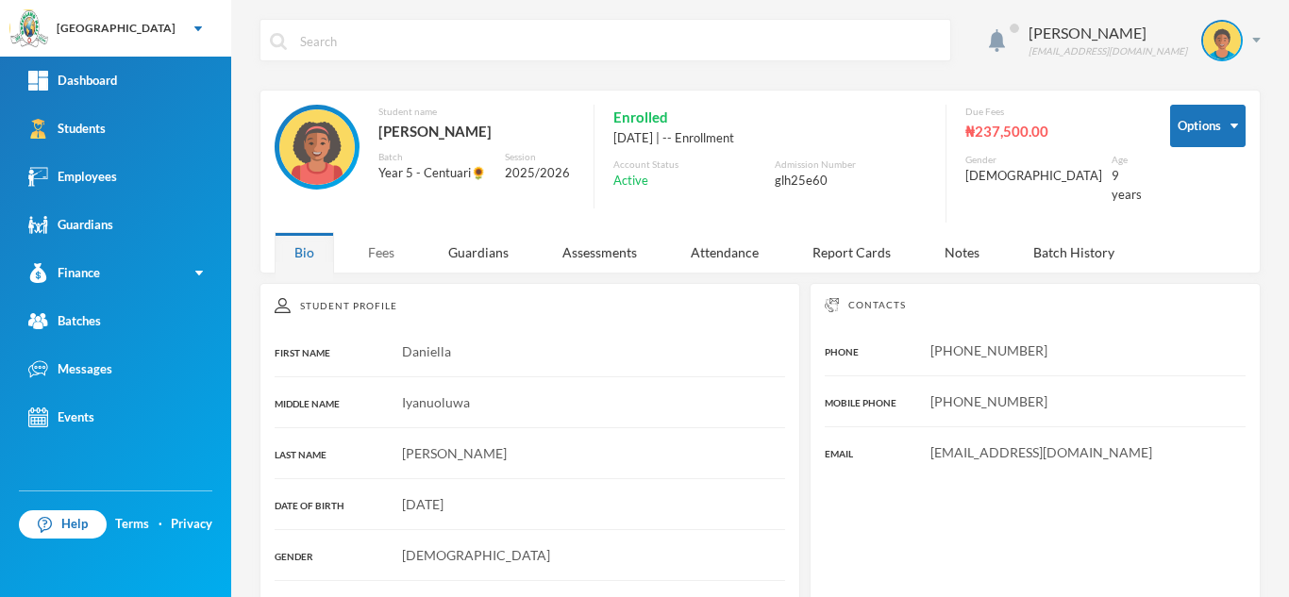
click at [382, 241] on div "Fees" at bounding box center [381, 252] width 66 height 41
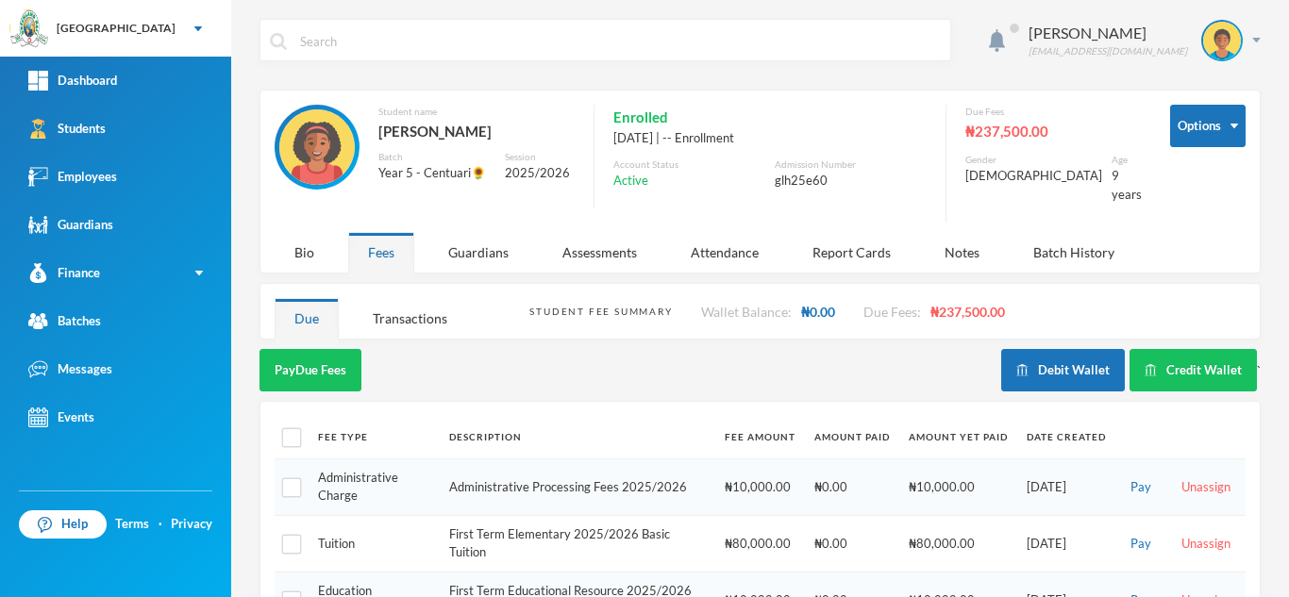
click at [280, 416] on th at bounding box center [292, 437] width 34 height 42
click at [284, 428] on input "checkbox" at bounding box center [292, 438] width 20 height 20
checkbox input "true"
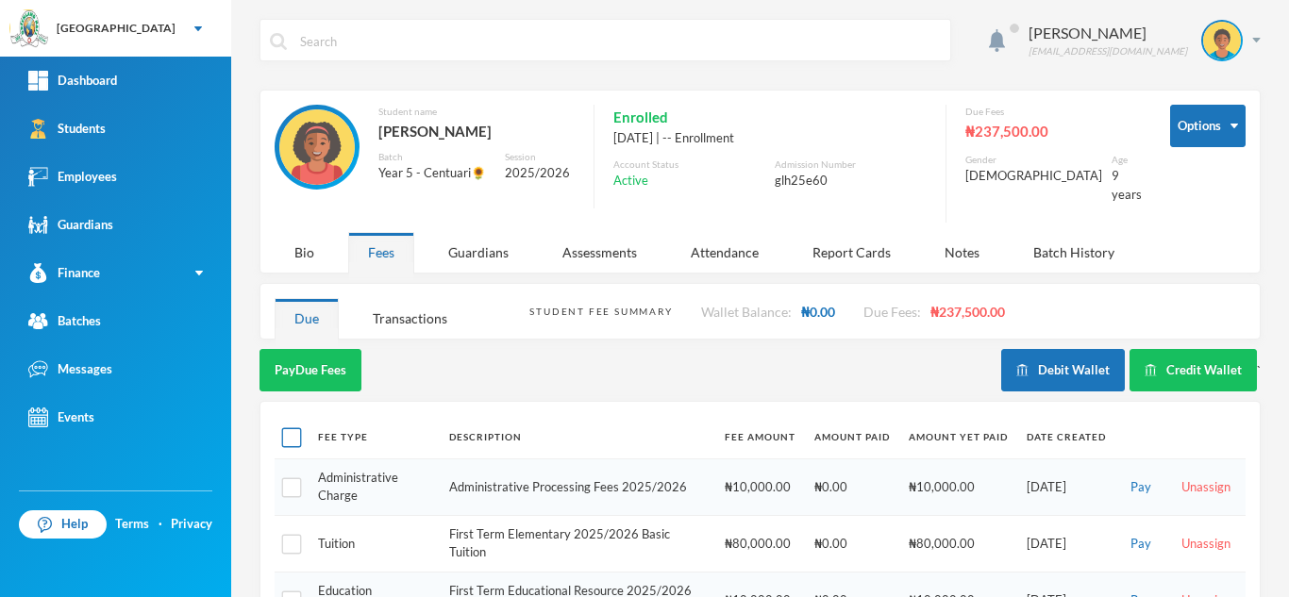
checkbox input "true"
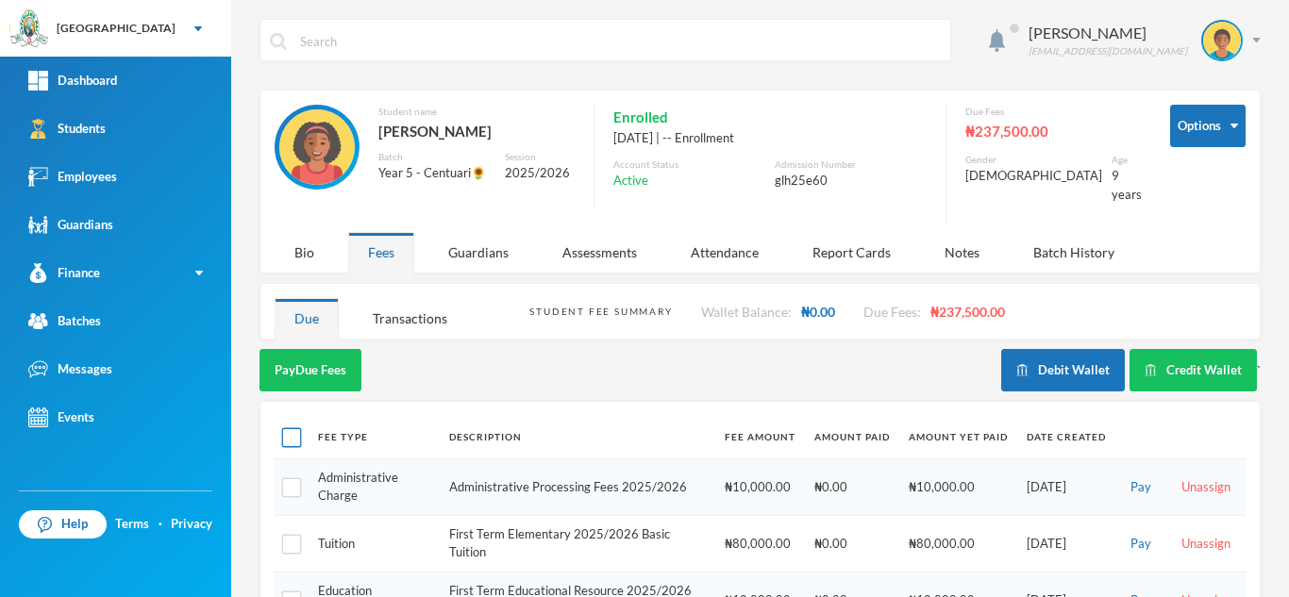
checkbox input "true"
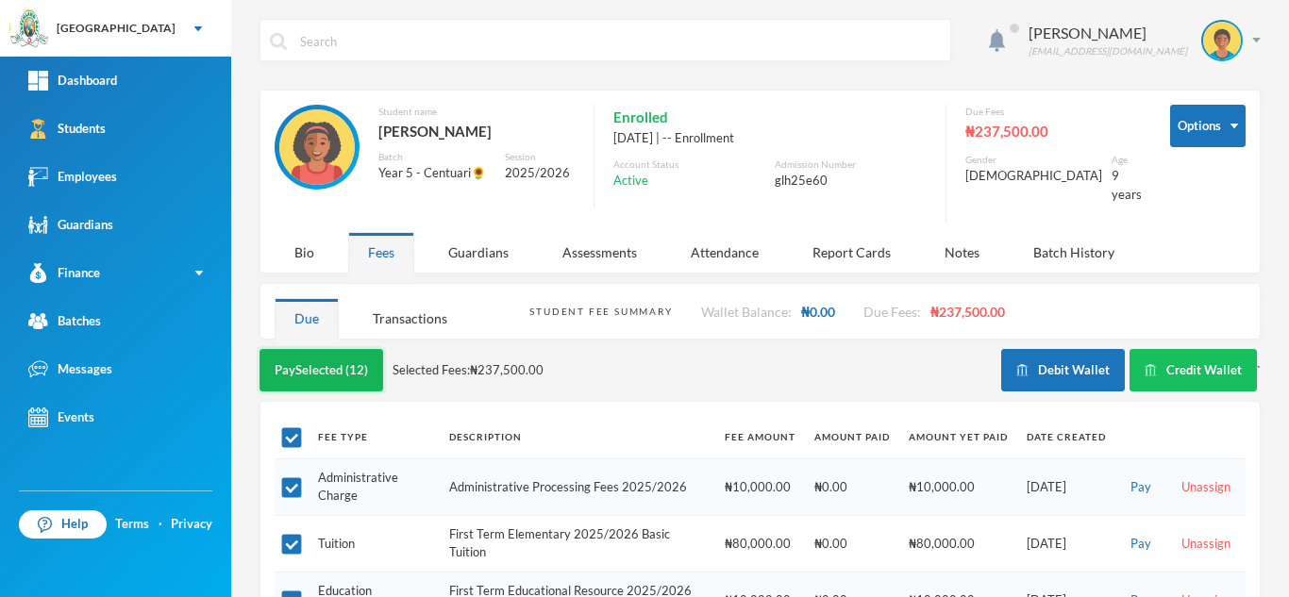
click at [295, 361] on button "Pay Selected (12)" at bounding box center [321, 370] width 124 height 42
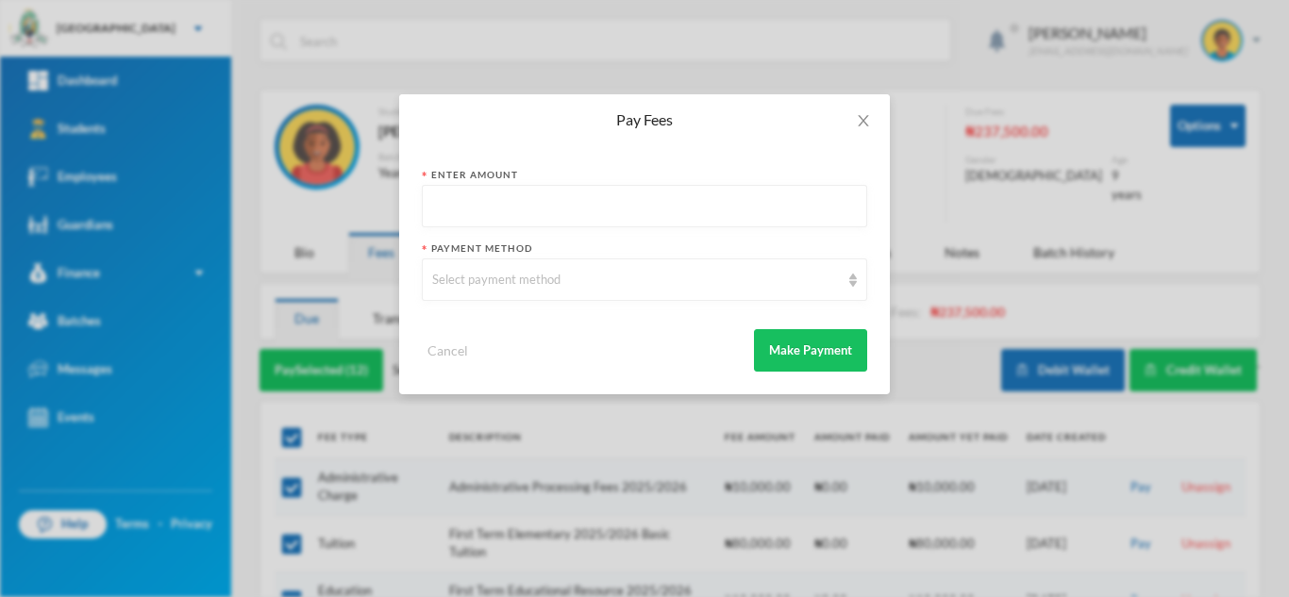
click at [469, 205] on input "text" at bounding box center [644, 207] width 425 height 42
type input "5000"
click at [448, 275] on div "Select payment method" at bounding box center [636, 280] width 408 height 19
click at [870, 249] on div "Enter Amount 5000 Payment Method Select payment method Cancel Make Payment" at bounding box center [644, 269] width 491 height 249
click at [782, 275] on div "Select payment method" at bounding box center [636, 280] width 408 height 19
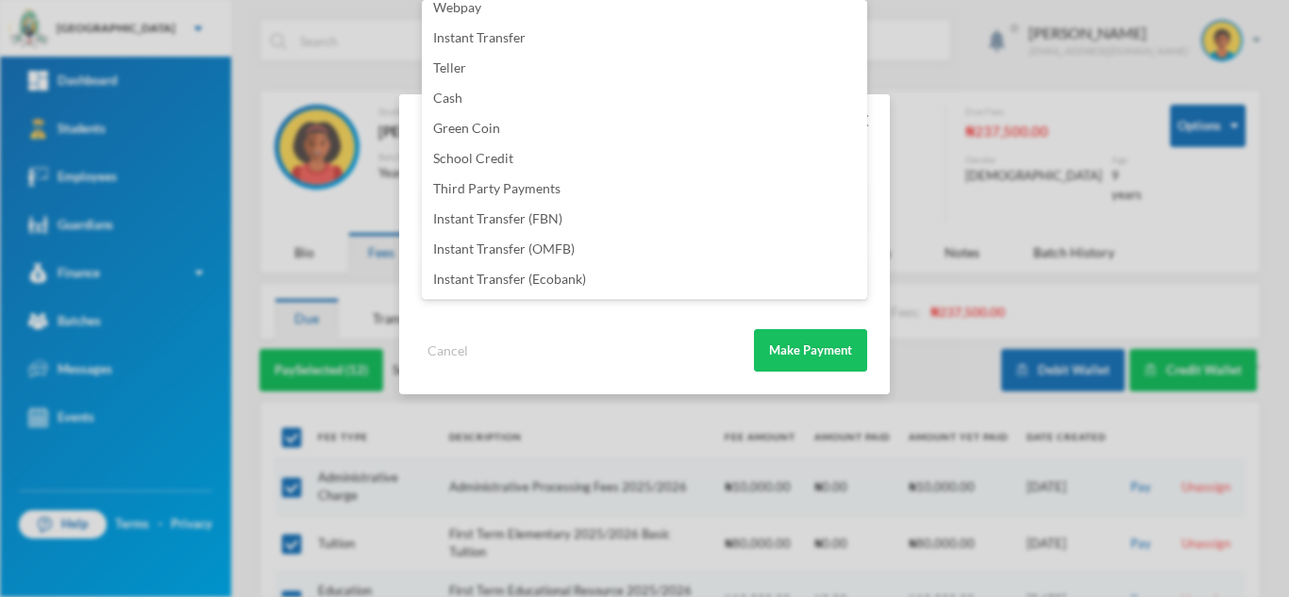
scroll to position [222, 0]
click at [565, 180] on li "Instant Transfer (FBN)" at bounding box center [644, 190] width 445 height 30
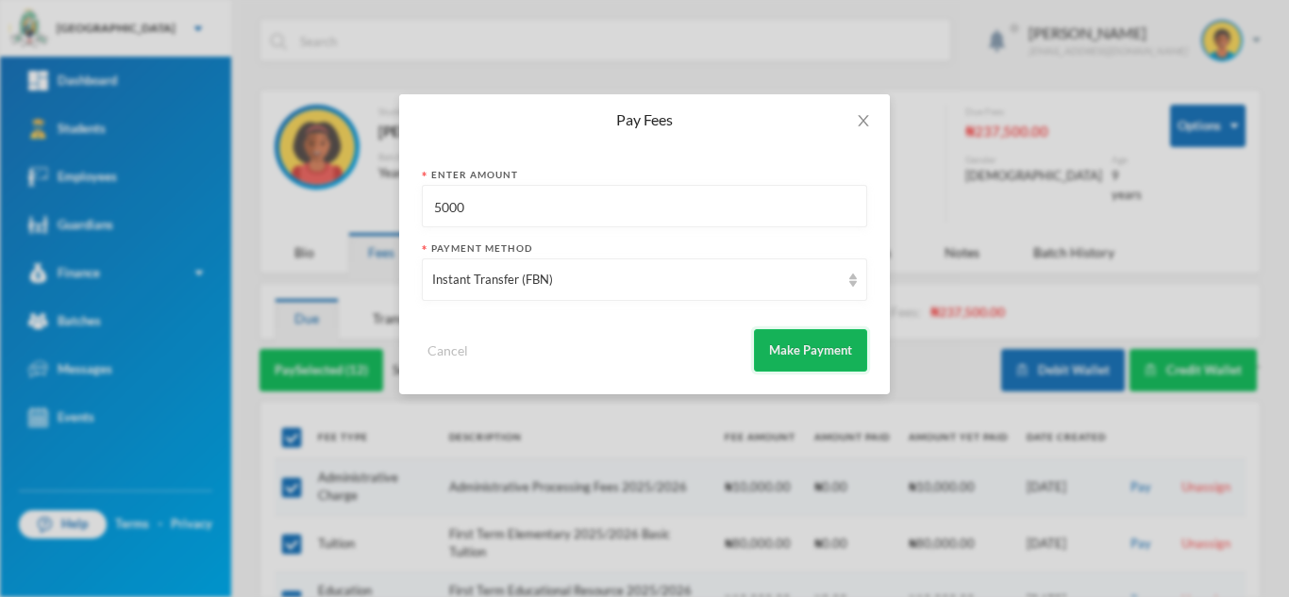
click at [790, 341] on button "Make Payment" at bounding box center [810, 350] width 113 height 42
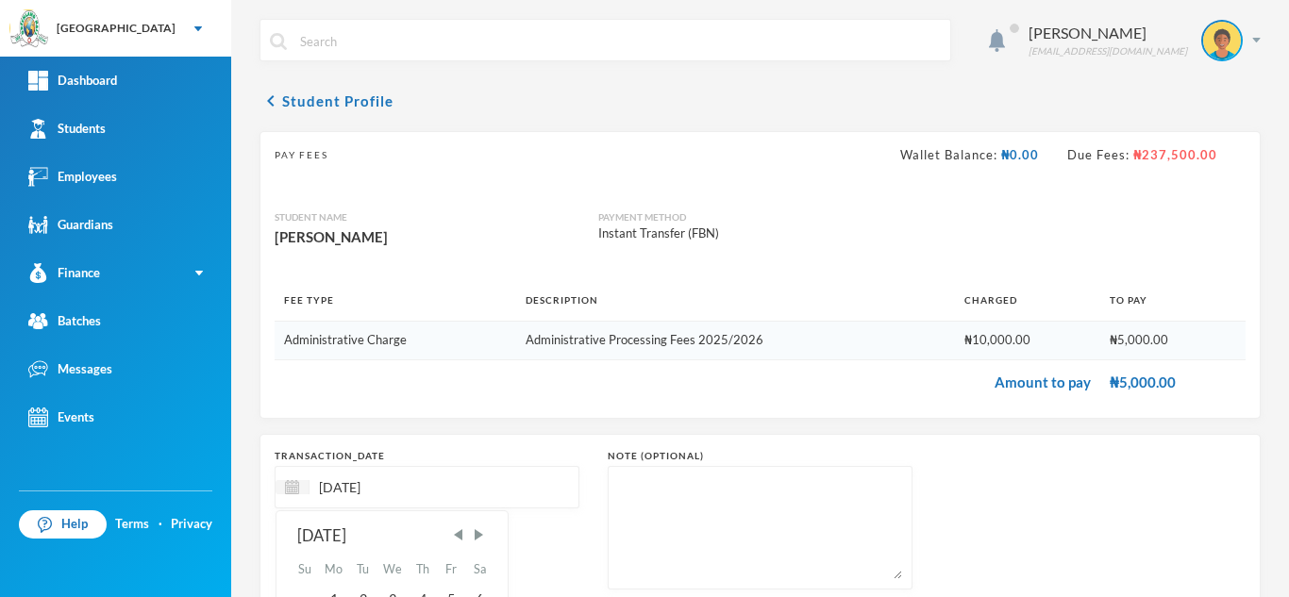
click at [341, 483] on input "[DATE]" at bounding box center [388, 487] width 159 height 22
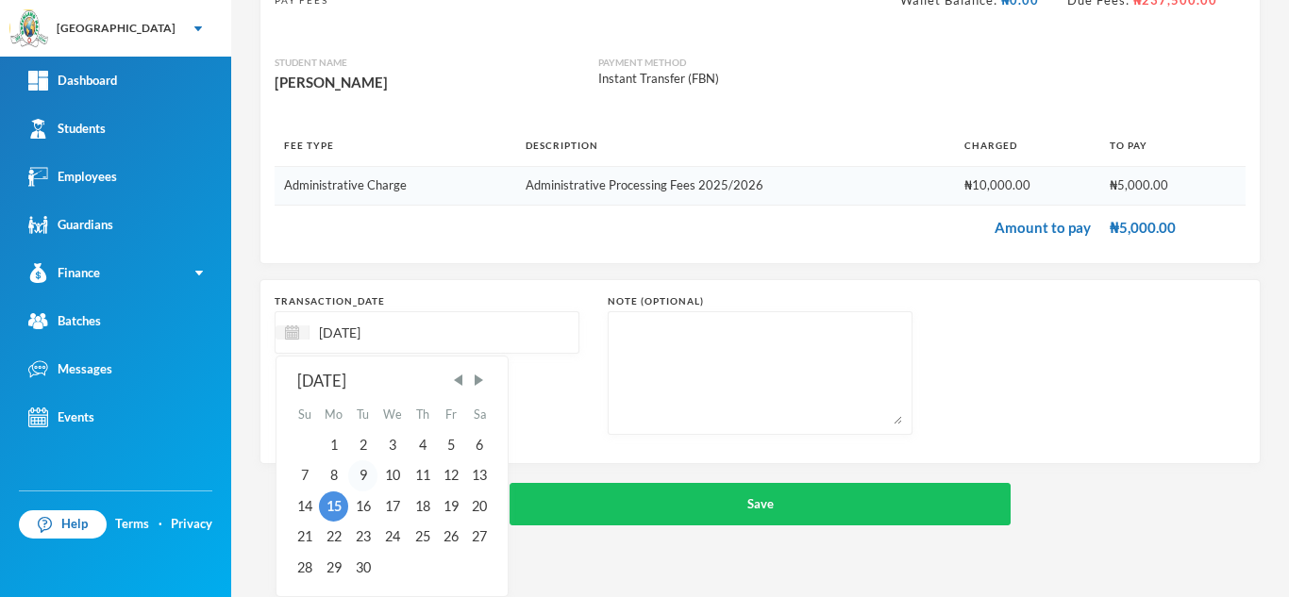
click at [367, 470] on div "9" at bounding box center [362, 475] width 28 height 30
type input "09/09/2025"
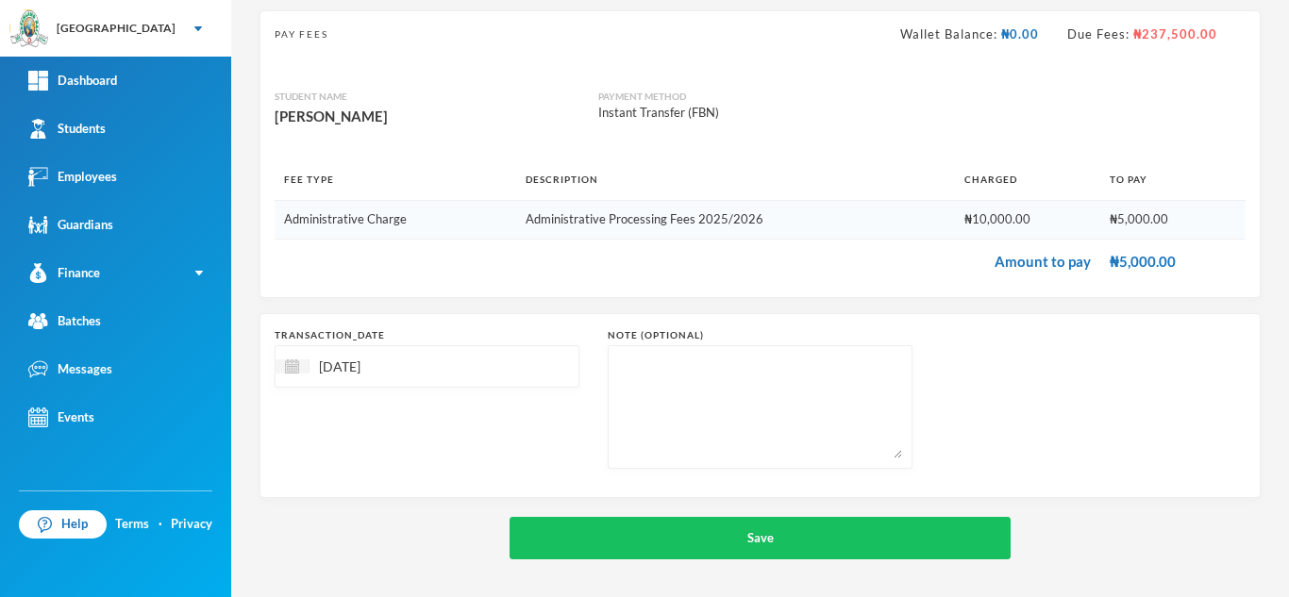
scroll to position [121, 0]
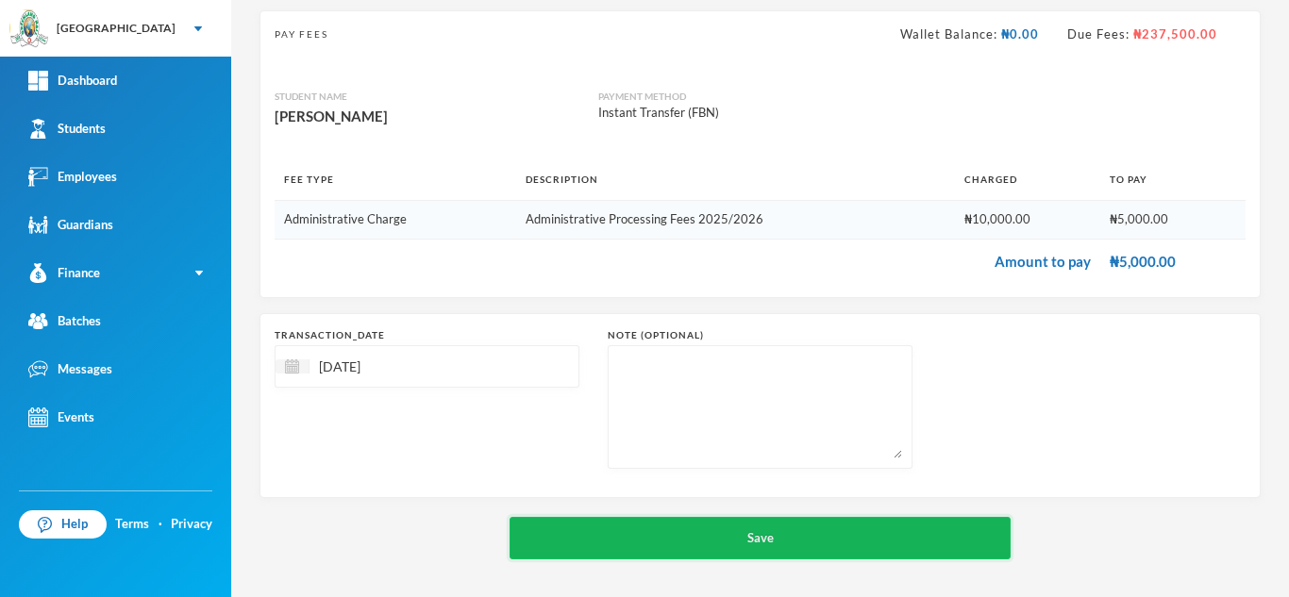
click at [672, 517] on button "Save" at bounding box center [759, 538] width 501 height 42
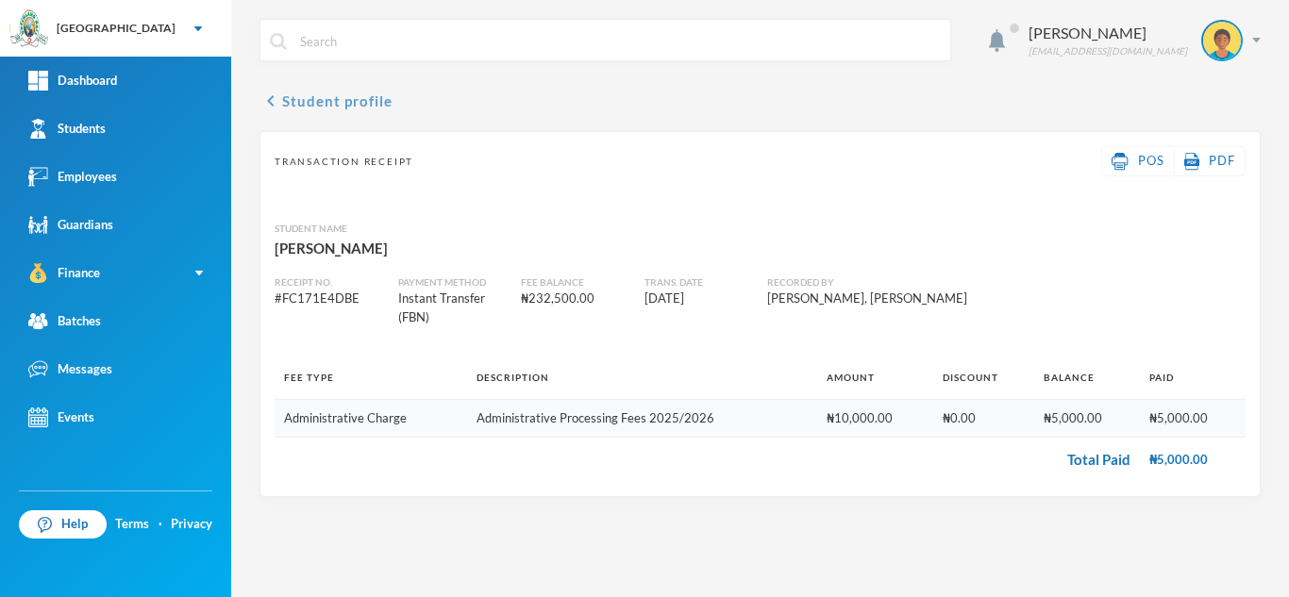
click at [331, 98] on button "chevron_left Student profile" at bounding box center [325, 101] width 133 height 23
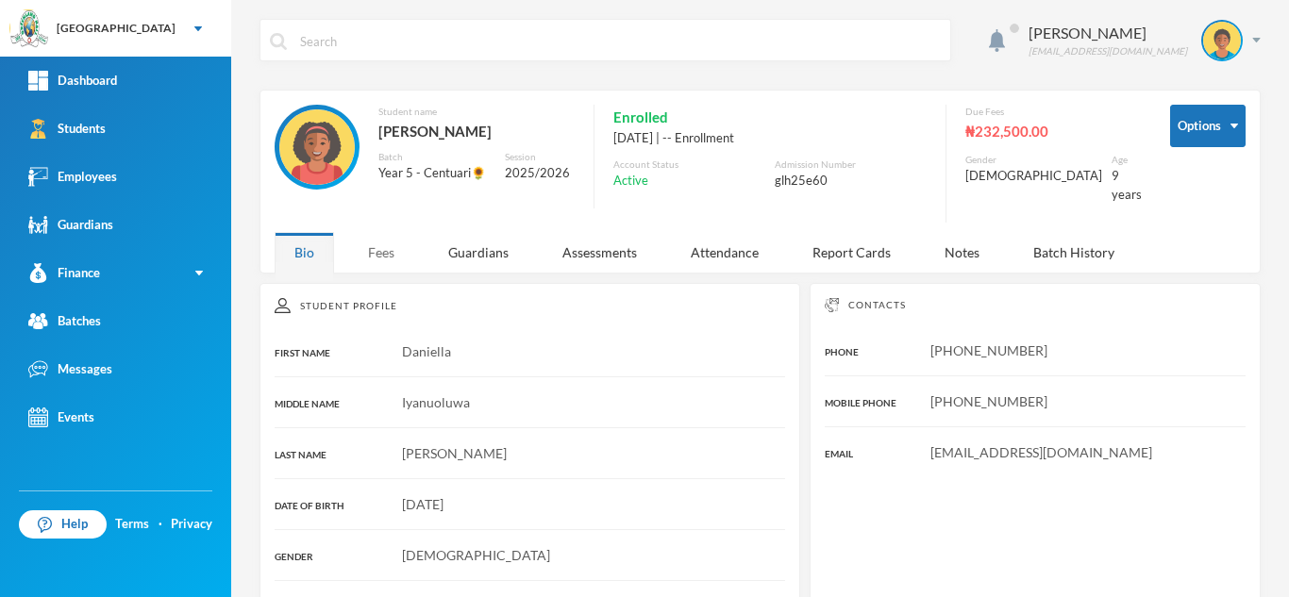
click at [366, 233] on div "Fees" at bounding box center [381, 252] width 66 height 41
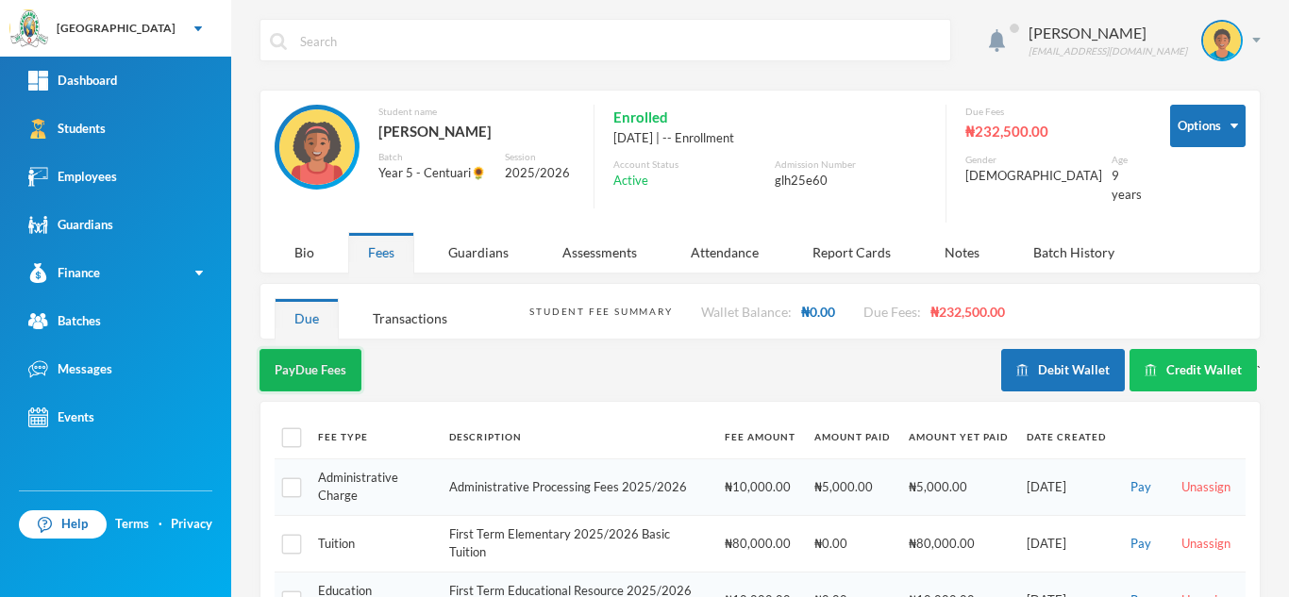
click at [304, 354] on button "Pay Due Fees" at bounding box center [310, 370] width 102 height 42
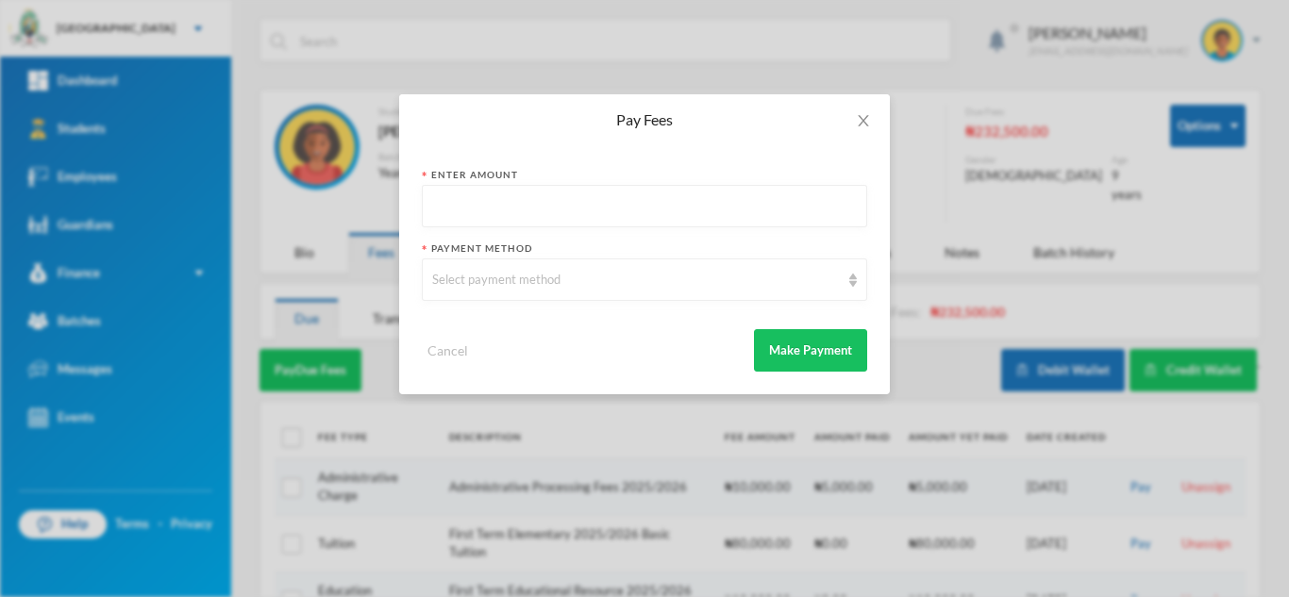
click at [537, 196] on input "text" at bounding box center [644, 207] width 425 height 42
type input "5000"
click at [527, 279] on div "Select payment method" at bounding box center [636, 280] width 408 height 19
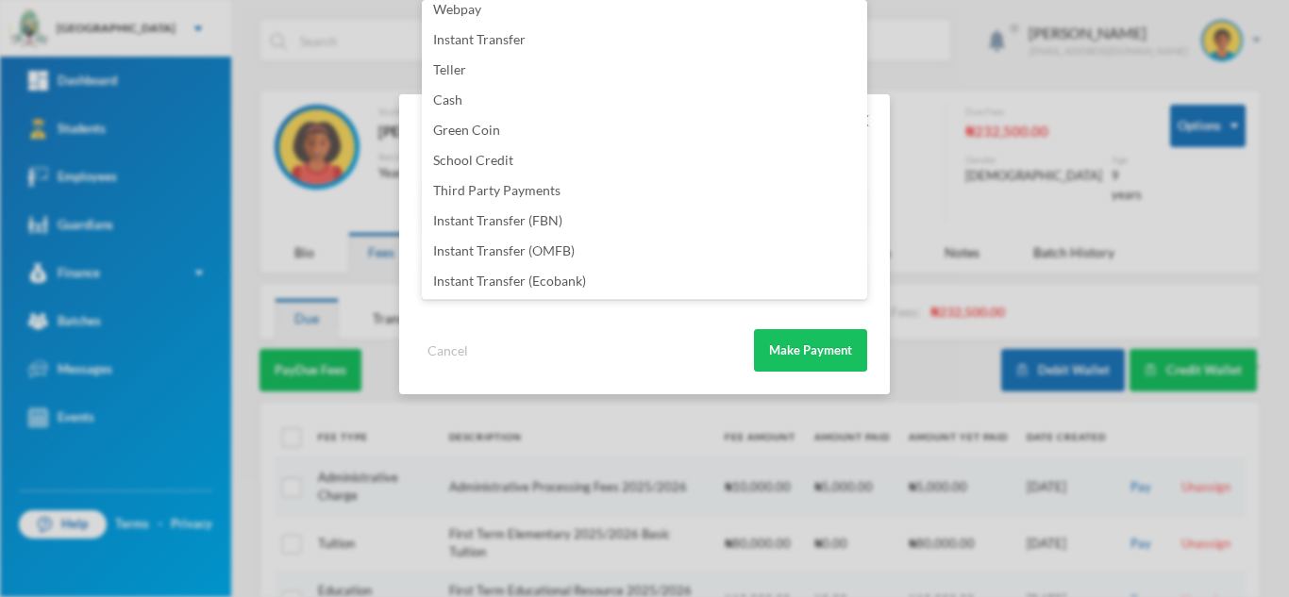
scroll to position [222, 0]
click at [567, 185] on li "Instant Transfer (FBN)" at bounding box center [644, 190] width 445 height 30
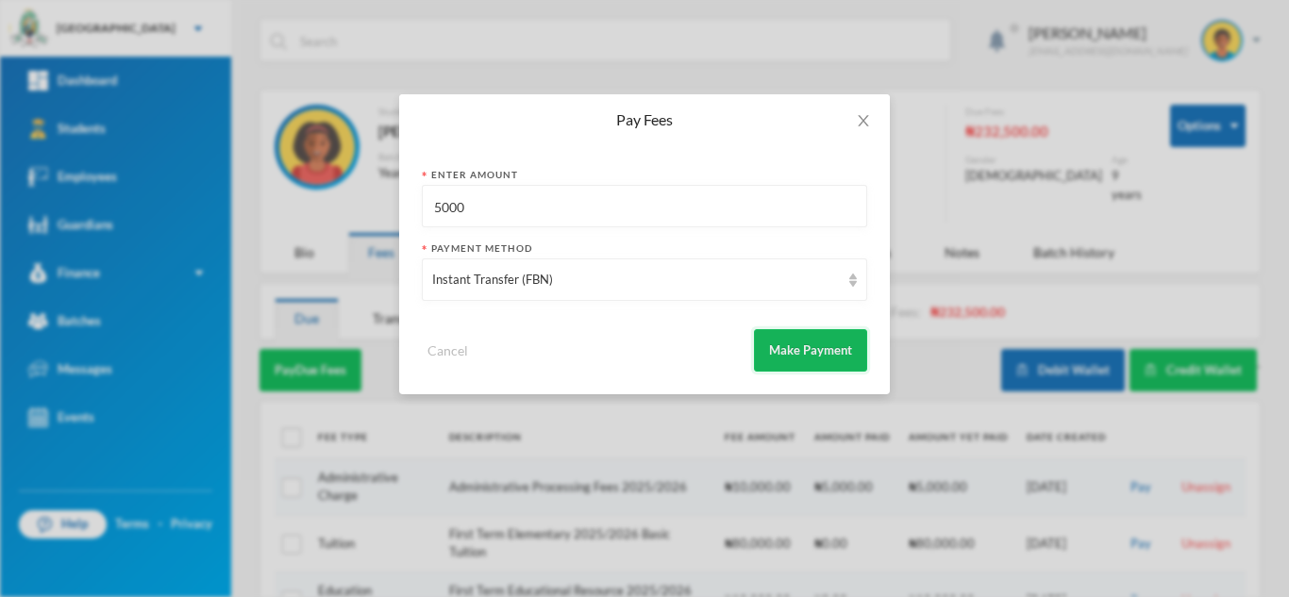
click at [804, 332] on button "Make Payment" at bounding box center [810, 350] width 113 height 42
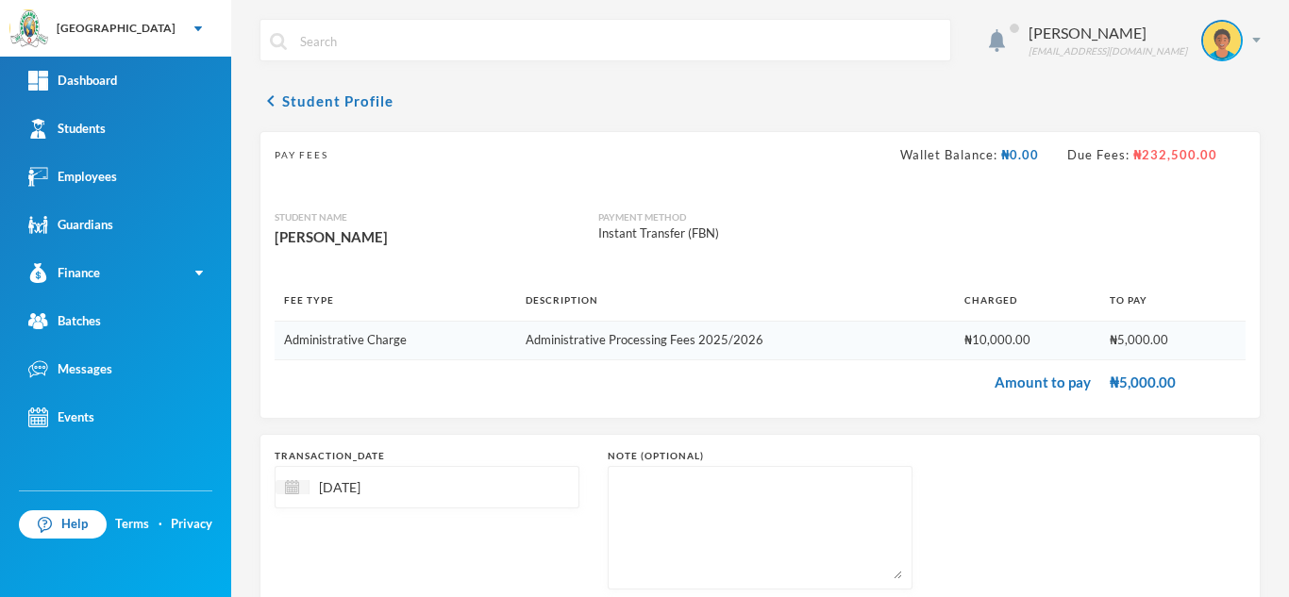
scroll to position [121, 0]
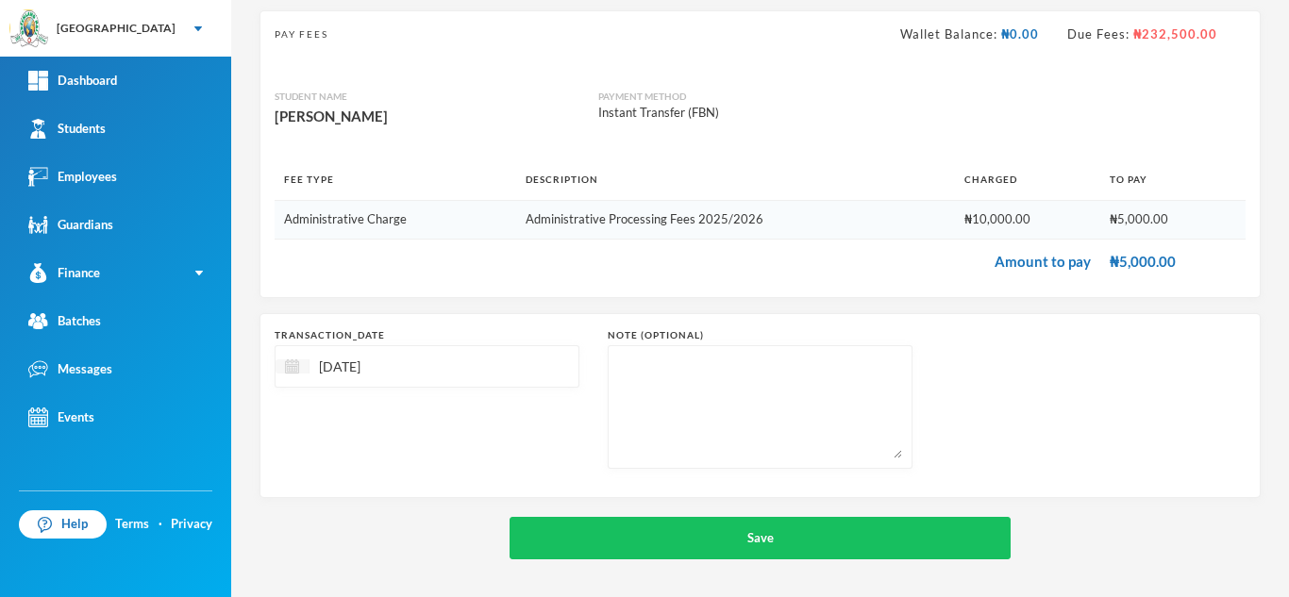
click at [290, 372] on img at bounding box center [292, 366] width 14 height 14
click at [369, 507] on div "9" at bounding box center [362, 509] width 28 height 30
type input "09/09/2025"
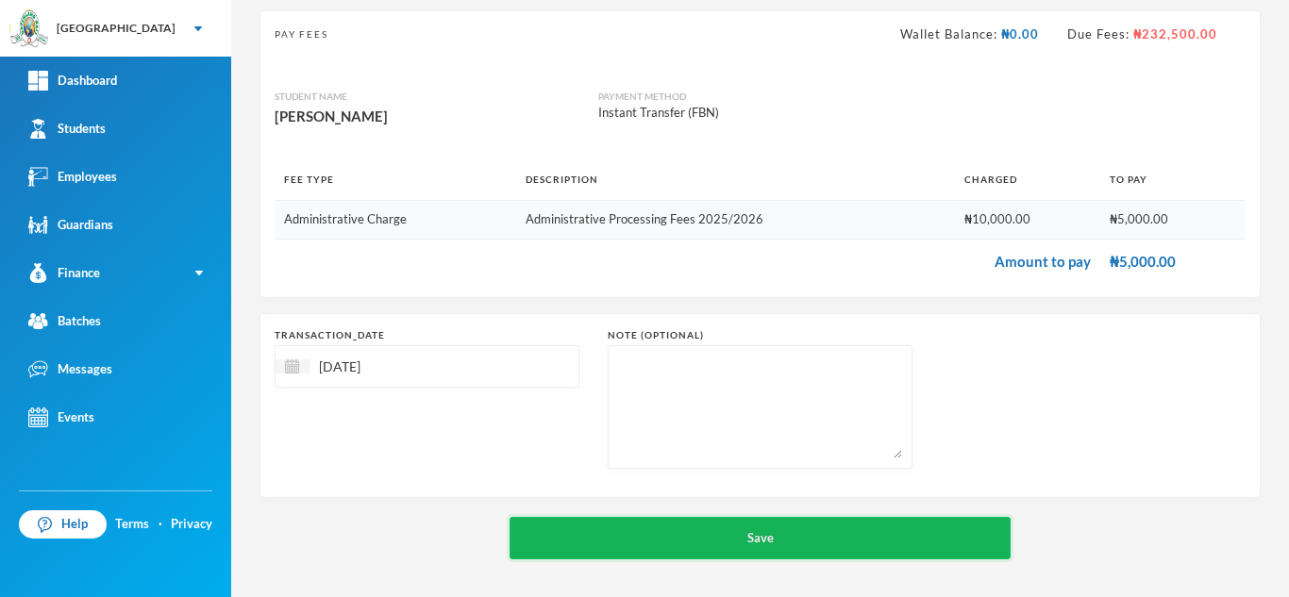
click at [683, 527] on button "Save" at bounding box center [759, 538] width 501 height 42
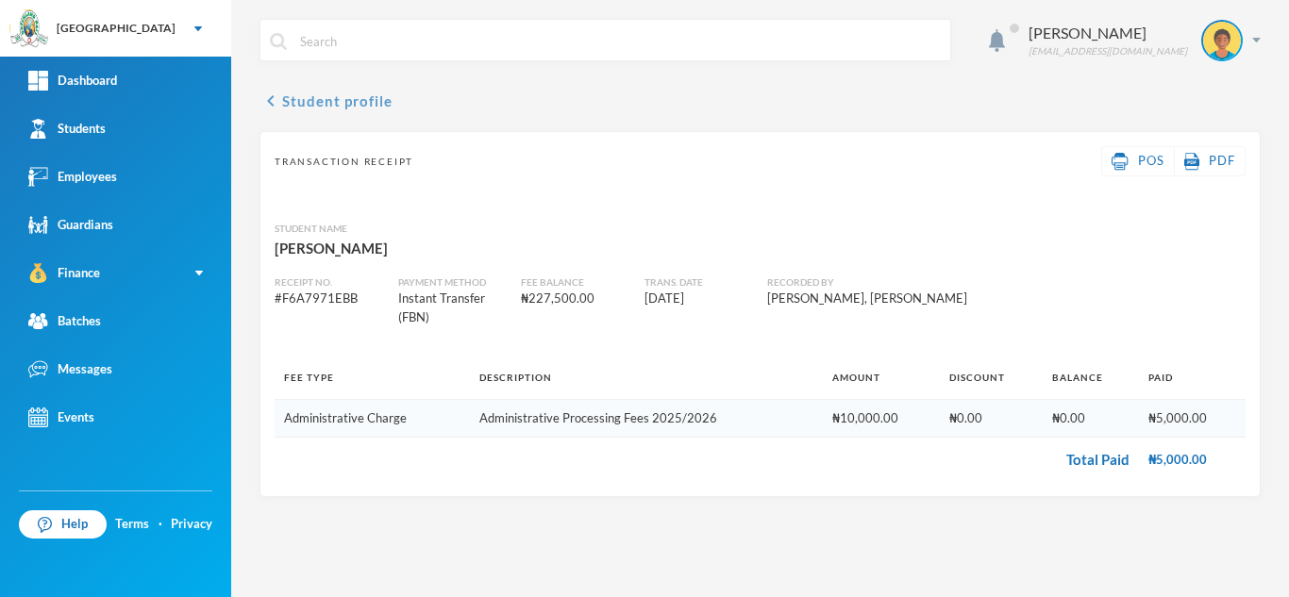
click at [318, 102] on button "chevron_left Student profile" at bounding box center [325, 101] width 133 height 23
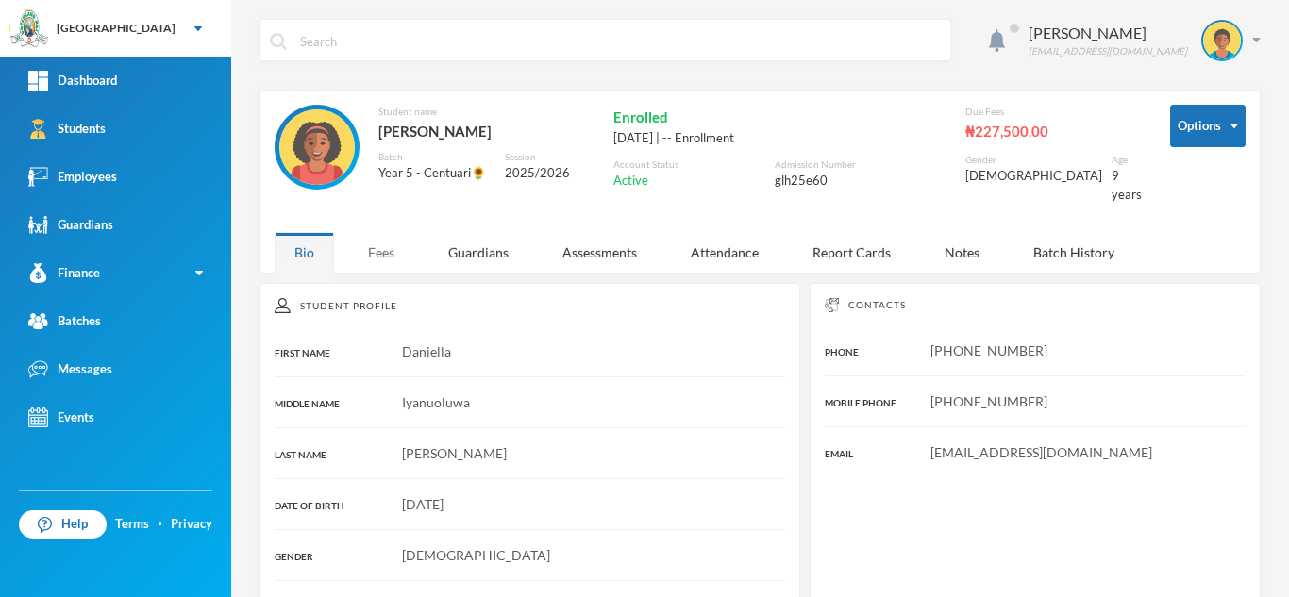
click at [368, 254] on div "Fees" at bounding box center [381, 252] width 66 height 41
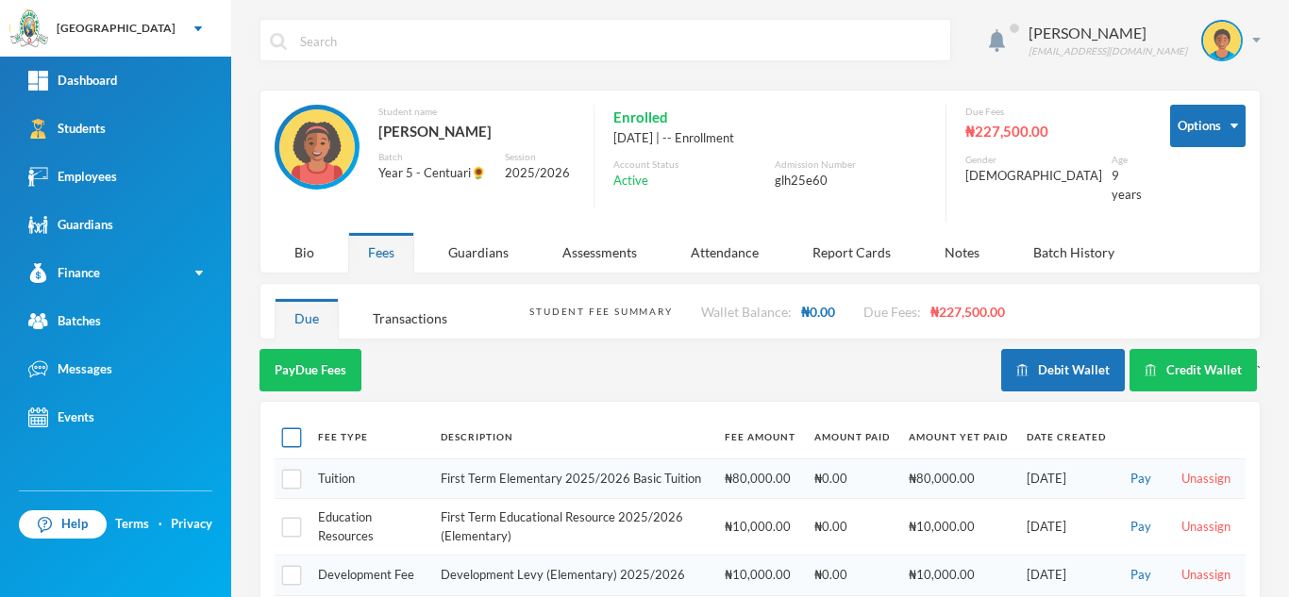
click at [290, 428] on input "checkbox" at bounding box center [292, 438] width 20 height 20
checkbox input "true"
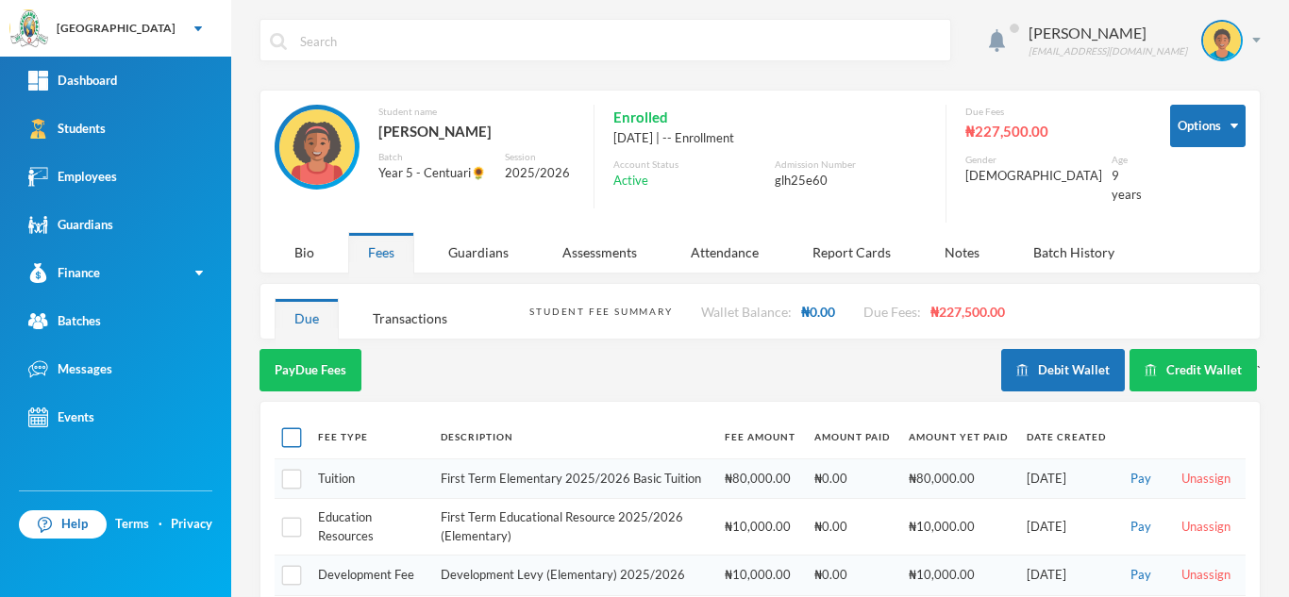
checkbox input "true"
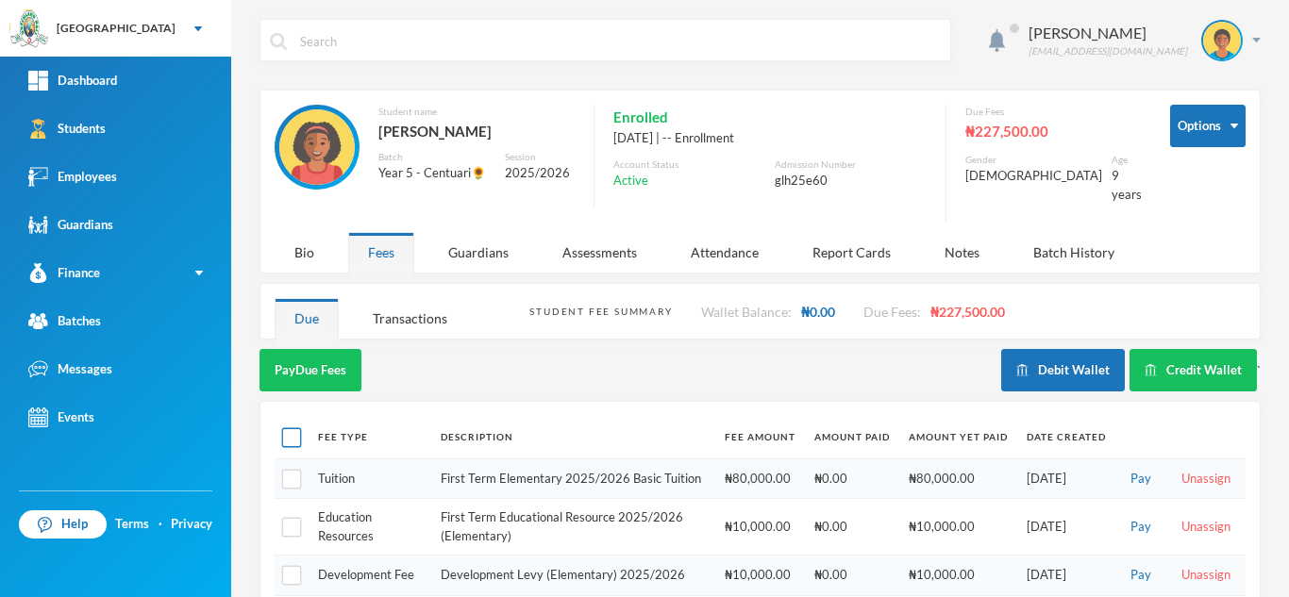
checkbox input "true"
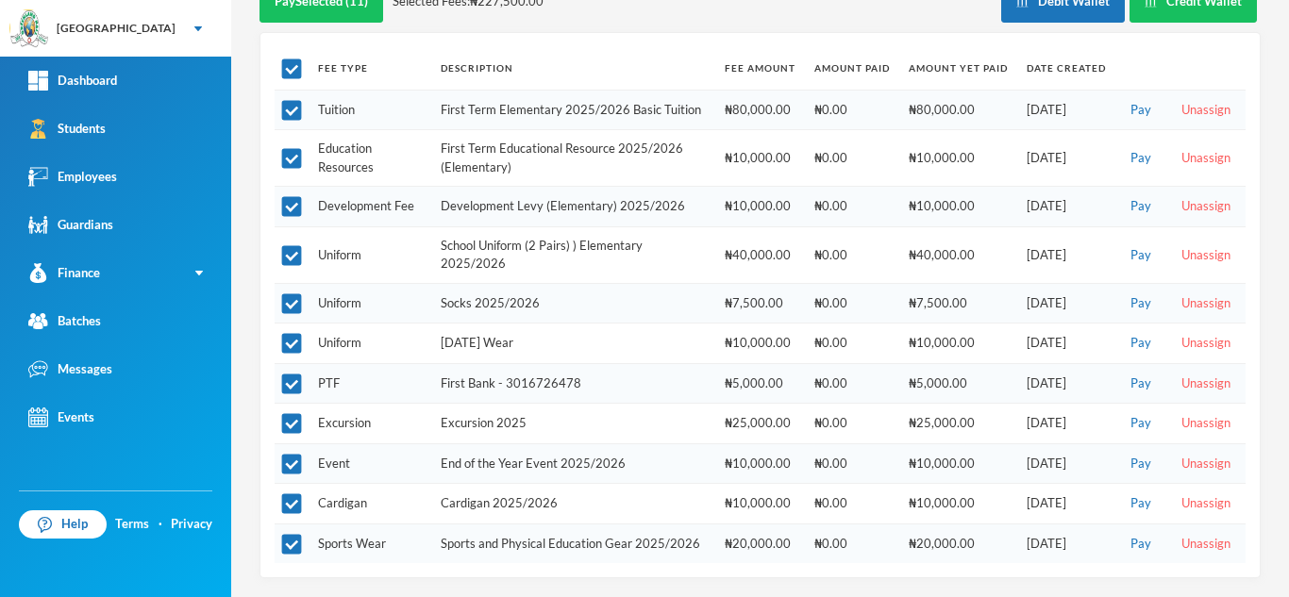
scroll to position [379, 0]
click at [283, 378] on input "checkbox" at bounding box center [292, 385] width 20 height 20
checkbox input "false"
click at [291, 414] on input "checkbox" at bounding box center [292, 424] width 20 height 20
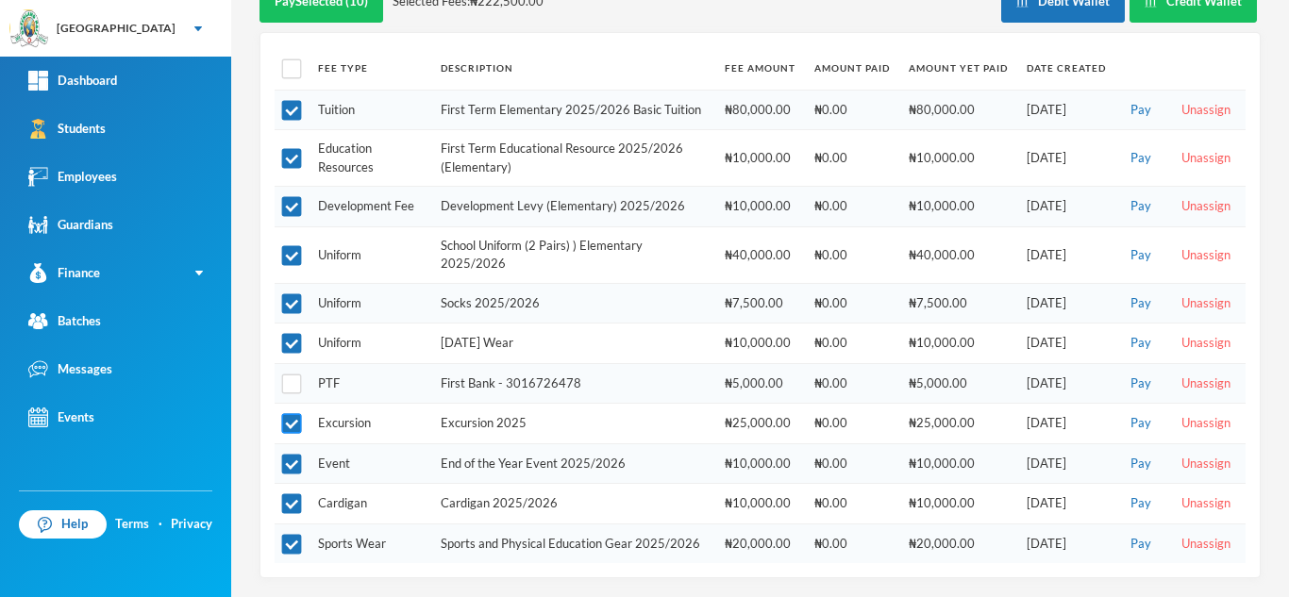
checkbox input "false"
click at [290, 459] on input "checkbox" at bounding box center [292, 465] width 20 height 20
checkbox input "false"
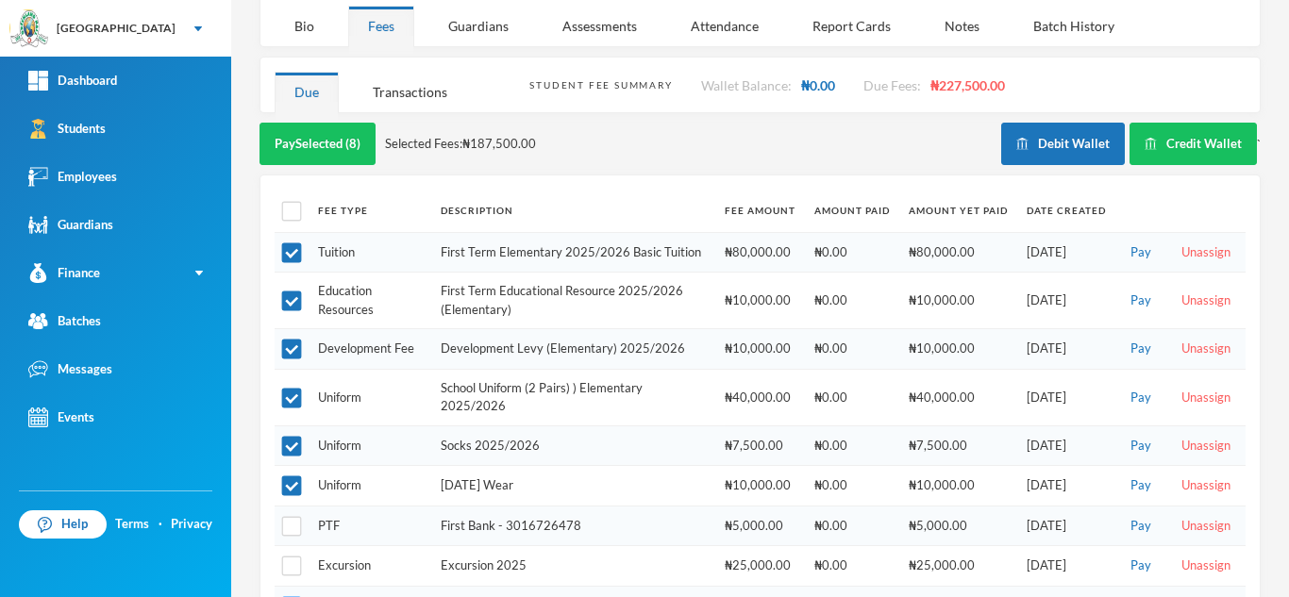
scroll to position [225, 0]
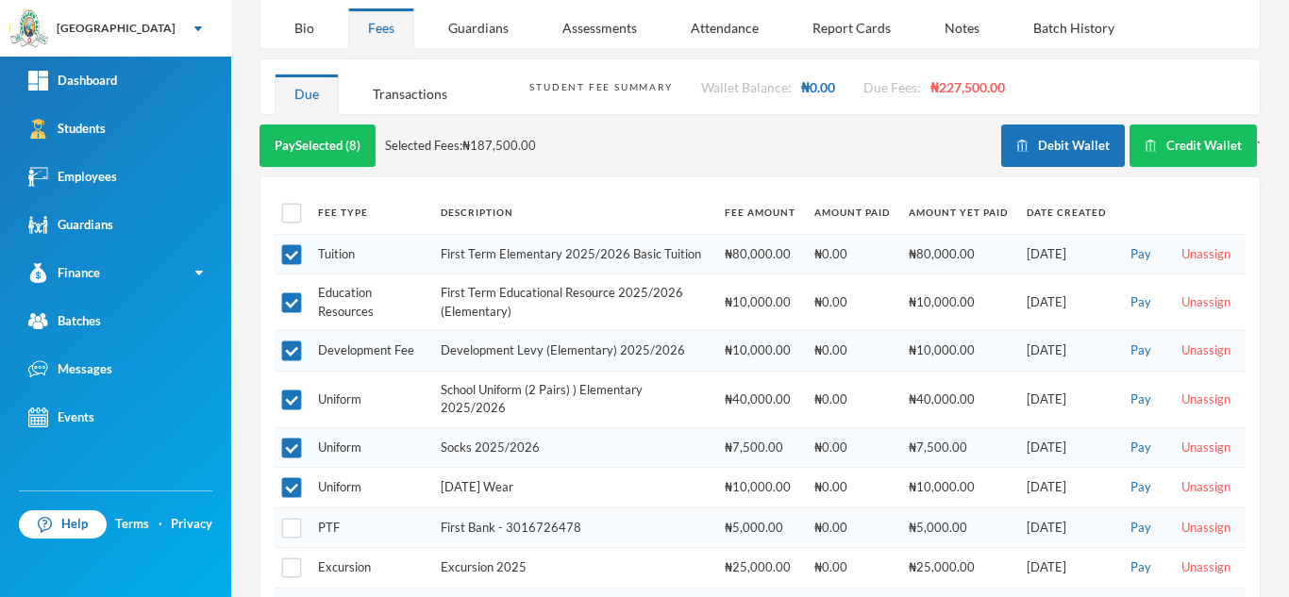
click at [531, 61] on div "Student Fee Summary Wallet Balance: ₦0.00 Due Fees: ₦227,500.00" at bounding box center [887, 86] width 716 height 55
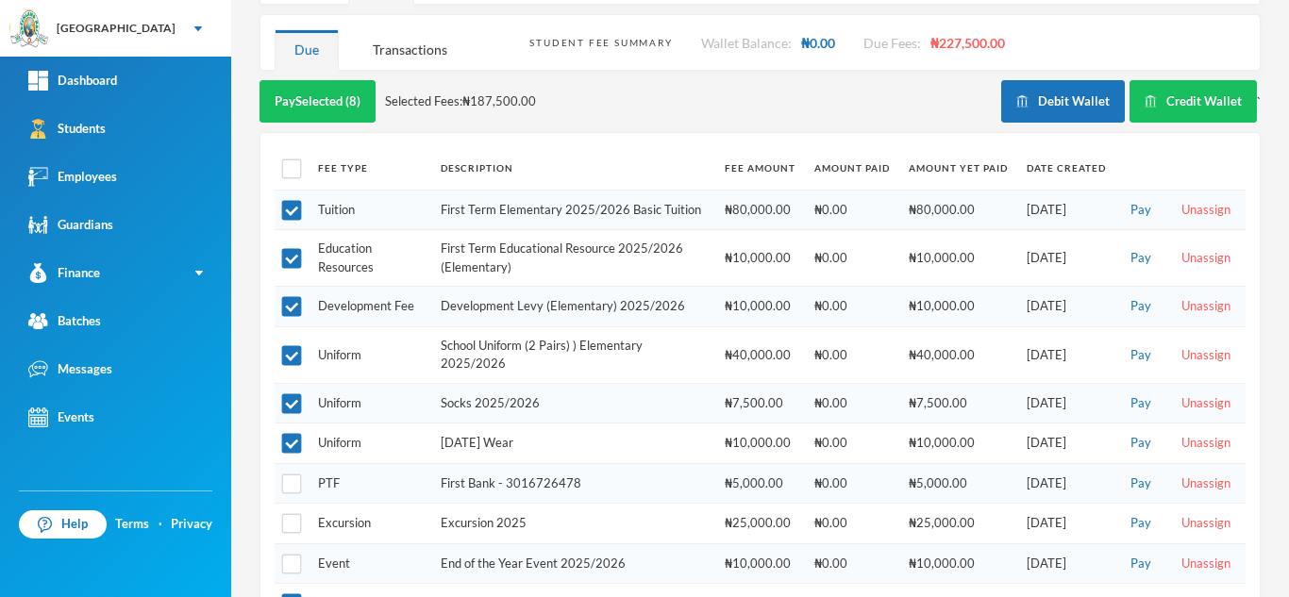
scroll to position [267, 0]
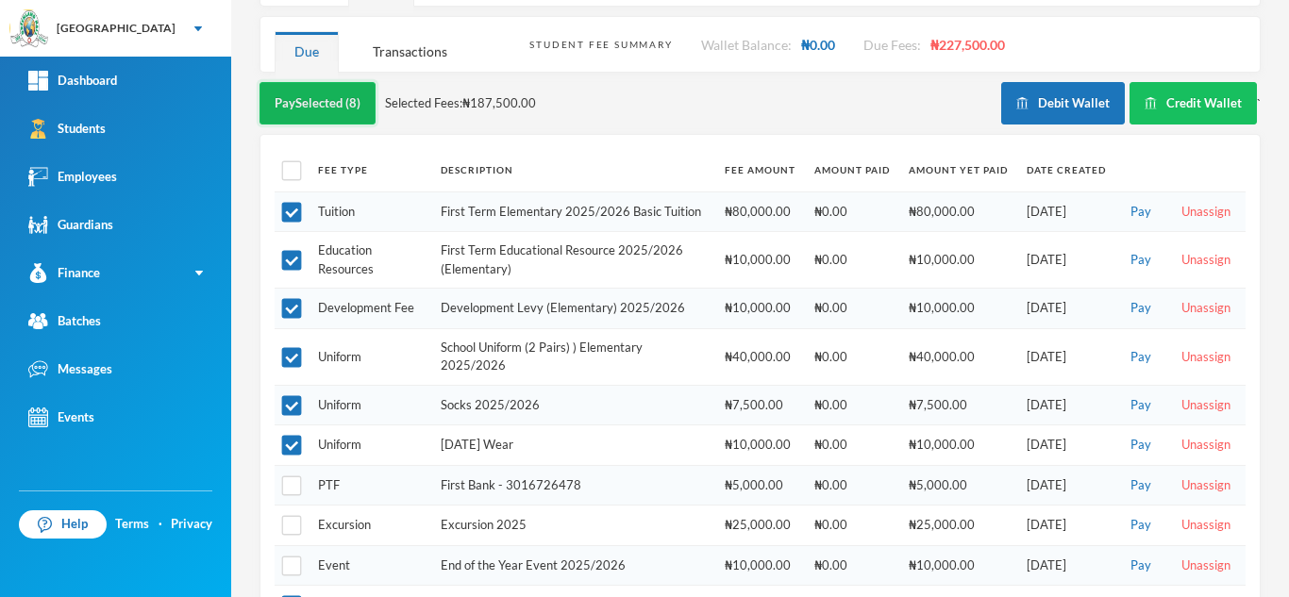
click at [284, 85] on button "Pay Selected (8)" at bounding box center [317, 103] width 116 height 42
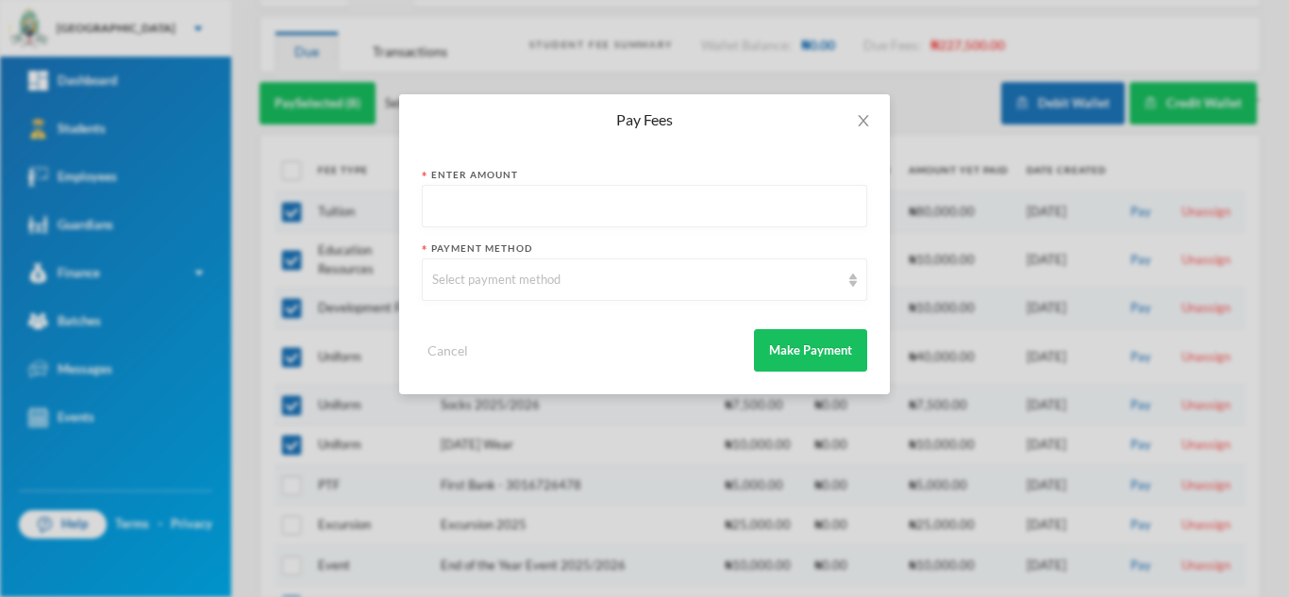
click at [330, 154] on div "Pay Fees Enter Amount Payment Method Select payment method Cancel Make Payment" at bounding box center [644, 298] width 1289 height 597
click at [856, 116] on icon "icon: close" at bounding box center [863, 120] width 15 height 15
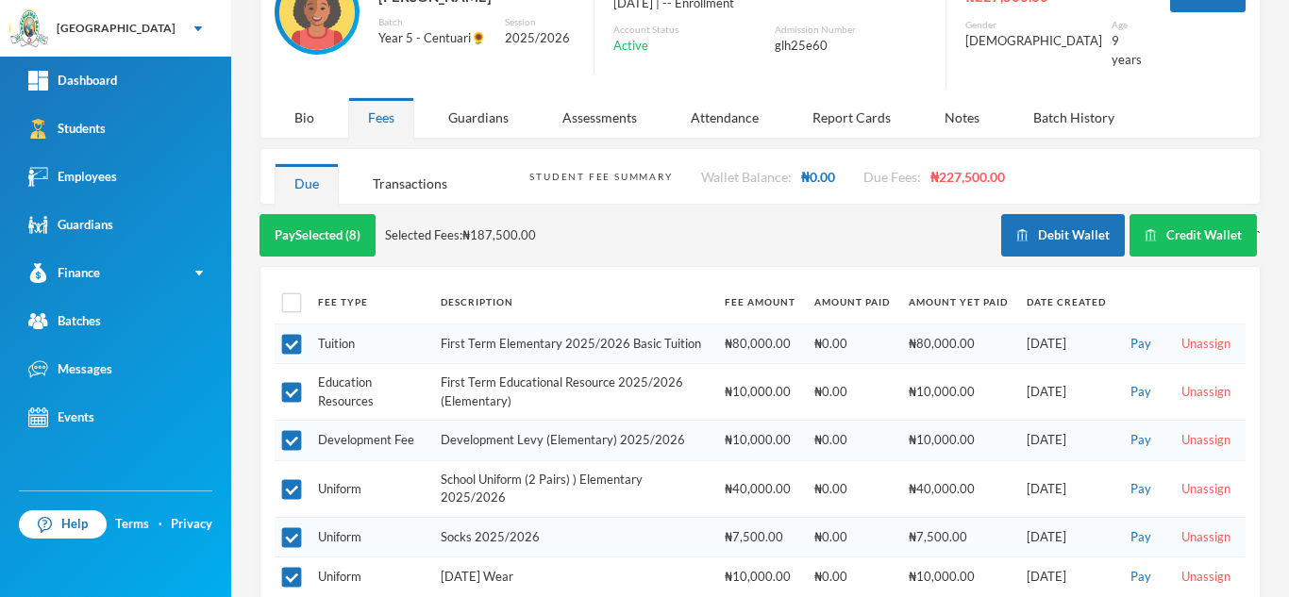
scroll to position [132, 0]
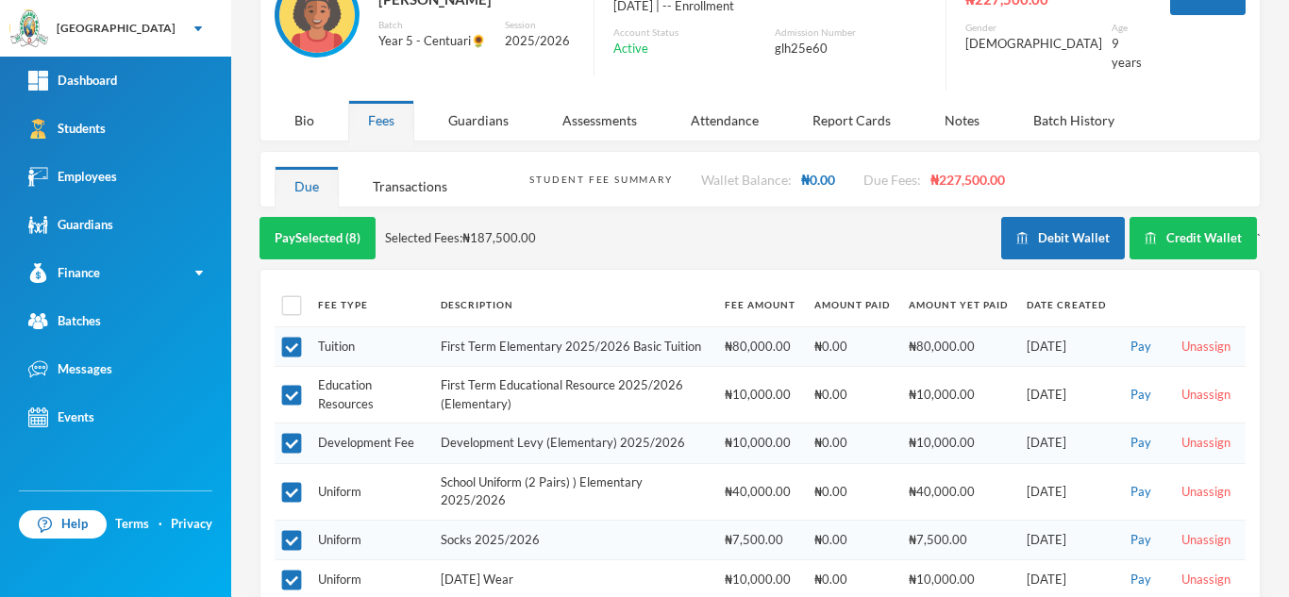
click at [420, 217] on div "Pay Selected (8) Selected Fees: ₦187,500.00" at bounding box center [630, 238] width 742 height 42
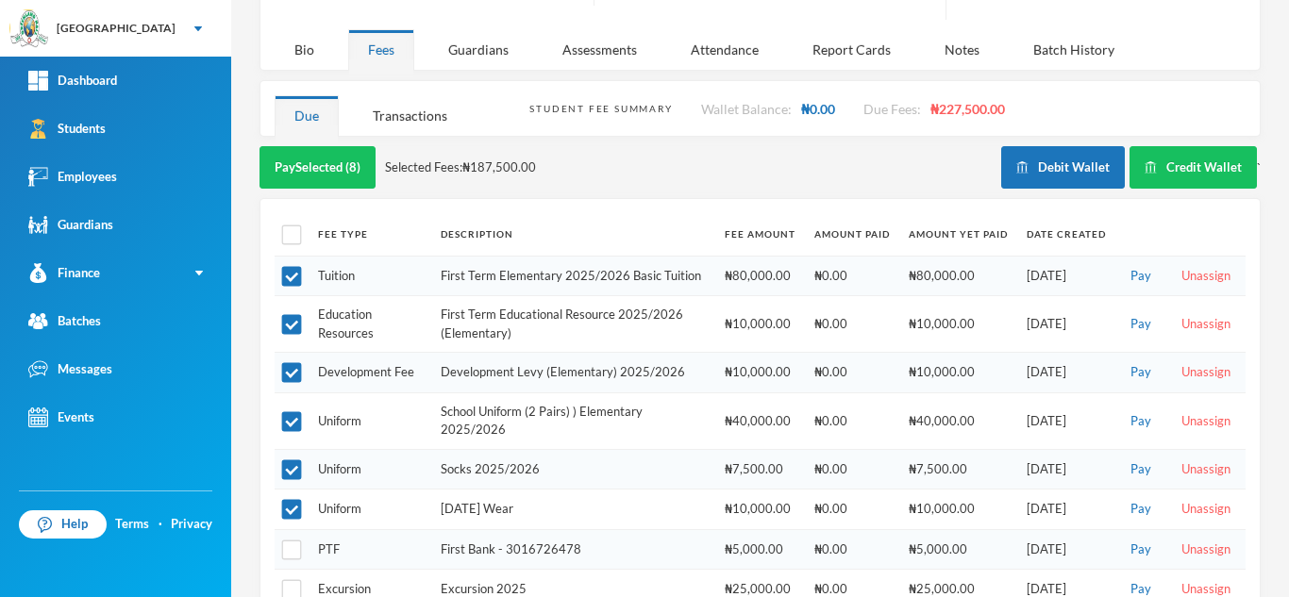
scroll to position [180, 0]
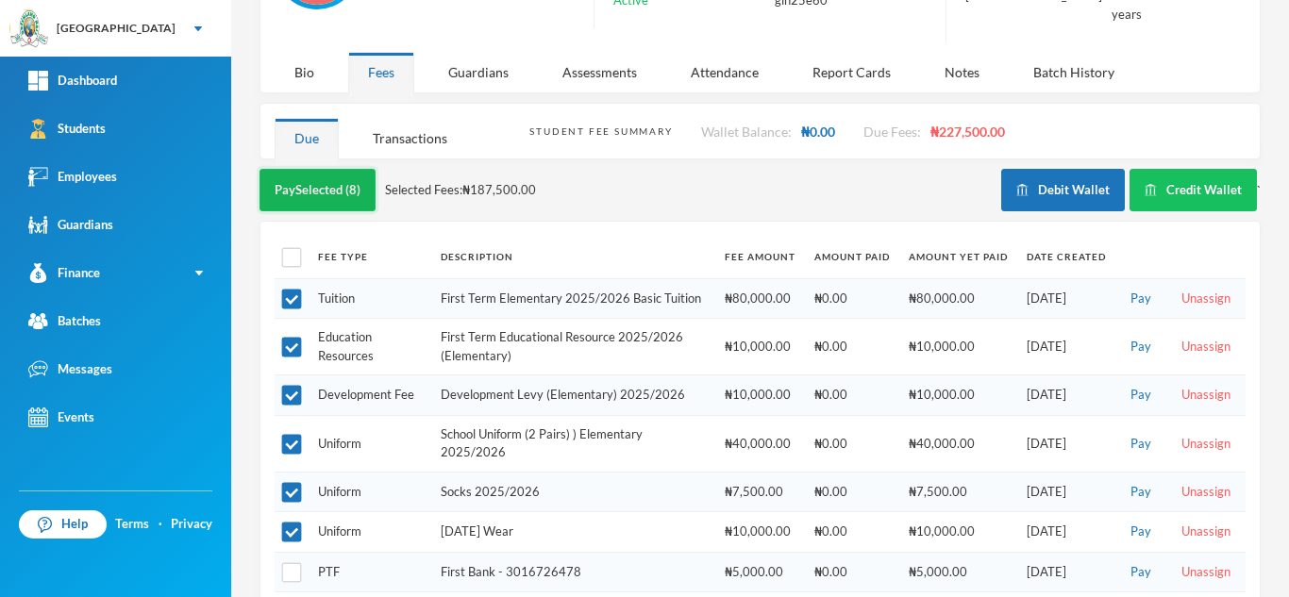
click at [357, 173] on button "Pay Selected (8)" at bounding box center [317, 190] width 116 height 42
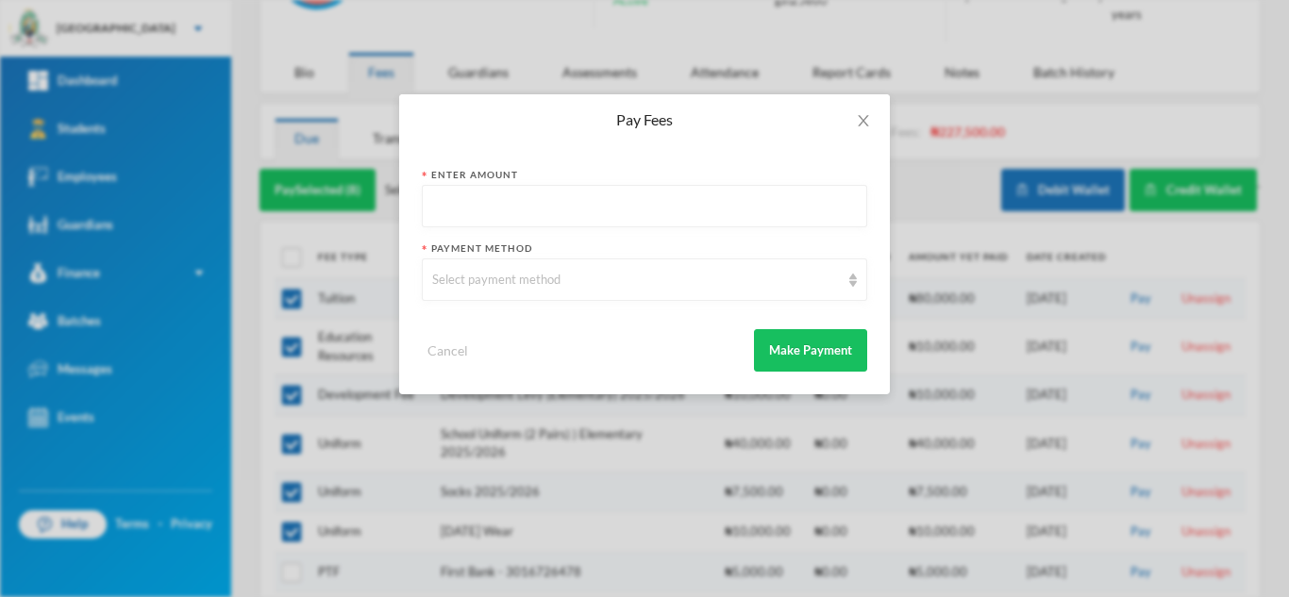
click at [515, 205] on input "text" at bounding box center [644, 207] width 425 height 42
type input "1875000"
click at [511, 292] on div "Select payment method" at bounding box center [644, 280] width 445 height 42
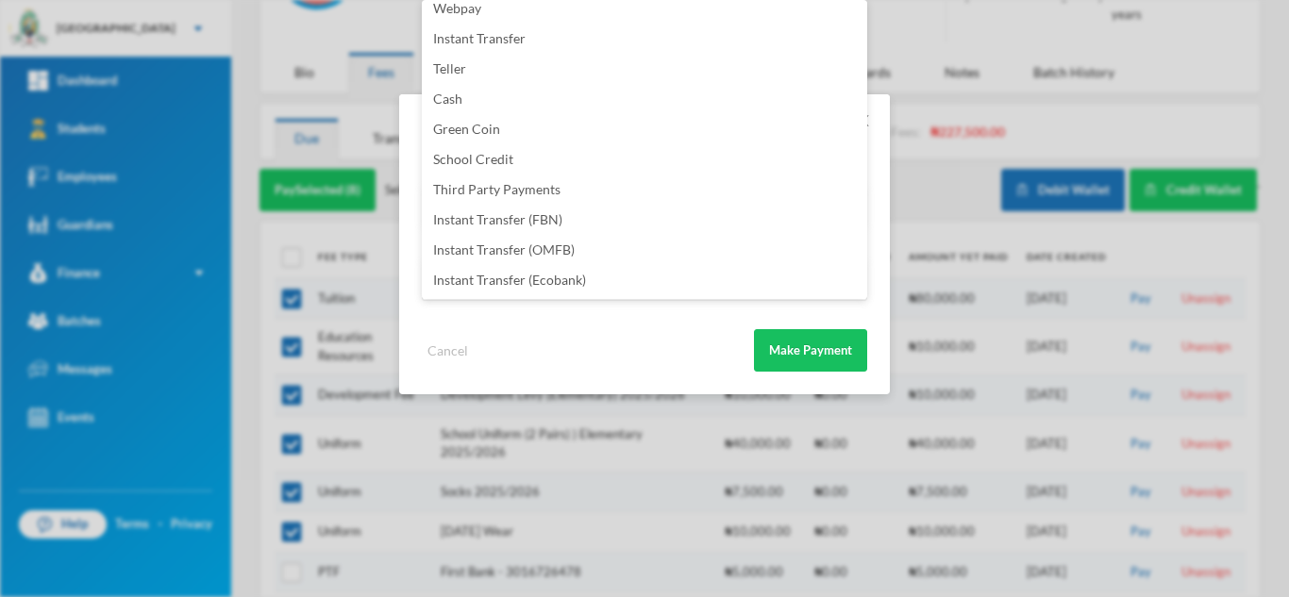
scroll to position [222, 0]
click at [617, 185] on li "Instant Transfer (FBN)" at bounding box center [644, 190] width 445 height 30
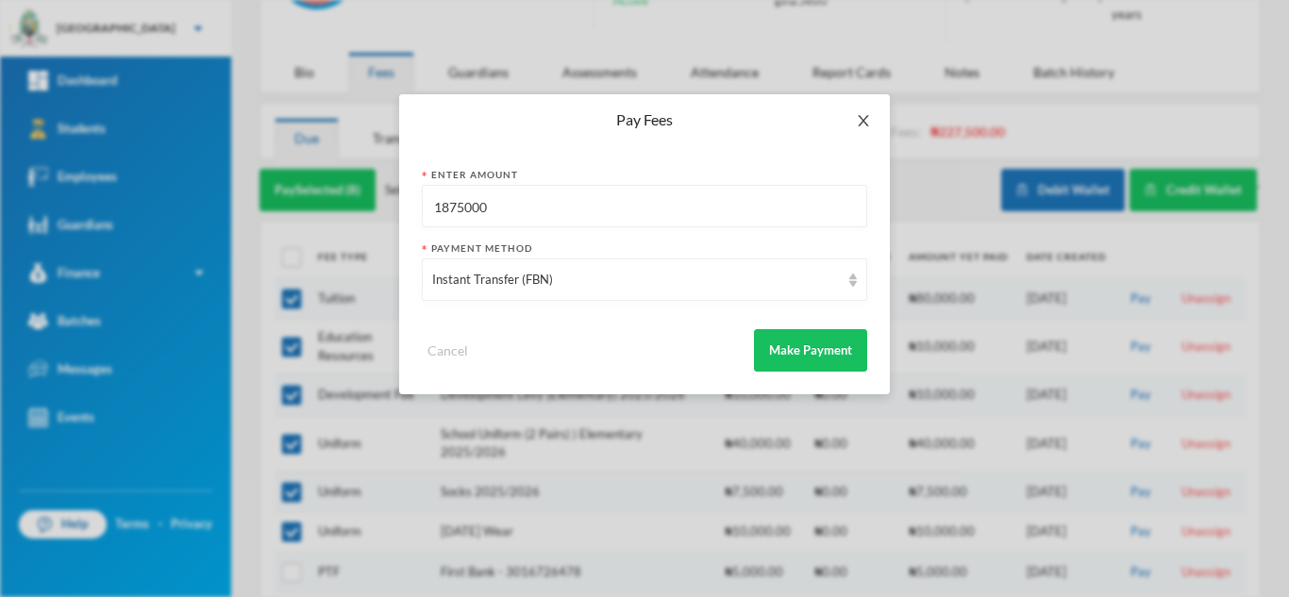
click at [847, 117] on span "Close" at bounding box center [863, 120] width 53 height 53
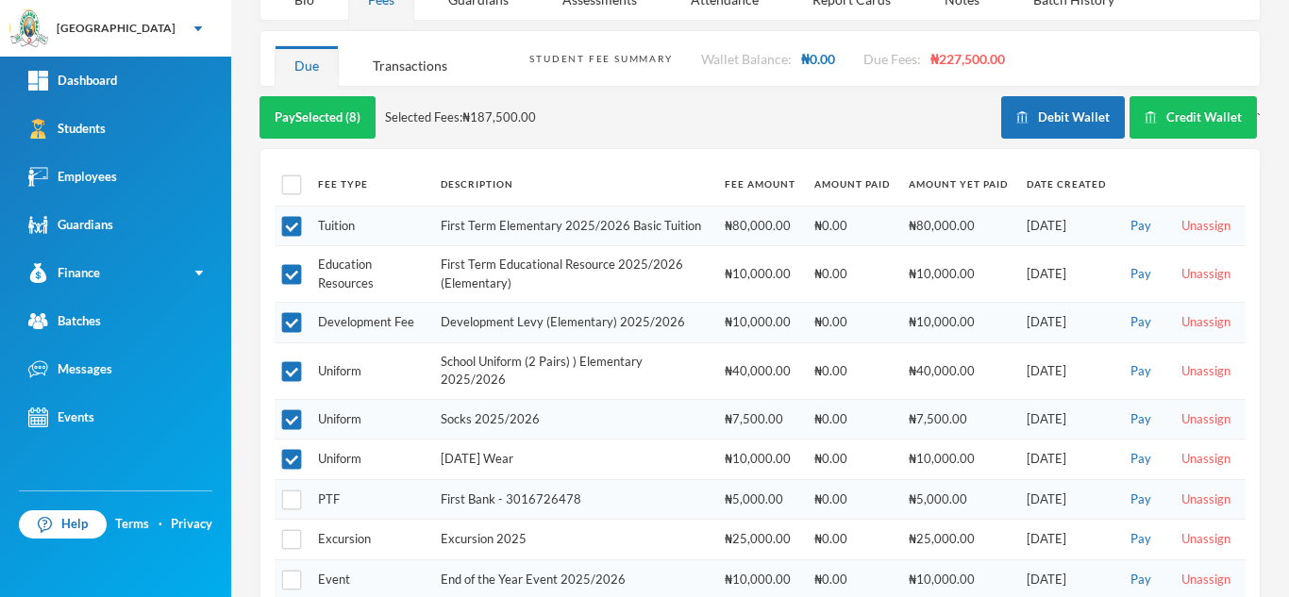
scroll to position [11, 0]
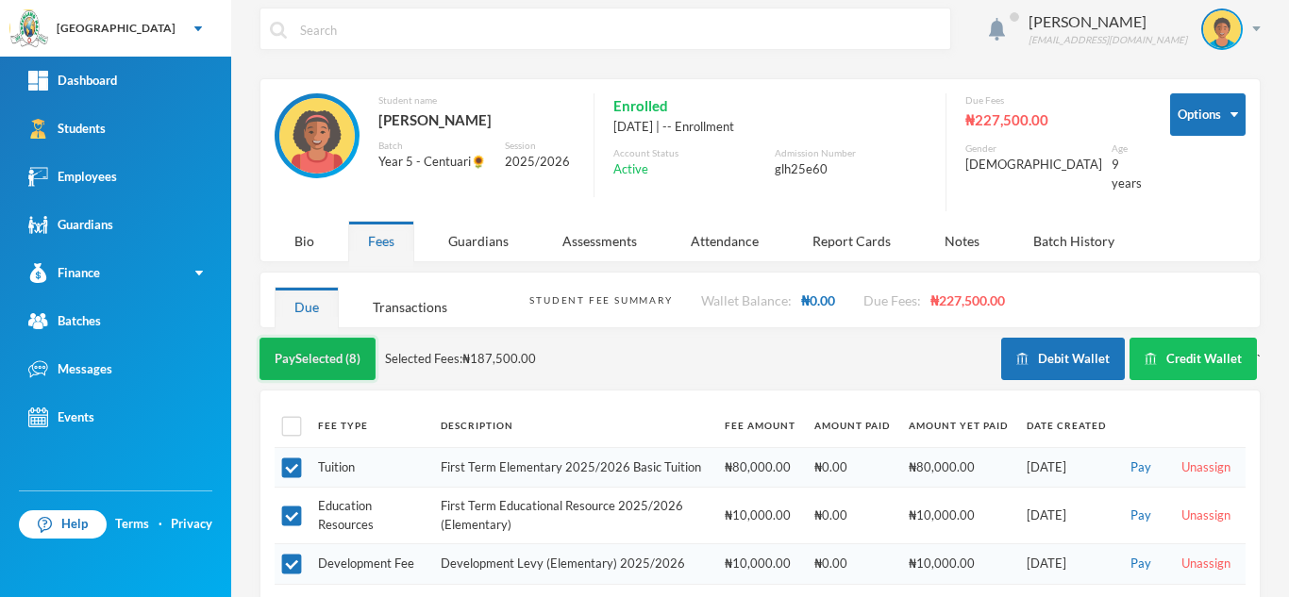
click at [296, 338] on button "Pay Selected (8)" at bounding box center [317, 359] width 116 height 42
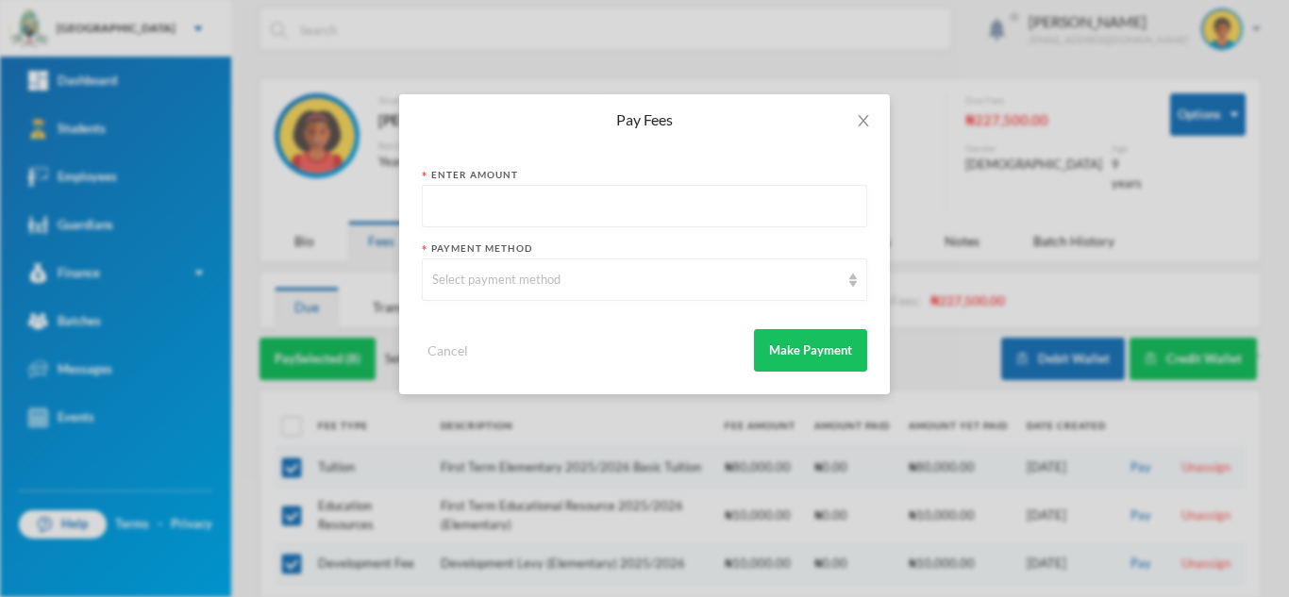
click at [825, 195] on input "text" at bounding box center [644, 207] width 425 height 42
type input "187500"
click at [610, 277] on div "Select payment method" at bounding box center [636, 280] width 408 height 19
click at [867, 249] on div "Enter Amount 187500 Payment Method Select payment method Cancel Make Payment" at bounding box center [644, 269] width 491 height 249
click at [602, 276] on div "Select payment method" at bounding box center [636, 280] width 408 height 19
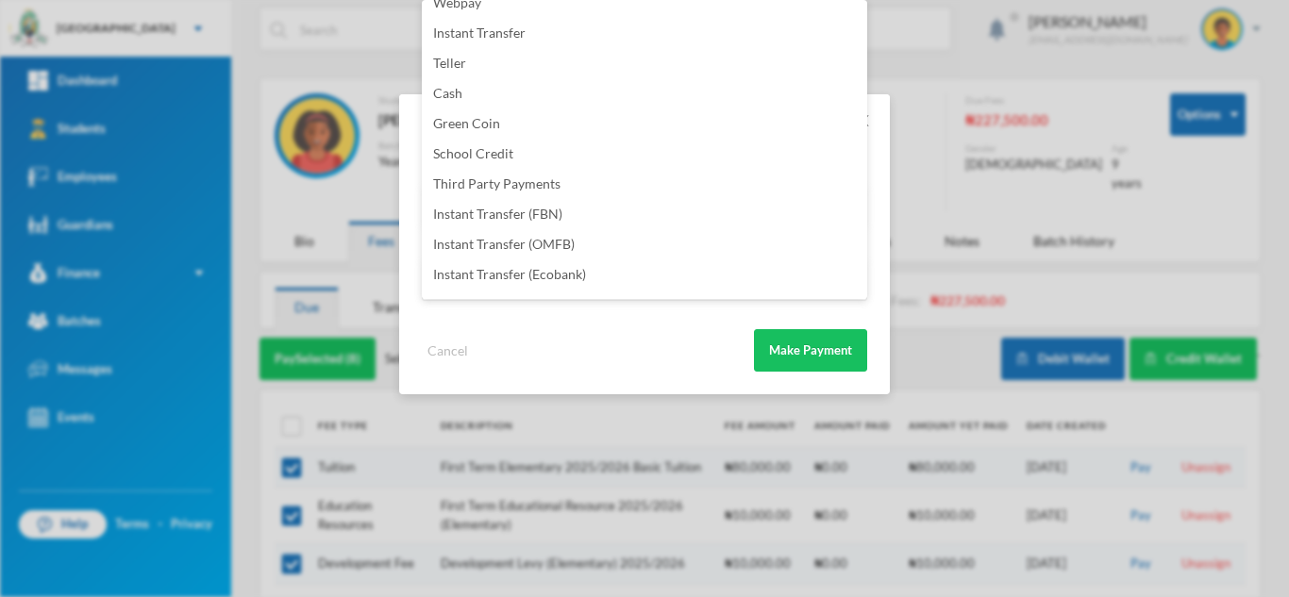
scroll to position [222, 0]
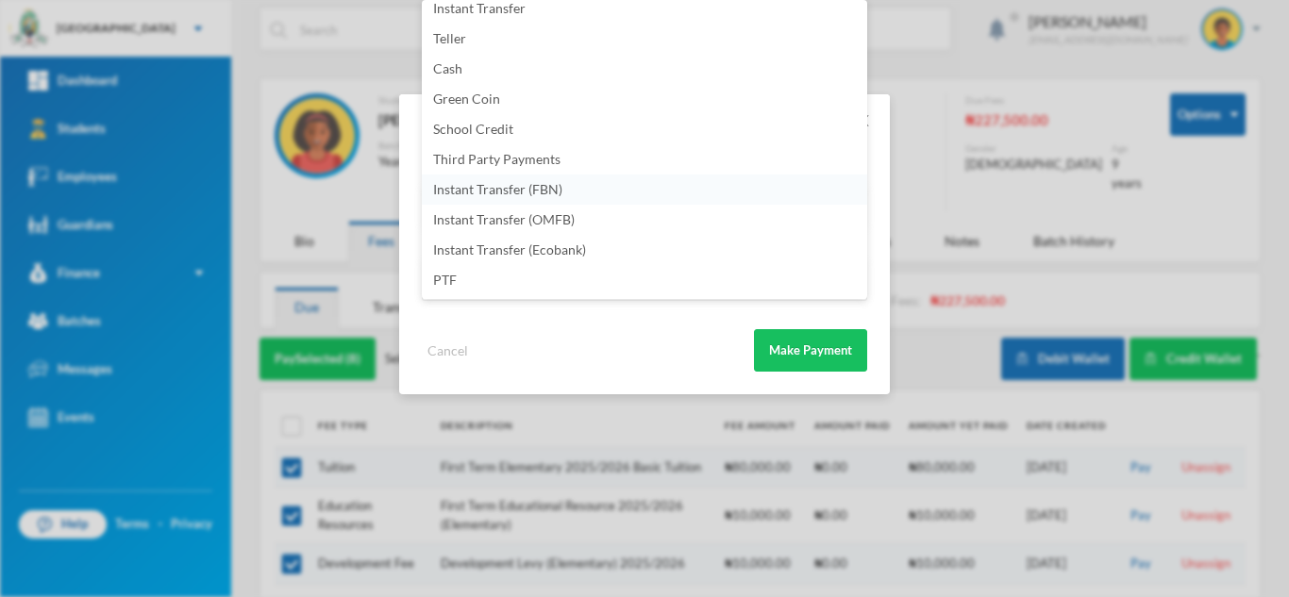
click at [629, 190] on li "Instant Transfer (FBN)" at bounding box center [644, 190] width 445 height 30
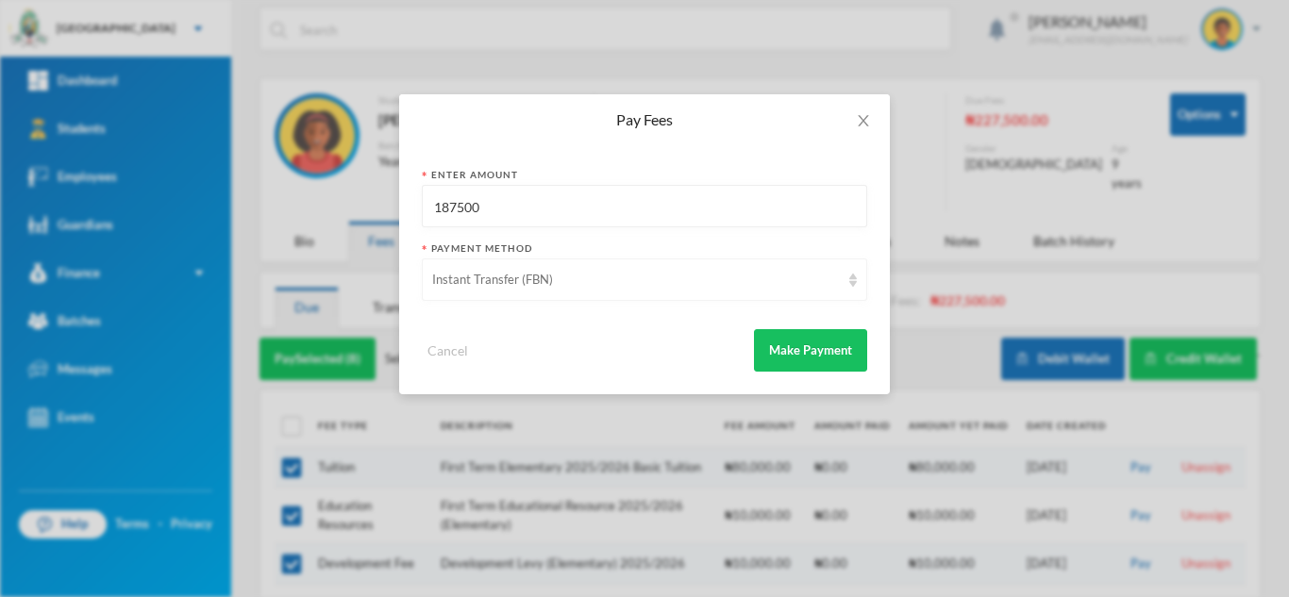
click at [606, 292] on div "Instant Transfer (FBN)" at bounding box center [644, 280] width 445 height 42
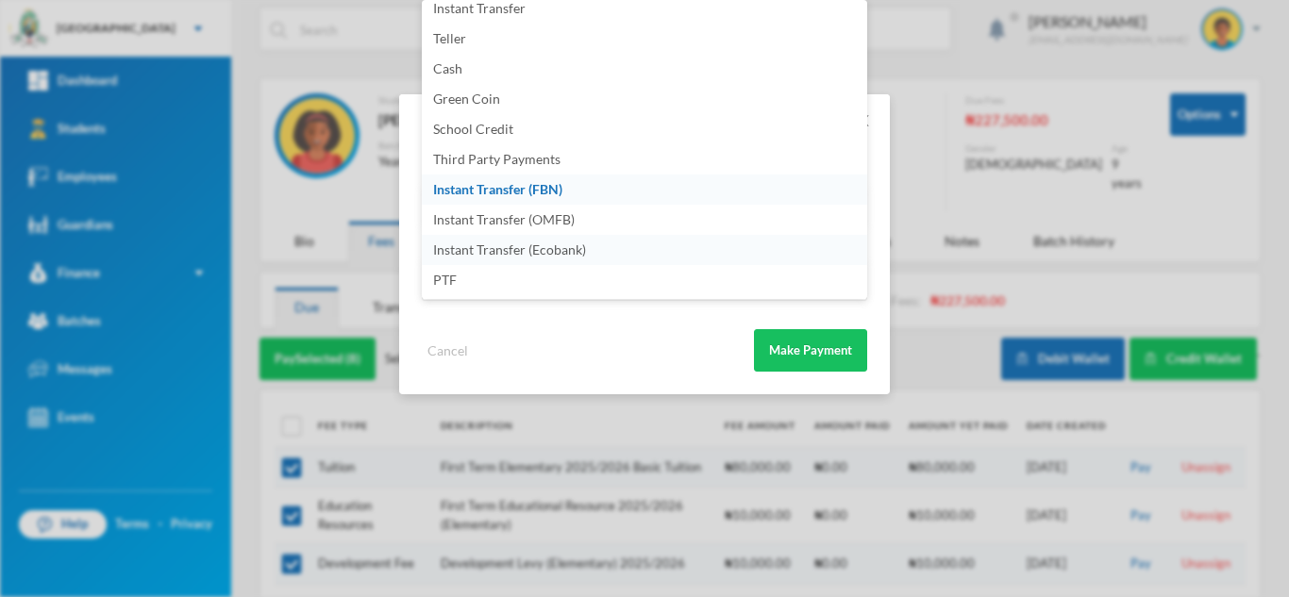
click at [607, 247] on li "Instant Transfer (Ecobank)" at bounding box center [644, 250] width 445 height 30
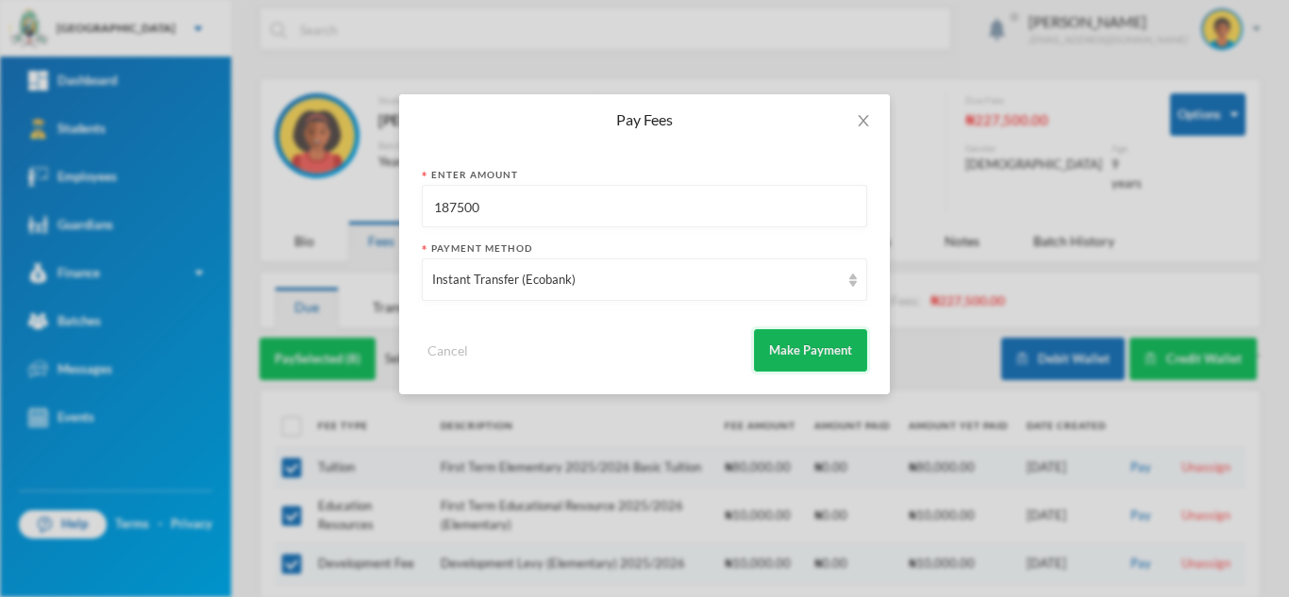
click at [768, 341] on button "Make Payment" at bounding box center [810, 350] width 113 height 42
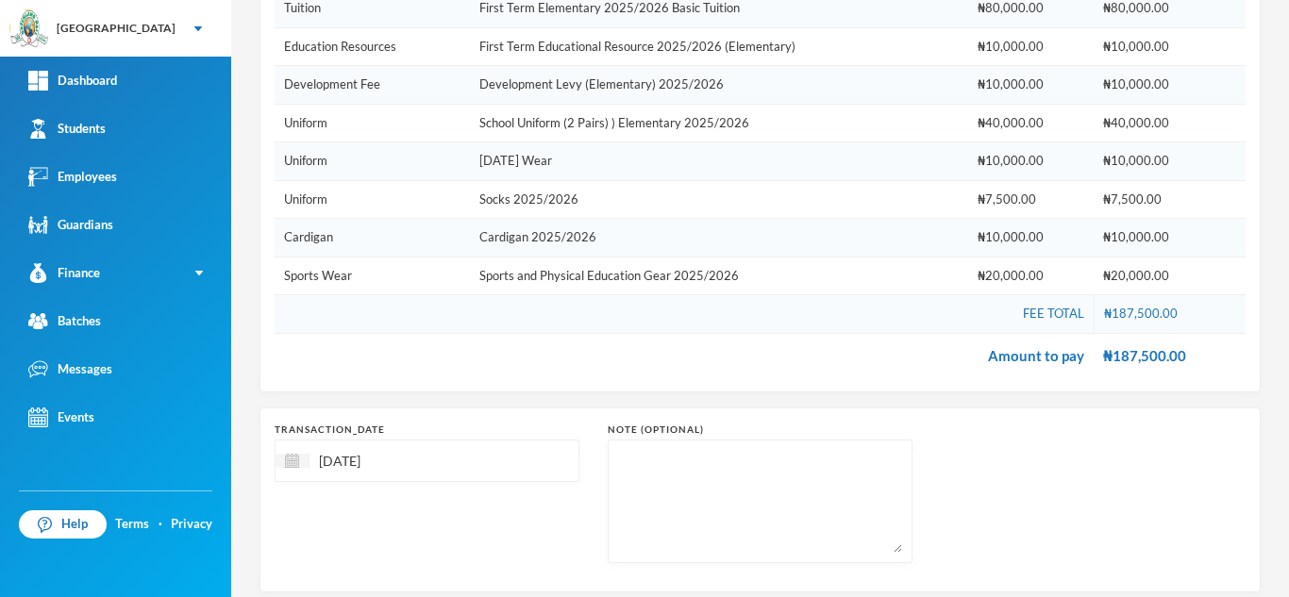
scroll to position [426, 0]
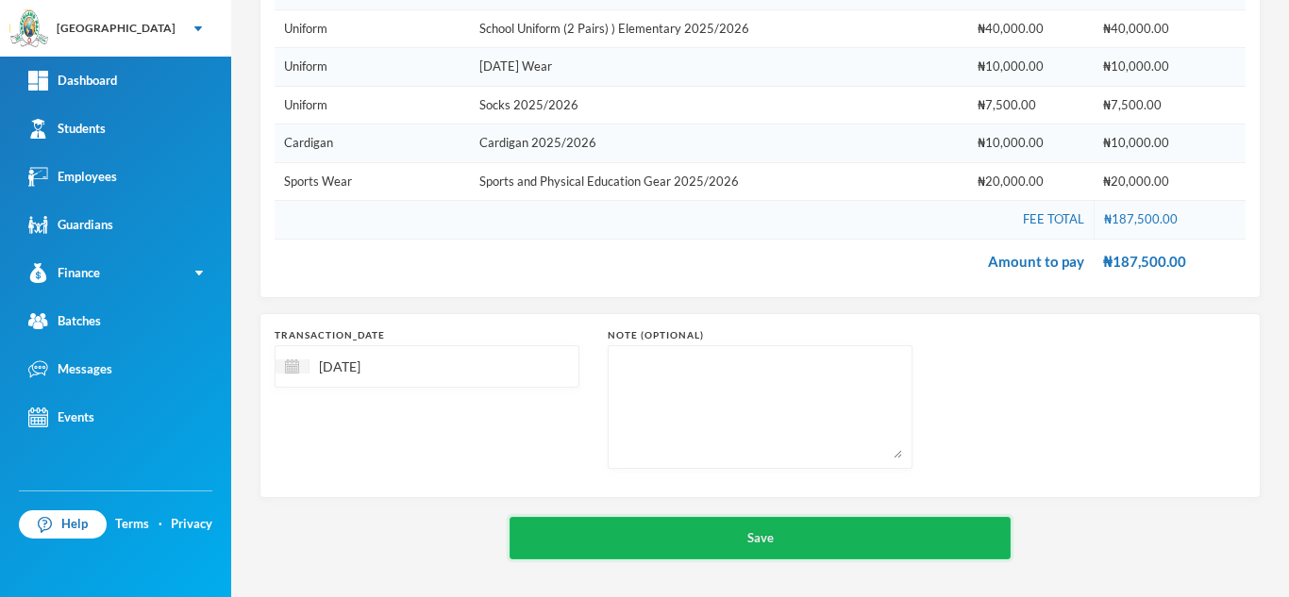
click at [728, 535] on button "Save" at bounding box center [759, 538] width 501 height 42
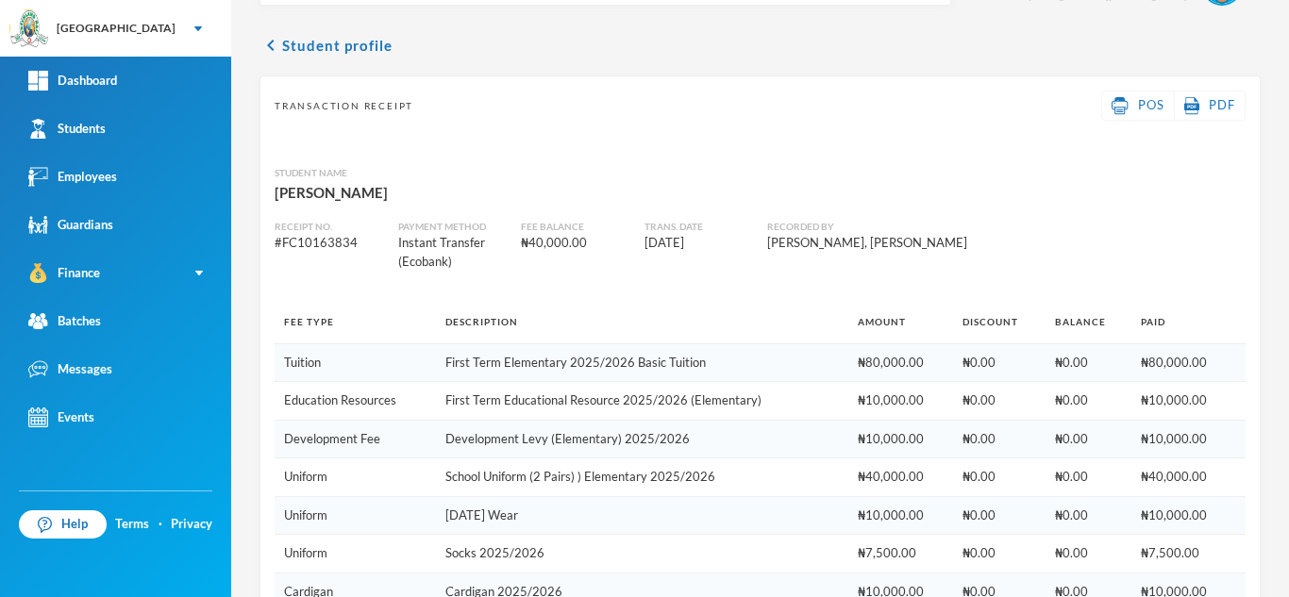
scroll to position [225, 0]
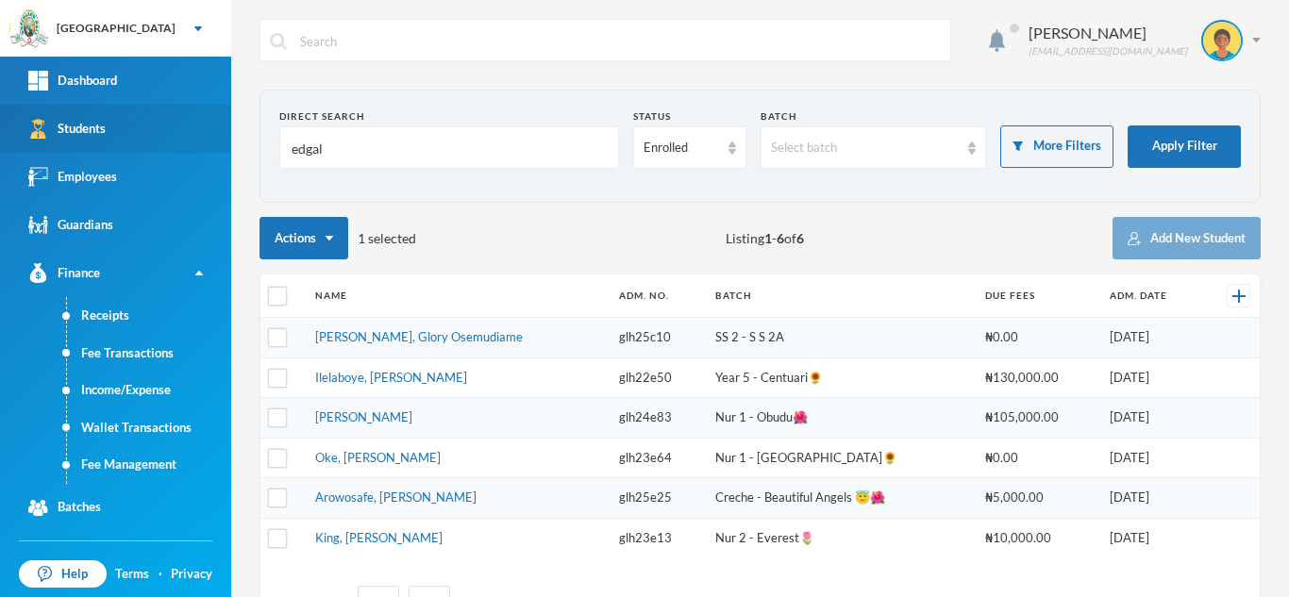
drag, startPoint x: 299, startPoint y: 143, endPoint x: 175, endPoint y: 150, distance: 124.7
click at [196, 146] on div "Greenland Hall Your Bluebic Account Greenland Hall Add a New School Dashboard S…" at bounding box center [644, 298] width 1289 height 597
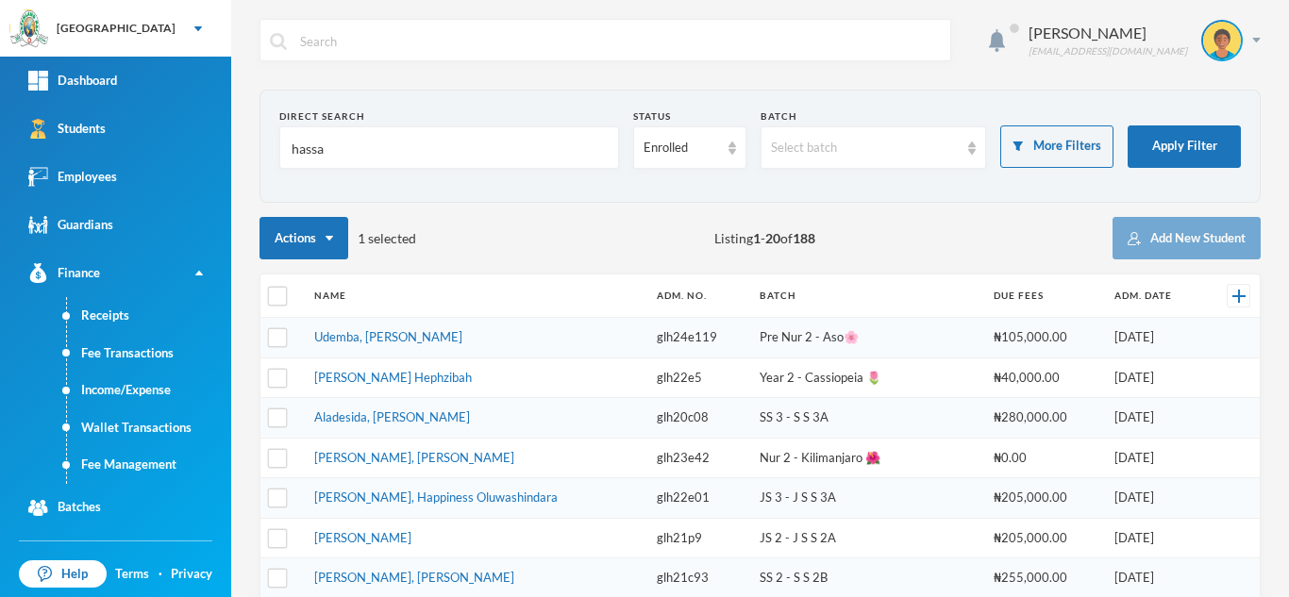
type input "hassa"
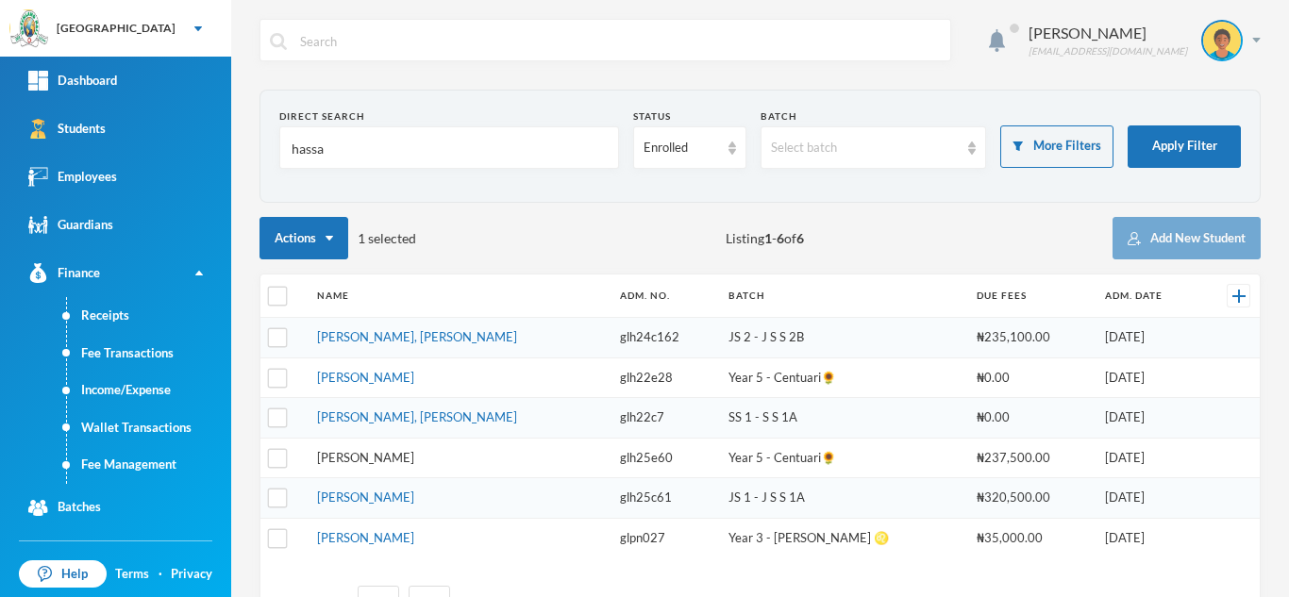
click at [378, 459] on link "[PERSON_NAME]" at bounding box center [365, 457] width 97 height 15
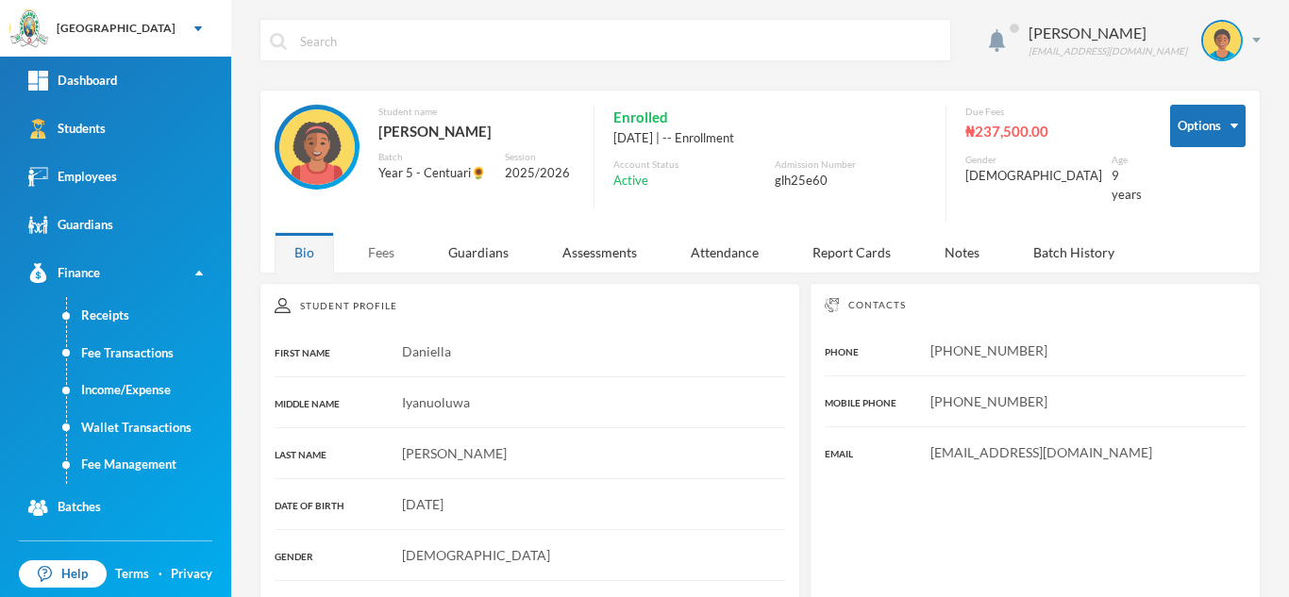
click at [374, 232] on div "Fees" at bounding box center [381, 252] width 66 height 41
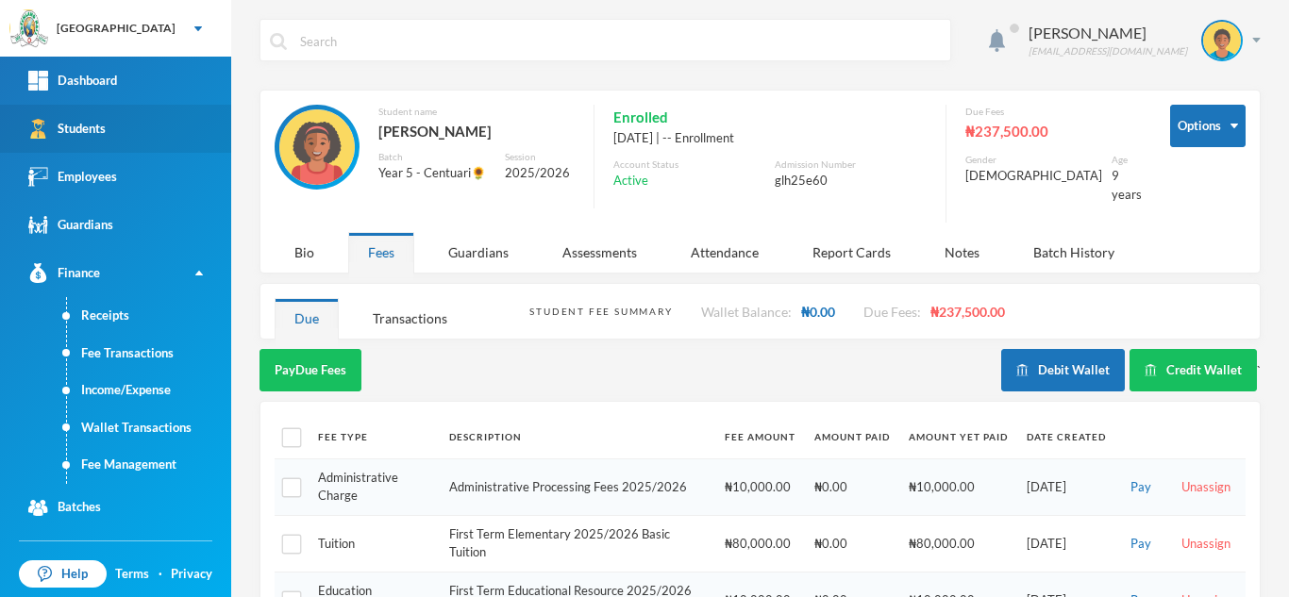
click at [151, 148] on link "Students" at bounding box center [115, 129] width 231 height 48
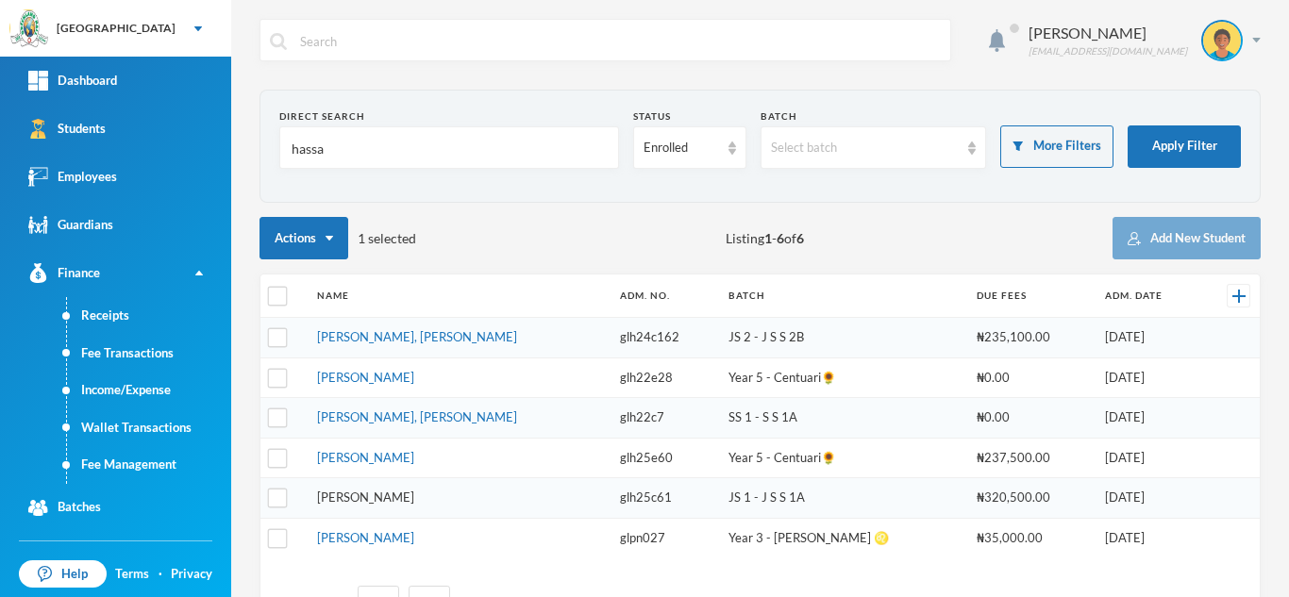
click at [368, 492] on link "[PERSON_NAME]" at bounding box center [365, 497] width 97 height 15
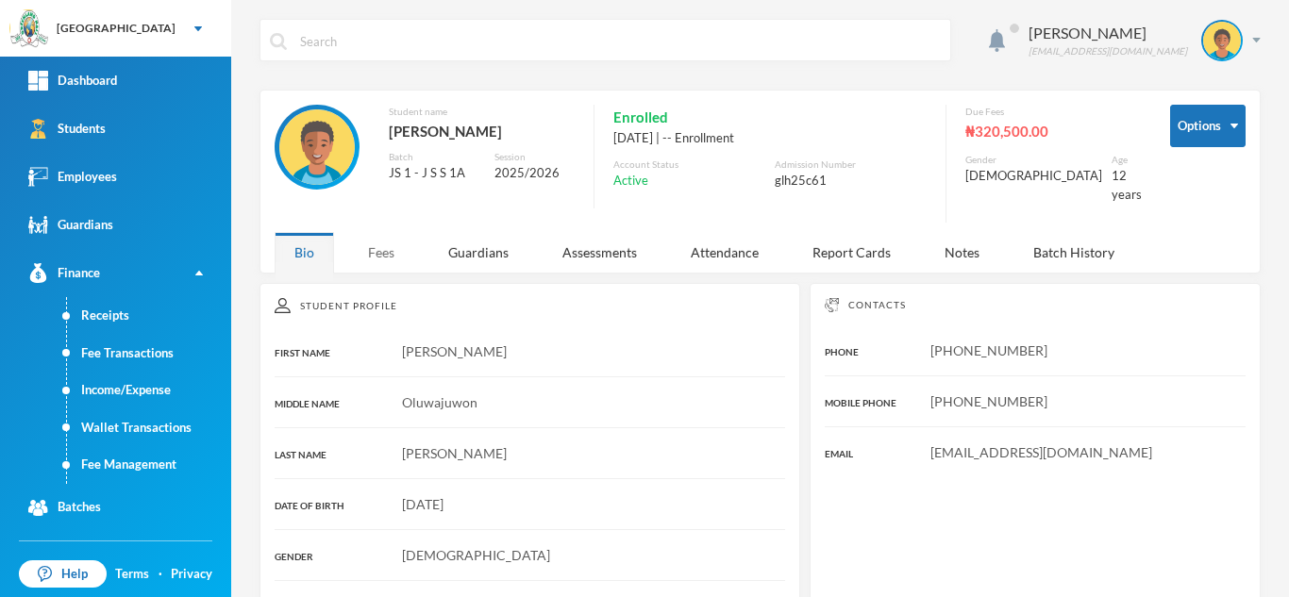
click at [364, 241] on div "Fees" at bounding box center [381, 252] width 66 height 41
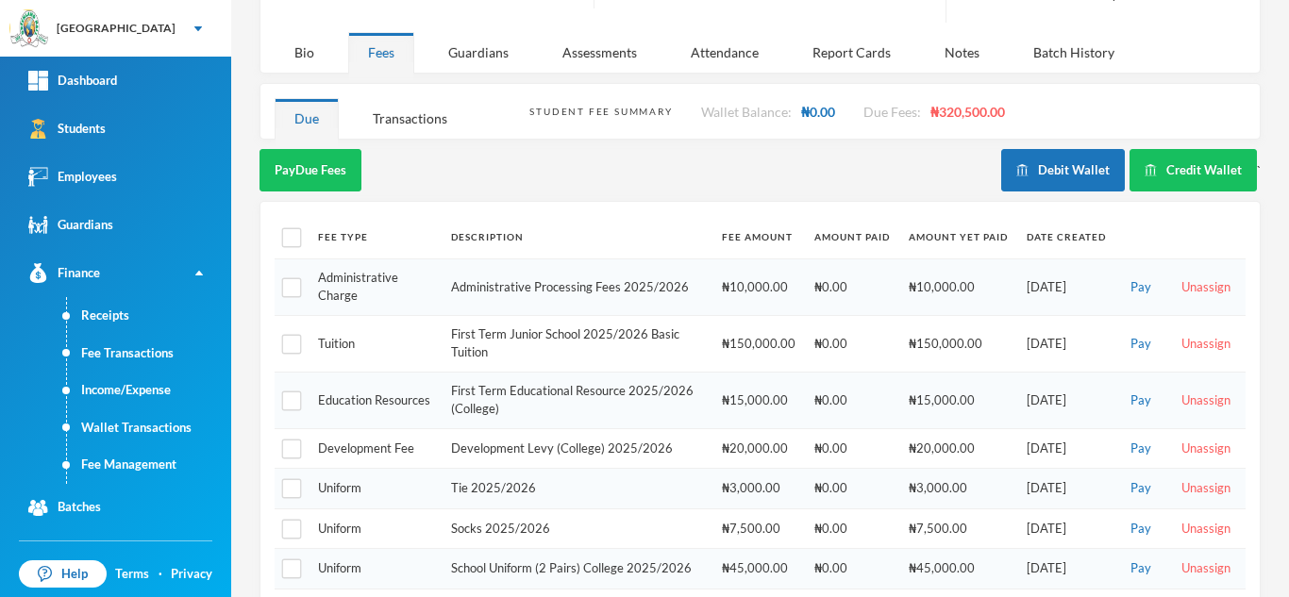
scroll to position [196, 0]
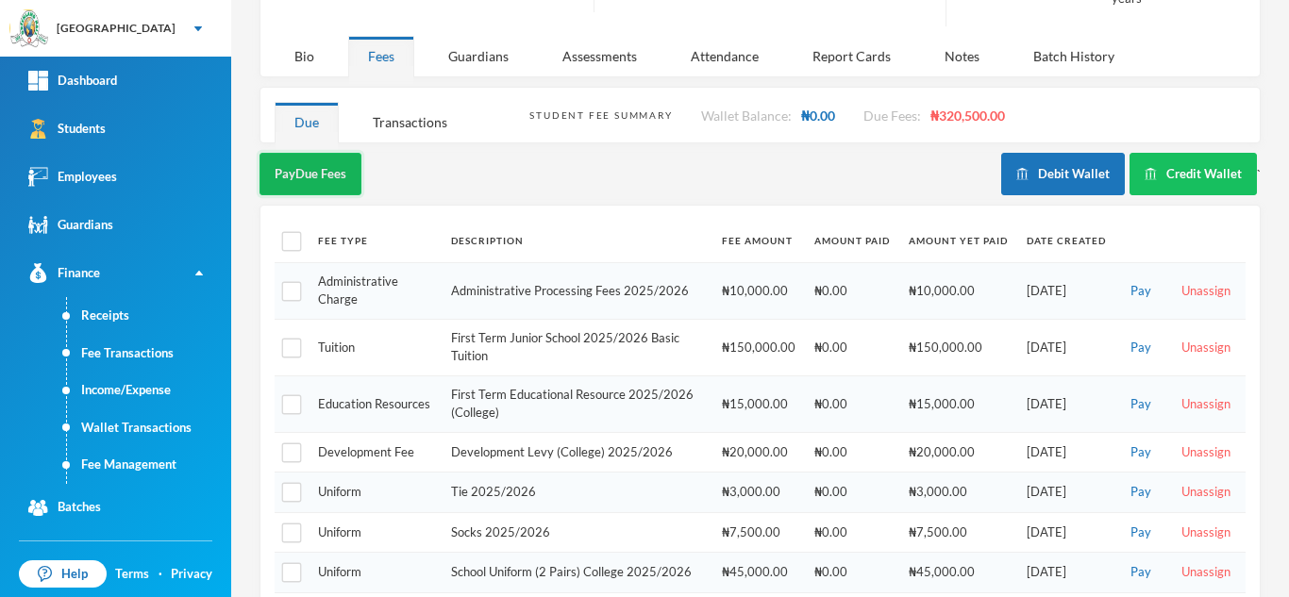
click at [333, 159] on button "Pay Due Fees" at bounding box center [310, 174] width 102 height 42
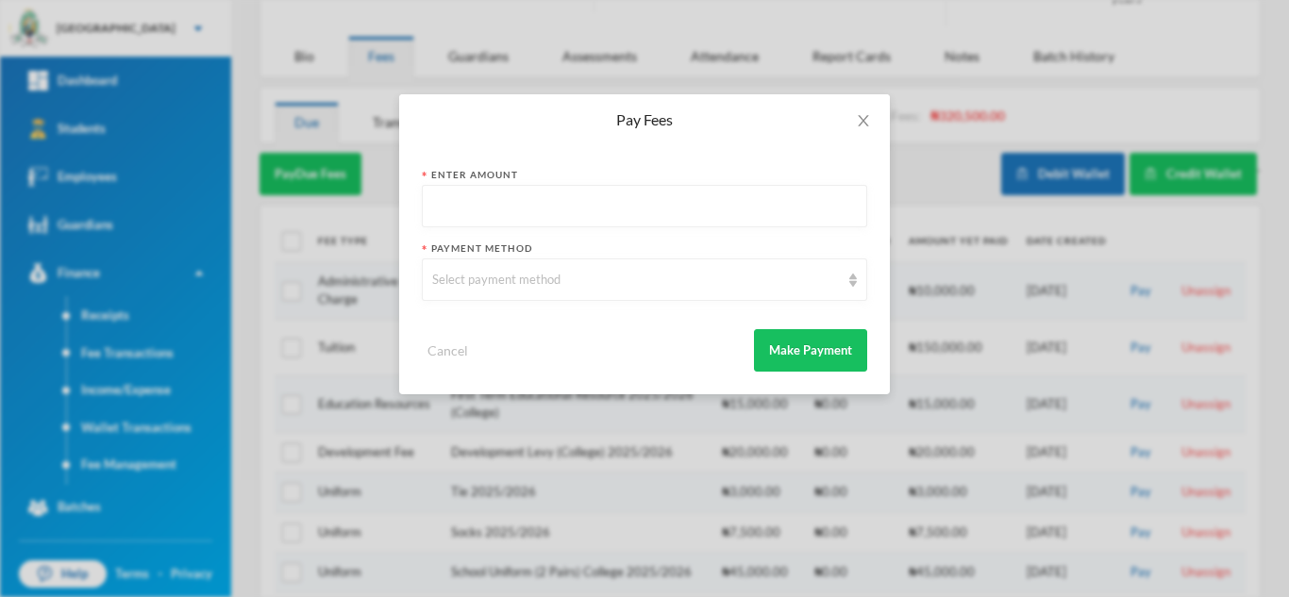
click at [510, 192] on input "text" at bounding box center [644, 207] width 425 height 42
type input "5000"
click at [499, 282] on div "Select payment method" at bounding box center [636, 280] width 408 height 19
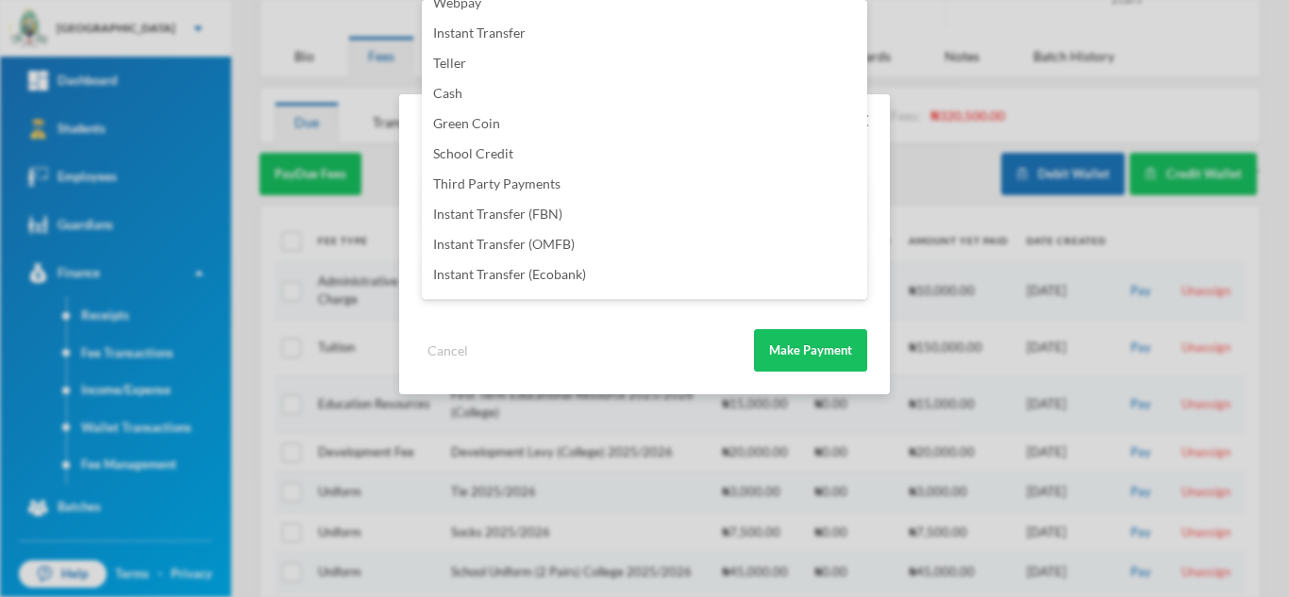
scroll to position [222, 0]
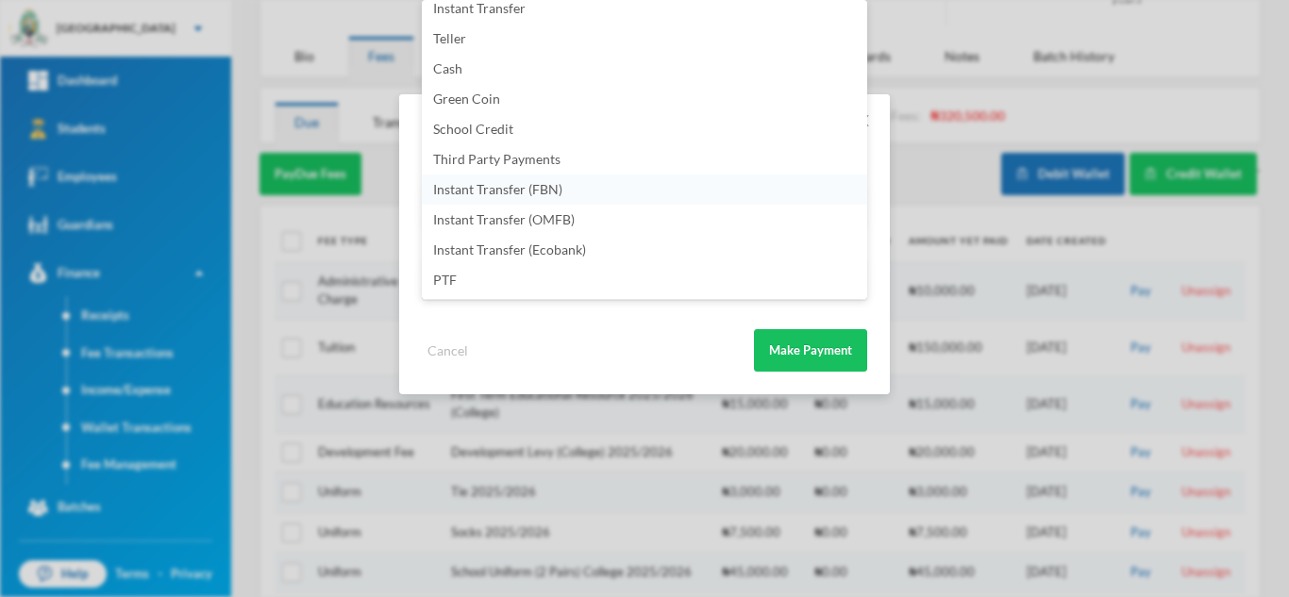
click at [561, 190] on span "Instant Transfer (FBN)" at bounding box center [497, 189] width 129 height 16
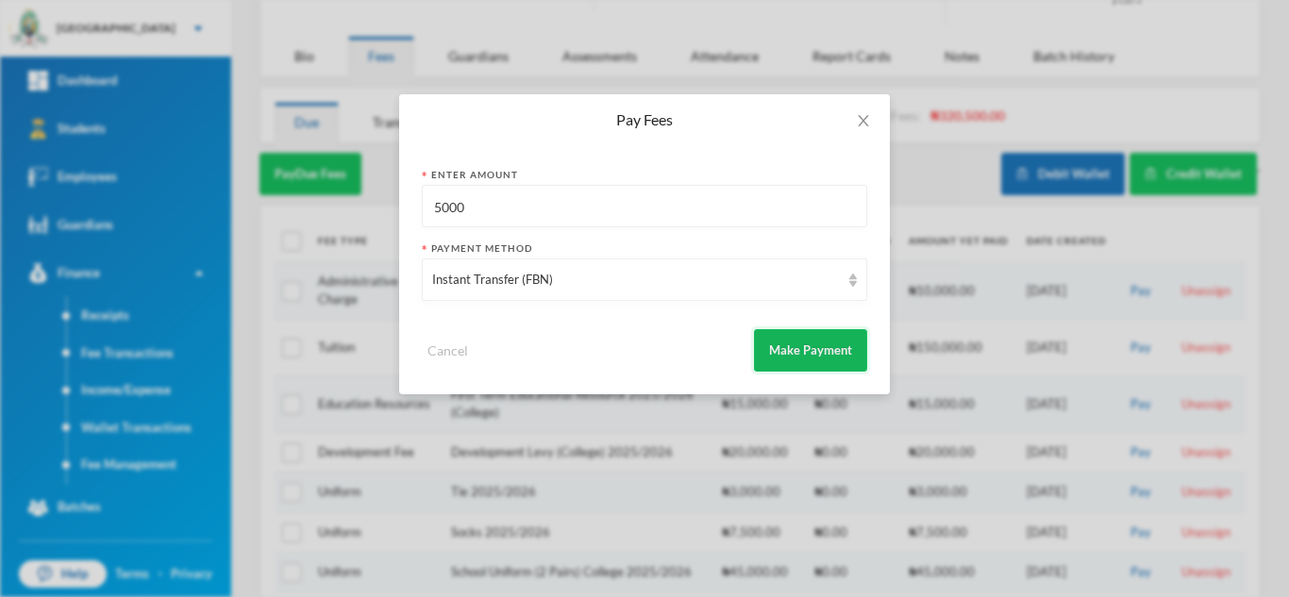
click at [756, 342] on button "Make Payment" at bounding box center [810, 350] width 113 height 42
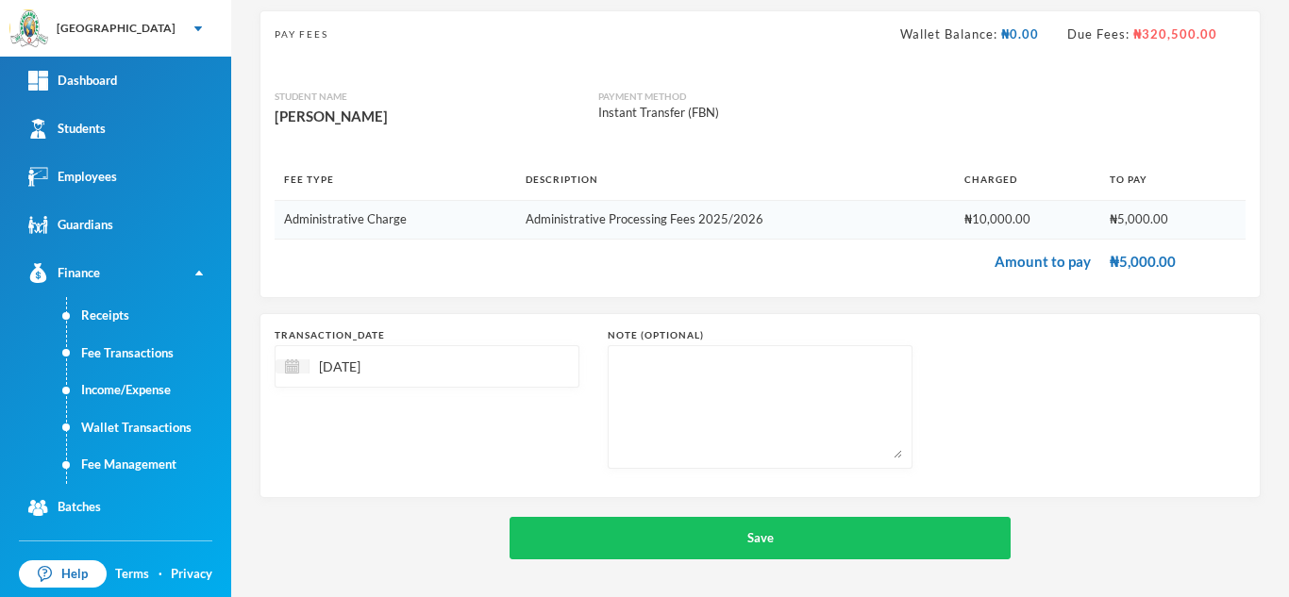
scroll to position [121, 0]
click at [285, 364] on img at bounding box center [292, 366] width 14 height 14
click at [371, 512] on div "9" at bounding box center [362, 509] width 28 height 30
type input "[DATE]"
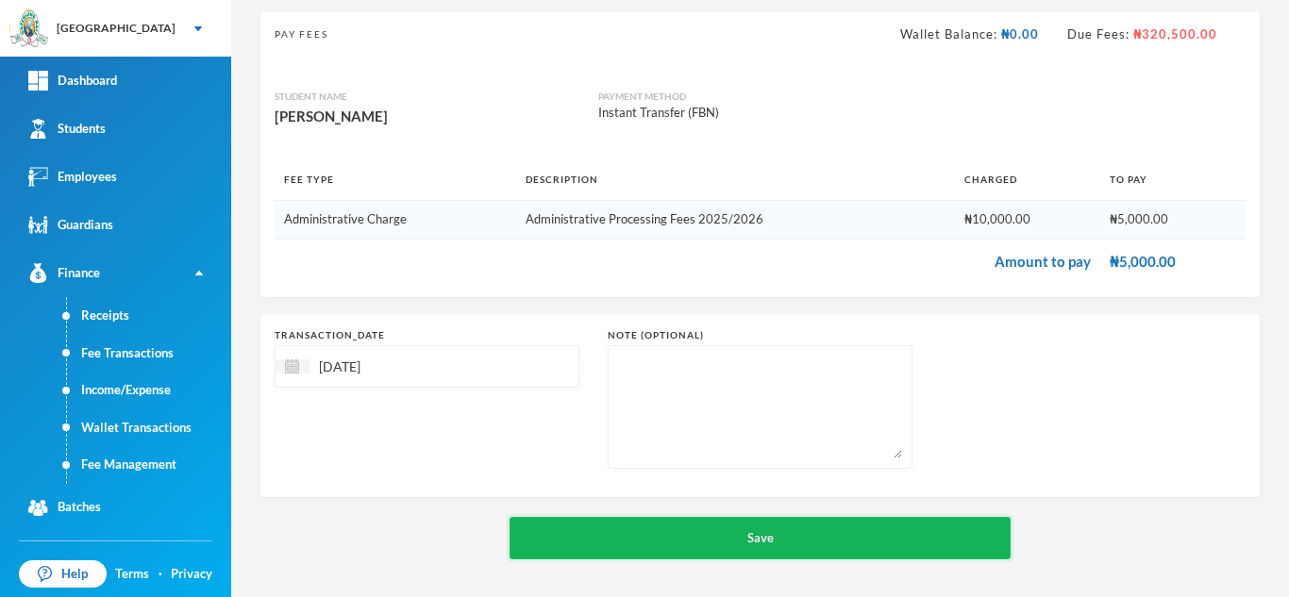
click at [645, 538] on button "Save" at bounding box center [759, 538] width 501 height 42
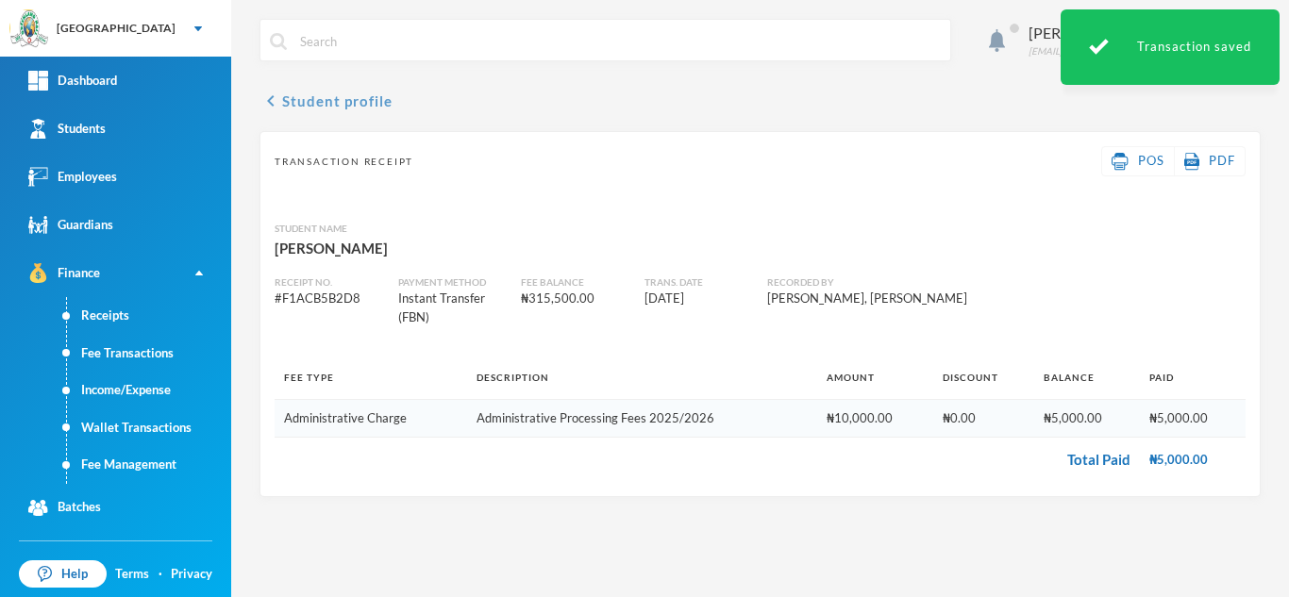
click at [336, 92] on button "chevron_left Student profile" at bounding box center [325, 101] width 133 height 23
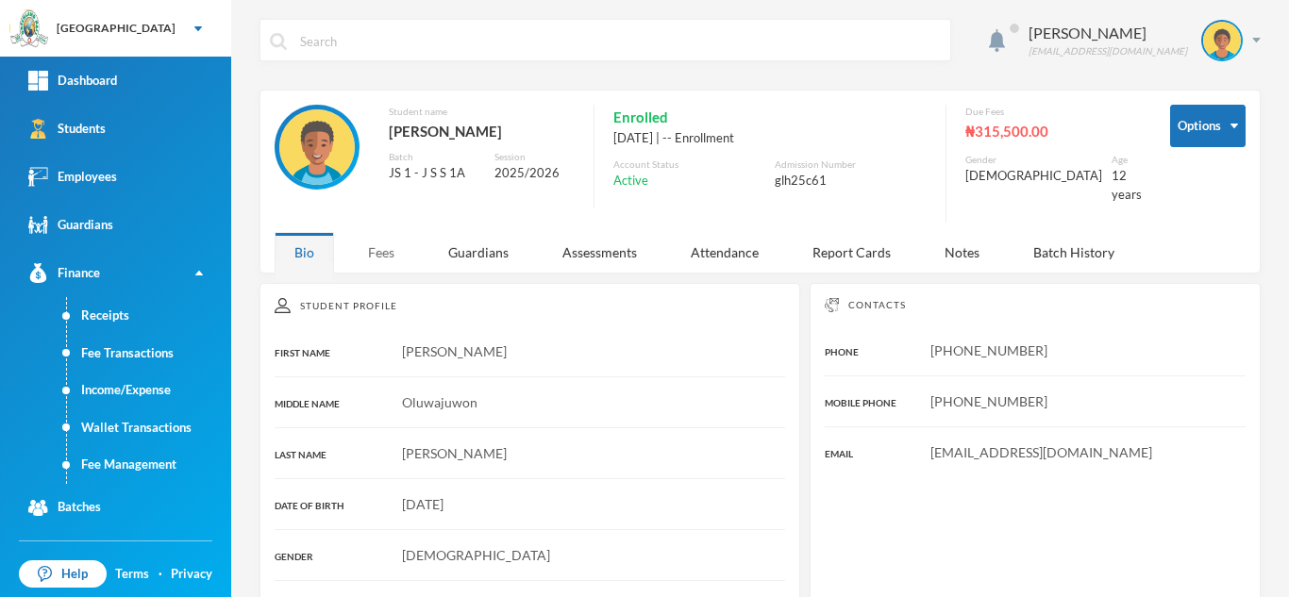
click at [397, 239] on div "Fees" at bounding box center [381, 252] width 66 height 41
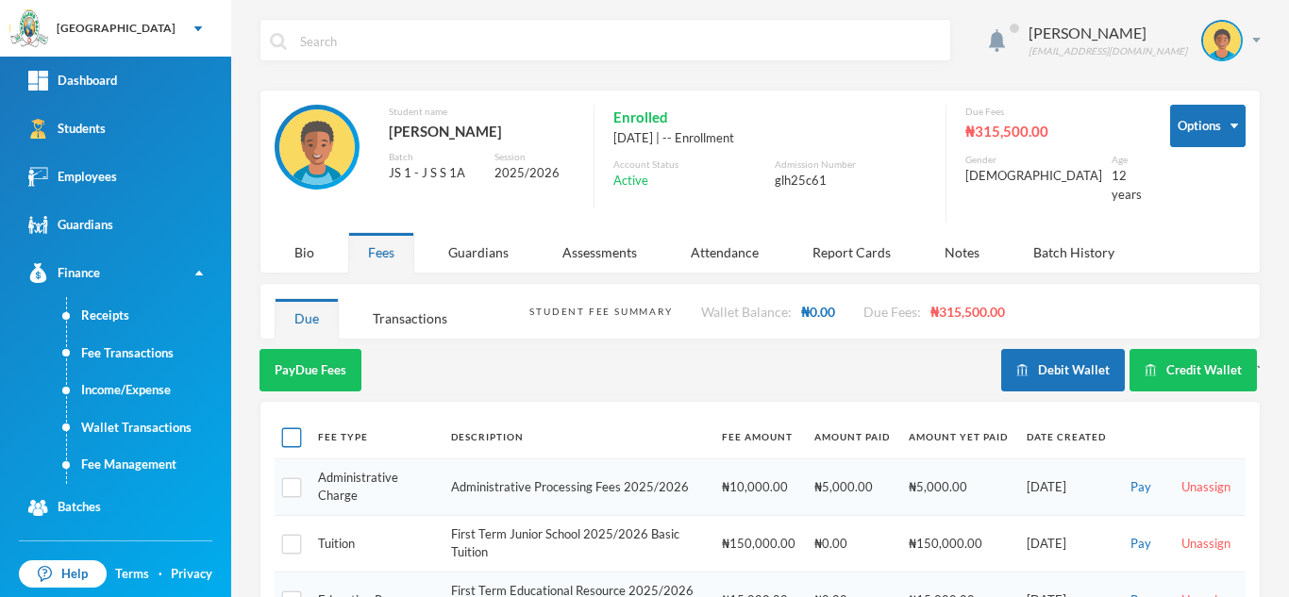
click at [289, 428] on input "checkbox" at bounding box center [292, 438] width 20 height 20
checkbox input "true"
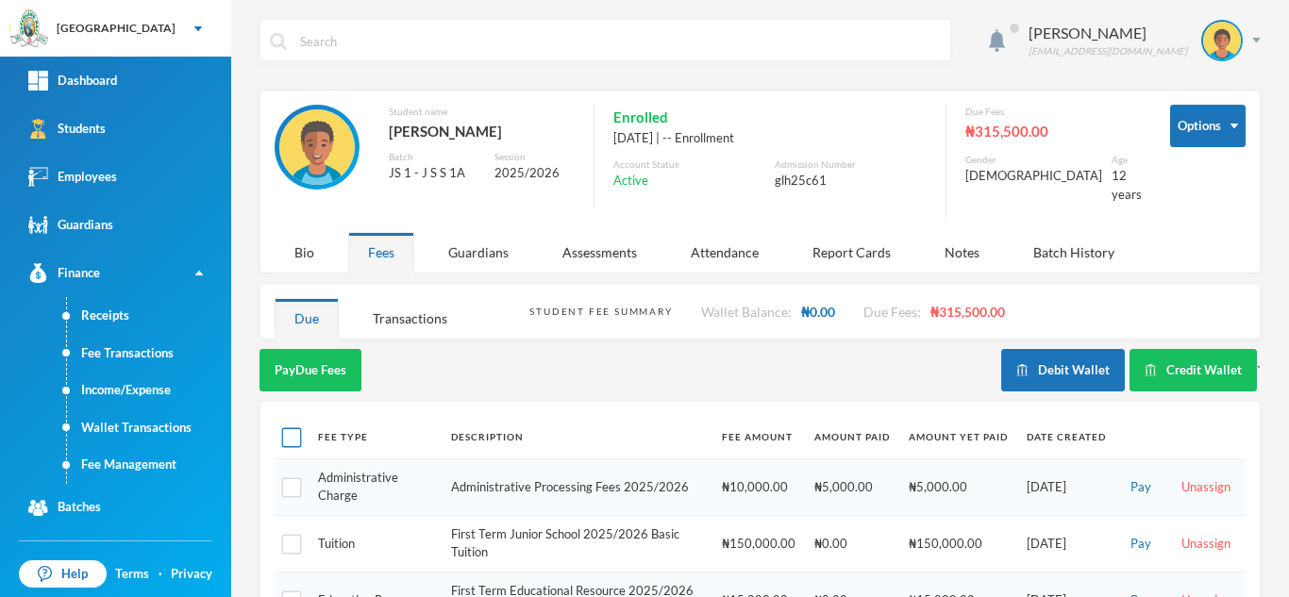
checkbox input "true"
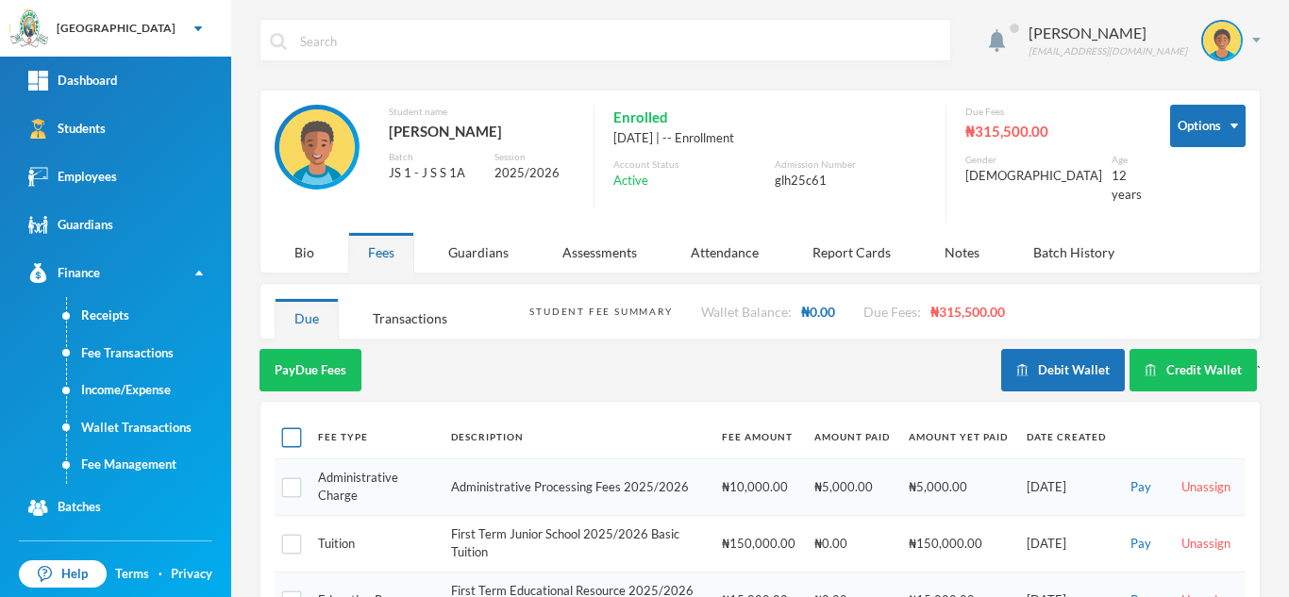
checkbox input "true"
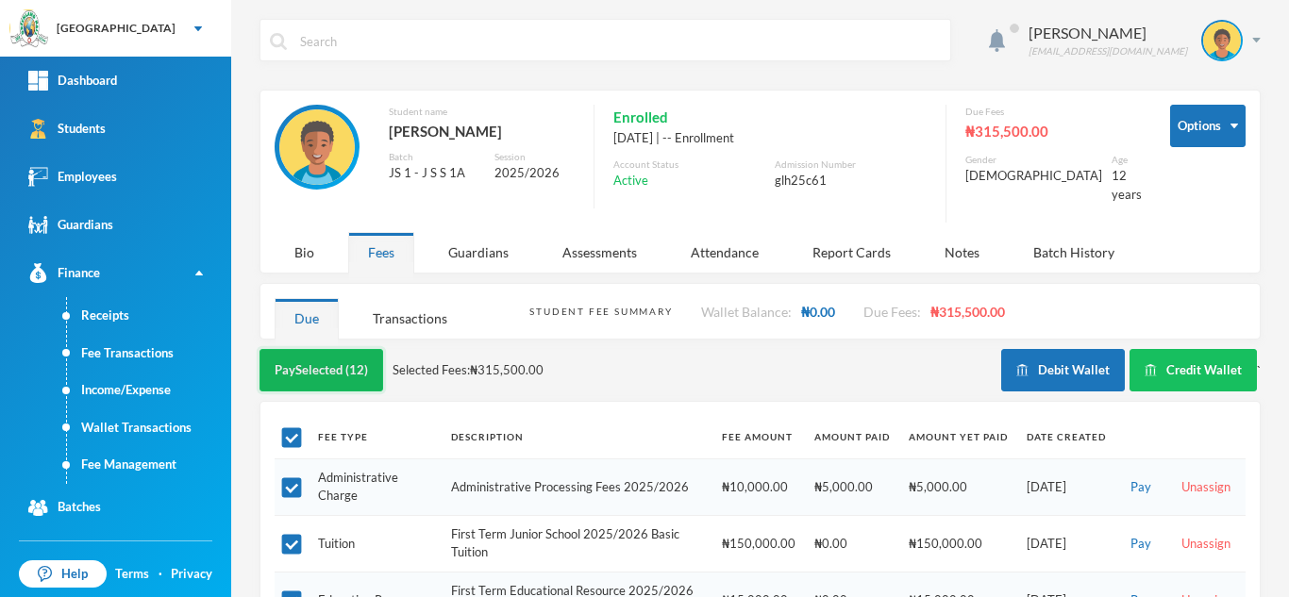
click at [318, 349] on button "Pay Selected (12)" at bounding box center [321, 370] width 124 height 42
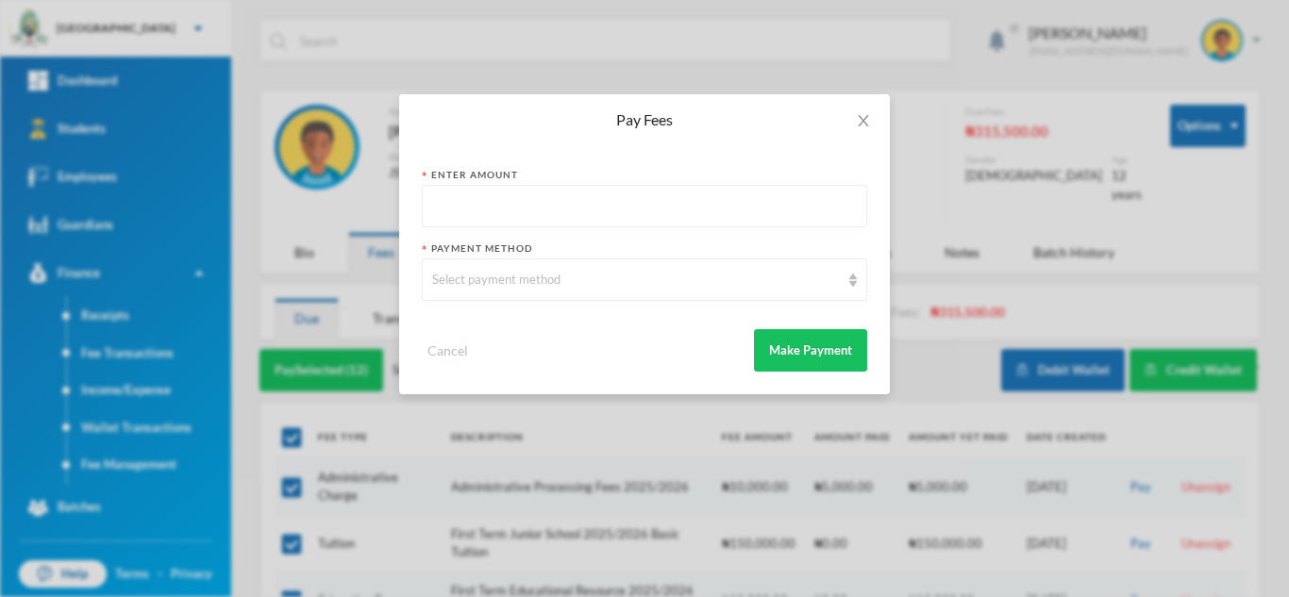
click at [466, 216] on input "text" at bounding box center [644, 207] width 425 height 42
type input "5000"
click at [478, 277] on div "Select payment method" at bounding box center [636, 280] width 408 height 19
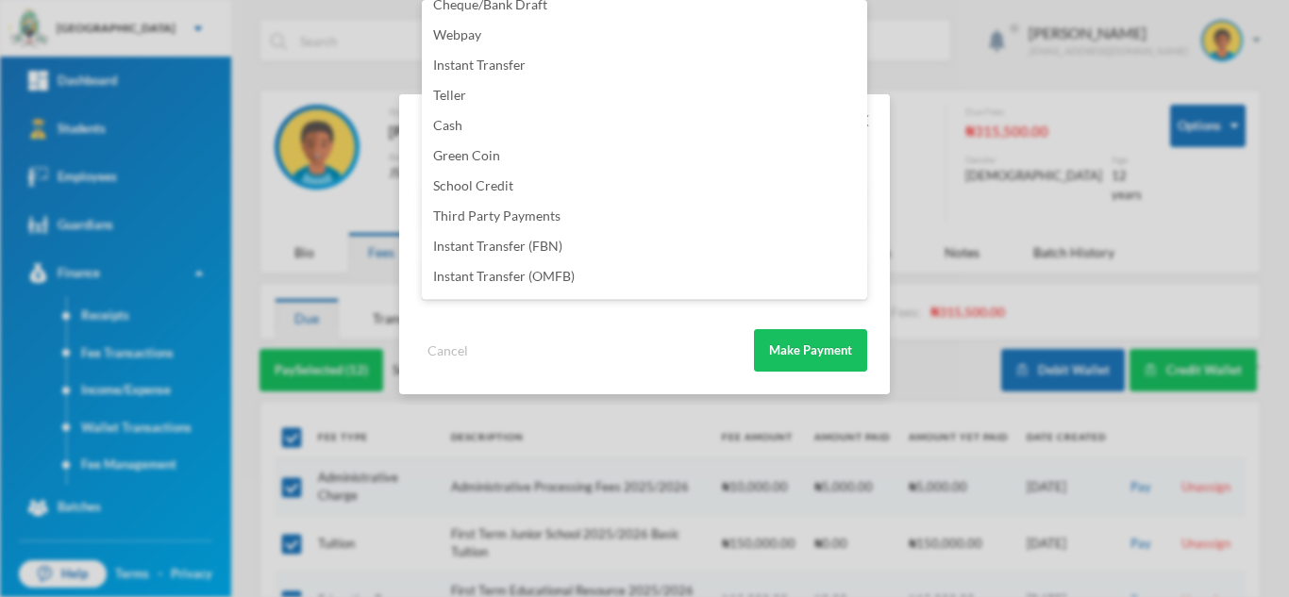
scroll to position [222, 0]
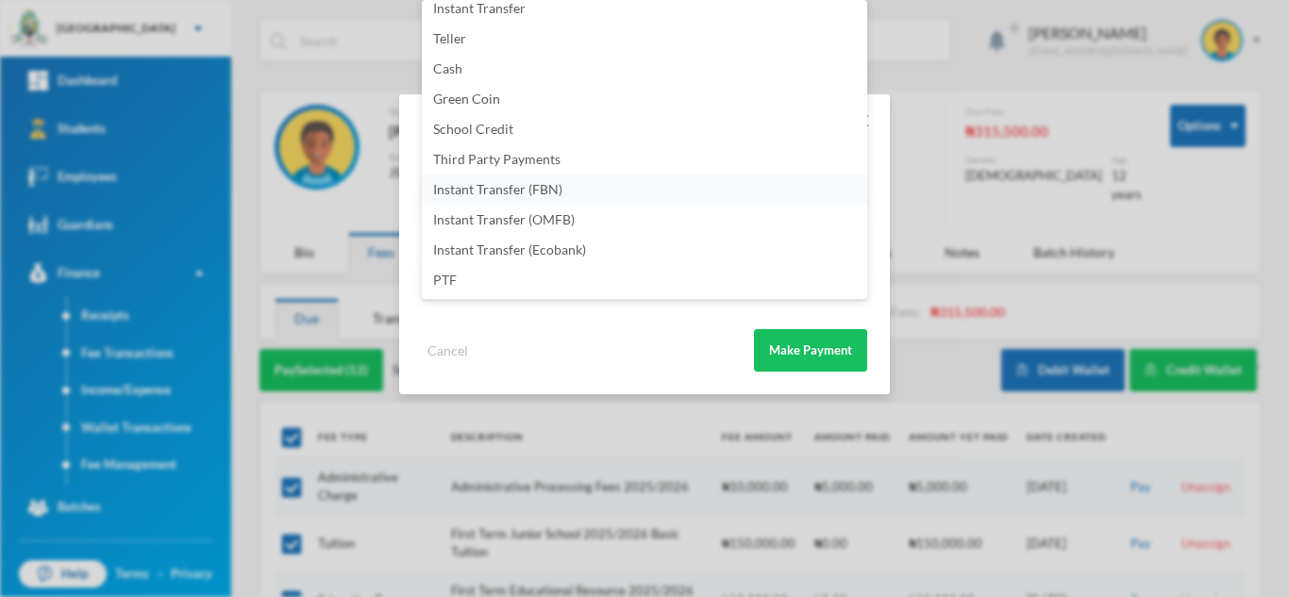
click at [603, 192] on li "Instant Transfer (FBN)" at bounding box center [644, 190] width 445 height 30
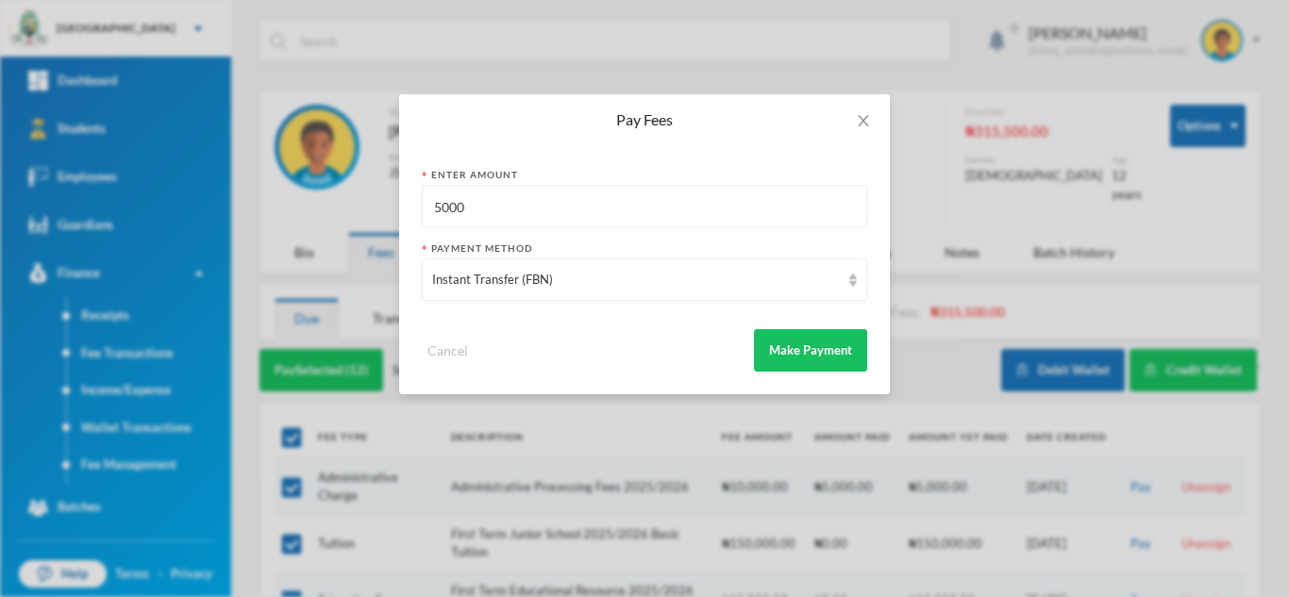
click at [775, 327] on div "Cancel Make Payment" at bounding box center [644, 343] width 445 height 57
click at [789, 363] on button "Make Payment" at bounding box center [810, 350] width 113 height 42
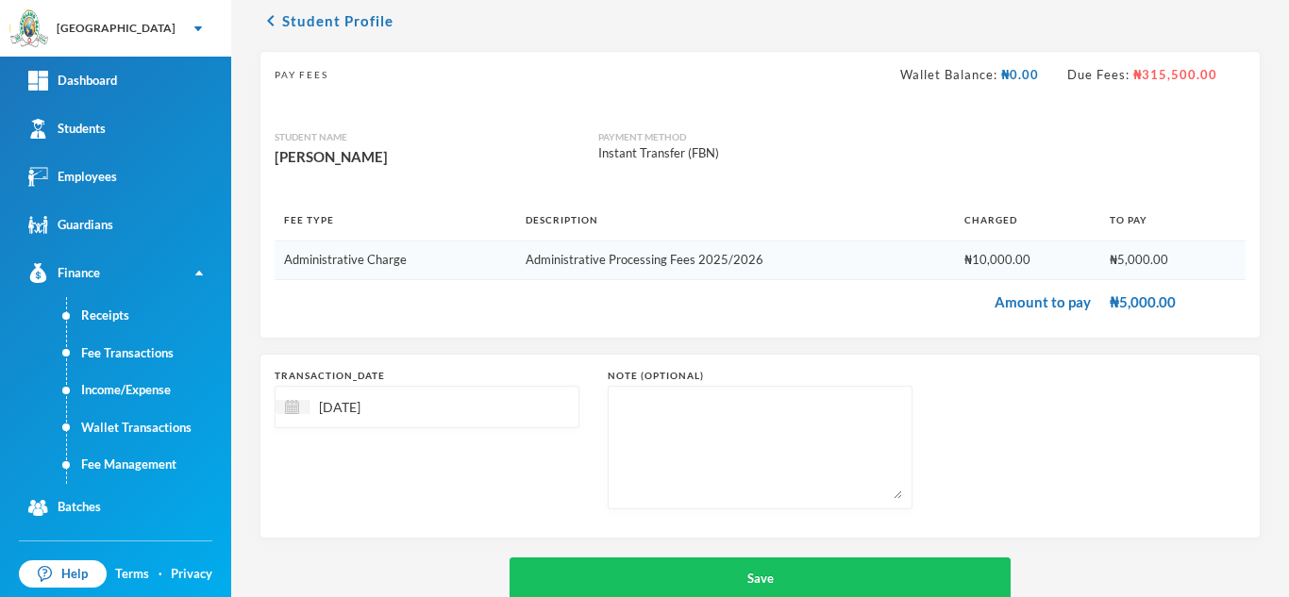
scroll to position [121, 0]
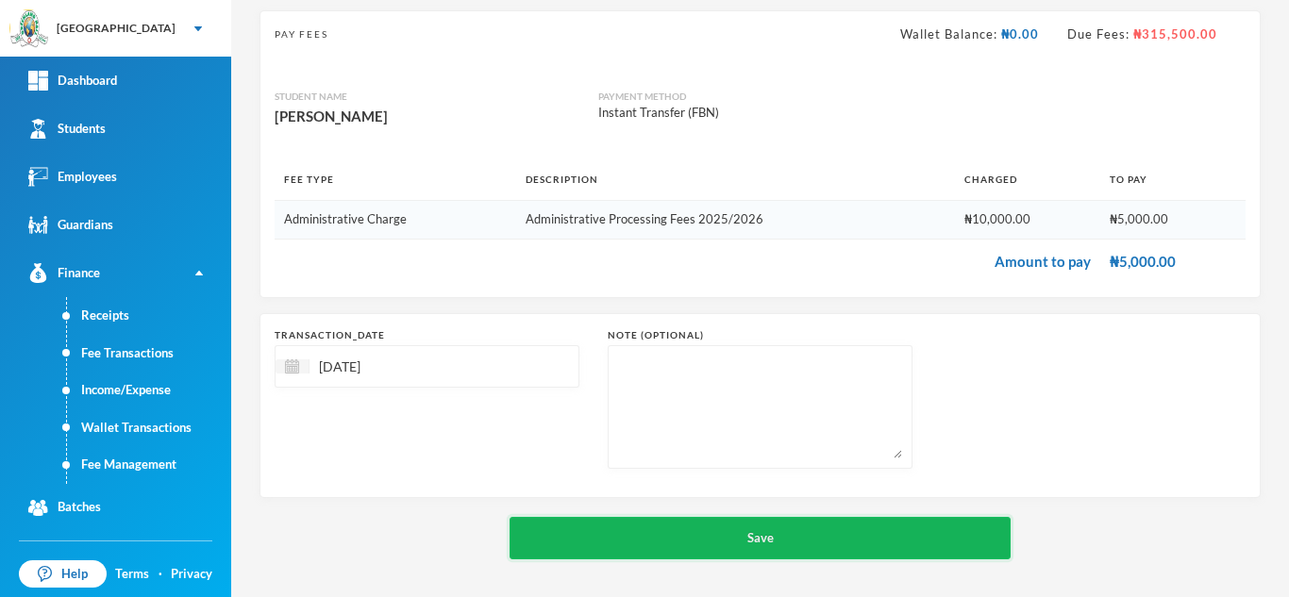
click at [693, 532] on button "Save" at bounding box center [759, 538] width 501 height 42
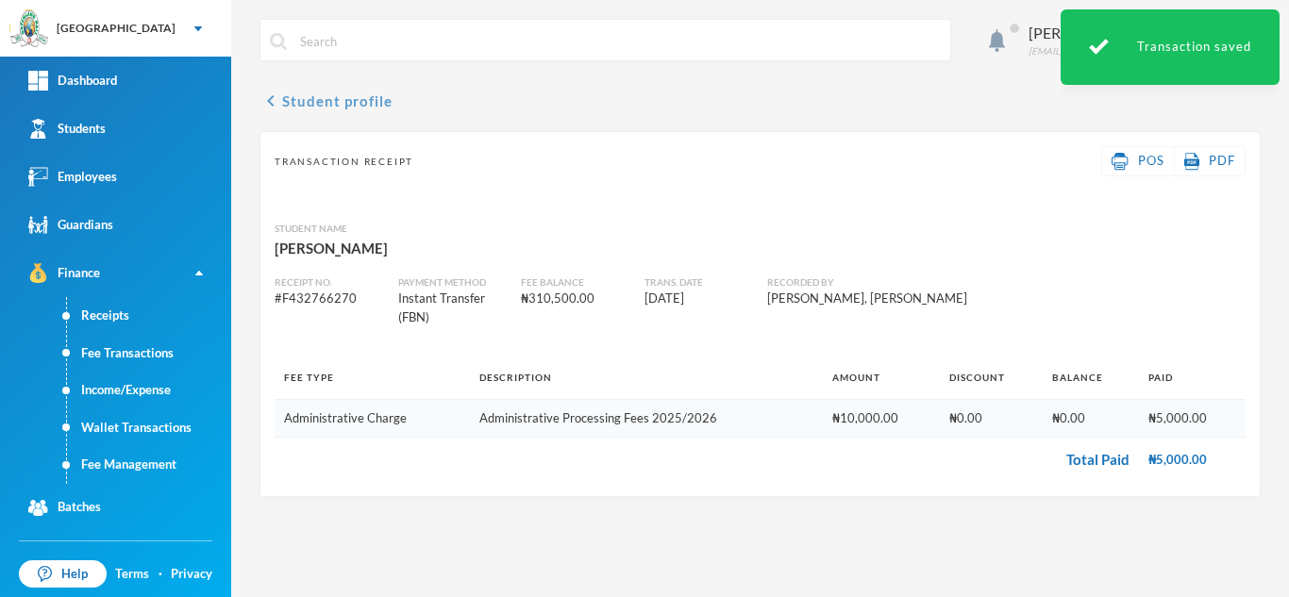
click at [329, 100] on button "chevron_left Student profile" at bounding box center [325, 101] width 133 height 23
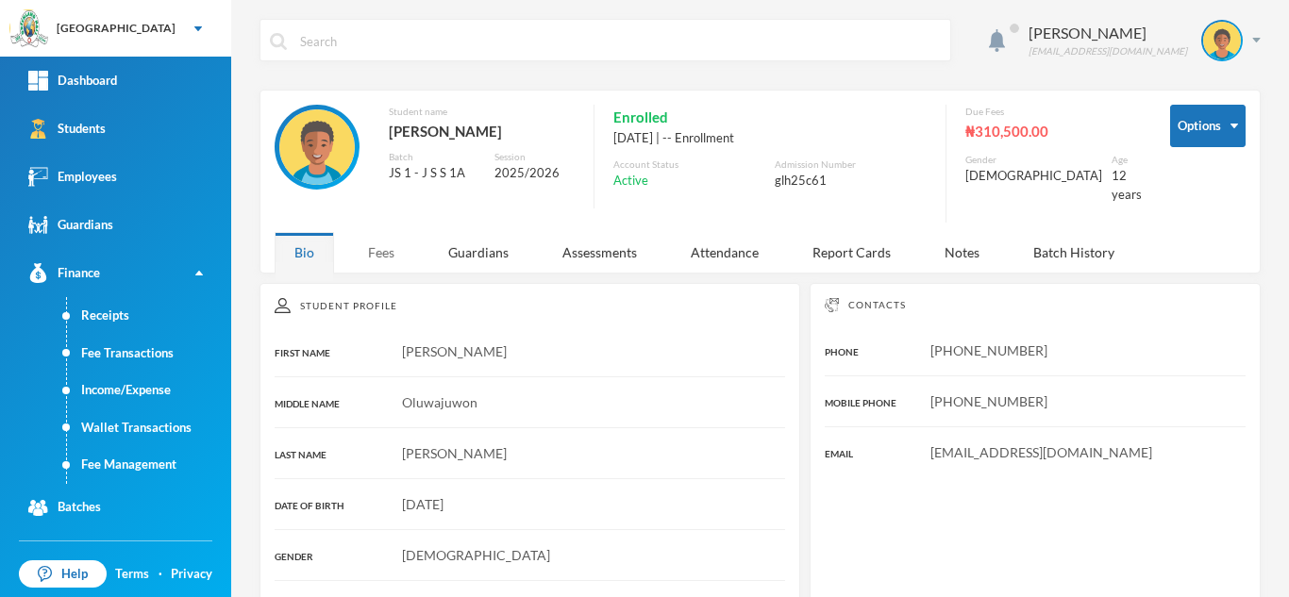
click at [391, 232] on div "Fees" at bounding box center [381, 252] width 66 height 41
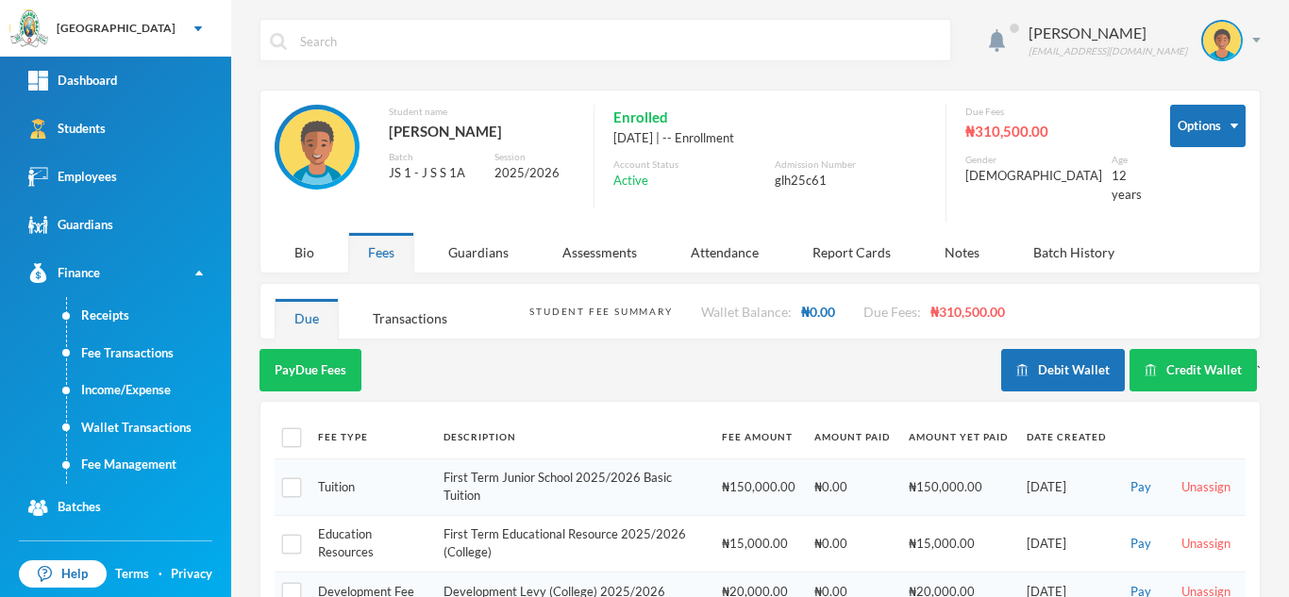
scroll to position [372, 0]
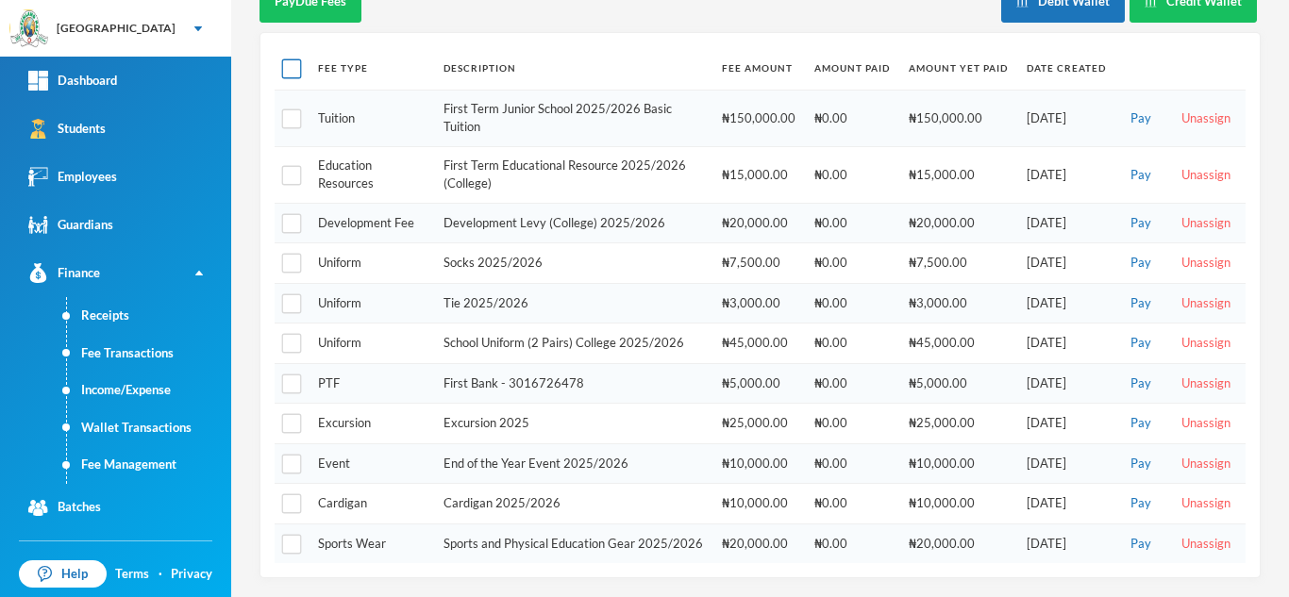
click at [286, 59] on input "checkbox" at bounding box center [292, 69] width 20 height 20
checkbox input "true"
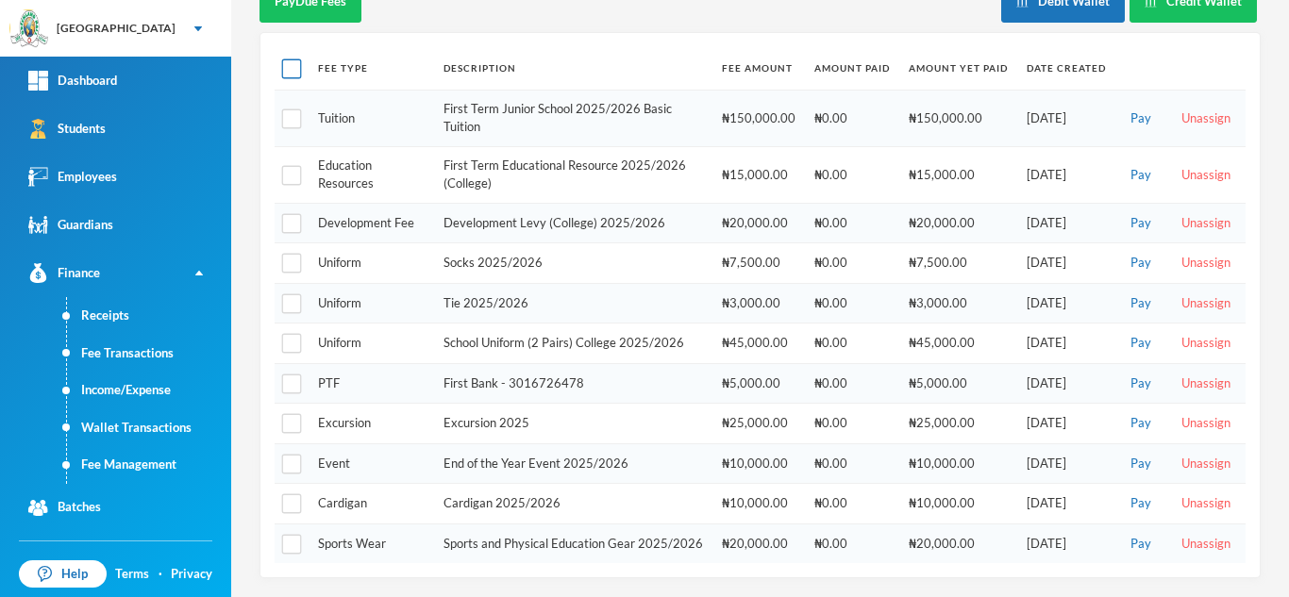
checkbox input "true"
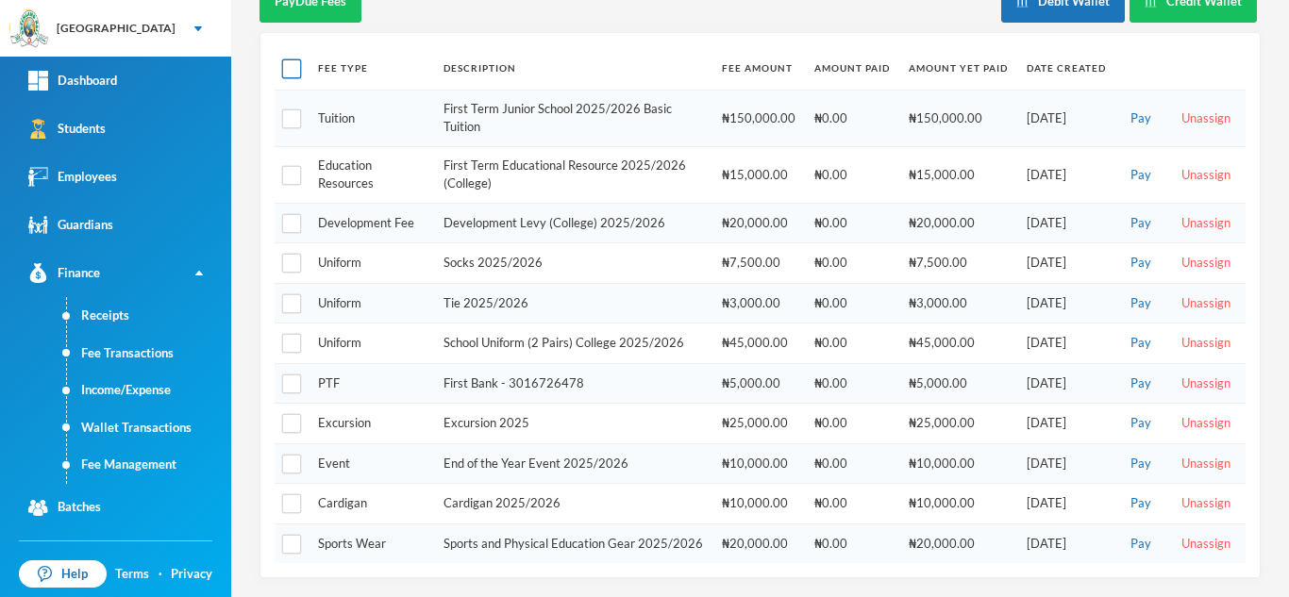
checkbox input "true"
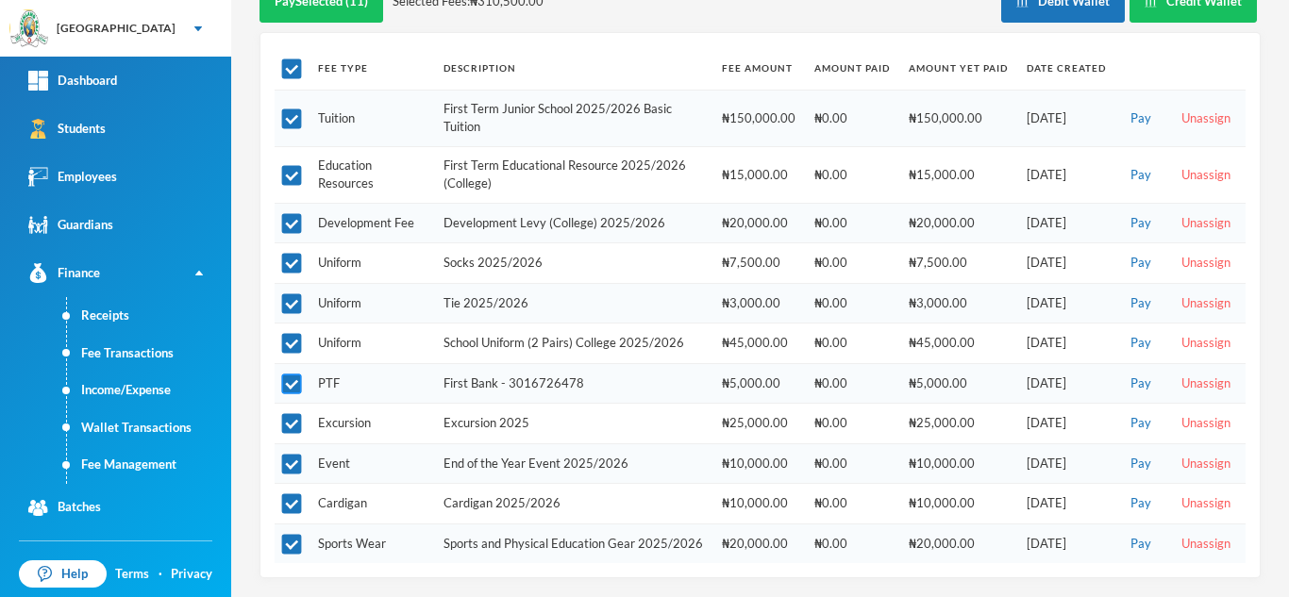
click at [291, 375] on input "checkbox" at bounding box center [292, 385] width 20 height 20
checkbox input "false"
click at [293, 414] on input "checkbox" at bounding box center [292, 424] width 20 height 20
checkbox input "false"
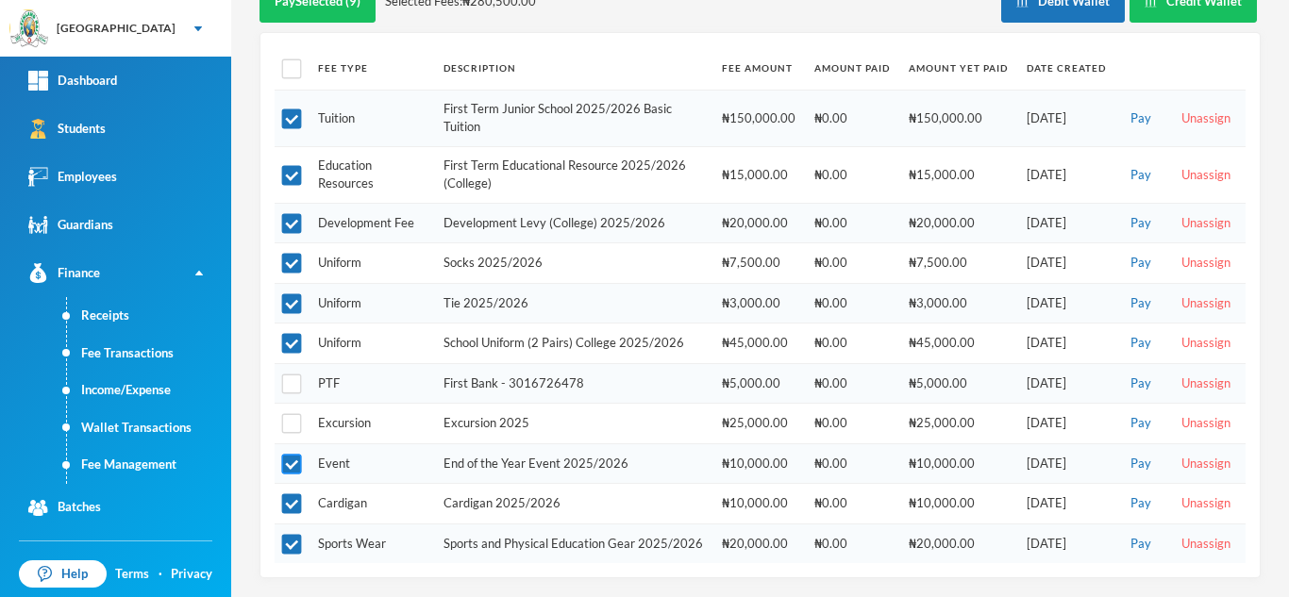
click at [293, 455] on input "checkbox" at bounding box center [292, 465] width 20 height 20
checkbox input "false"
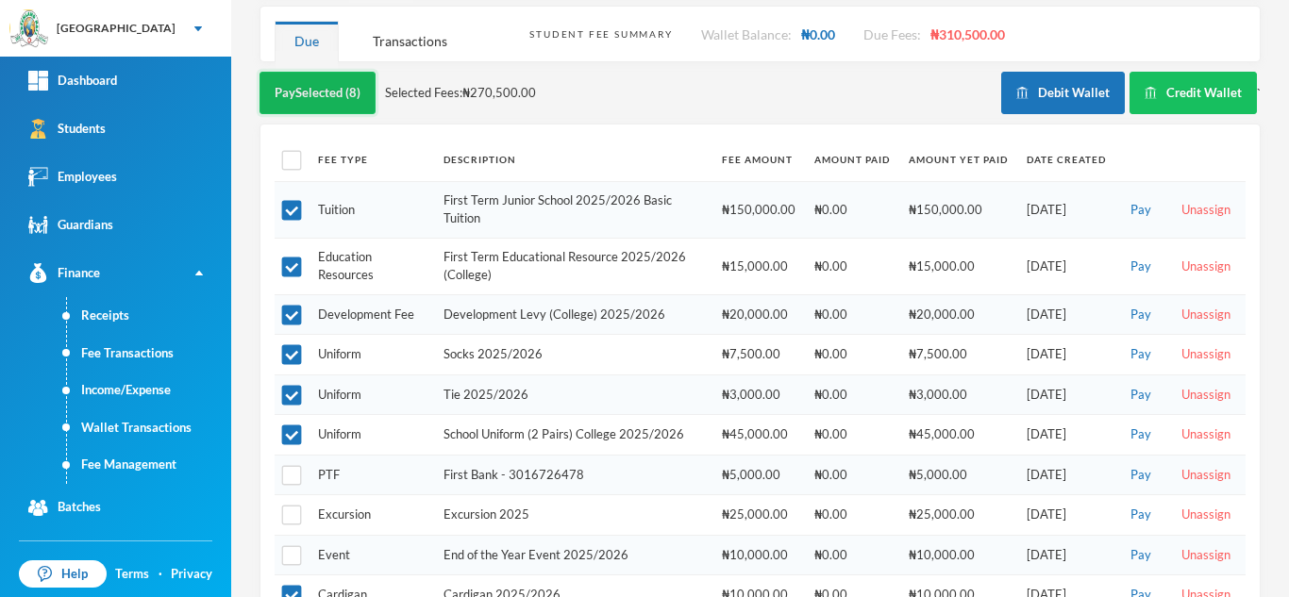
click at [325, 73] on button "Pay Selected (8)" at bounding box center [317, 93] width 116 height 42
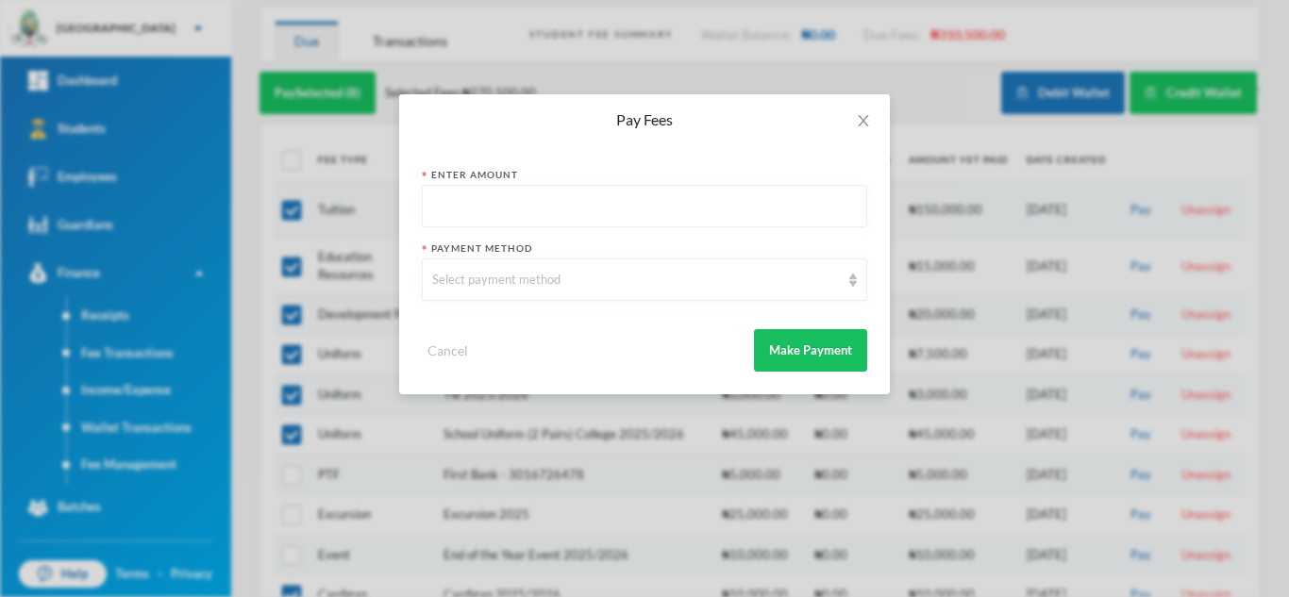
click at [491, 197] on input "text" at bounding box center [644, 207] width 425 height 42
type input "267500"
click at [492, 287] on div "Select payment method" at bounding box center [636, 280] width 408 height 19
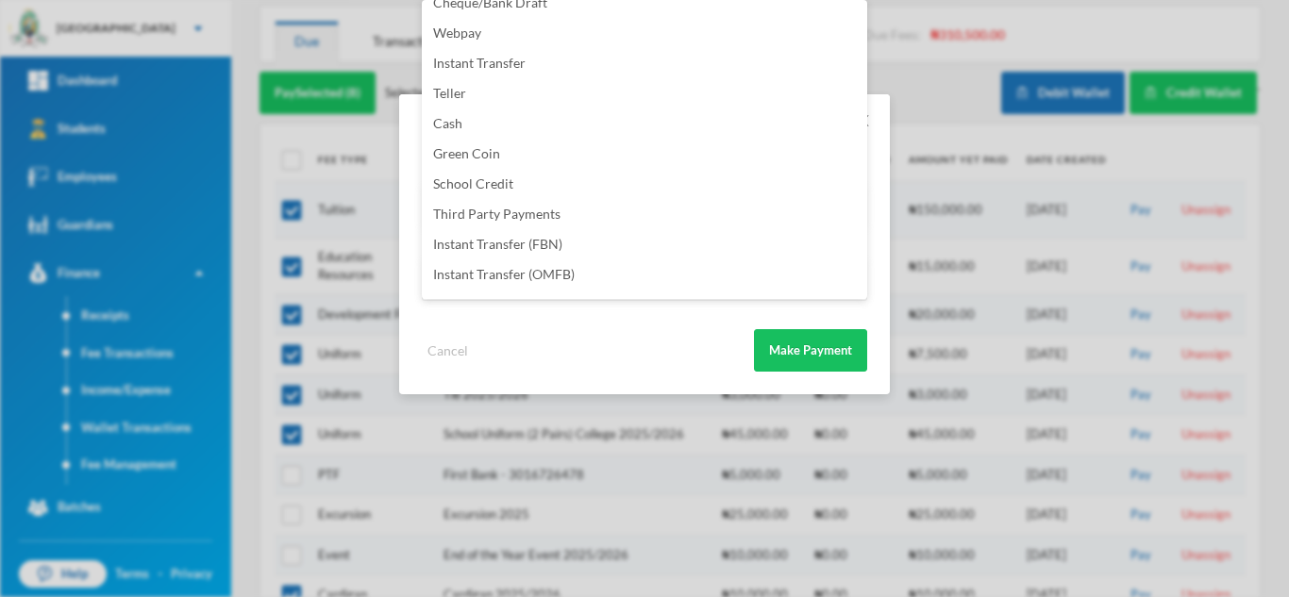
scroll to position [222, 0]
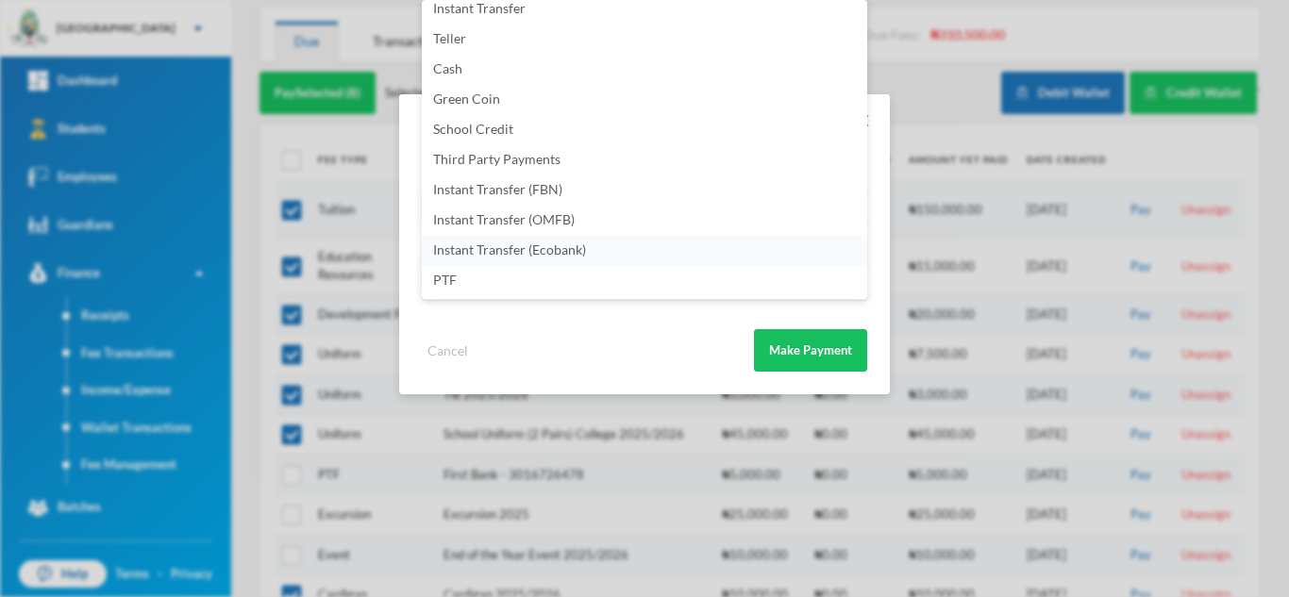
click at [542, 243] on span "Instant Transfer (Ecobank)" at bounding box center [509, 250] width 153 height 16
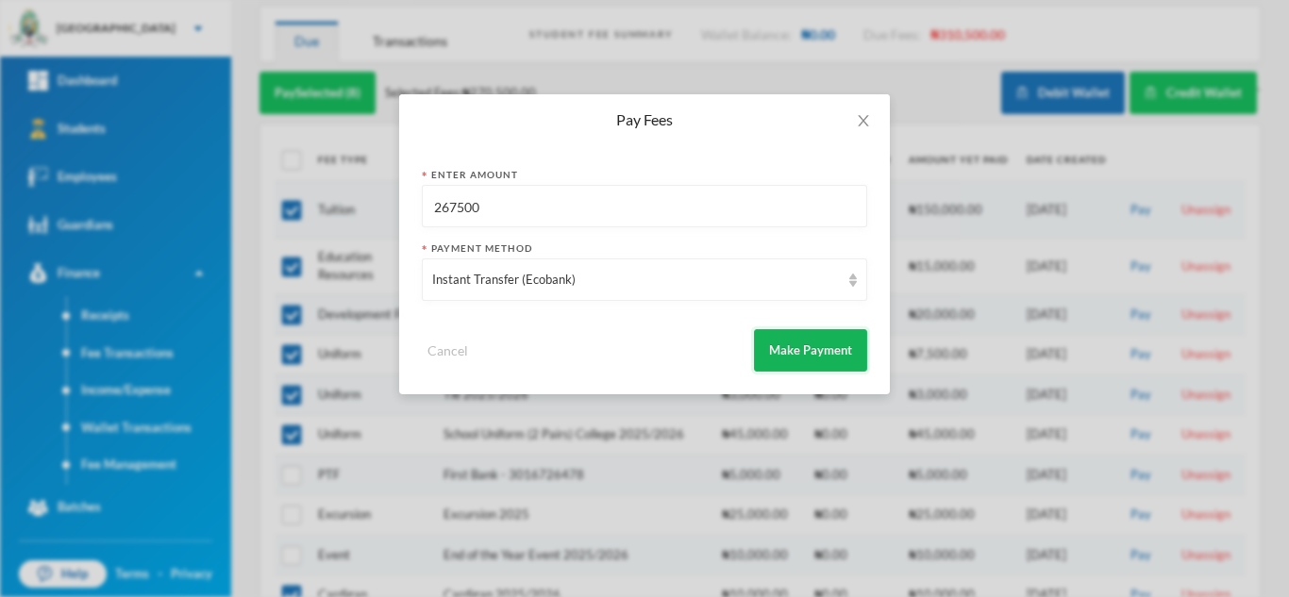
click at [811, 347] on button "Make Payment" at bounding box center [810, 350] width 113 height 42
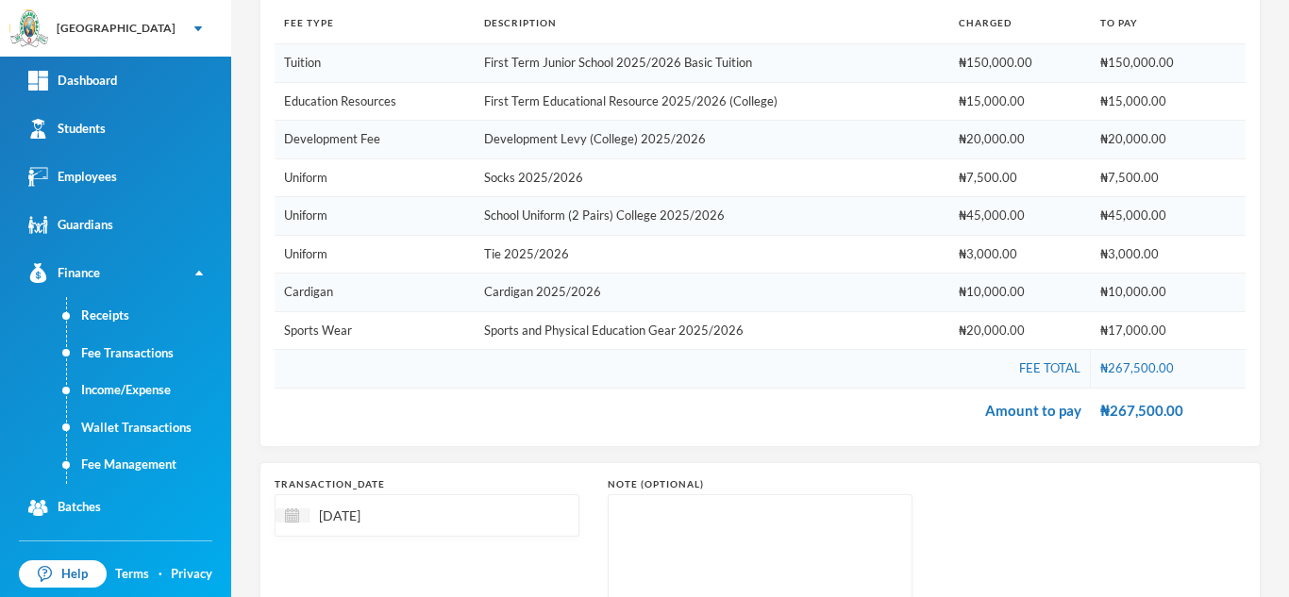
scroll to position [426, 0]
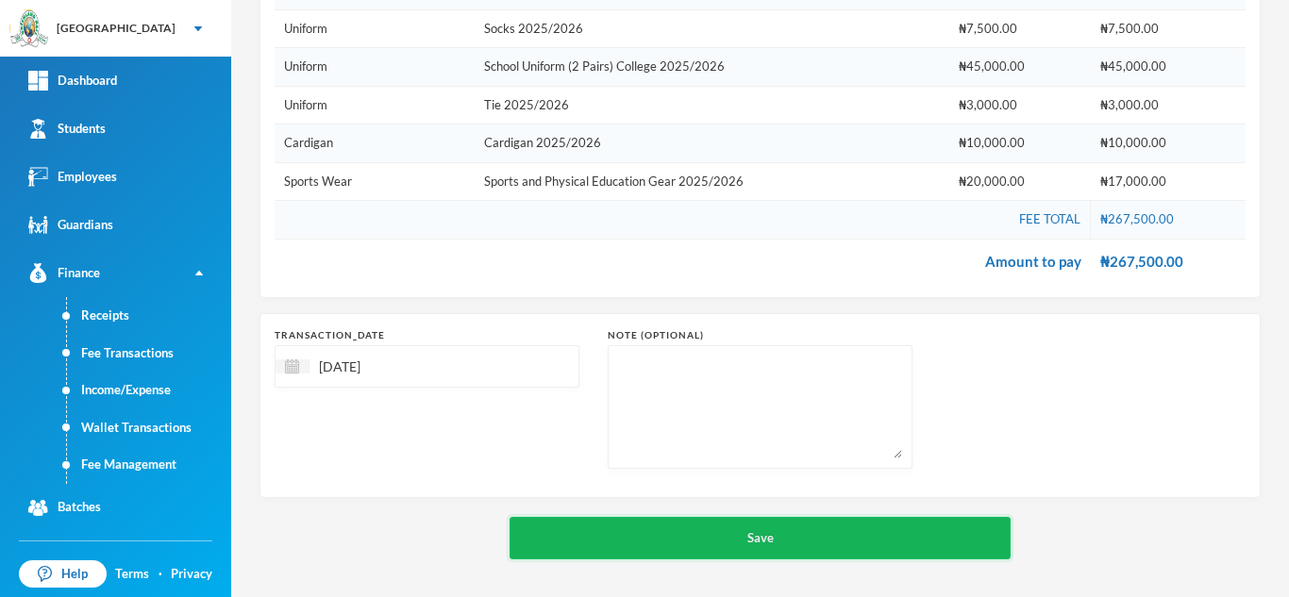
click at [608, 527] on button "Save" at bounding box center [759, 538] width 501 height 42
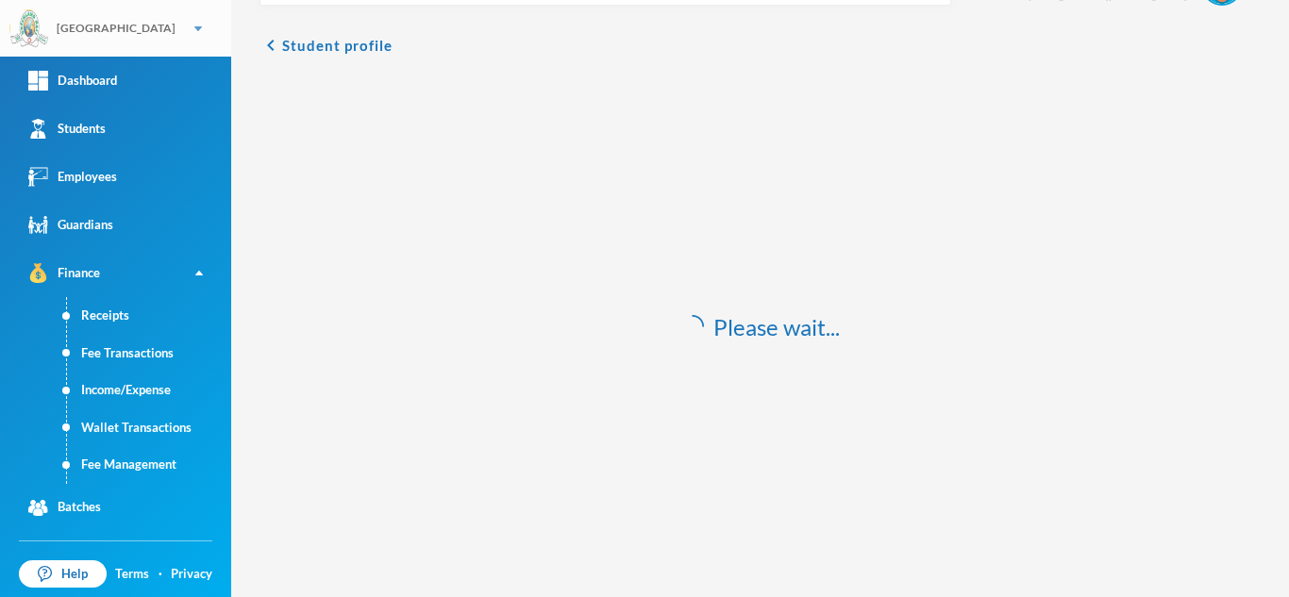
scroll to position [56, 0]
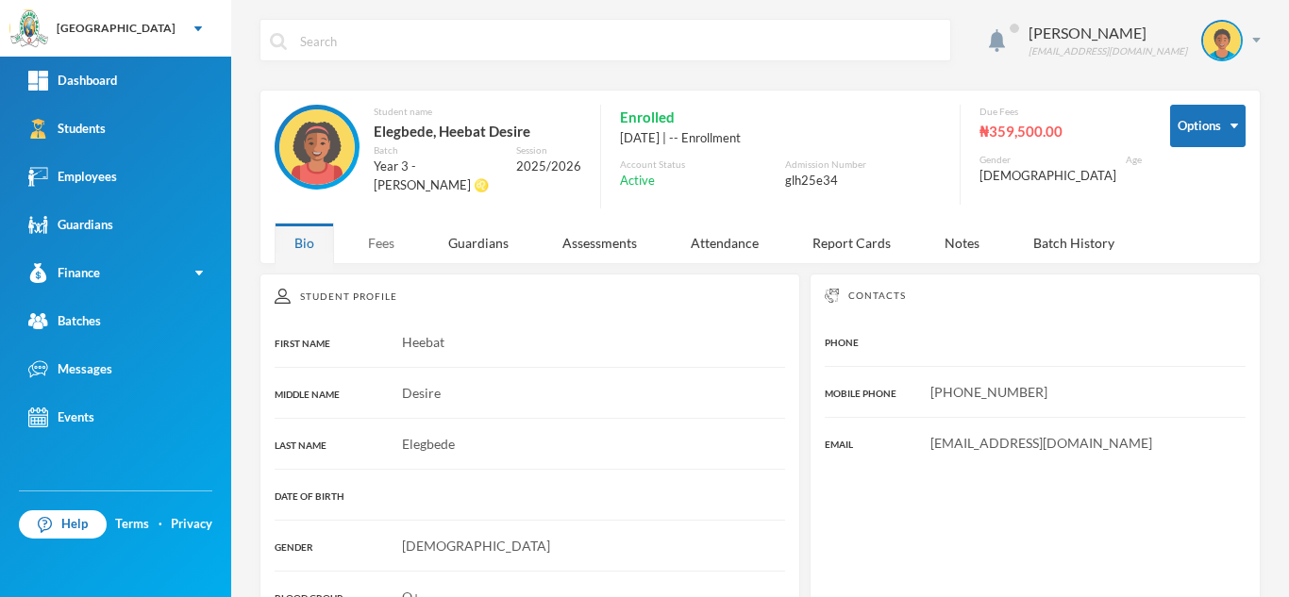
click at [380, 245] on div "Fees" at bounding box center [381, 243] width 66 height 41
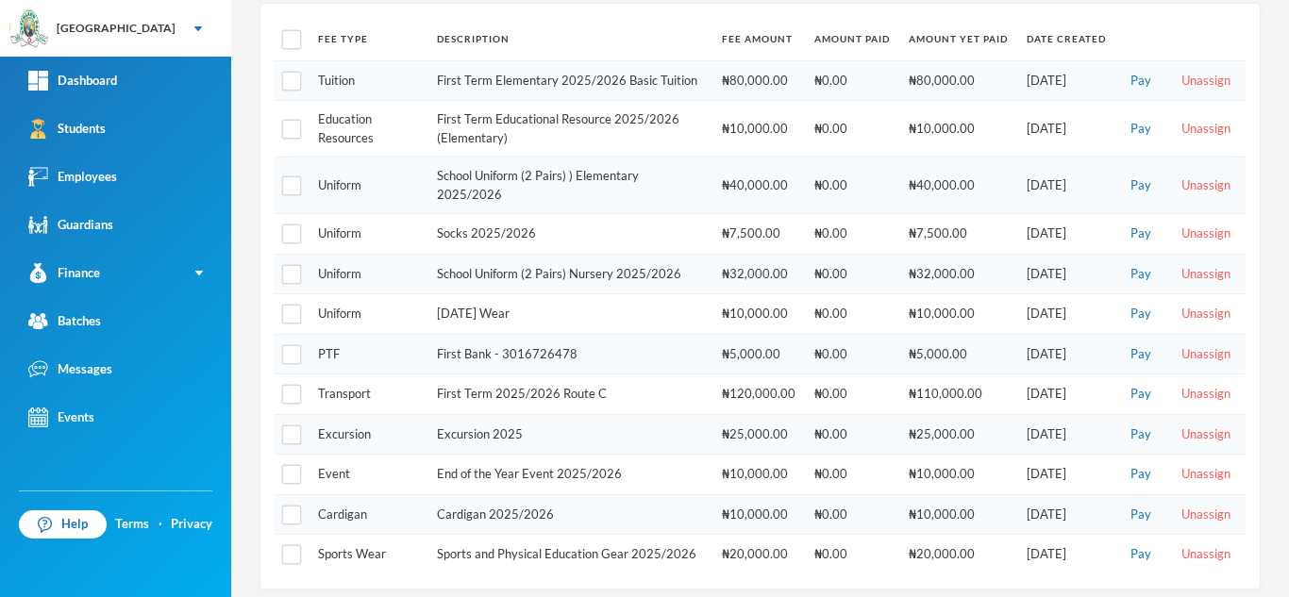
scroll to position [395, 0]
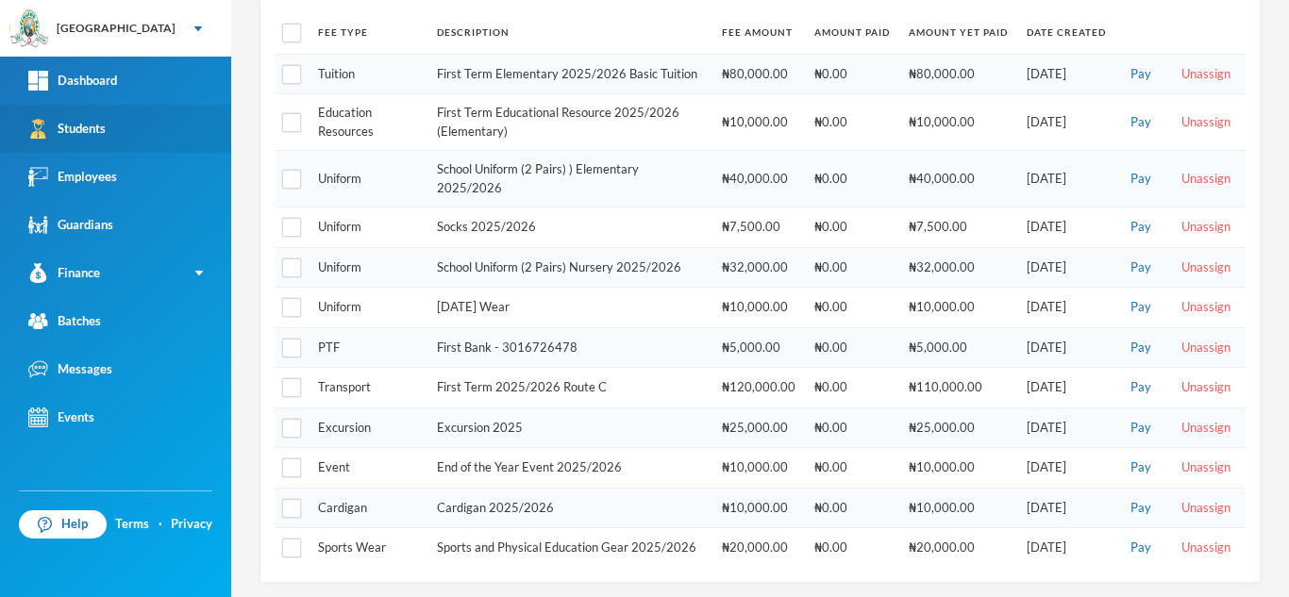
click at [202, 127] on link "Students" at bounding box center [115, 129] width 231 height 48
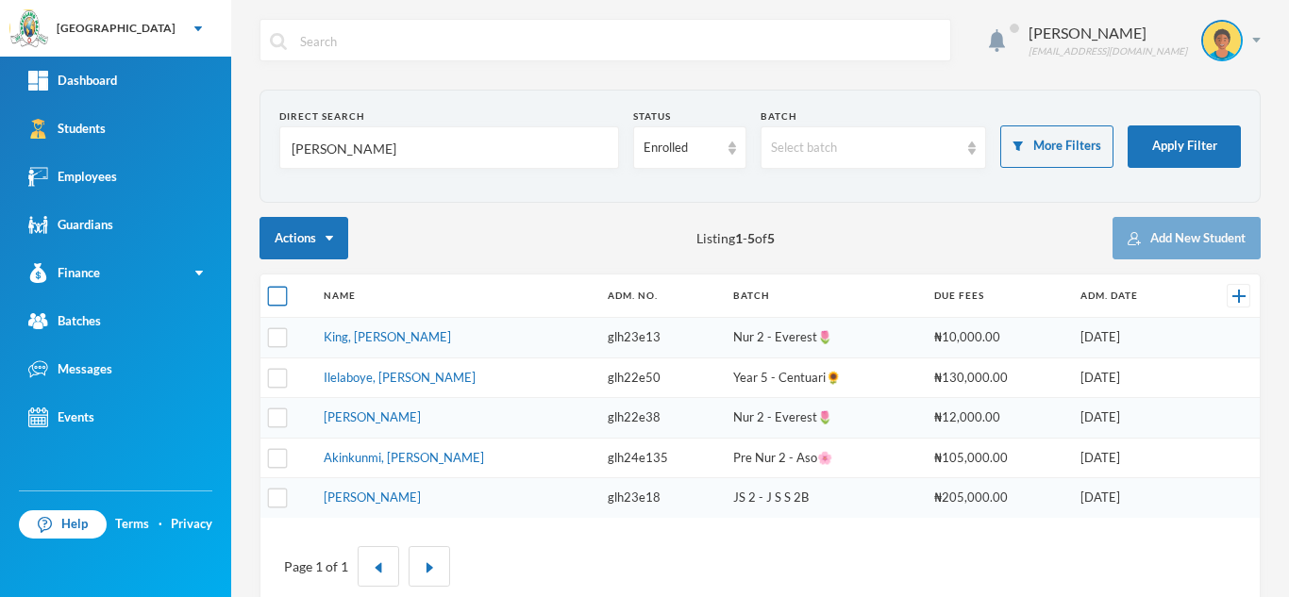
click at [282, 297] on input "checkbox" at bounding box center [278, 297] width 20 height 20
checkbox input "true"
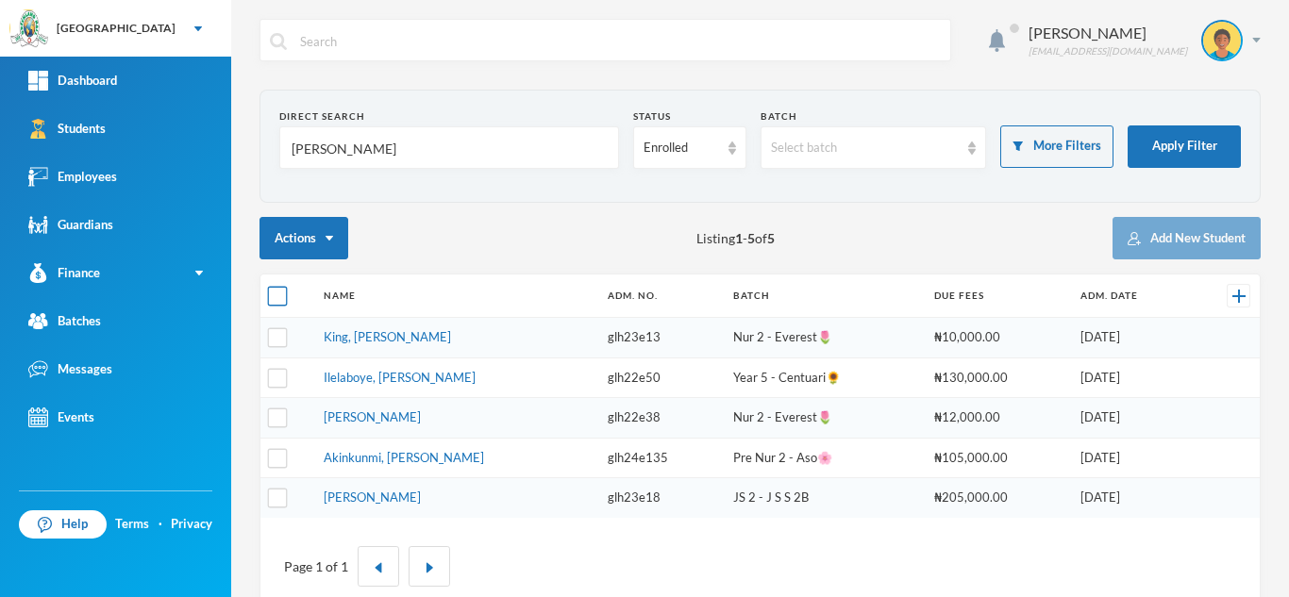
checkbox input "true"
click at [282, 297] on input "checkbox" at bounding box center [278, 297] width 20 height 20
checkbox input "false"
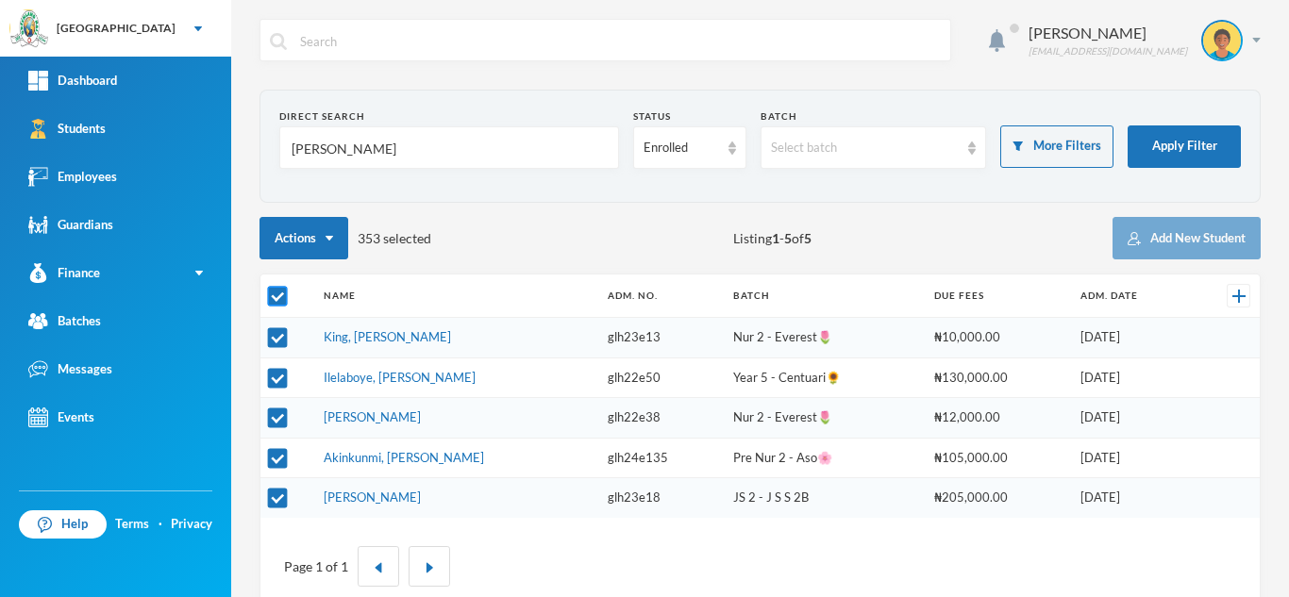
checkbox input "false"
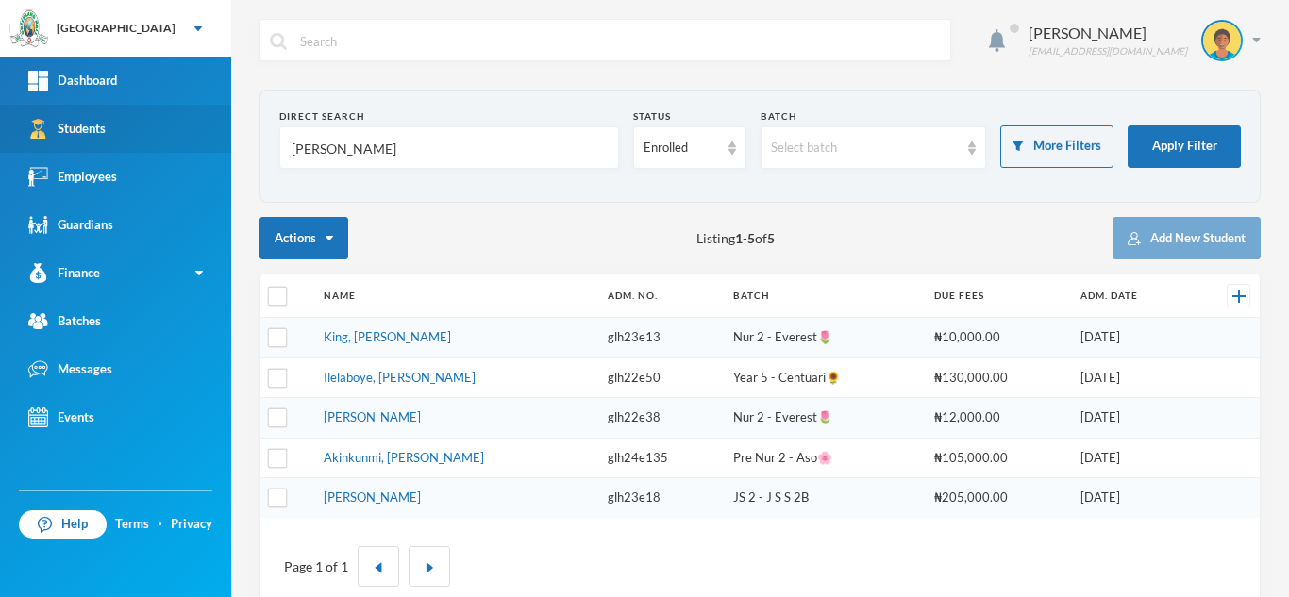
drag, startPoint x: 307, startPoint y: 155, endPoint x: 177, endPoint y: 149, distance: 129.4
click at [177, 149] on div "Greenland Hall Your Bluebic Account Greenland Hall Add a New School Dashboard S…" at bounding box center [644, 298] width 1289 height 597
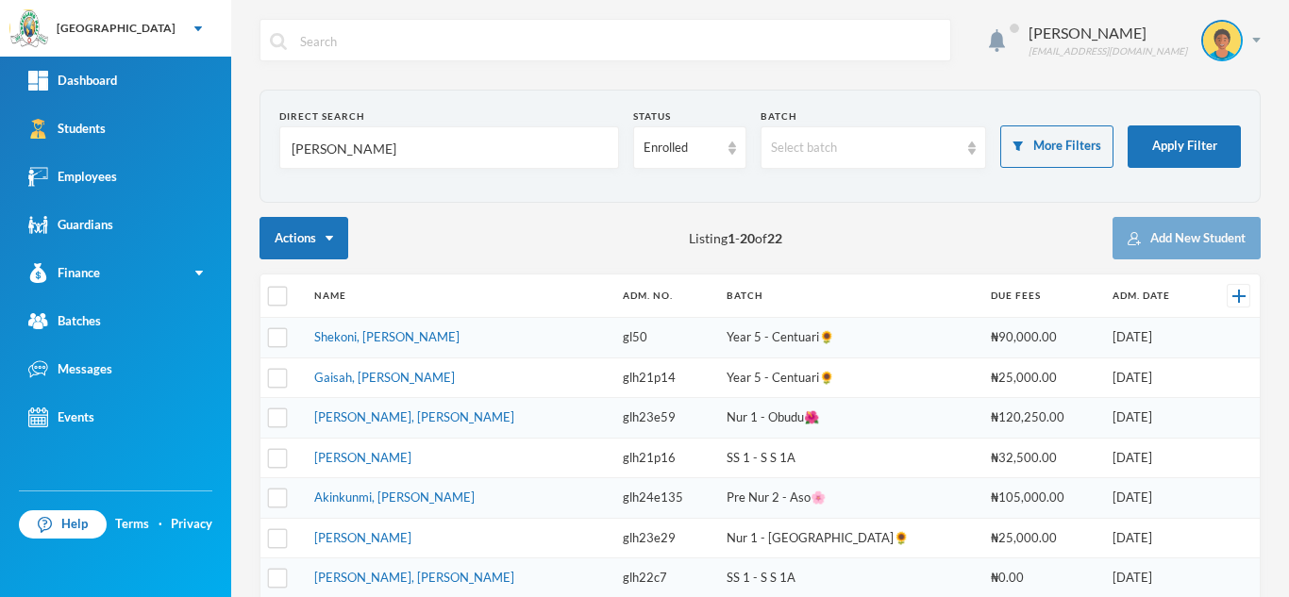
drag, startPoint x: 335, startPoint y: 155, endPoint x: 242, endPoint y: 146, distance: 93.8
click at [242, 146] on div "Aderogba Olumide [EMAIL_ADDRESS][DOMAIN_NAME] Direct Search [PERSON_NAME] Statu…" at bounding box center [760, 298] width 1058 height 597
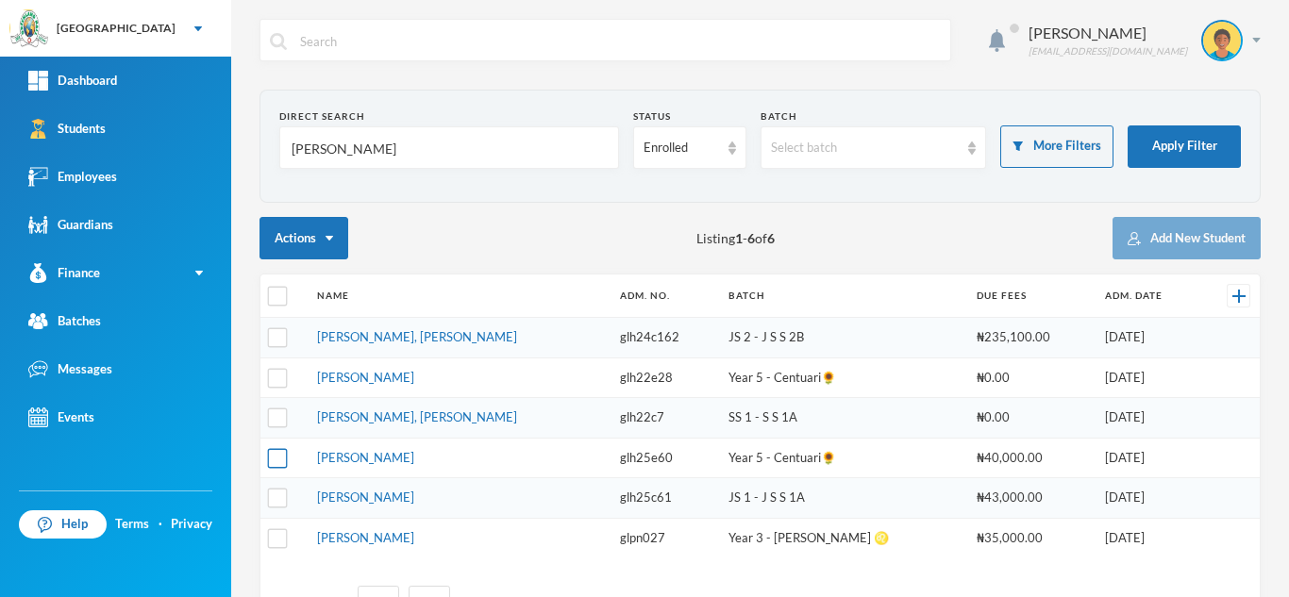
type input "[PERSON_NAME]"
click at [278, 460] on input "checkbox" at bounding box center [278, 458] width 20 height 20
checkbox input "true"
click at [282, 507] on input "checkbox" at bounding box center [278, 499] width 20 height 20
checkbox input "true"
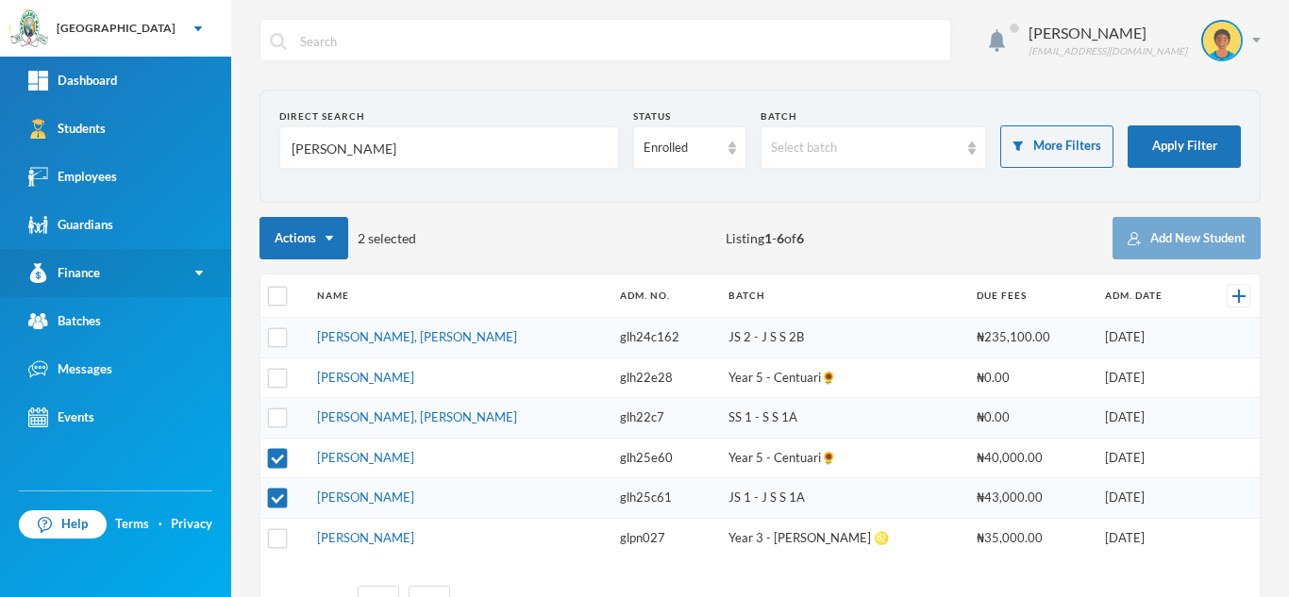
click at [146, 260] on link "Finance" at bounding box center [115, 273] width 231 height 48
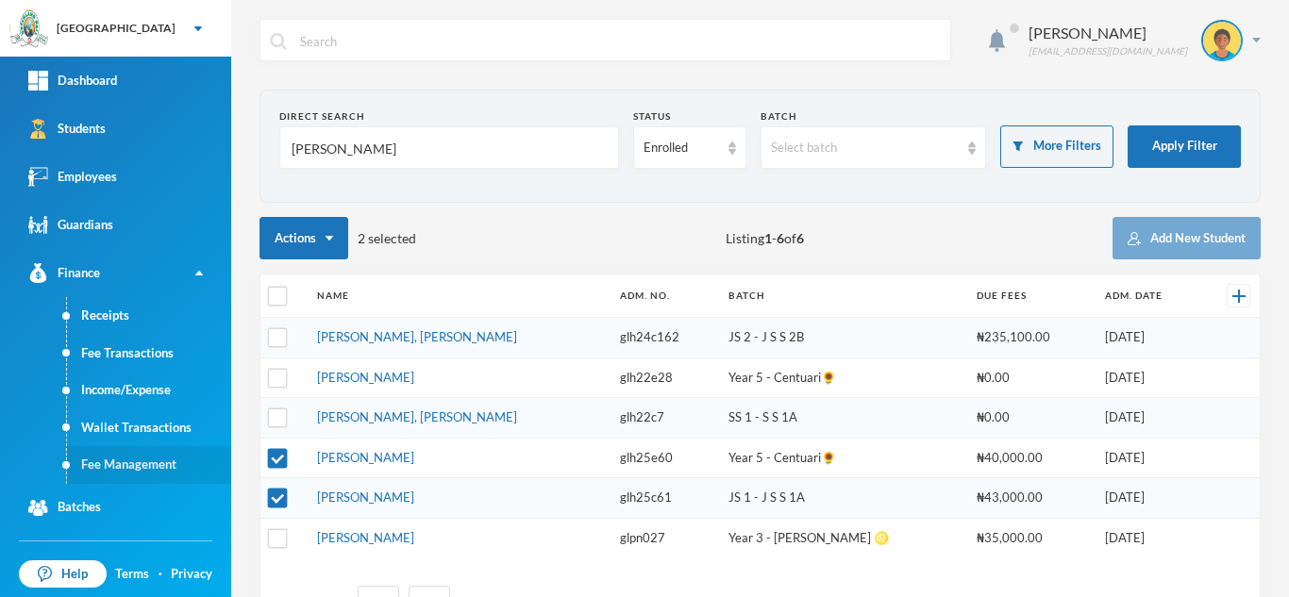
click at [132, 446] on link "Fee Management" at bounding box center [149, 465] width 164 height 38
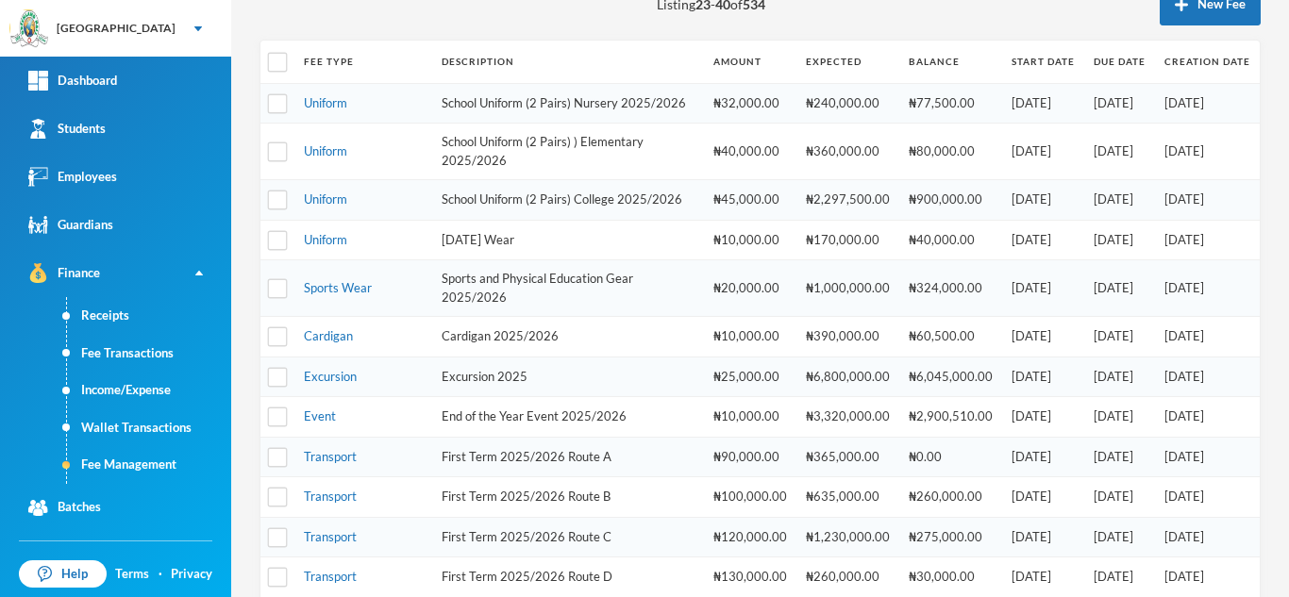
scroll to position [584, 0]
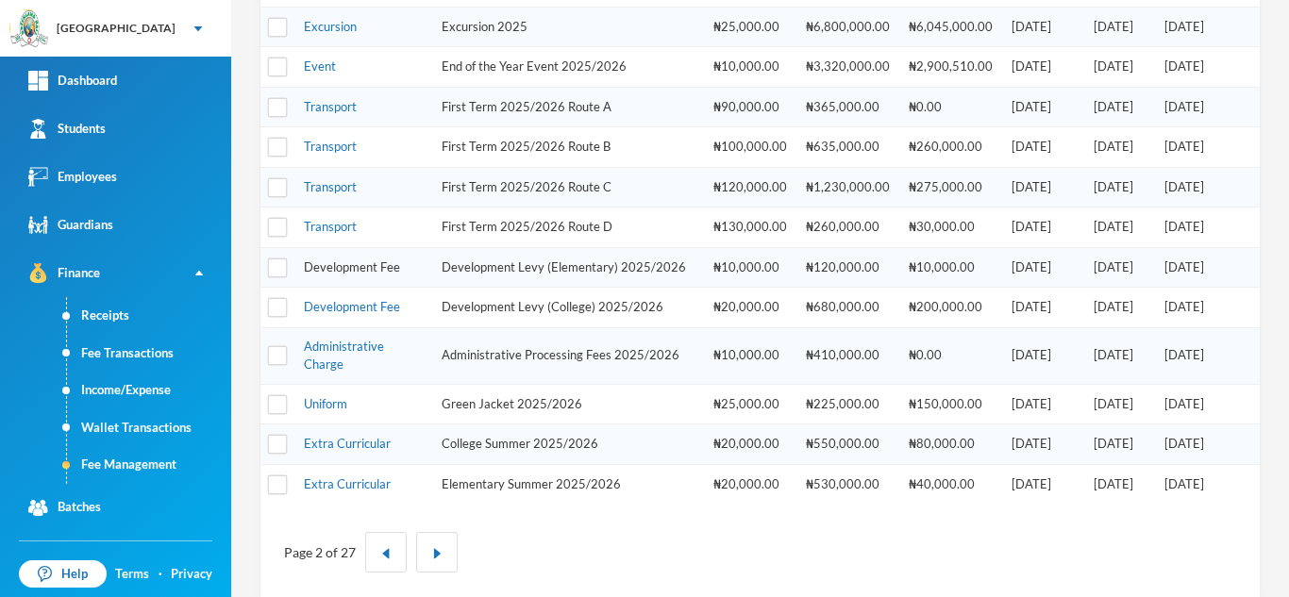
click at [358, 275] on link "Development Fee" at bounding box center [352, 266] width 96 height 15
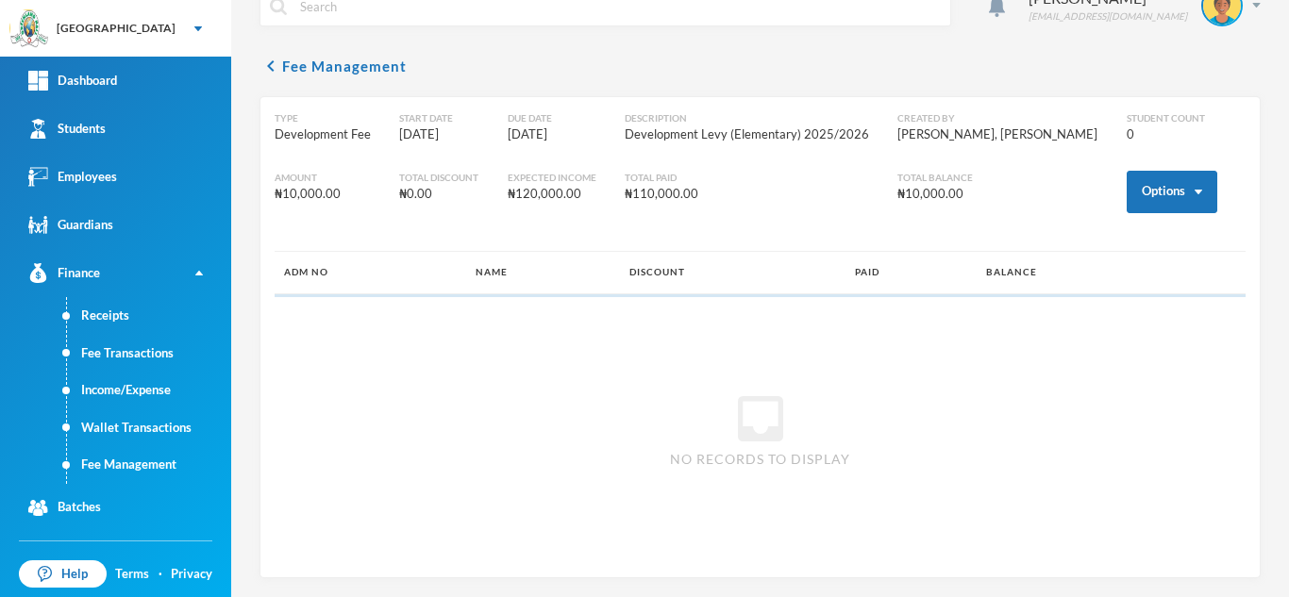
scroll to position [35, 0]
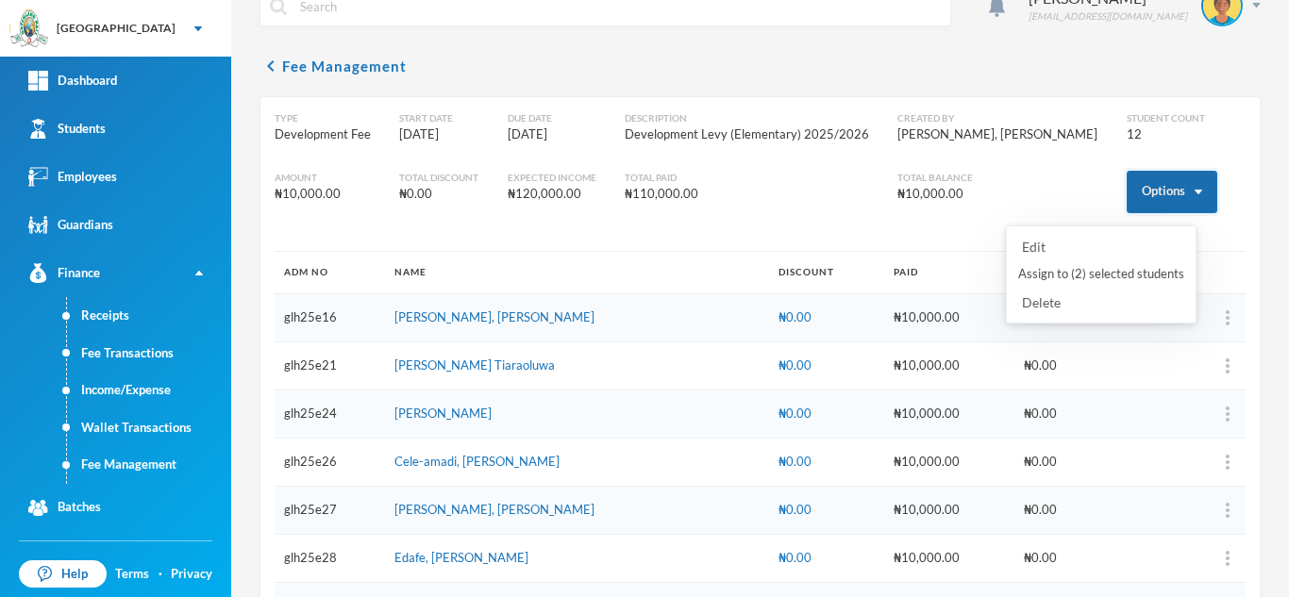
click at [1153, 207] on button "Options" at bounding box center [1172, 192] width 91 height 42
click at [1100, 268] on button "Assign to ( 2 ) selected students" at bounding box center [1101, 275] width 170 height 34
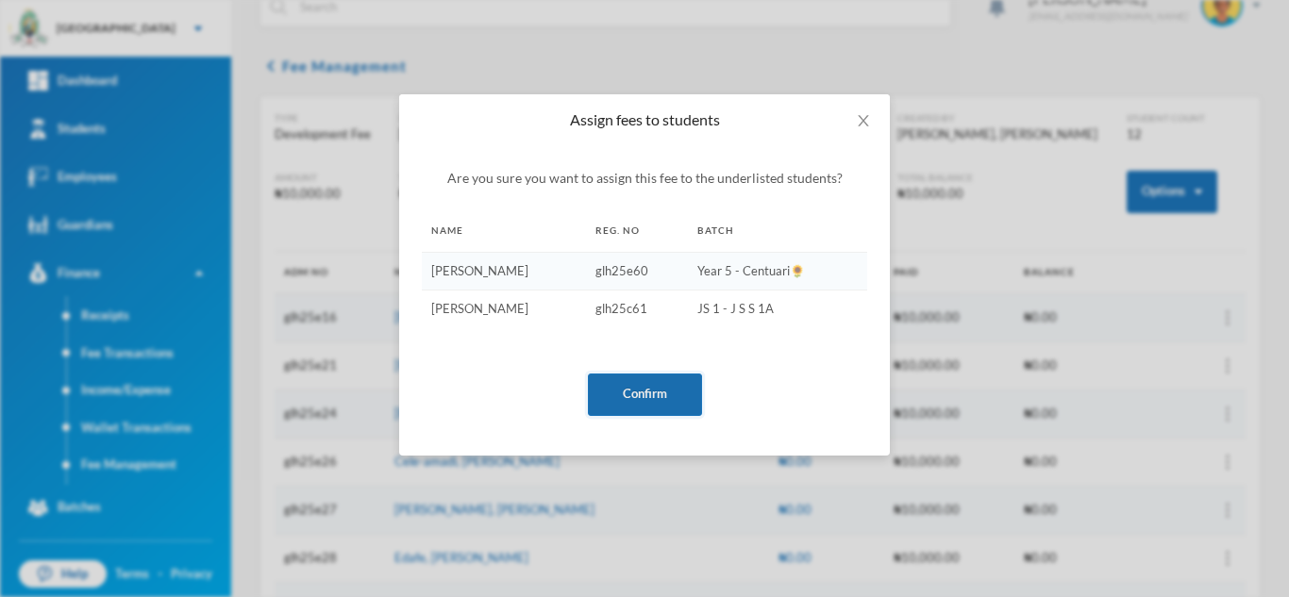
click at [654, 384] on button "Confirm" at bounding box center [645, 395] width 114 height 42
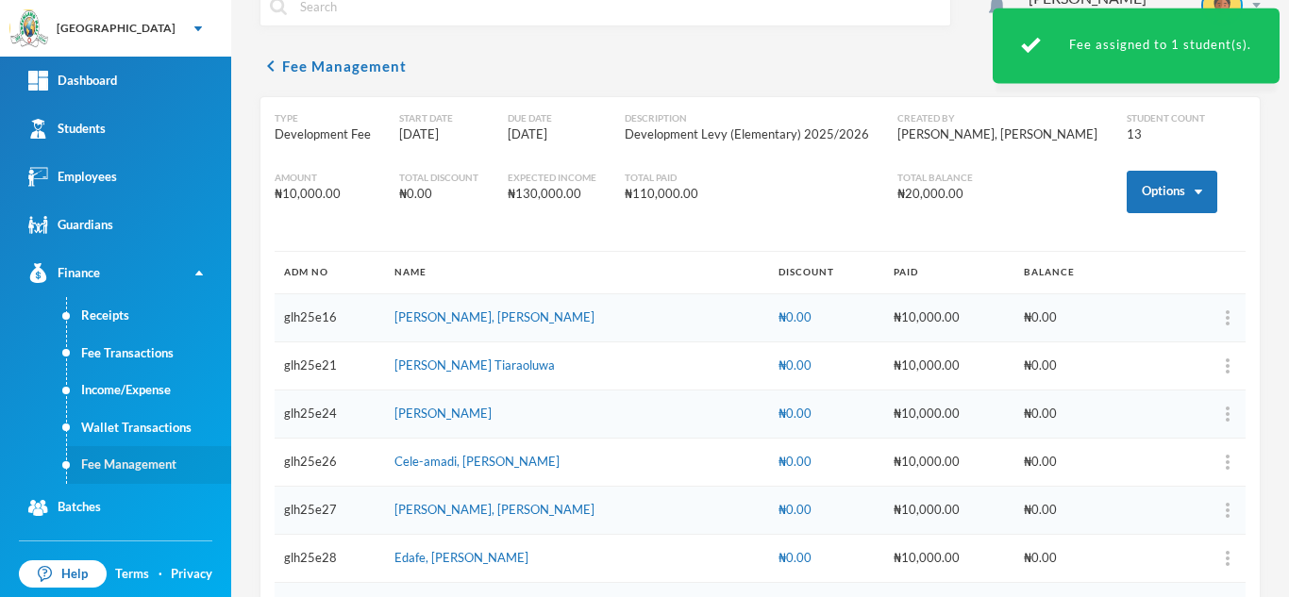
click at [132, 464] on link "Fee Management" at bounding box center [149, 465] width 164 height 38
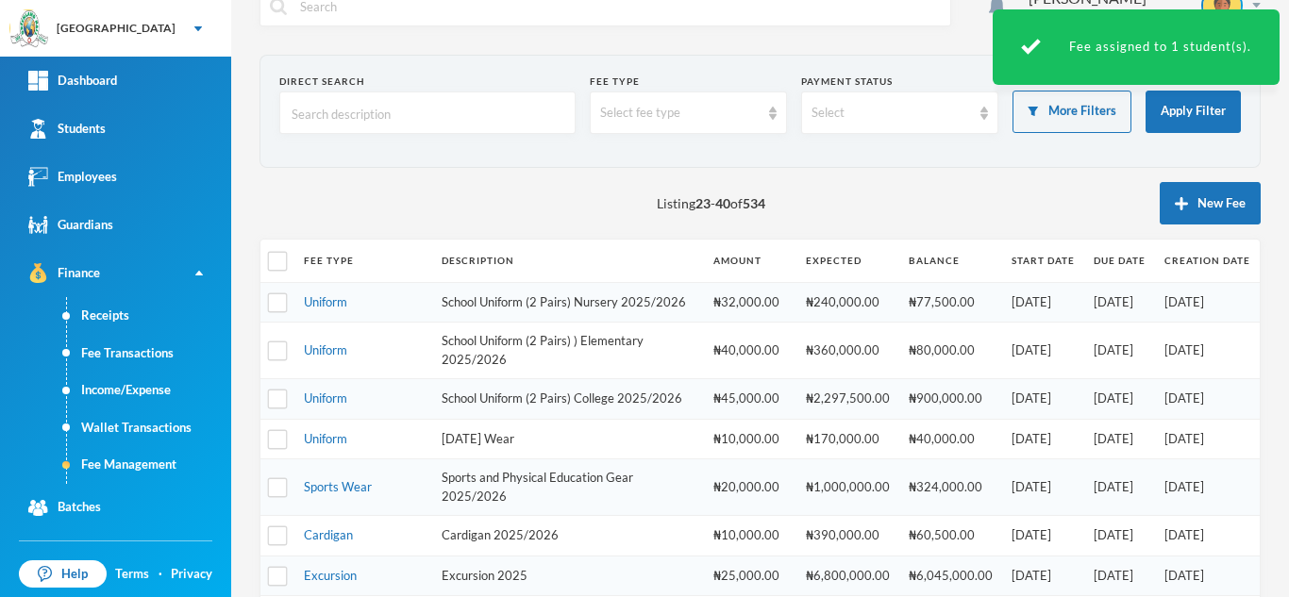
scroll to position [641, 0]
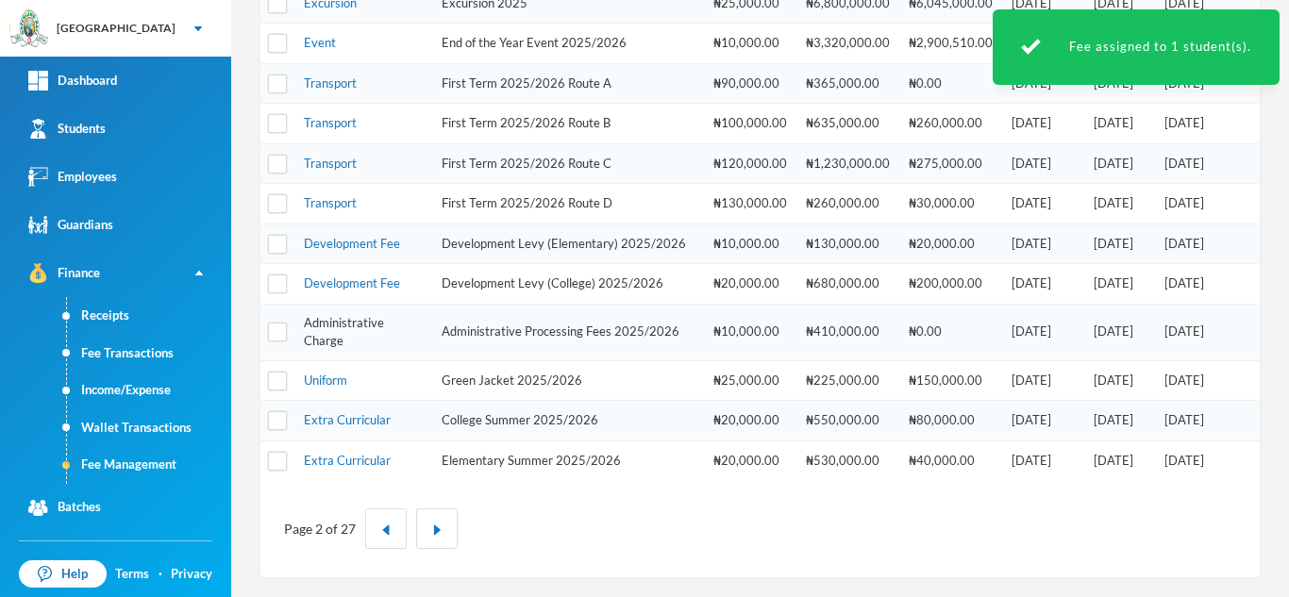
click at [342, 323] on link "Administrative Charge" at bounding box center [344, 332] width 80 height 34
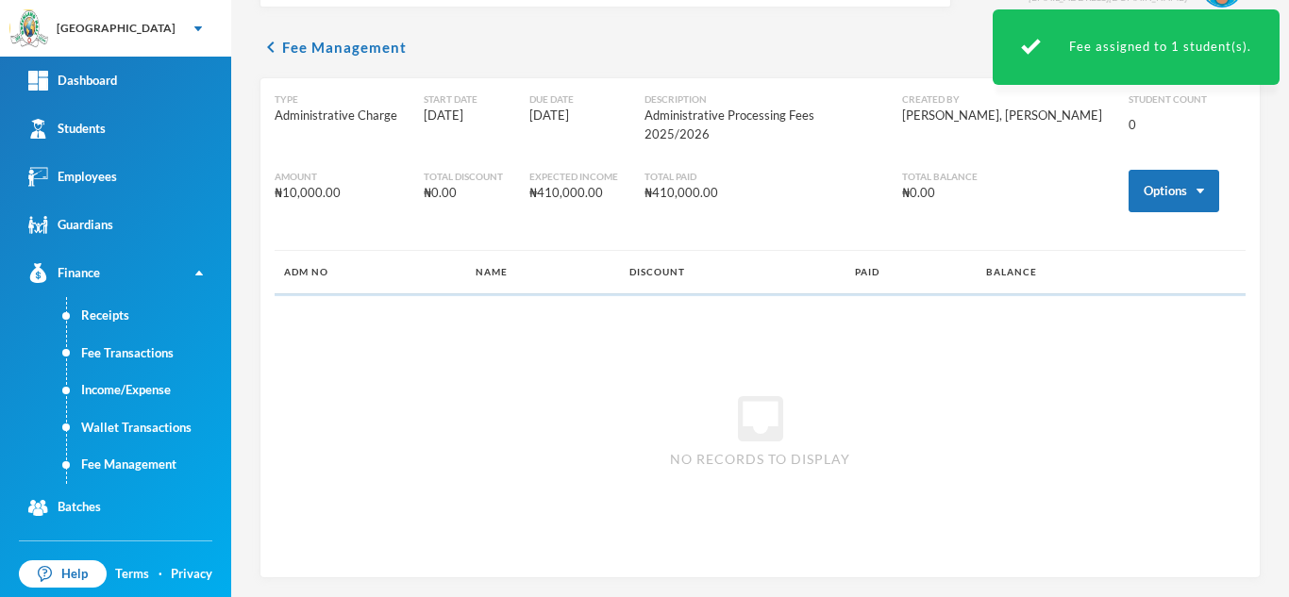
scroll to position [35, 0]
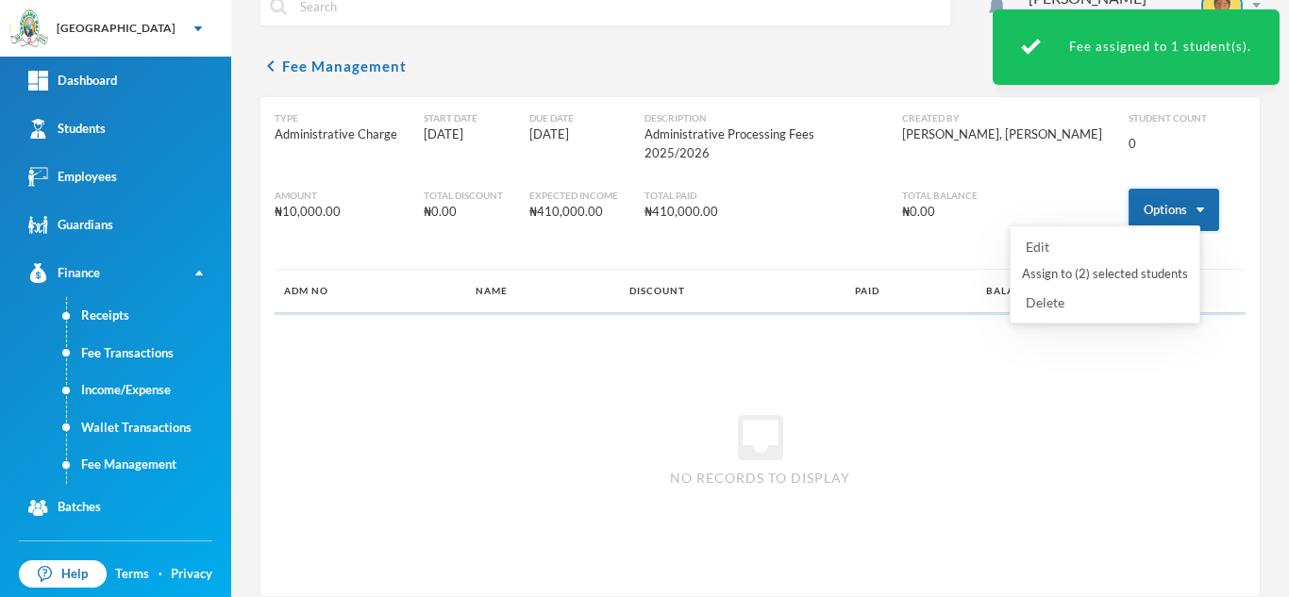
click at [1144, 190] on button "Options" at bounding box center [1173, 210] width 91 height 42
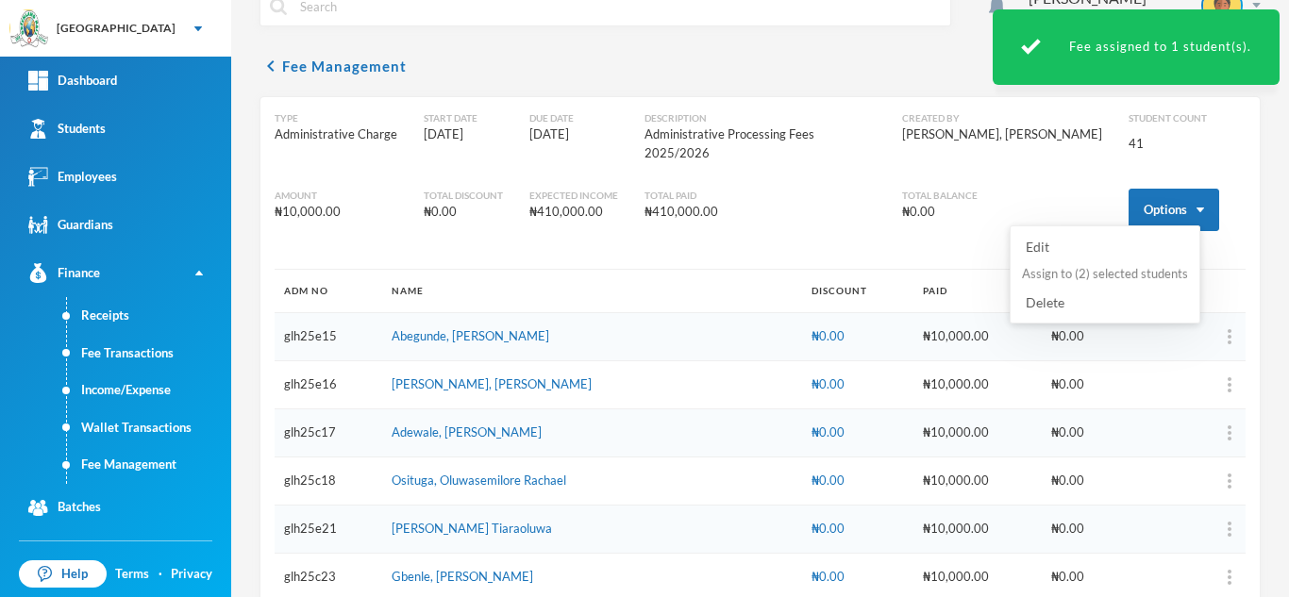
click at [1104, 272] on button "Assign to ( 2 ) selected students" at bounding box center [1105, 275] width 170 height 34
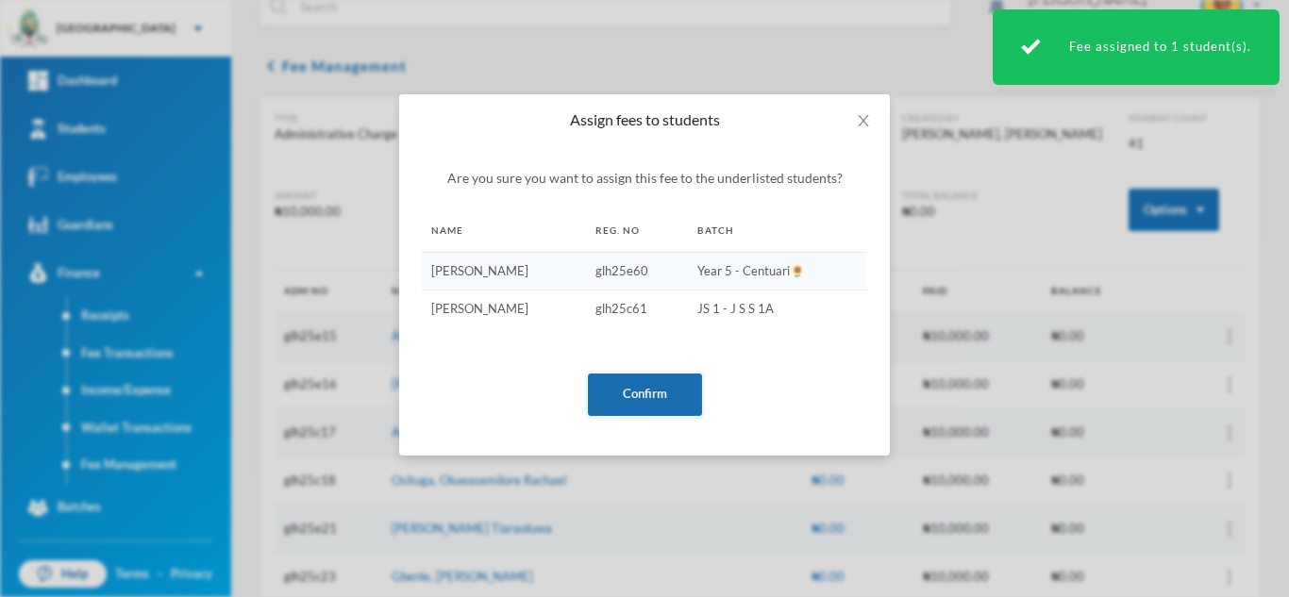
click at [637, 391] on button "Confirm" at bounding box center [645, 395] width 114 height 42
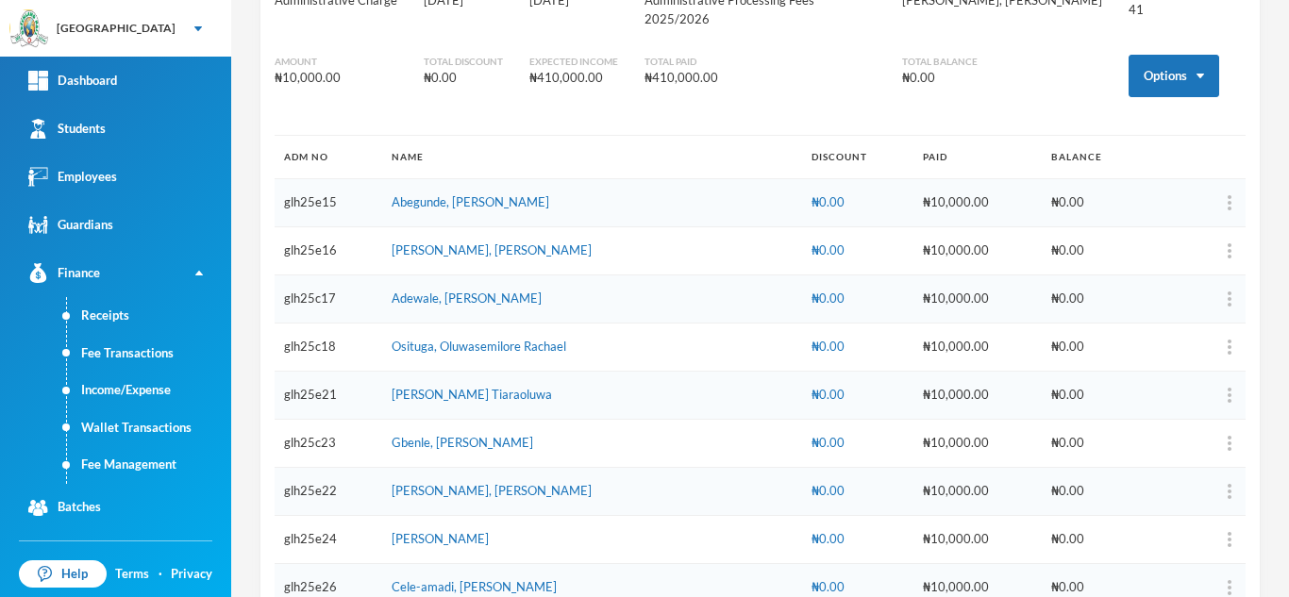
scroll to position [0, 0]
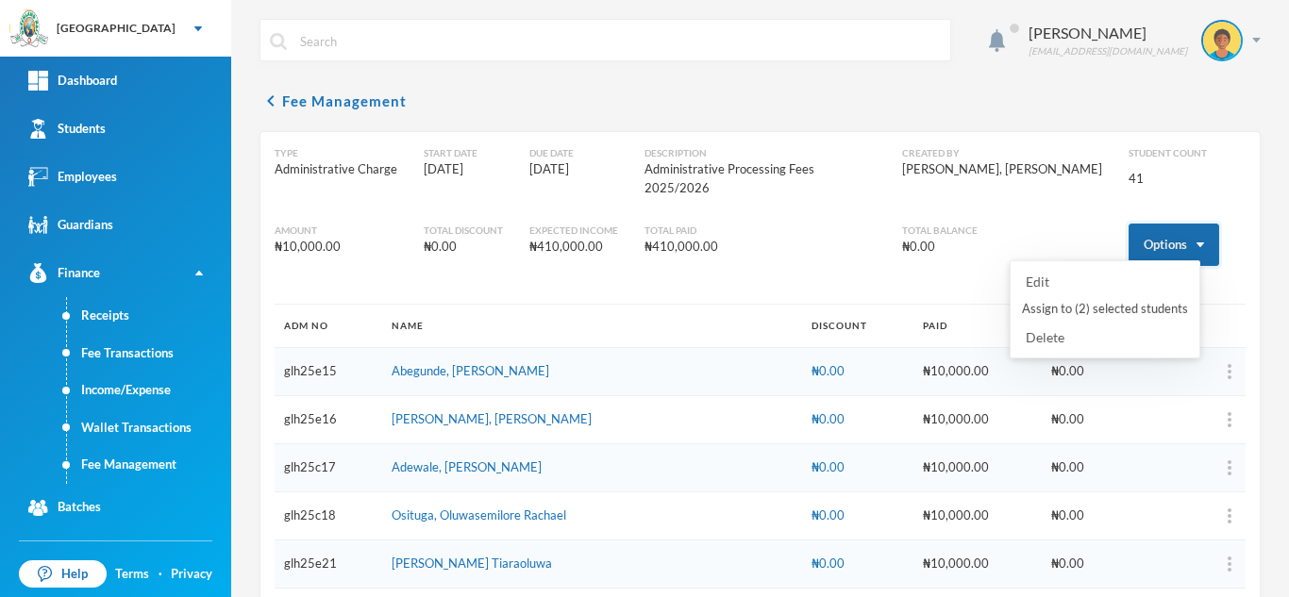
click at [1160, 224] on button "Options" at bounding box center [1173, 245] width 91 height 42
click at [1085, 304] on button "Assign to ( 2 ) selected students" at bounding box center [1105, 309] width 170 height 34
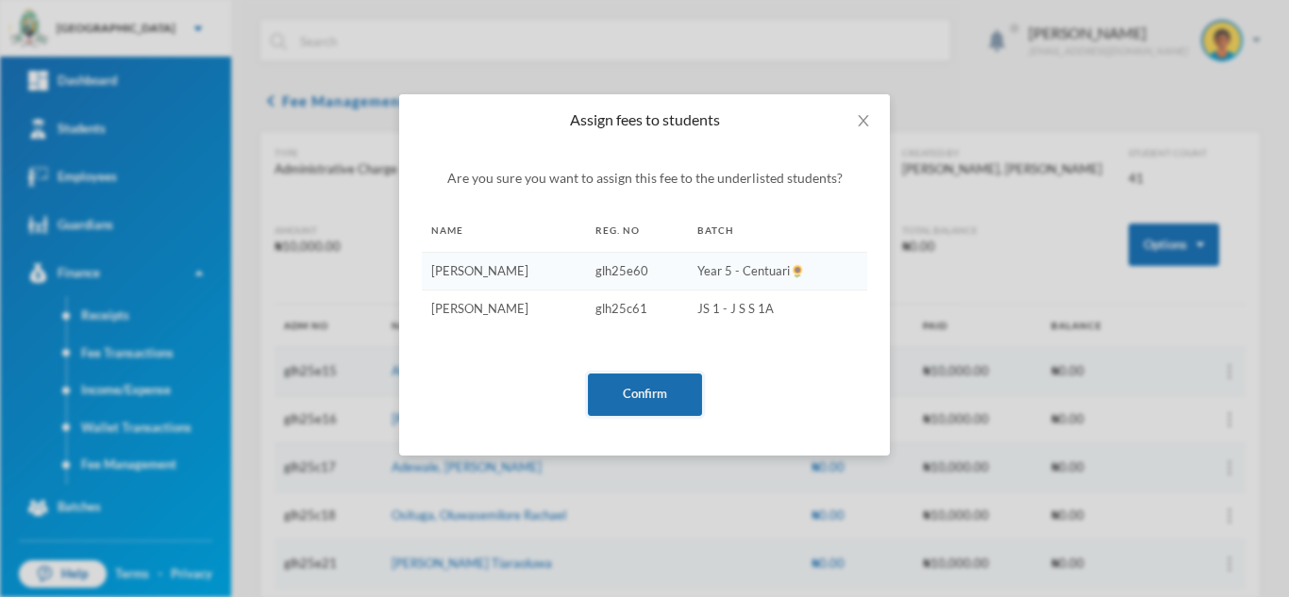
click at [649, 379] on button "Confirm" at bounding box center [645, 395] width 114 height 42
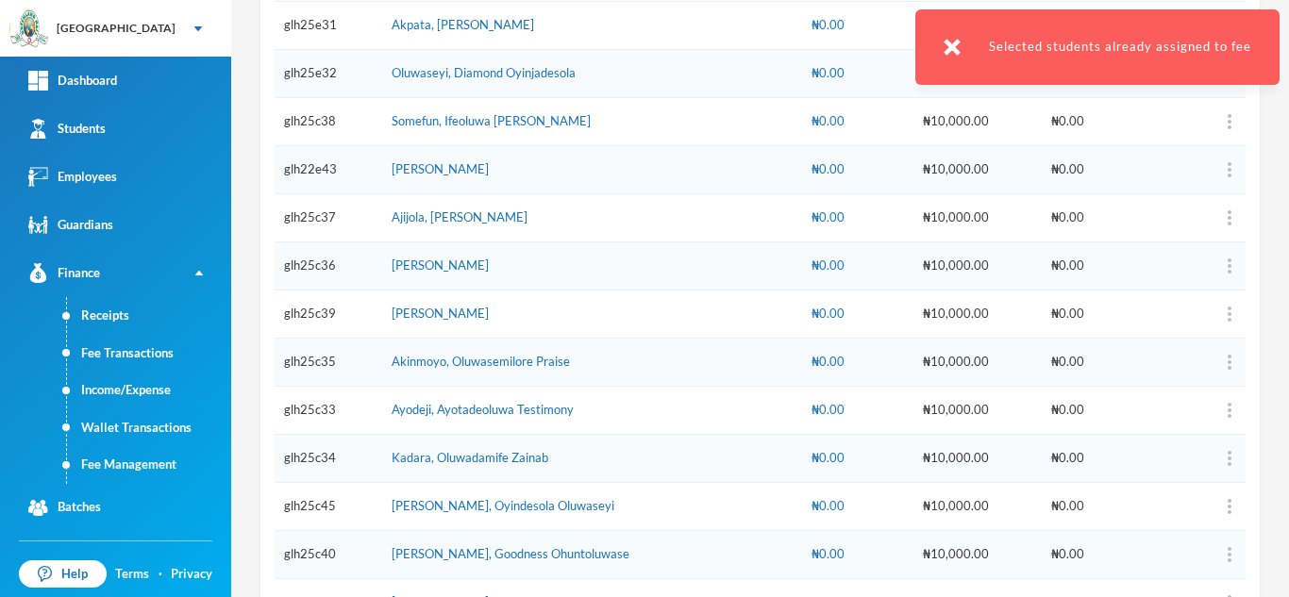
scroll to position [1738, 0]
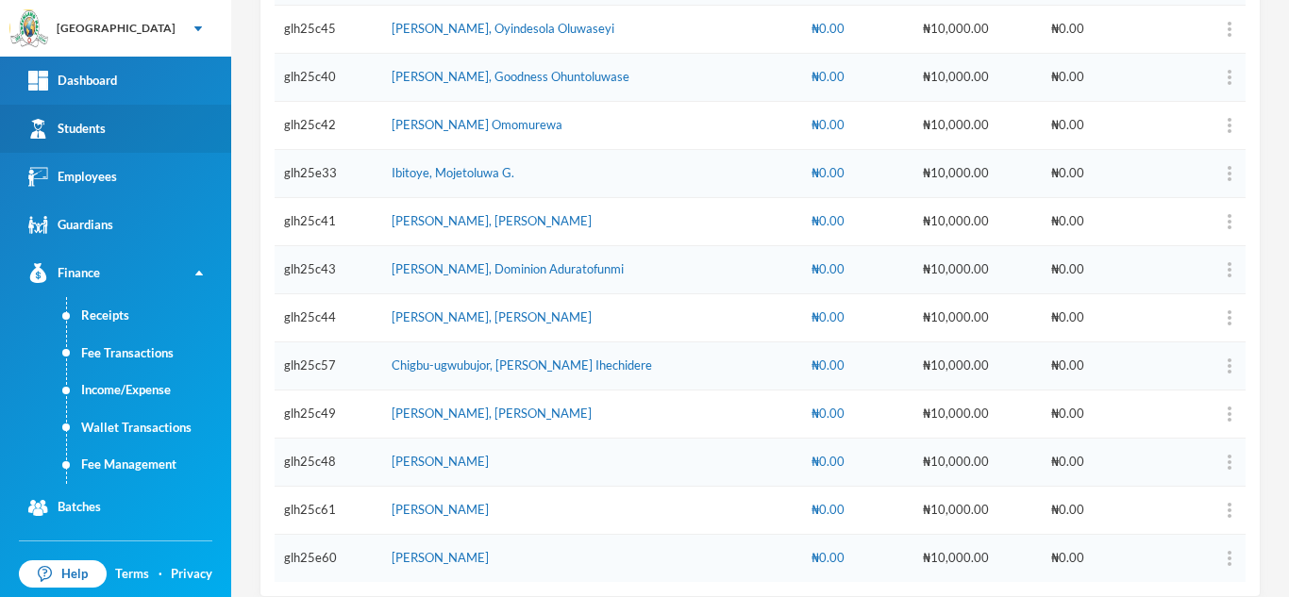
click at [140, 148] on link "Students" at bounding box center [115, 129] width 231 height 48
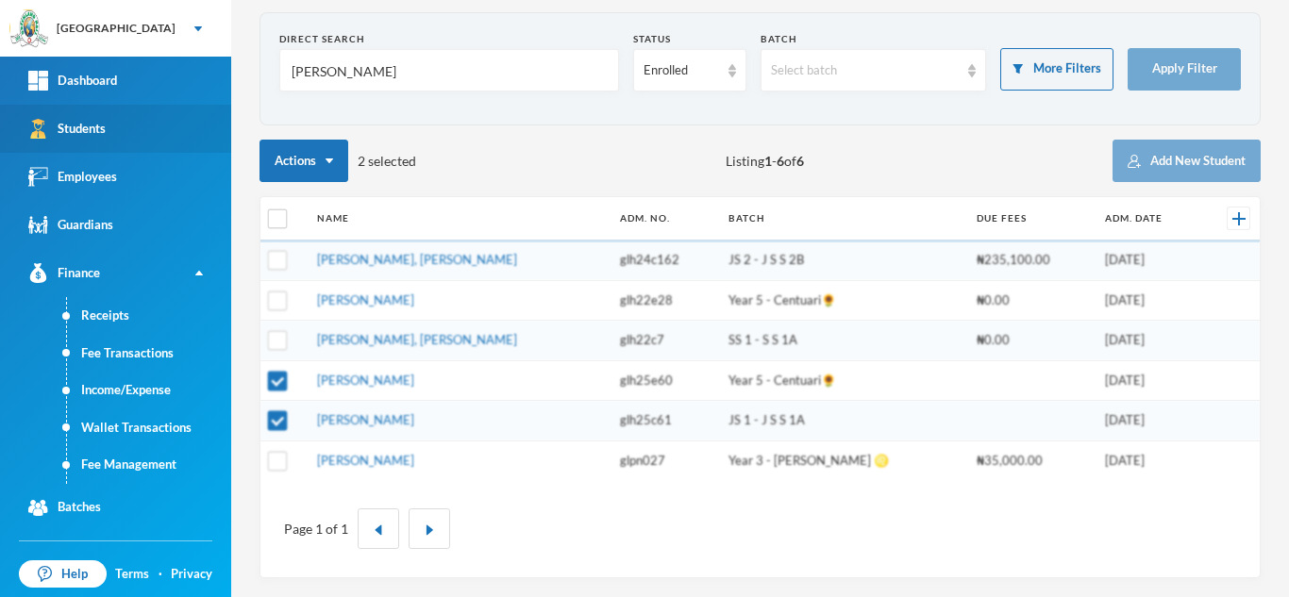
scroll to position [77, 0]
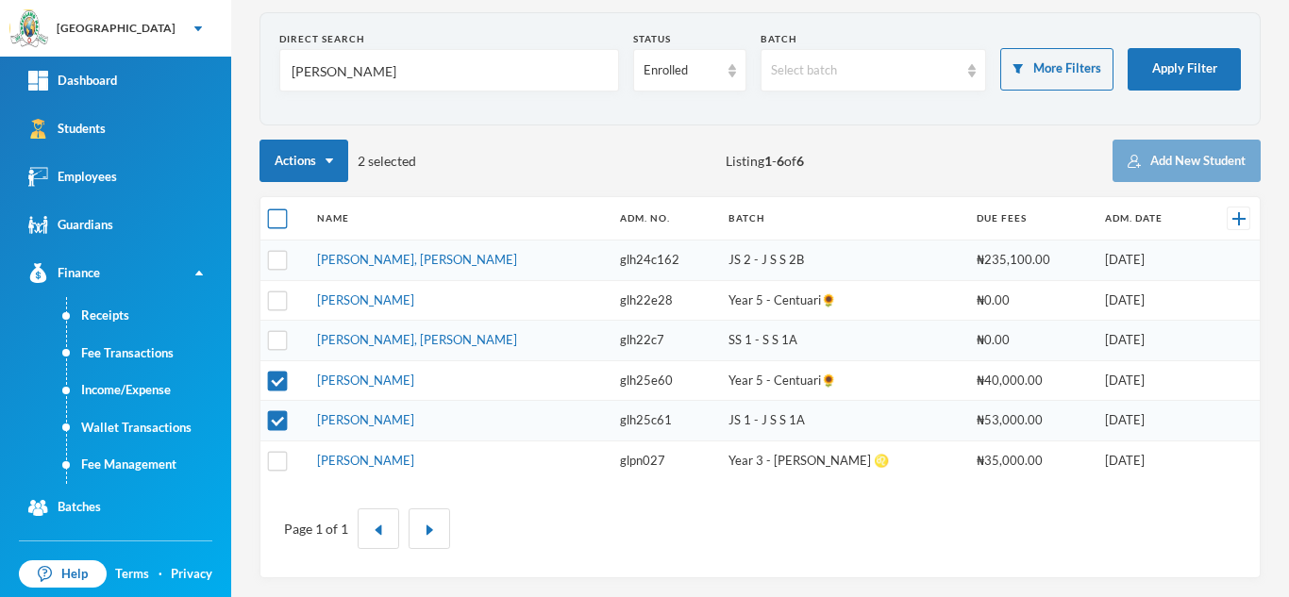
click at [281, 225] on input "checkbox" at bounding box center [278, 219] width 20 height 20
checkbox input "true"
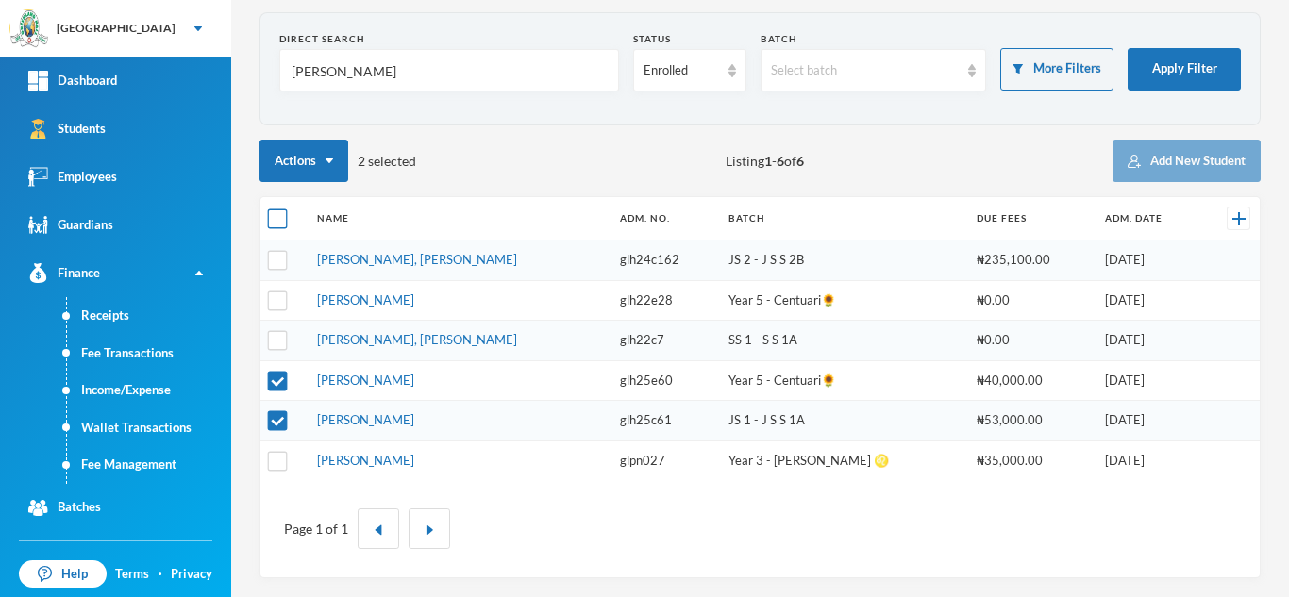
checkbox input "true"
click at [280, 225] on input "checkbox" at bounding box center [278, 219] width 20 height 20
checkbox input "false"
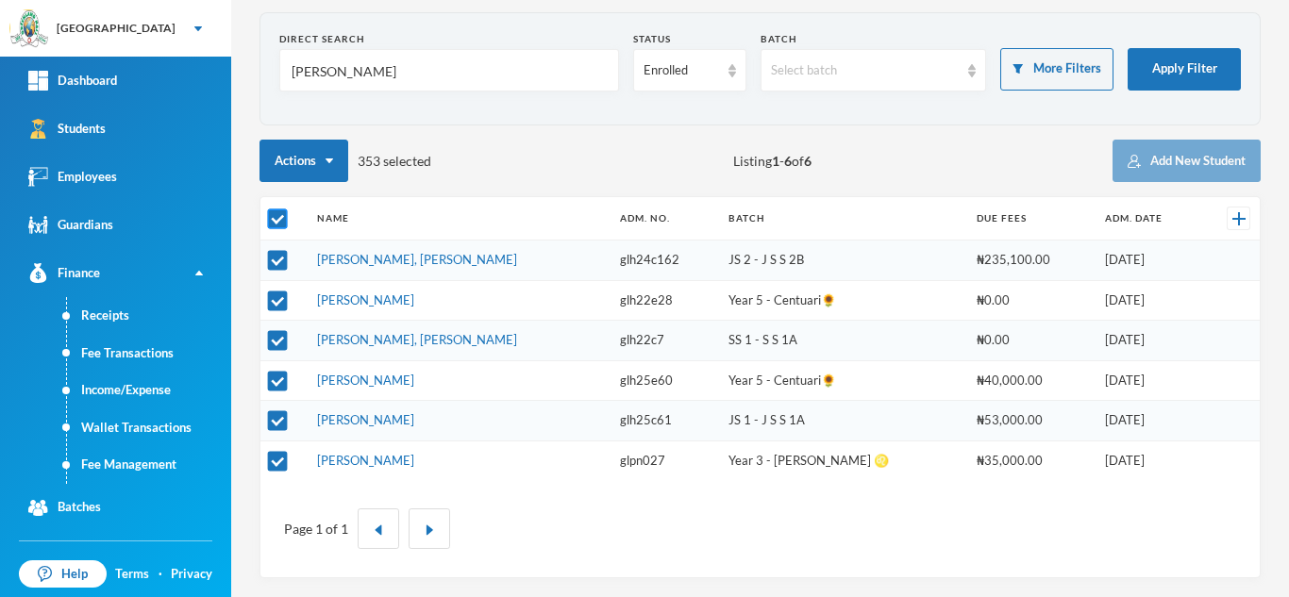
checkbox input "false"
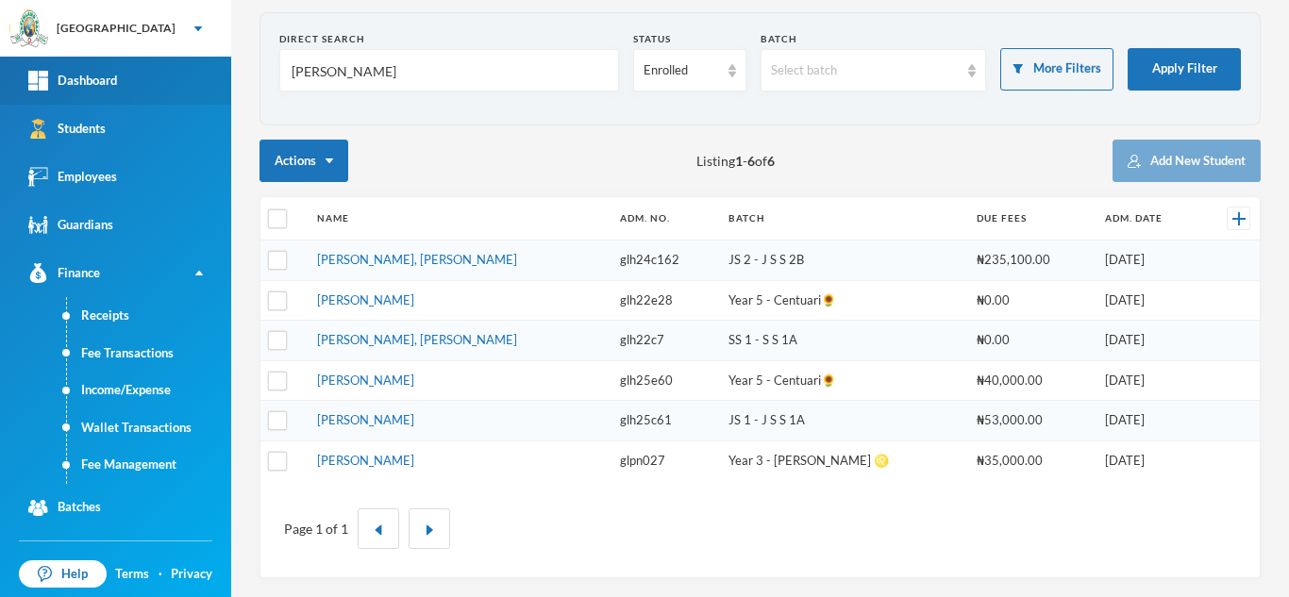
drag, startPoint x: 346, startPoint y: 69, endPoint x: 173, endPoint y: 69, distance: 173.6
click at [183, 67] on div "Greenland Hall Your Bluebic Account Greenland Hall Add a New School Dashboard S…" at bounding box center [644, 298] width 1289 height 597
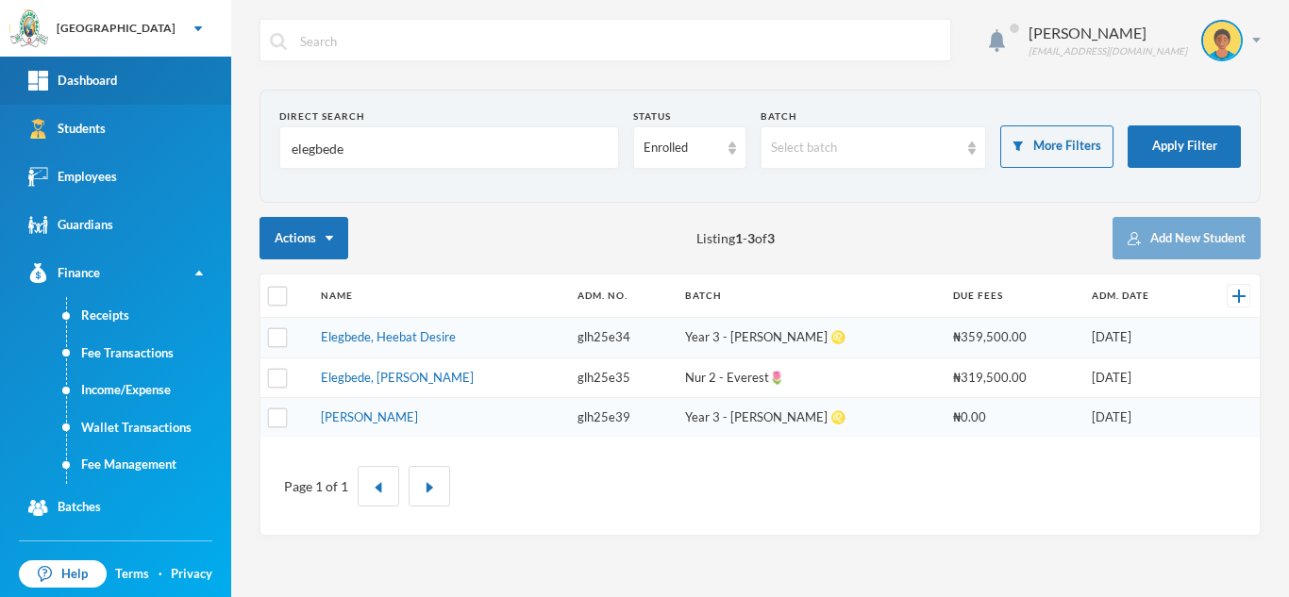
scroll to position [0, 0]
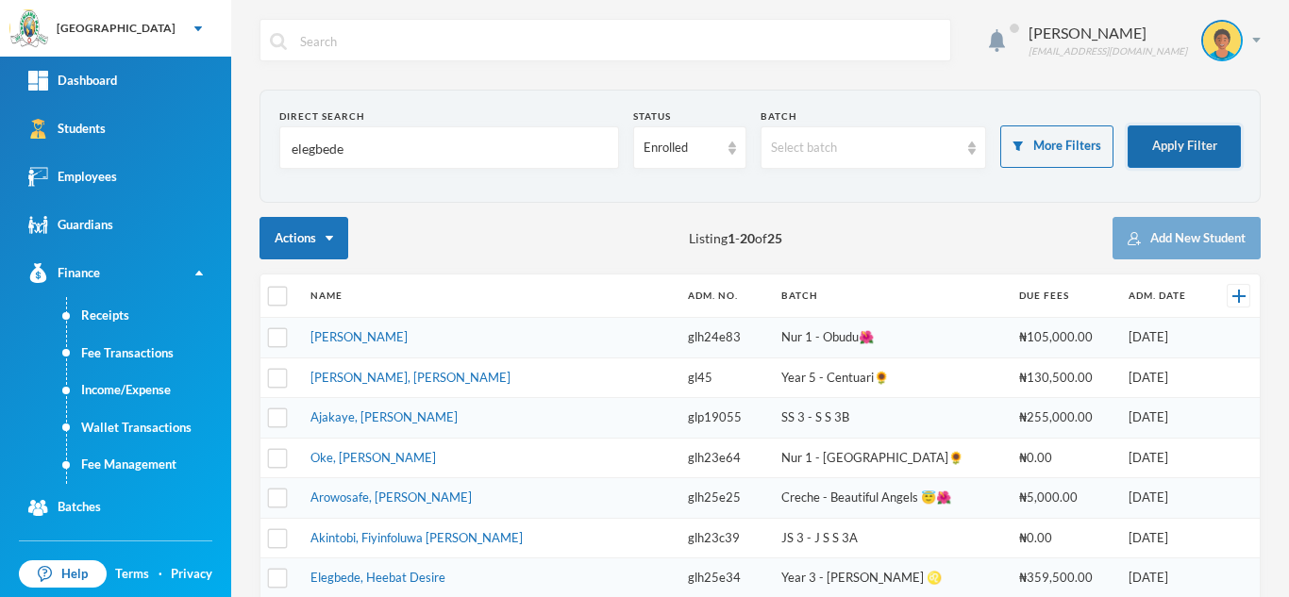
type input "elegbede"
click at [1161, 150] on button "Apply Filter" at bounding box center [1183, 146] width 113 height 42
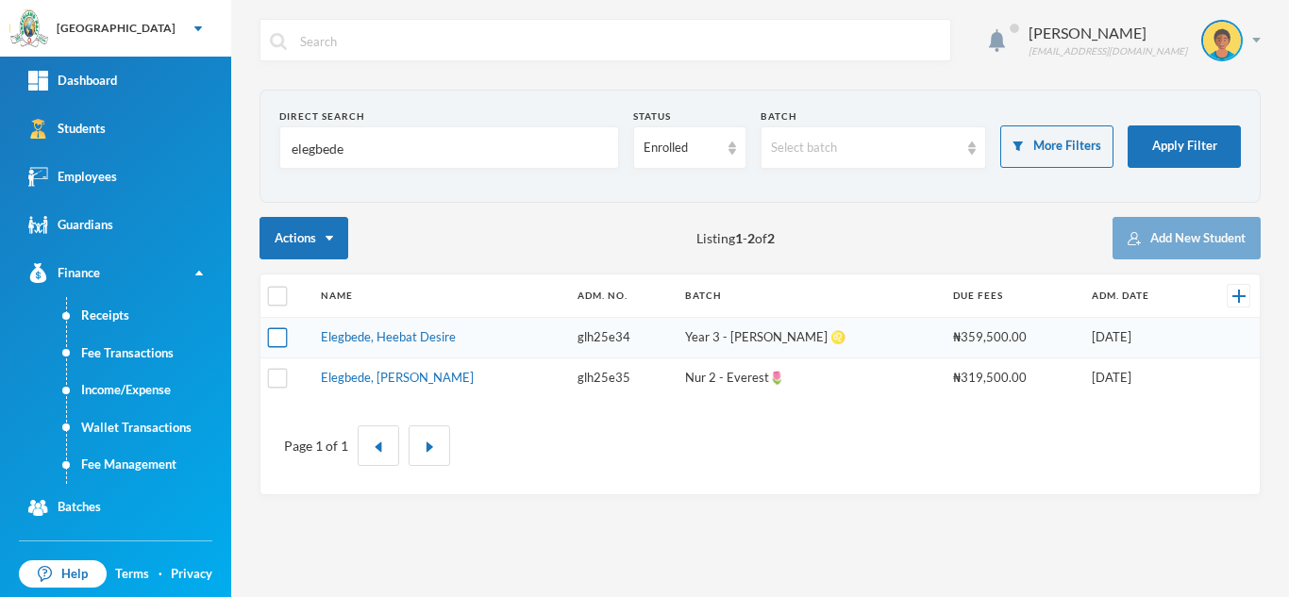
click at [279, 332] on input "checkbox" at bounding box center [278, 338] width 20 height 20
checkbox input "true"
click at [274, 393] on td at bounding box center [285, 378] width 51 height 40
click at [275, 378] on input "checkbox" at bounding box center [278, 378] width 20 height 20
checkbox input "true"
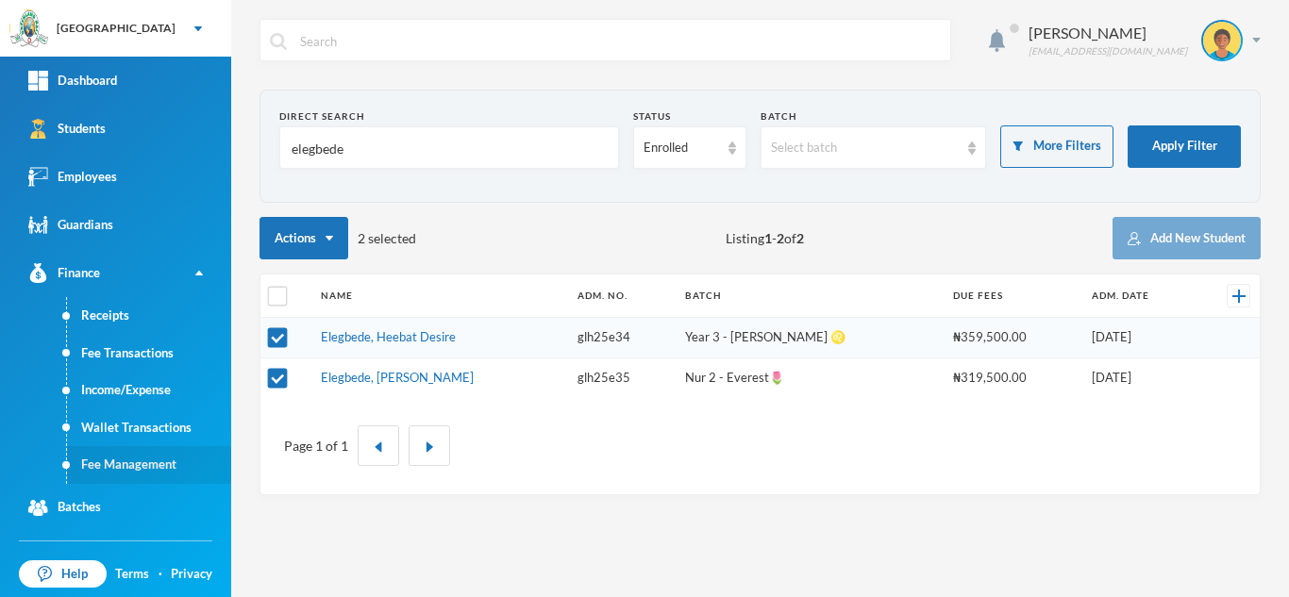
click at [155, 458] on link "Fee Management" at bounding box center [149, 465] width 164 height 38
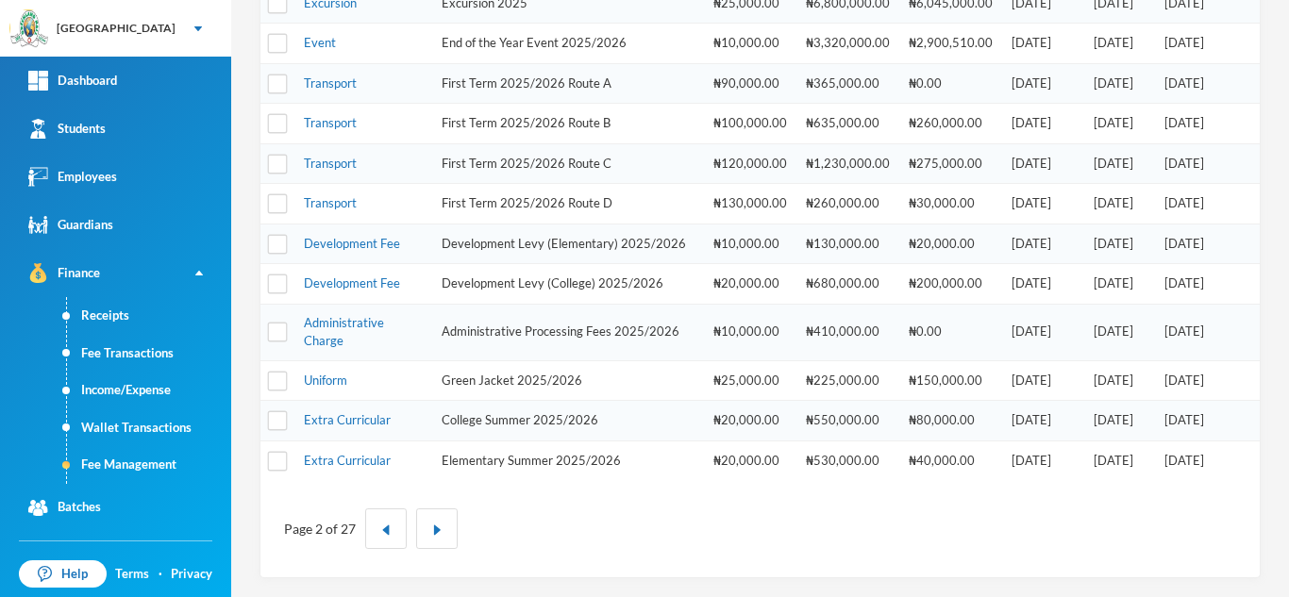
scroll to position [641, 0]
click at [342, 320] on link "Administrative Charge" at bounding box center [344, 332] width 80 height 34
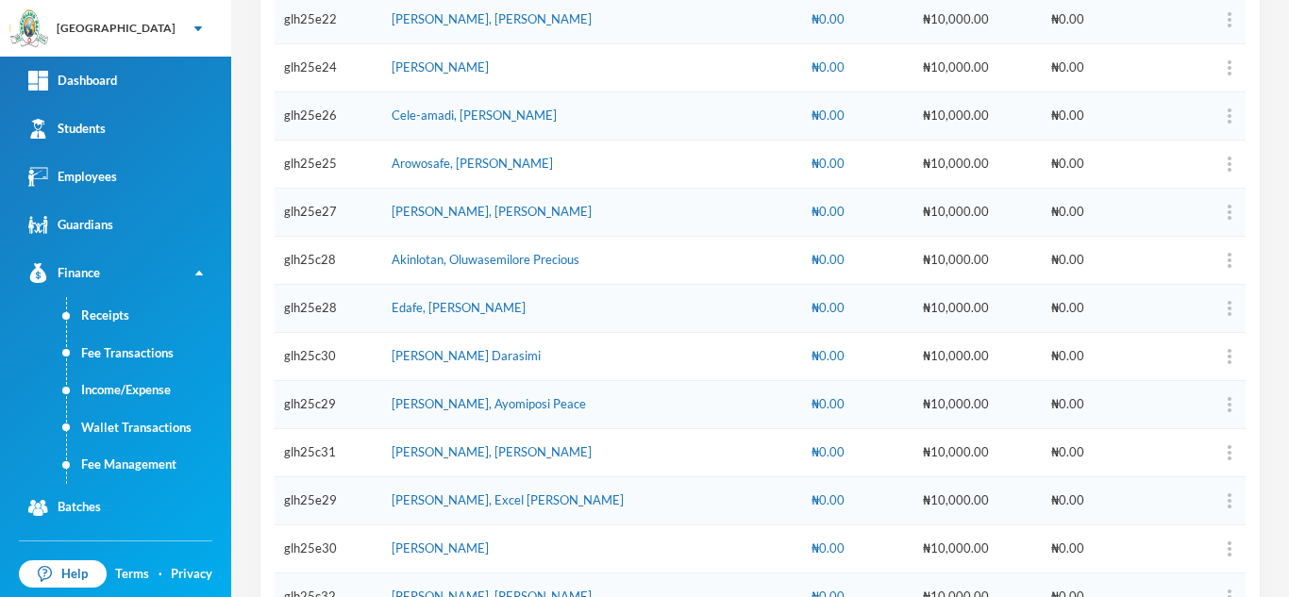
scroll to position [119, 0]
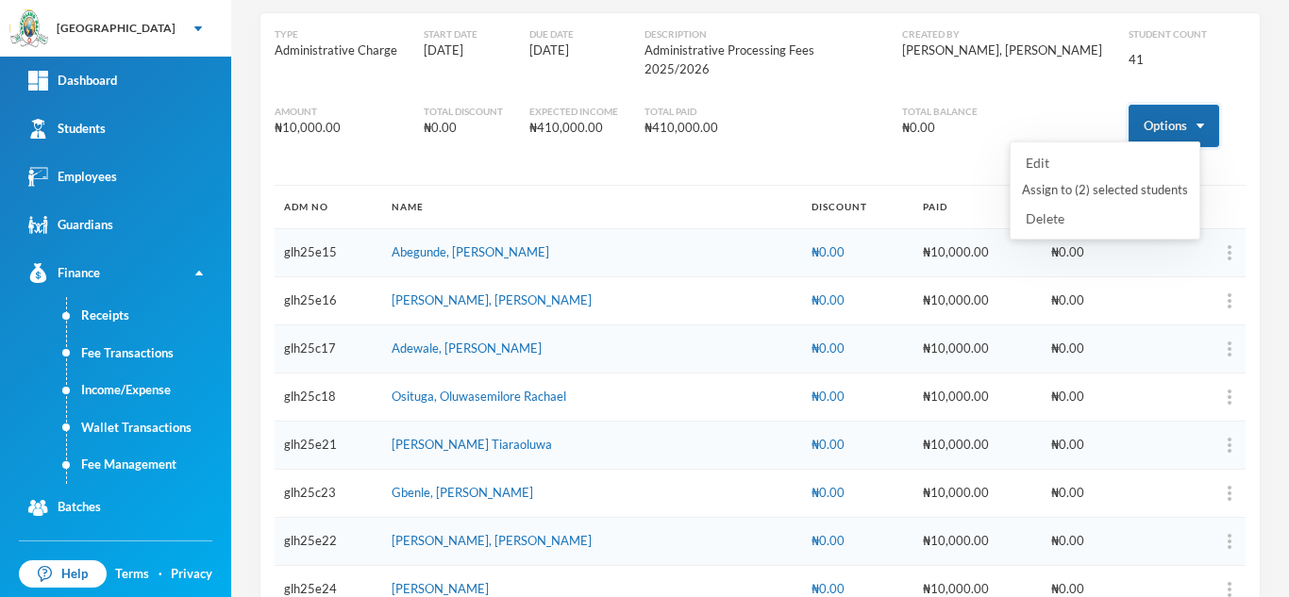
click at [1160, 108] on button "Options" at bounding box center [1173, 126] width 91 height 42
click at [1085, 196] on button "Assign to ( 2 ) selected students" at bounding box center [1105, 191] width 170 height 34
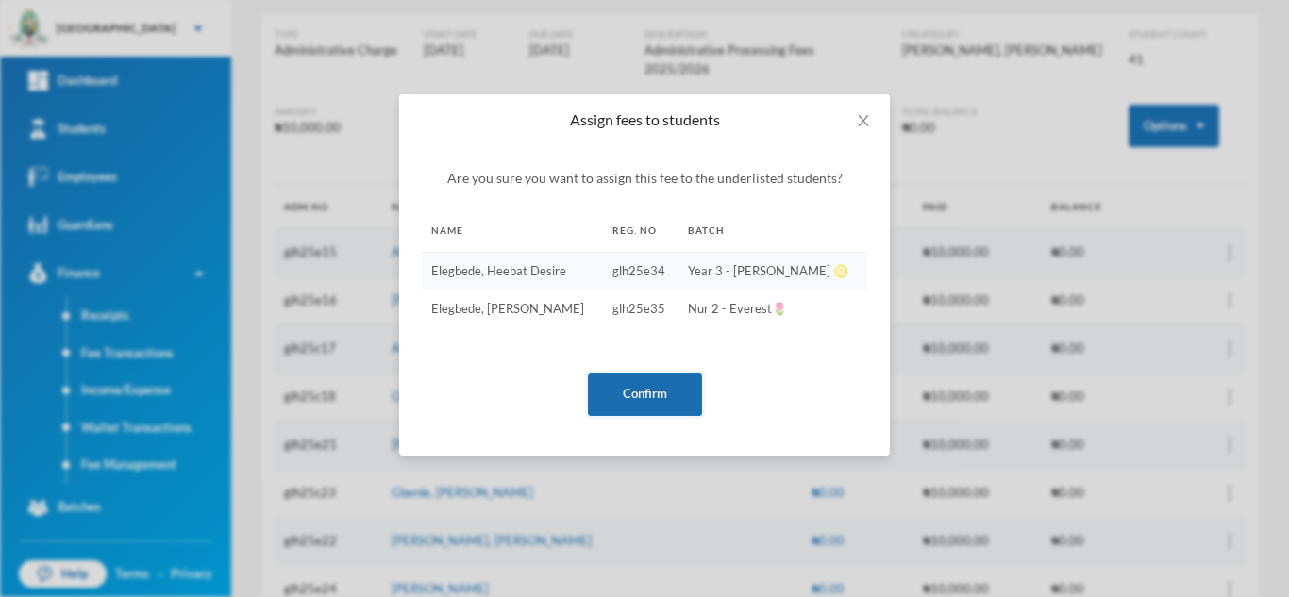
click at [652, 394] on button "Confirm" at bounding box center [645, 395] width 114 height 42
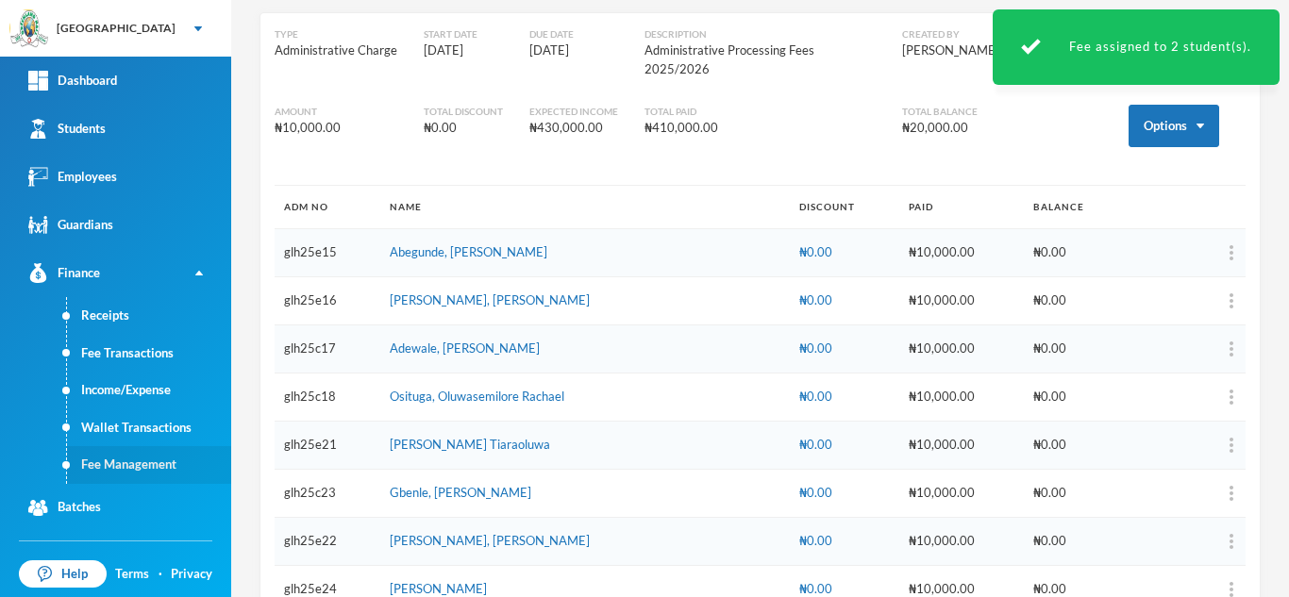
click at [122, 463] on link "Fee Management" at bounding box center [149, 465] width 164 height 38
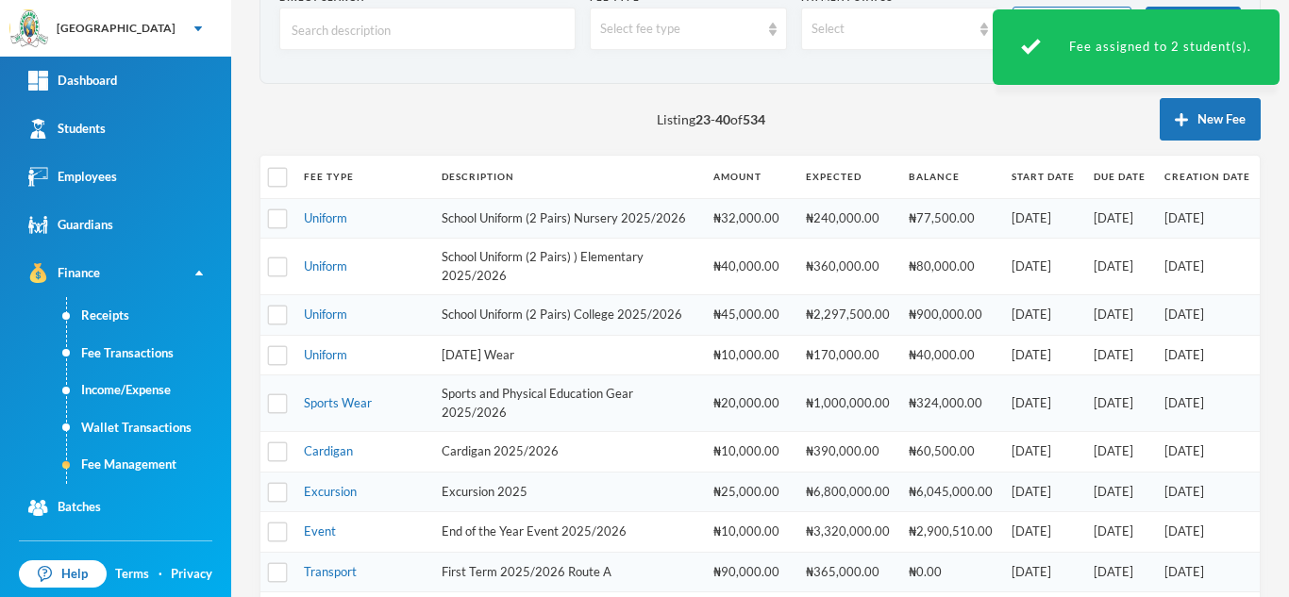
scroll to position [641, 0]
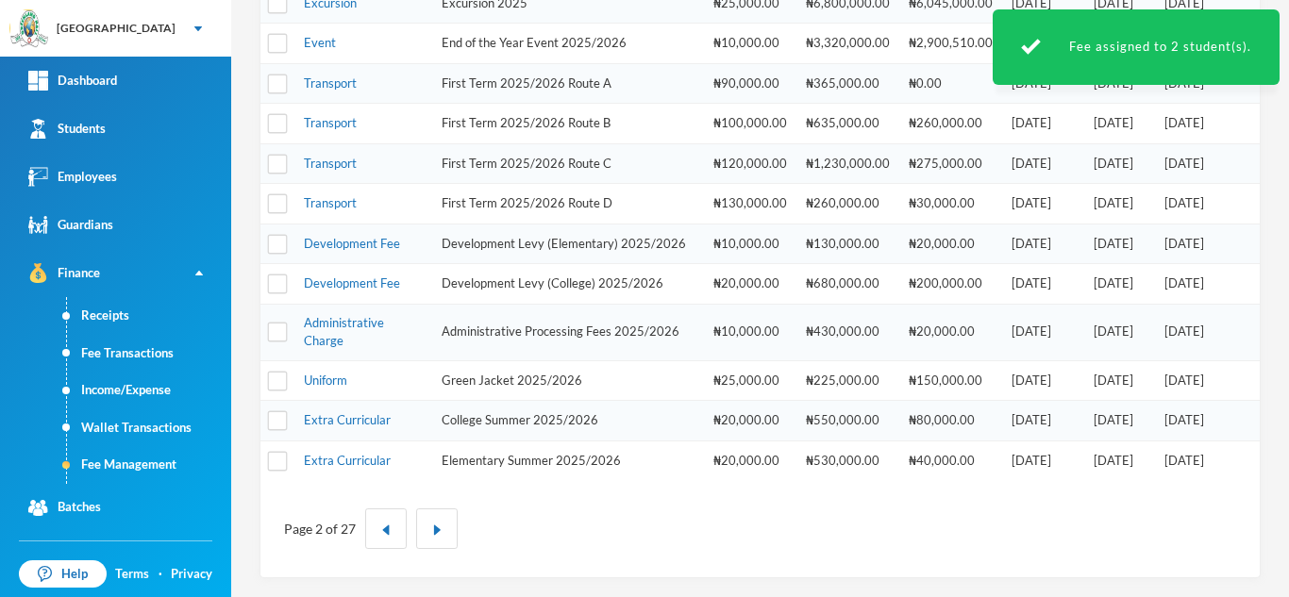
click at [364, 251] on td "Development Fee" at bounding box center [363, 244] width 138 height 41
click at [372, 240] on link "Development Fee" at bounding box center [352, 243] width 96 height 15
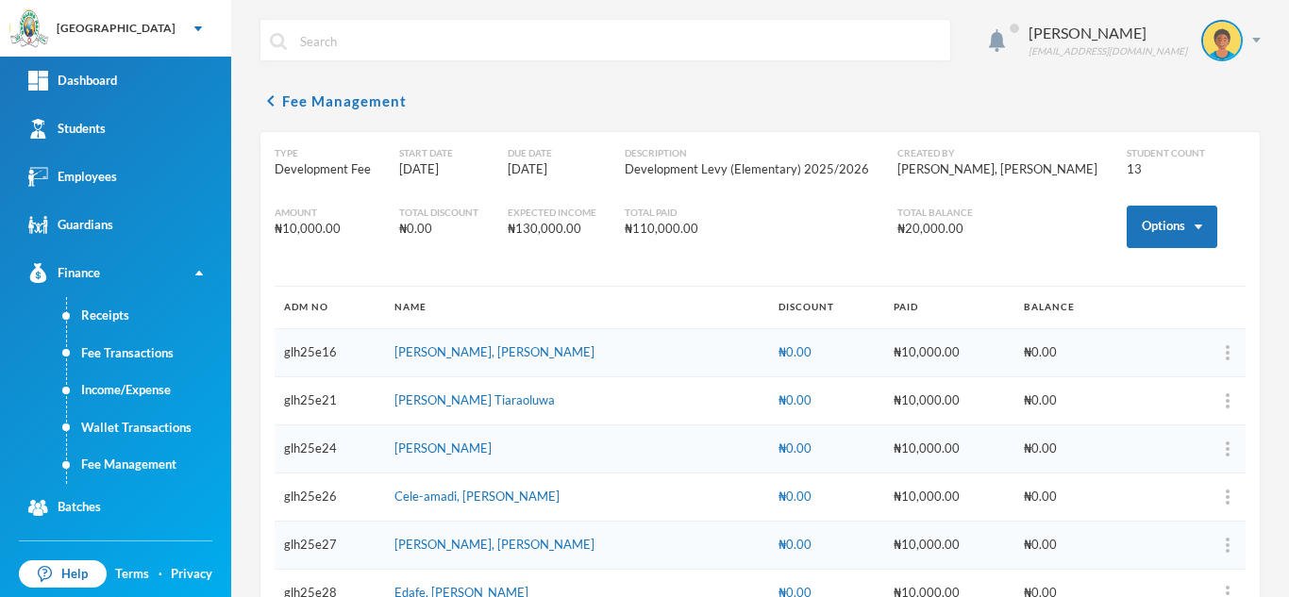
click at [1133, 200] on div "Type Development Fee Start Date [DATE] Due Date [DATE] Description Development …" at bounding box center [760, 216] width 971 height 140
click at [1133, 215] on button "Options" at bounding box center [1172, 227] width 91 height 42
click at [1074, 312] on button "Assign to ( 2 ) selected students" at bounding box center [1101, 309] width 170 height 34
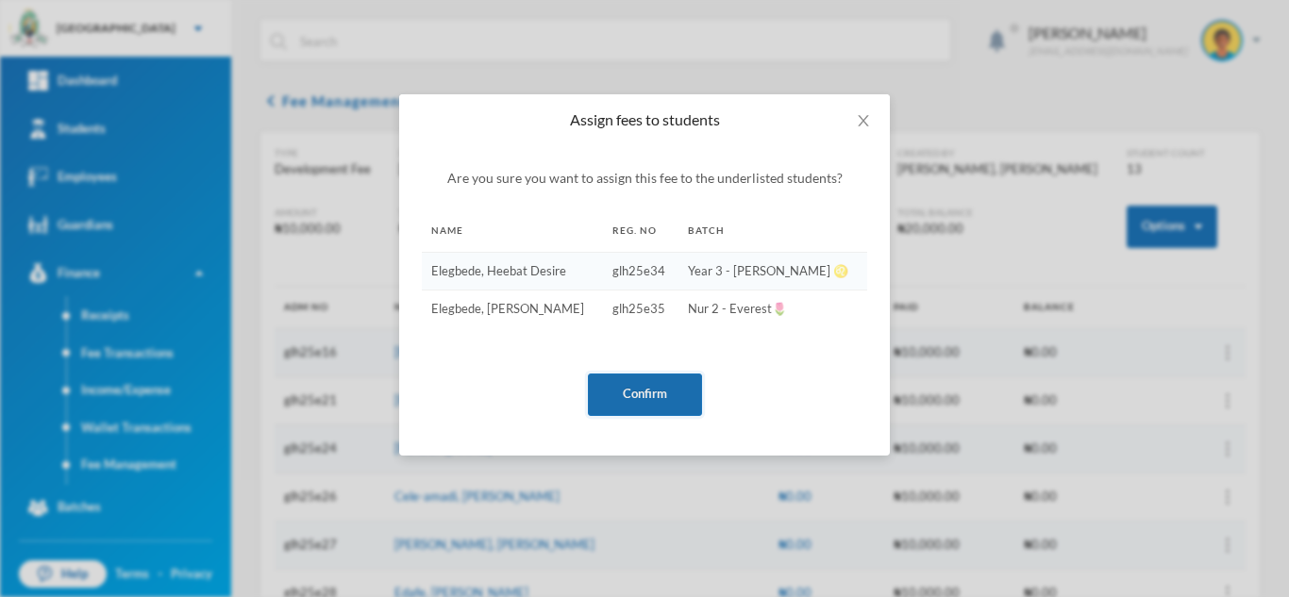
click at [634, 378] on button "Confirm" at bounding box center [645, 395] width 114 height 42
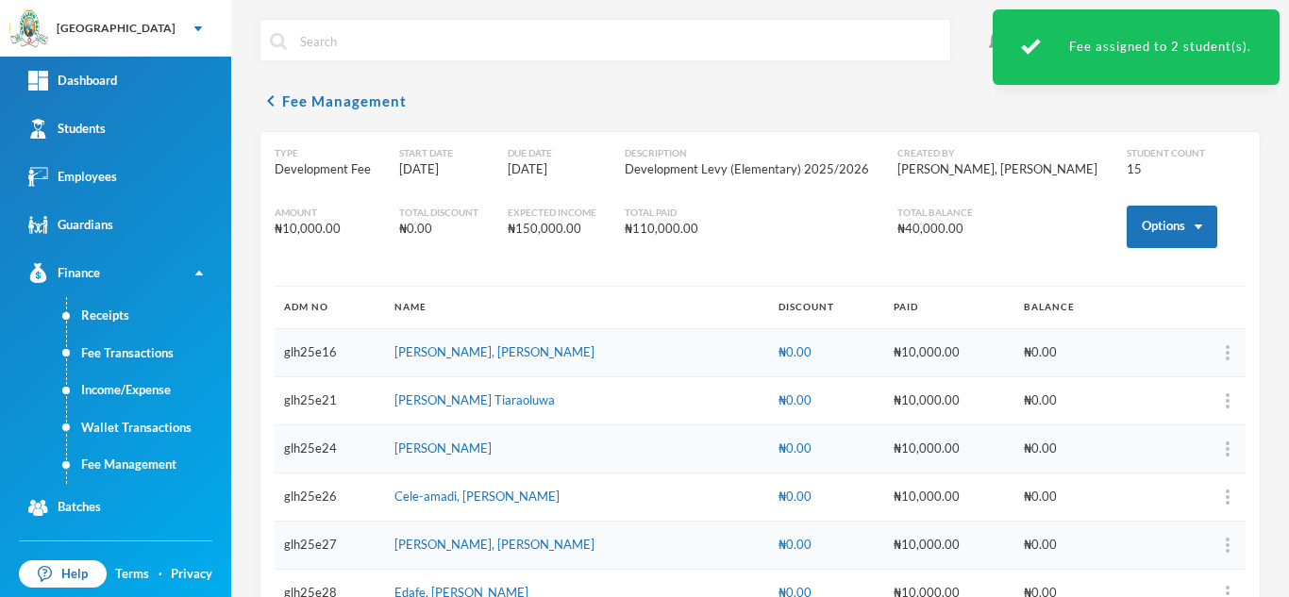
scroll to position [487, 0]
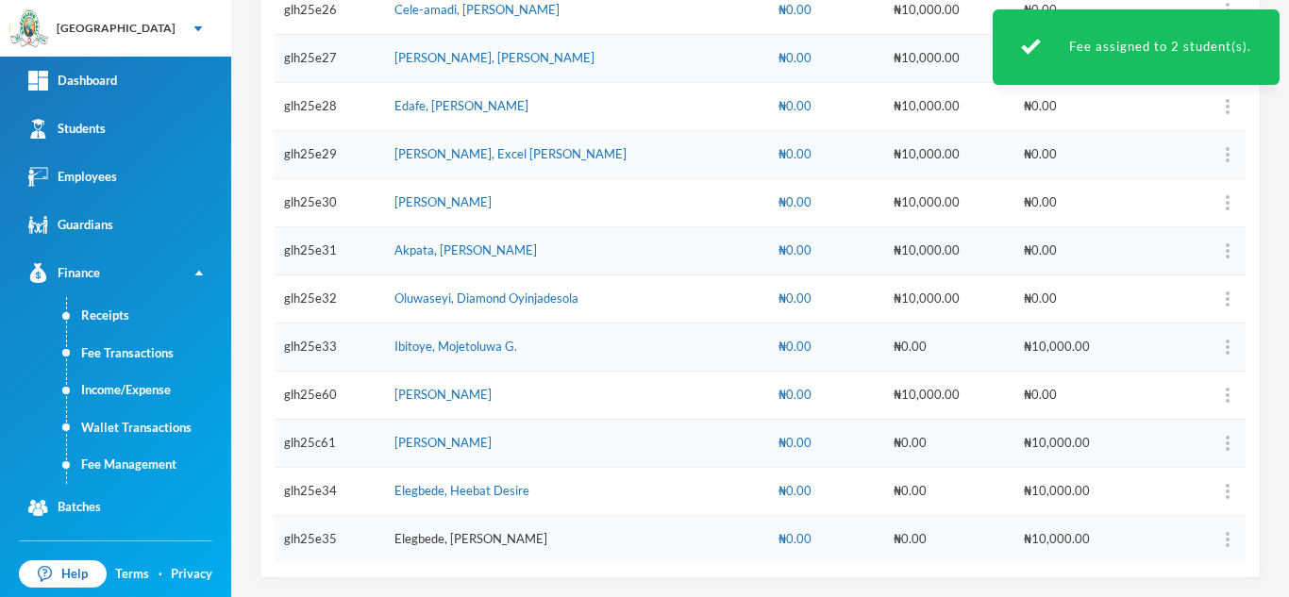
click at [460, 543] on link "Elegbede, [PERSON_NAME]" at bounding box center [470, 538] width 153 height 15
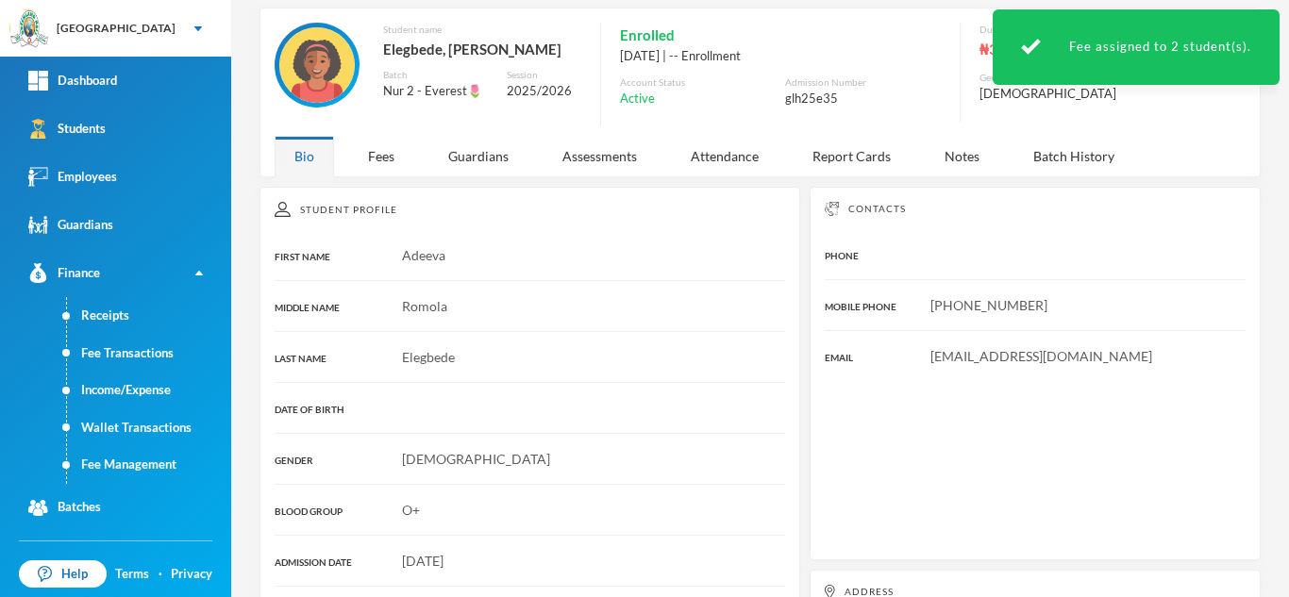
scroll to position [343, 0]
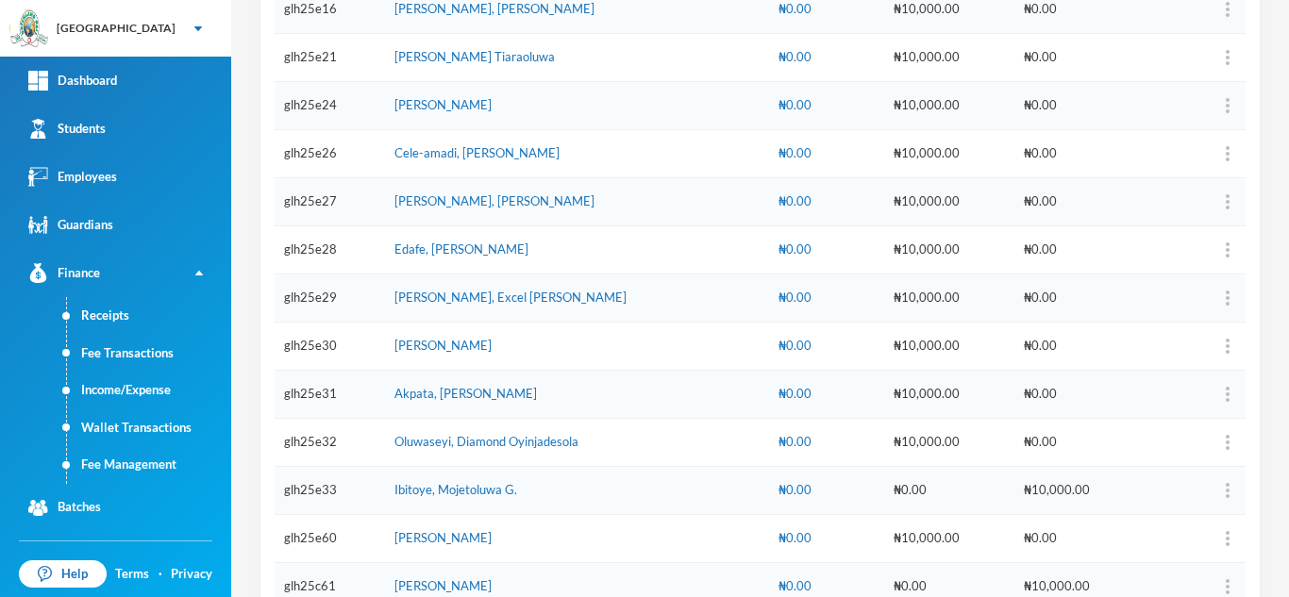
scroll to position [487, 0]
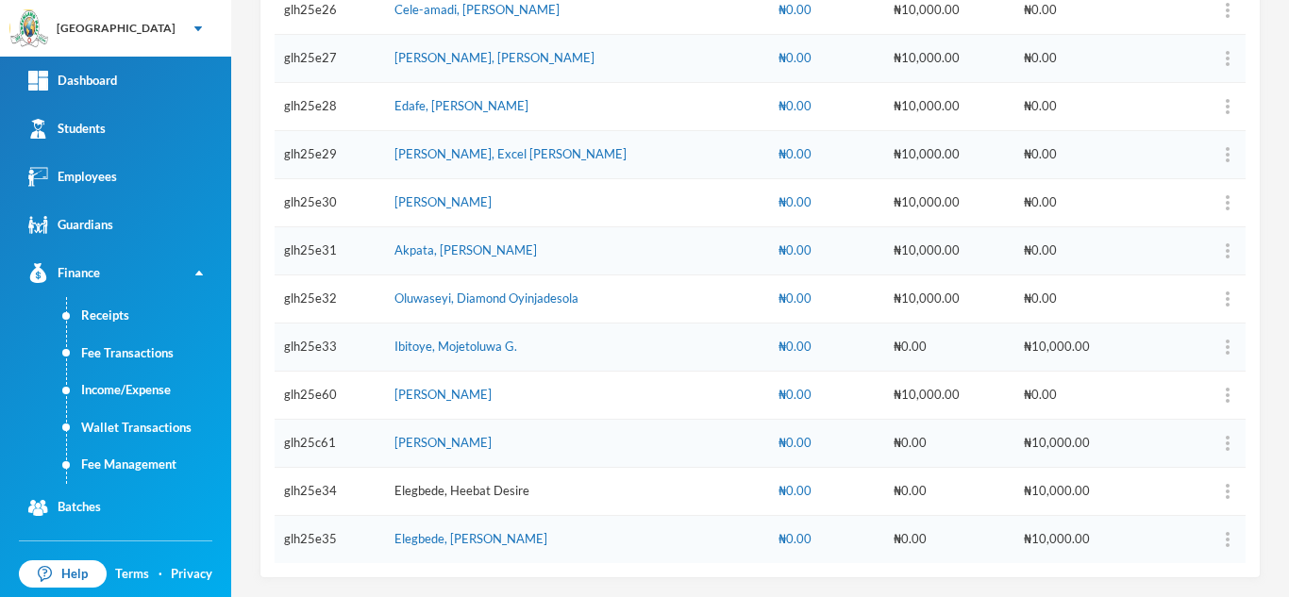
click at [466, 487] on link "Elegbede, Heebat Desire" at bounding box center [461, 490] width 135 height 15
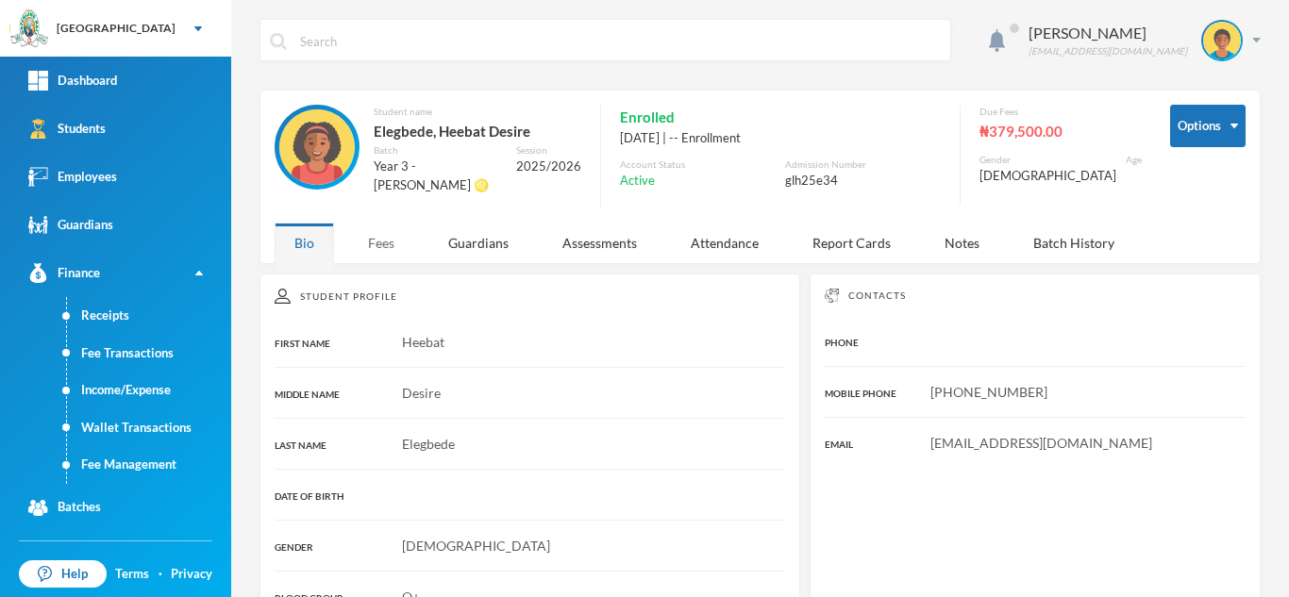
click at [389, 236] on div "Fees" at bounding box center [381, 243] width 66 height 41
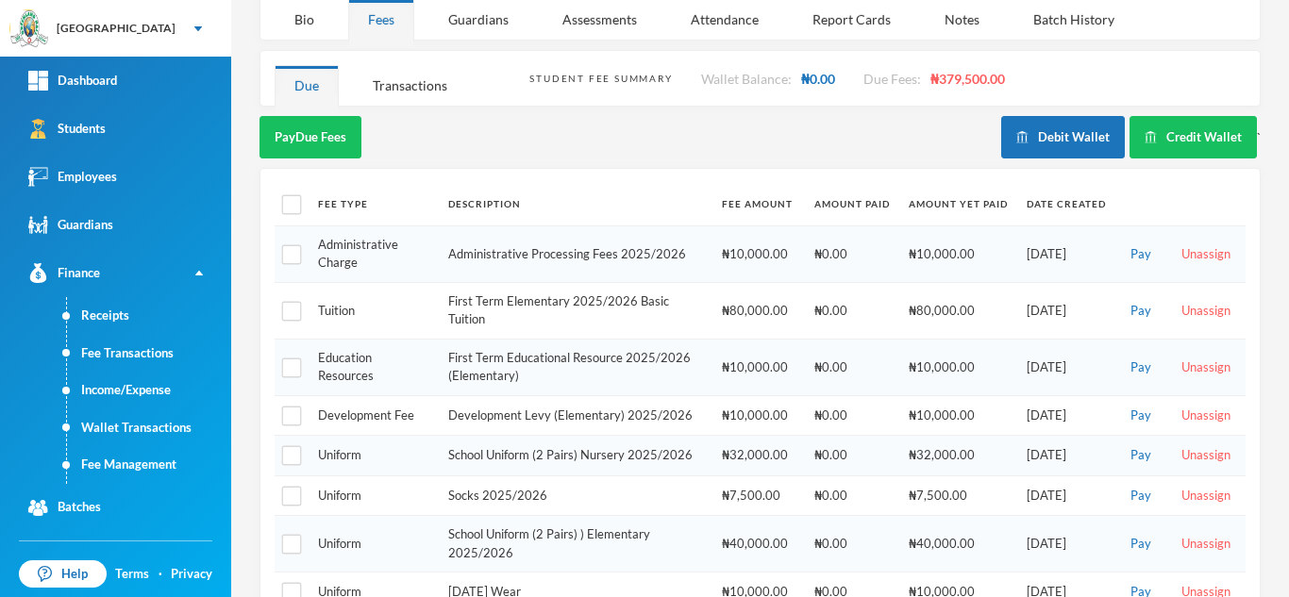
scroll to position [299, 0]
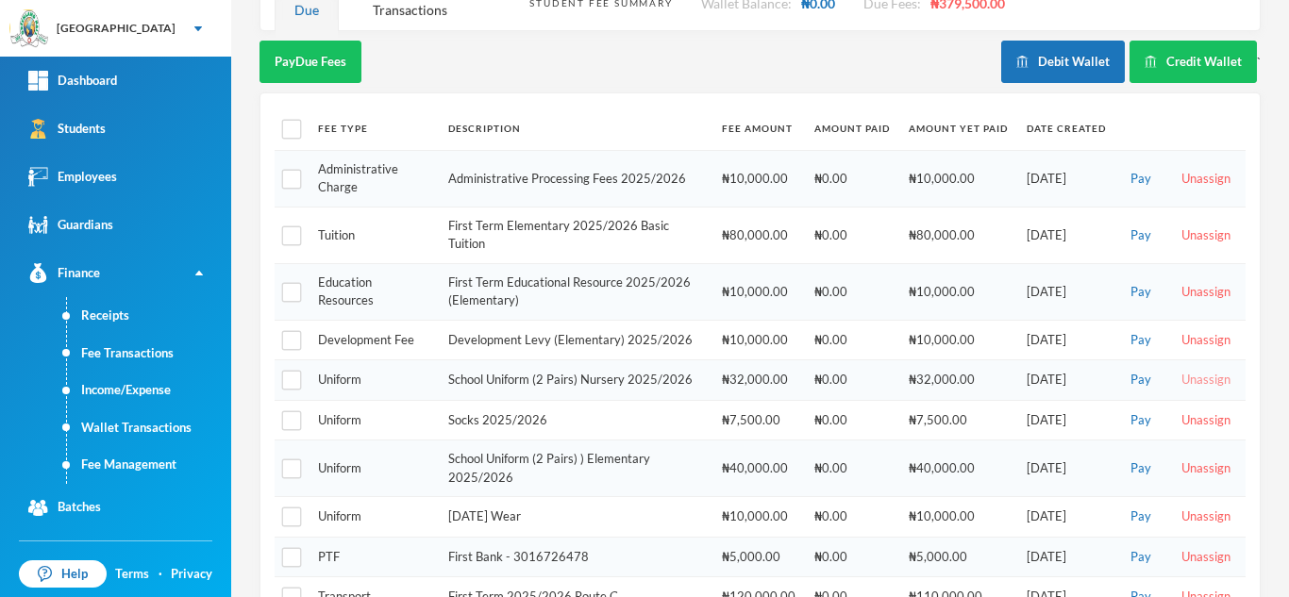
click at [1179, 376] on button "Unassign" at bounding box center [1206, 380] width 60 height 21
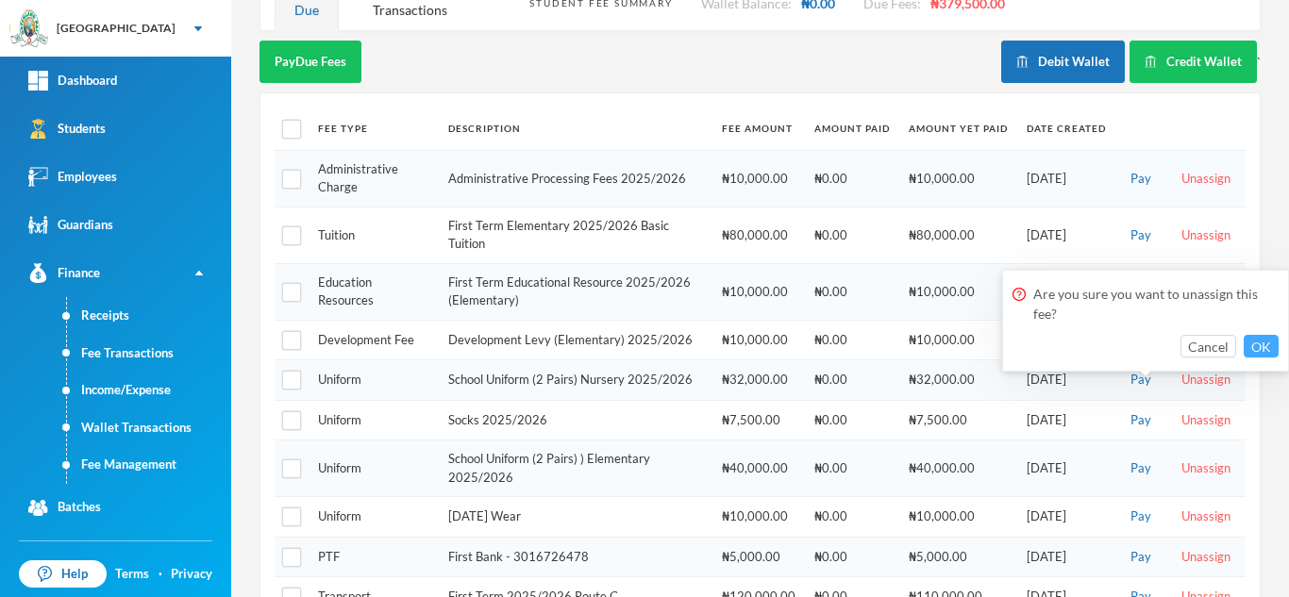
click at [1254, 335] on button "OK" at bounding box center [1260, 346] width 35 height 23
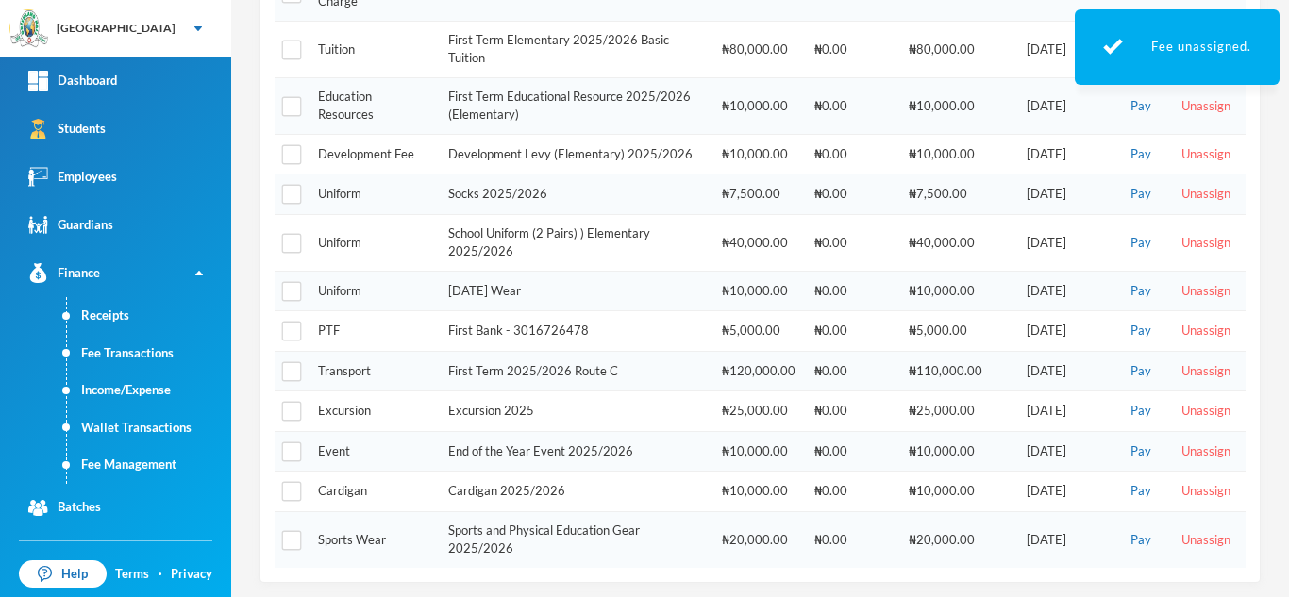
scroll to position [0, 0]
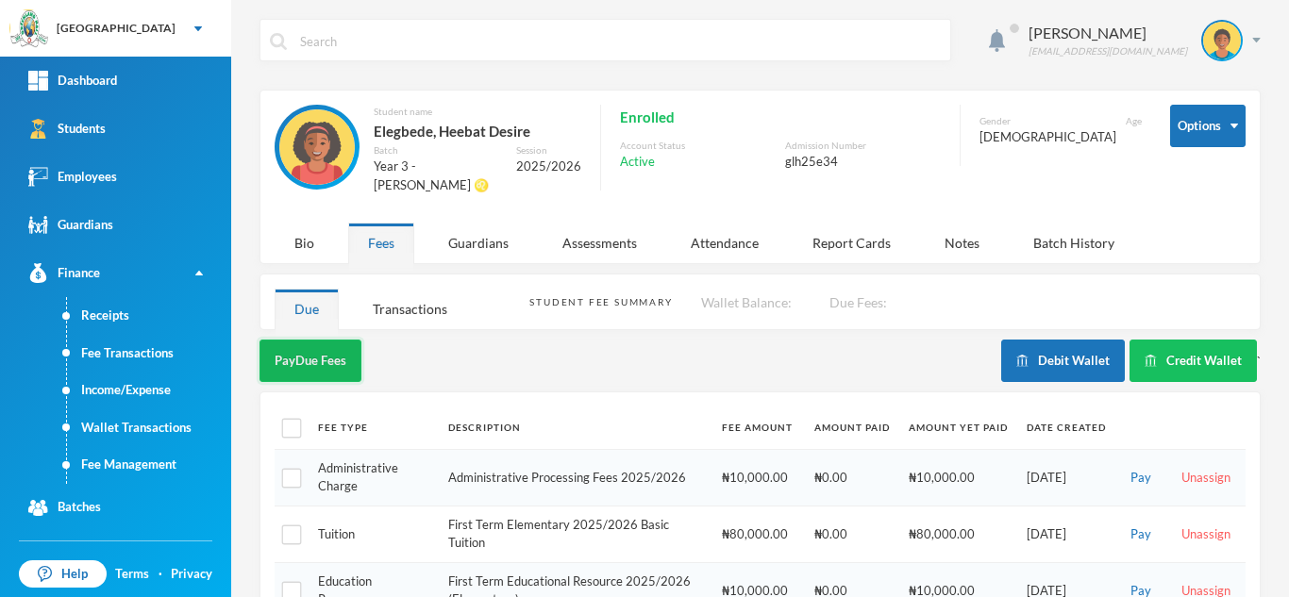
click at [299, 353] on button "Pay Due Fees" at bounding box center [310, 361] width 102 height 42
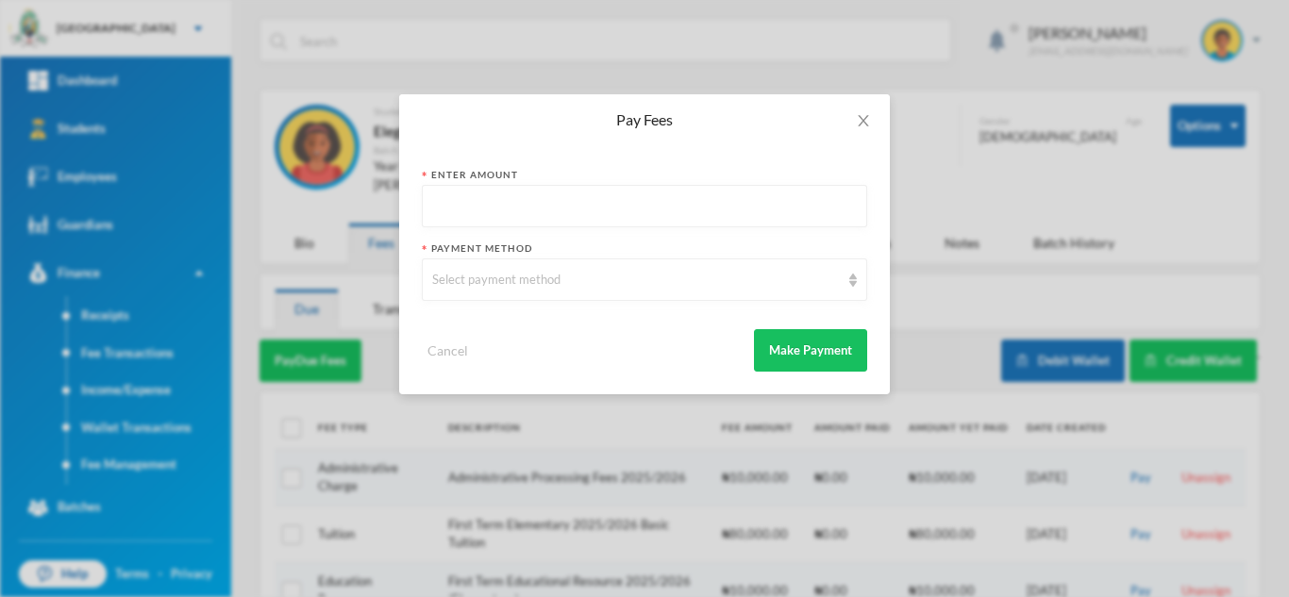
click at [488, 214] on input "text" at bounding box center [644, 207] width 425 height 42
type input "10000"
click at [503, 289] on div "Select payment method" at bounding box center [636, 280] width 408 height 19
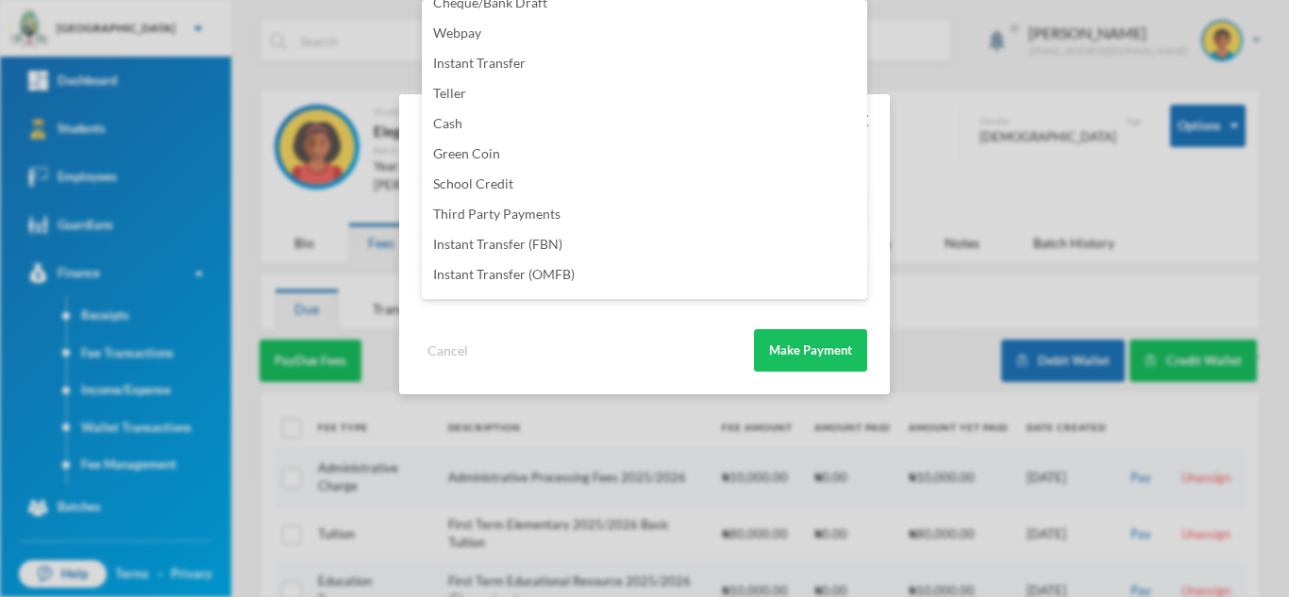
scroll to position [222, 0]
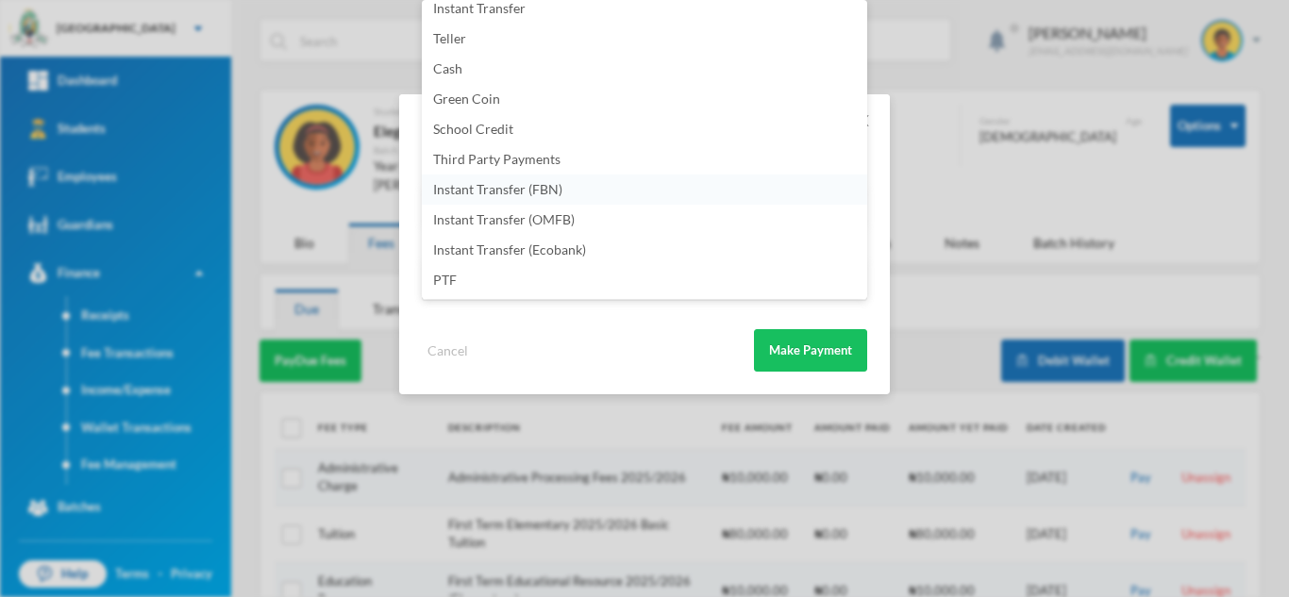
click at [644, 186] on li "Instant Transfer (FBN)" at bounding box center [644, 190] width 445 height 30
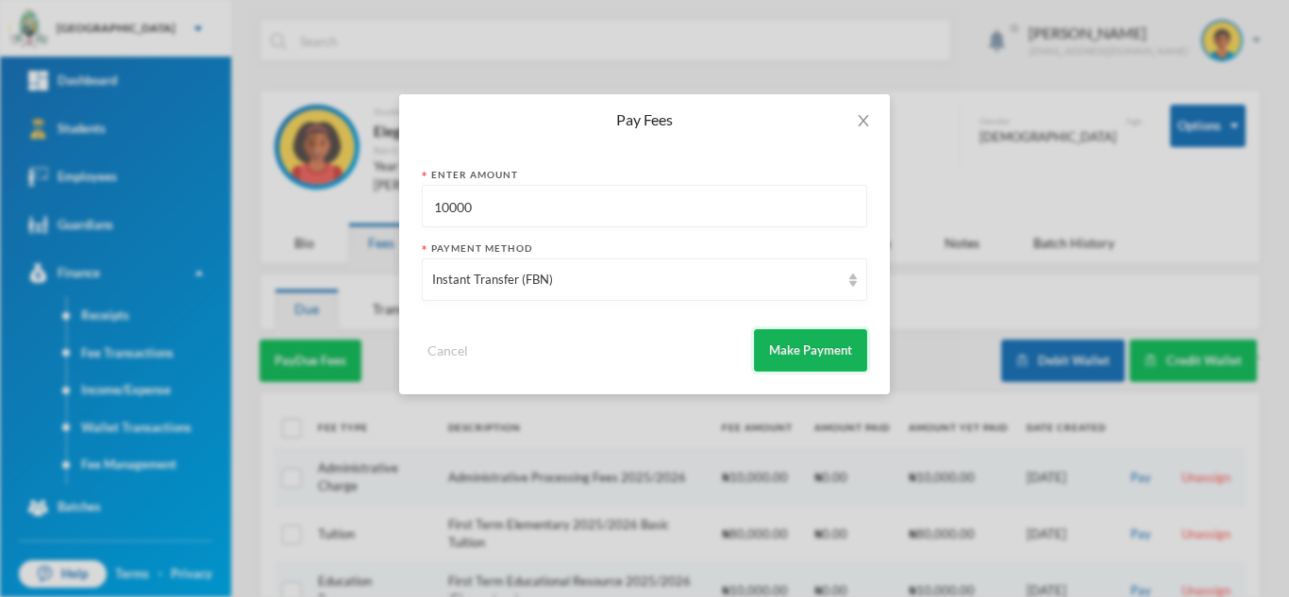
click at [779, 341] on button "Make Payment" at bounding box center [810, 350] width 113 height 42
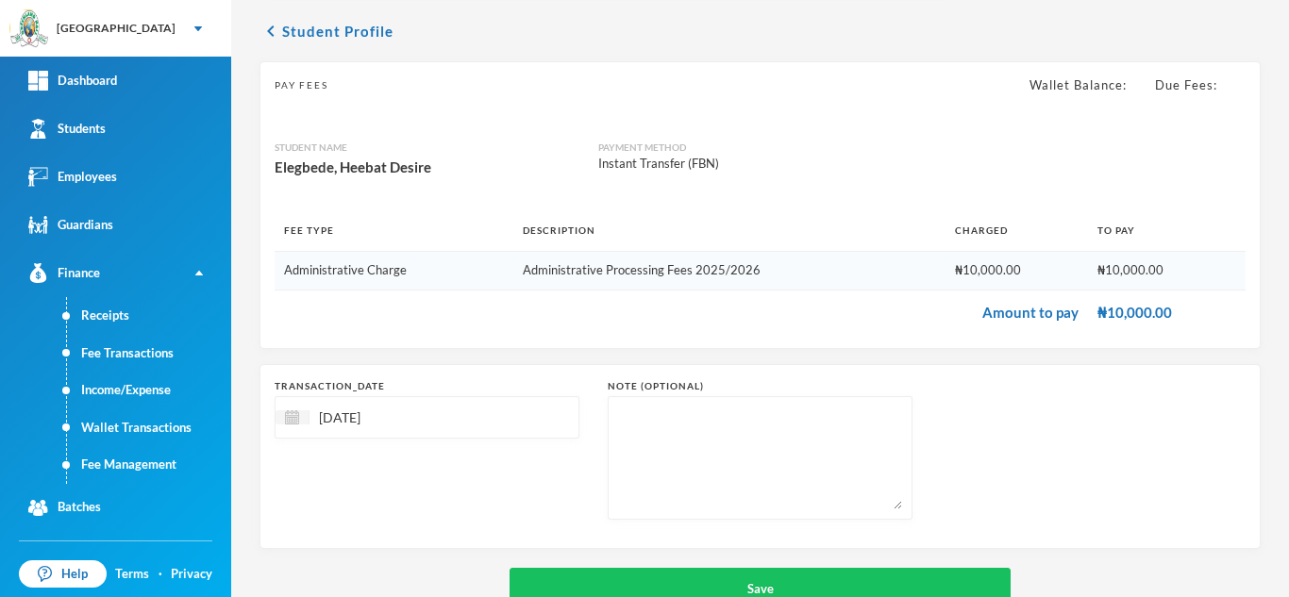
scroll to position [121, 0]
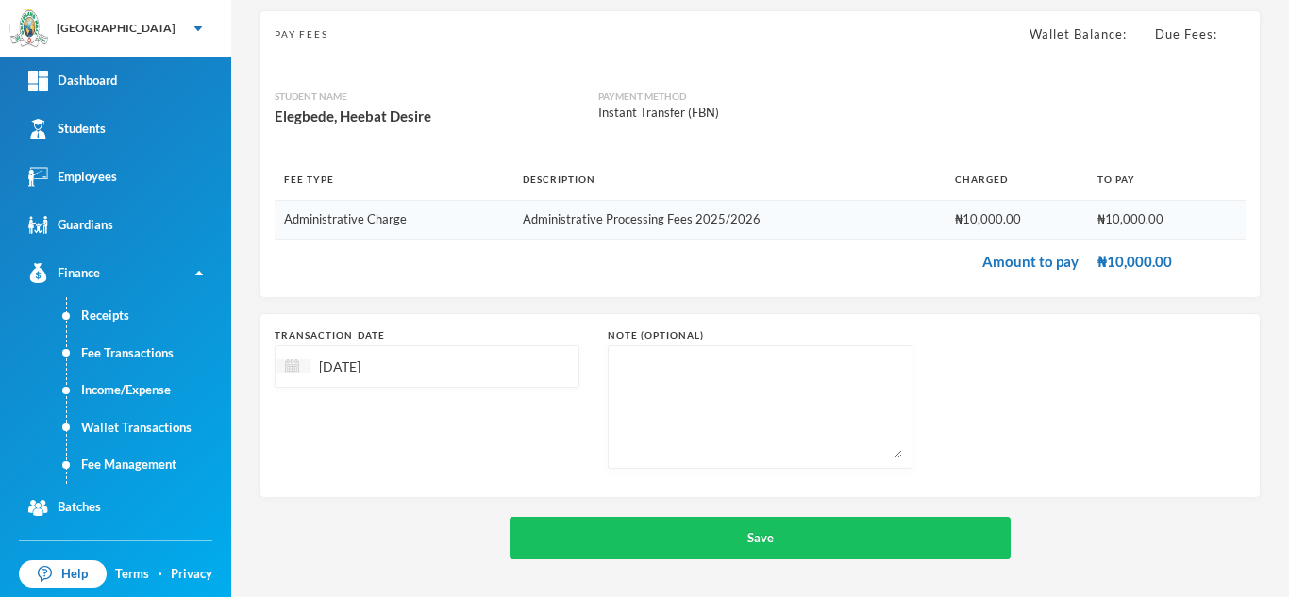
click at [287, 362] on img at bounding box center [292, 366] width 14 height 14
click at [400, 512] on div "10" at bounding box center [392, 509] width 31 height 30
type input "[DATE]"
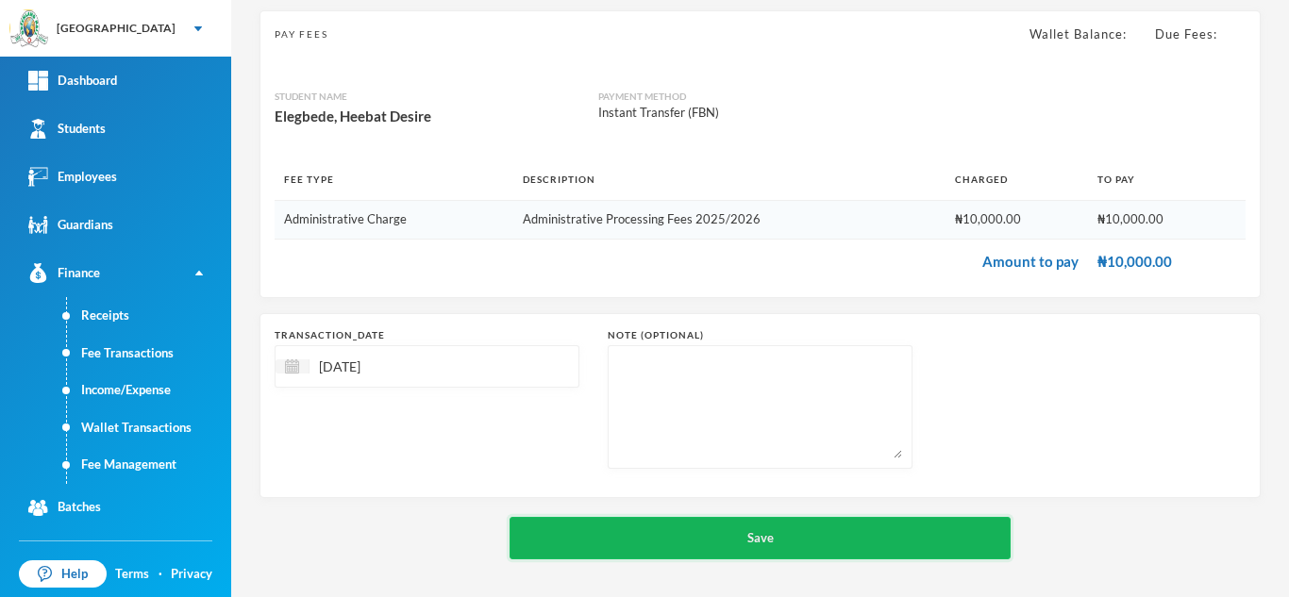
click at [616, 556] on button "Save" at bounding box center [759, 538] width 501 height 42
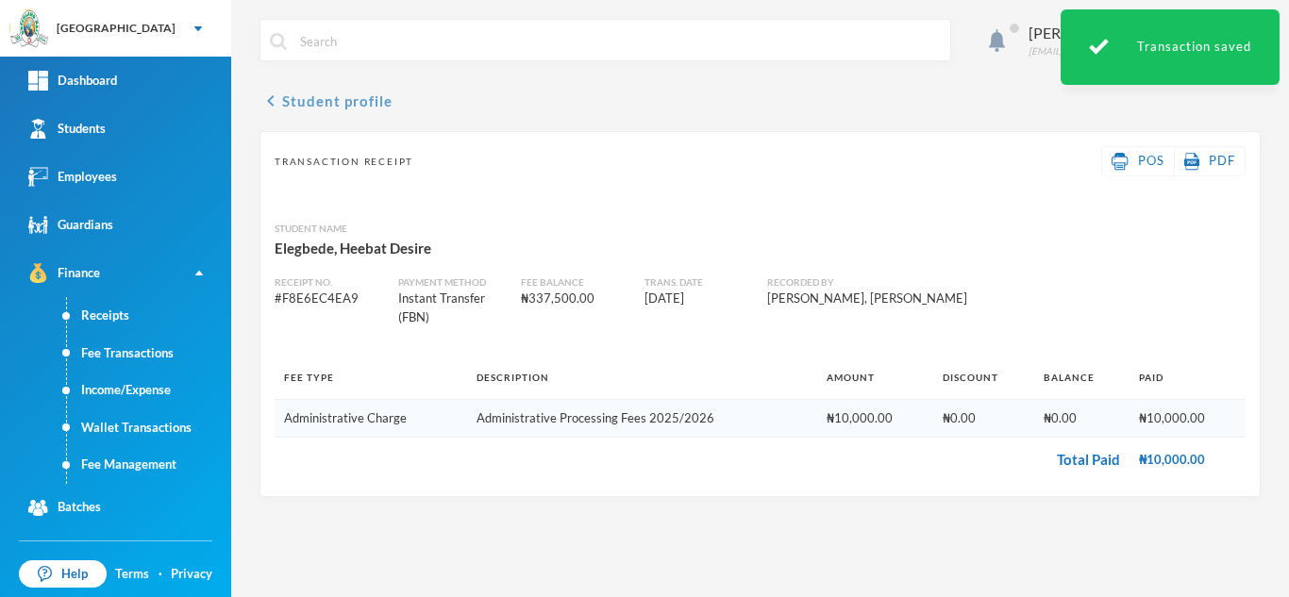
click at [295, 93] on button "chevron_left Student profile" at bounding box center [325, 101] width 133 height 23
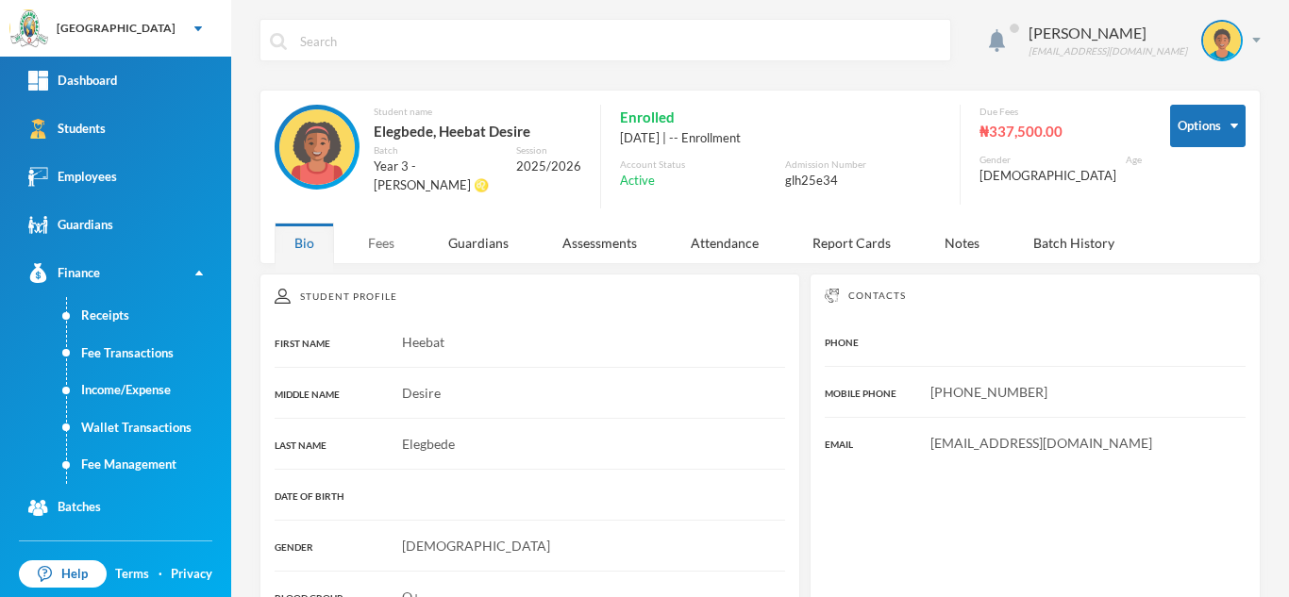
click at [363, 240] on div "Fees" at bounding box center [381, 243] width 66 height 41
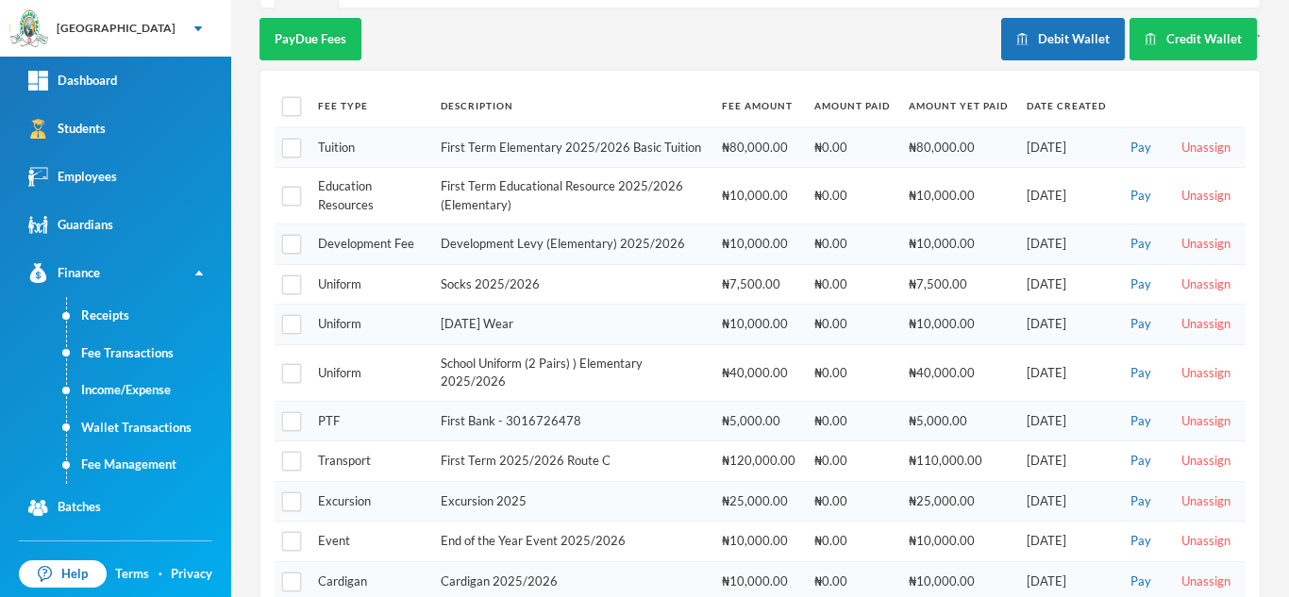
scroll to position [320, 0]
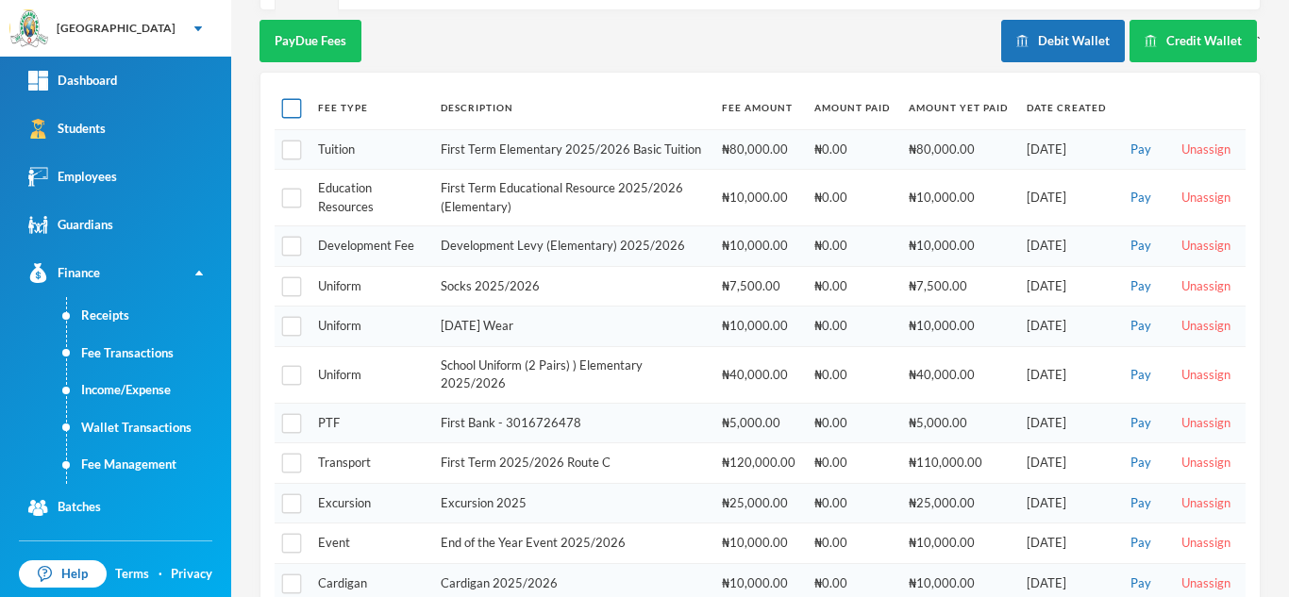
click at [293, 100] on input "checkbox" at bounding box center [292, 109] width 20 height 20
checkbox input "true"
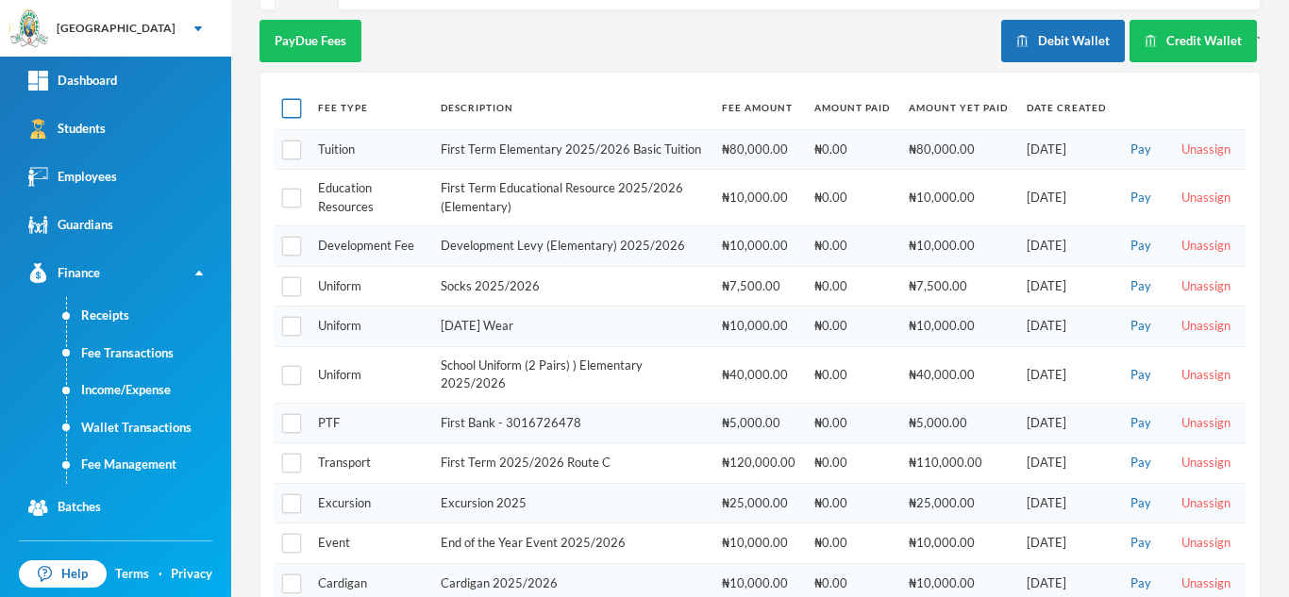
checkbox input "true"
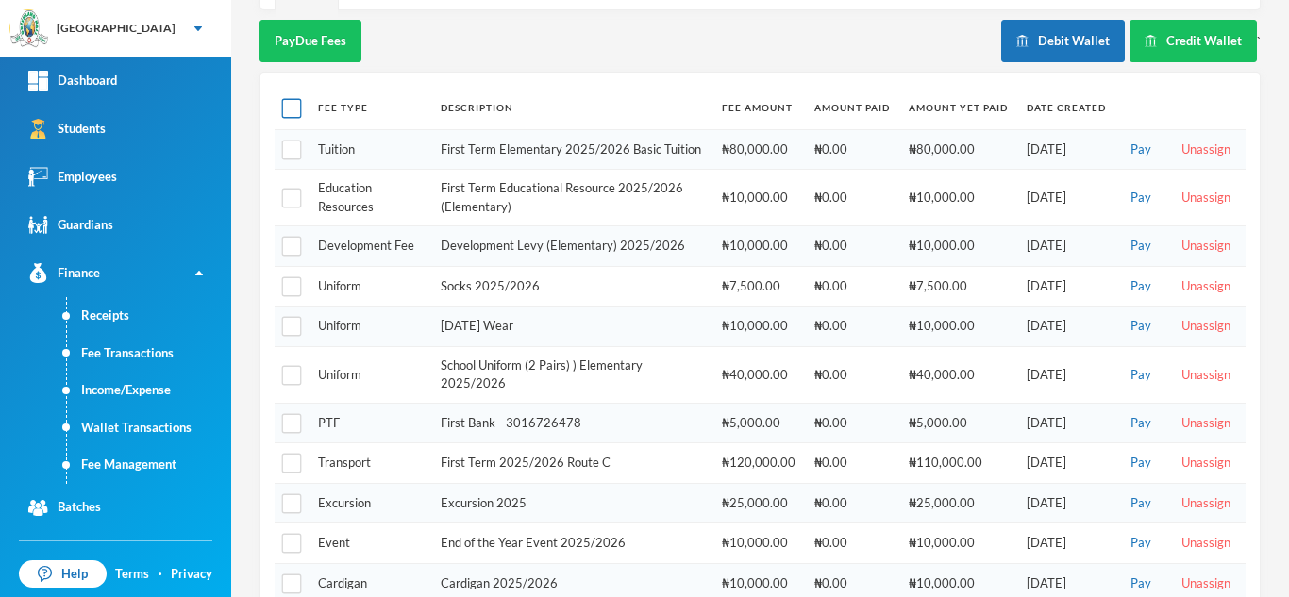
checkbox input "true"
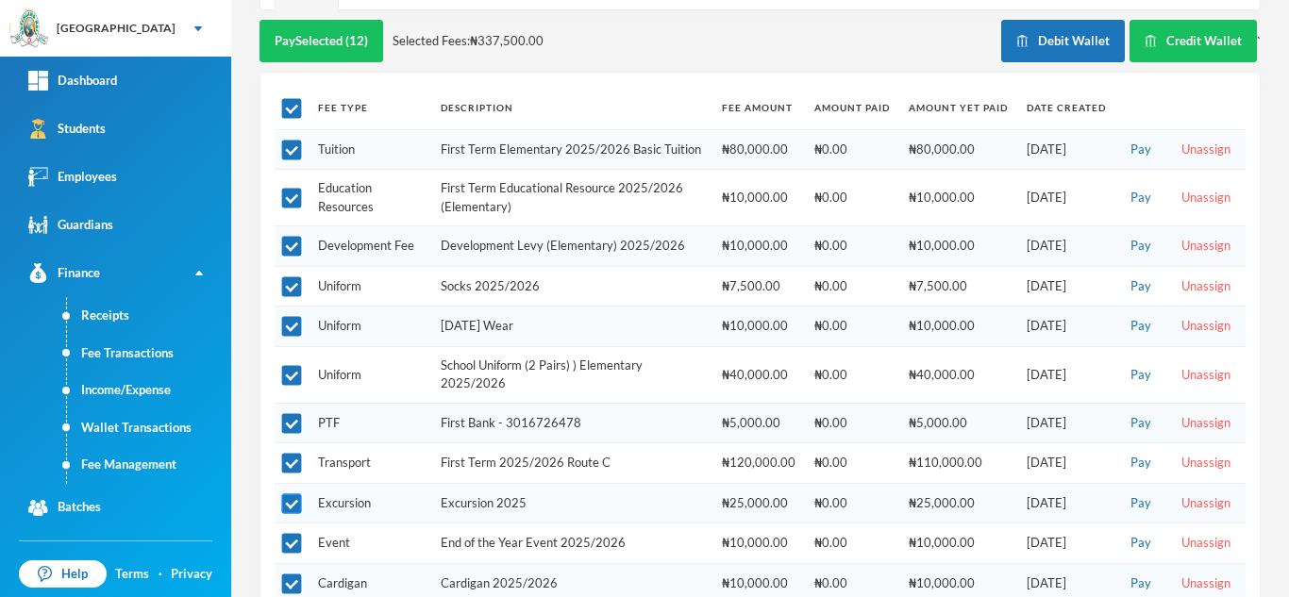
click at [287, 514] on input "checkbox" at bounding box center [292, 504] width 20 height 20
checkbox input "false"
click at [292, 550] on input "checkbox" at bounding box center [292, 544] width 20 height 20
checkbox input "false"
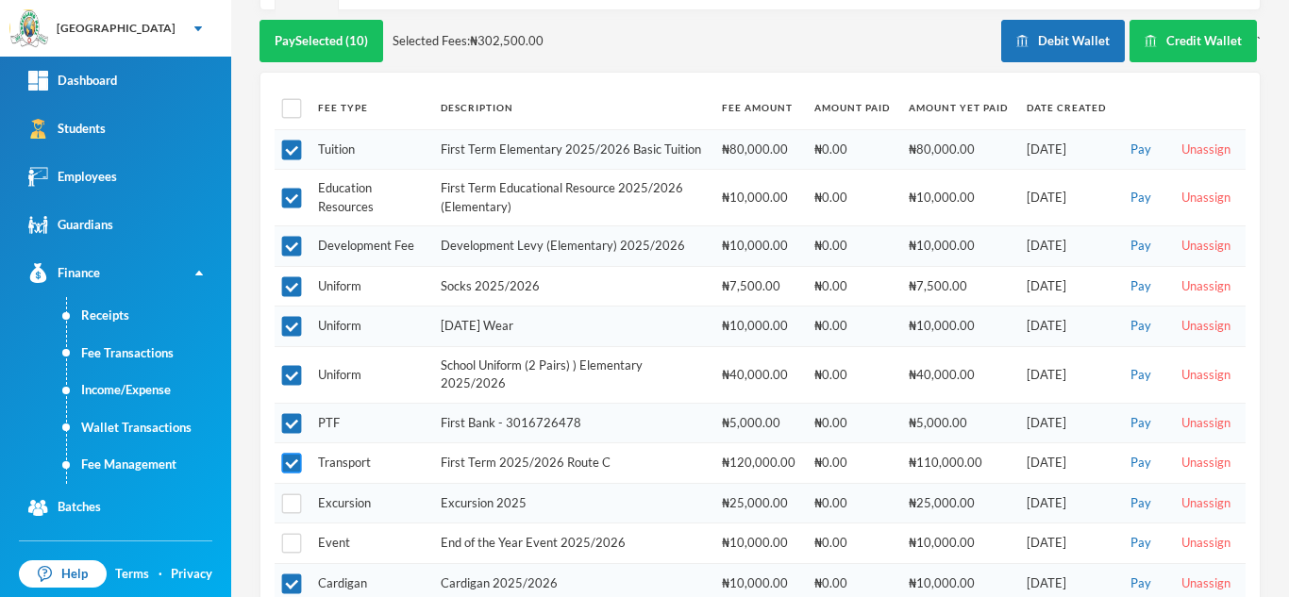
click at [290, 474] on input "checkbox" at bounding box center [292, 464] width 20 height 20
checkbox input "false"
click at [293, 434] on input "checkbox" at bounding box center [292, 424] width 20 height 20
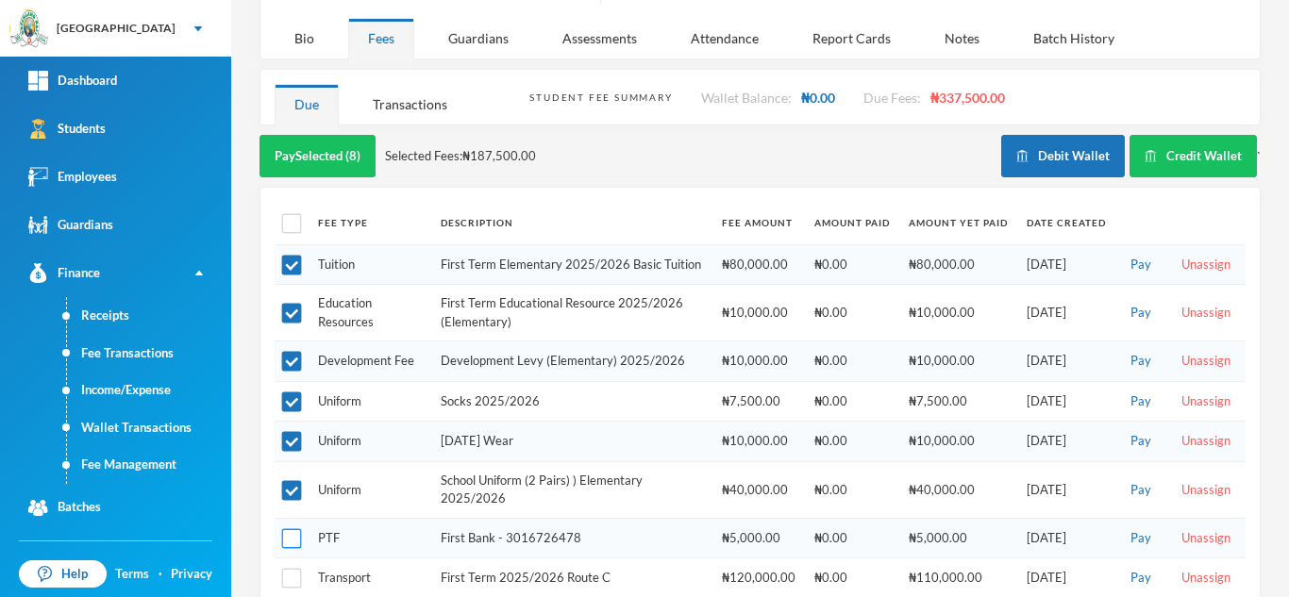
scroll to position [428, 0]
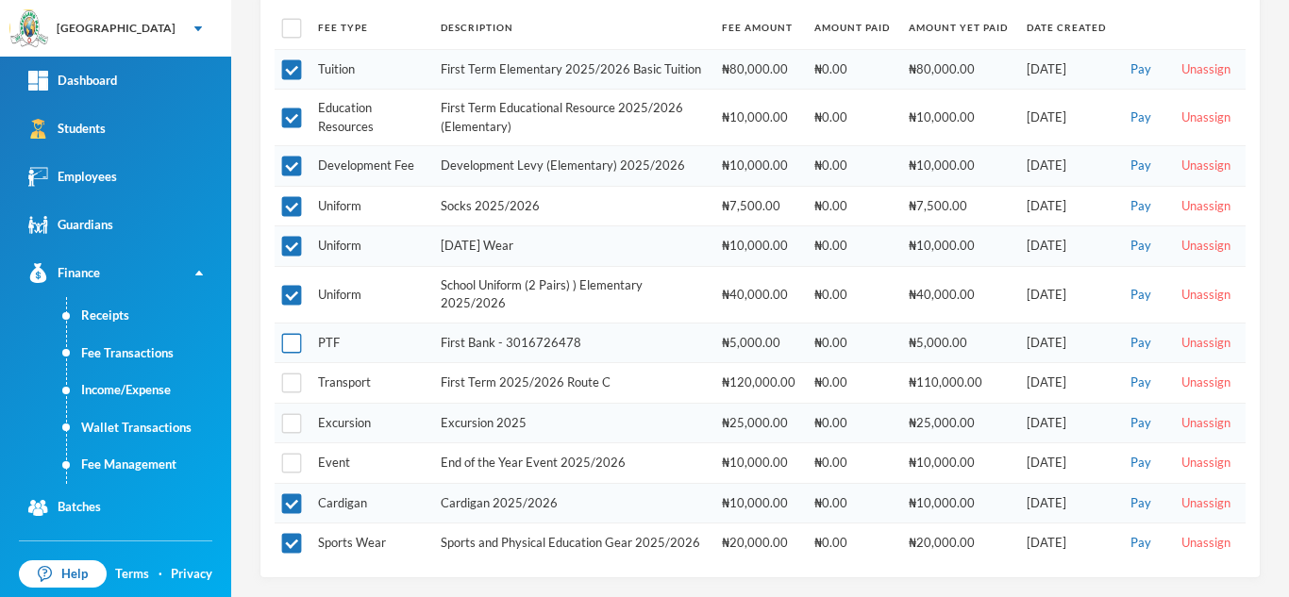
click at [284, 334] on input "checkbox" at bounding box center [292, 344] width 20 height 20
checkbox input "true"
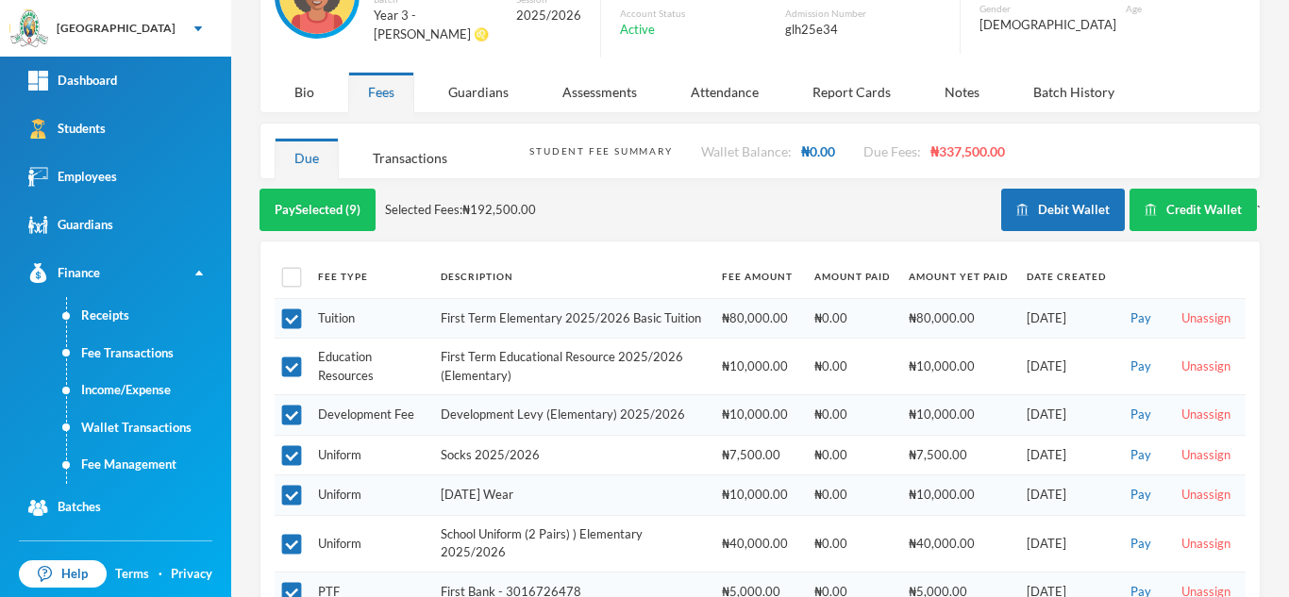
scroll to position [150, 0]
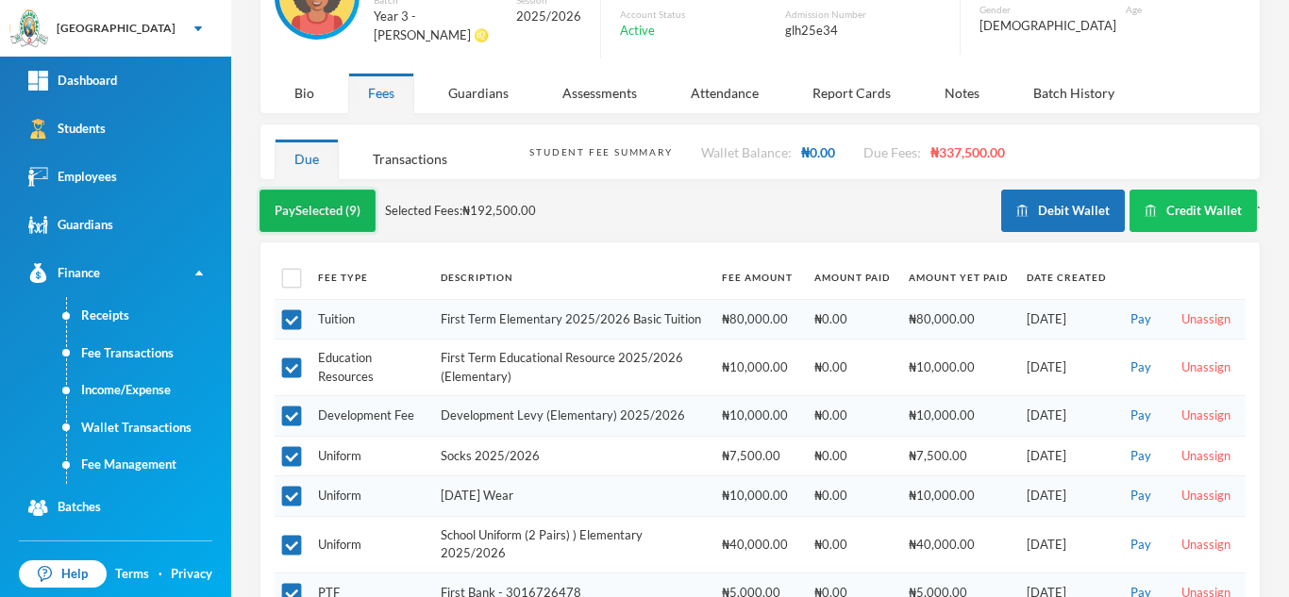
click at [287, 199] on button "Pay Selected (9)" at bounding box center [317, 211] width 116 height 42
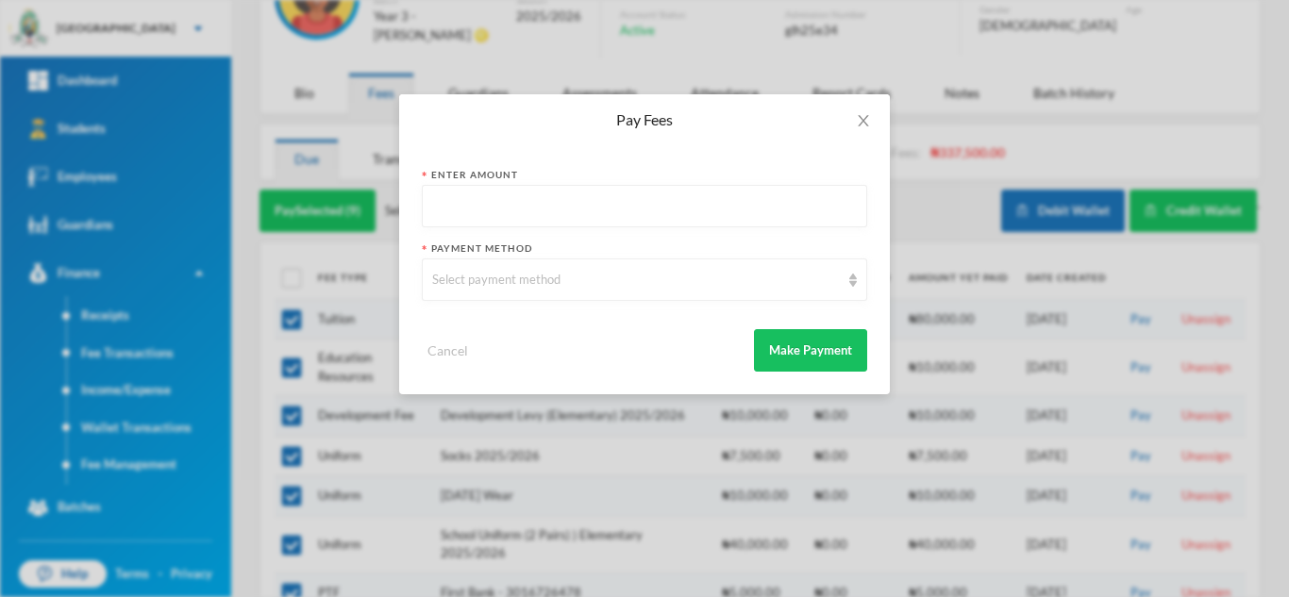
click at [592, 215] on input "text" at bounding box center [644, 207] width 425 height 42
type input "190500"
click at [570, 275] on div "Select payment method" at bounding box center [636, 280] width 408 height 19
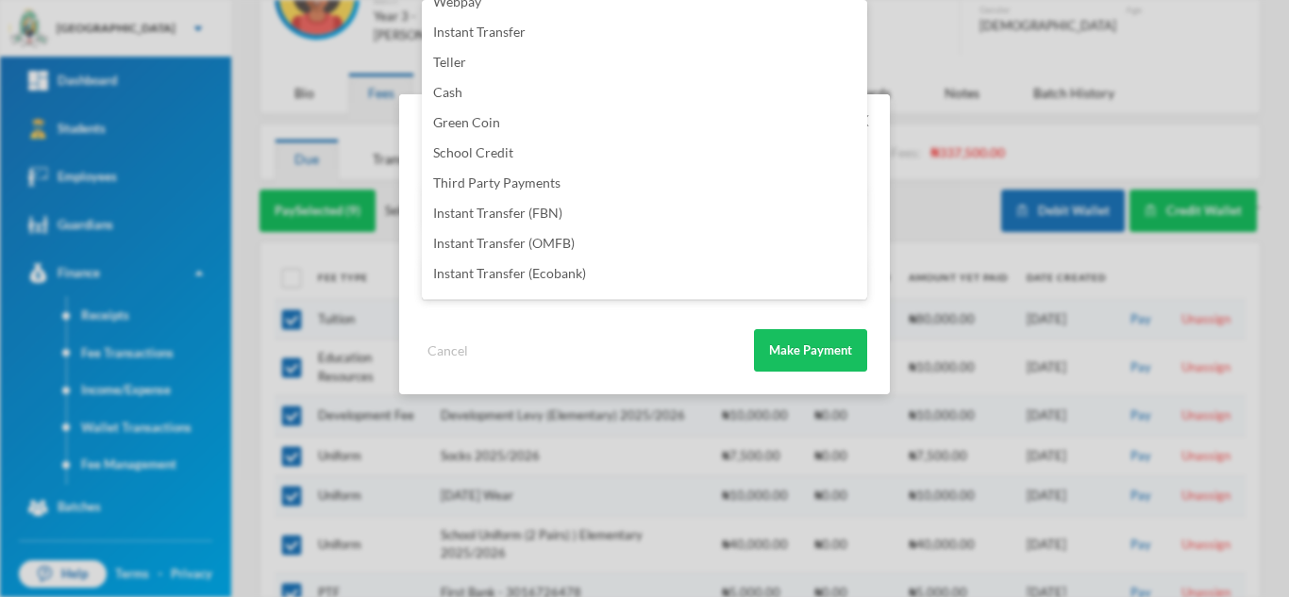
scroll to position [222, 0]
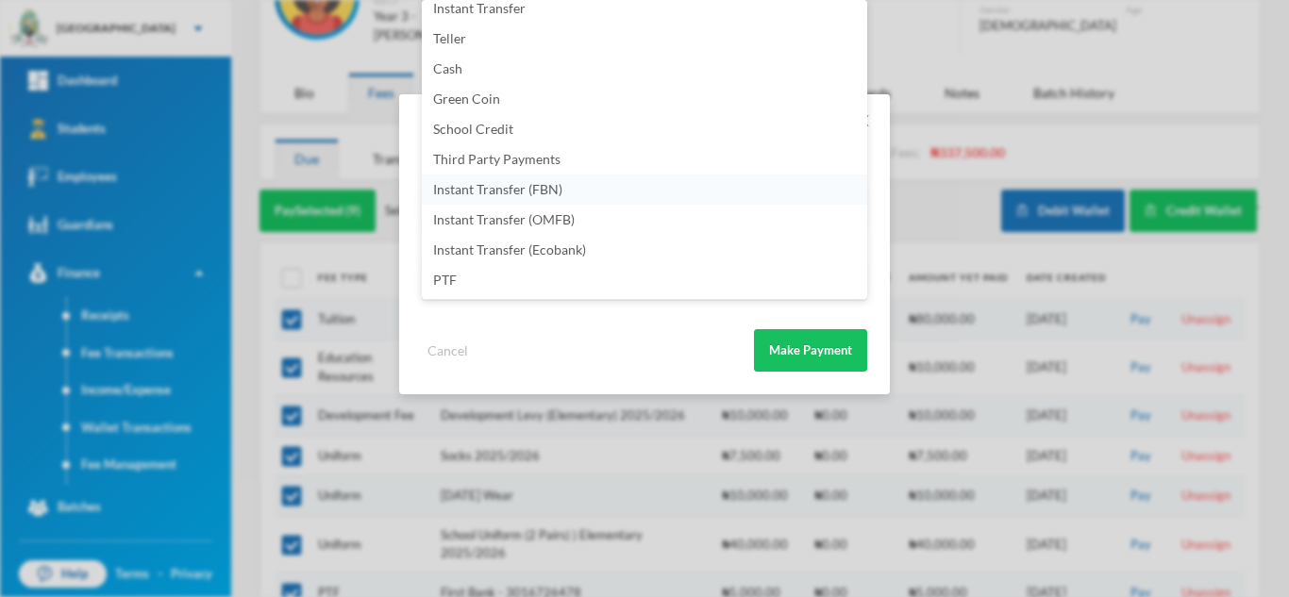
click at [562, 189] on li "Instant Transfer (FBN)" at bounding box center [644, 190] width 445 height 30
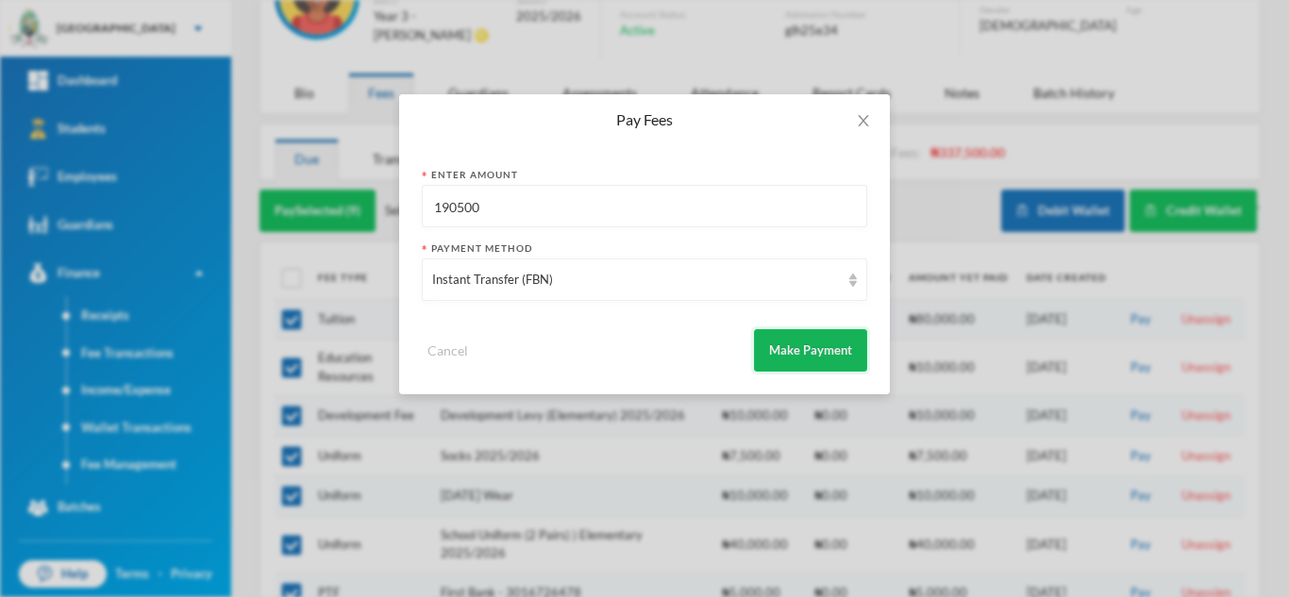
click at [804, 342] on button "Make Payment" at bounding box center [810, 350] width 113 height 42
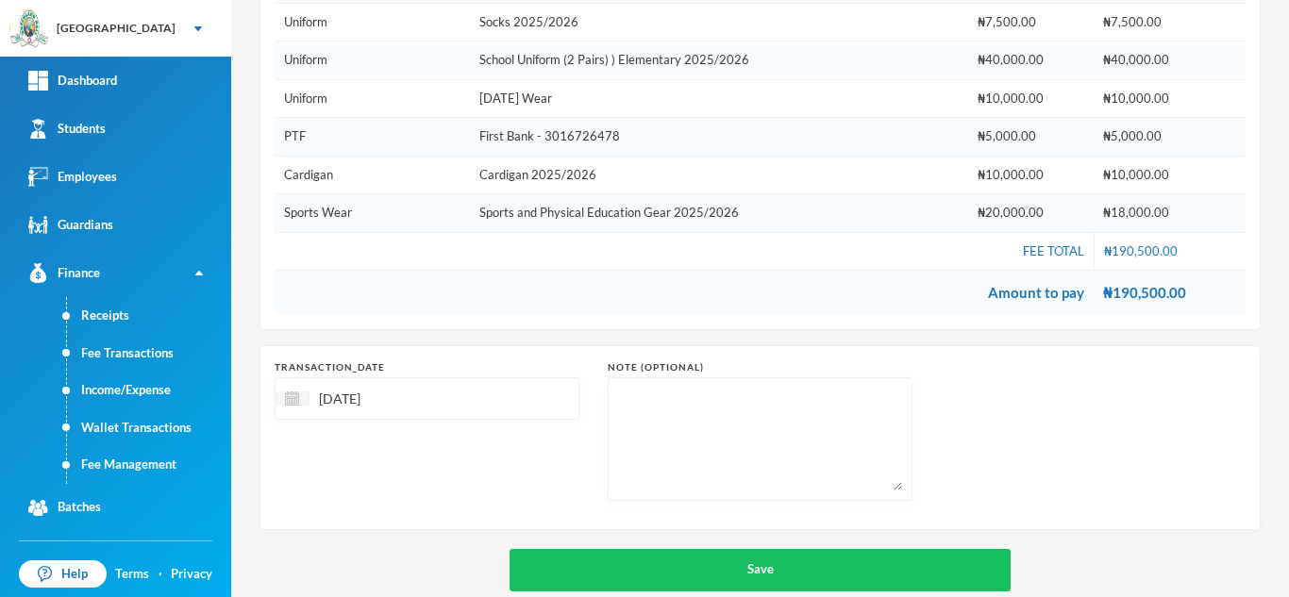
scroll to position [465, 0]
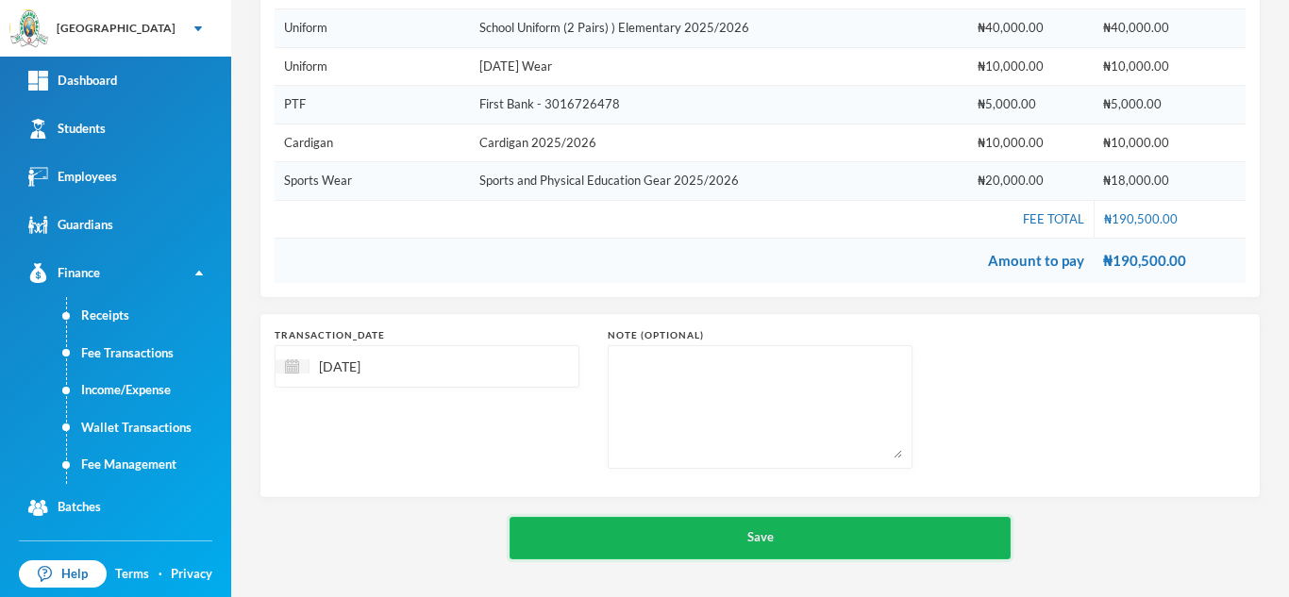
click at [659, 532] on button "Save" at bounding box center [759, 538] width 501 height 42
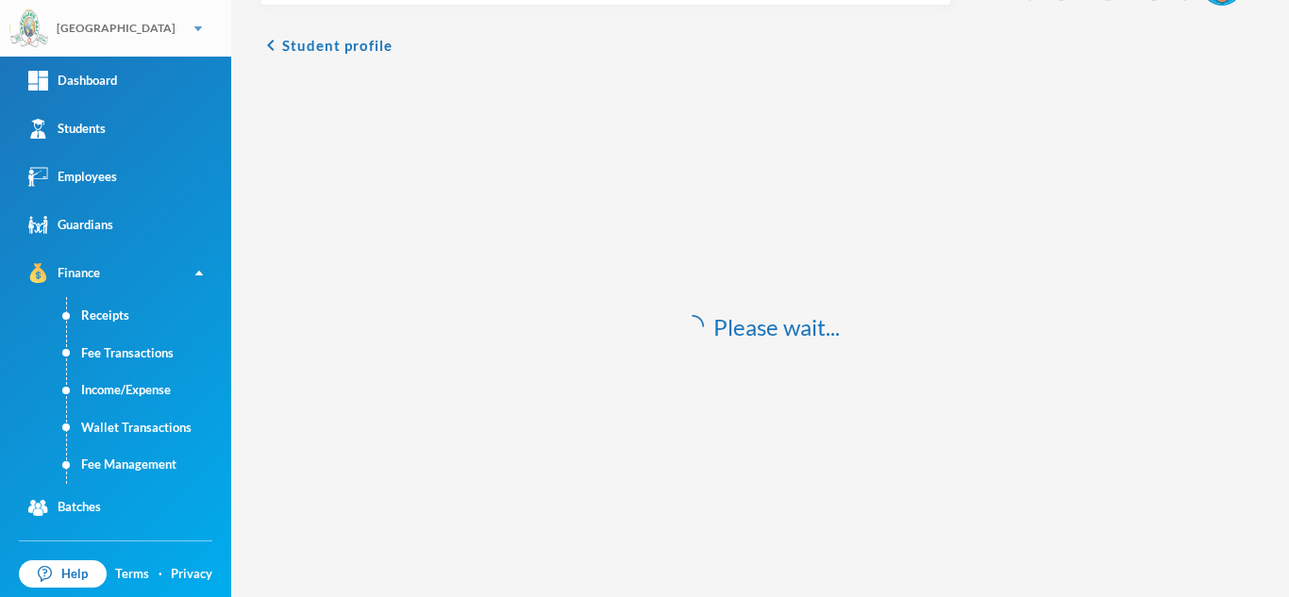
scroll to position [56, 0]
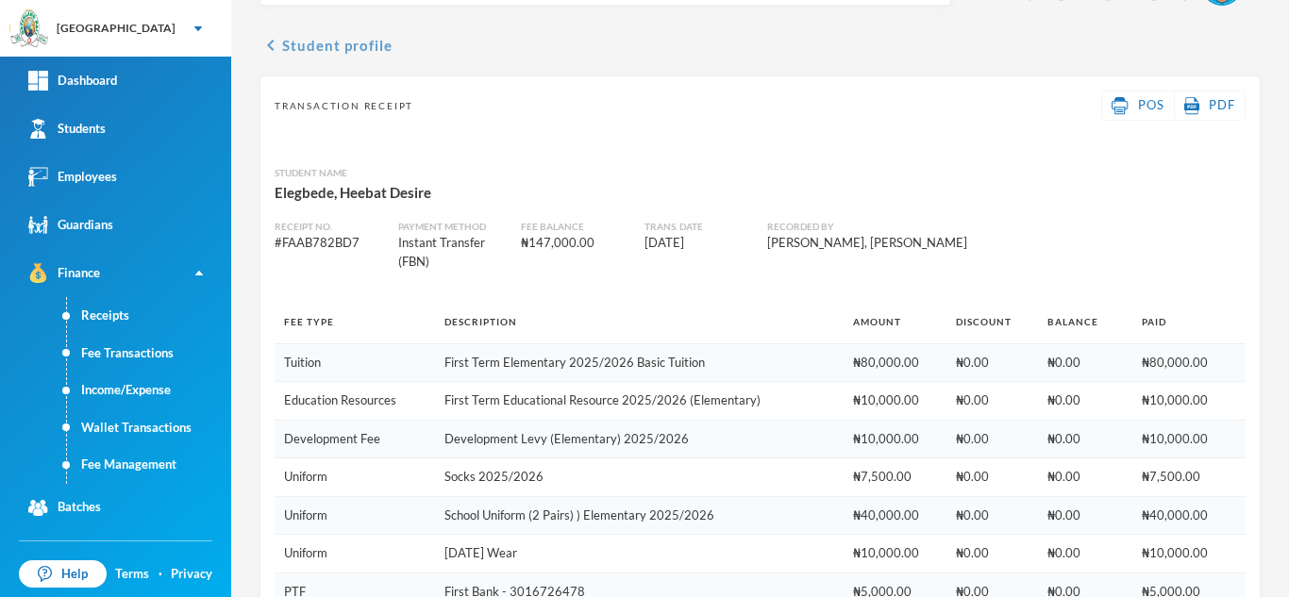
click at [325, 50] on button "chevron_left Student profile" at bounding box center [325, 45] width 133 height 23
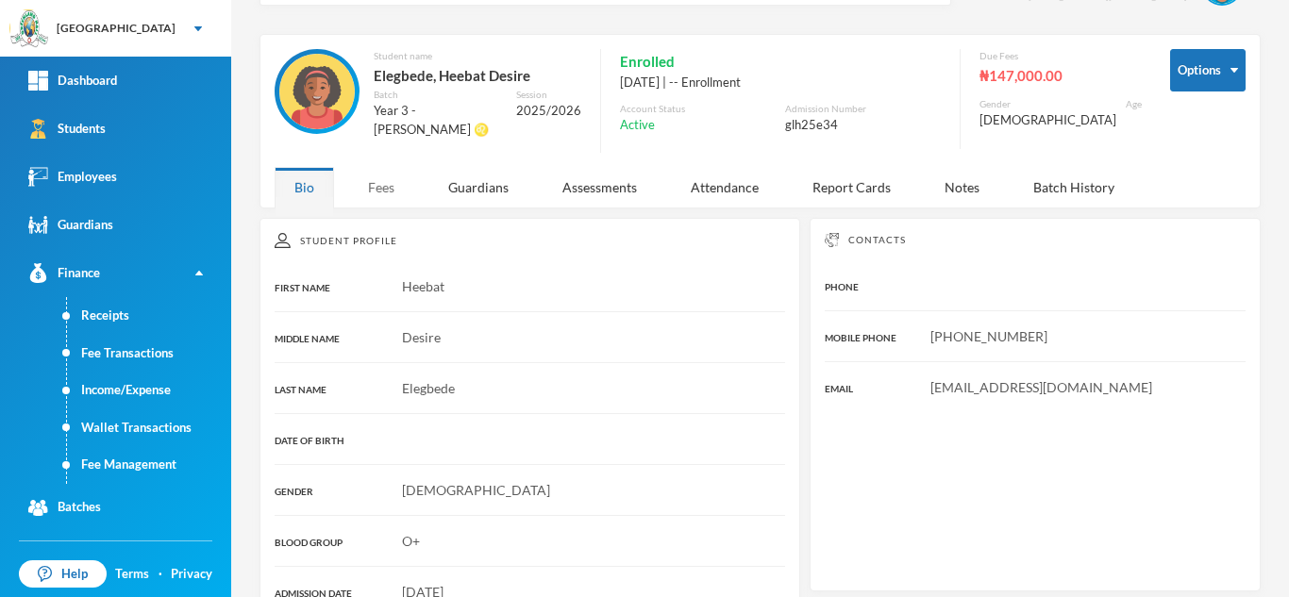
click at [387, 193] on div "Fees" at bounding box center [381, 187] width 66 height 41
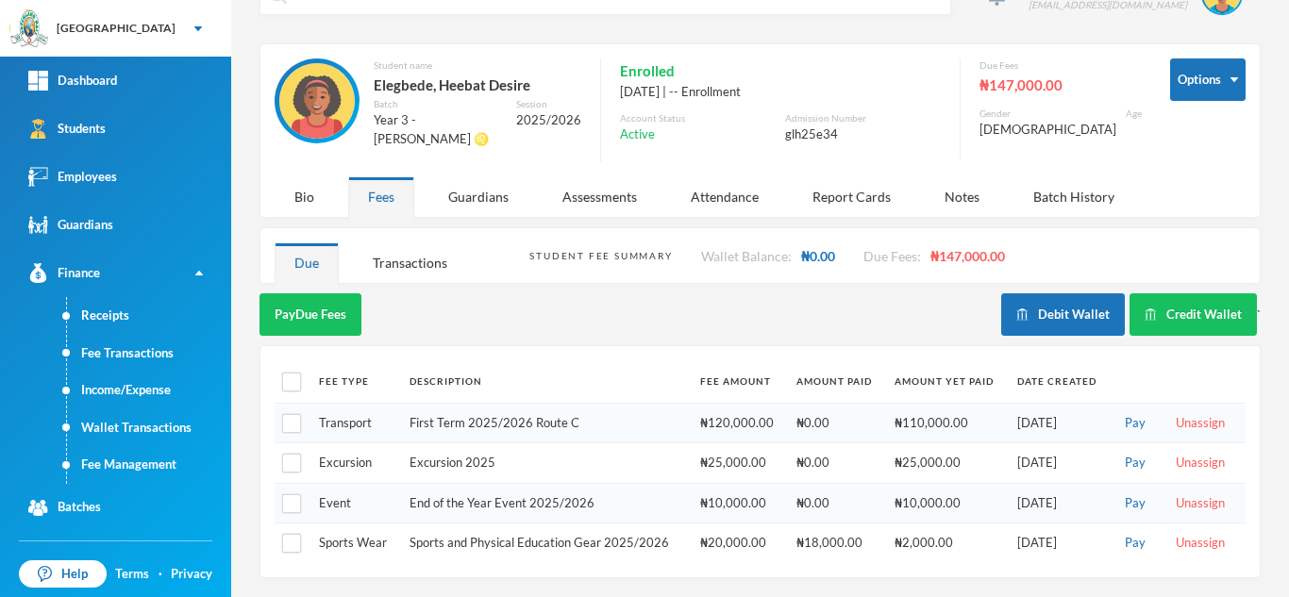
scroll to position [42, 0]
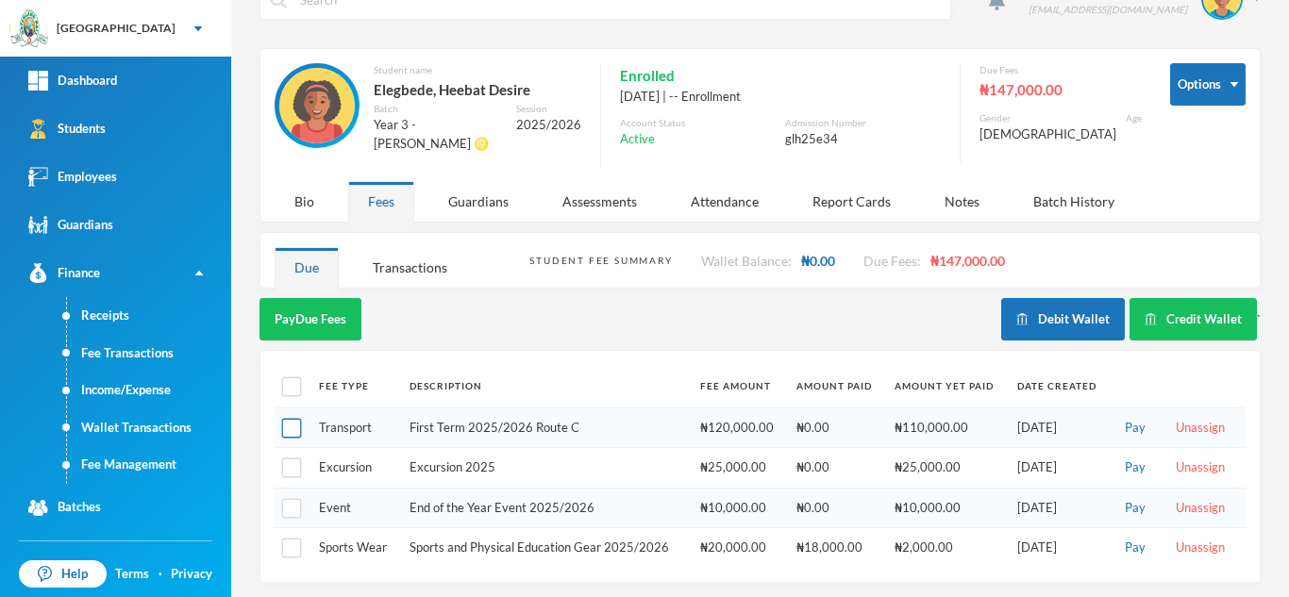
click at [297, 422] on input "checkbox" at bounding box center [292, 429] width 20 height 20
checkbox input "true"
click at [352, 320] on button "Pay Selected (1)" at bounding box center [317, 319] width 116 height 42
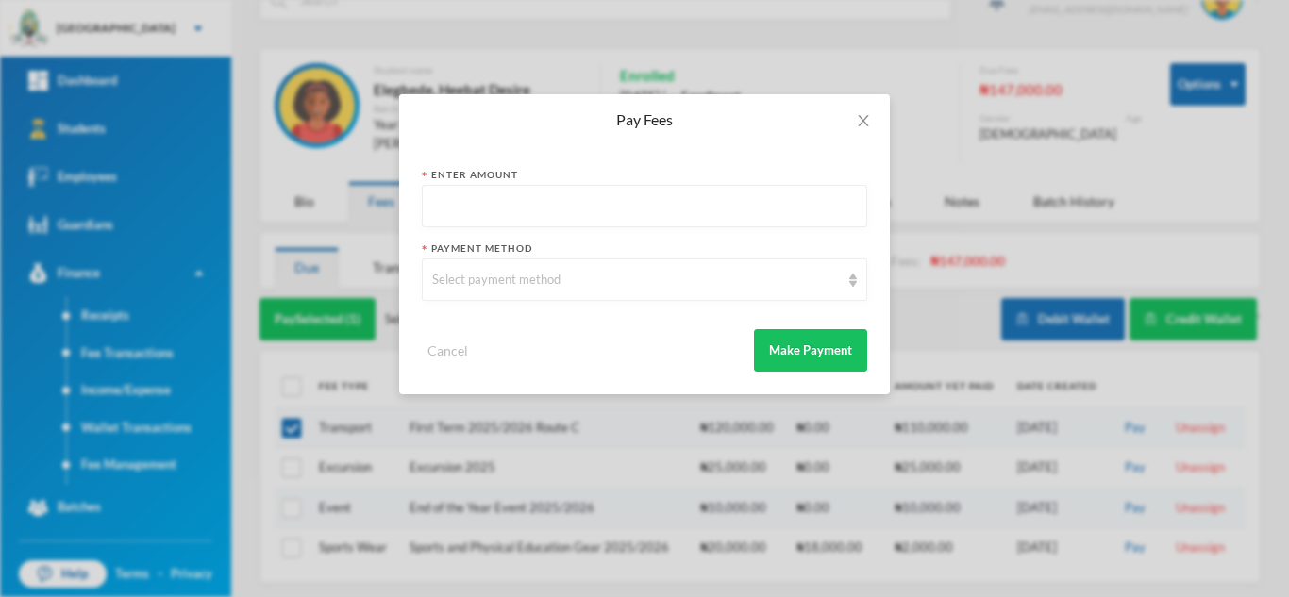
click at [477, 215] on input "text" at bounding box center [644, 207] width 425 height 42
type input "110000"
click at [565, 277] on div "Select payment method" at bounding box center [636, 280] width 408 height 19
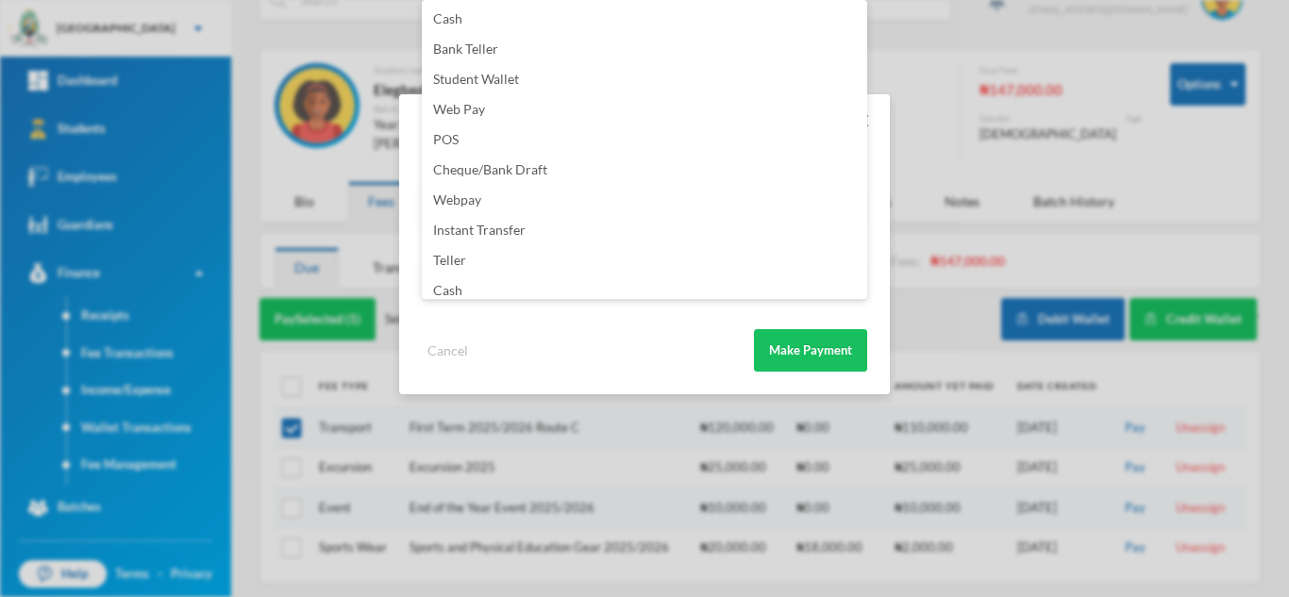
scroll to position [222, 0]
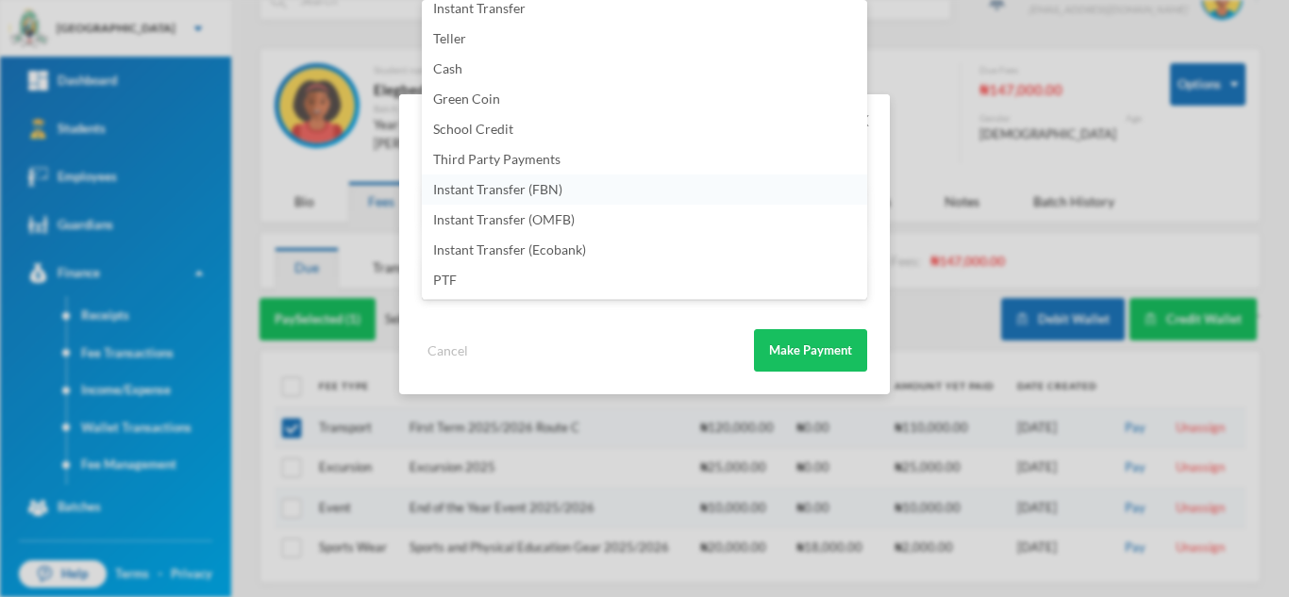
click at [607, 194] on li "Instant Transfer (FBN)" at bounding box center [644, 190] width 445 height 30
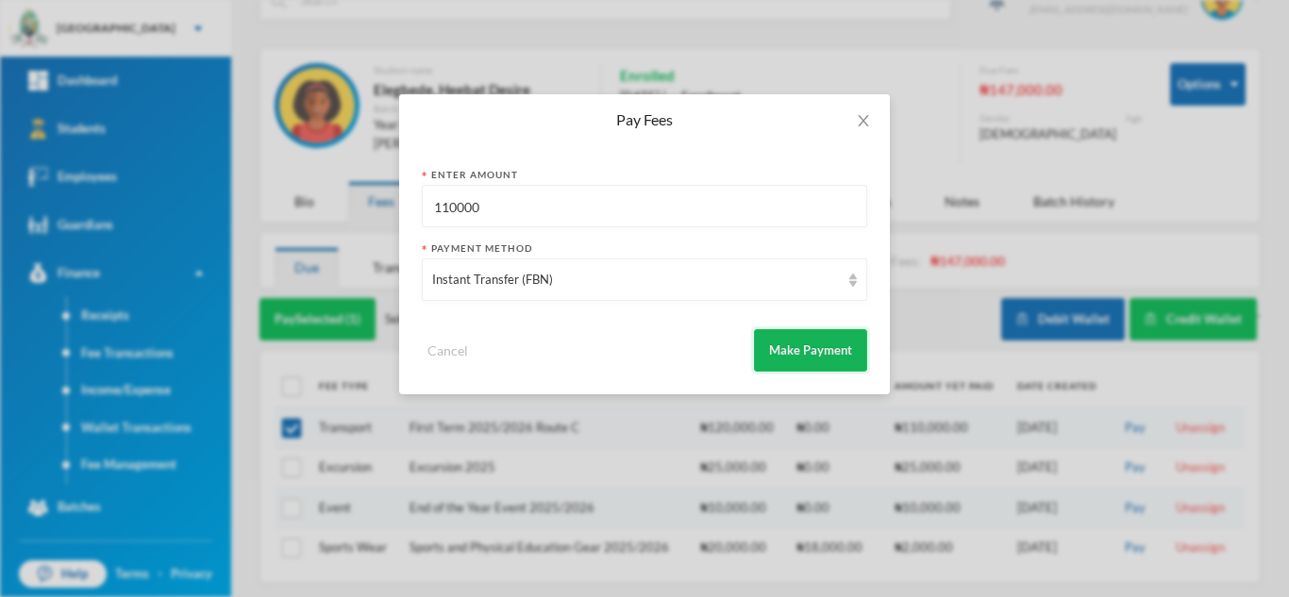
click at [802, 356] on button "Make Payment" at bounding box center [810, 350] width 113 height 42
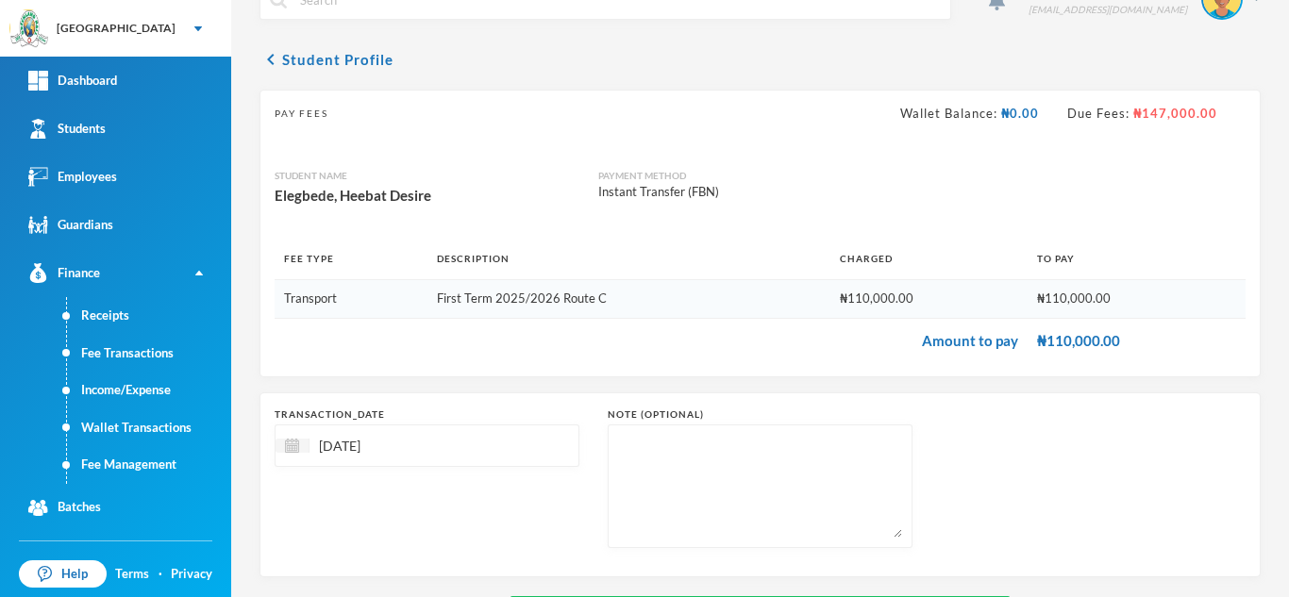
scroll to position [121, 0]
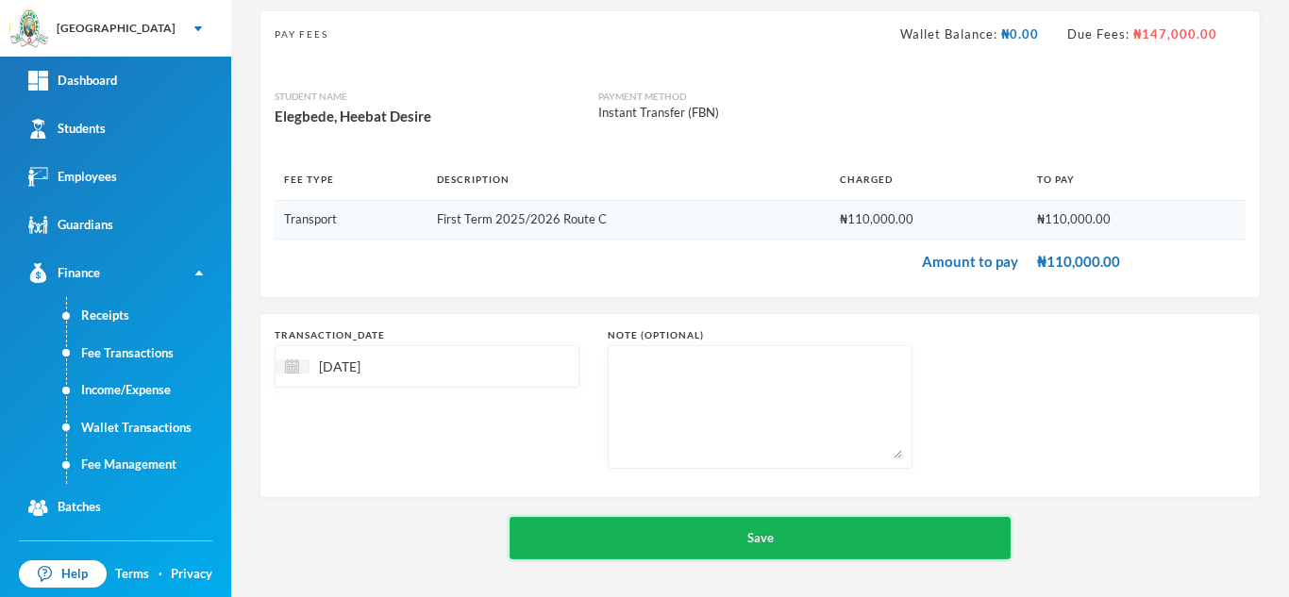
click at [709, 521] on button "Save" at bounding box center [759, 538] width 501 height 42
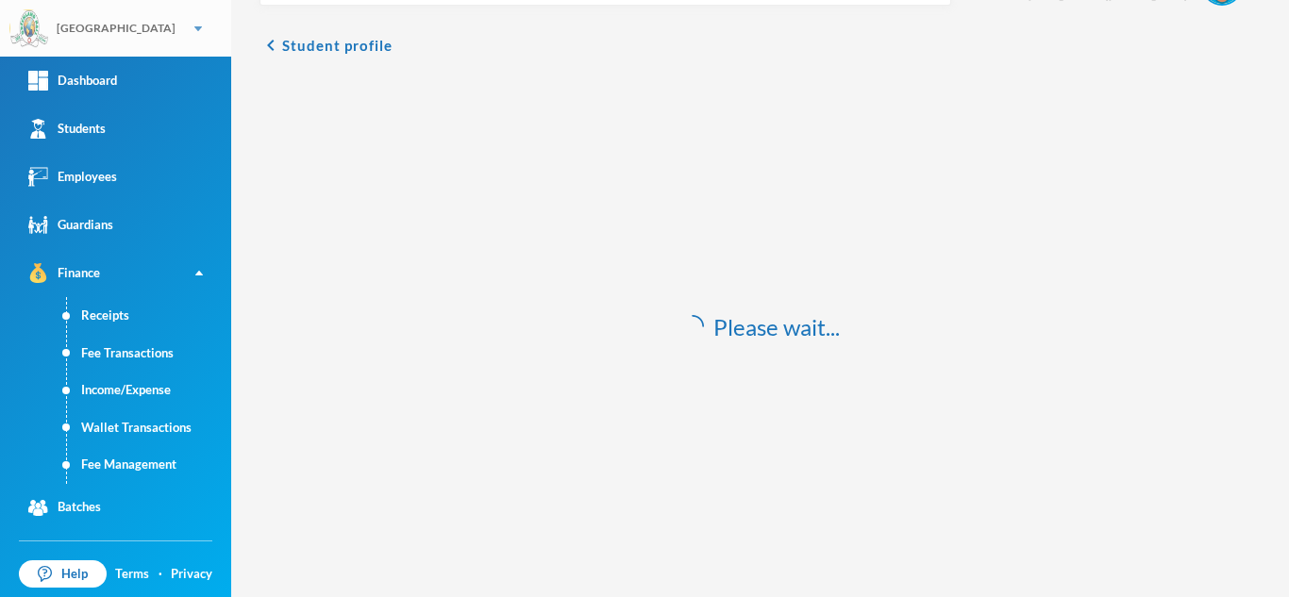
scroll to position [56, 0]
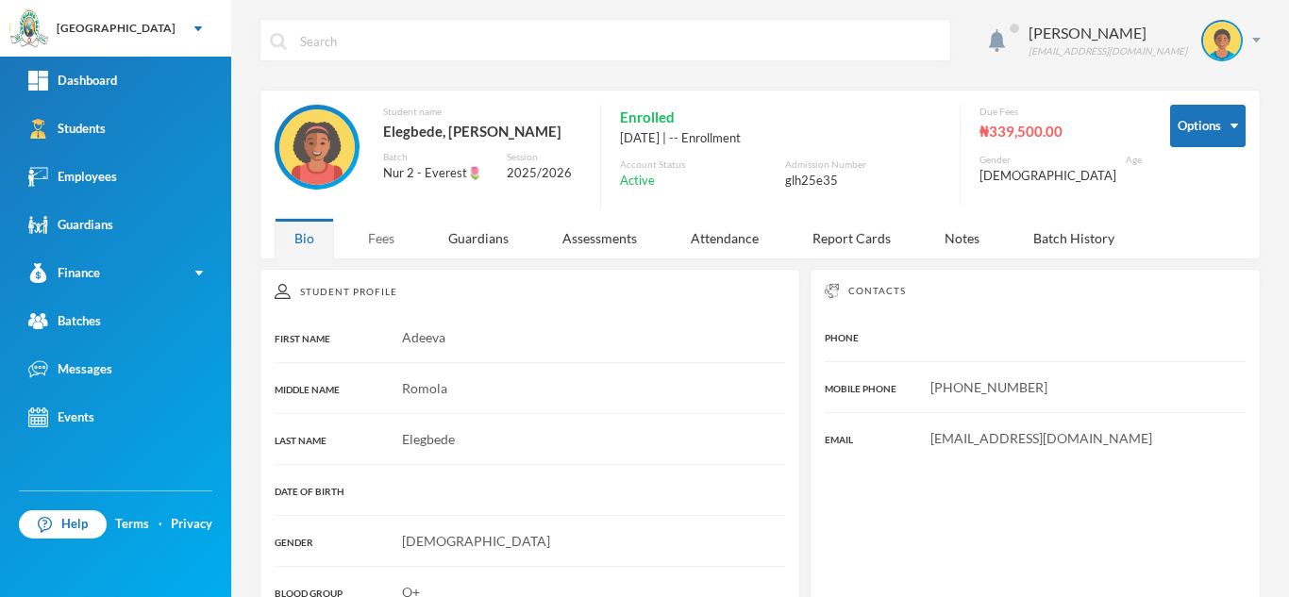
click at [369, 236] on div "Fees" at bounding box center [381, 238] width 66 height 41
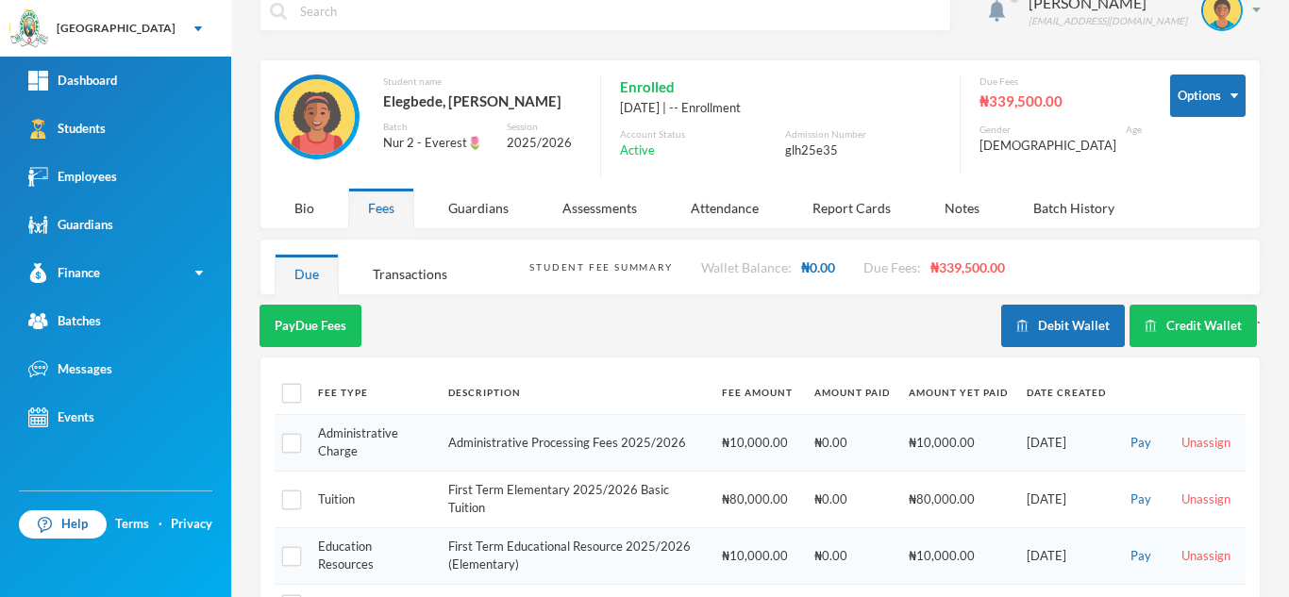
scroll to position [468, 0]
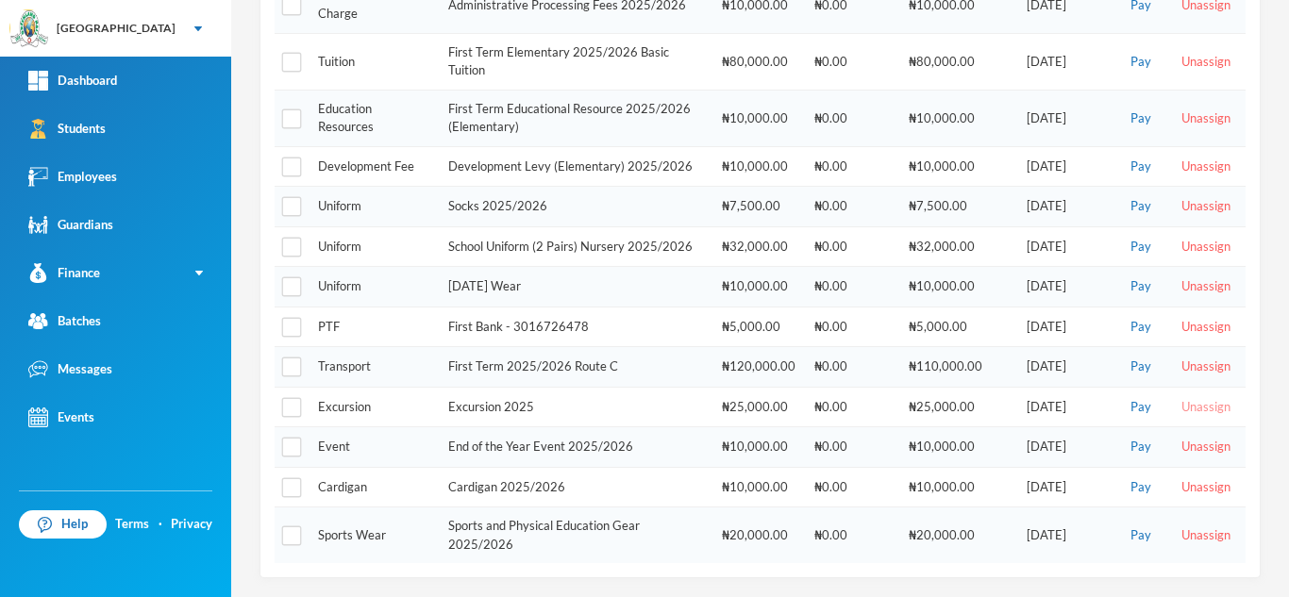
click at [1196, 398] on button "Unassign" at bounding box center [1206, 407] width 60 height 21
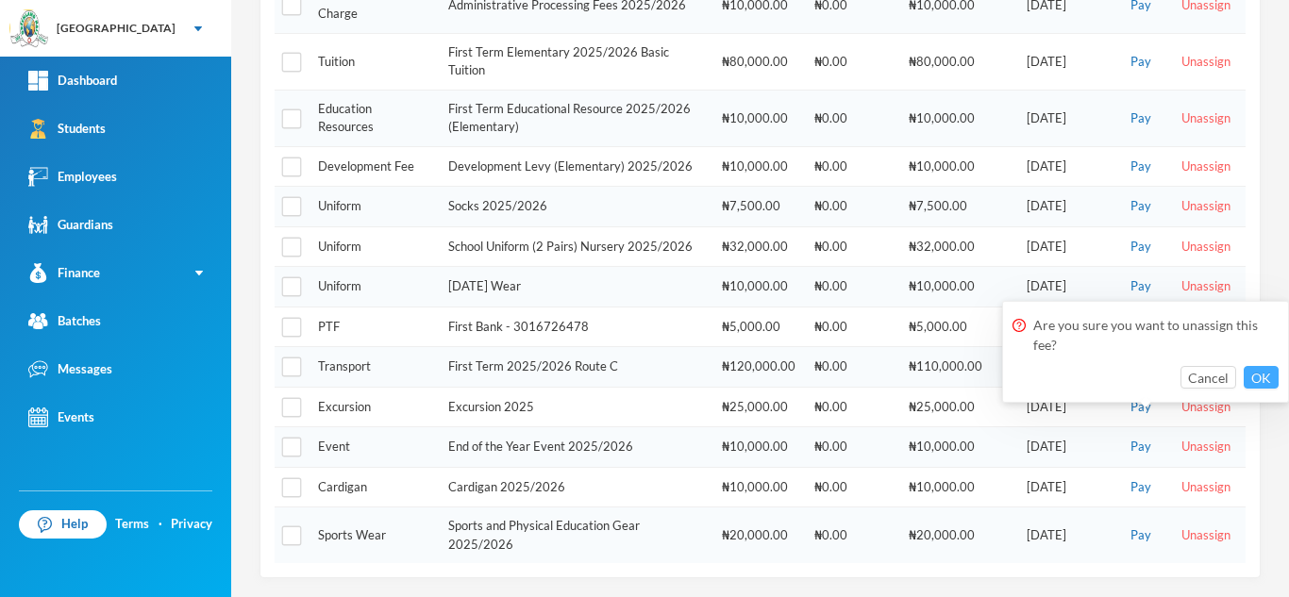
click at [1272, 369] on button "OK" at bounding box center [1260, 377] width 35 height 23
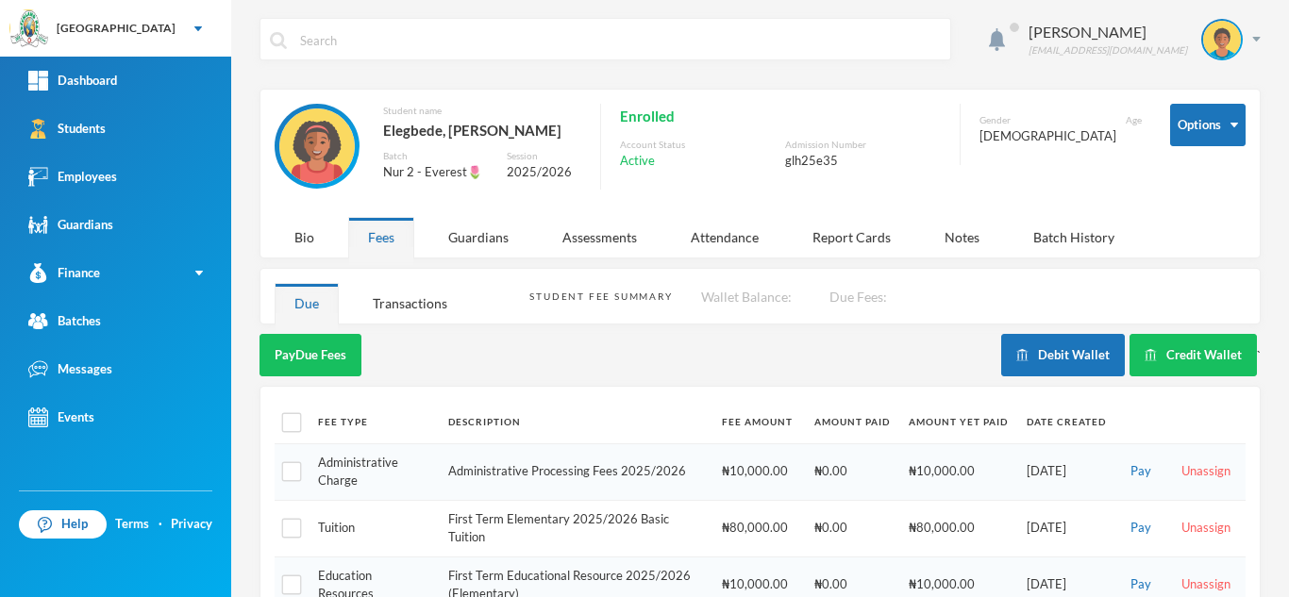
scroll to position [0, 0]
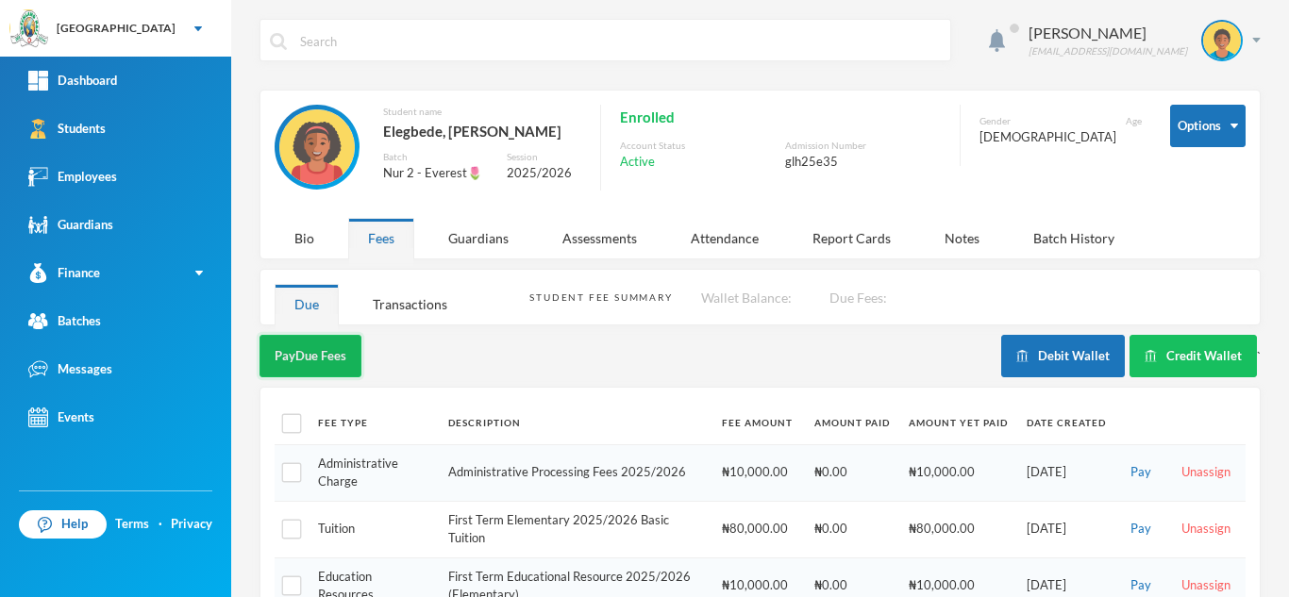
click at [294, 354] on button "Pay Due Fees" at bounding box center [310, 356] width 102 height 42
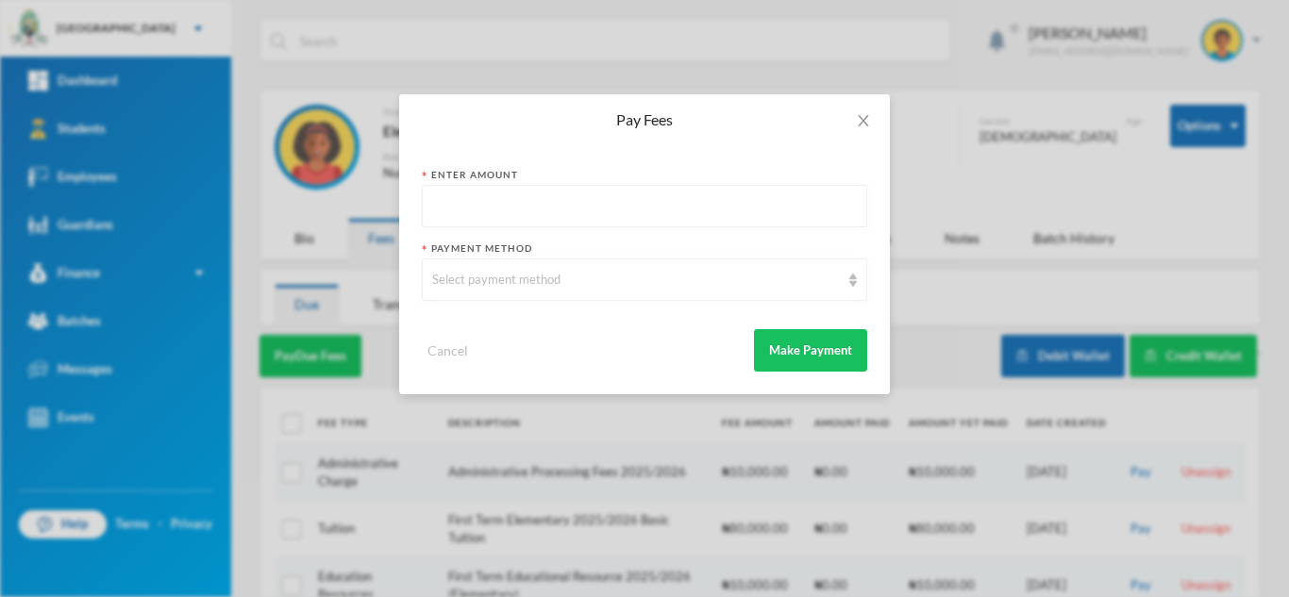
click at [590, 206] on input "text" at bounding box center [644, 207] width 425 height 42
type input "10000"
click at [562, 284] on div "Select payment method" at bounding box center [636, 280] width 408 height 19
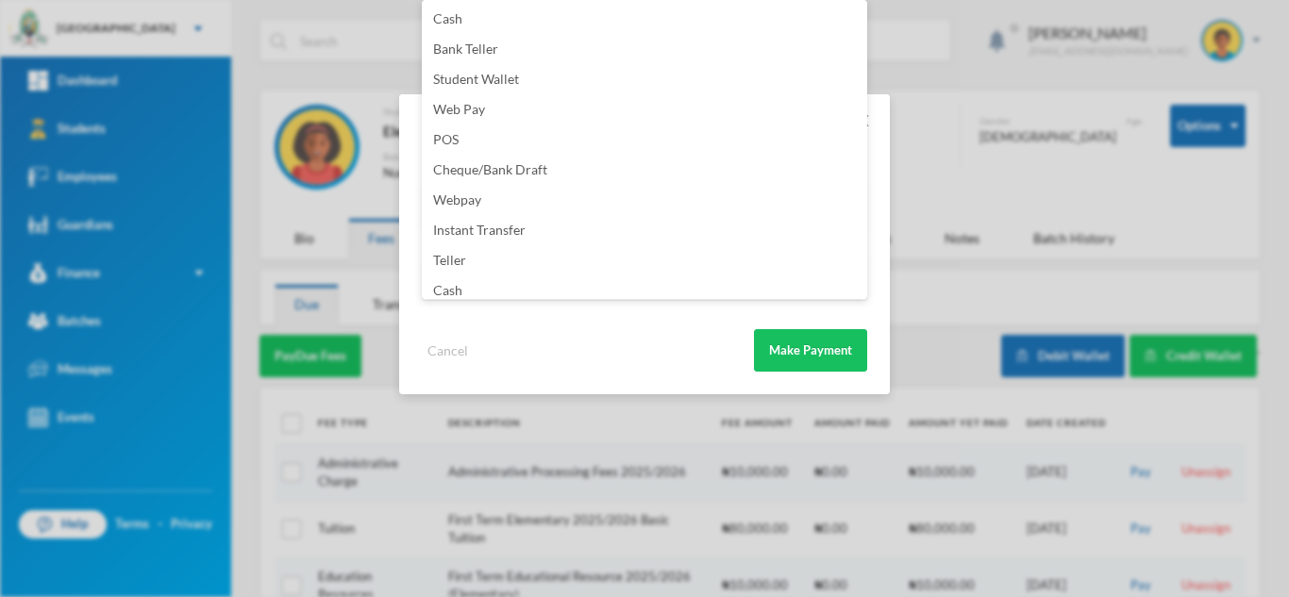
scroll to position [222, 0]
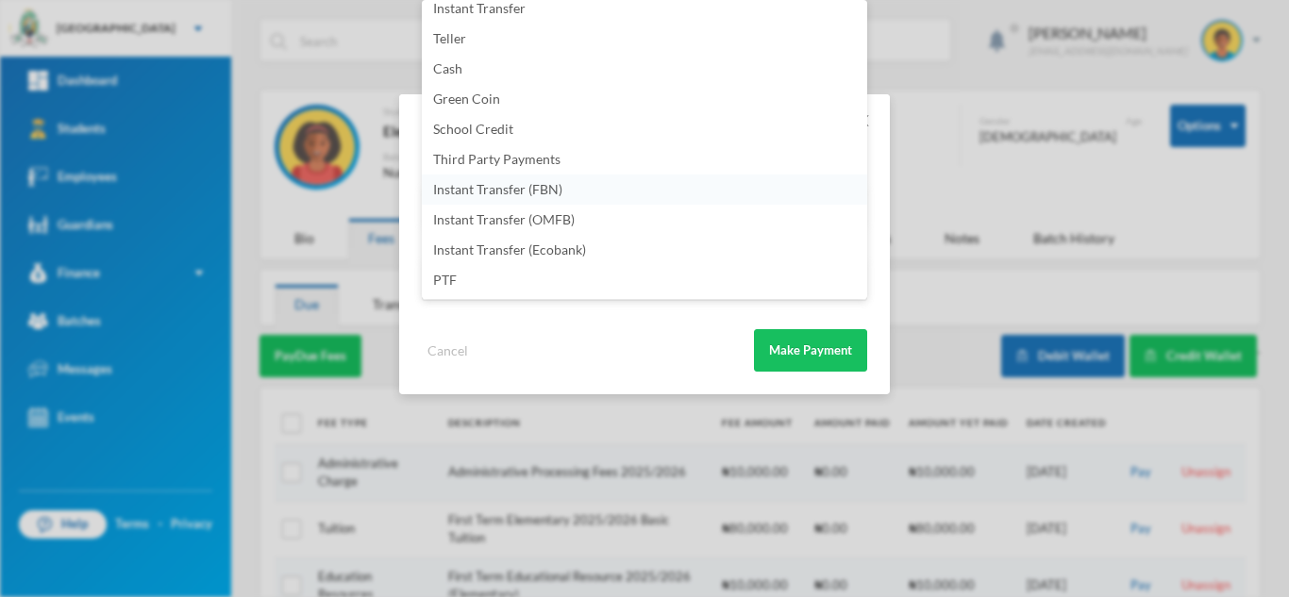
click at [569, 182] on li "Instant Transfer (FBN)" at bounding box center [644, 190] width 445 height 30
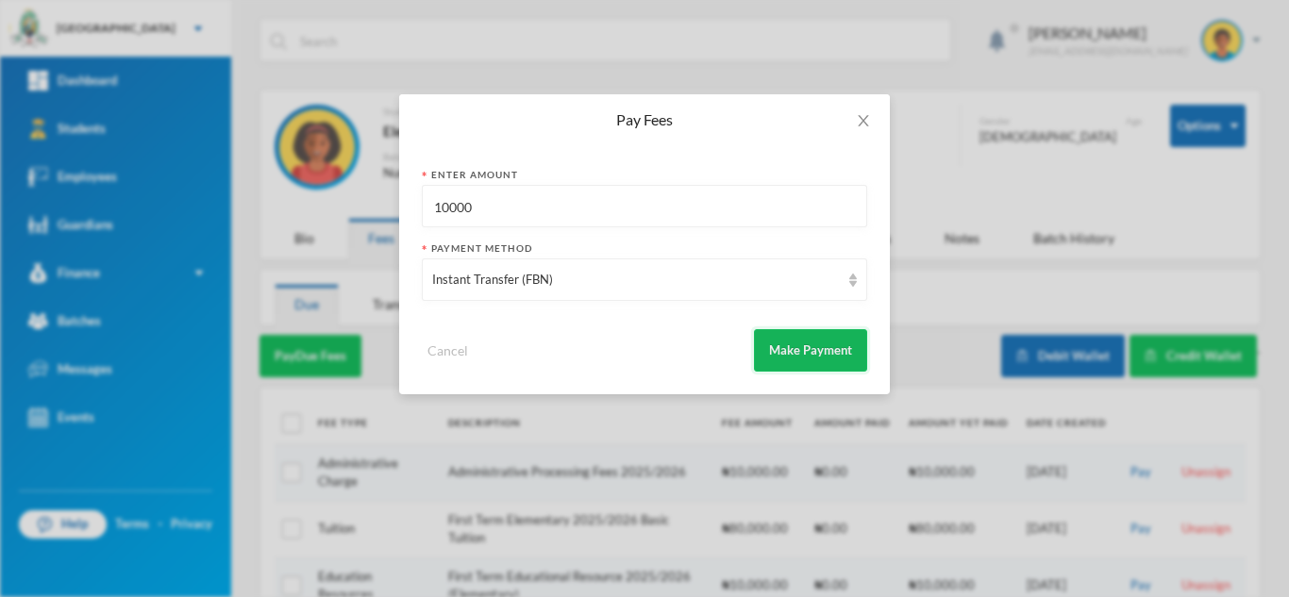
click at [807, 343] on button "Make Payment" at bounding box center [810, 350] width 113 height 42
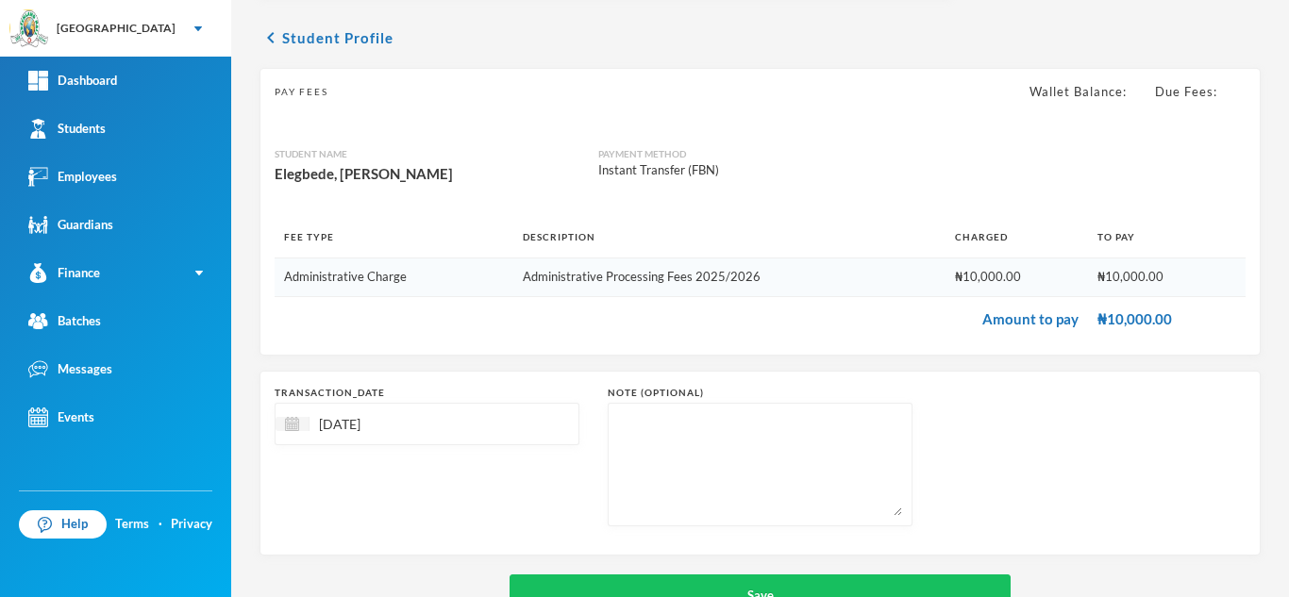
scroll to position [121, 0]
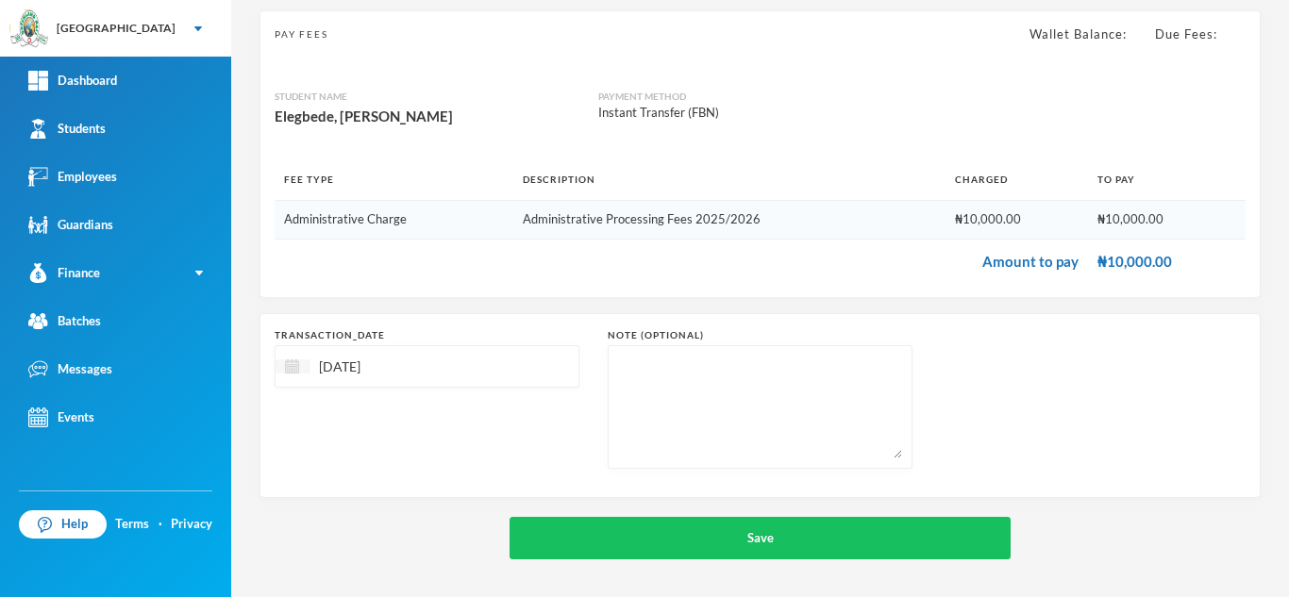
click at [292, 364] on img at bounding box center [292, 366] width 14 height 14
click at [400, 512] on div "10" at bounding box center [392, 509] width 31 height 30
type input "[DATE]"
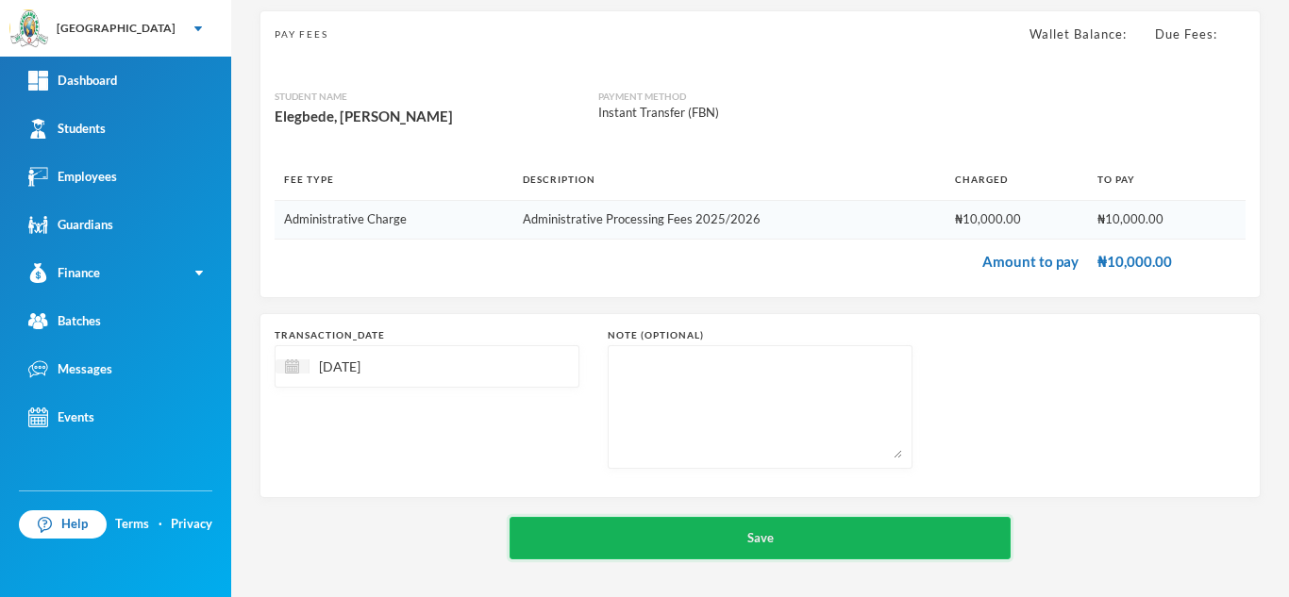
click at [637, 533] on button "Save" at bounding box center [759, 538] width 501 height 42
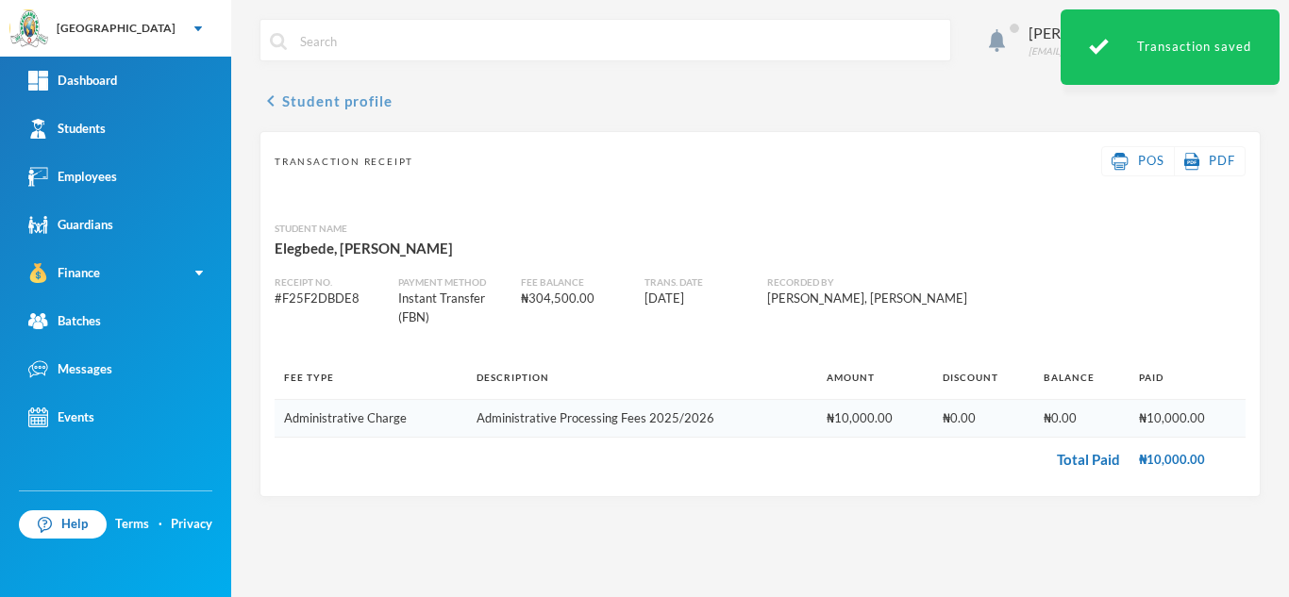
click at [321, 92] on button "chevron_left Student profile" at bounding box center [325, 101] width 133 height 23
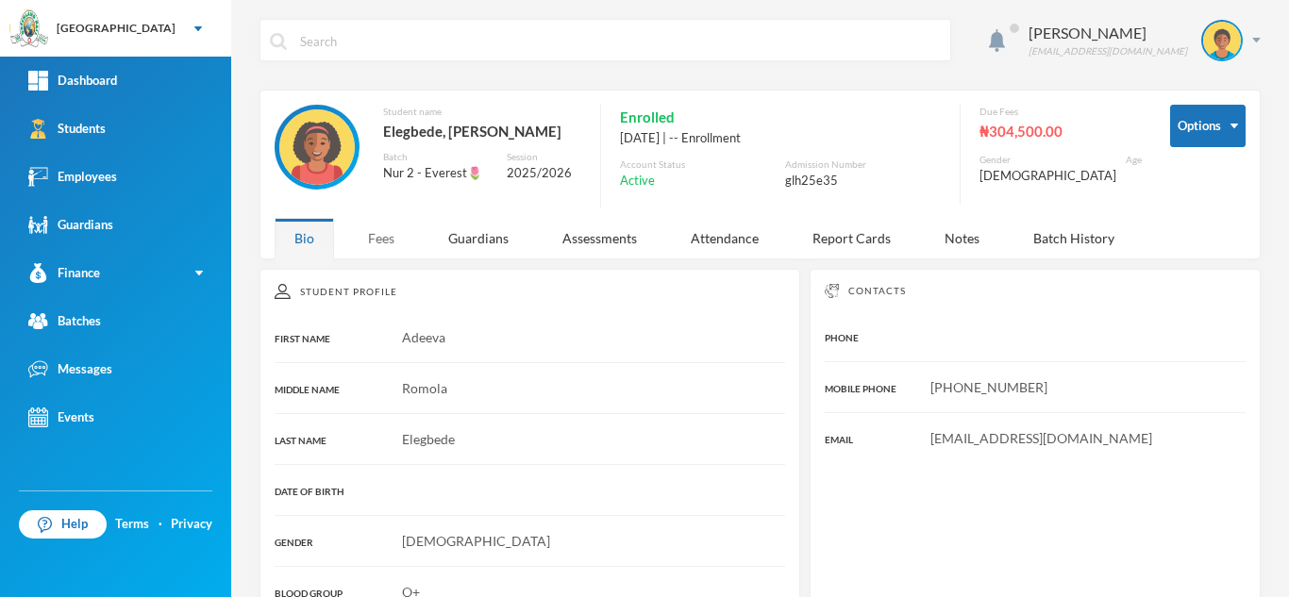
click at [387, 239] on div "Fees" at bounding box center [381, 238] width 66 height 41
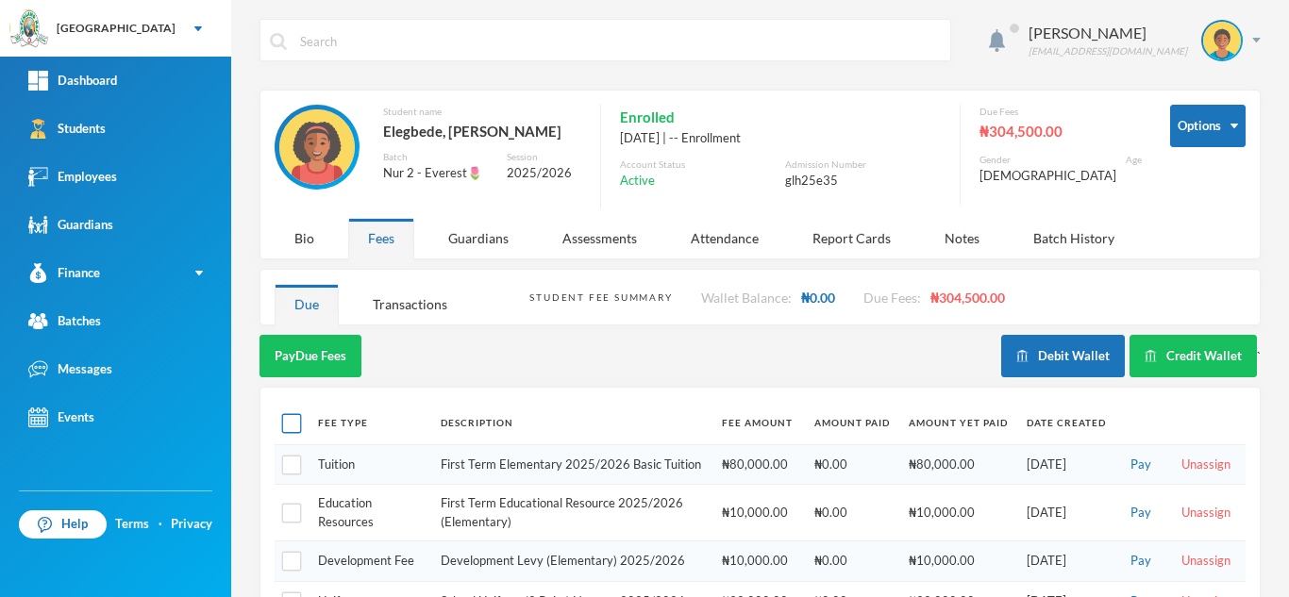
click at [295, 420] on input "checkbox" at bounding box center [292, 424] width 20 height 20
checkbox input "true"
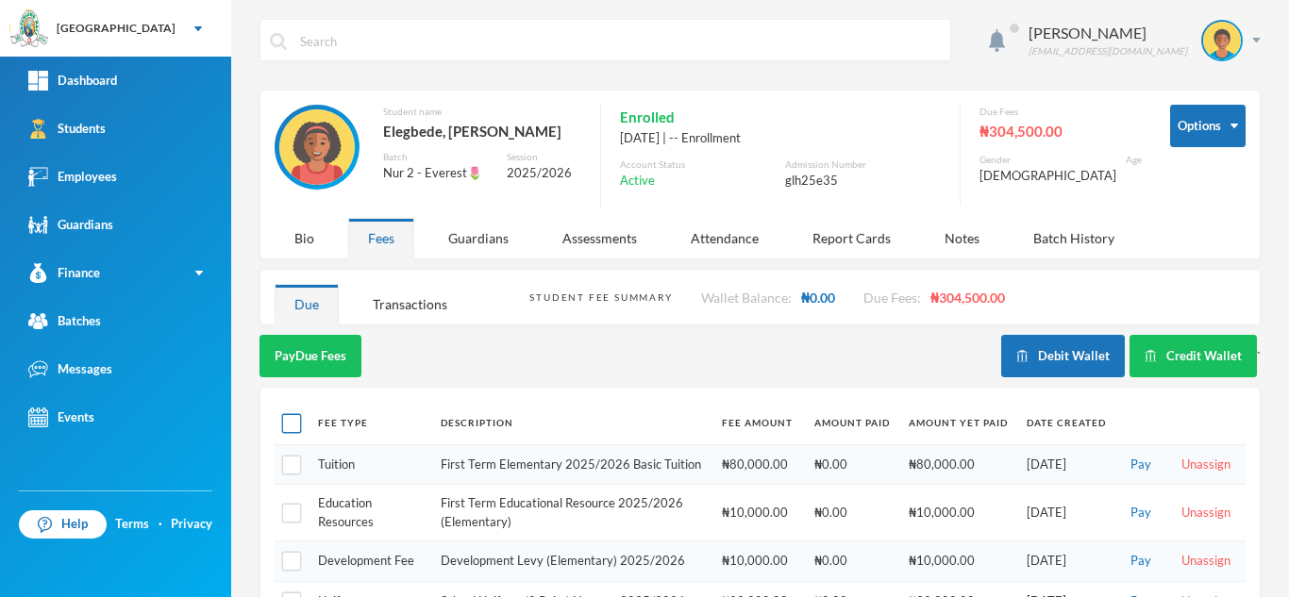
checkbox input "true"
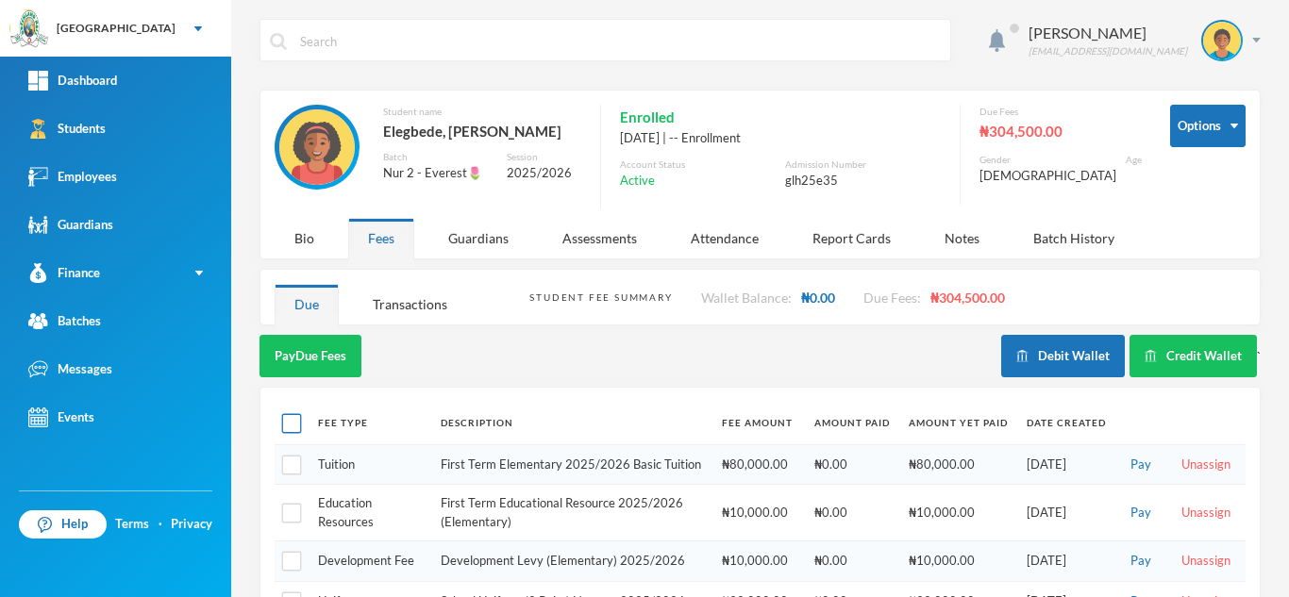
checkbox input "true"
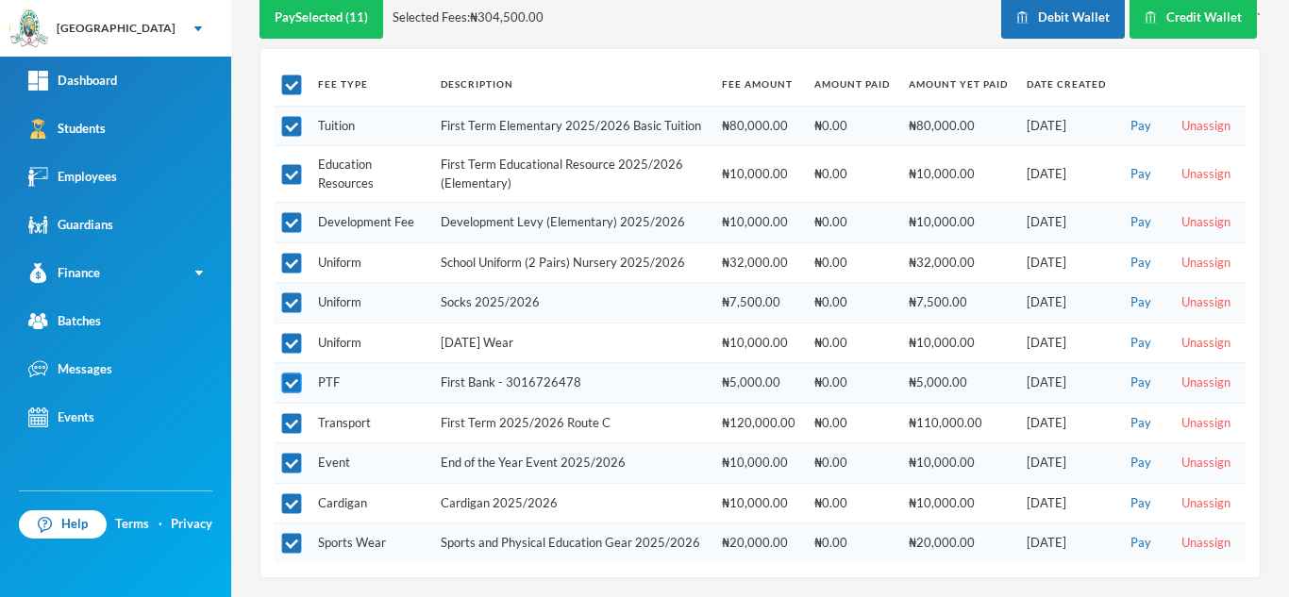
click at [293, 374] on input "checkbox" at bounding box center [292, 384] width 20 height 20
checkbox input "false"
click at [287, 414] on input "checkbox" at bounding box center [292, 424] width 20 height 20
checkbox input "false"
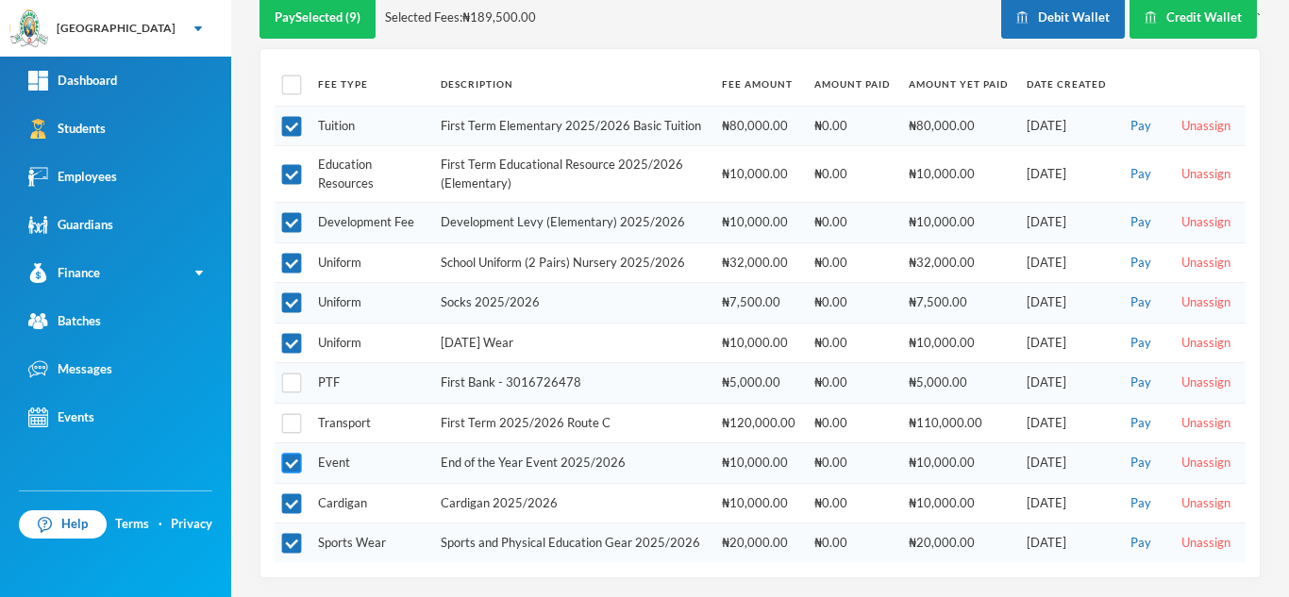
click at [290, 454] on input "checkbox" at bounding box center [292, 464] width 20 height 20
checkbox input "false"
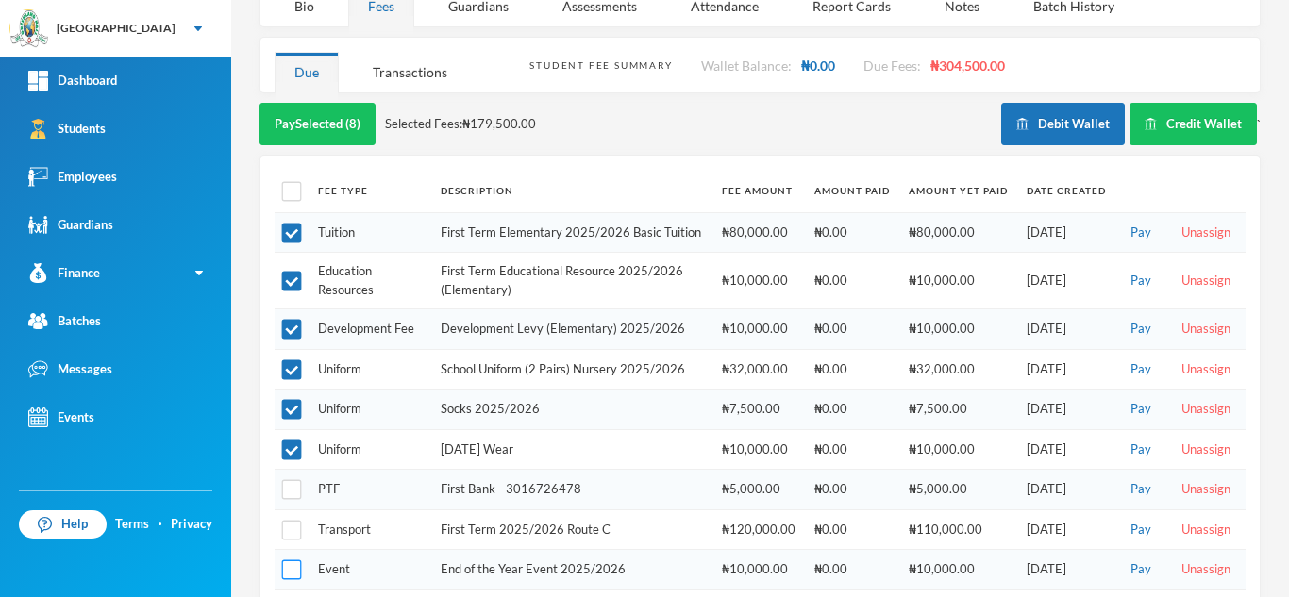
scroll to position [224, 0]
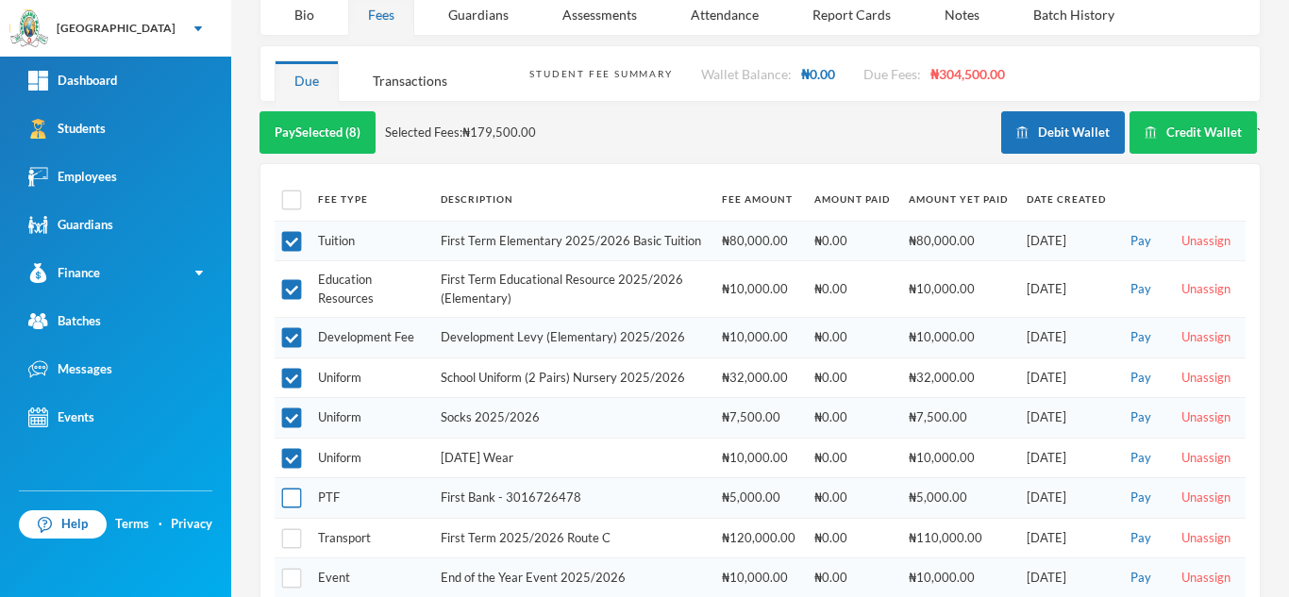
click at [295, 509] on input "checkbox" at bounding box center [292, 499] width 20 height 20
checkbox input "true"
click at [296, 114] on button "Pay Selected (9)" at bounding box center [317, 132] width 116 height 42
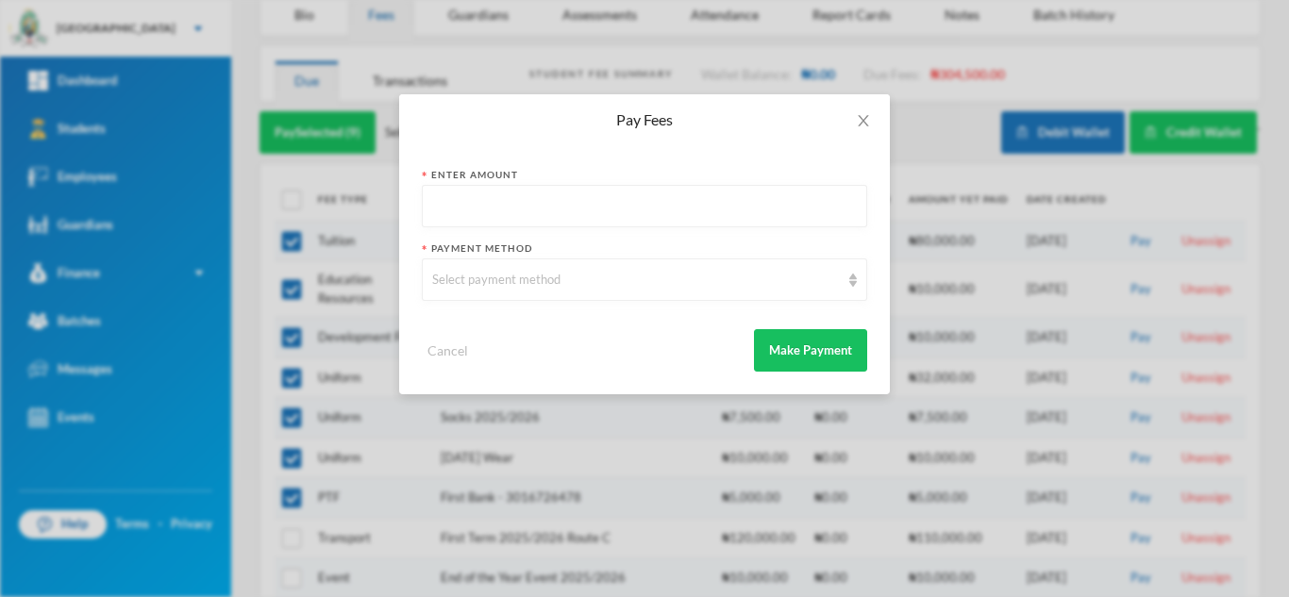
click at [519, 209] on input "text" at bounding box center [644, 207] width 425 height 42
type input "184500"
click at [487, 292] on div "Select payment method" at bounding box center [644, 280] width 445 height 42
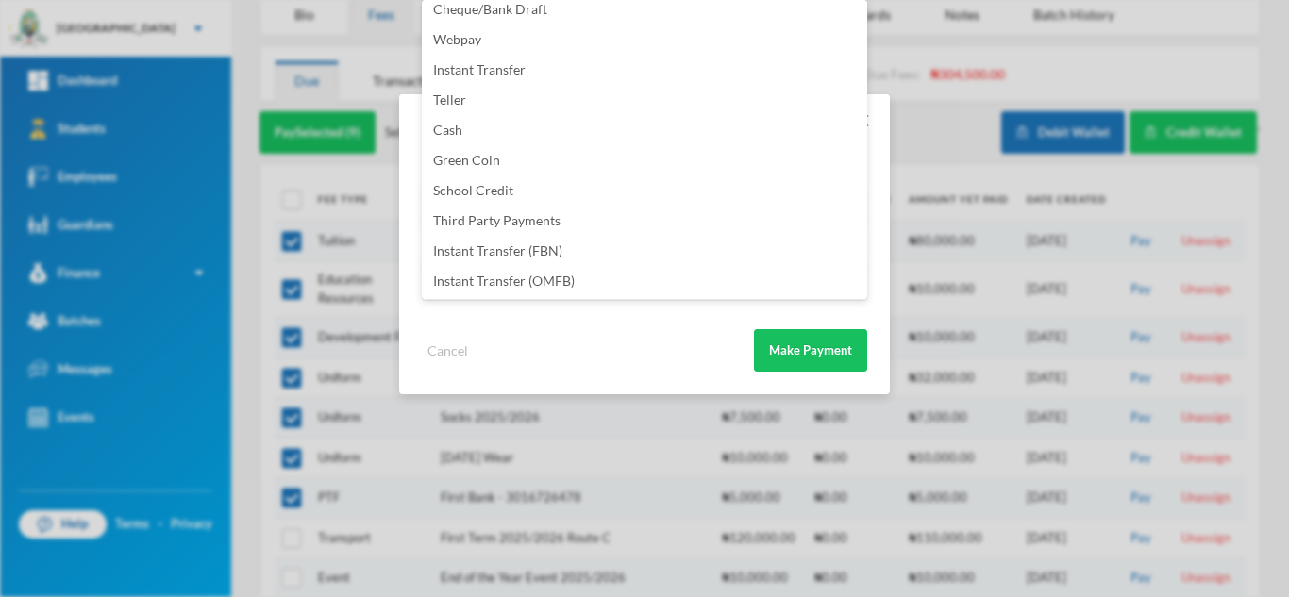
scroll to position [222, 0]
click at [578, 178] on li "Instant Transfer (FBN)" at bounding box center [644, 190] width 445 height 30
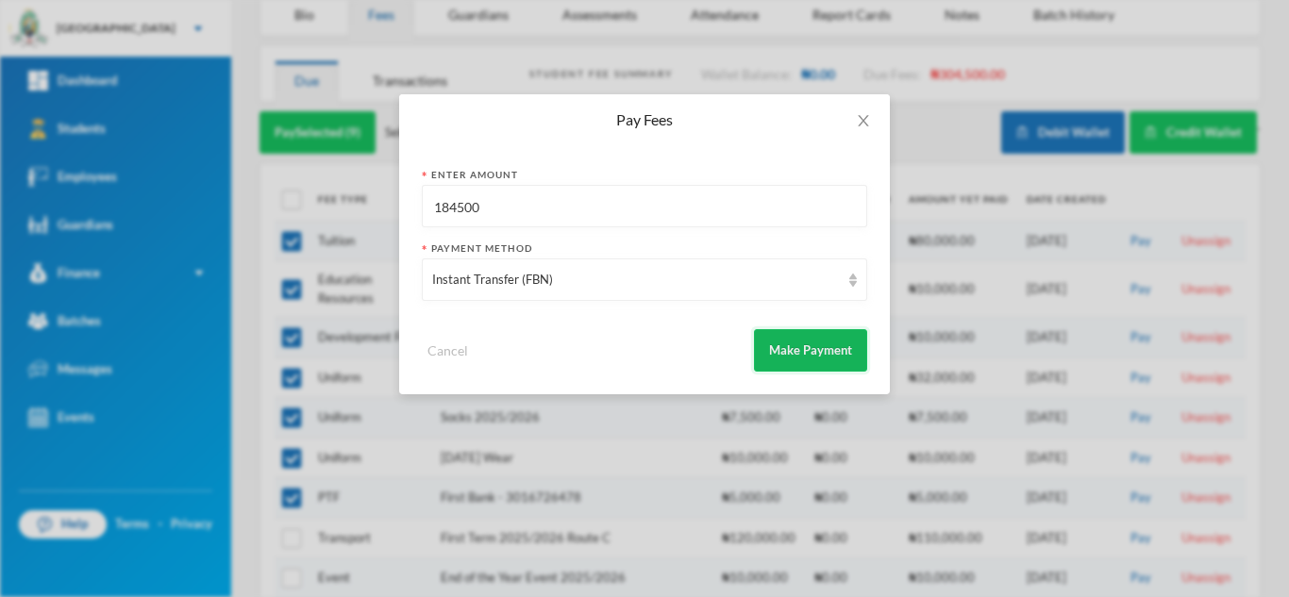
click at [853, 356] on button "Make Payment" at bounding box center [810, 350] width 113 height 42
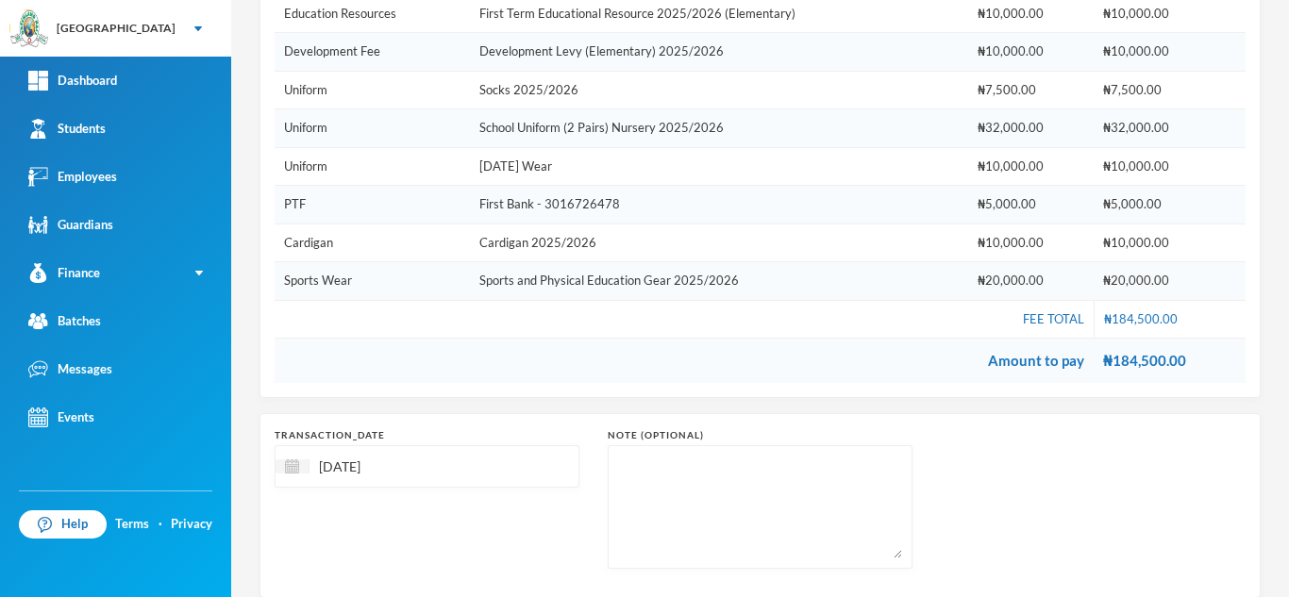
scroll to position [465, 0]
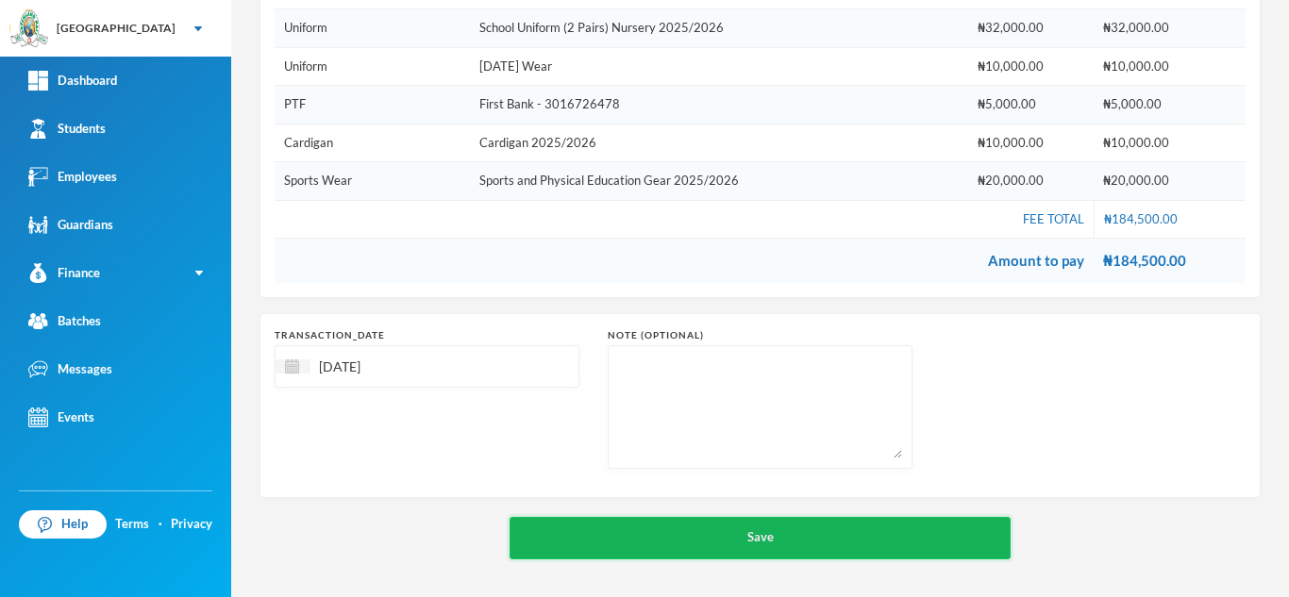
click at [643, 521] on button "Save" at bounding box center [759, 538] width 501 height 42
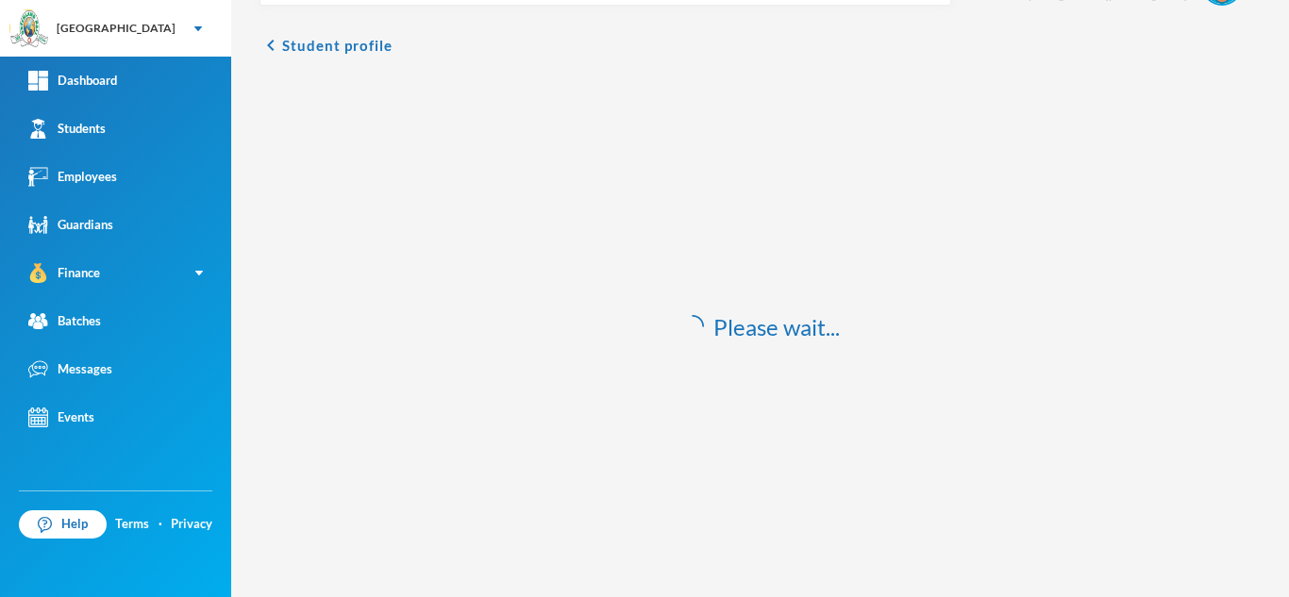
scroll to position [56, 0]
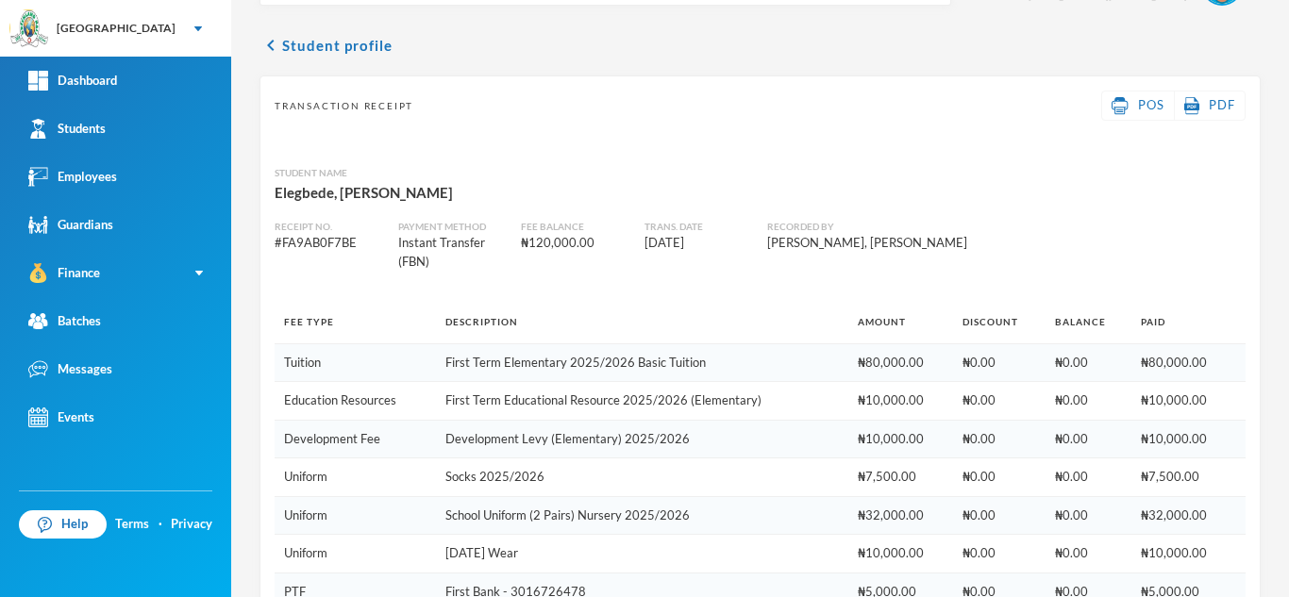
drag, startPoint x: 1288, startPoint y: 0, endPoint x: 768, endPoint y: 103, distance: 529.9
click at [768, 103] on div "Transaction Receipt POS PDF" at bounding box center [760, 106] width 971 height 30
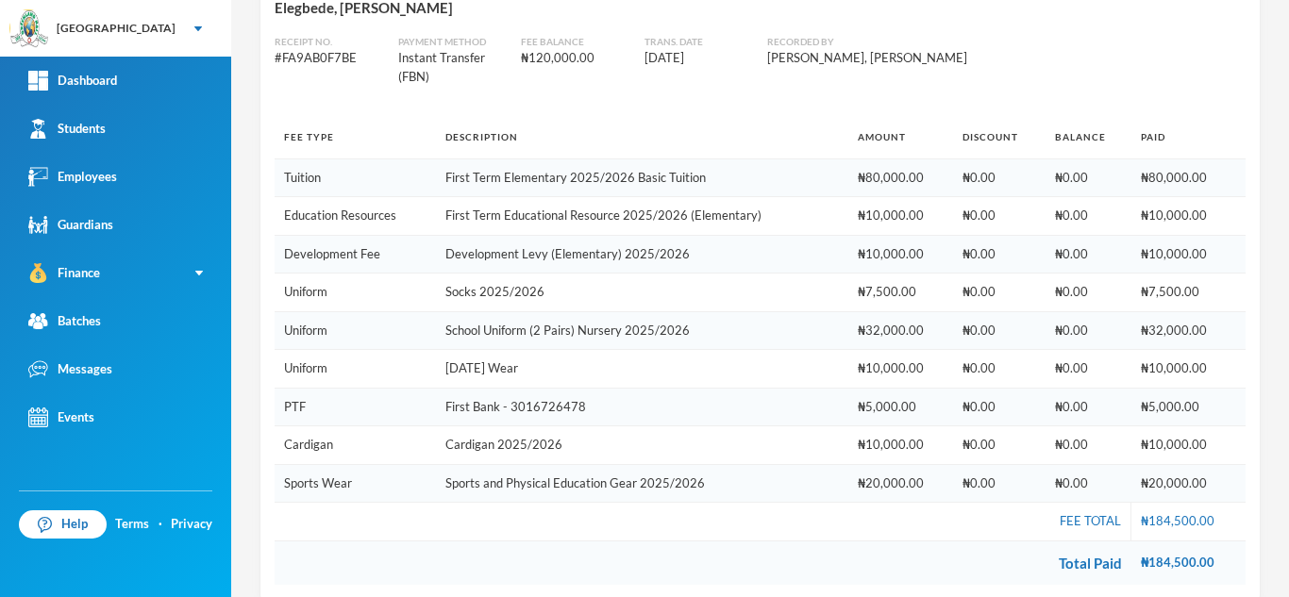
scroll to position [225, 0]
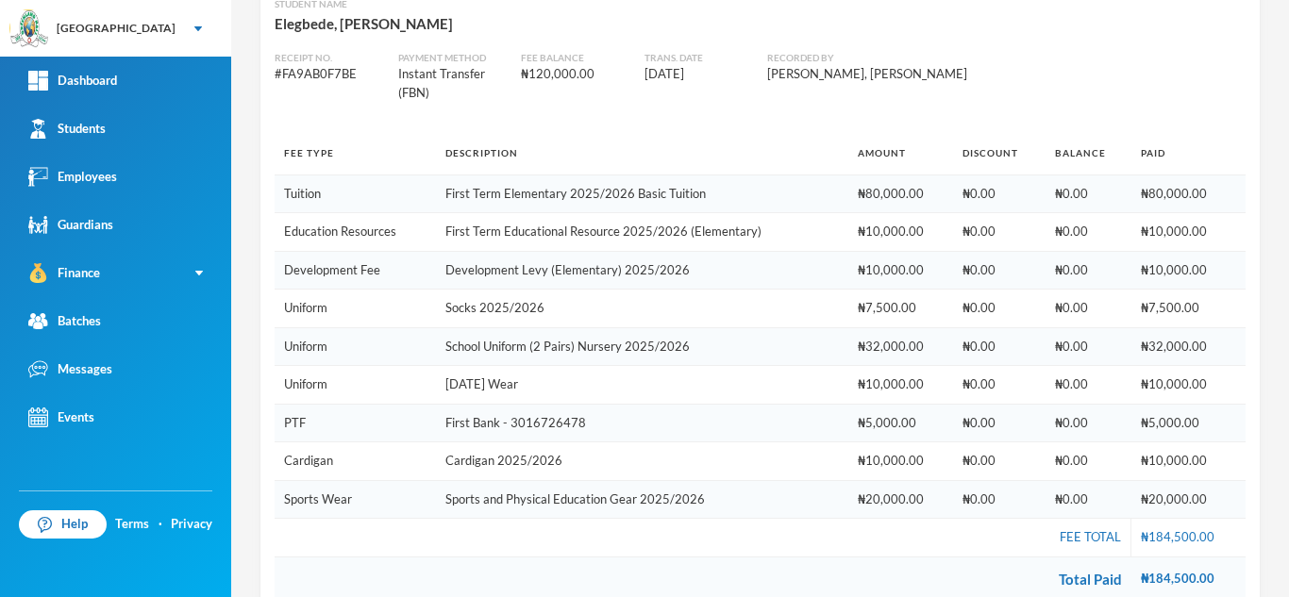
click at [315, 24] on div "Elegbede, [PERSON_NAME]" at bounding box center [760, 23] width 971 height 25
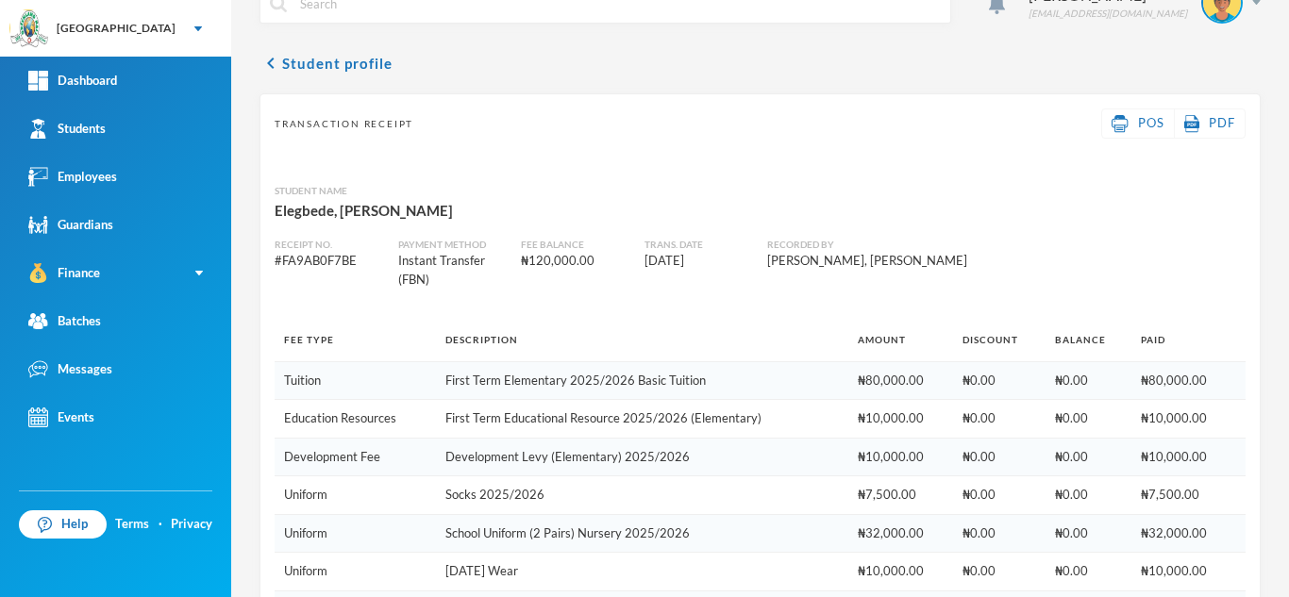
scroll to position [36, 0]
click at [315, 53] on div "Aderogba Olumide [EMAIL_ADDRESS][DOMAIN_NAME]" at bounding box center [759, 18] width 1001 height 71
drag, startPoint x: 321, startPoint y: 68, endPoint x: 300, endPoint y: 70, distance: 20.8
click at [300, 70] on button "chevron_left Student profile" at bounding box center [325, 65] width 133 height 23
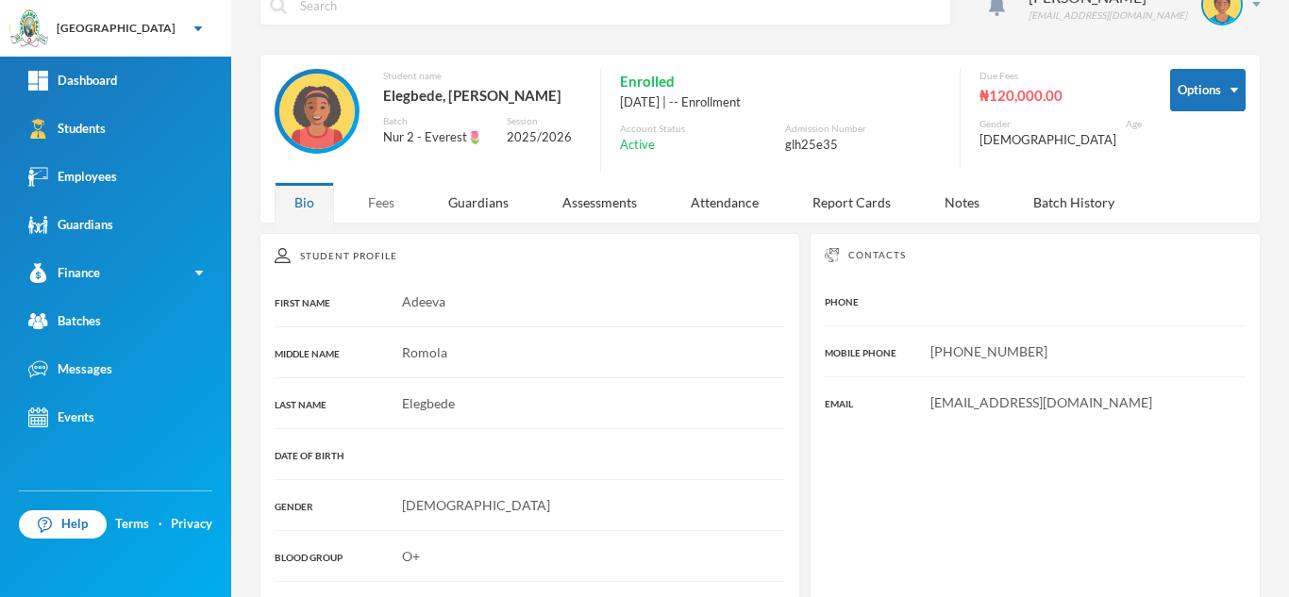
click at [381, 192] on div "Fees" at bounding box center [381, 202] width 66 height 41
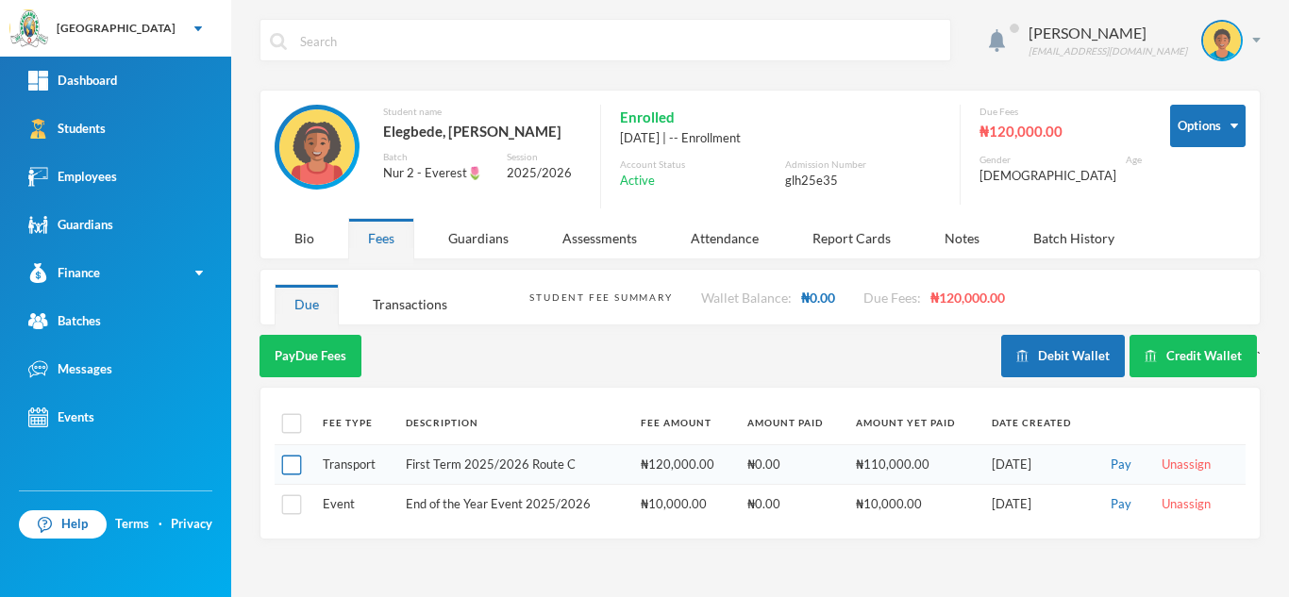
click at [296, 464] on input "checkbox" at bounding box center [292, 466] width 20 height 20
checkbox input "true"
click at [353, 347] on button "Pay Selected (1)" at bounding box center [317, 356] width 116 height 42
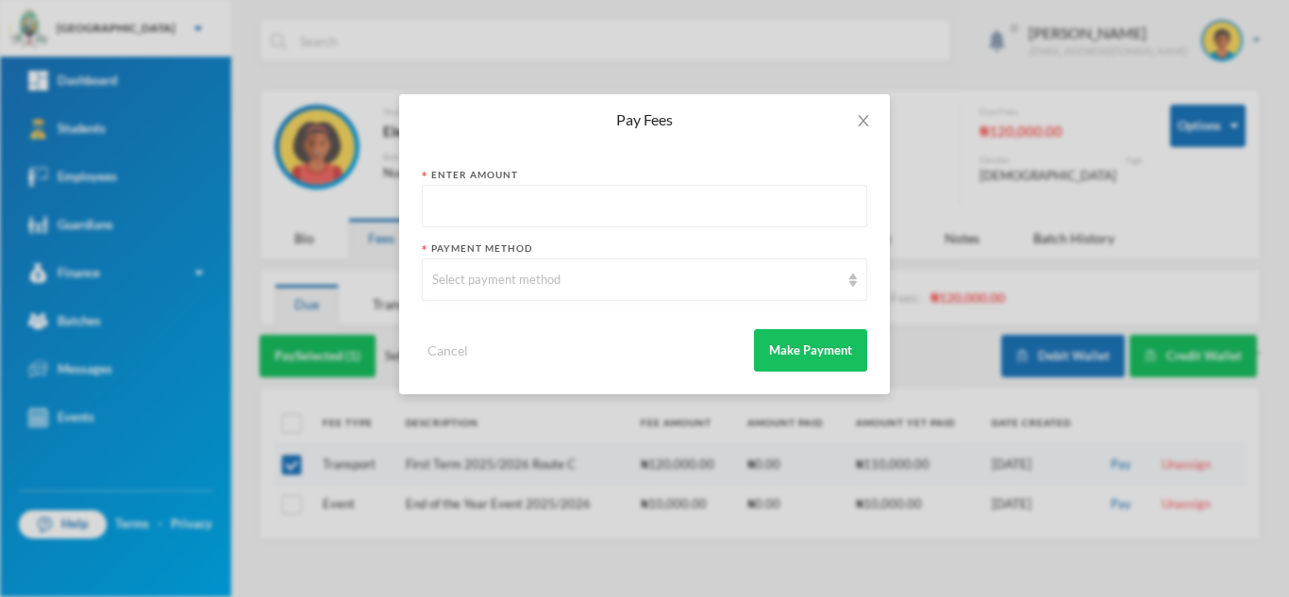
click at [499, 215] on input "text" at bounding box center [644, 207] width 425 height 42
type input "110000"
click at [484, 277] on div "Select payment method" at bounding box center [636, 280] width 408 height 19
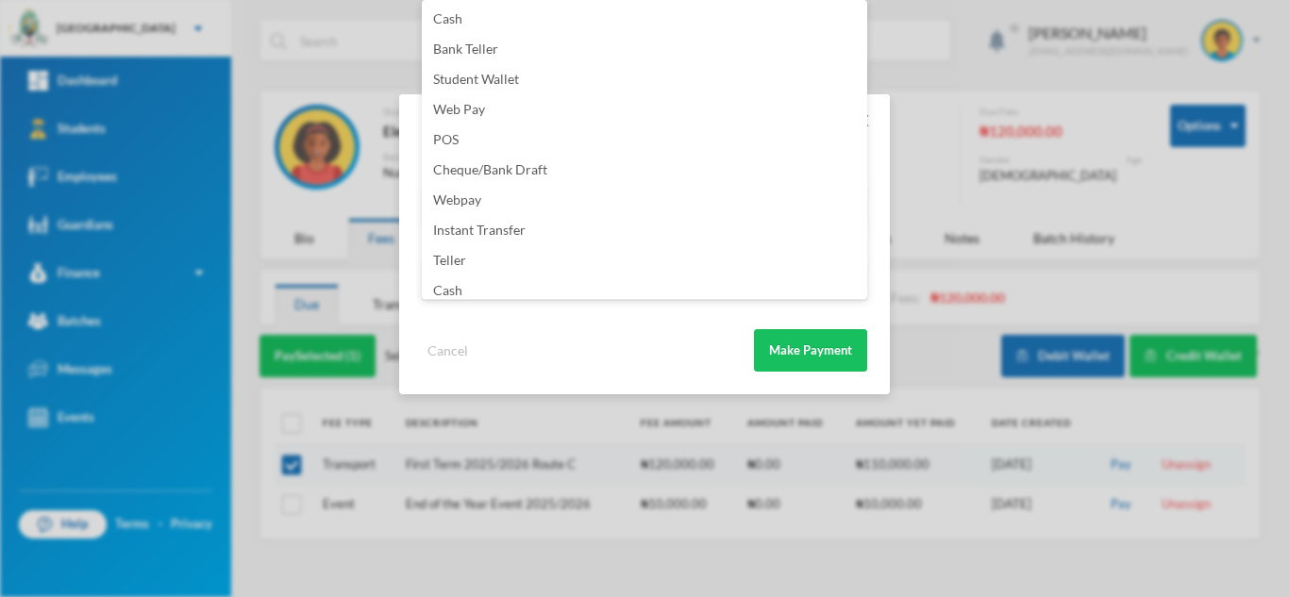
scroll to position [222, 0]
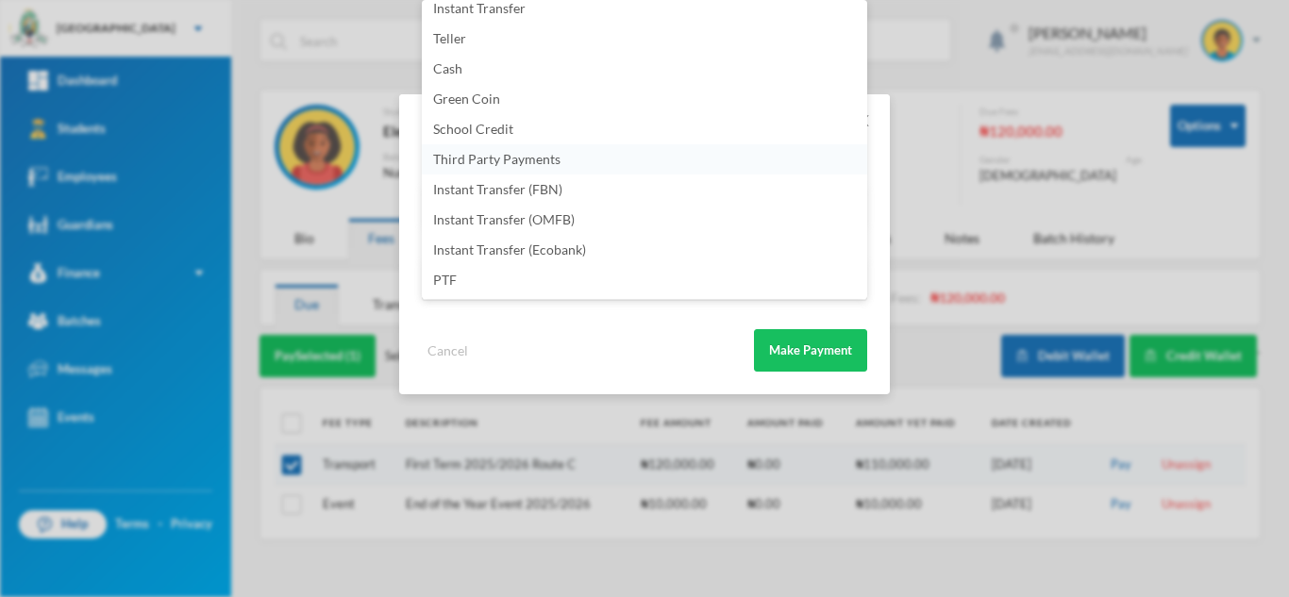
click at [585, 174] on li "Third Party Payments" at bounding box center [644, 159] width 445 height 30
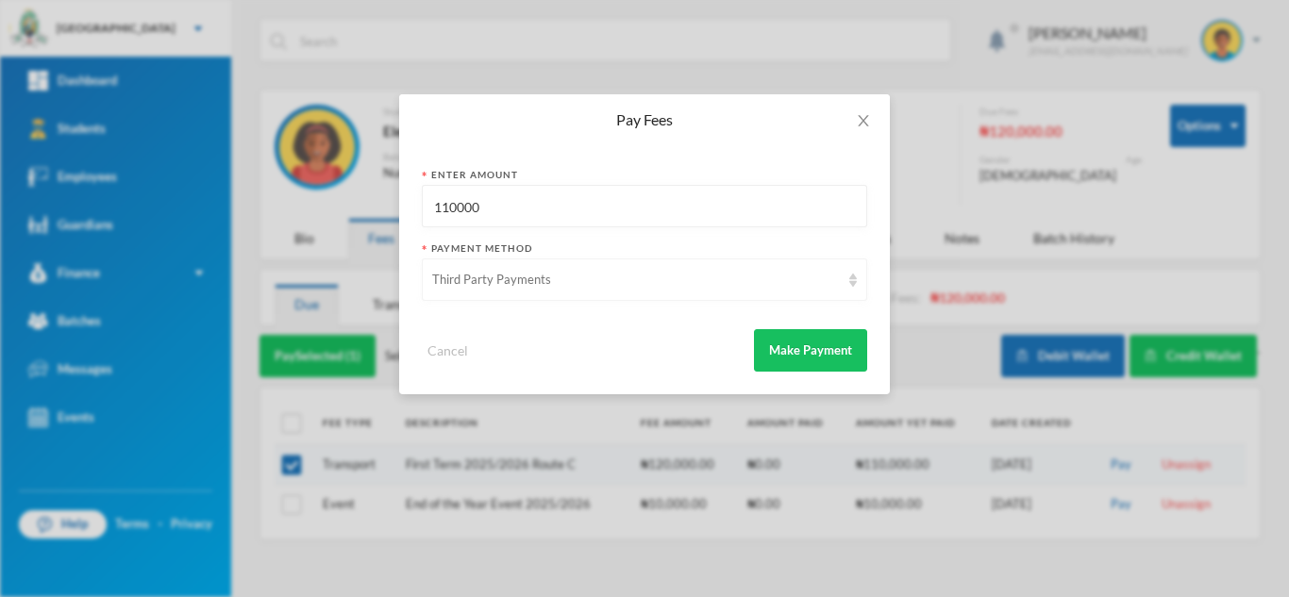
click at [581, 281] on div "Third Party Payments" at bounding box center [636, 280] width 408 height 19
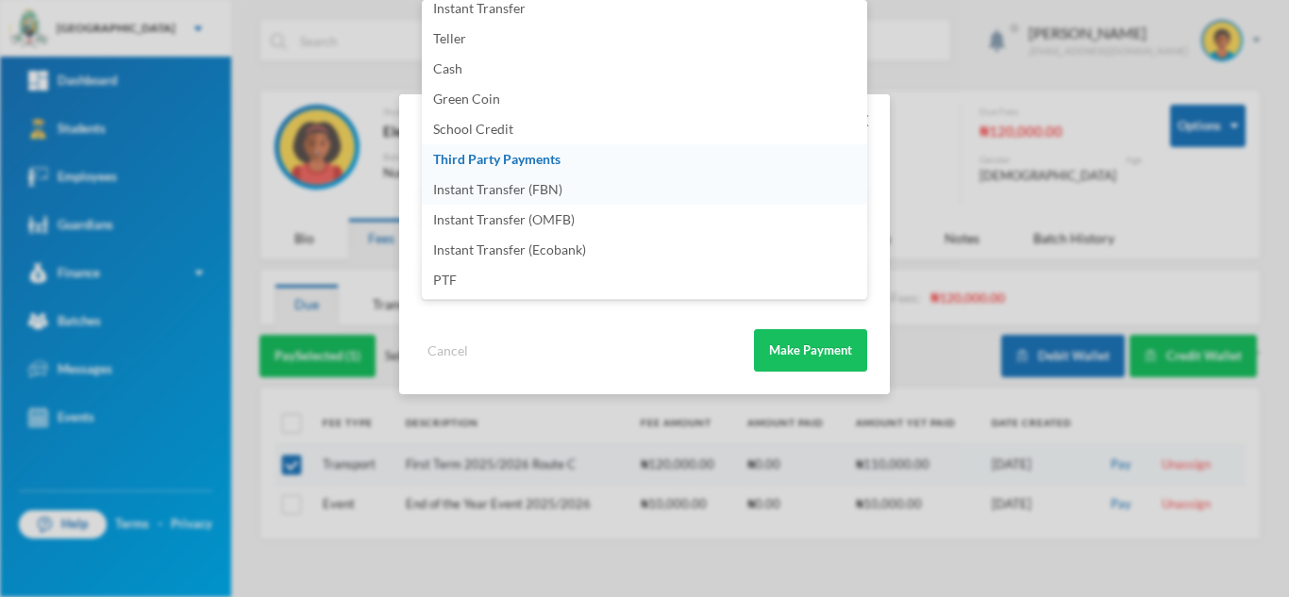
click at [594, 198] on li "Instant Transfer (FBN)" at bounding box center [644, 190] width 445 height 30
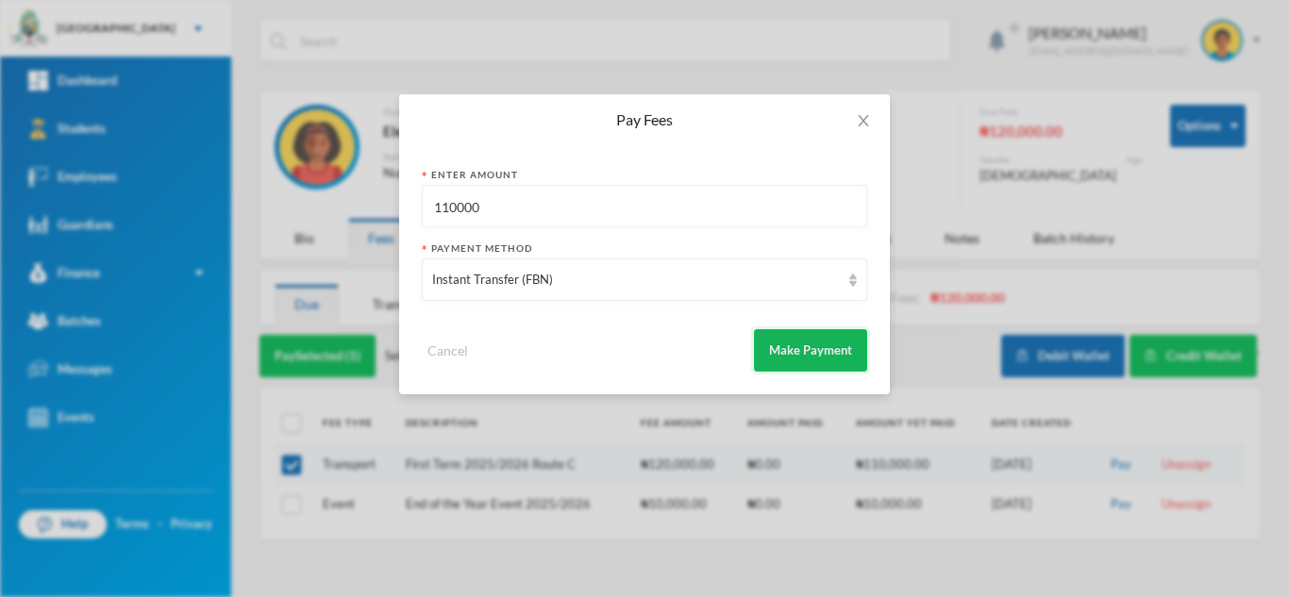
click at [787, 342] on button "Make Payment" at bounding box center [810, 350] width 113 height 42
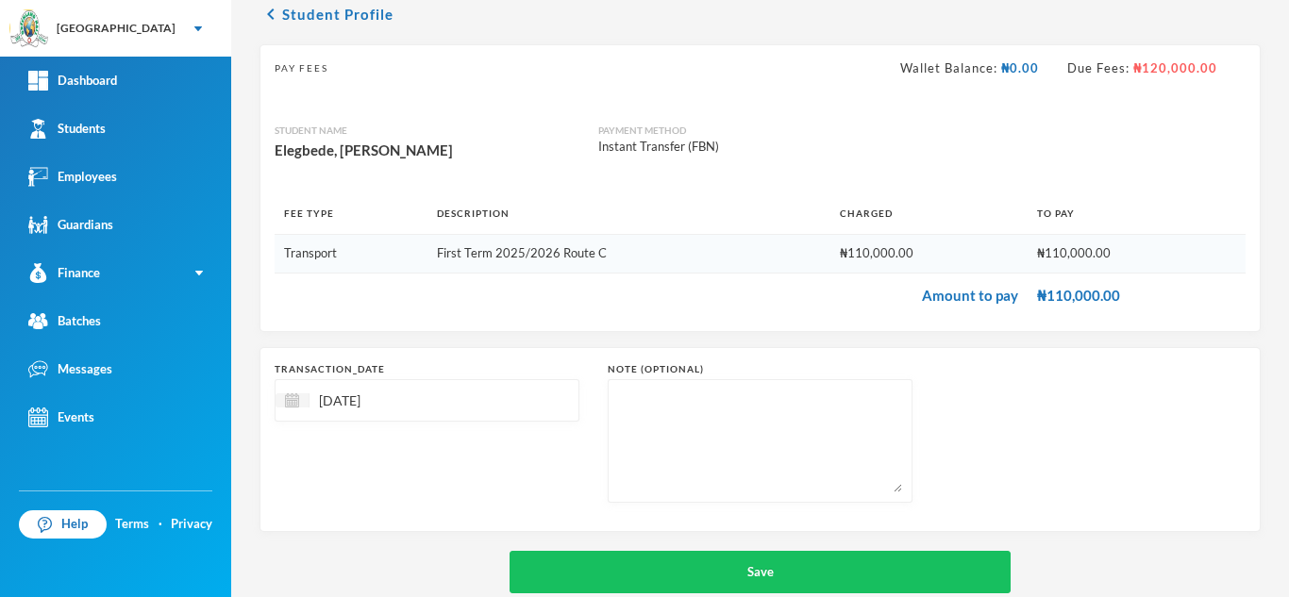
scroll to position [121, 0]
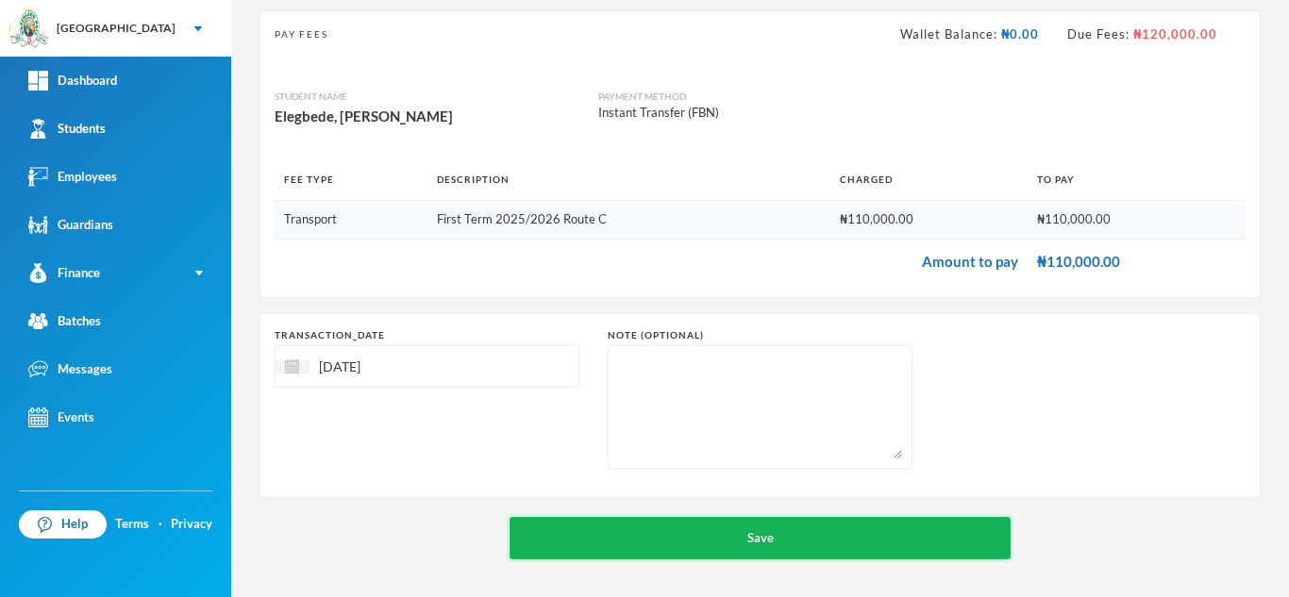
click at [659, 532] on button "Save" at bounding box center [759, 538] width 501 height 42
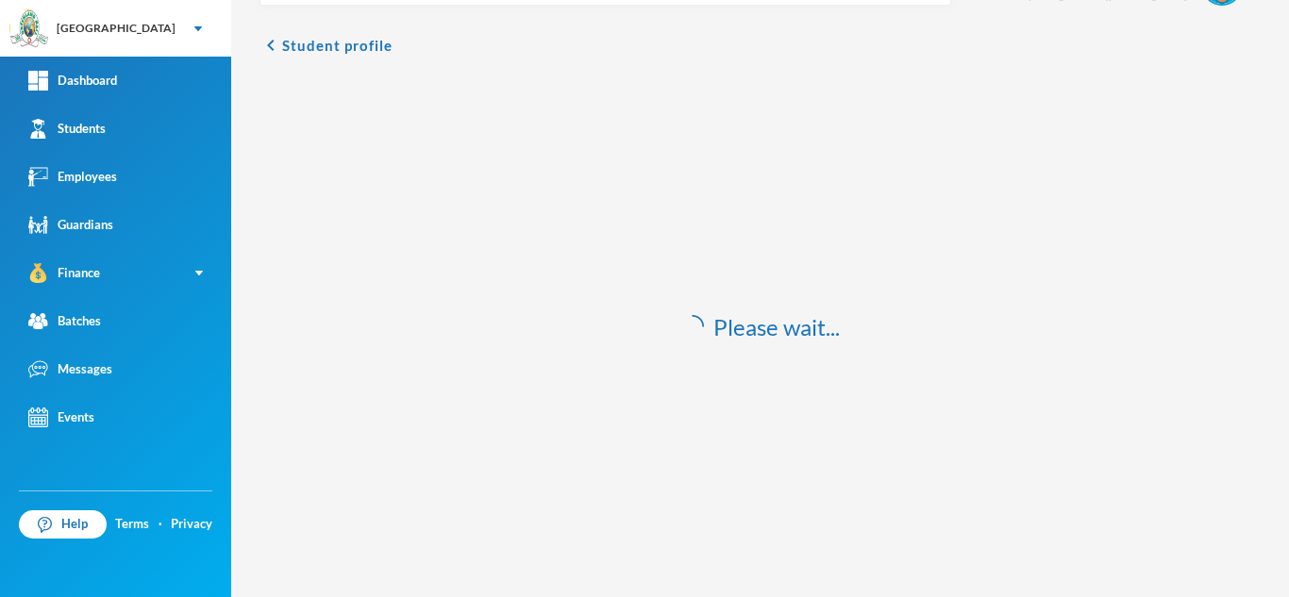
scroll to position [56, 0]
